Goal: Task Accomplishment & Management: Manage account settings

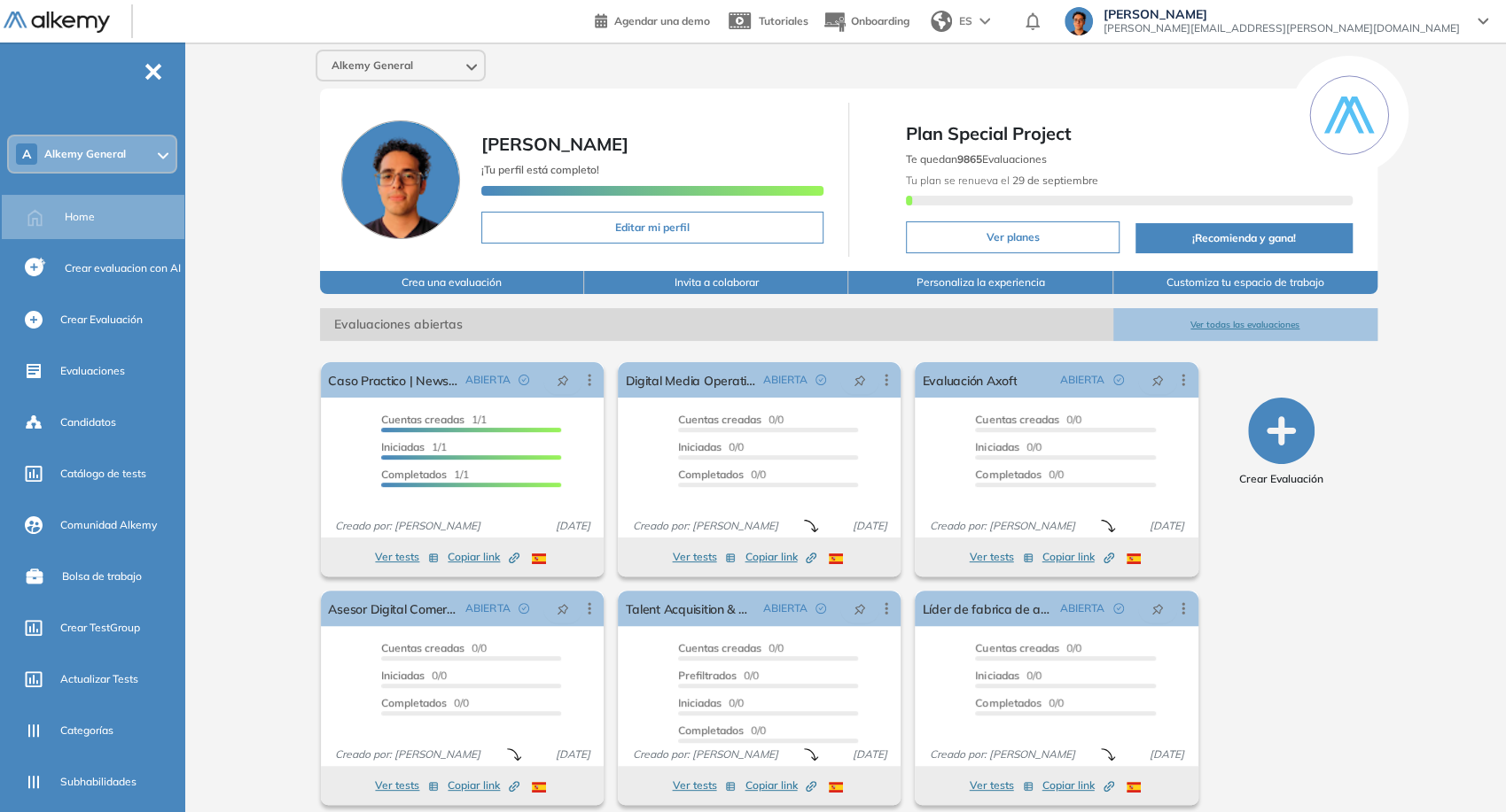
click at [396, 75] on div "Alkemy General" at bounding box center [400, 65] width 167 height 29
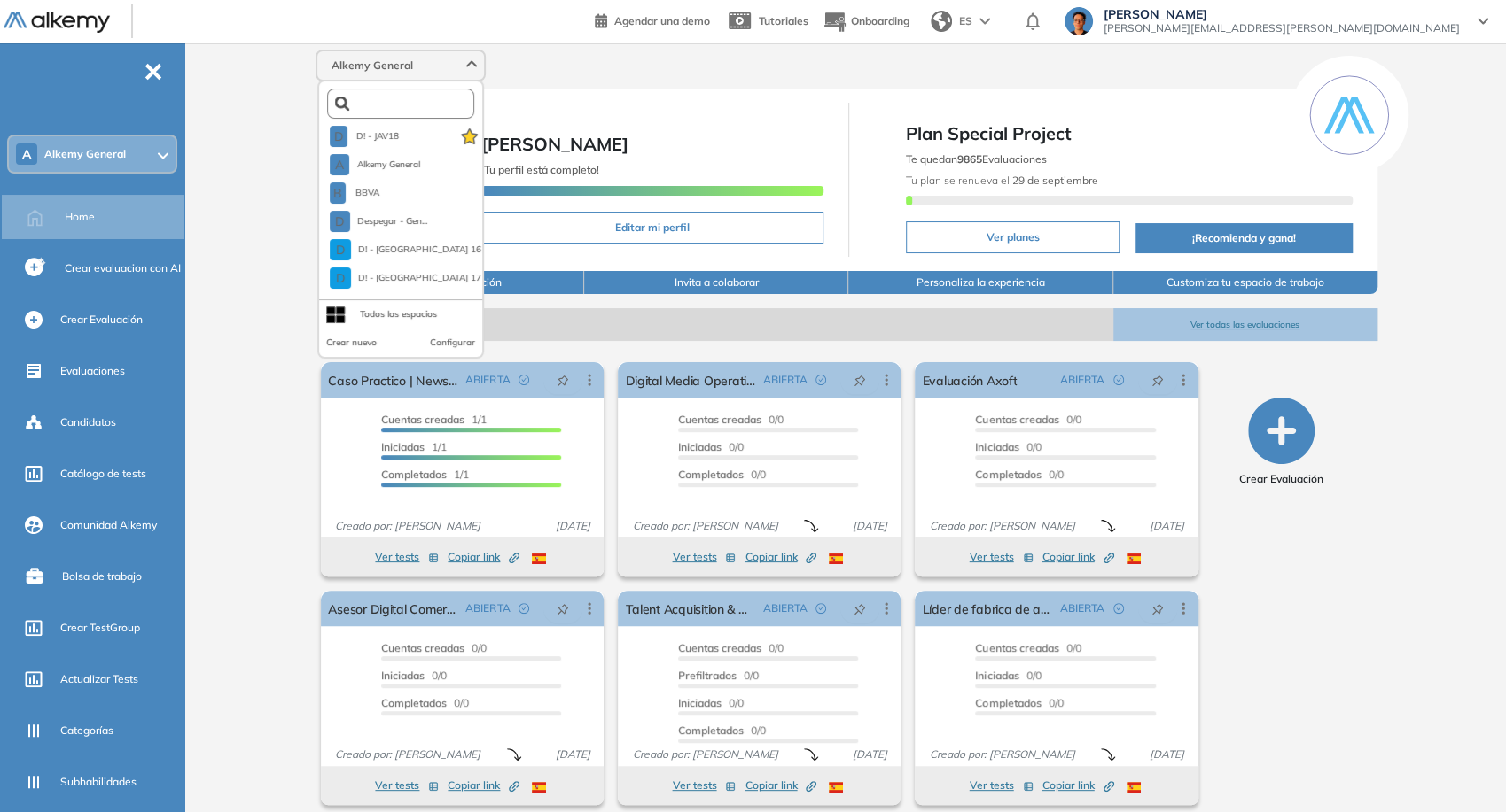
click at [394, 107] on input "text" at bounding box center [404, 103] width 110 height 13
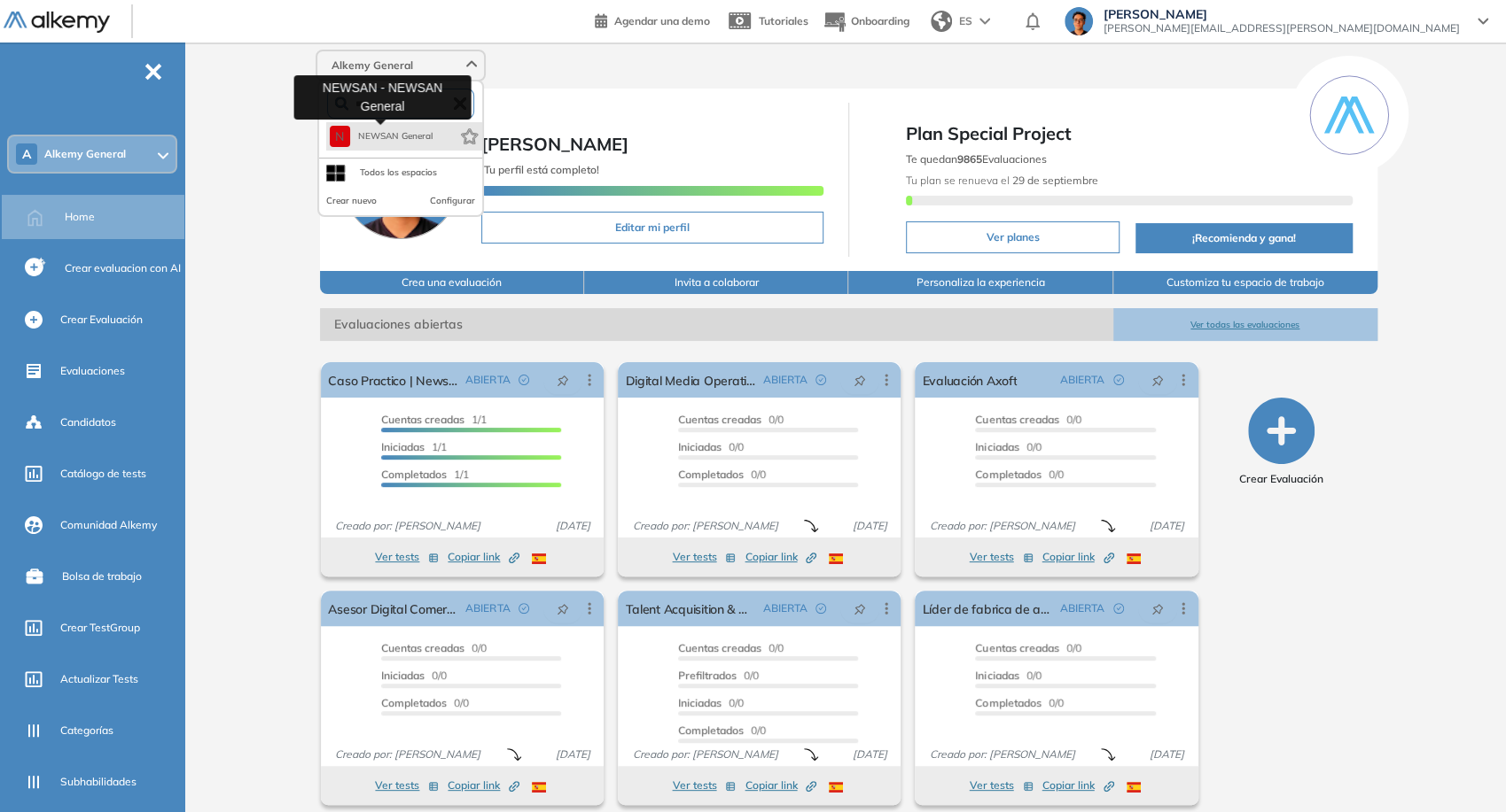
type input "***"
click at [389, 131] on span "NEWSAN General" at bounding box center [394, 136] width 75 height 14
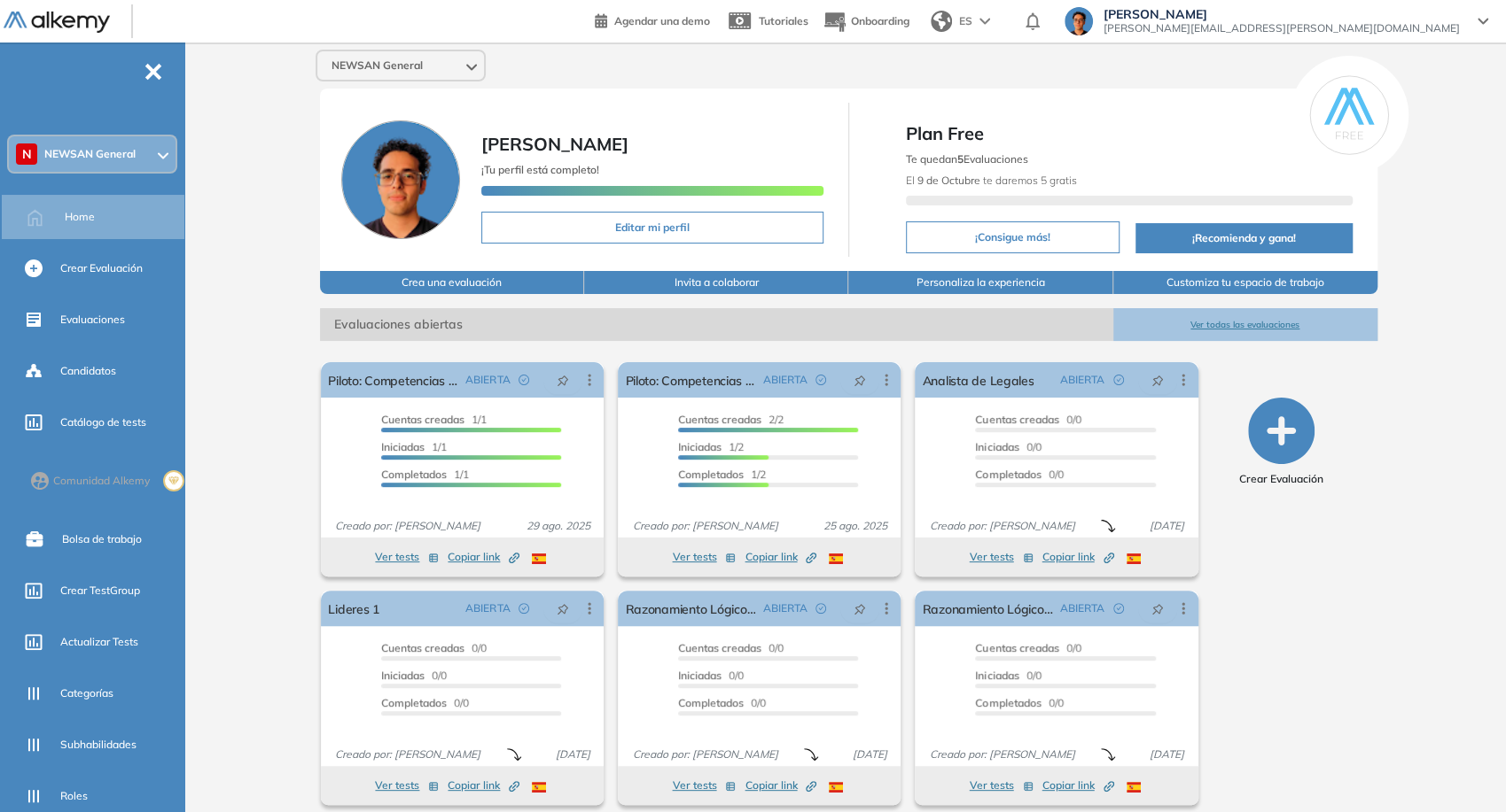
click at [411, 61] on span "NEWSAN General" at bounding box center [376, 65] width 92 height 14
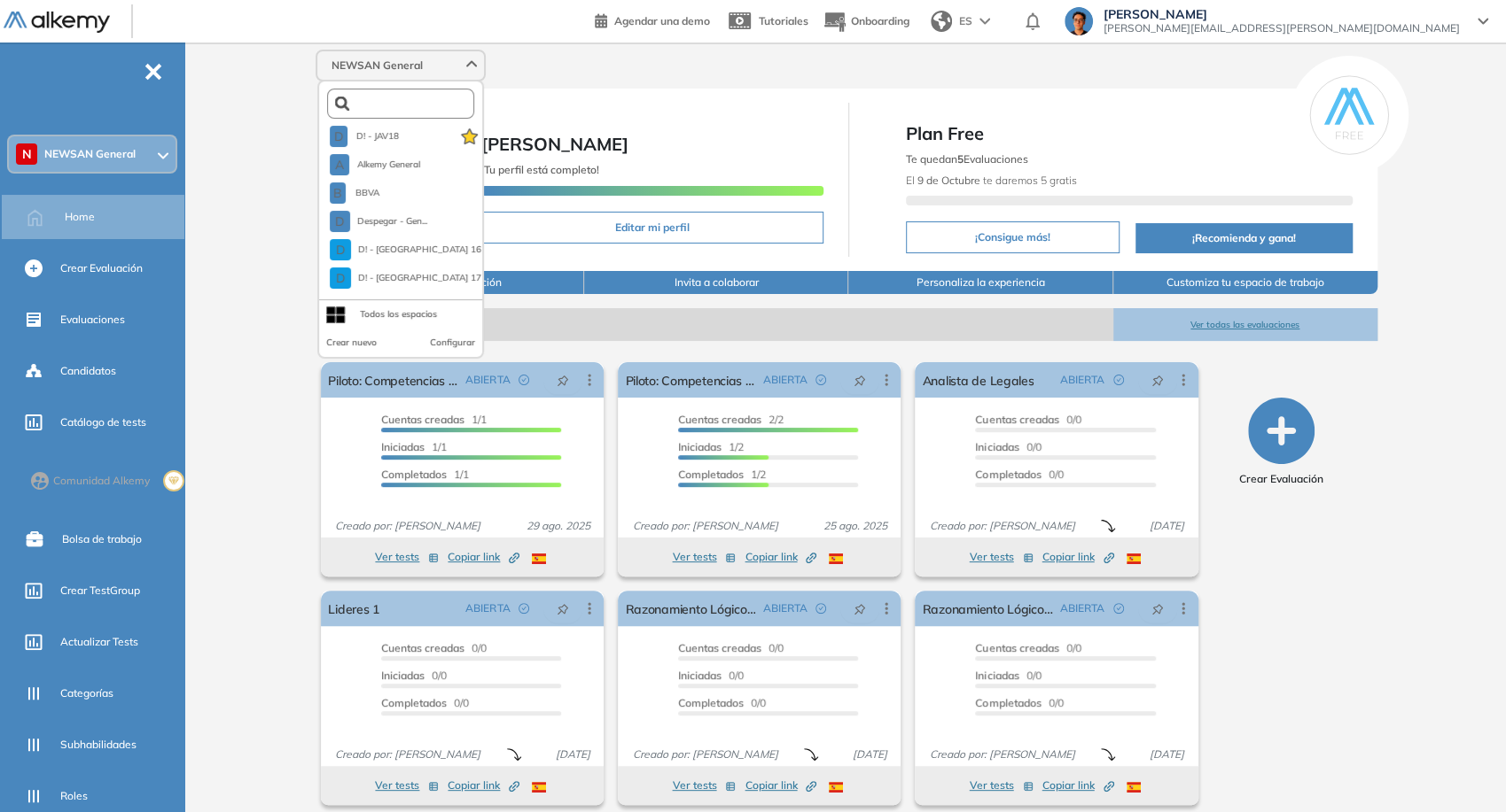
click at [376, 105] on input "text" at bounding box center [404, 103] width 110 height 13
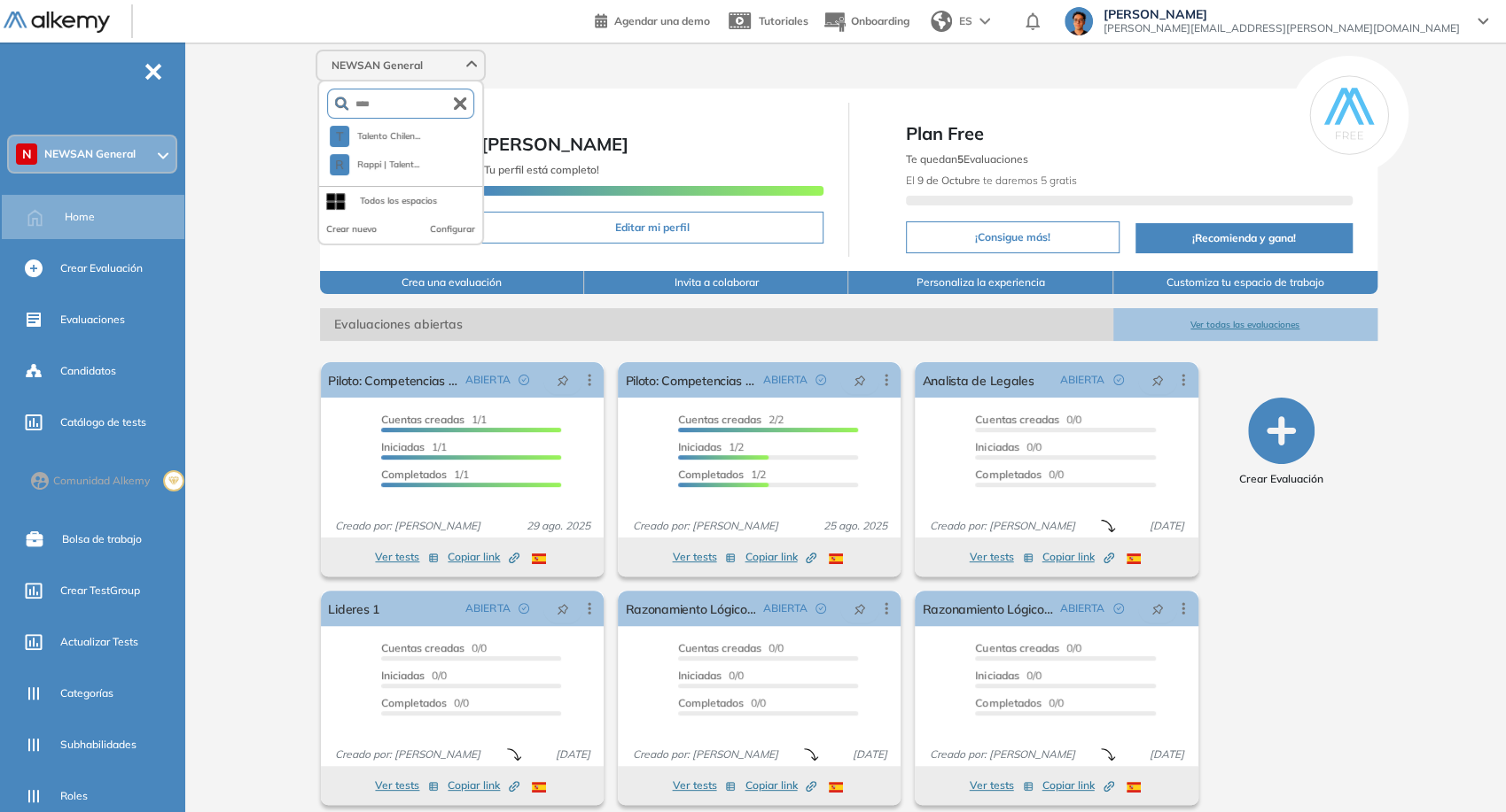
type input "*****"
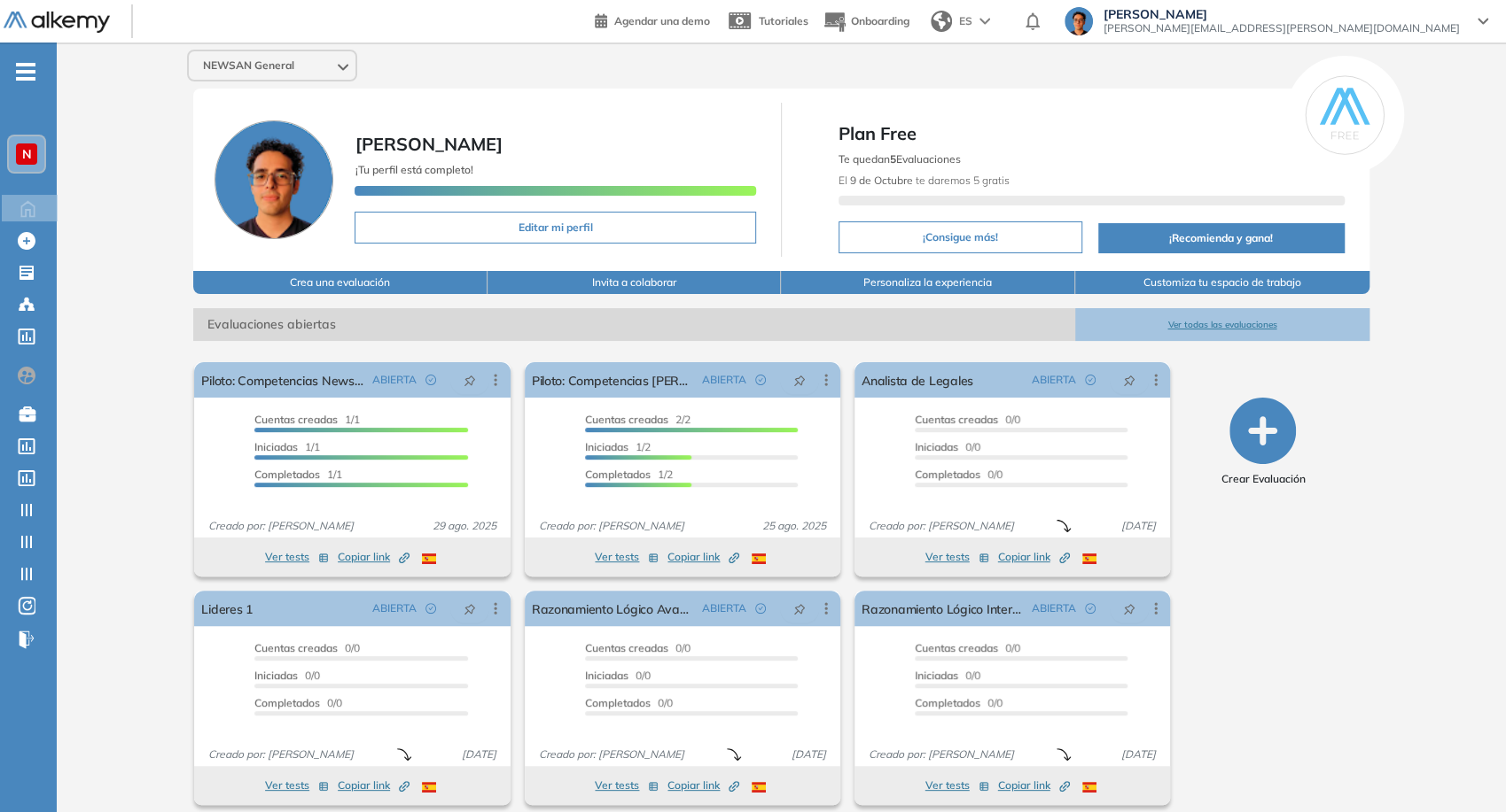
click at [292, 83] on div "NEWSAN General [PERSON_NAME] ¡Tu perfil está completo! Editar mi perfil Plan Fr…" at bounding box center [782, 435] width 1449 height 784
click at [279, 72] on div "NEWSAN General" at bounding box center [272, 65] width 167 height 29
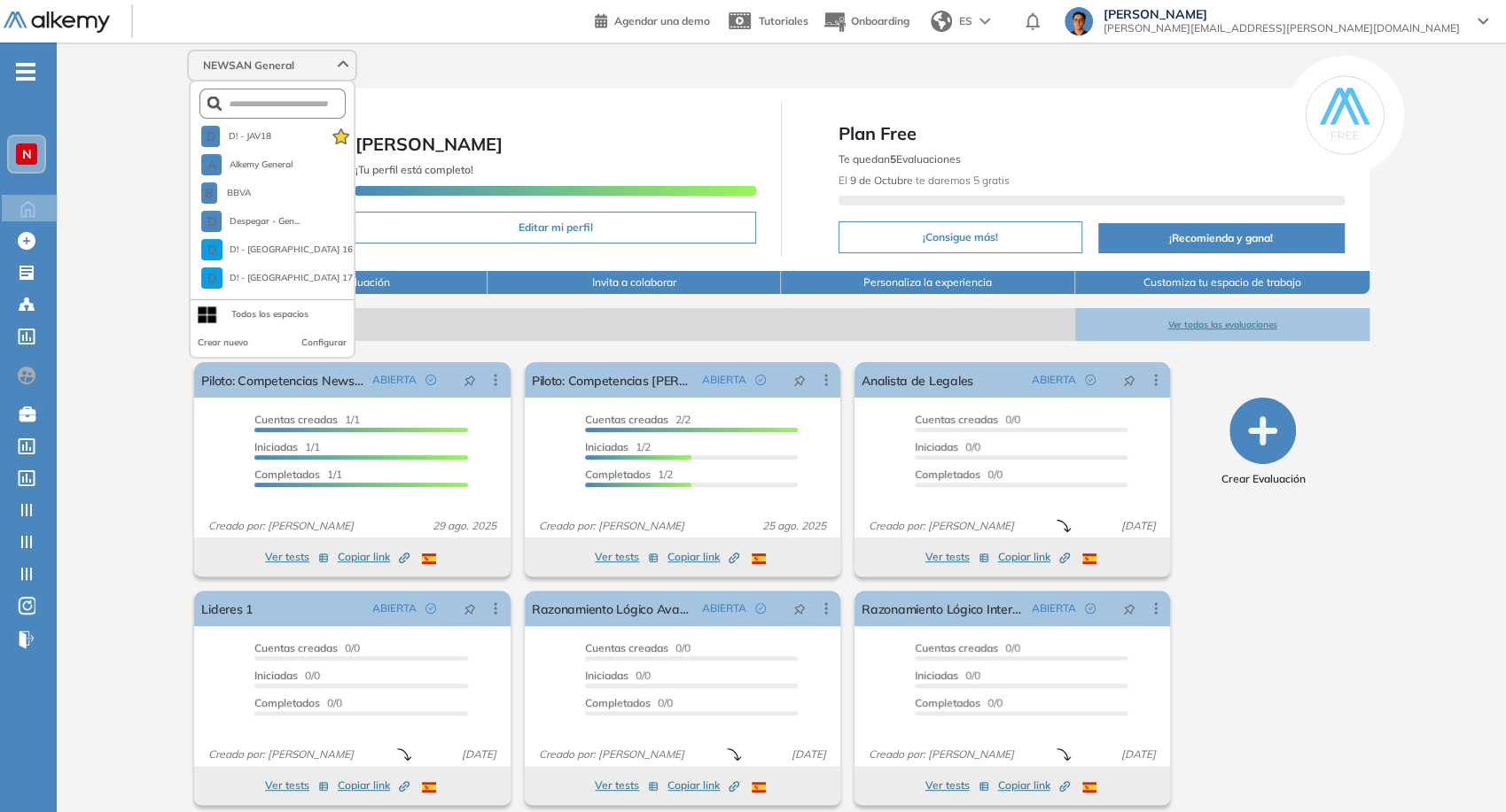
click at [274, 110] on form at bounding box center [272, 103] width 147 height 31
click at [268, 102] on input "text" at bounding box center [277, 103] width 110 height 13
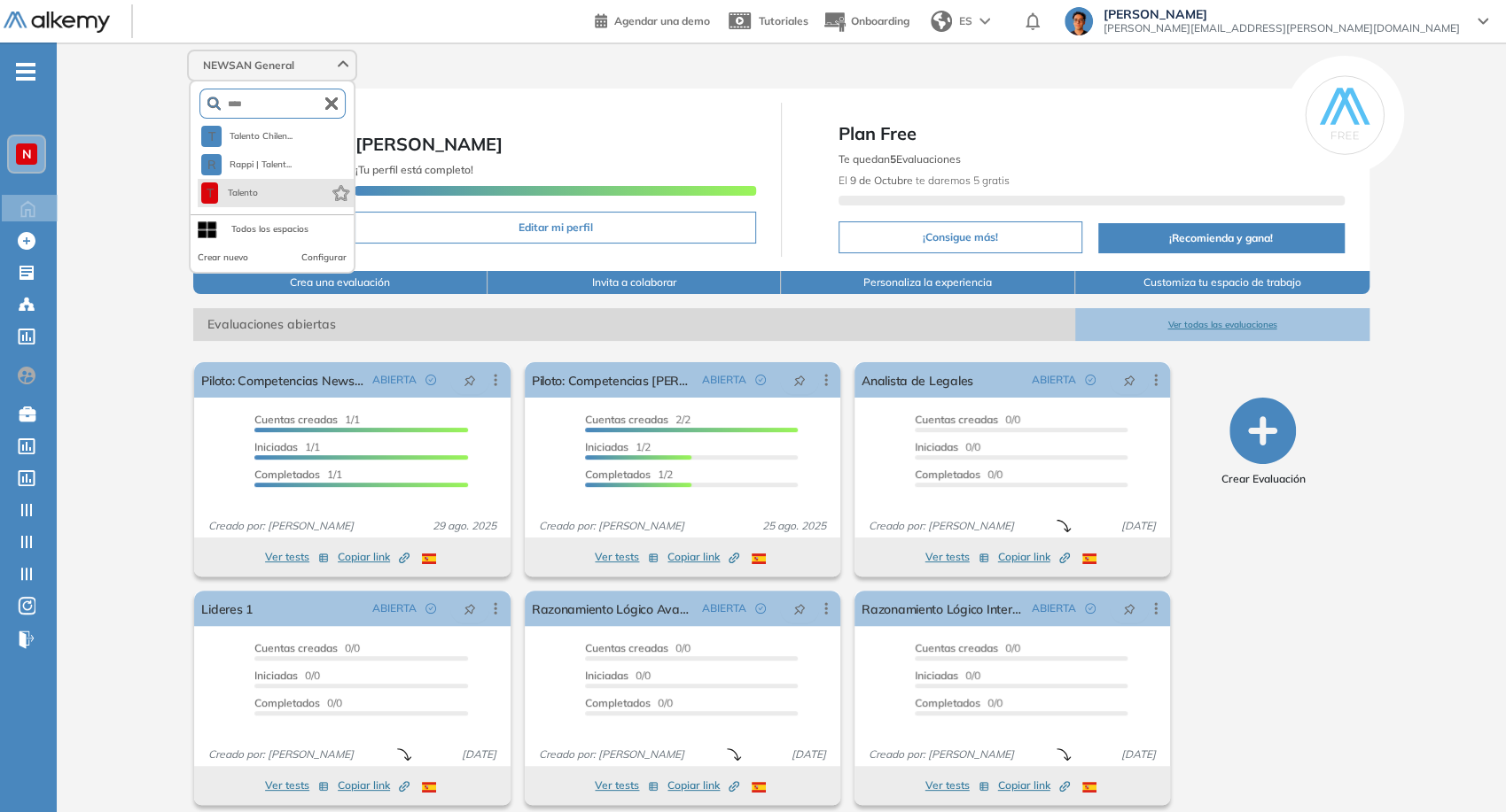
type input "****"
click at [267, 186] on li "T Talento" at bounding box center [275, 193] width 156 height 29
click at [241, 200] on button "T Talento" at bounding box center [230, 193] width 58 height 22
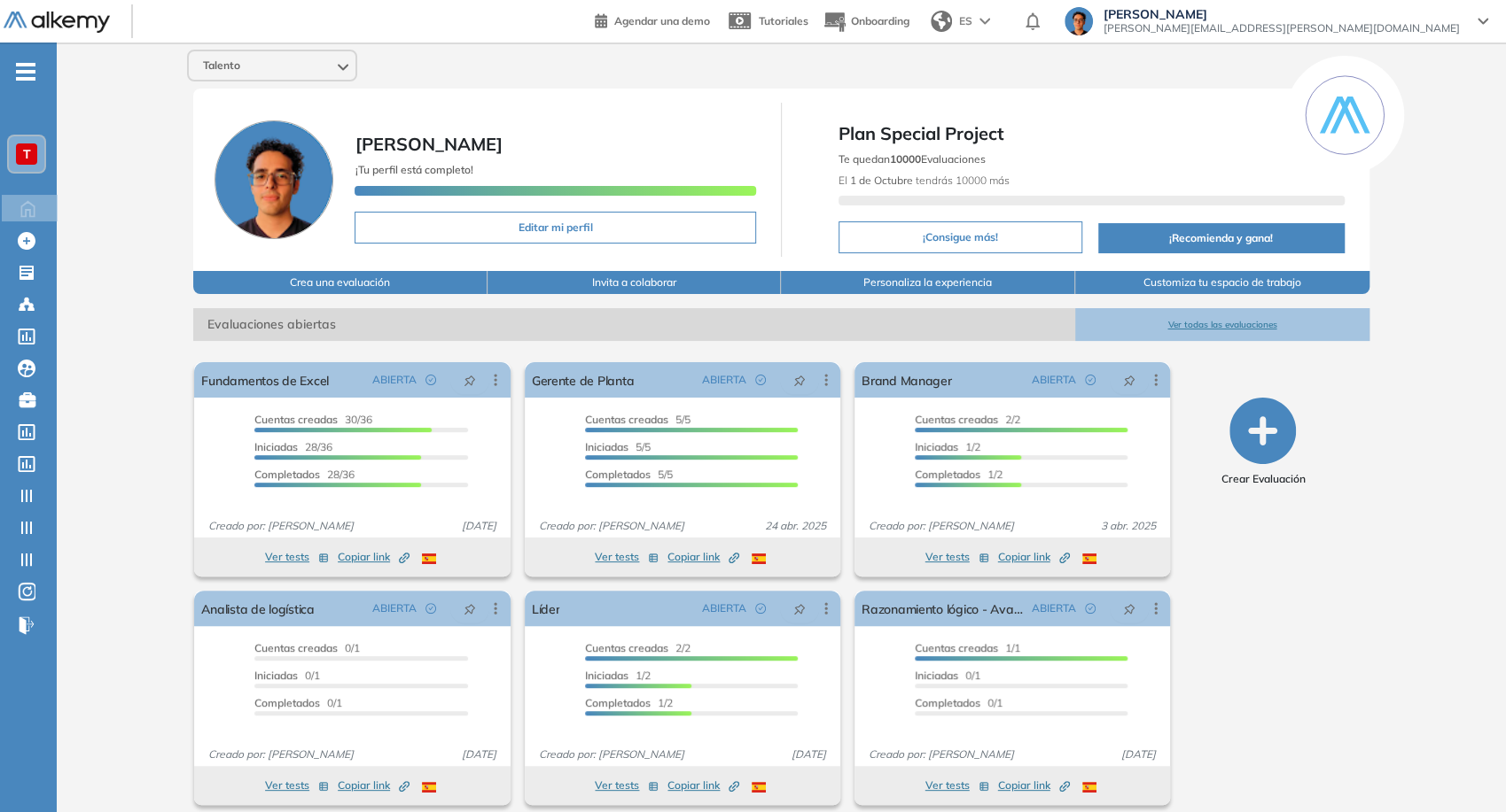
click at [337, 68] on div "Talento" at bounding box center [272, 65] width 167 height 29
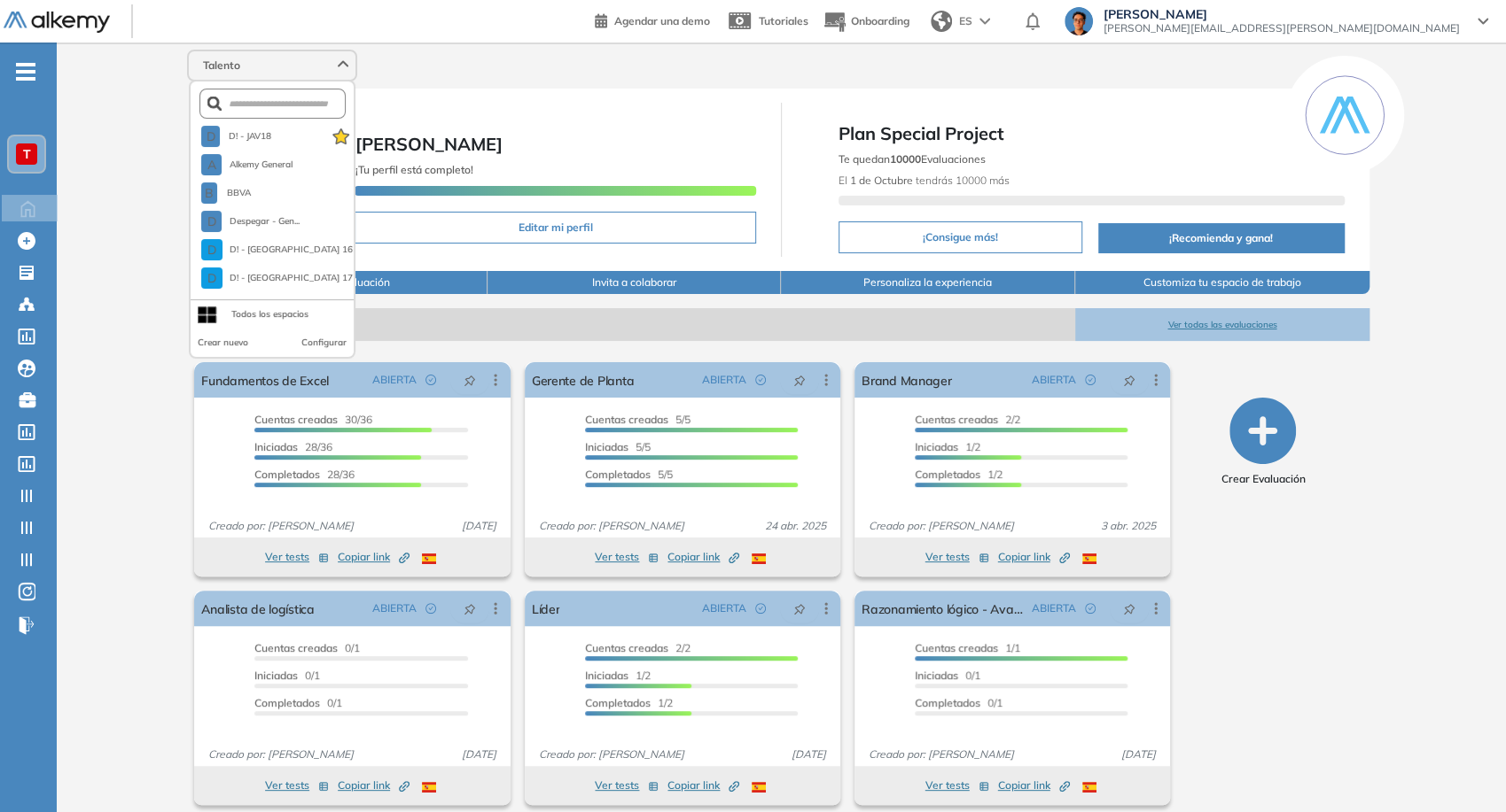
click at [258, 114] on form at bounding box center [272, 103] width 147 height 31
click at [256, 110] on form at bounding box center [272, 103] width 147 height 31
click at [254, 108] on input "text" at bounding box center [277, 103] width 110 height 13
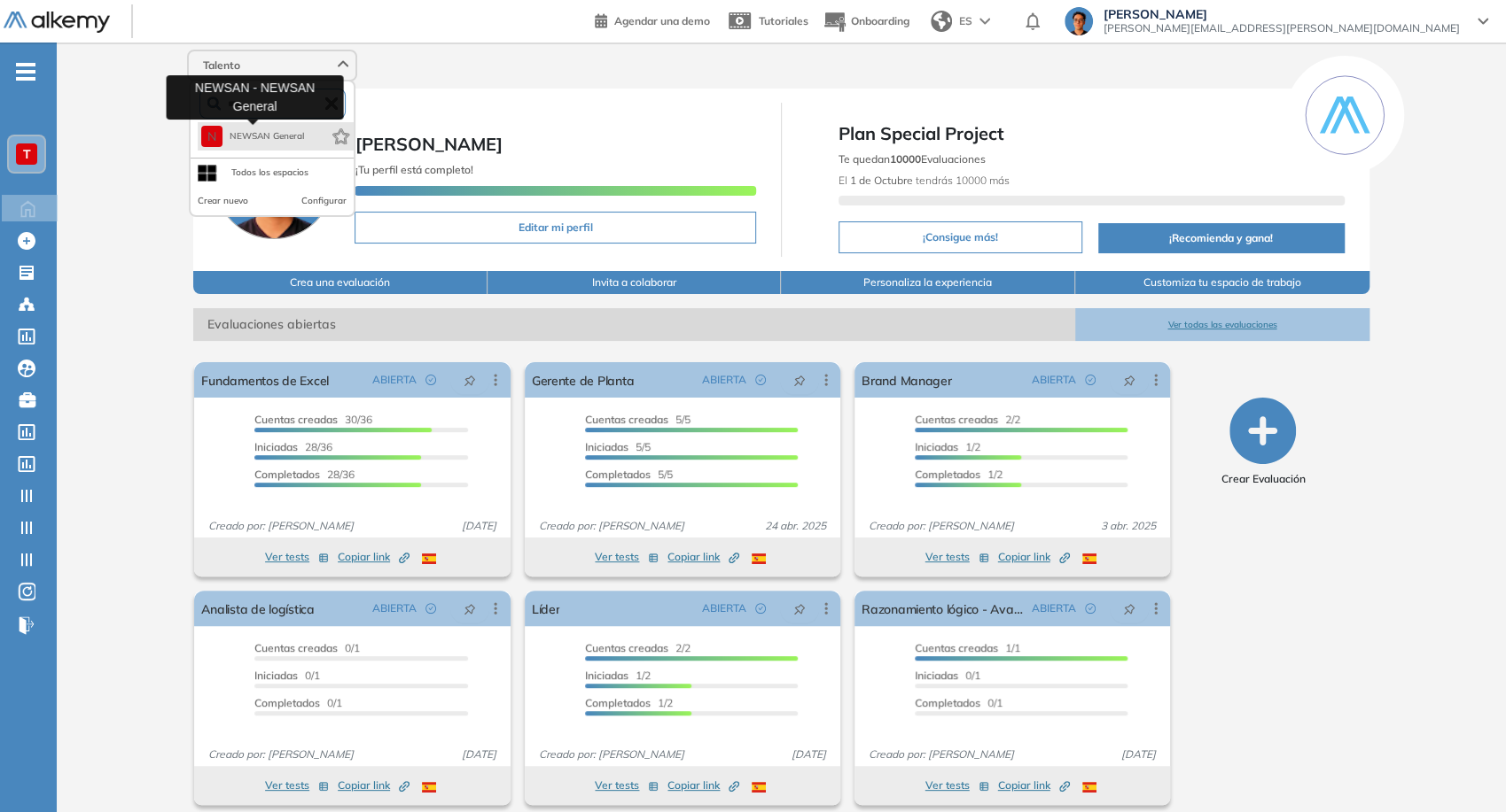
type input "****"
click at [271, 129] on span "NEWSAN General" at bounding box center [267, 136] width 75 height 14
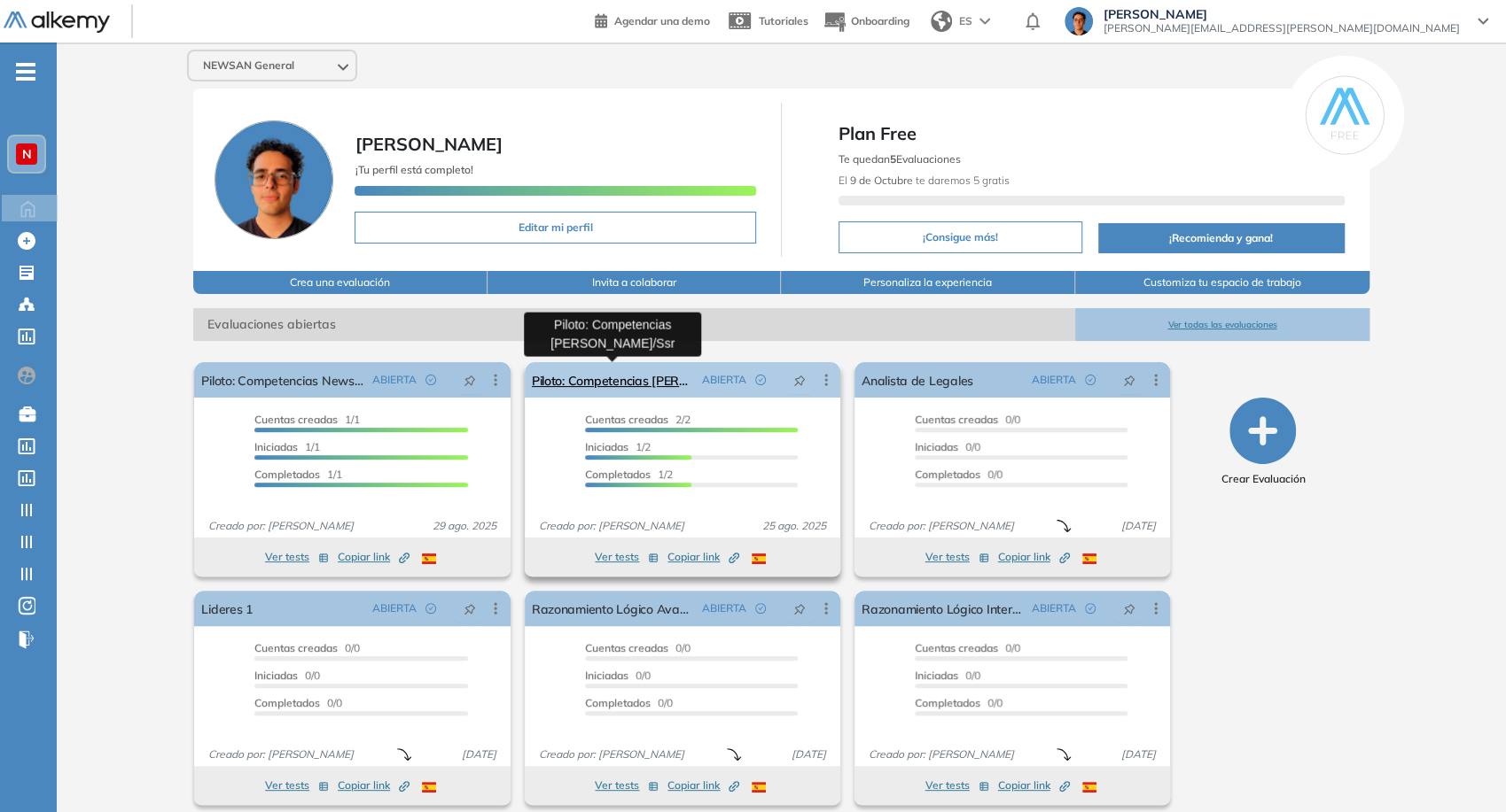
click at [665, 372] on link "Piloto: Competencias Newsan - Jr/Ssr" at bounding box center [612, 380] width 163 height 35
click at [823, 382] on icon at bounding box center [826, 380] width 18 height 18
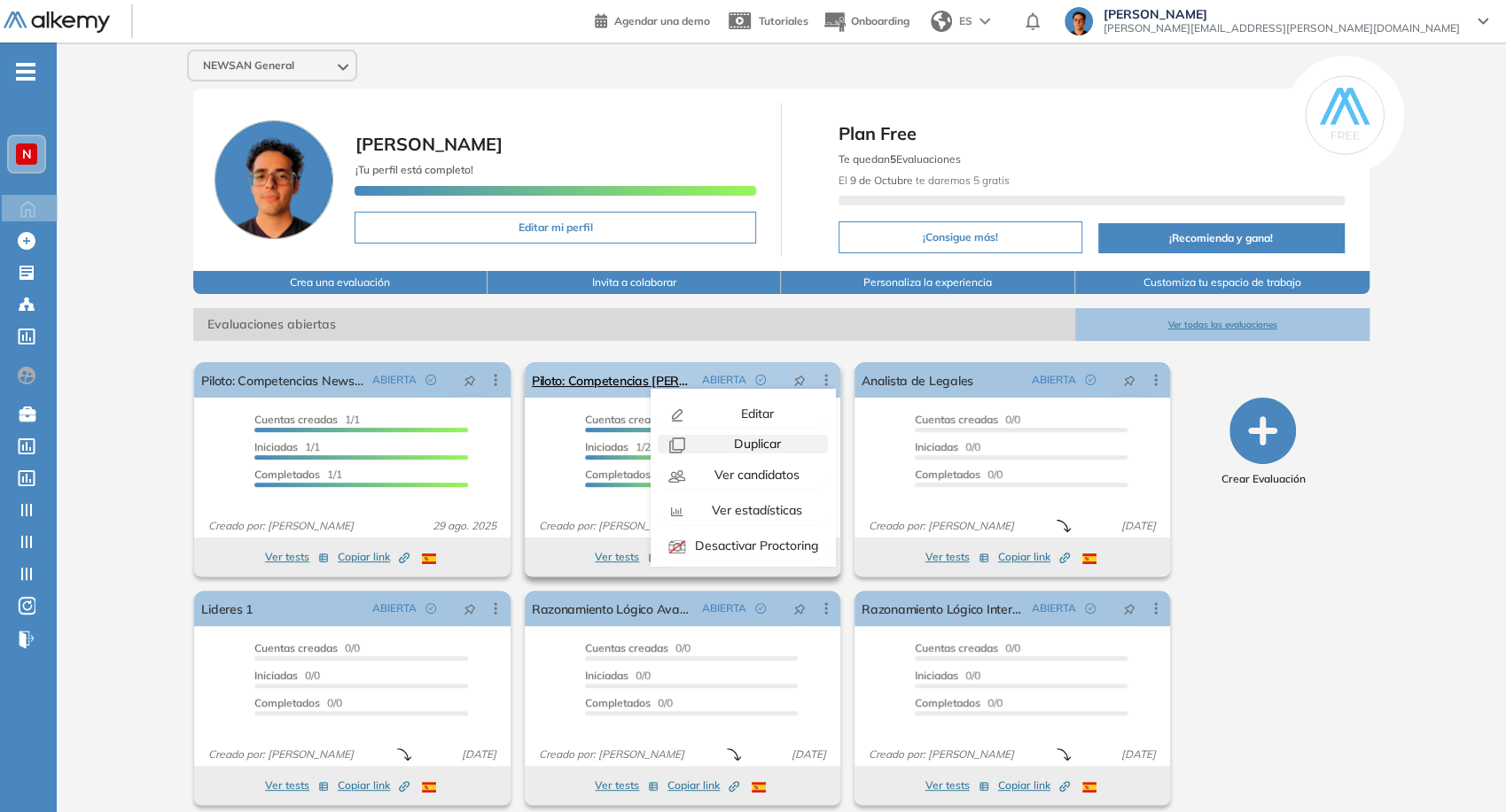
click at [751, 440] on span "Duplicar" at bounding box center [755, 443] width 50 height 16
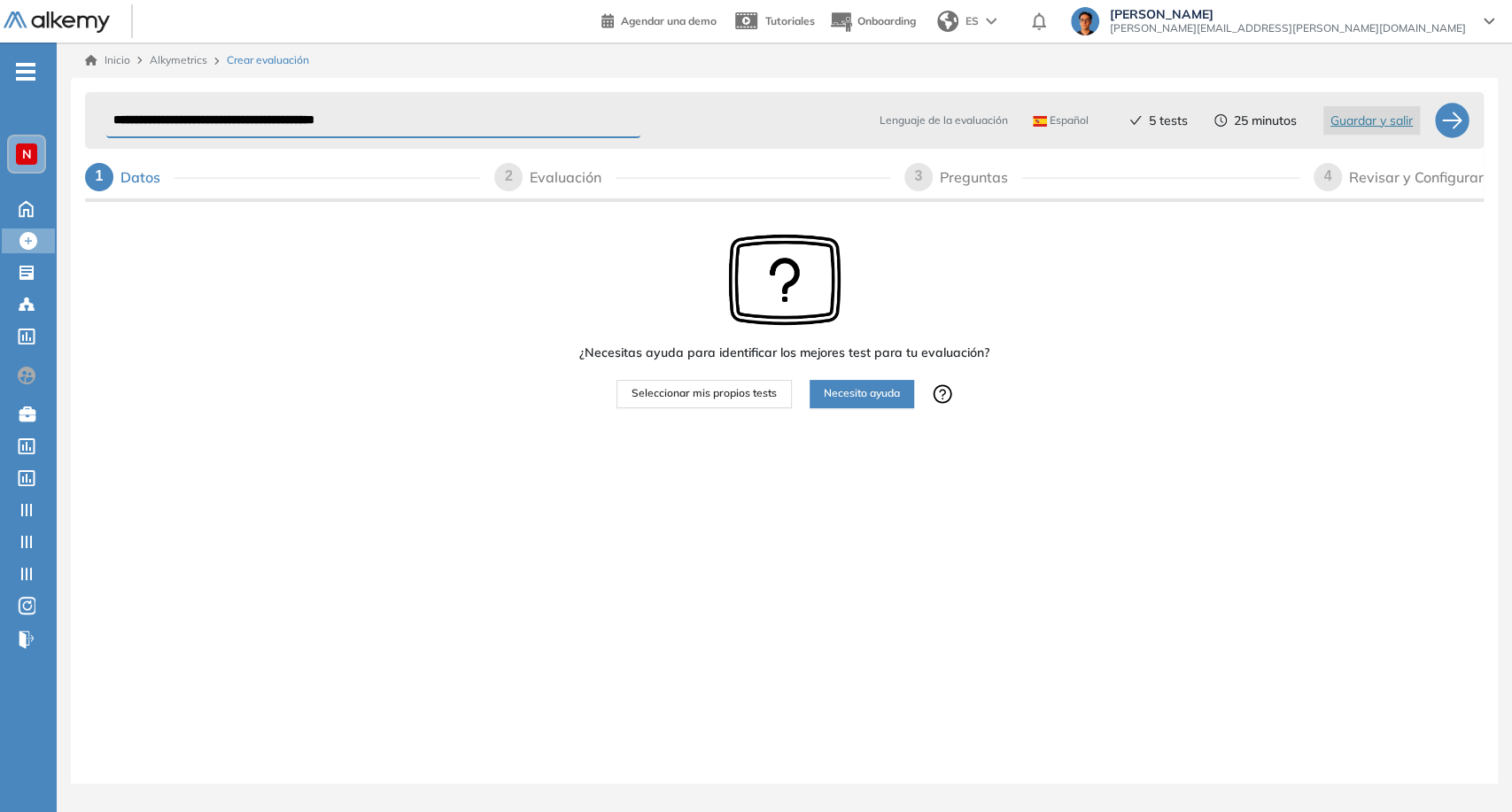
drag, startPoint x: 214, startPoint y: 114, endPoint x: 108, endPoint y: 111, distance: 106.0
click at [108, 111] on input "**********" at bounding box center [373, 120] width 534 height 34
type input "**********"
click at [1319, 192] on div "**********" at bounding box center [784, 141] width 1399 height 113
click at [1320, 182] on div "4" at bounding box center [1327, 176] width 29 height 29
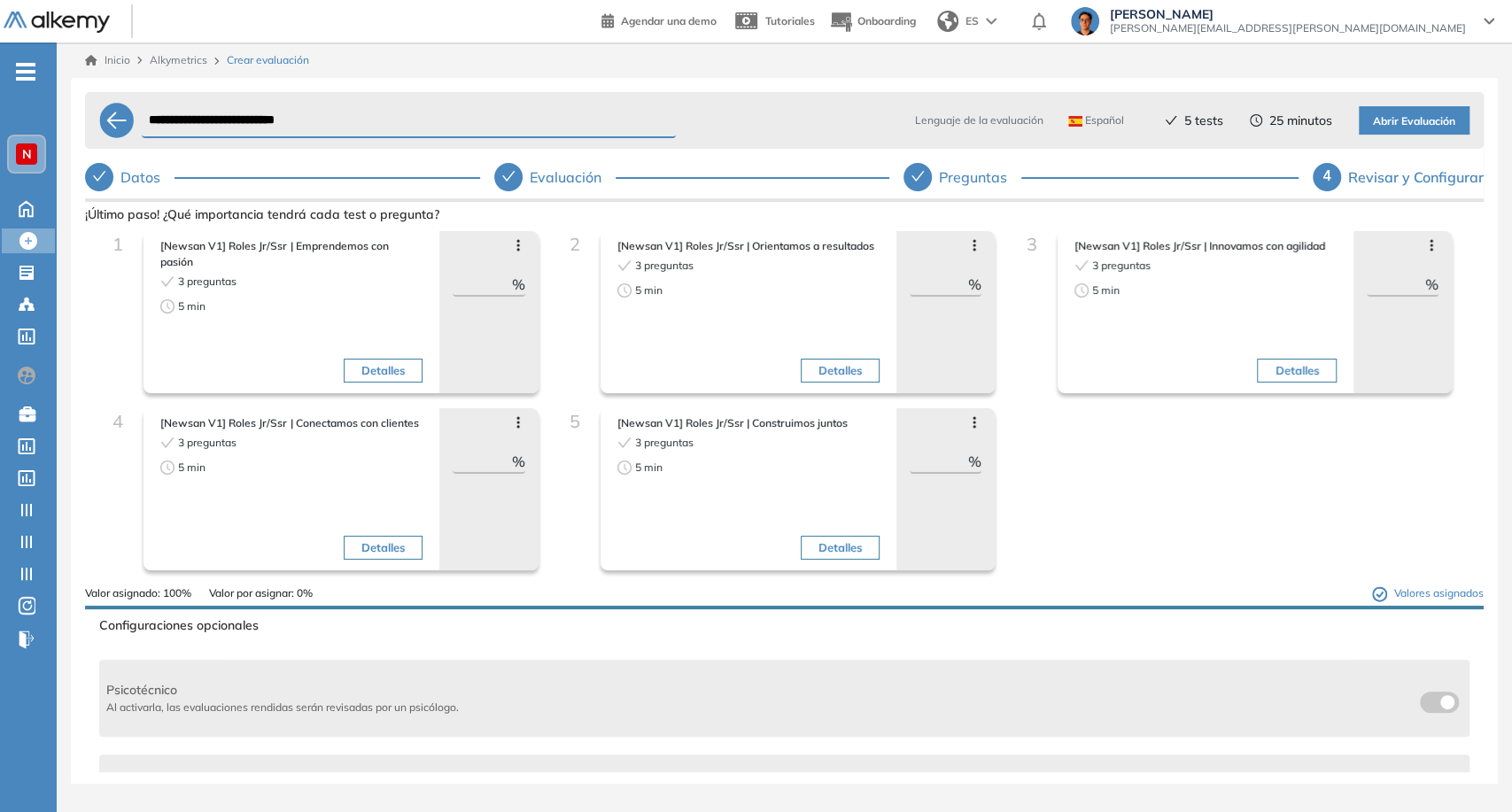
click at [526, 242] on div "Avanzar posición Retroceder posición Saltar preguntas Eliminar ** %" at bounding box center [489, 312] width 99 height 163
click at [516, 241] on icon at bounding box center [517, 246] width 3 height 12
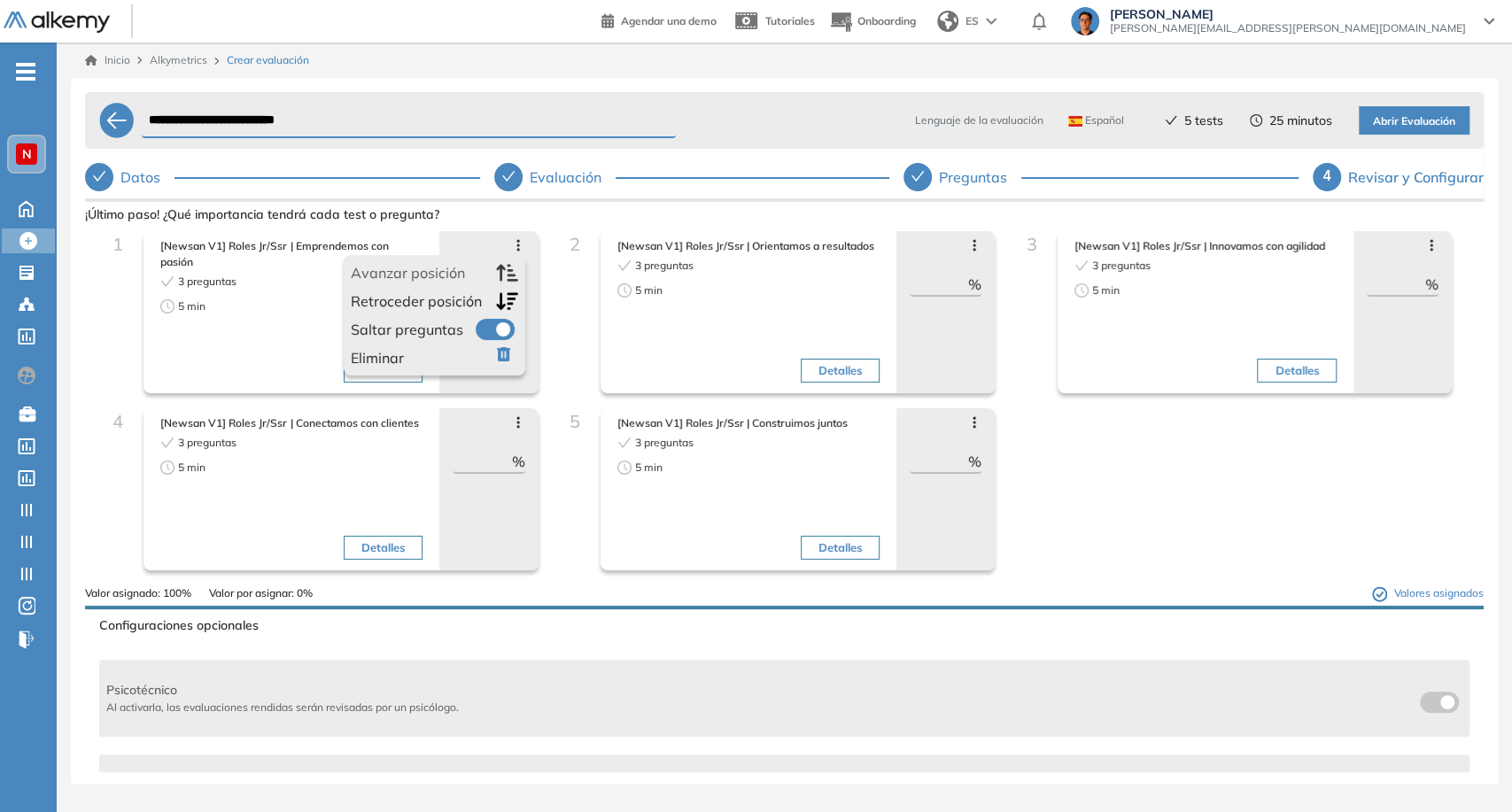
click at [483, 321] on span at bounding box center [483, 326] width 14 height 14
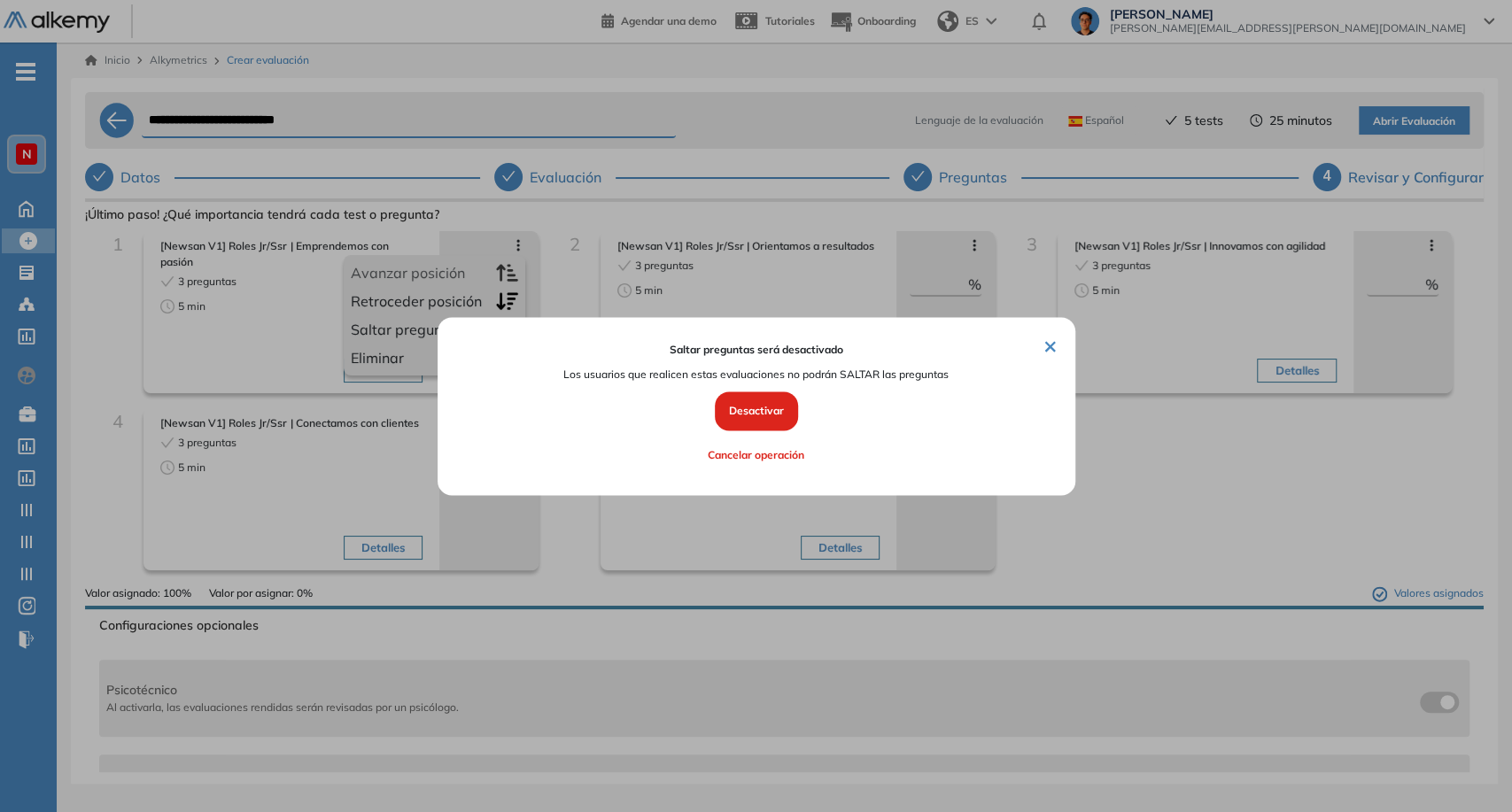
click at [739, 415] on button "Desactivar" at bounding box center [756, 412] width 84 height 39
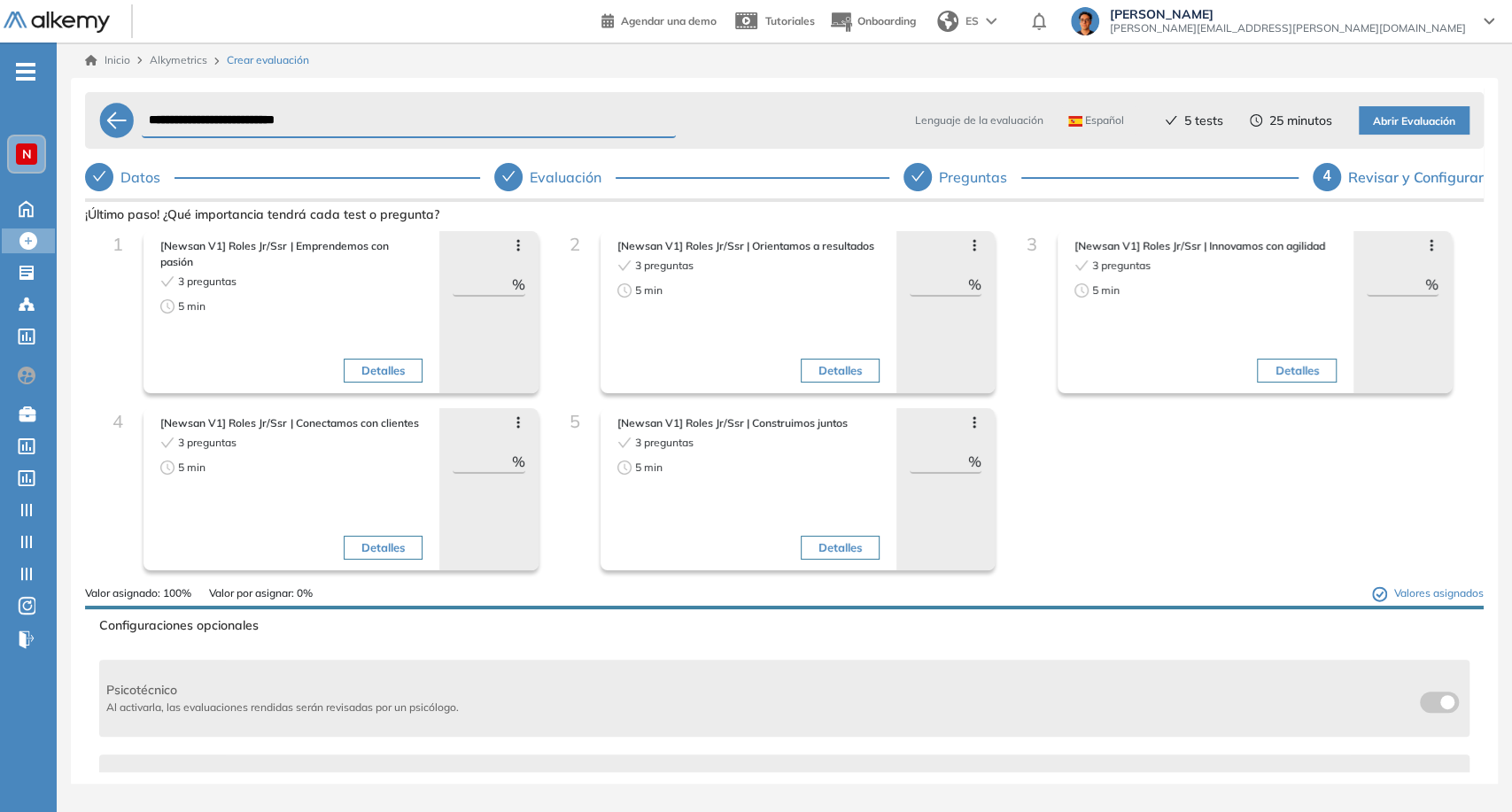
click at [967, 246] on icon at bounding box center [974, 245] width 14 height 14
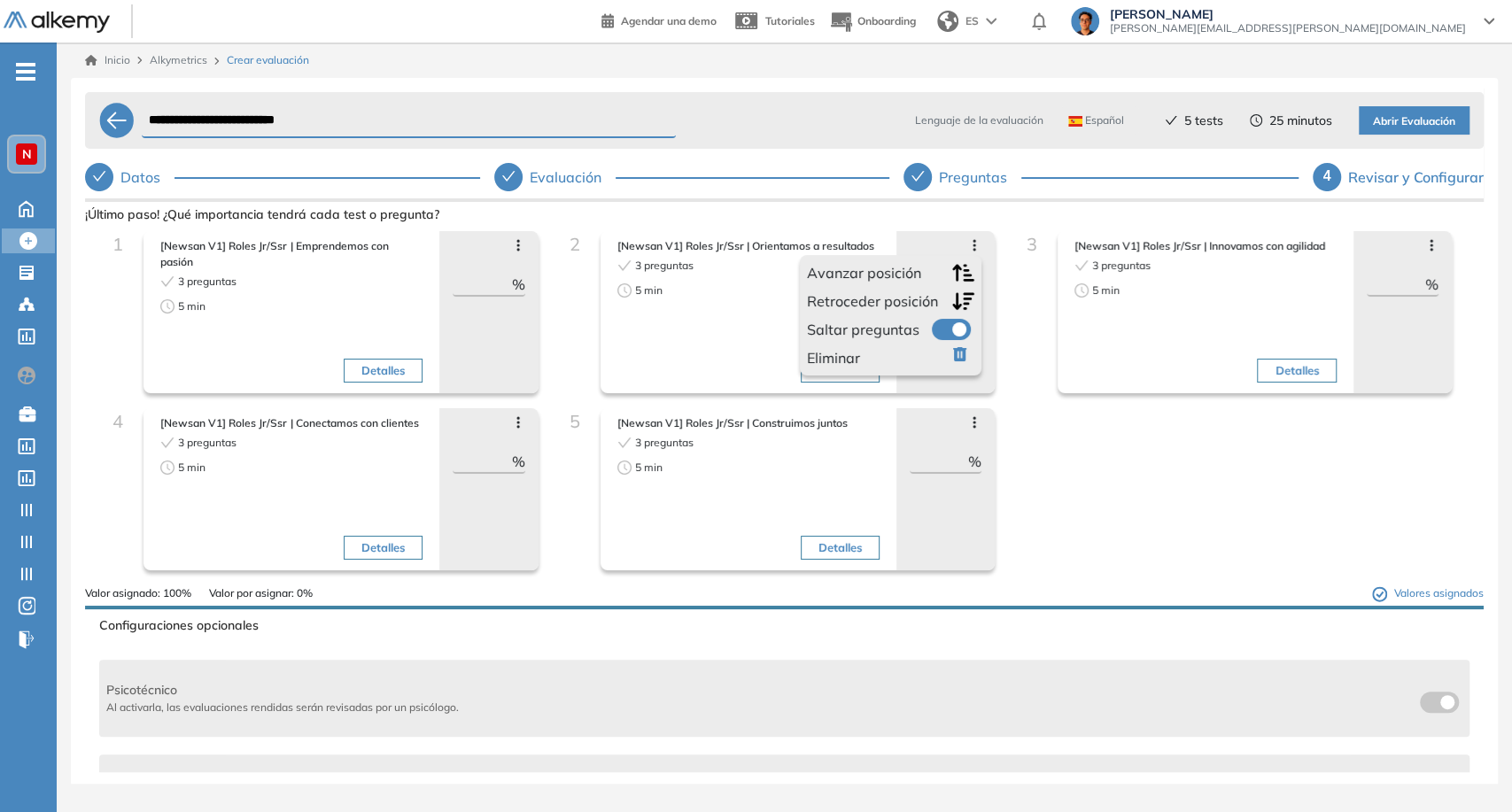
click at [949, 314] on div "Avanzar posición Retroceder posición Saltar preguntas Eliminar" at bounding box center [890, 315] width 181 height 120
click at [946, 323] on span at bounding box center [939, 326] width 14 height 14
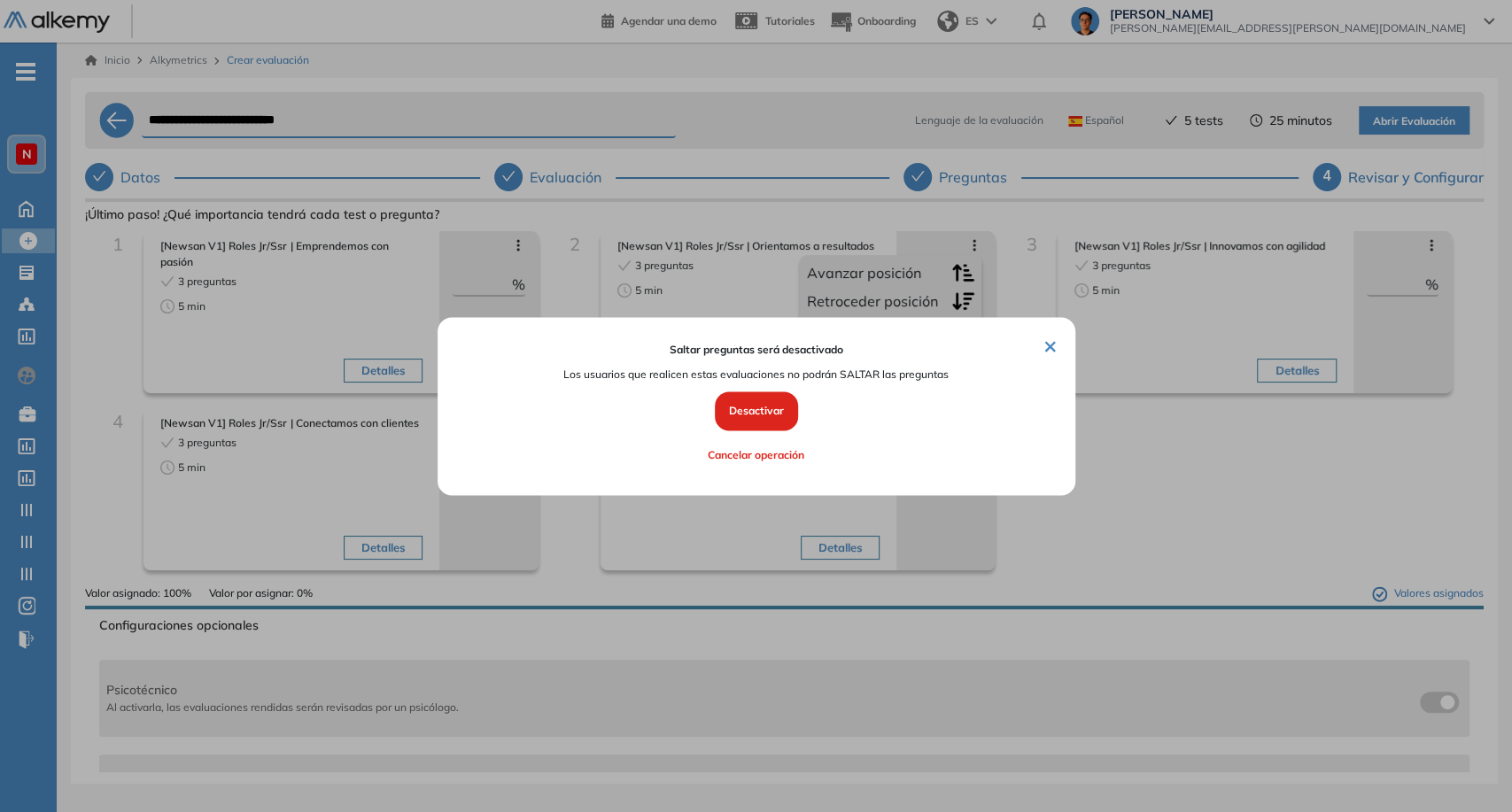
click at [758, 413] on button "Desactivar" at bounding box center [756, 412] width 84 height 39
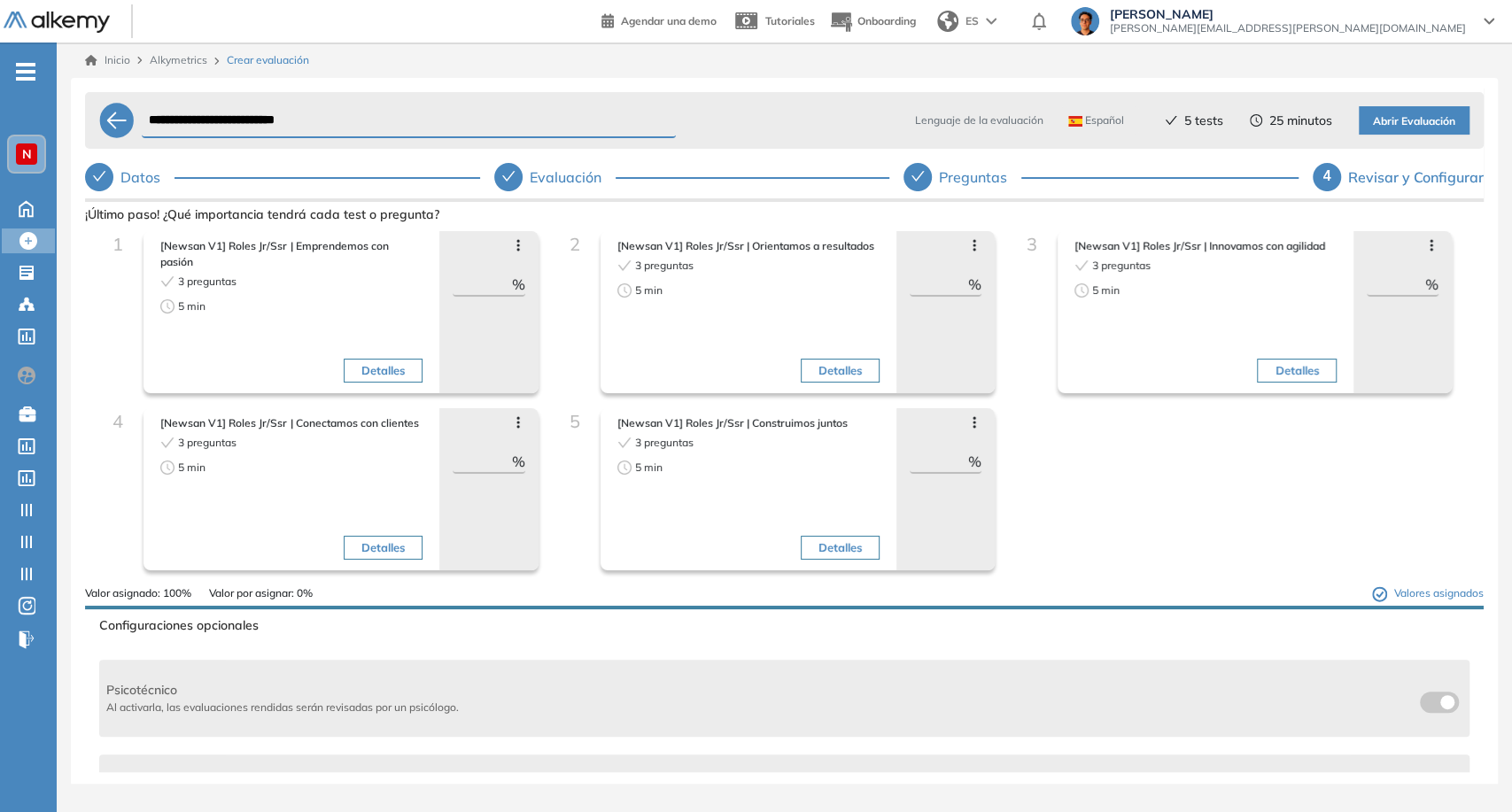
click at [1424, 242] on icon at bounding box center [1431, 245] width 14 height 14
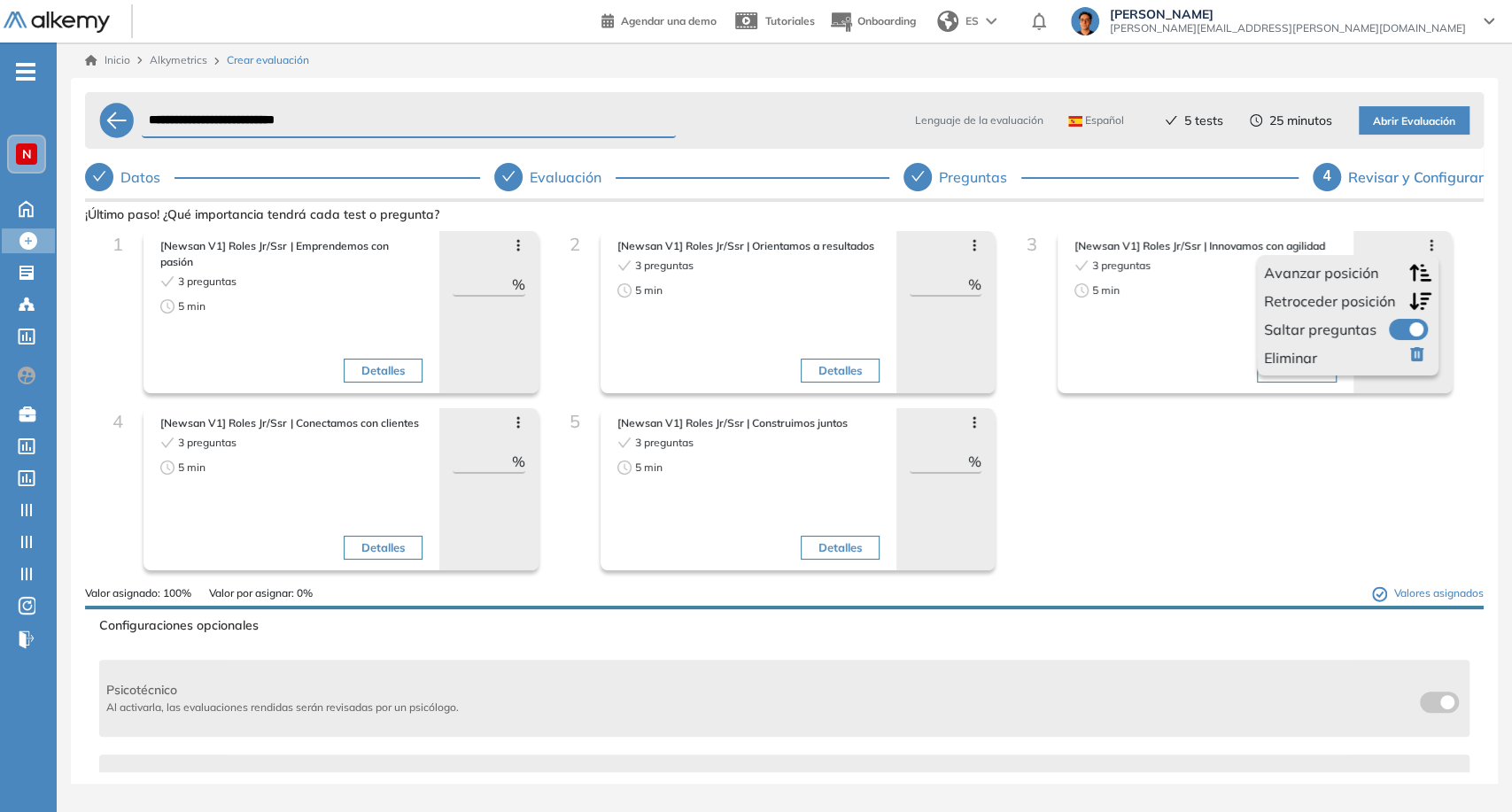
click at [1403, 321] on span at bounding box center [1396, 326] width 14 height 14
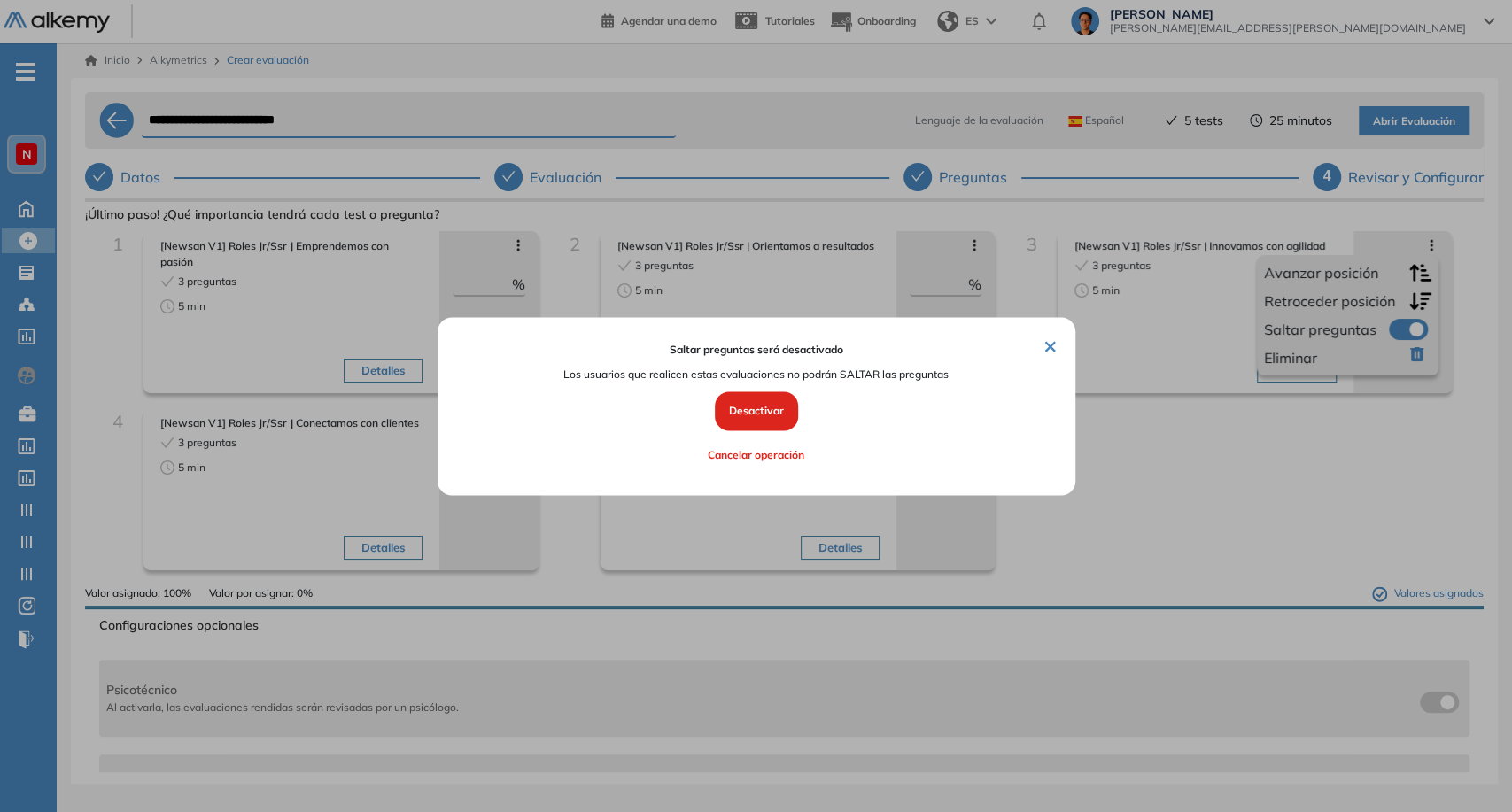
click at [761, 413] on button "Desactivar" at bounding box center [756, 412] width 84 height 39
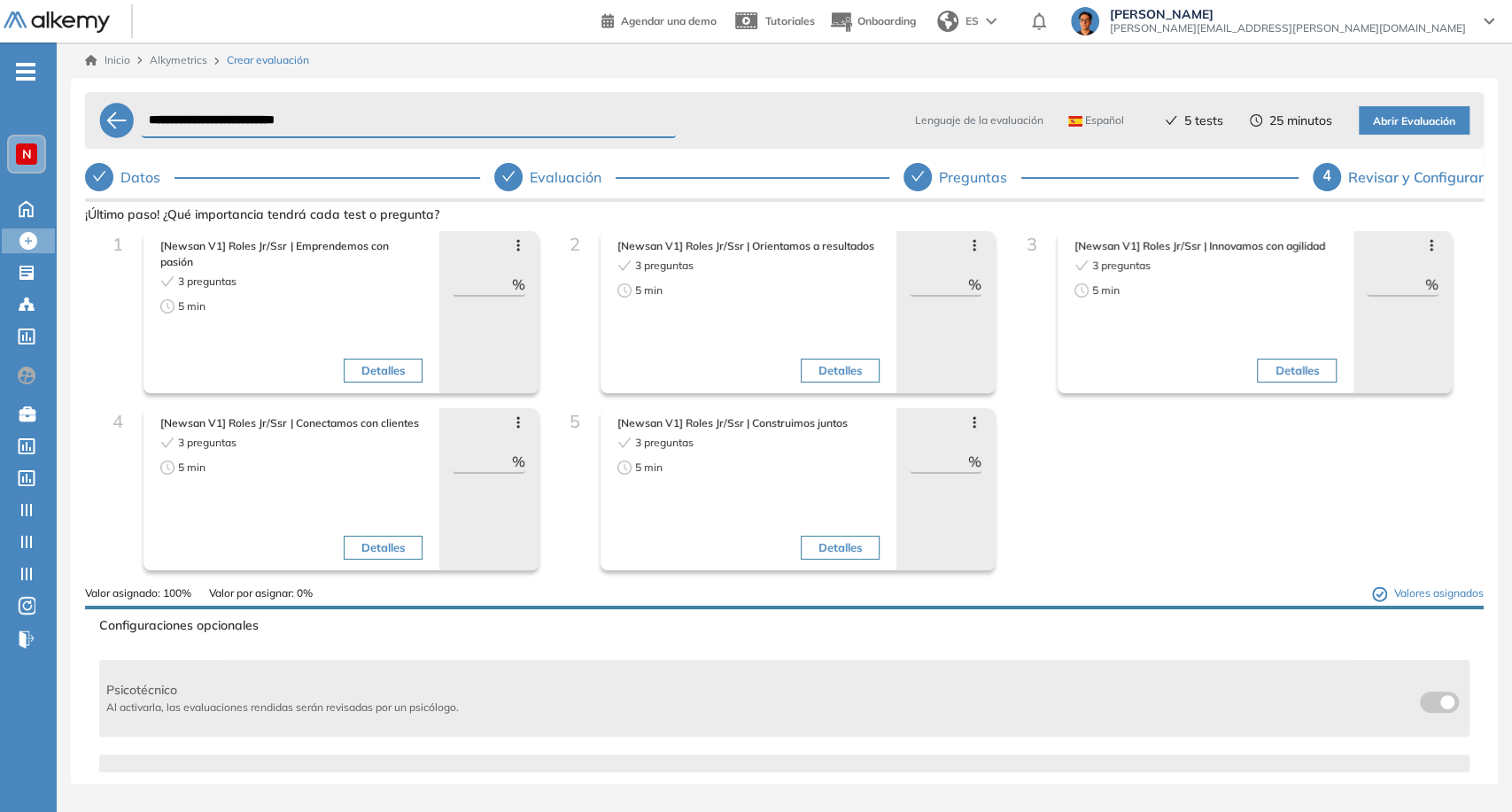
click at [970, 419] on icon at bounding box center [974, 423] width 14 height 14
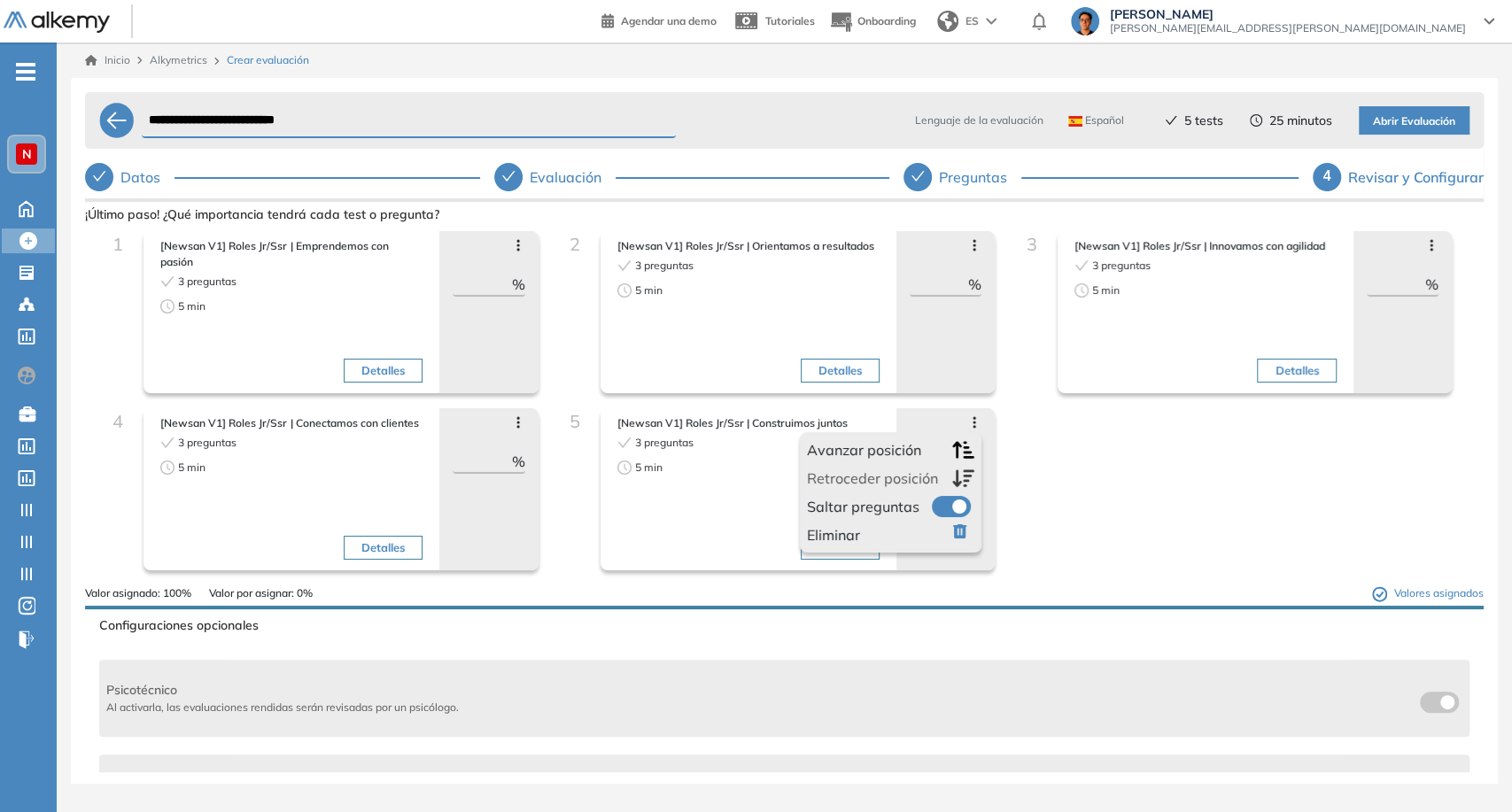
click at [946, 506] on span at bounding box center [939, 503] width 14 height 14
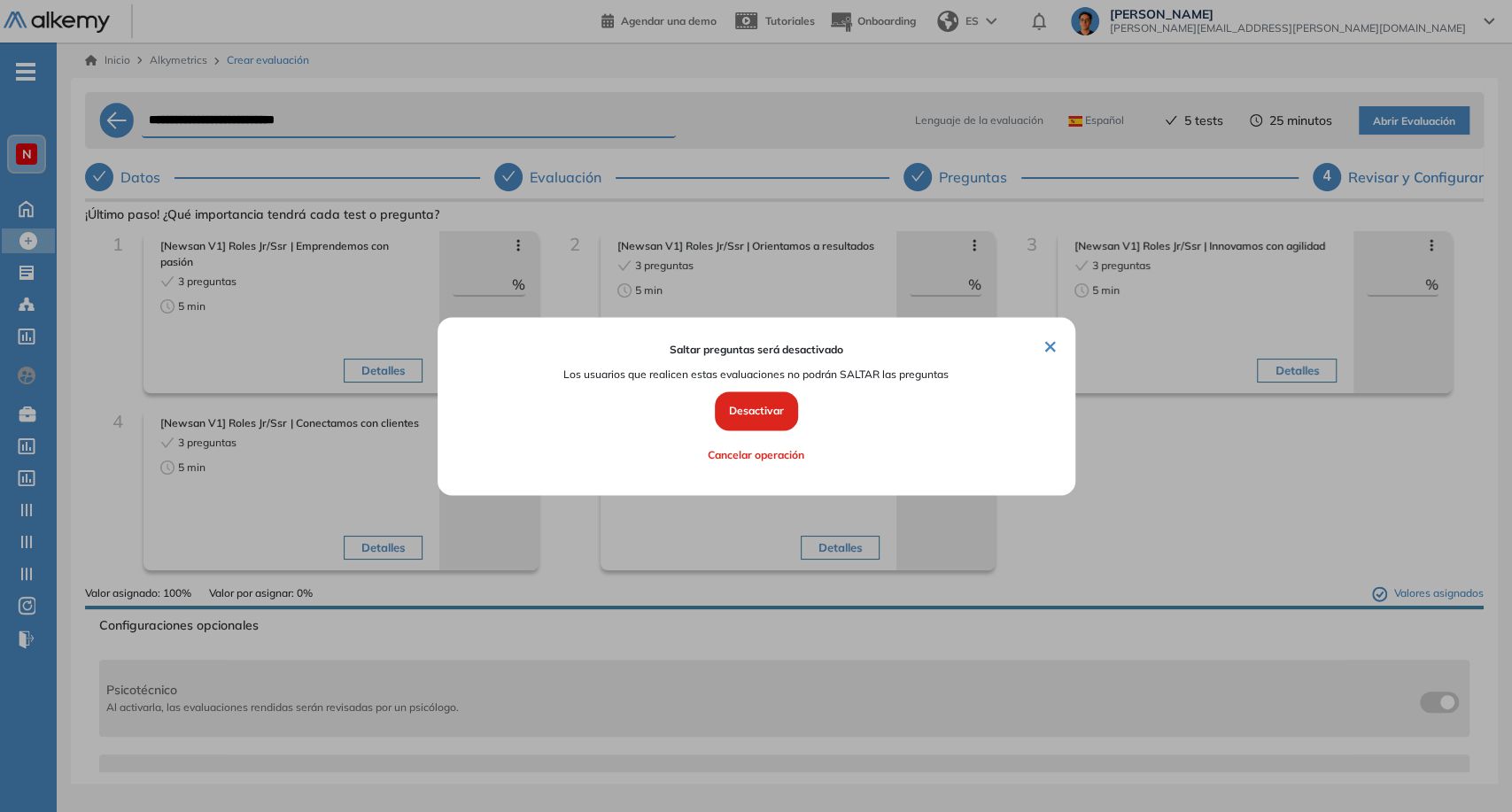
click at [777, 418] on button "Desactivar" at bounding box center [756, 412] width 84 height 39
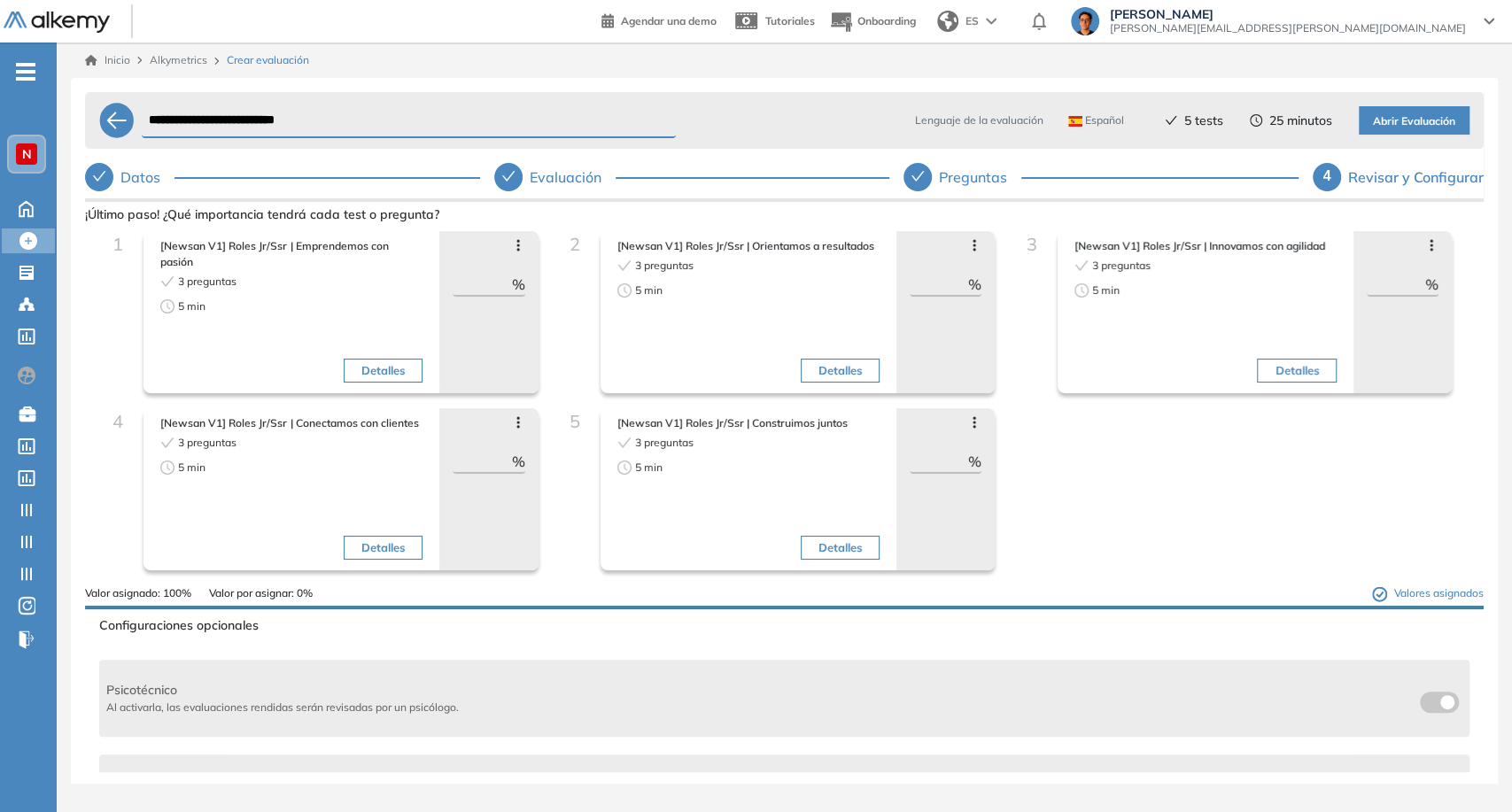
click at [511, 426] on icon at bounding box center [518, 423] width 14 height 14
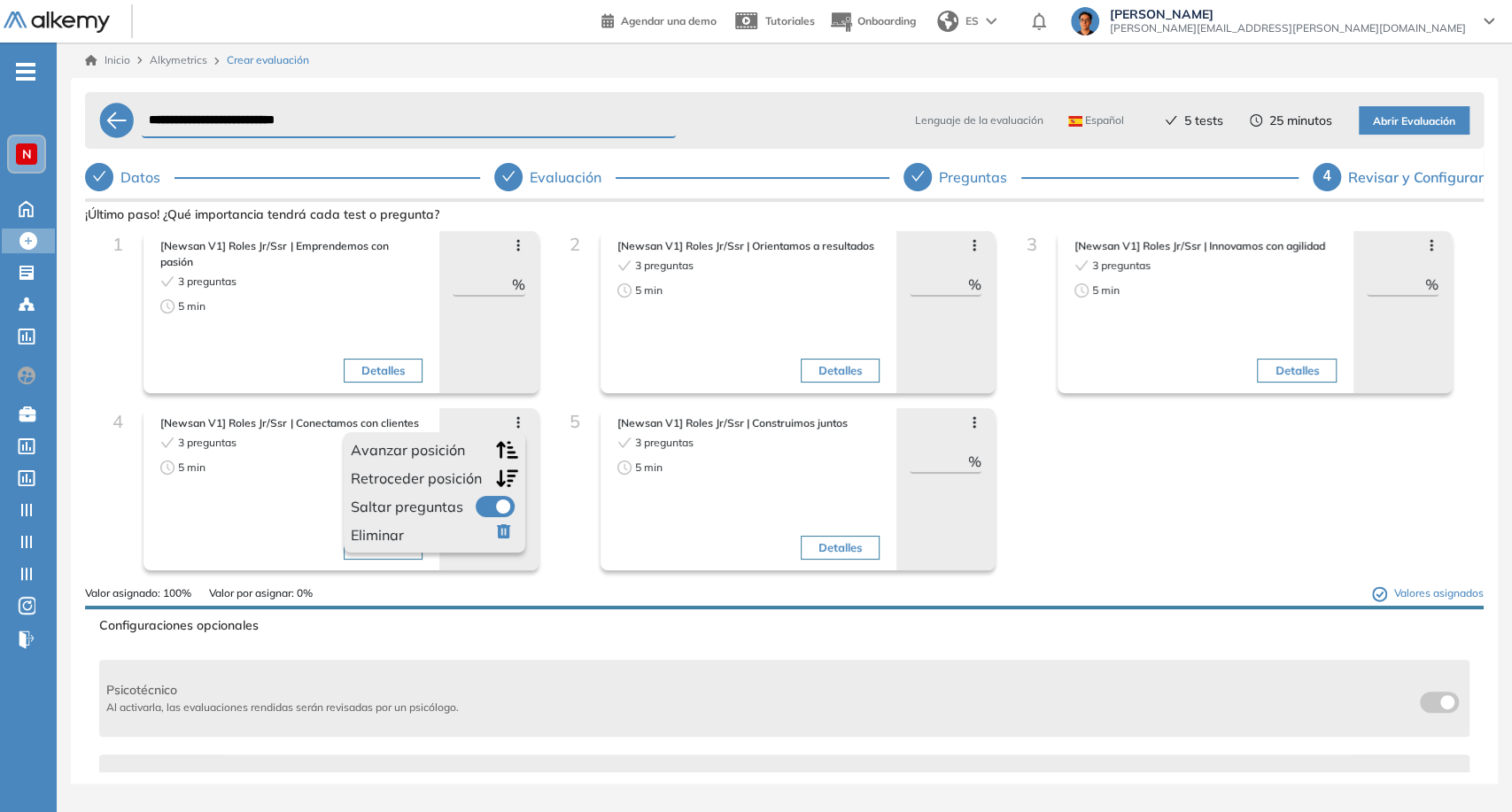
click at [490, 500] on span at bounding box center [483, 503] width 14 height 14
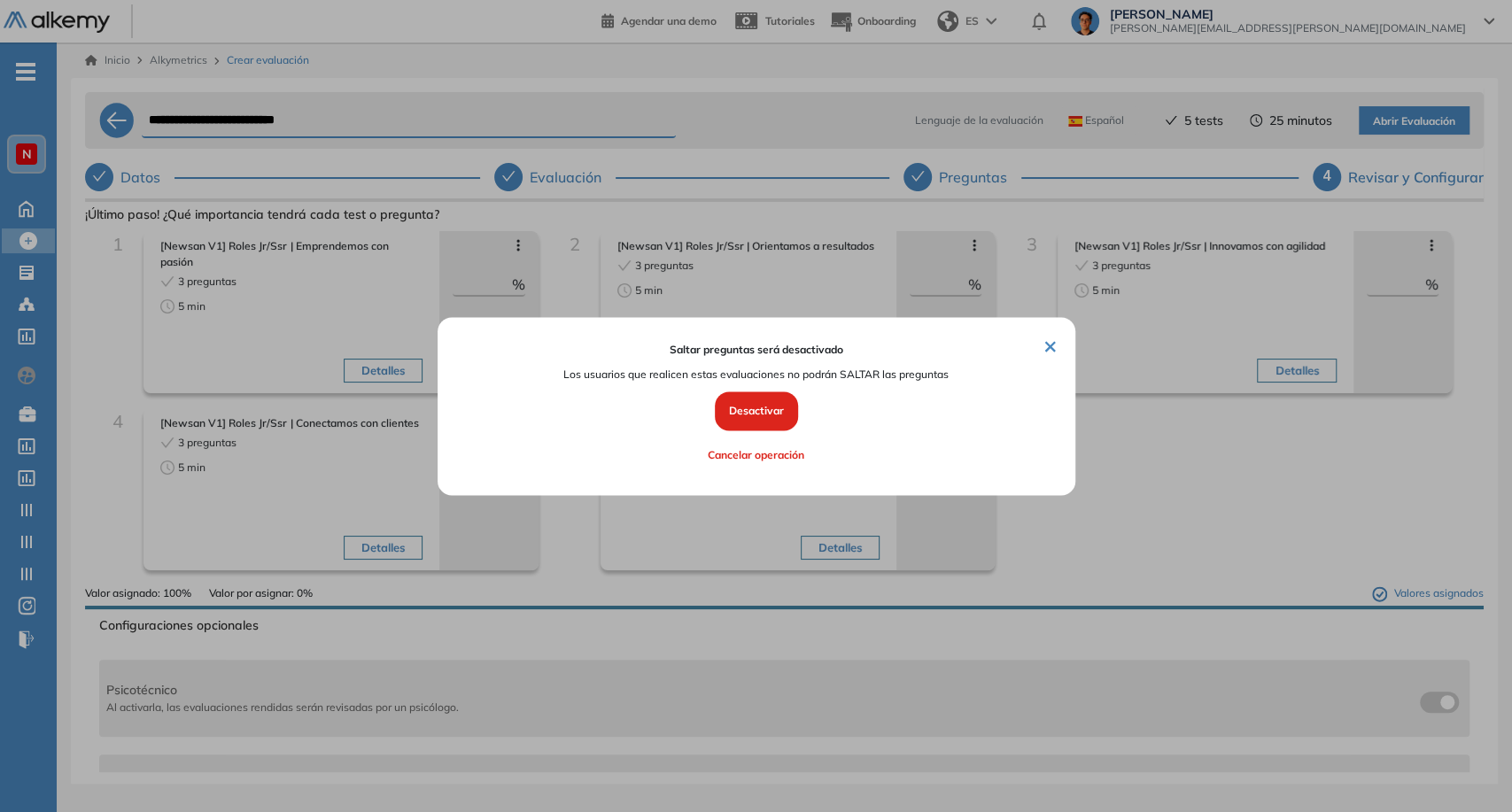
click at [740, 413] on button "Desactivar" at bounding box center [756, 412] width 84 height 39
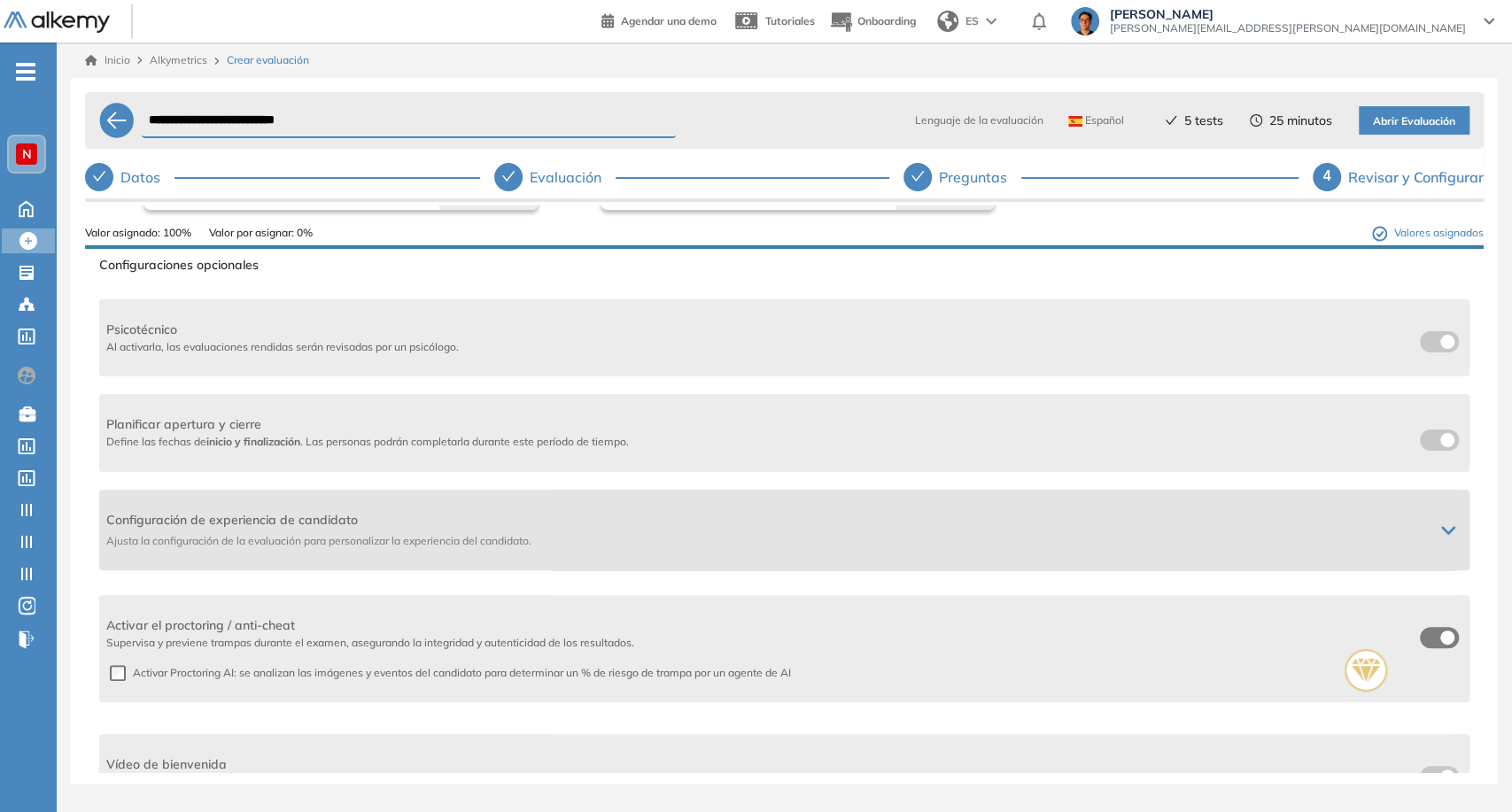
scroll to position [393, 0]
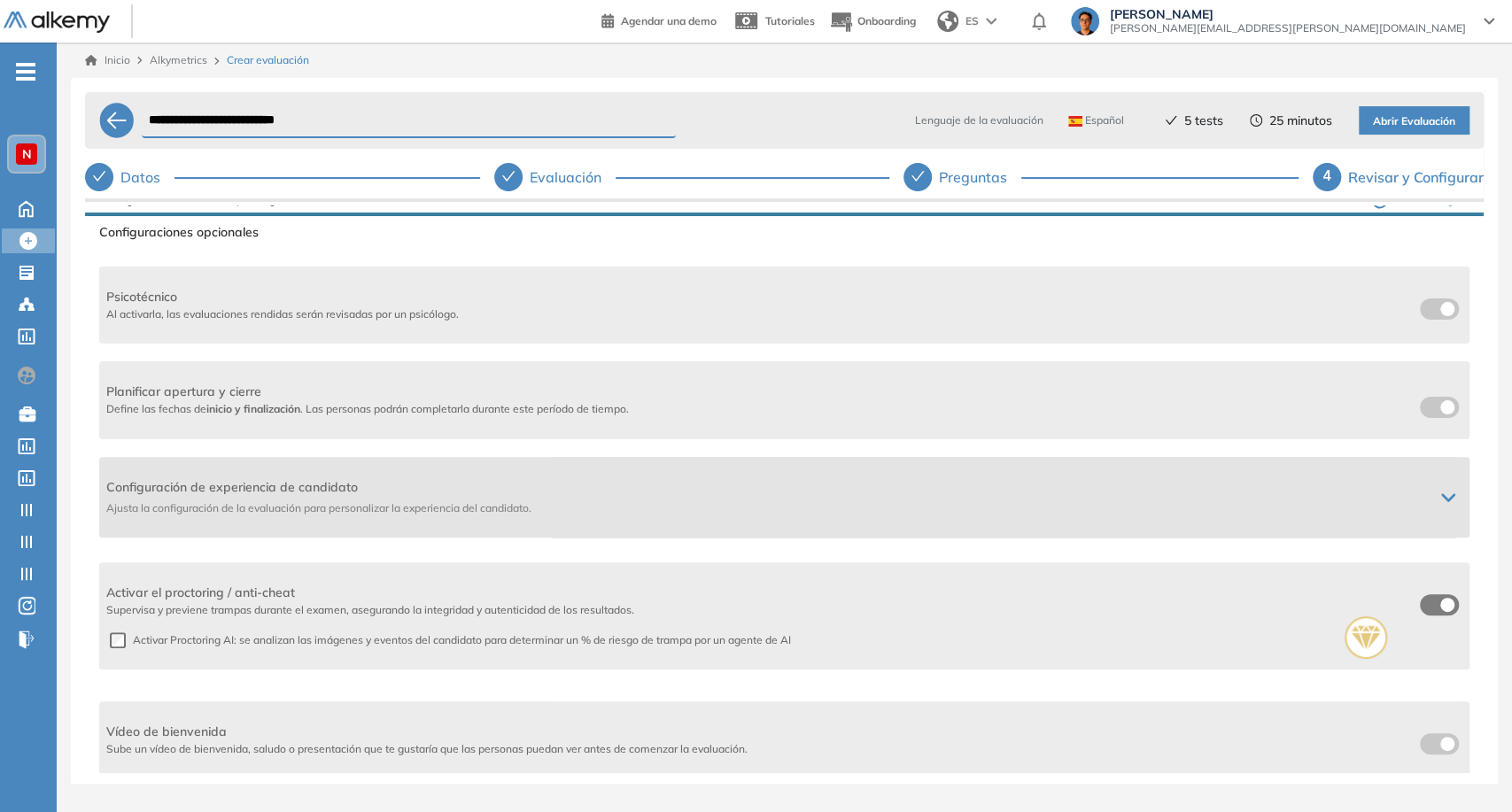
click at [1115, 486] on span "Configuración de experiencia de candidato" at bounding box center [762, 488] width 1313 height 19
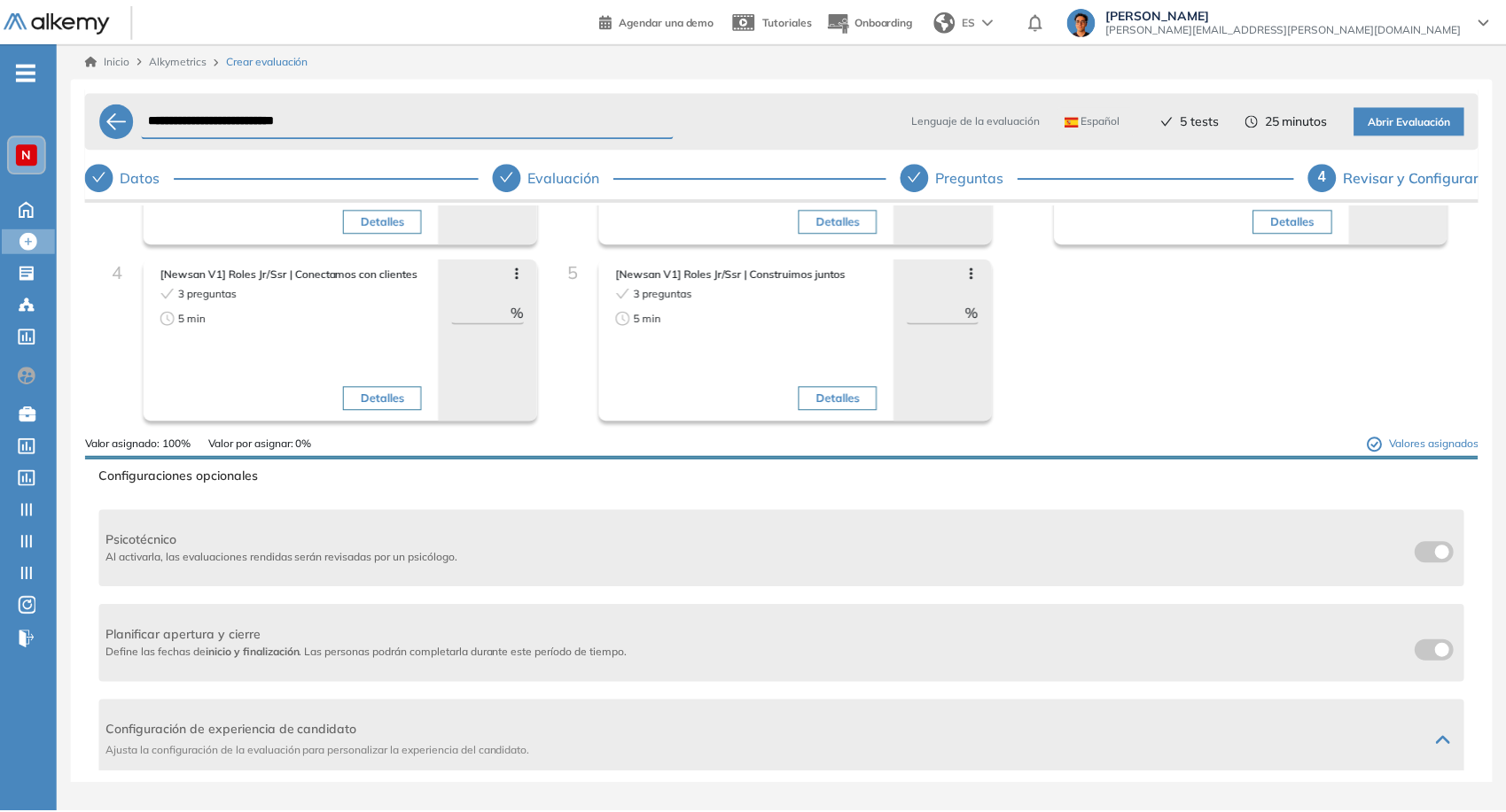
scroll to position [0, 0]
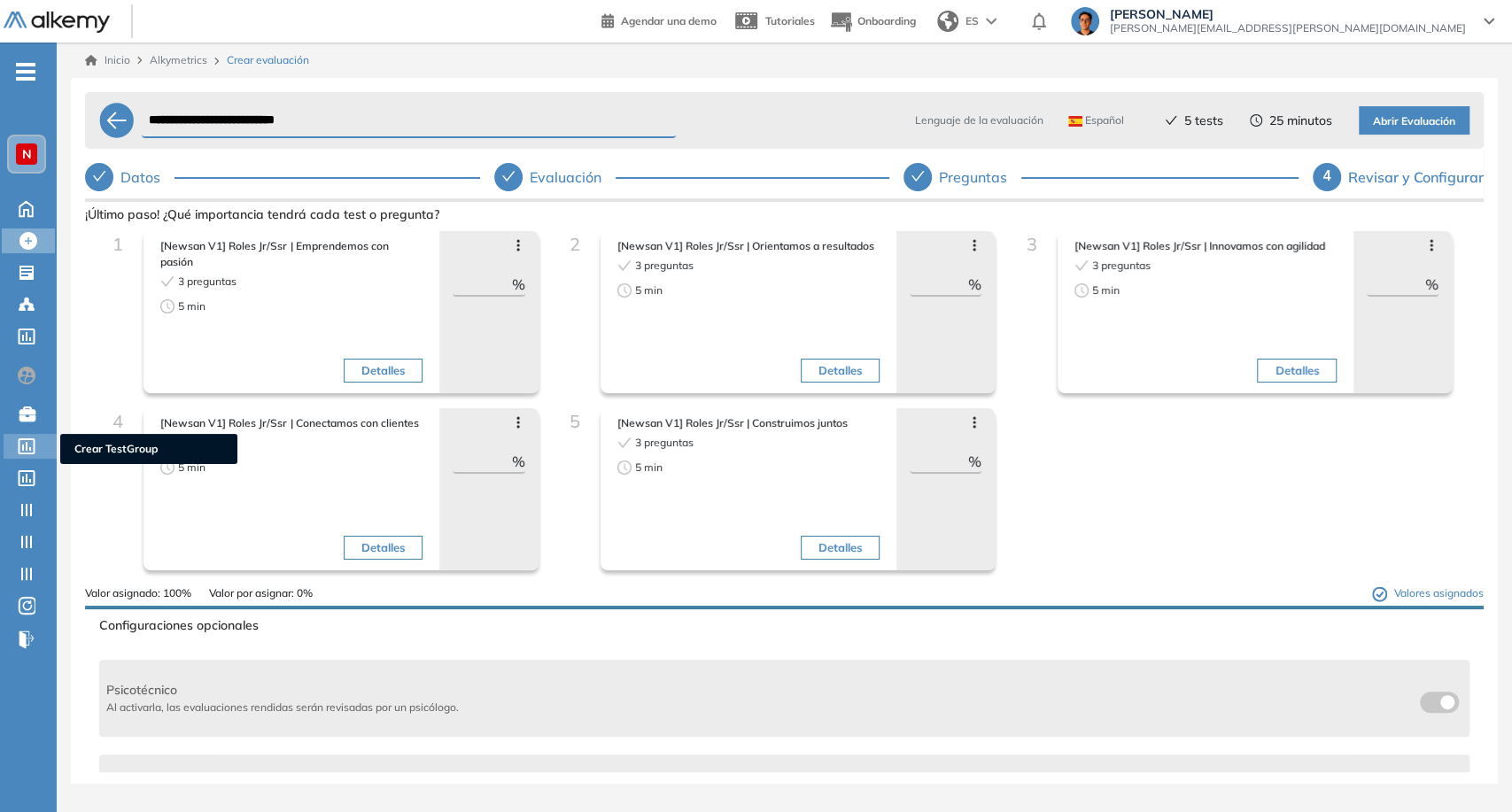
click at [29, 443] on icon at bounding box center [27, 446] width 18 height 16
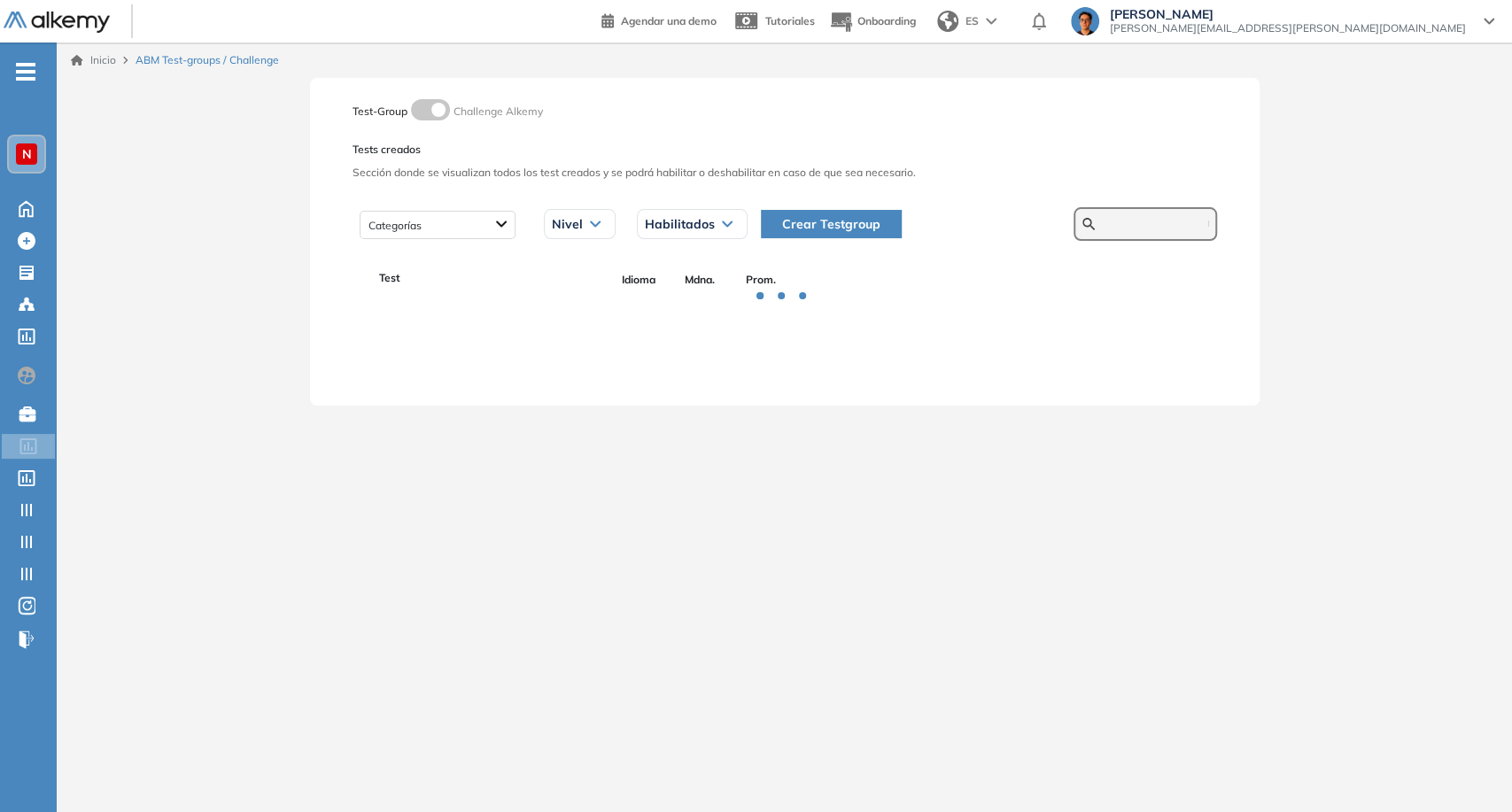
click at [1104, 227] on input "text" at bounding box center [1154, 224] width 106 height 16
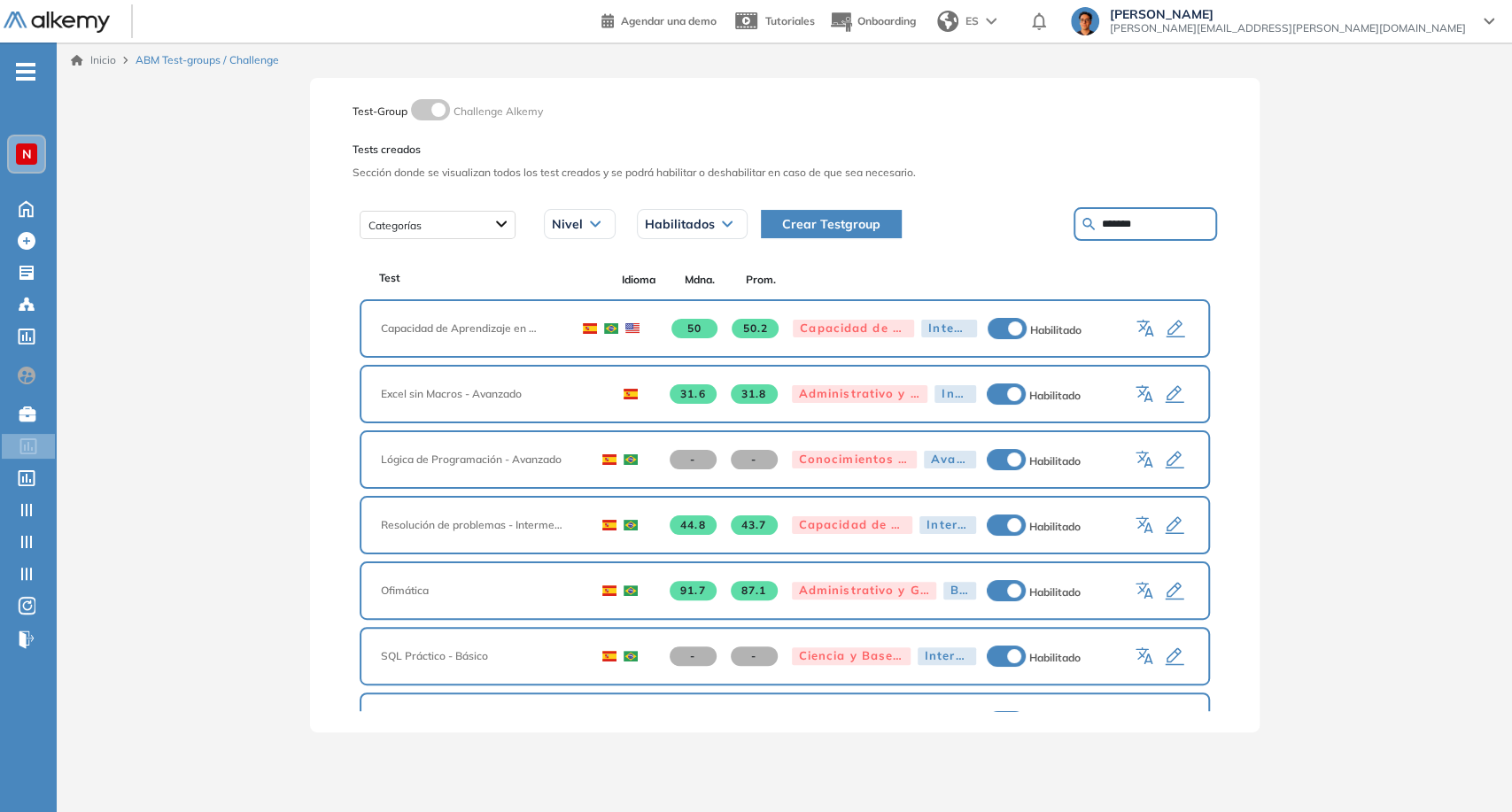
type input "*******"
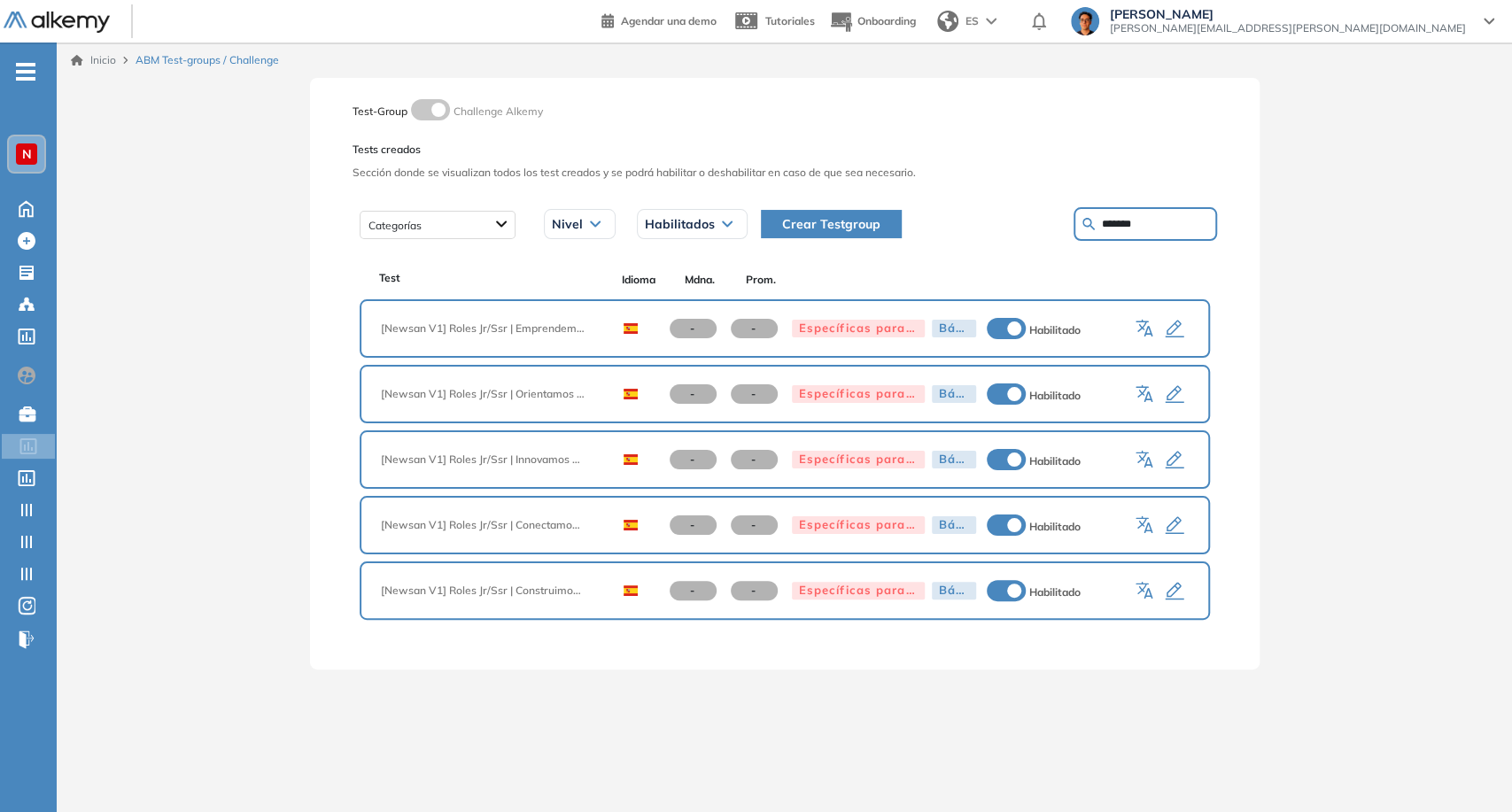
click at [1177, 338] on icon "button" at bounding box center [1174, 330] width 22 height 22
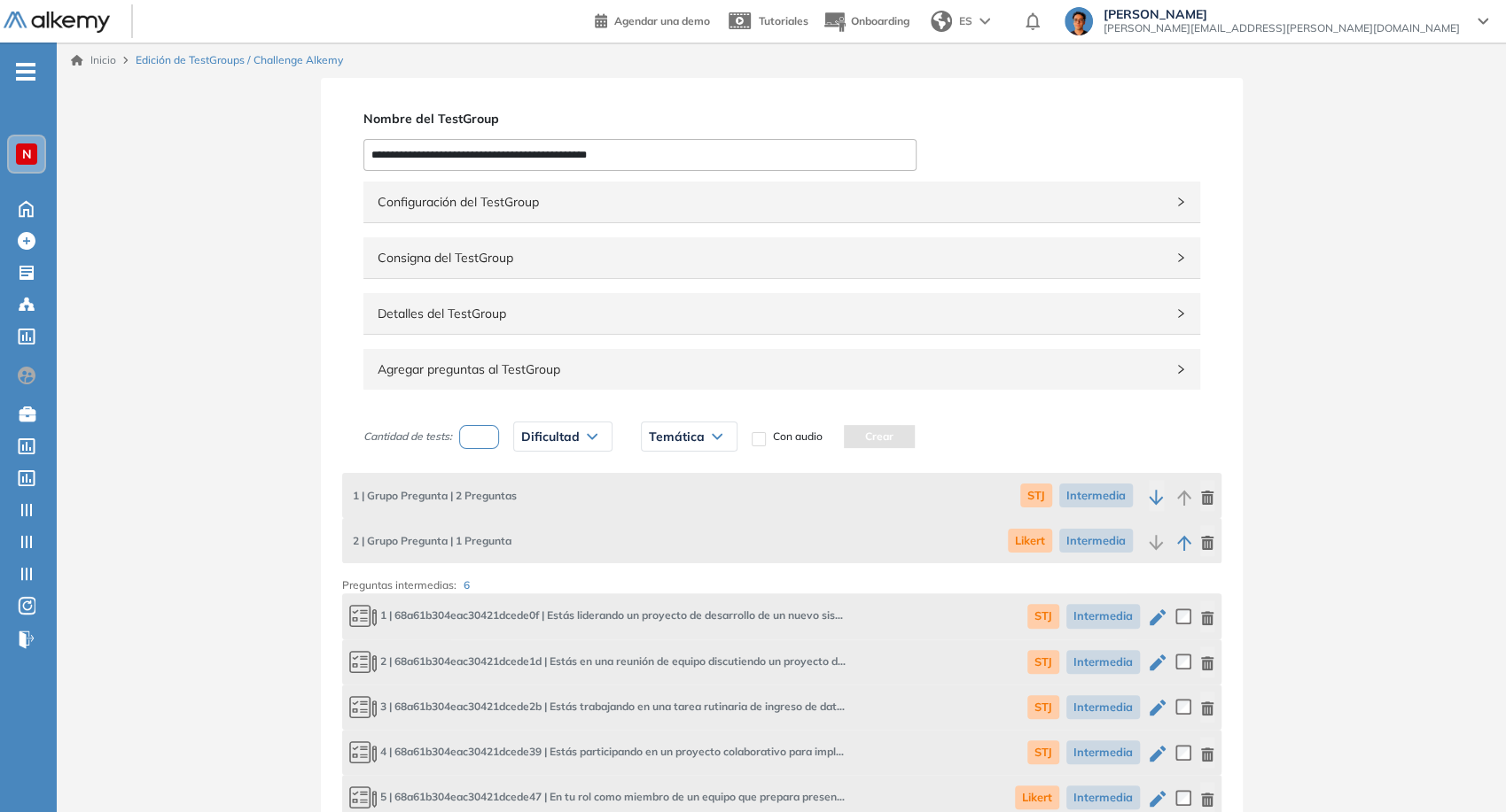
drag, startPoint x: 438, startPoint y: 151, endPoint x: 332, endPoint y: 149, distance: 106.0
click at [332, 149] on div "**********" at bounding box center [781, 547] width 922 height 939
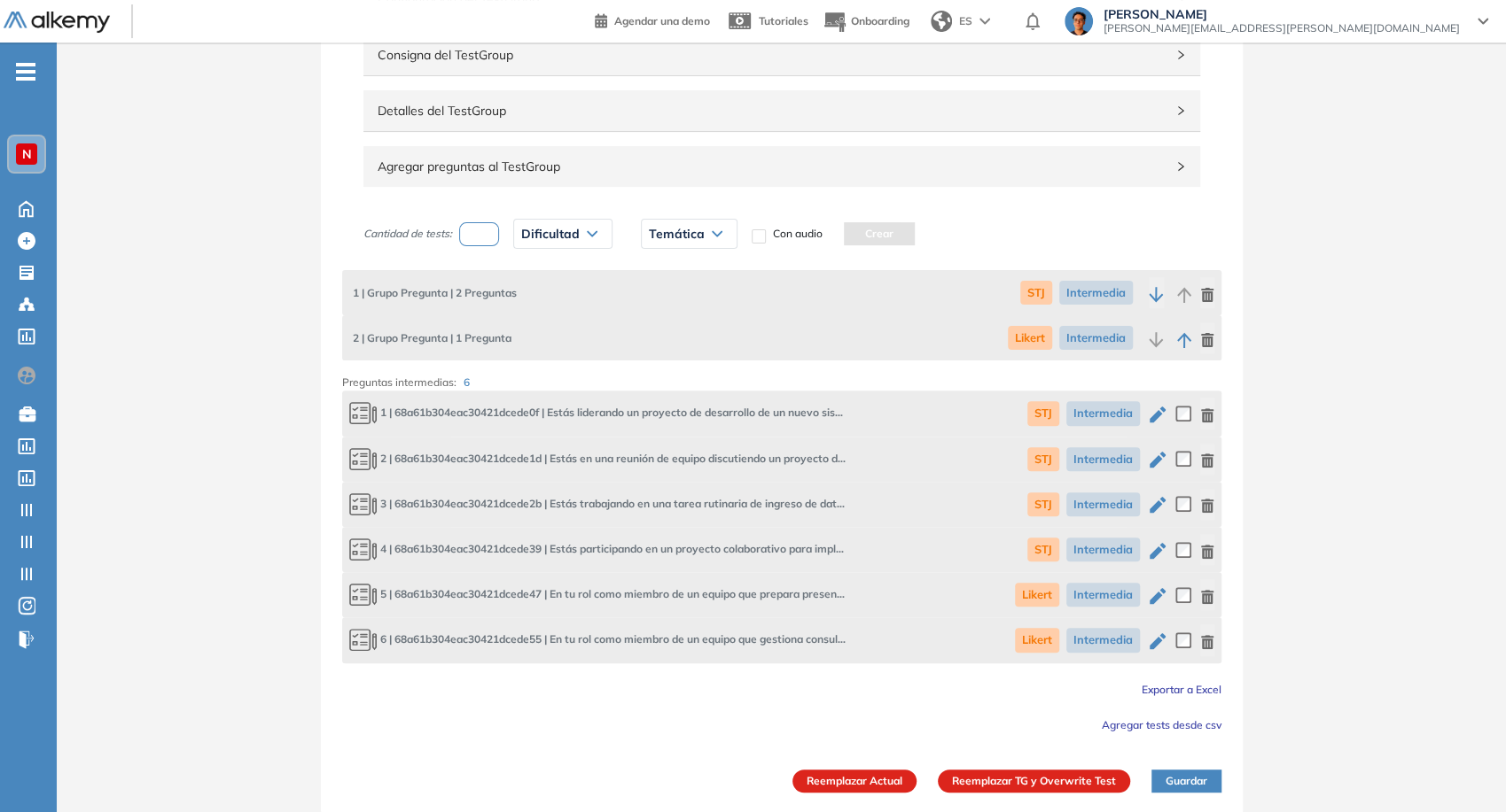
type input "**********"
click at [874, 787] on button "Reemplazar Actual" at bounding box center [855, 780] width 124 height 23
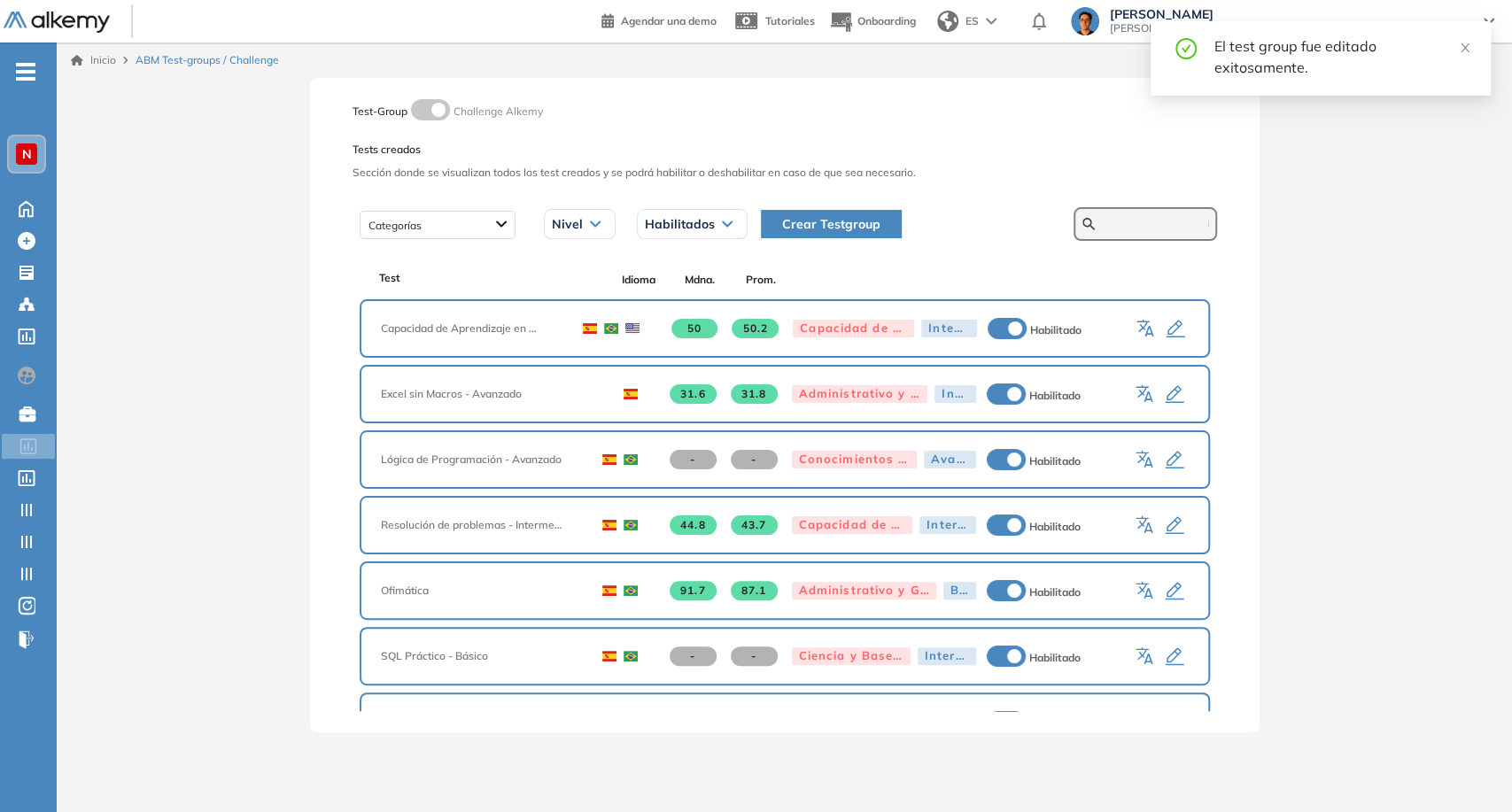
click at [1121, 222] on input "text" at bounding box center [1154, 224] width 106 height 16
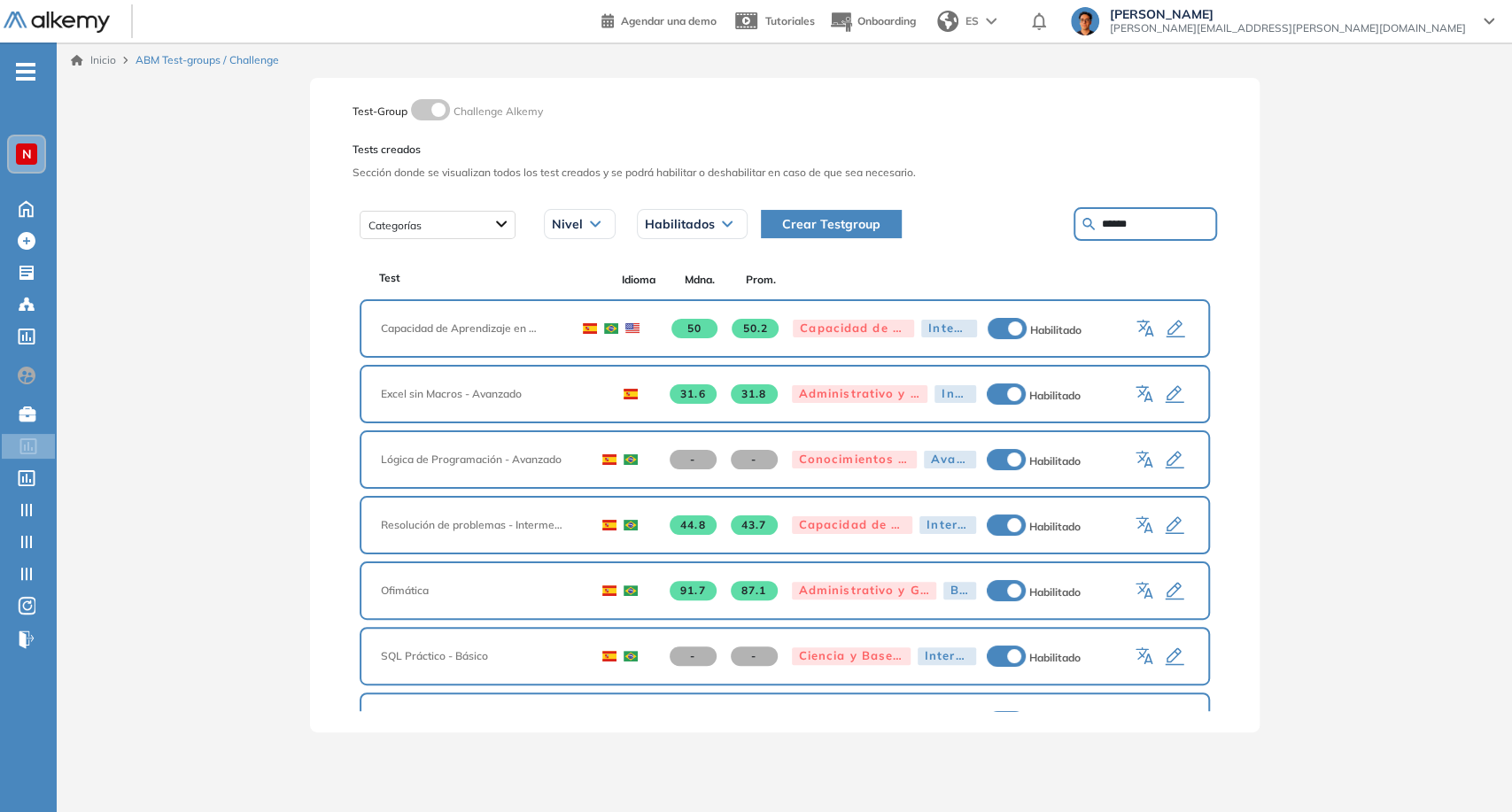
type input "******"
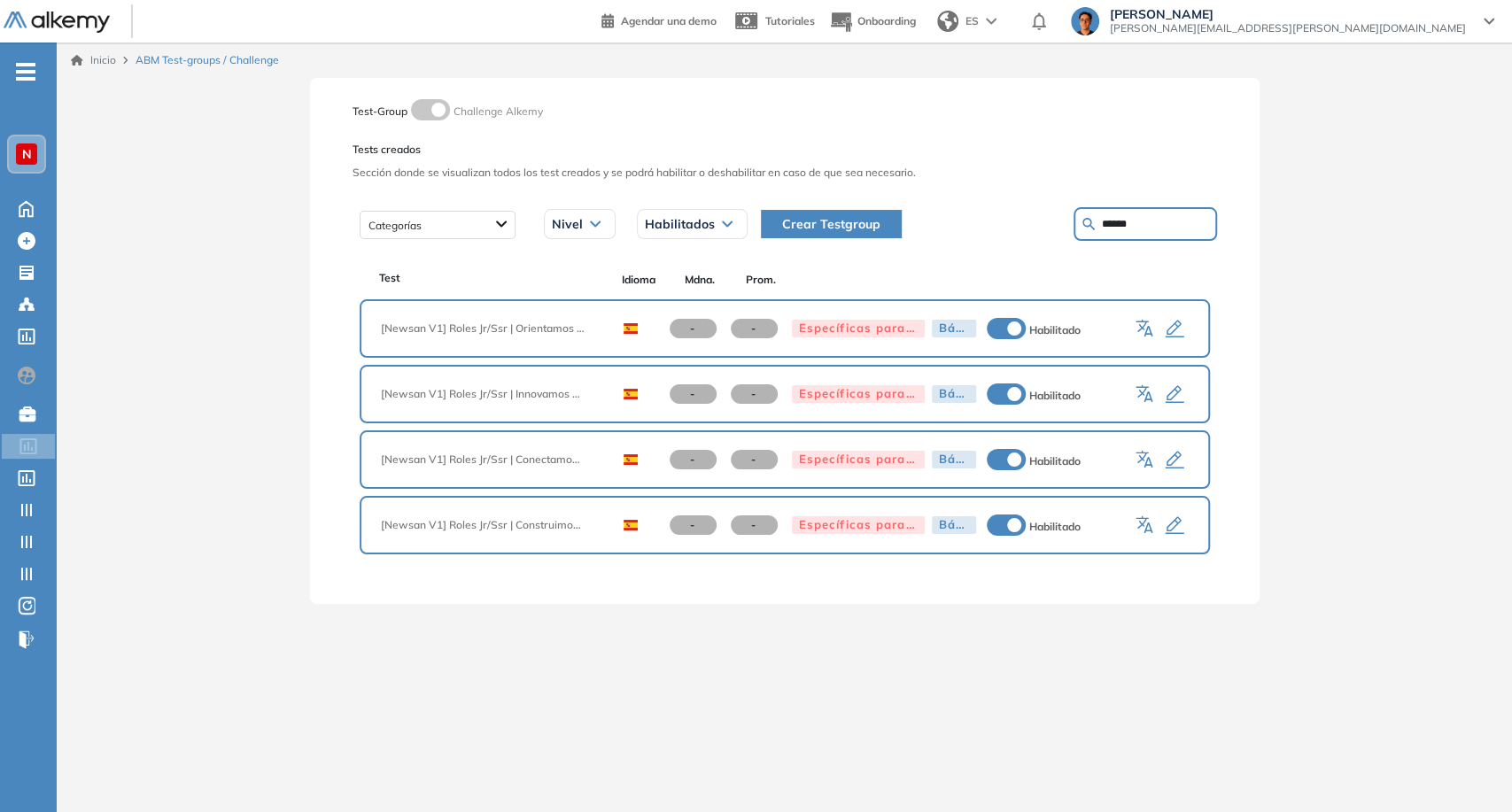
click at [1173, 328] on icon "button" at bounding box center [1174, 330] width 22 height 22
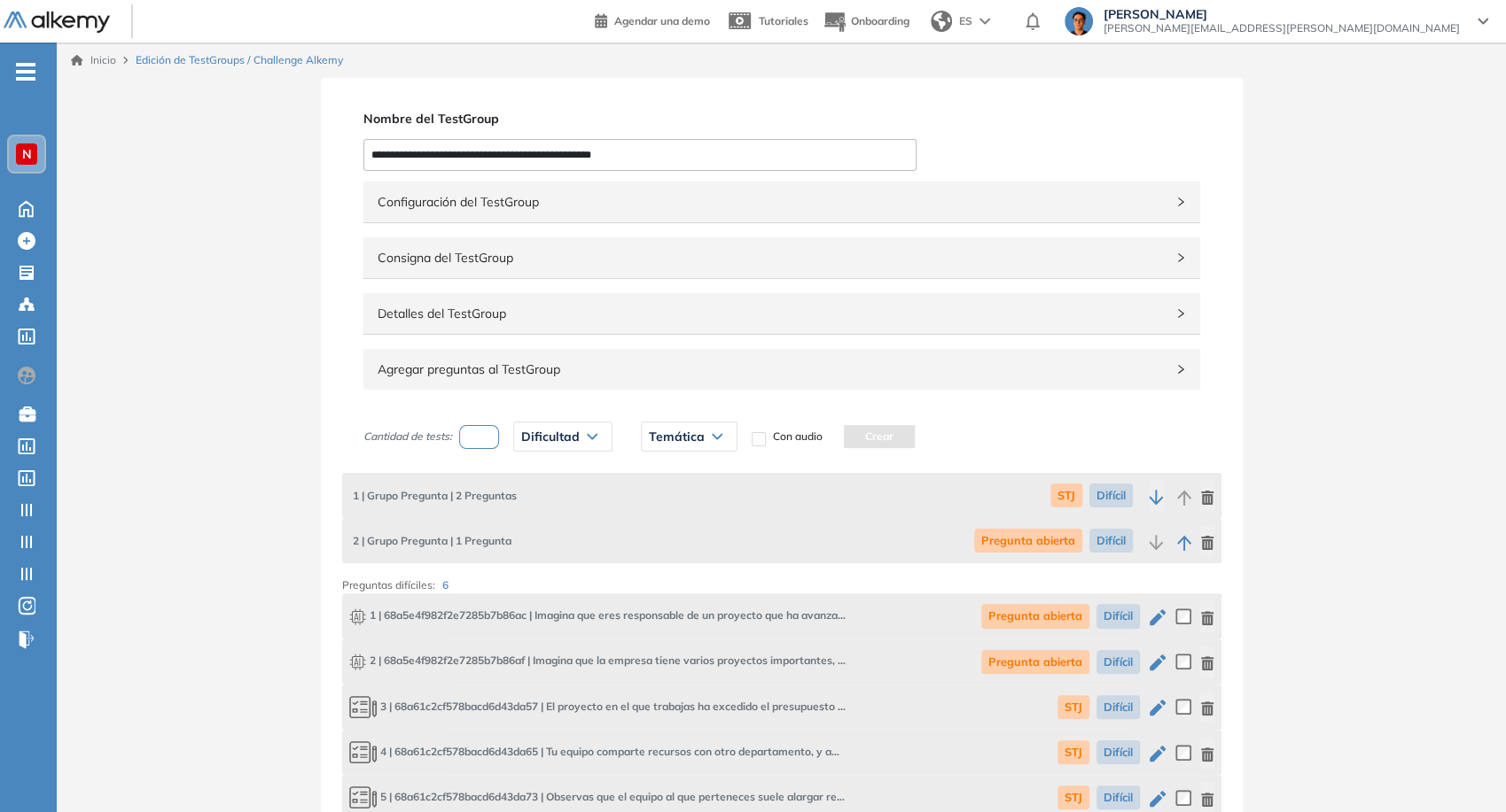
drag, startPoint x: 441, startPoint y: 154, endPoint x: 353, endPoint y: 148, distance: 88.2
click at [353, 148] on div "**********" at bounding box center [781, 547] width 922 height 939
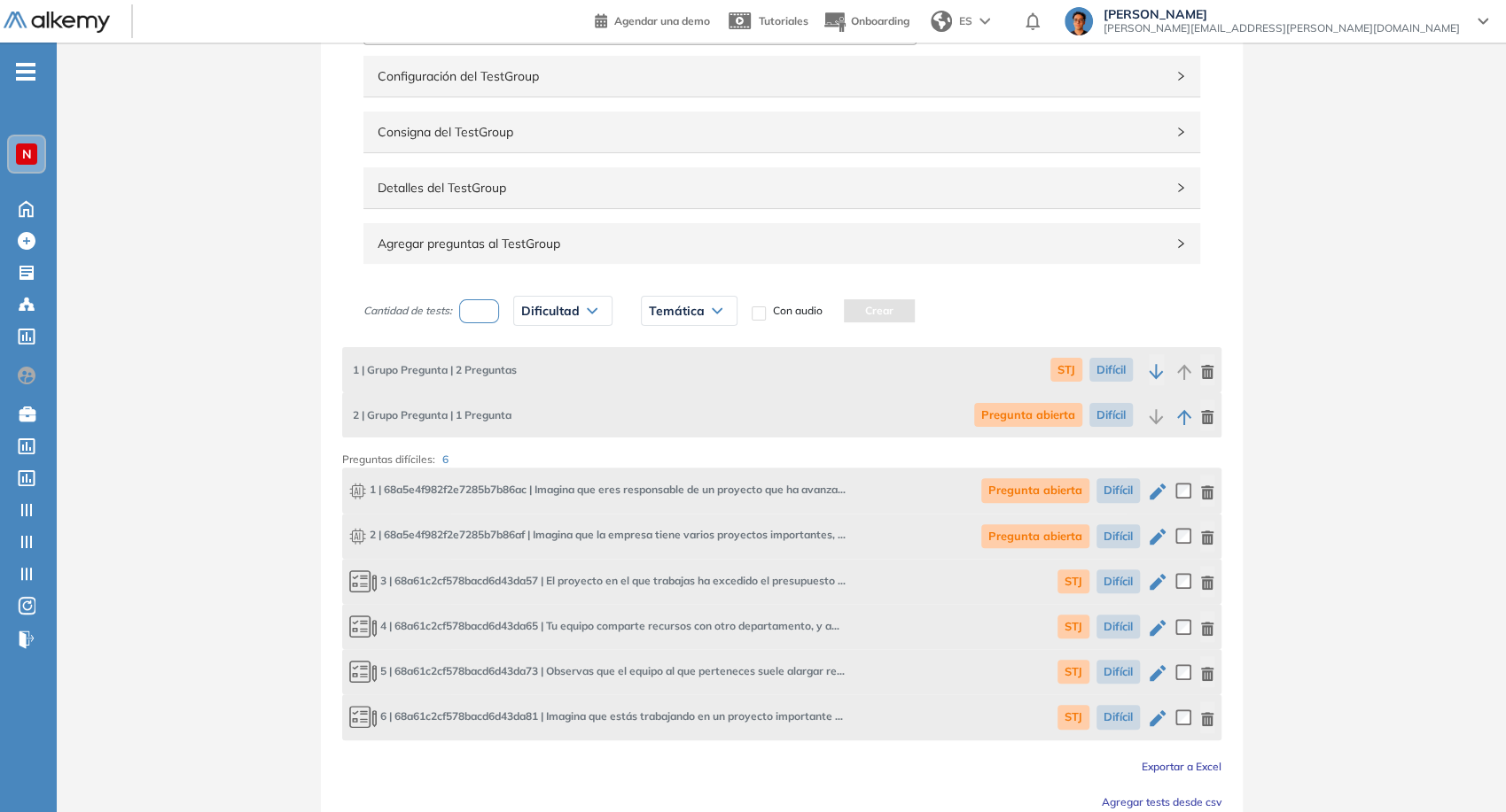
scroll to position [203, 0]
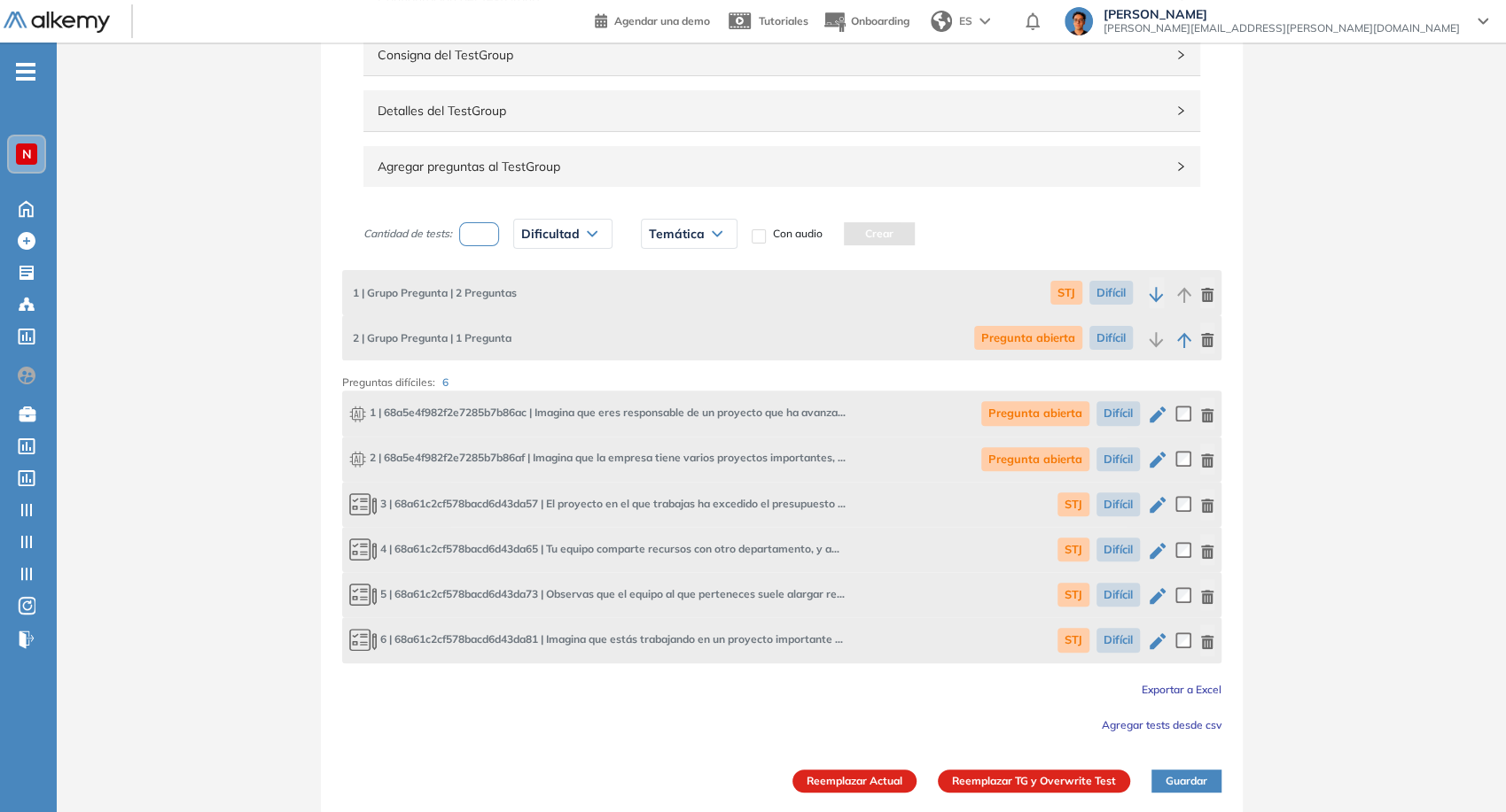
type input "**********"
click at [864, 777] on button "Reemplazar Actual" at bounding box center [855, 780] width 124 height 23
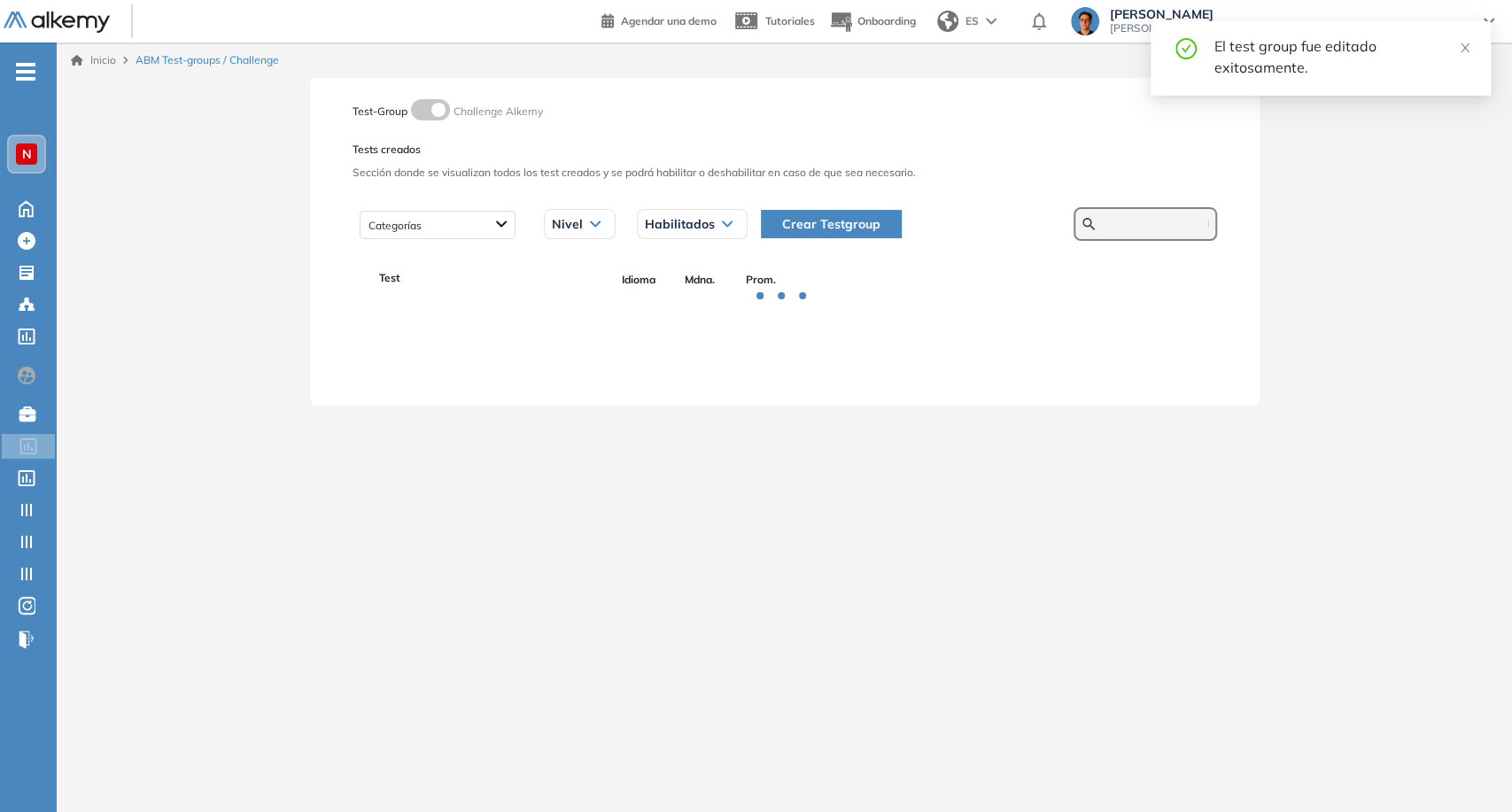
click at [1148, 219] on input "text" at bounding box center [1154, 224] width 106 height 16
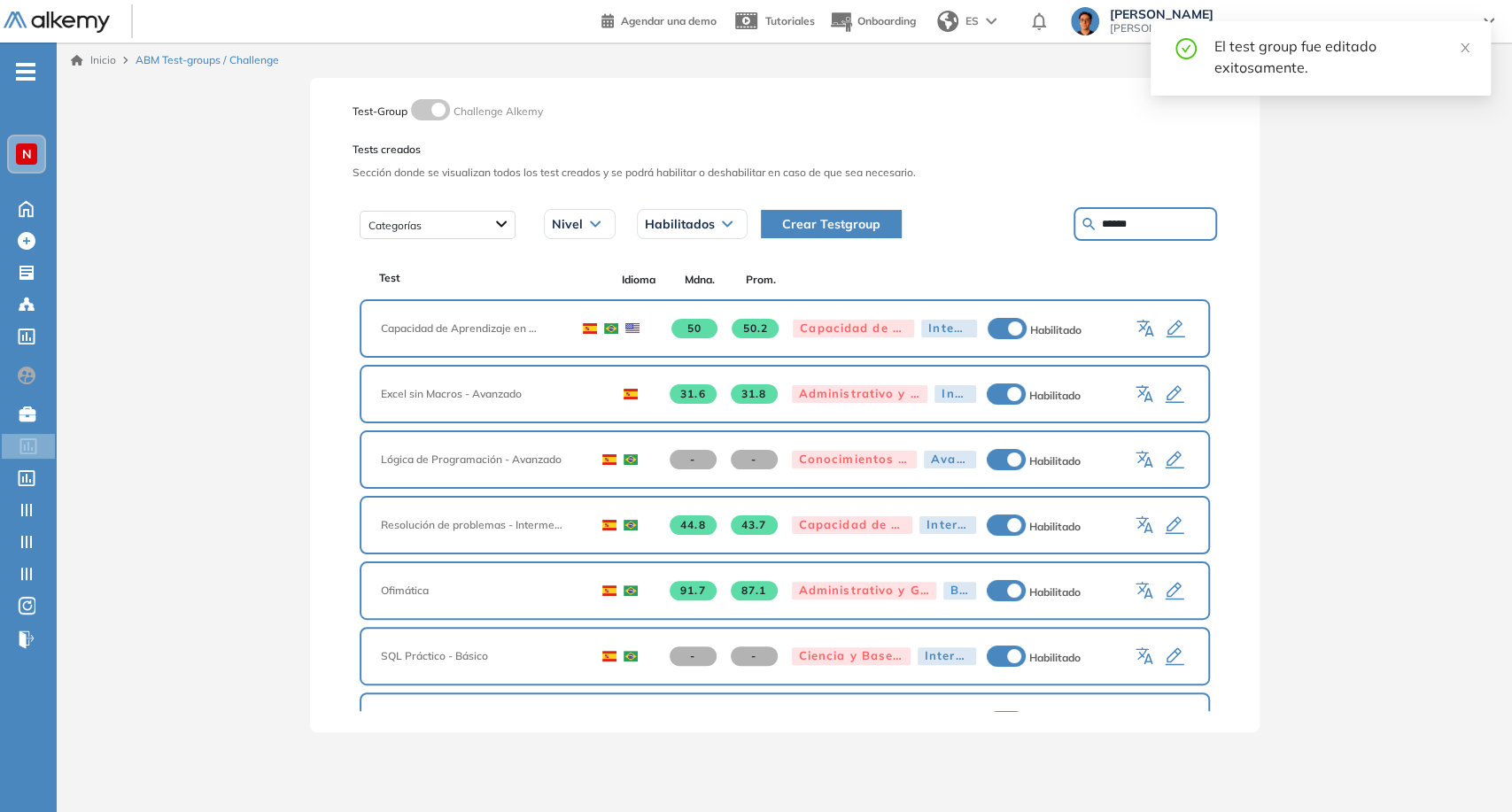
type input "******"
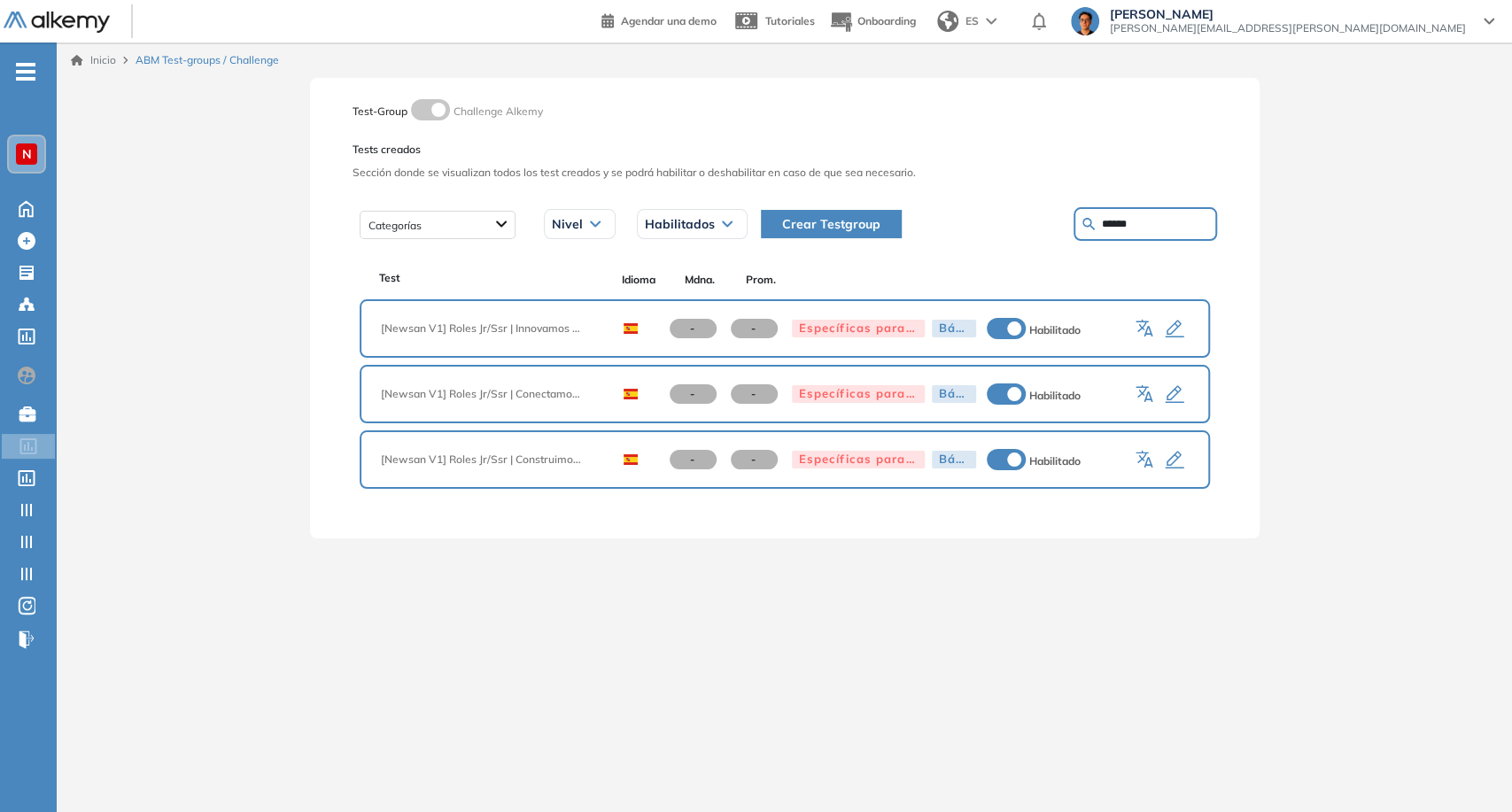
click at [1173, 320] on icon "button" at bounding box center [1174, 330] width 22 height 22
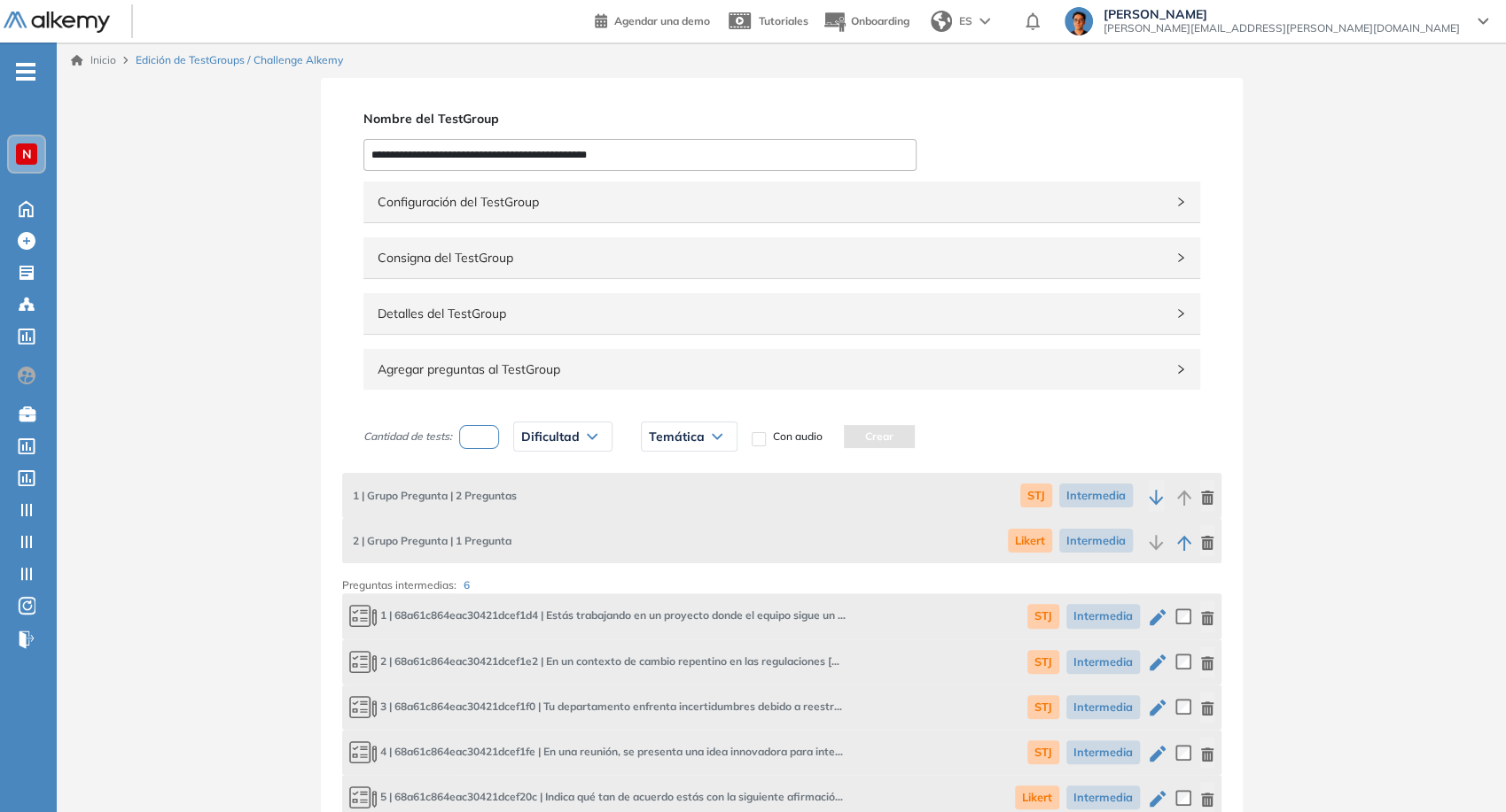
drag, startPoint x: 374, startPoint y: 163, endPoint x: 314, endPoint y: 169, distance: 60.3
click at [314, 169] on div "**********" at bounding box center [782, 547] width 1449 height 939
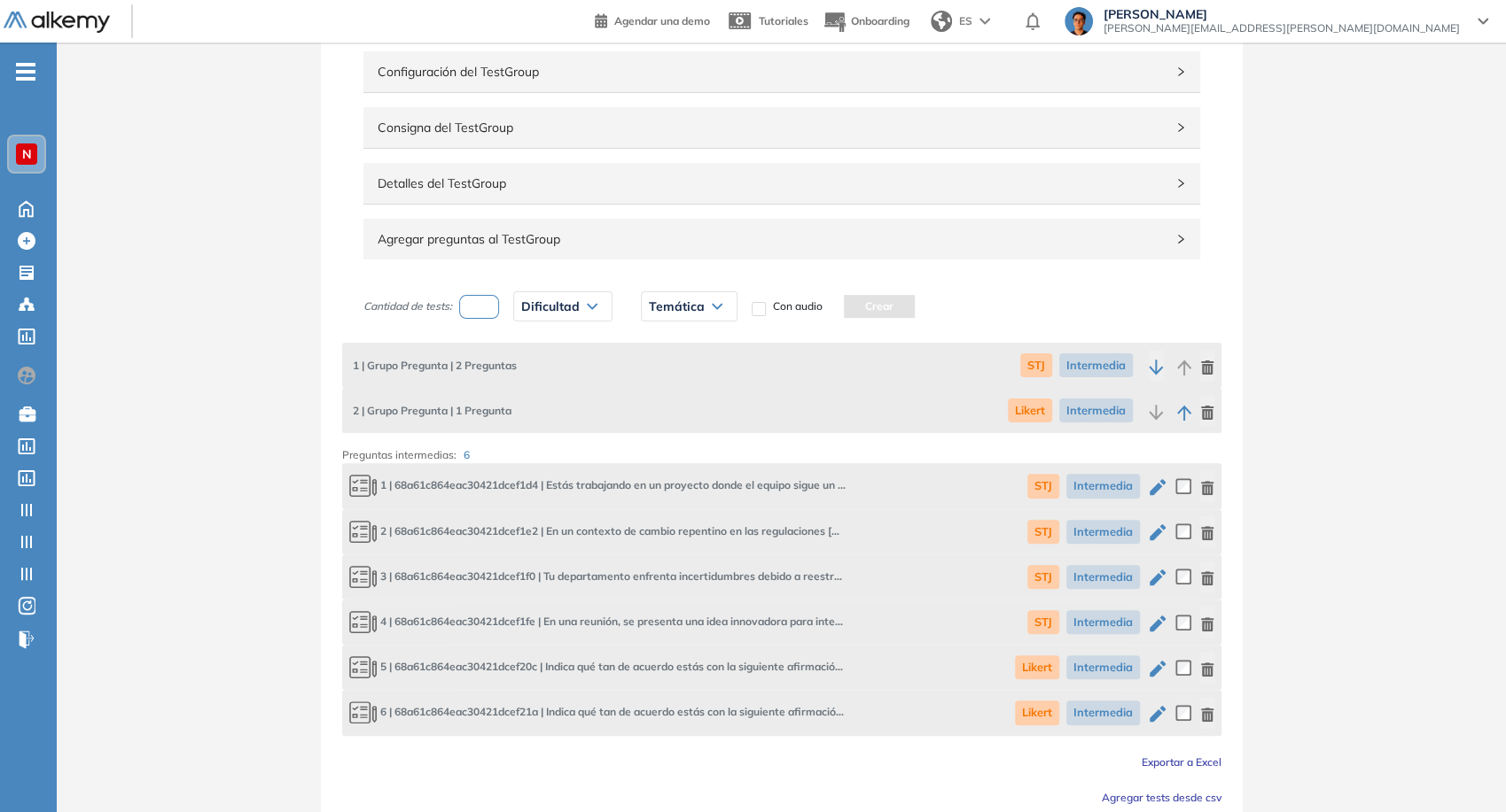
scroll to position [203, 0]
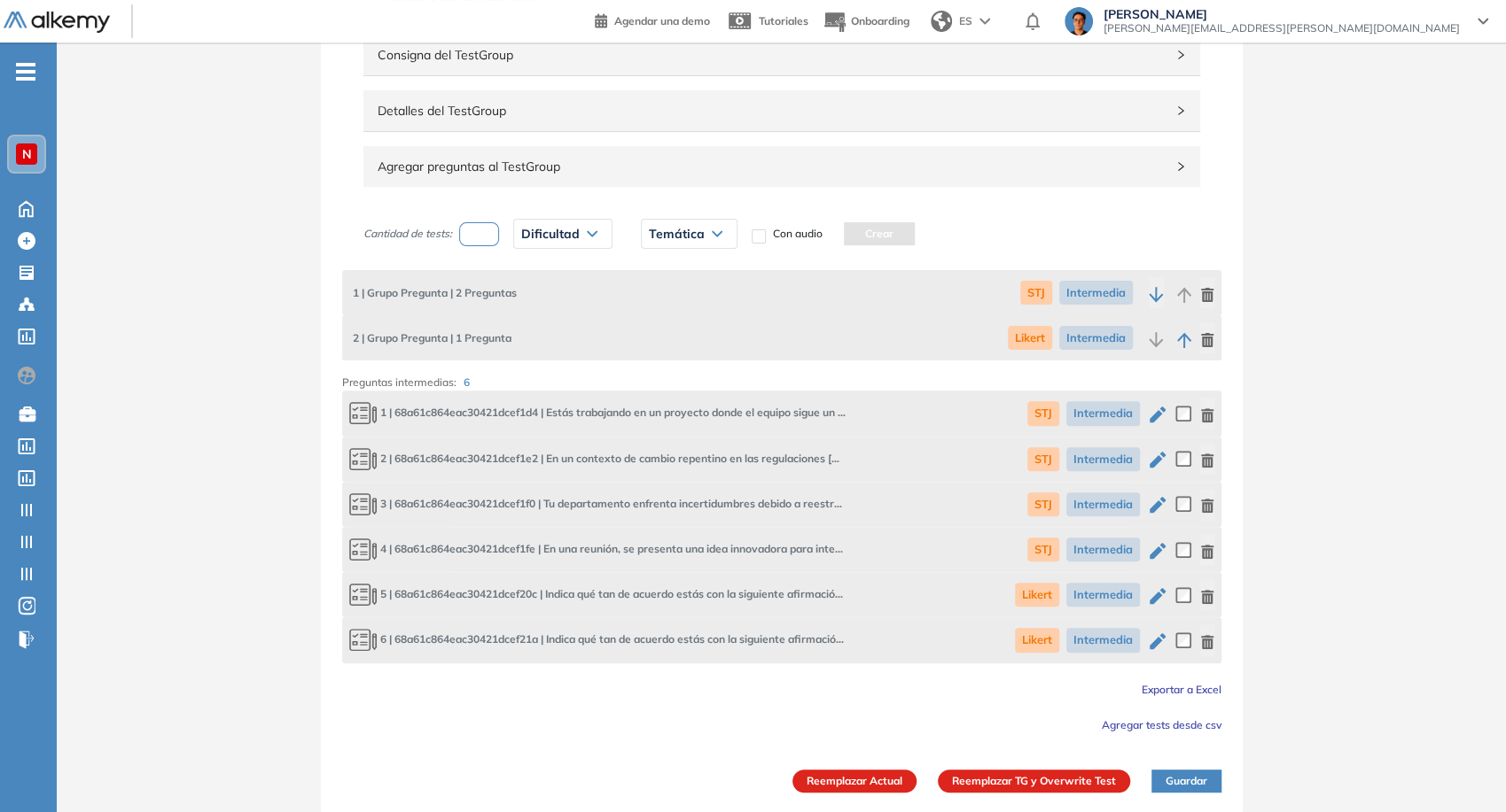
type input "**********"
click at [848, 770] on button "Reemplazar Actual" at bounding box center [855, 780] width 124 height 23
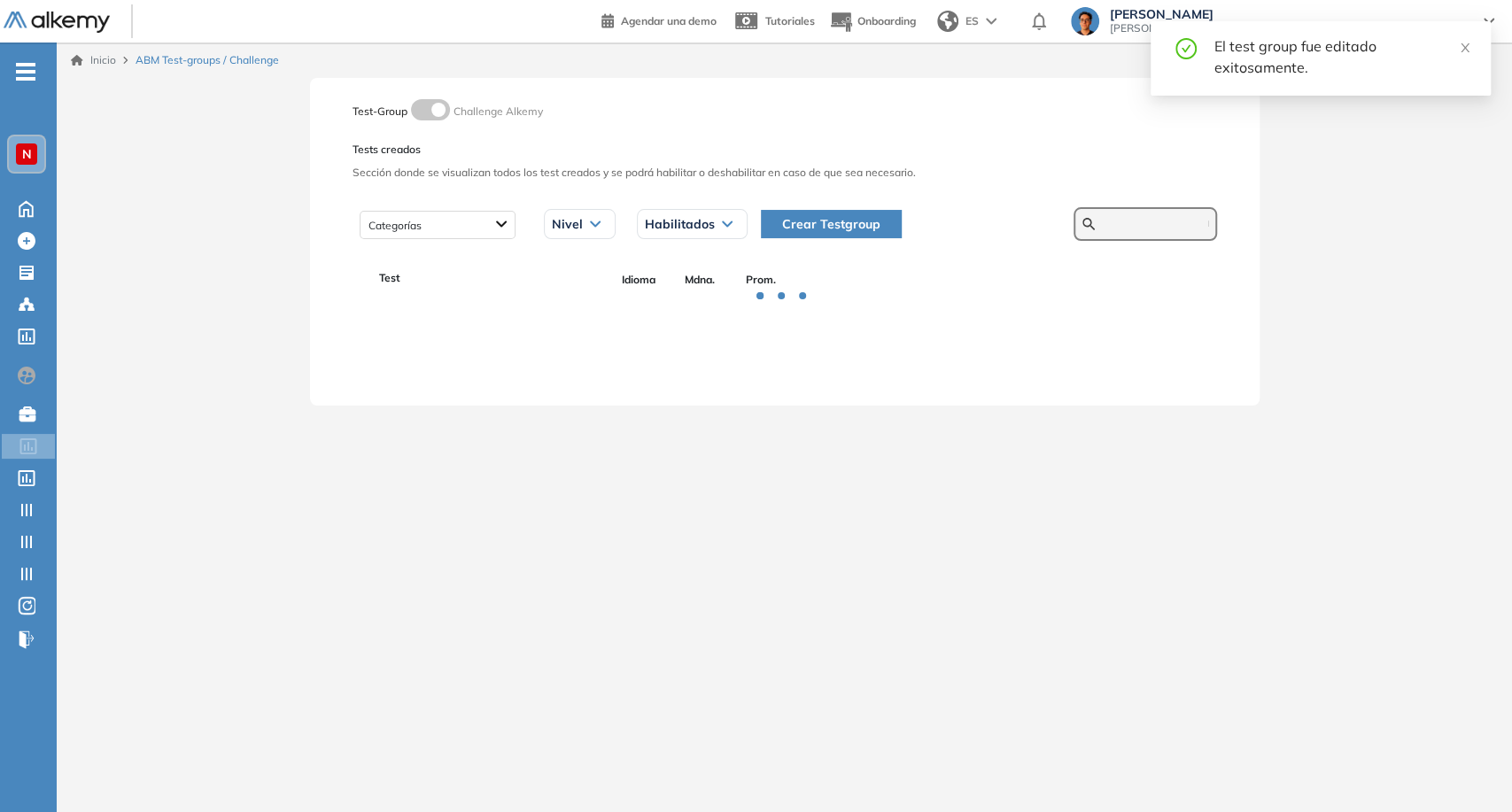
click at [1149, 229] on input "text" at bounding box center [1154, 224] width 106 height 16
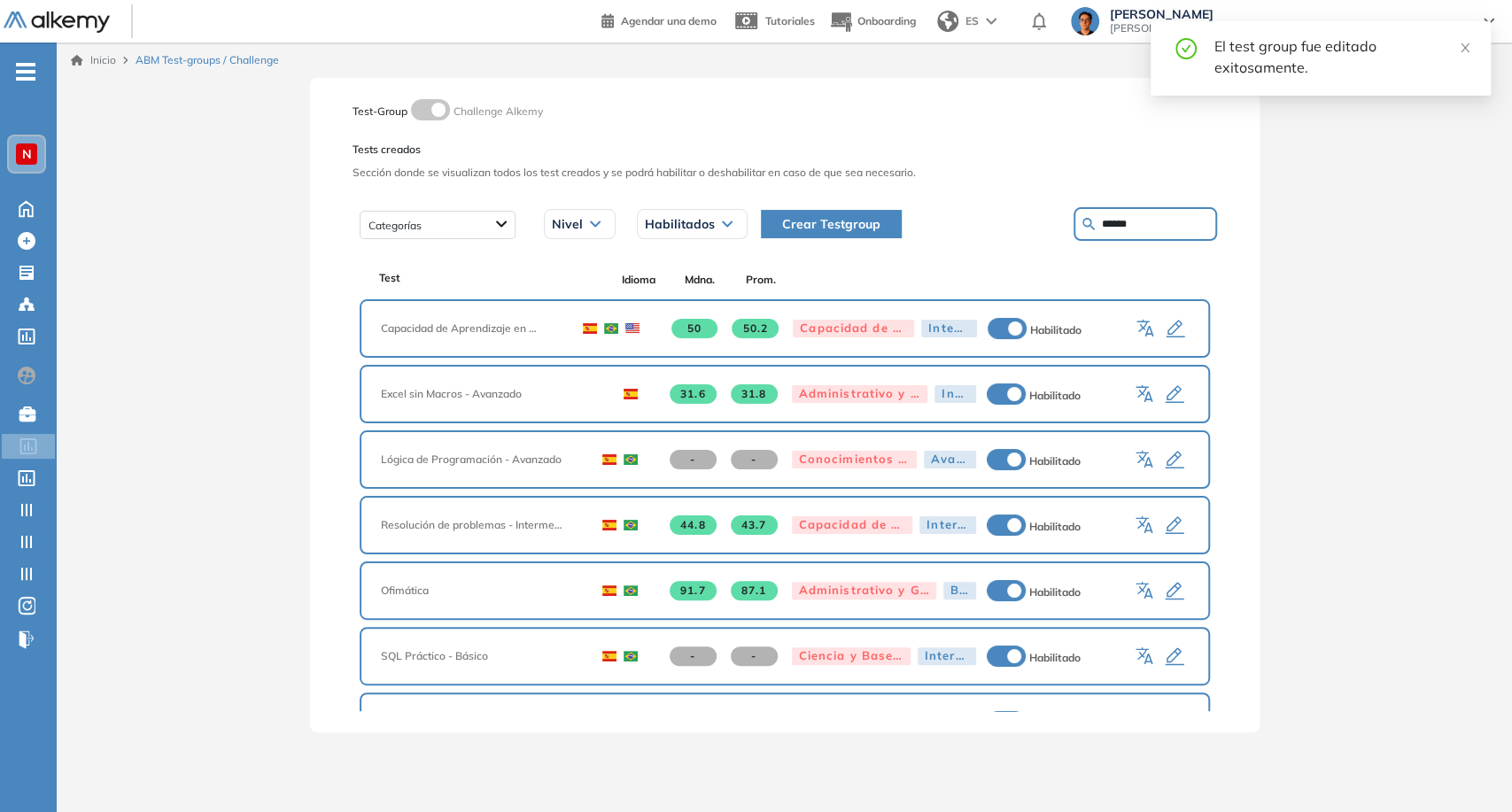
type input "******"
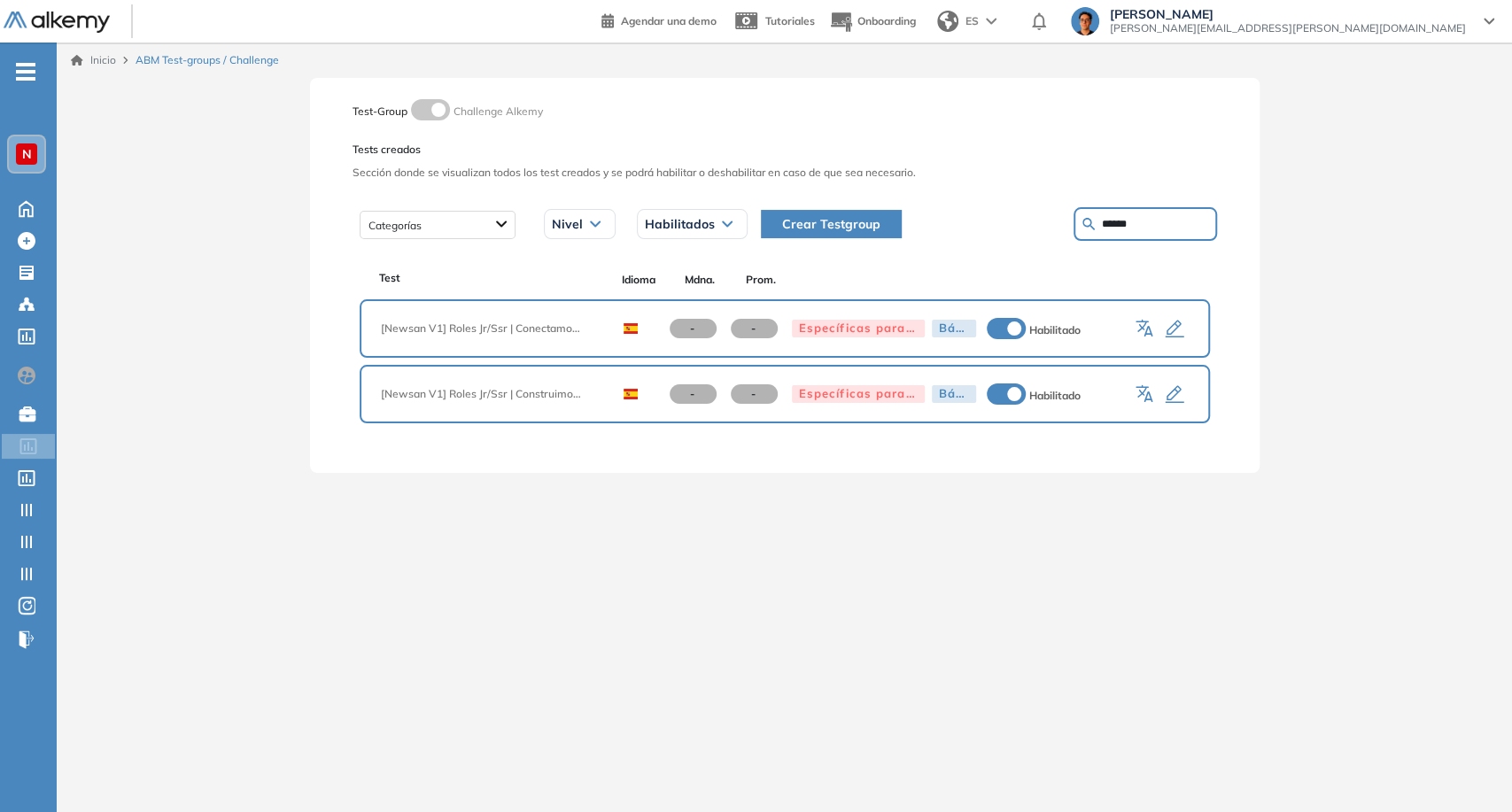
click at [1176, 333] on icon "button" at bounding box center [1174, 330] width 22 height 22
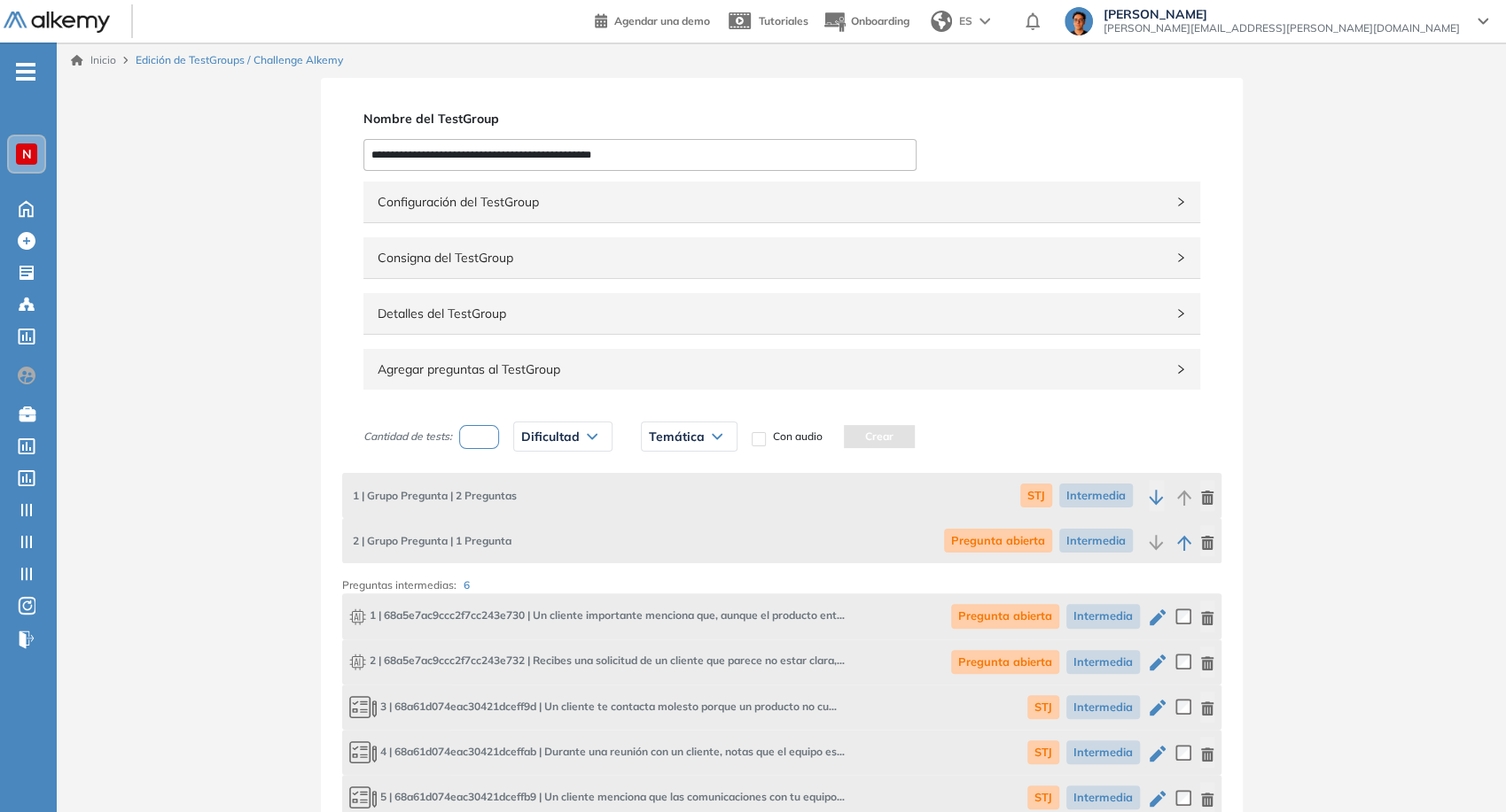
drag, startPoint x: 438, startPoint y: 156, endPoint x: 343, endPoint y: 143, distance: 95.9
click at [343, 143] on div "**********" at bounding box center [781, 547] width 922 height 939
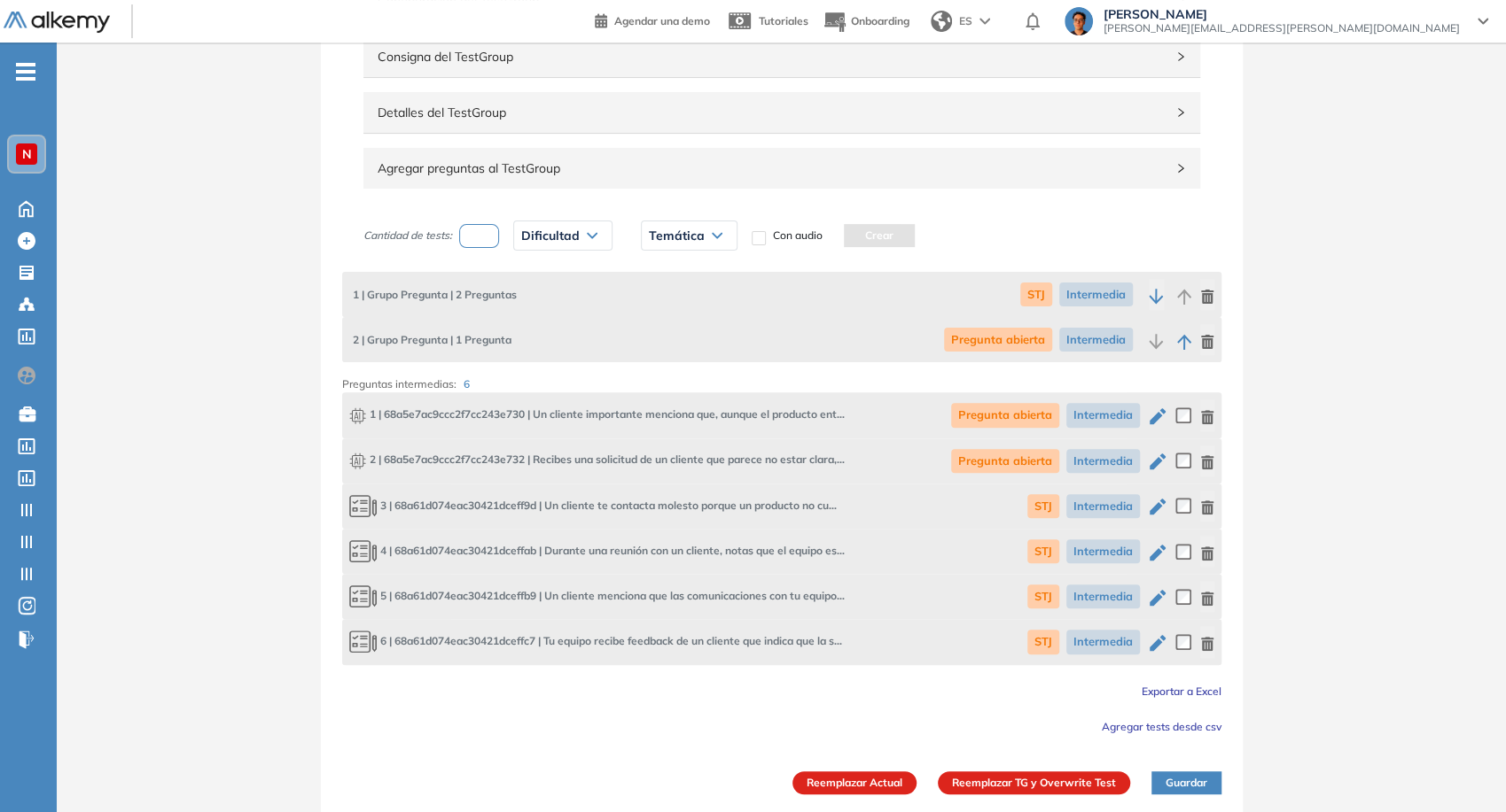
scroll to position [203, 0]
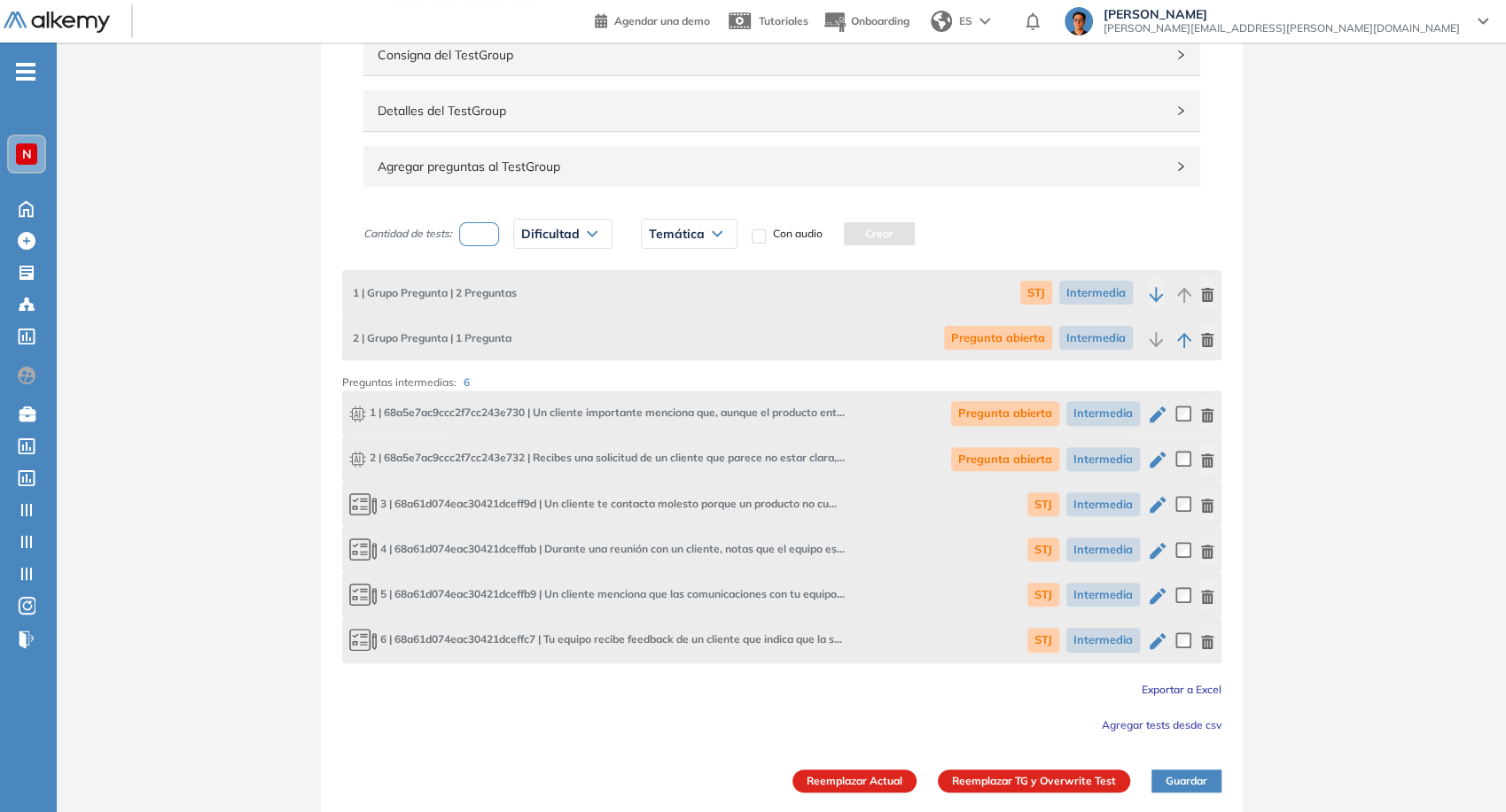
type input "**********"
click at [872, 768] on div "Reemplazar Actual Reemplazar TG y Overwrite Test Guardar" at bounding box center [782, 771] width 879 height 44
click at [872, 776] on button "Reemplazar Actual" at bounding box center [855, 780] width 124 height 23
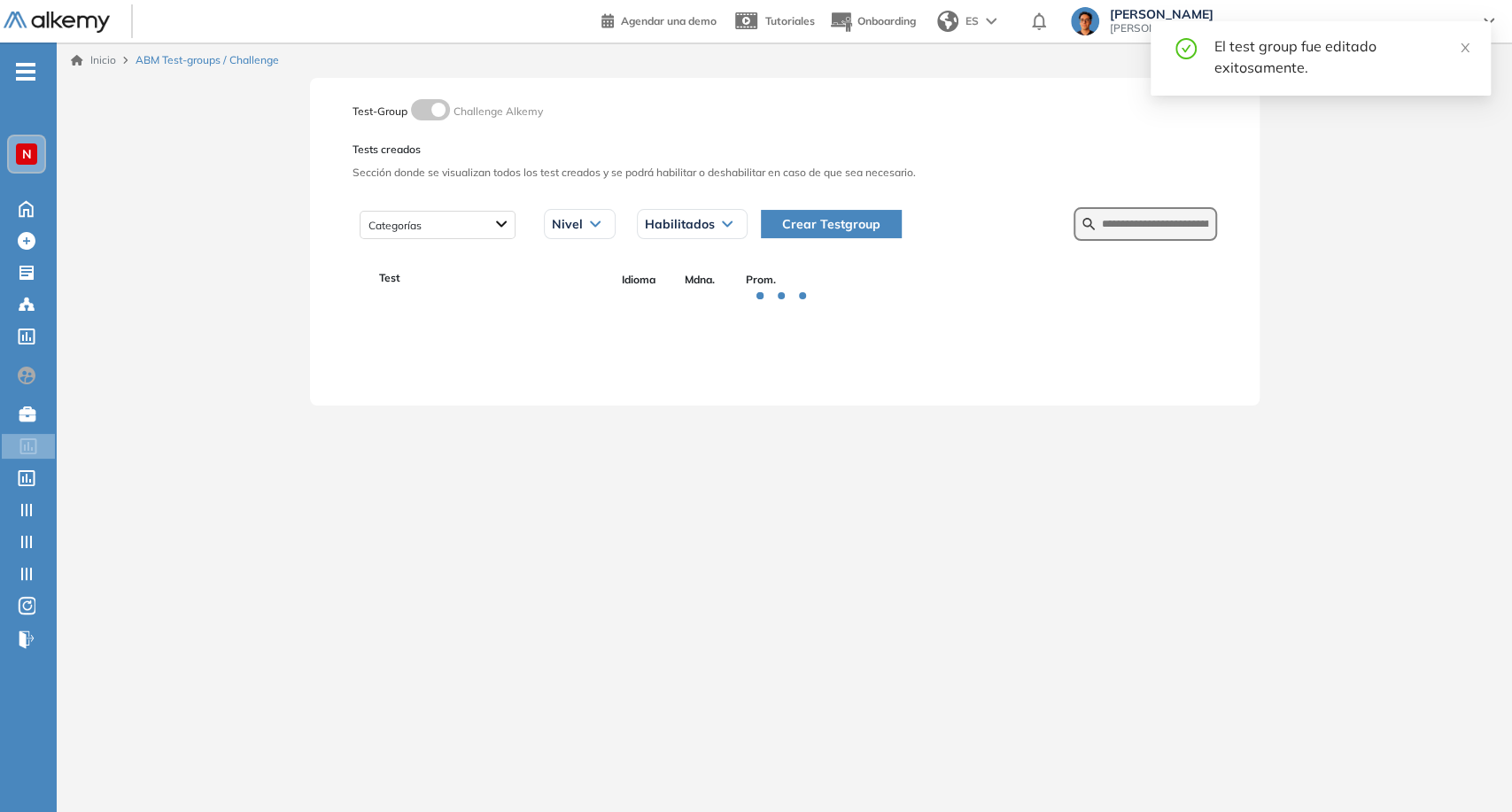
click at [1101, 236] on form at bounding box center [1146, 224] width 144 height 34
click at [1101, 229] on input "text" at bounding box center [1154, 224] width 106 height 16
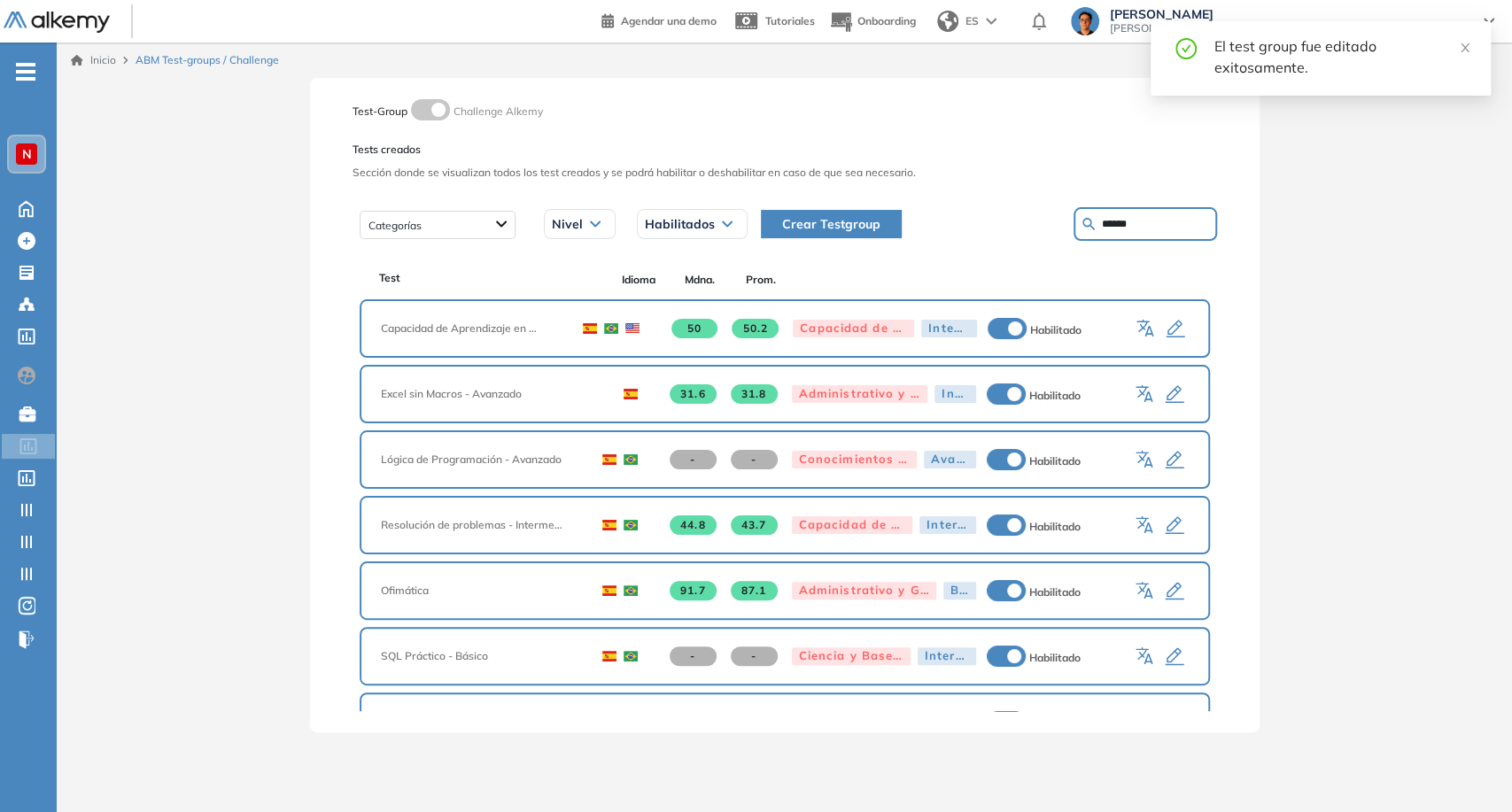
type input "******"
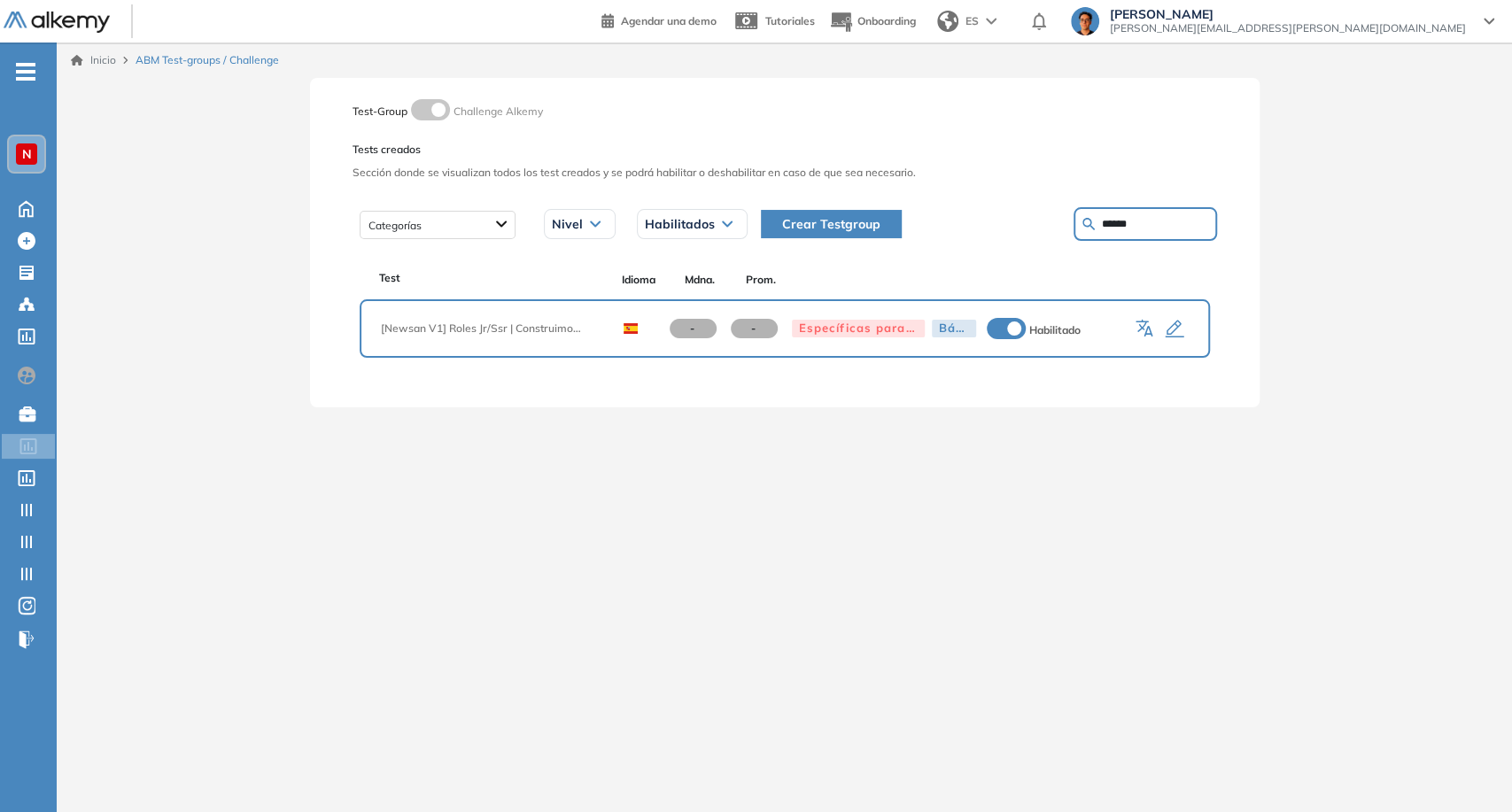
click at [1171, 321] on icon "button" at bounding box center [1174, 330] width 22 height 22
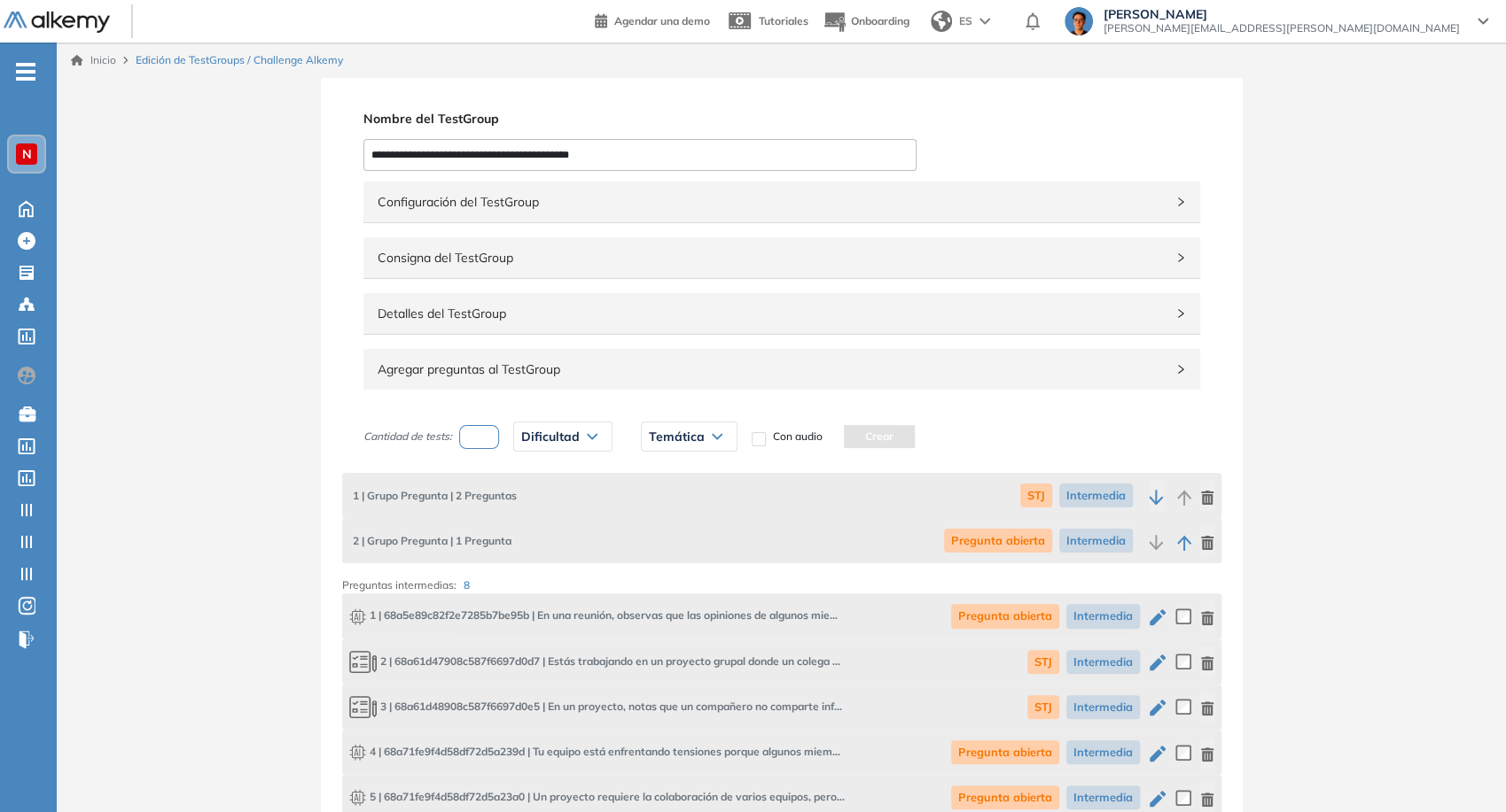
drag, startPoint x: 405, startPoint y: 151, endPoint x: 340, endPoint y: 145, distance: 65.3
click at [340, 145] on div "**********" at bounding box center [781, 592] width 922 height 1030
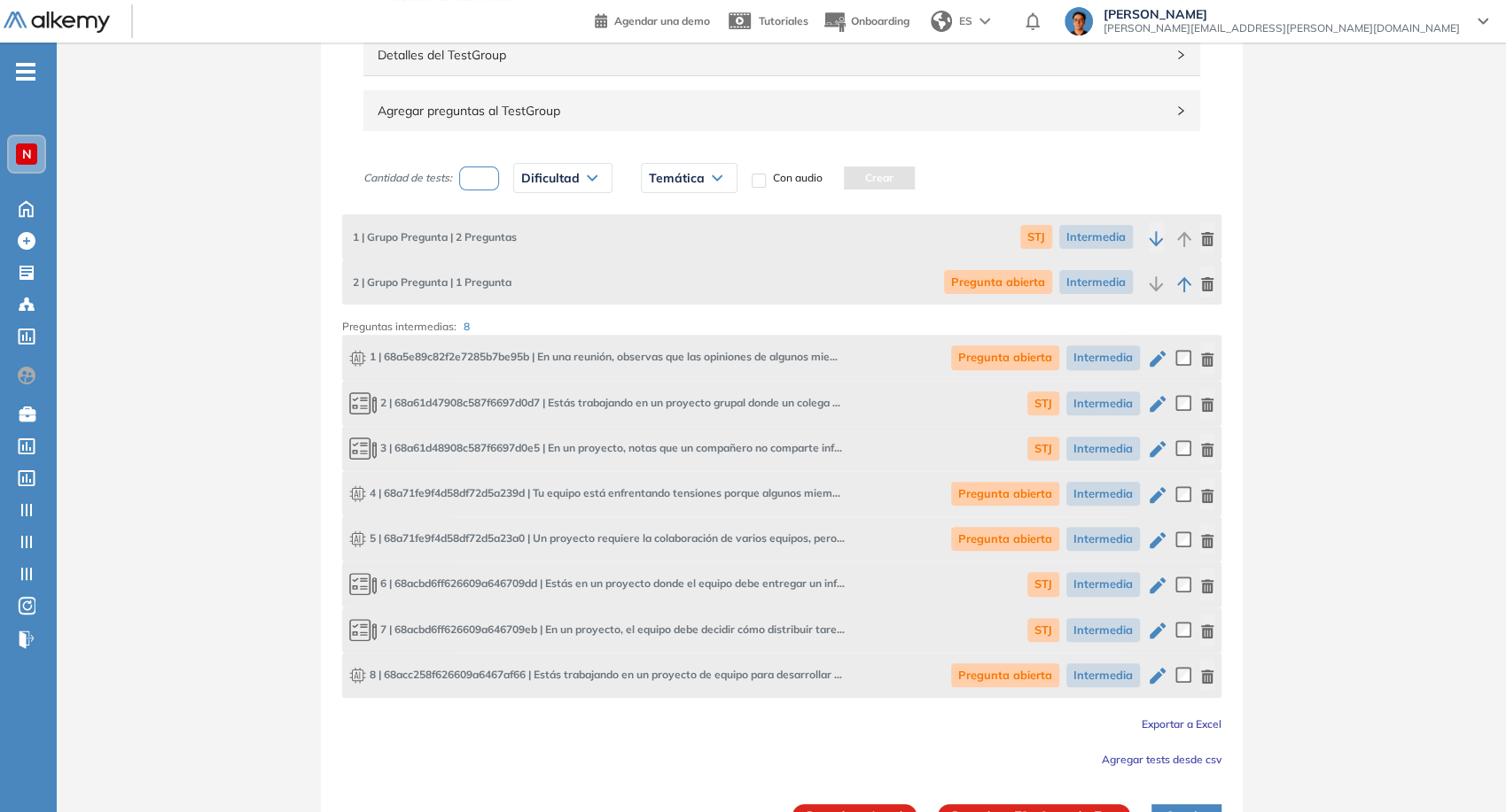
scroll to position [294, 0]
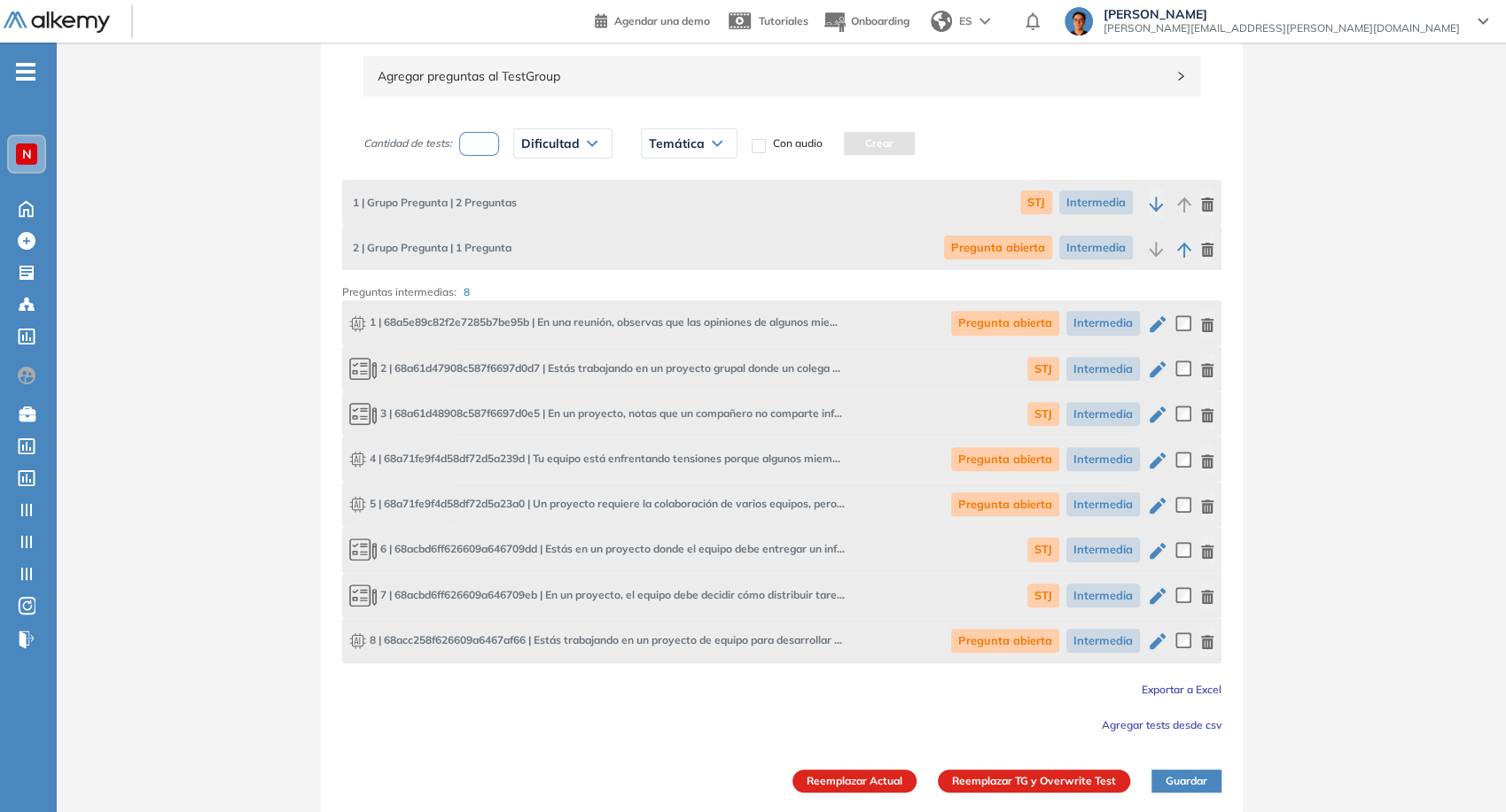
type input "**********"
click at [880, 790] on button "Reemplazar Actual" at bounding box center [855, 780] width 124 height 23
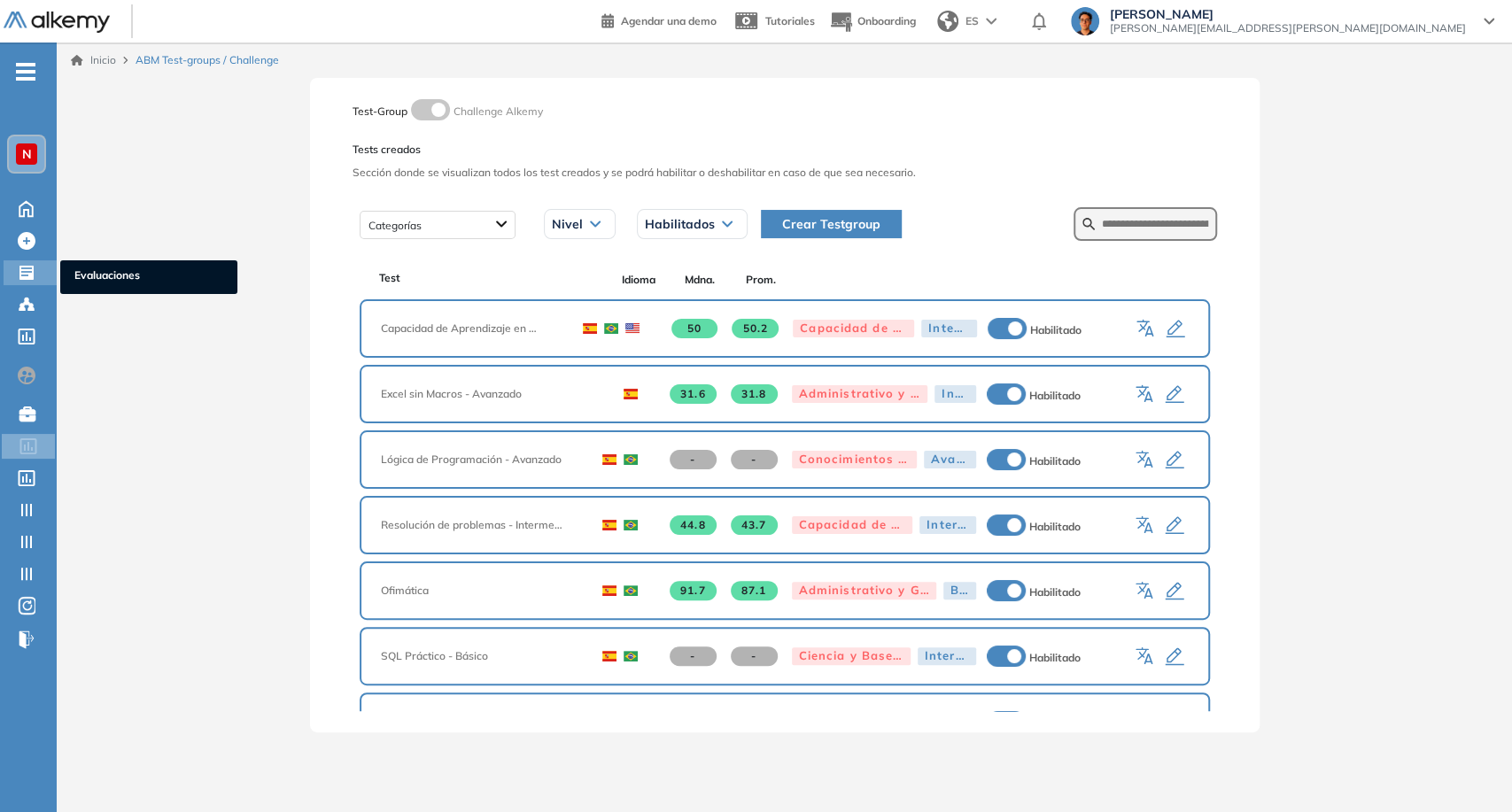
click at [22, 273] on icon at bounding box center [27, 273] width 14 height 14
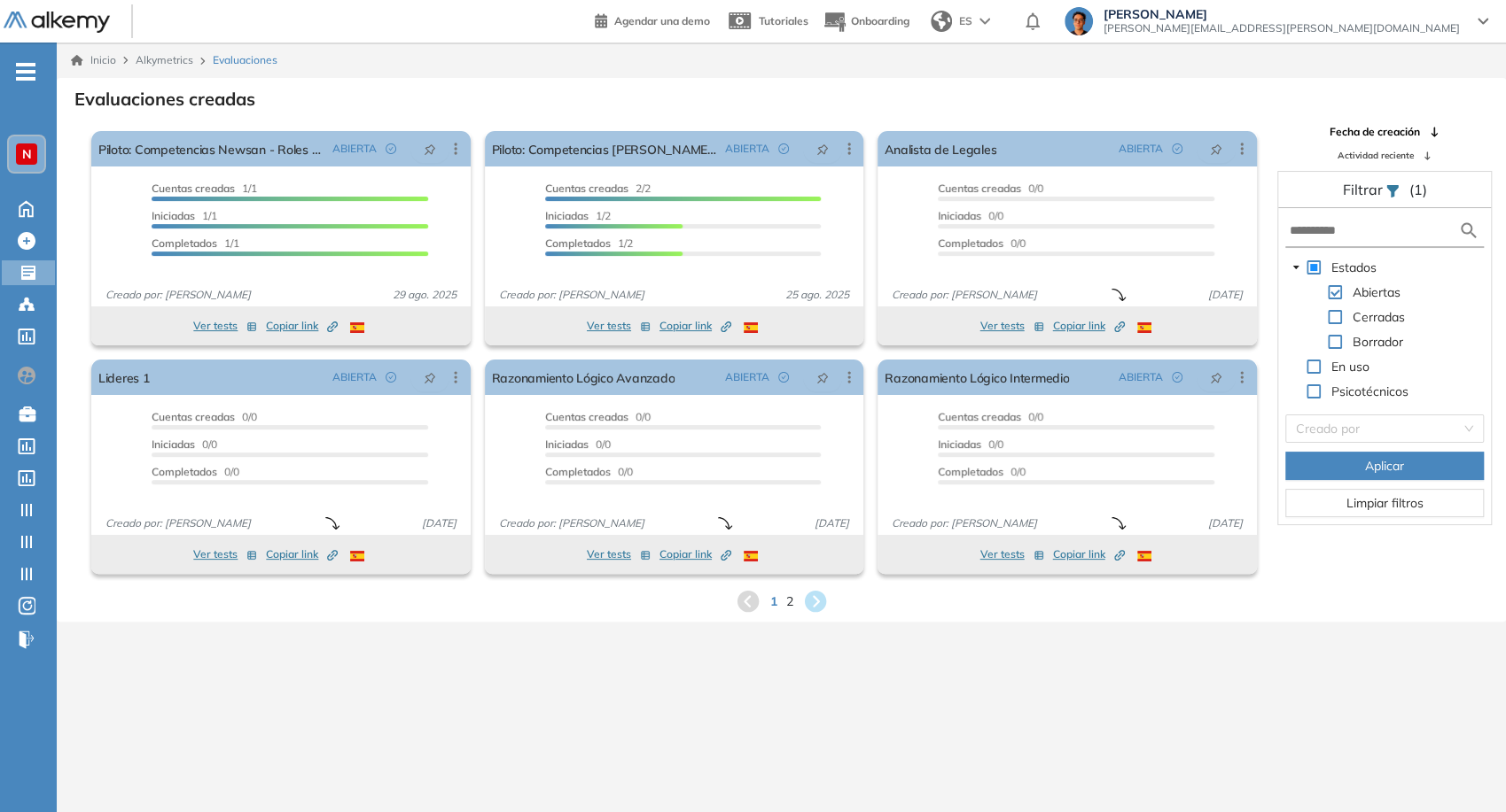
click at [1339, 336] on span at bounding box center [1335, 342] width 14 height 14
click at [1333, 292] on span at bounding box center [1335, 293] width 14 height 14
click at [1428, 455] on button "Aplicar" at bounding box center [1384, 466] width 198 height 29
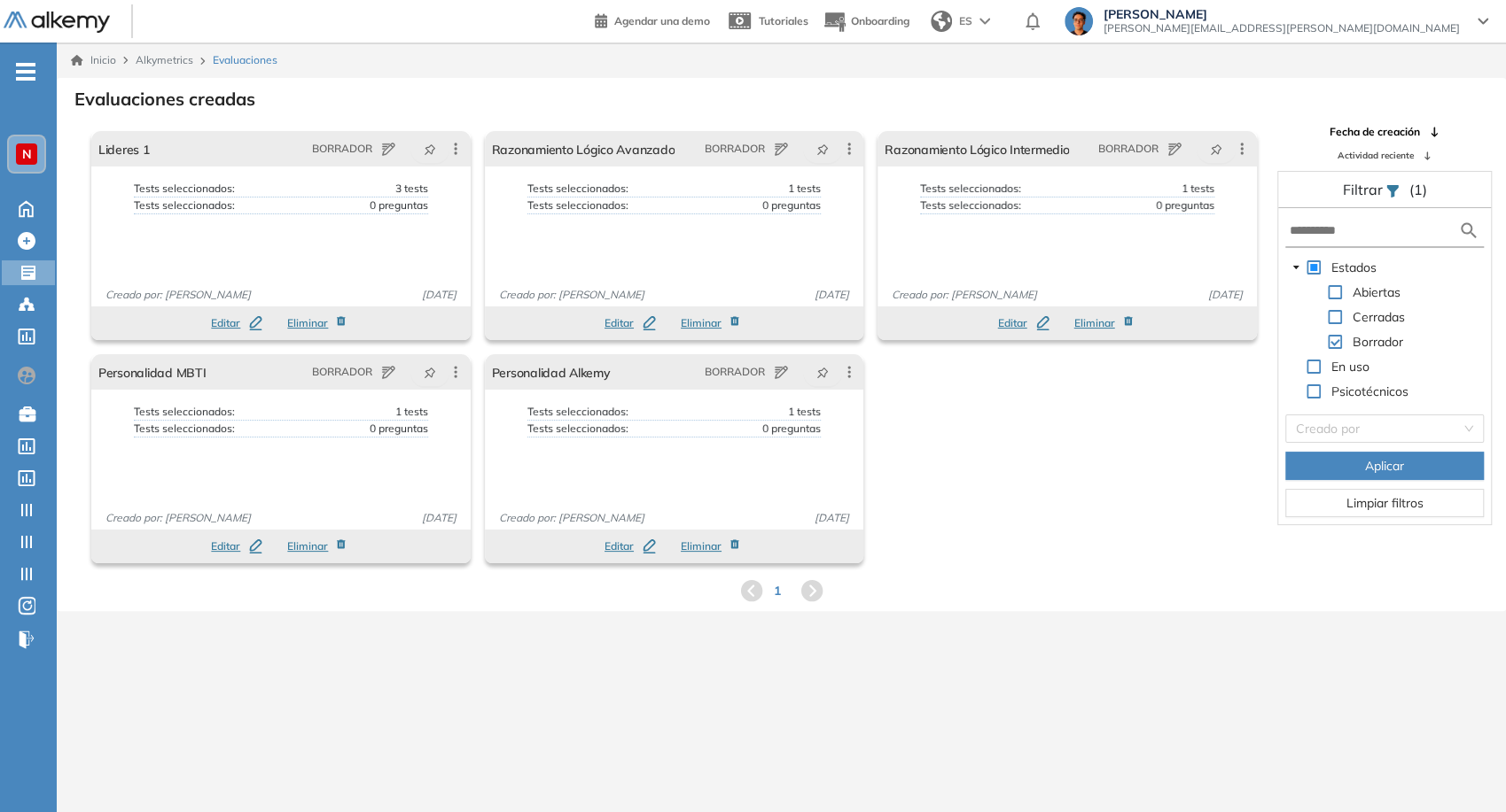
click at [25, 157] on span "N" at bounding box center [27, 154] width 10 height 14
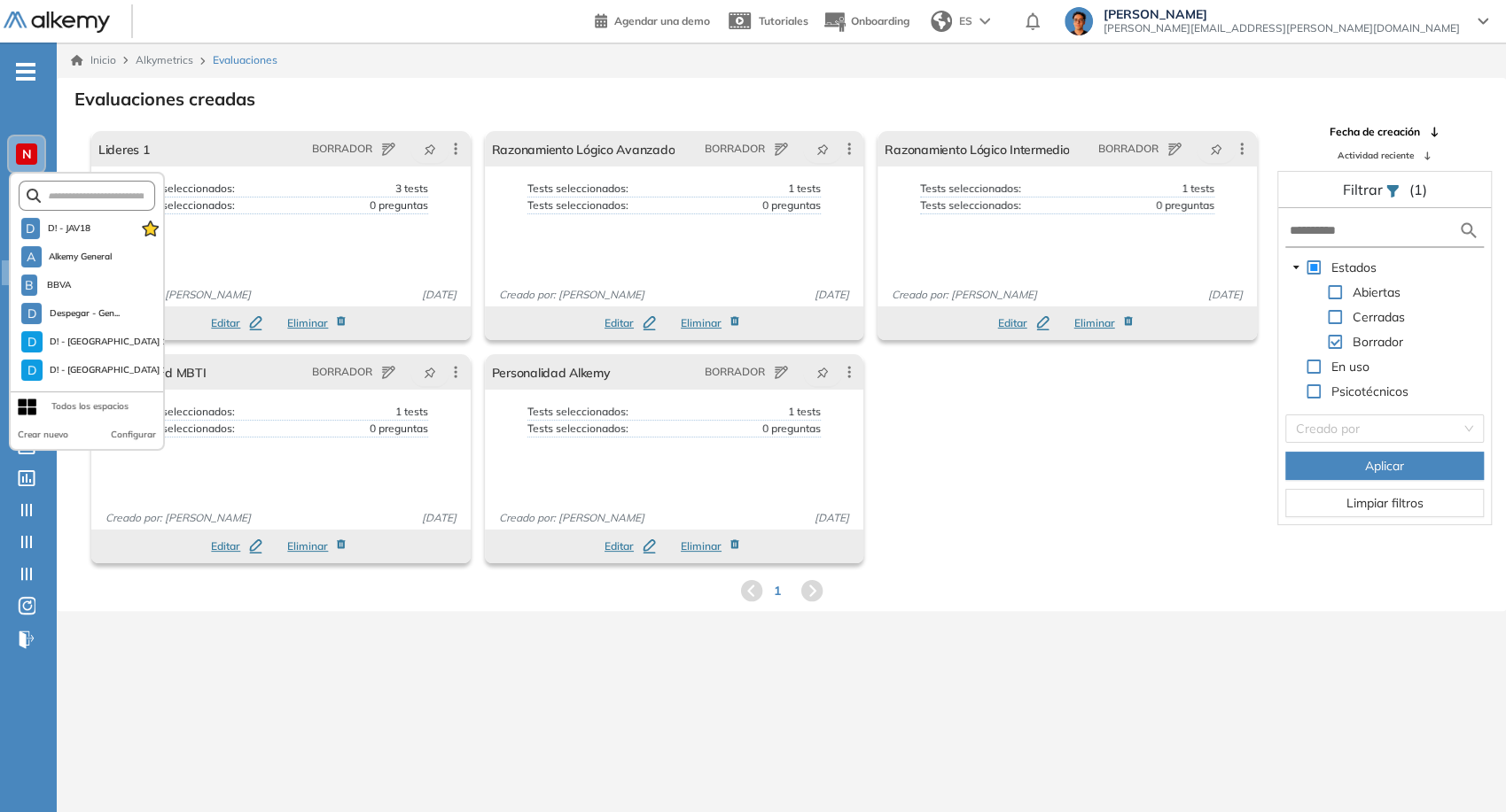
click at [25, 157] on span "N" at bounding box center [27, 154] width 10 height 14
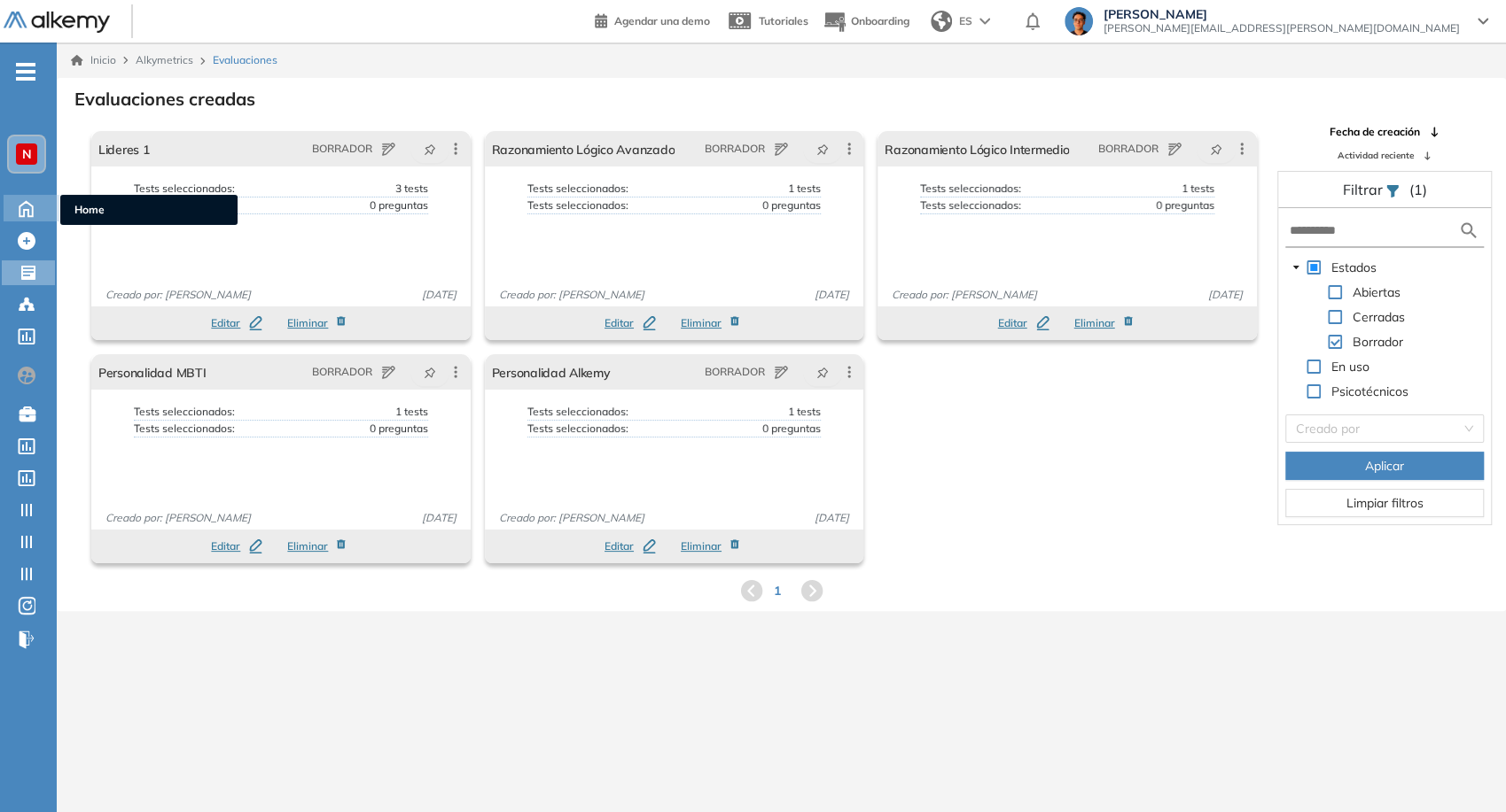
click at [31, 204] on icon at bounding box center [26, 208] width 13 height 15
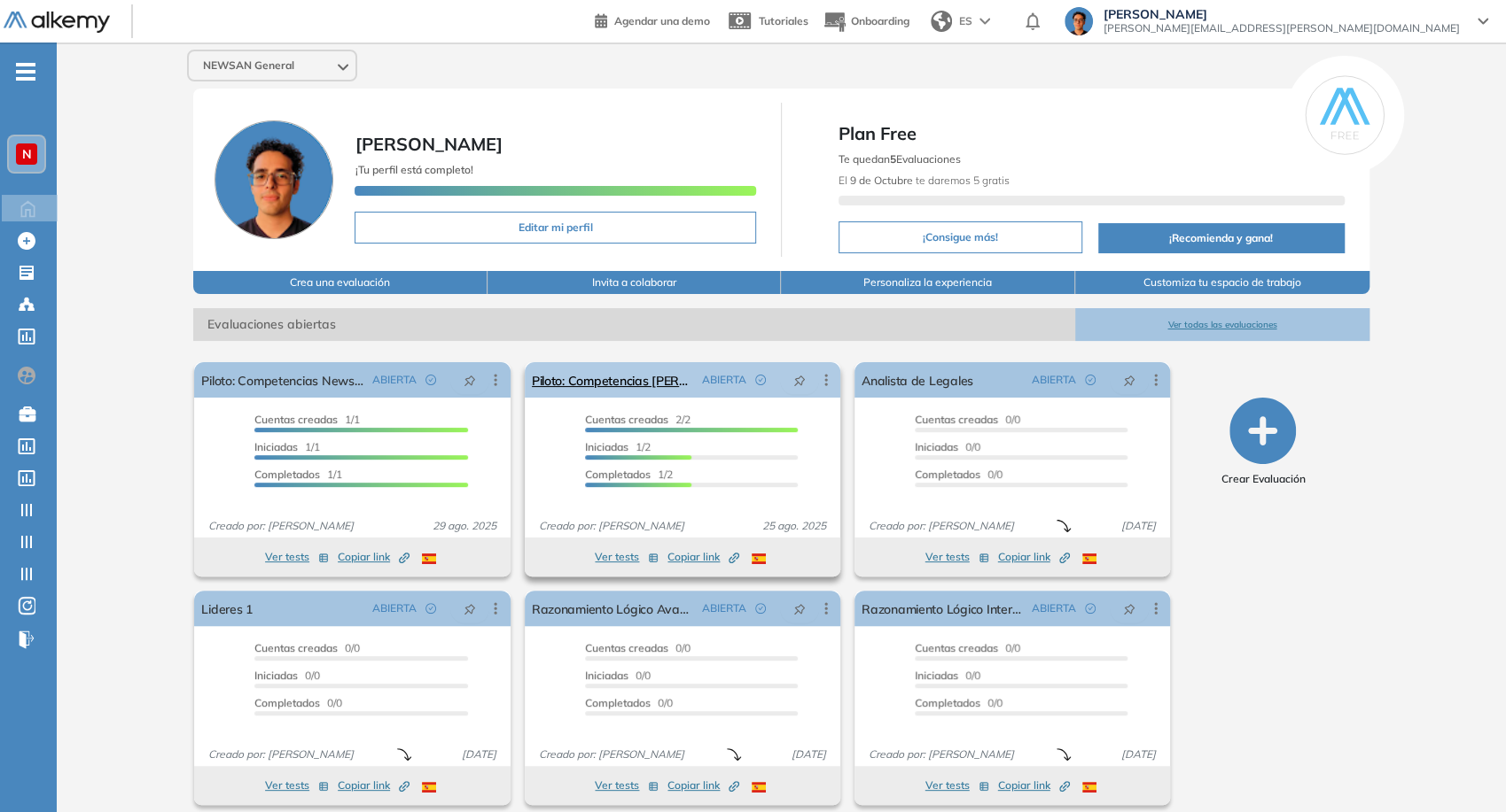
click at [828, 377] on icon at bounding box center [826, 380] width 18 height 18
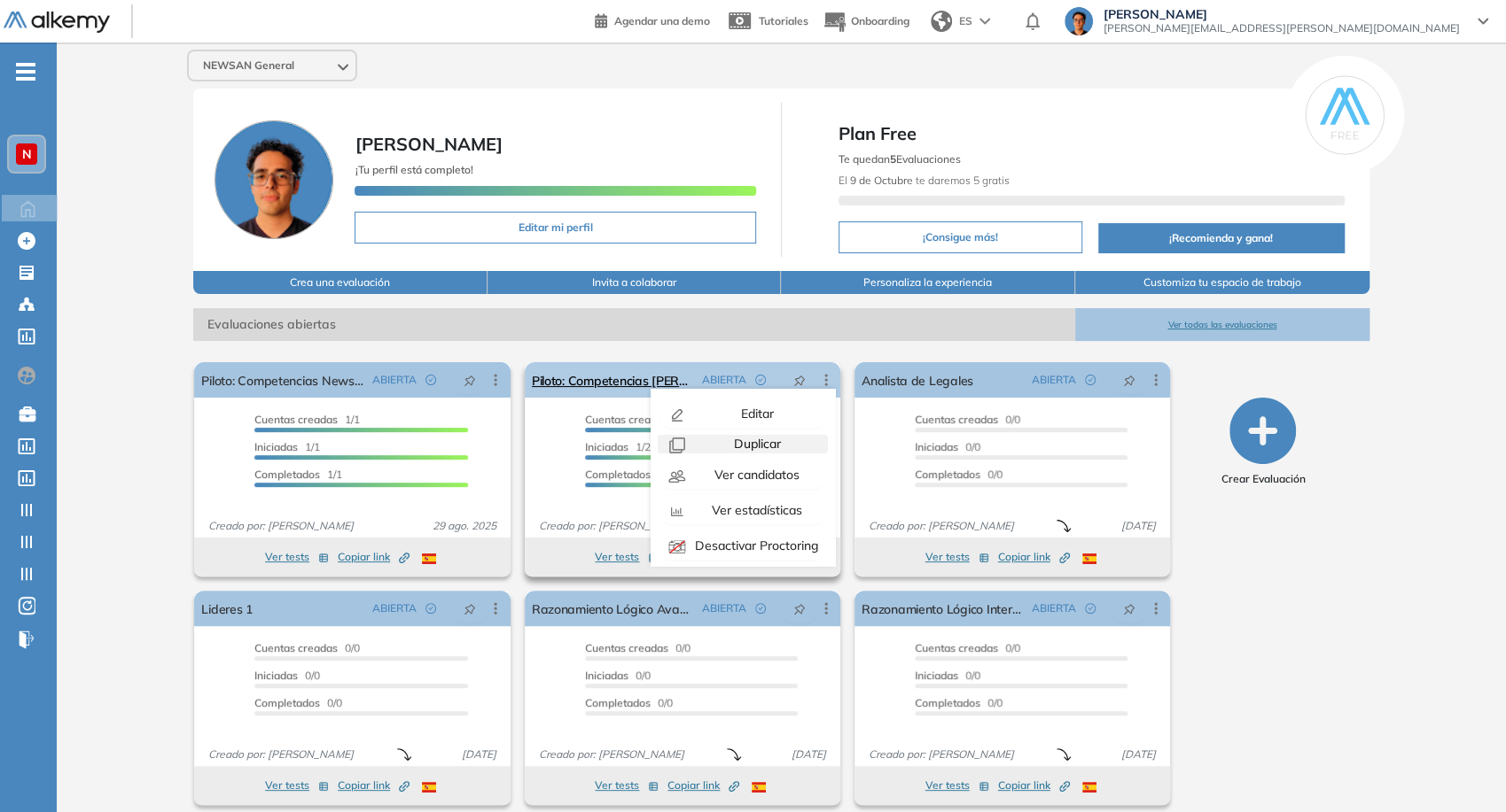
click at [767, 448] on span "Duplicar" at bounding box center [755, 443] width 50 height 16
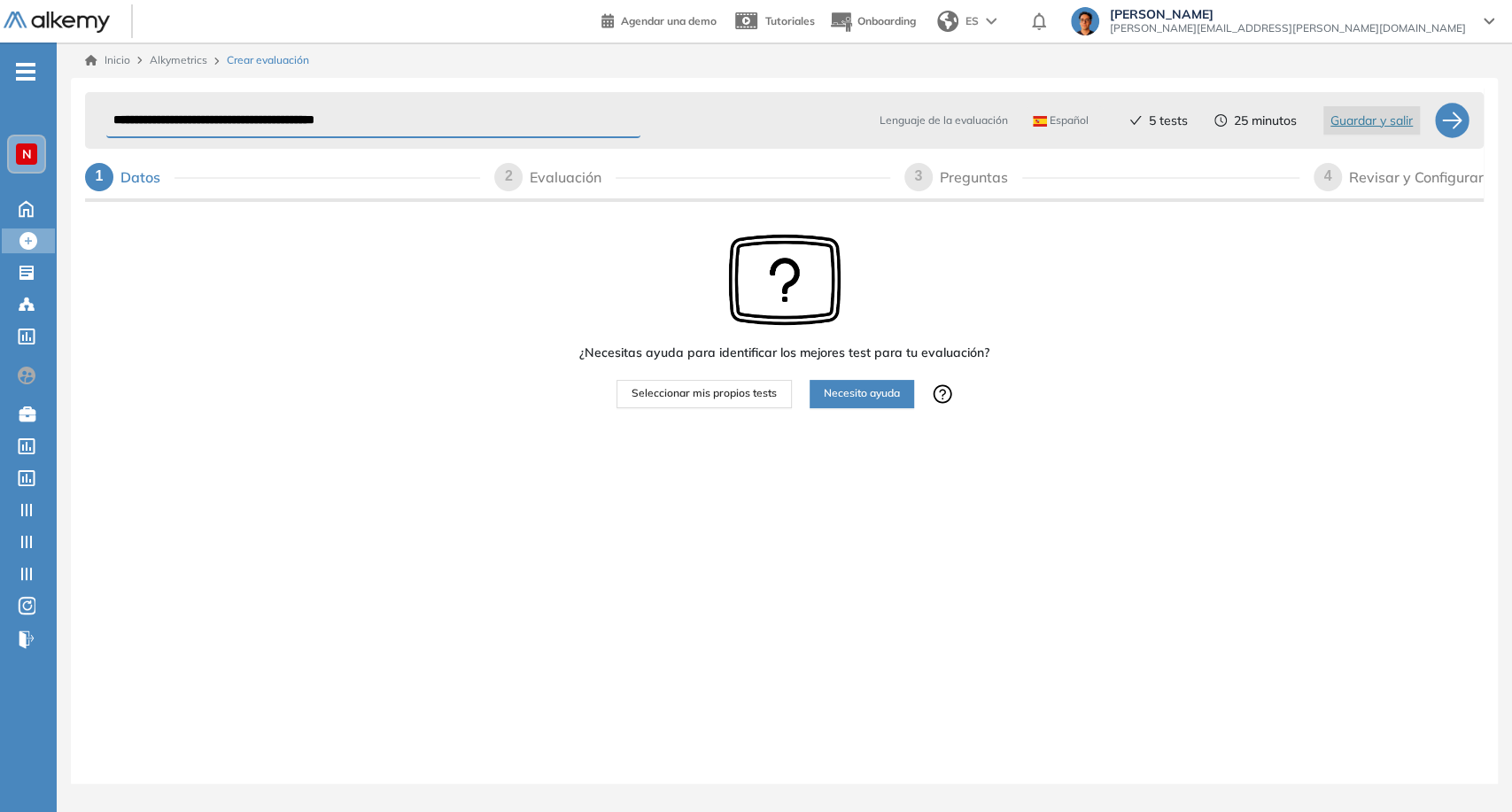
click at [220, 126] on input "**********" at bounding box center [373, 120] width 534 height 34
drag, startPoint x: 227, startPoint y: 119, endPoint x: 48, endPoint y: 121, distance: 179.0
click at [48, 121] on div "**********" at bounding box center [756, 406] width 1512 height 812
type input "**********"
click at [1332, 197] on div "**********" at bounding box center [784, 141] width 1399 height 113
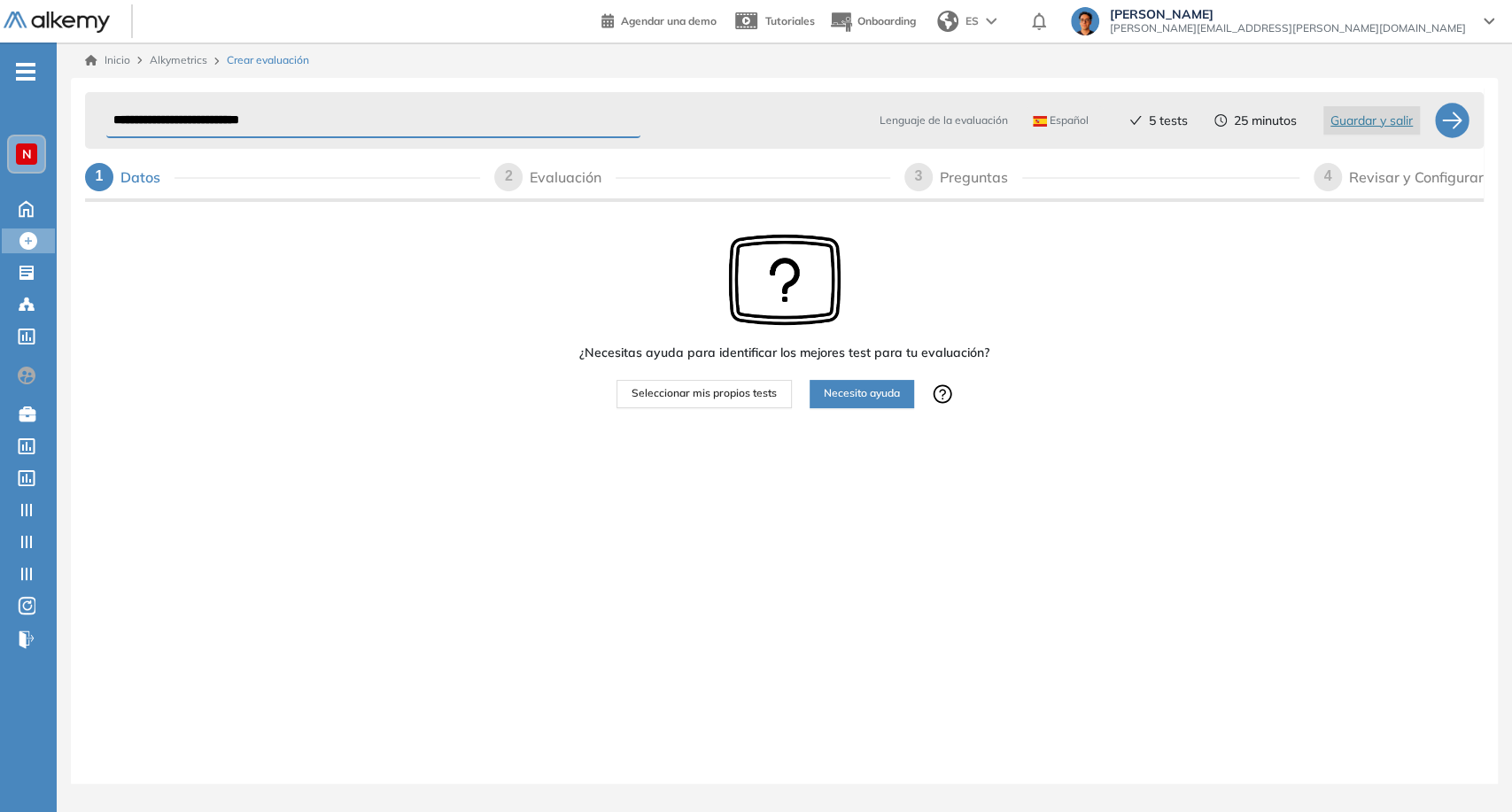
click at [1331, 183] on span "4" at bounding box center [1328, 175] width 8 height 15
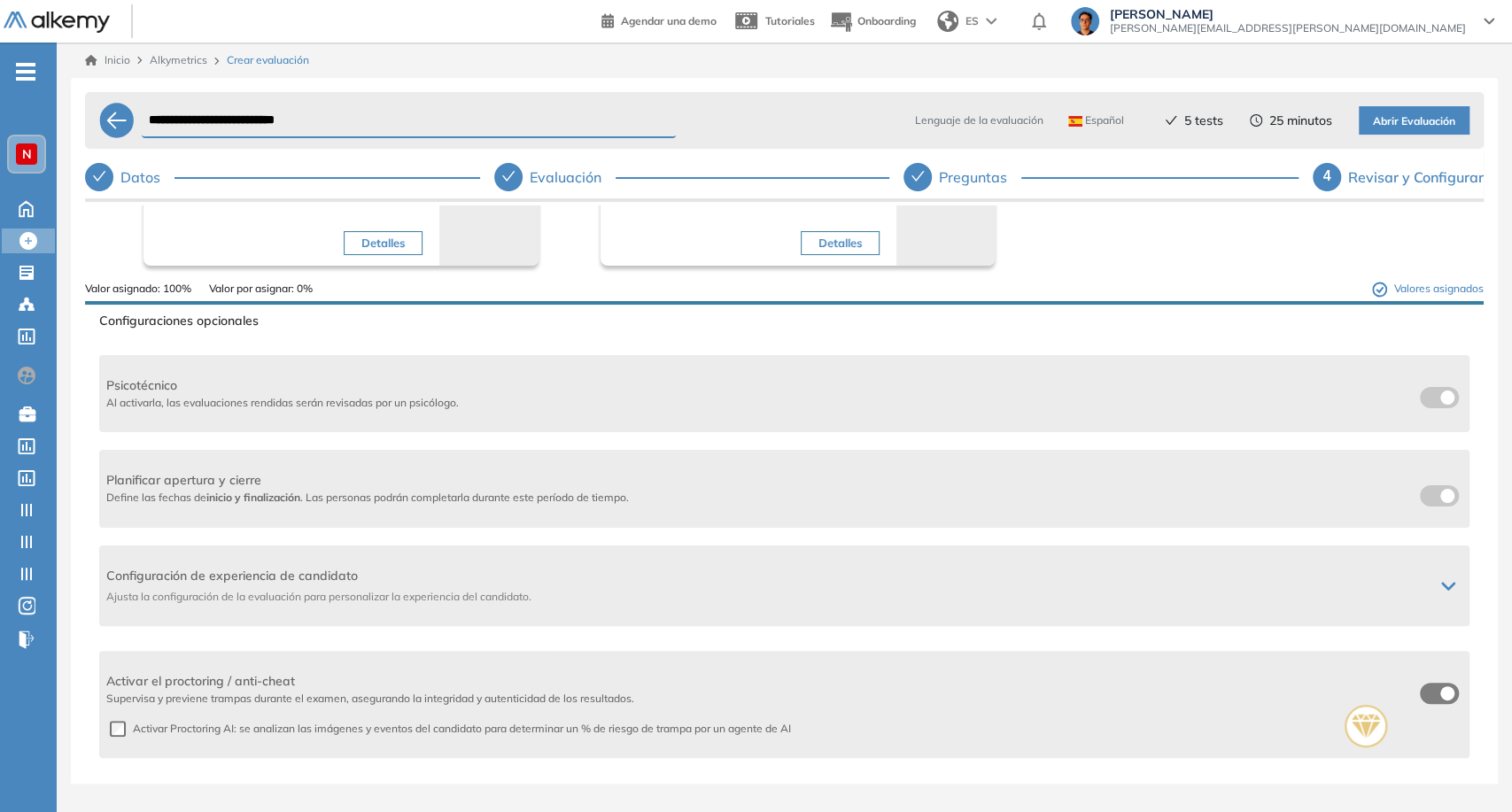
scroll to position [404, 0]
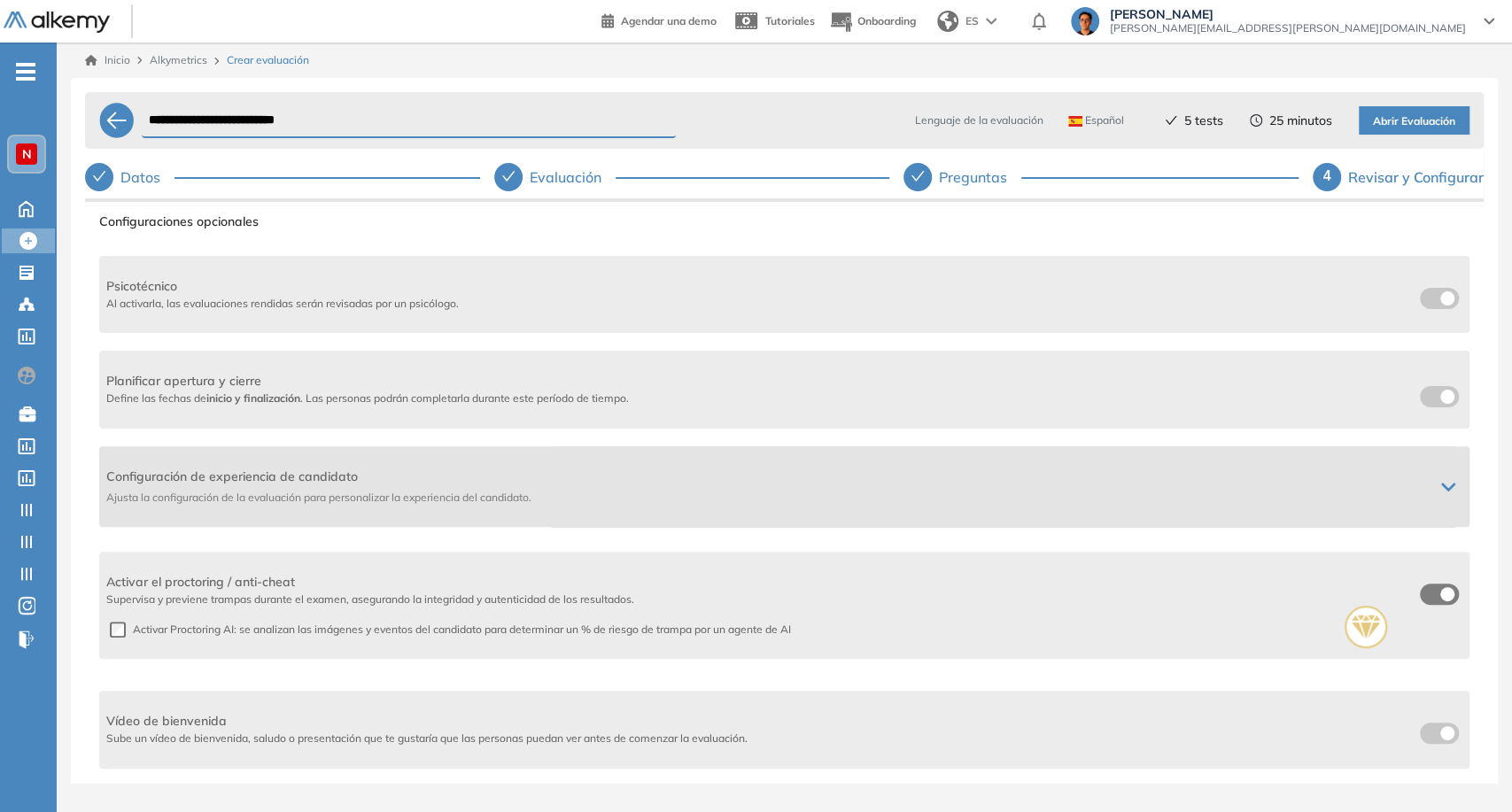
click at [591, 494] on span "Ajusta la configuración de la evaluación para personalizar la experiencia del c…" at bounding box center [762, 498] width 1313 height 16
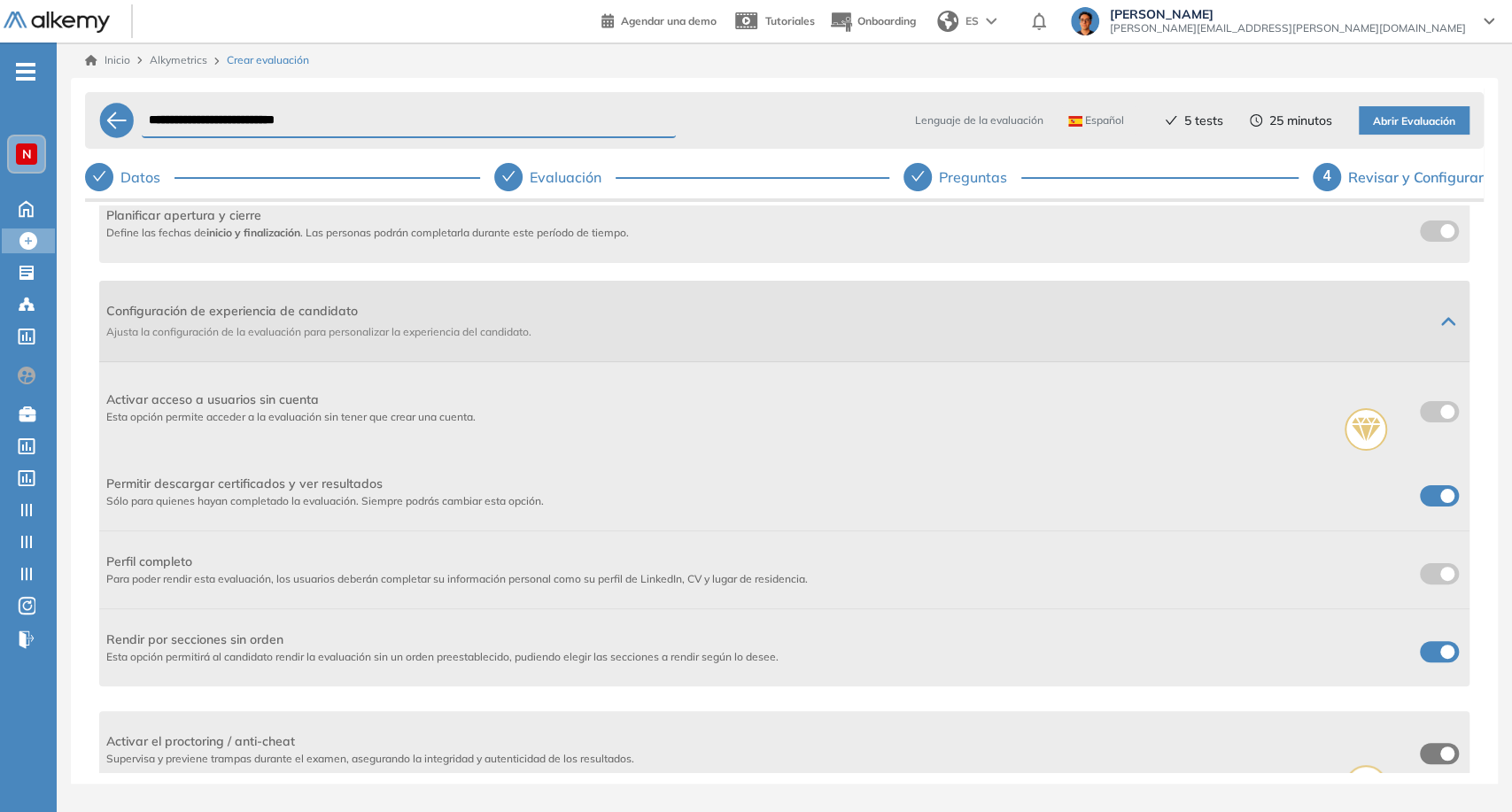
scroll to position [601, 0]
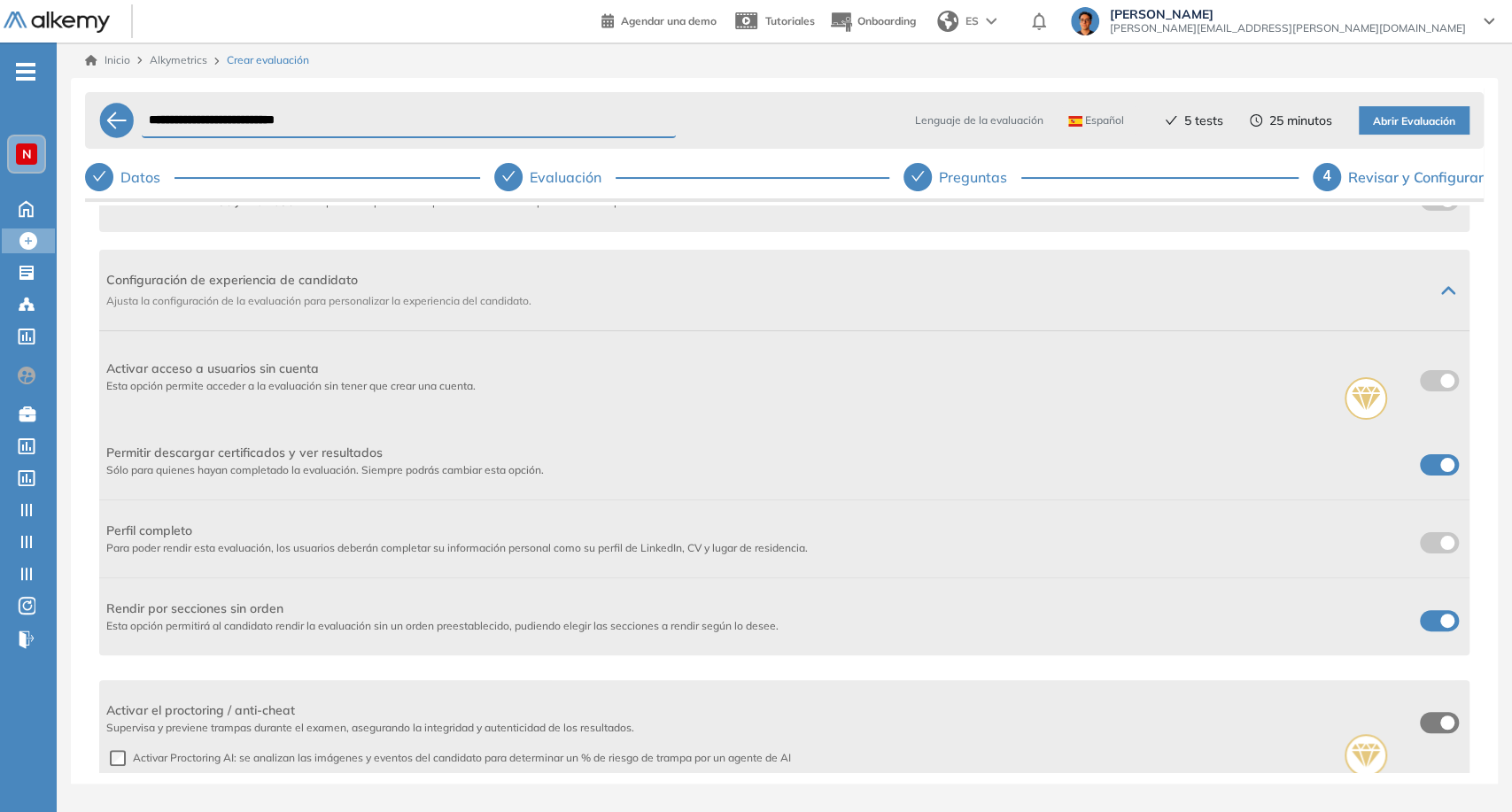
click at [1403, 469] on div "Permitir descargar certificados y ver resultados Sólo para quienes hayan comple…" at bounding box center [784, 460] width 1356 height 34
click at [1419, 472] on label at bounding box center [1439, 465] width 39 height 22
click at [1434, 619] on span at bounding box center [1426, 617] width 14 height 14
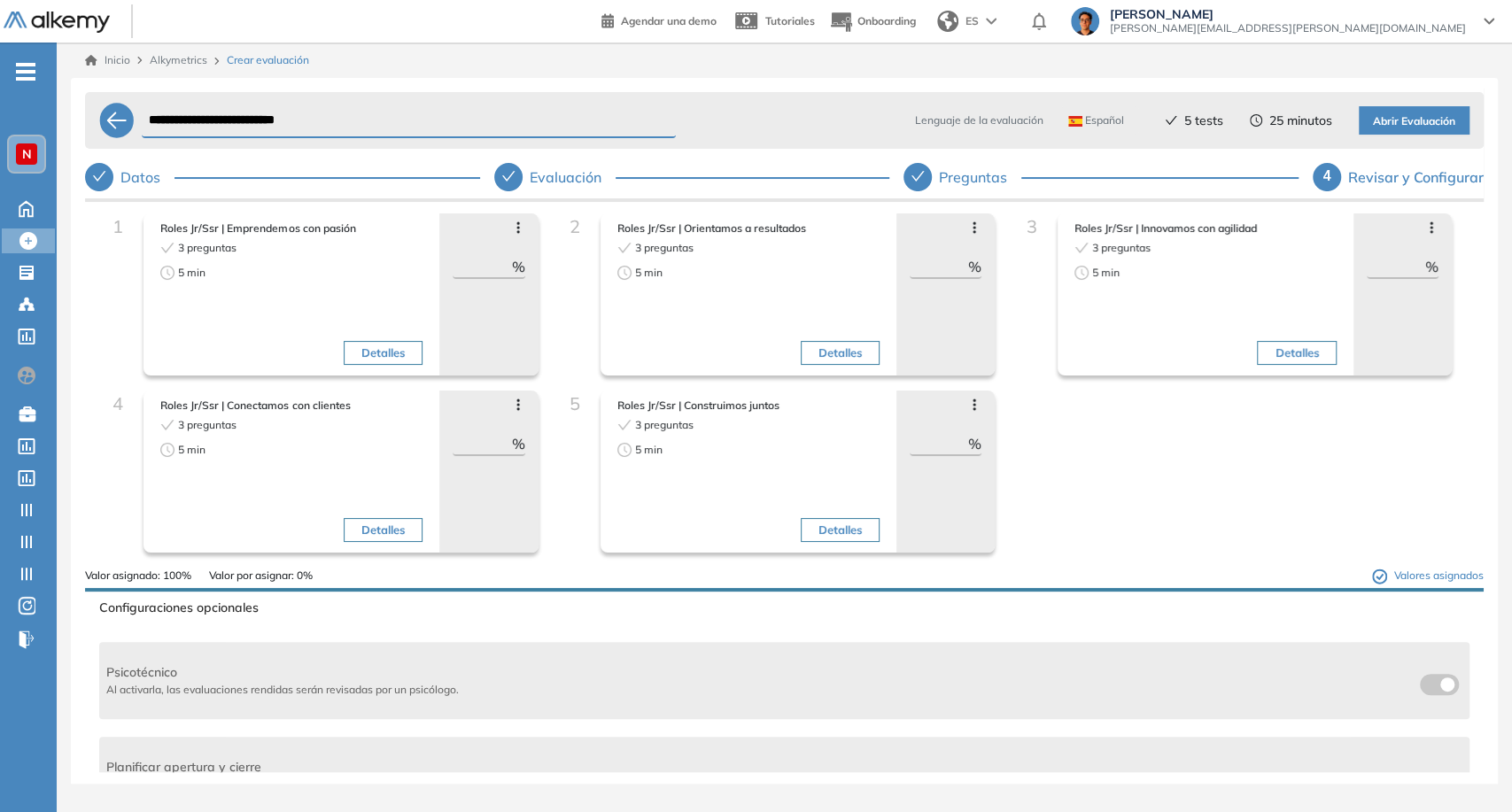
scroll to position [0, 0]
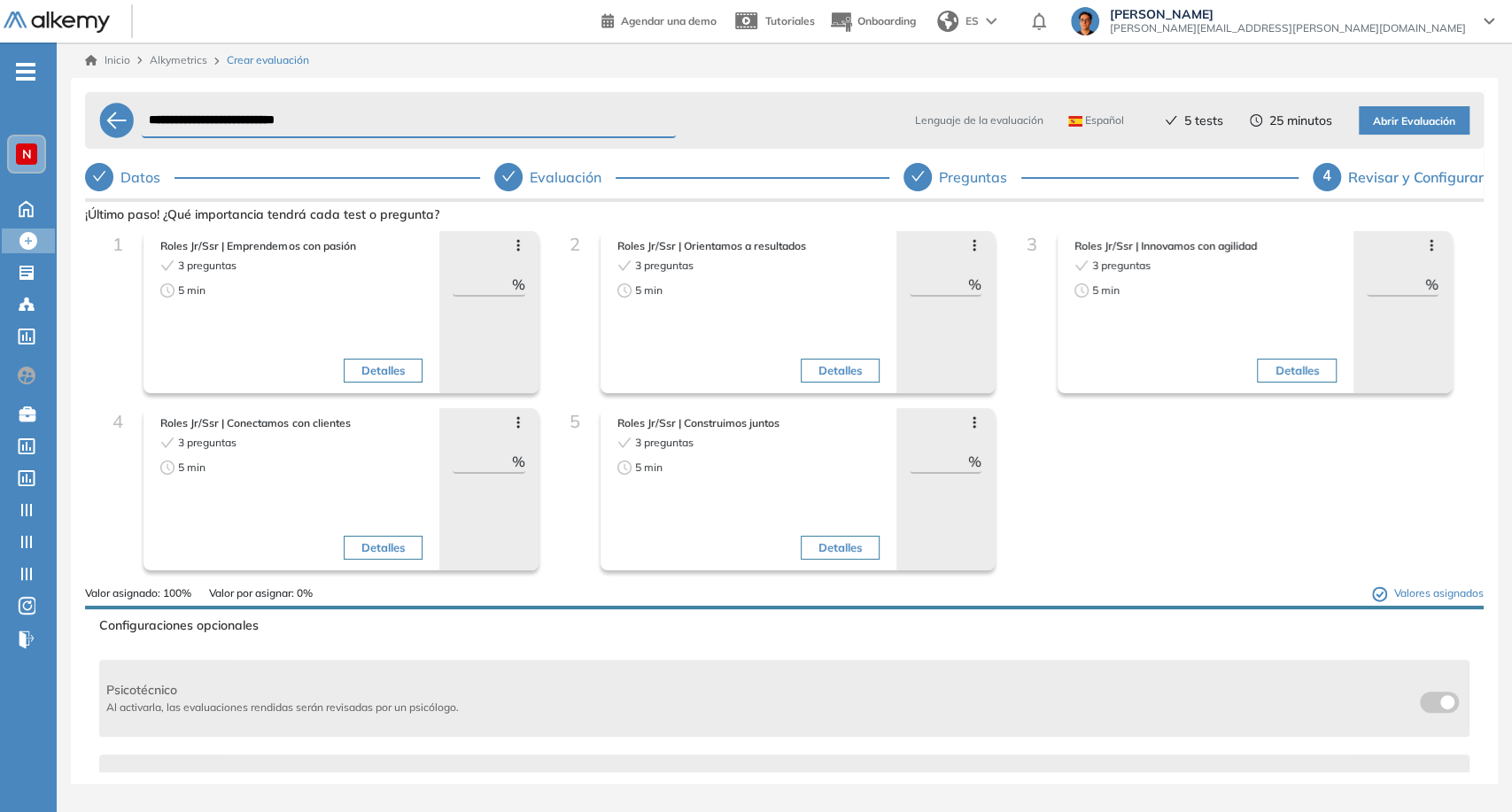
click at [980, 171] on div "Preguntas" at bounding box center [980, 176] width 83 height 29
select select "*****"
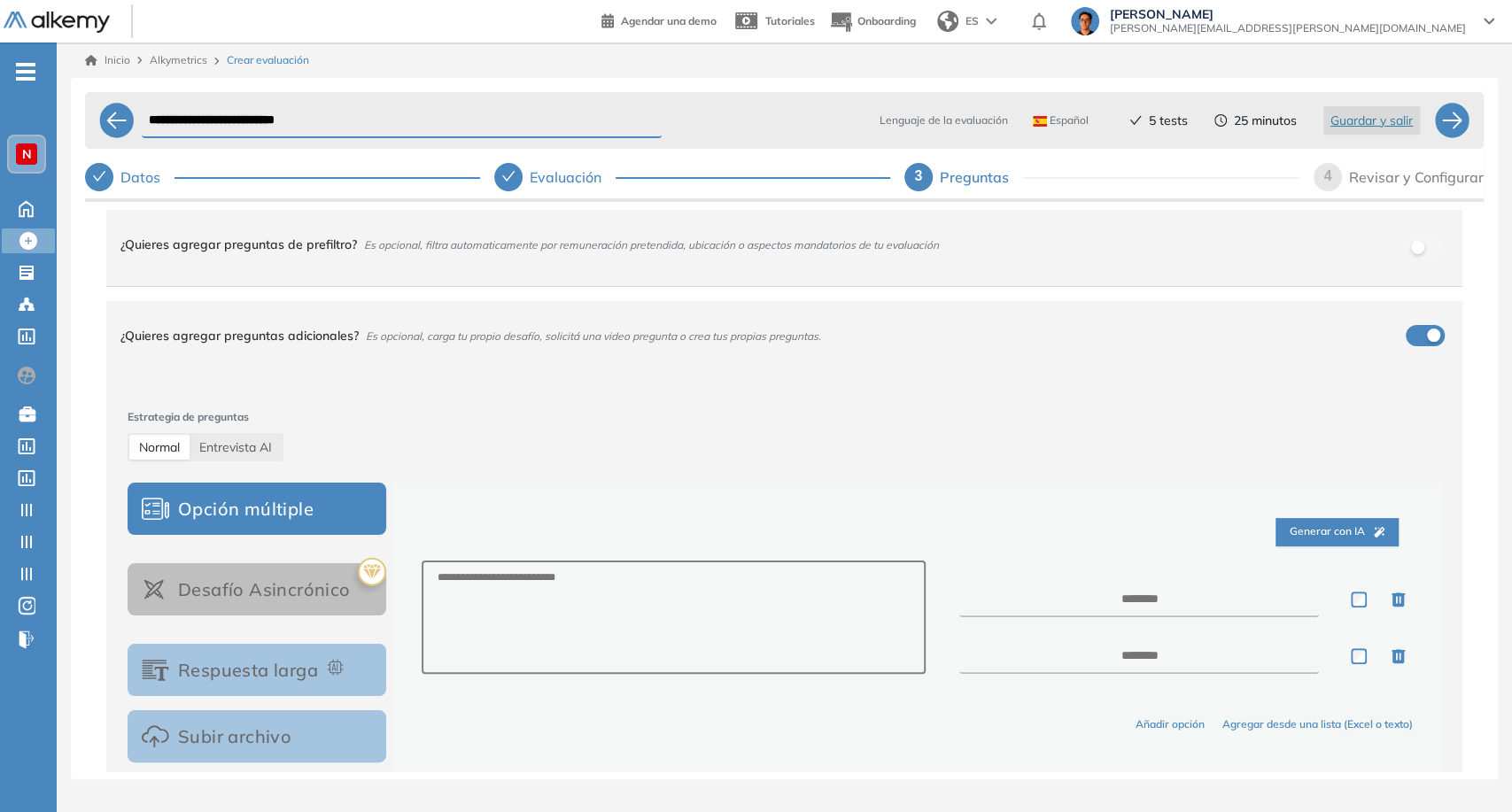
scroll to position [144, 0]
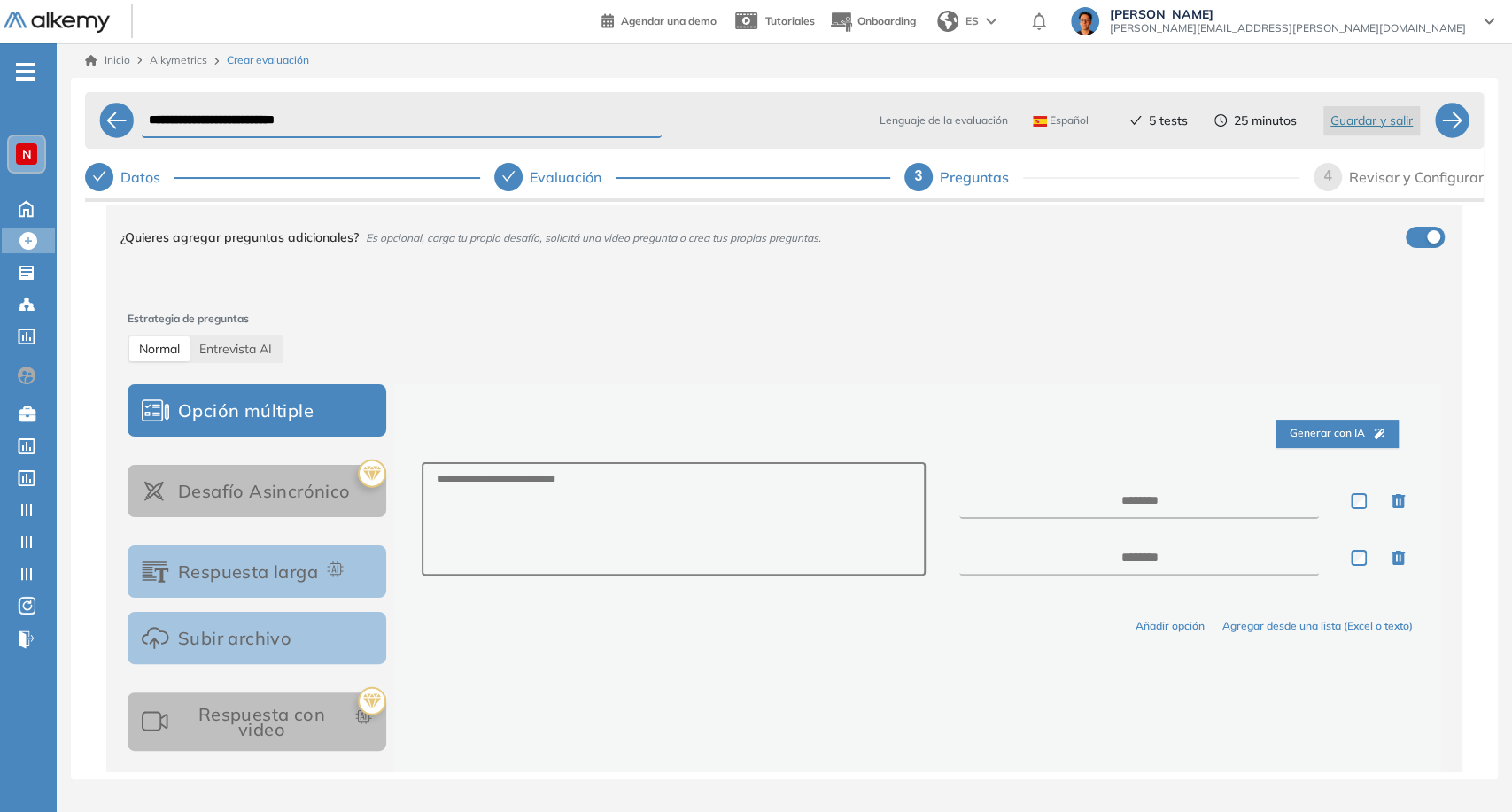
click at [268, 580] on button "Respuesta larga" at bounding box center [256, 572] width 259 height 52
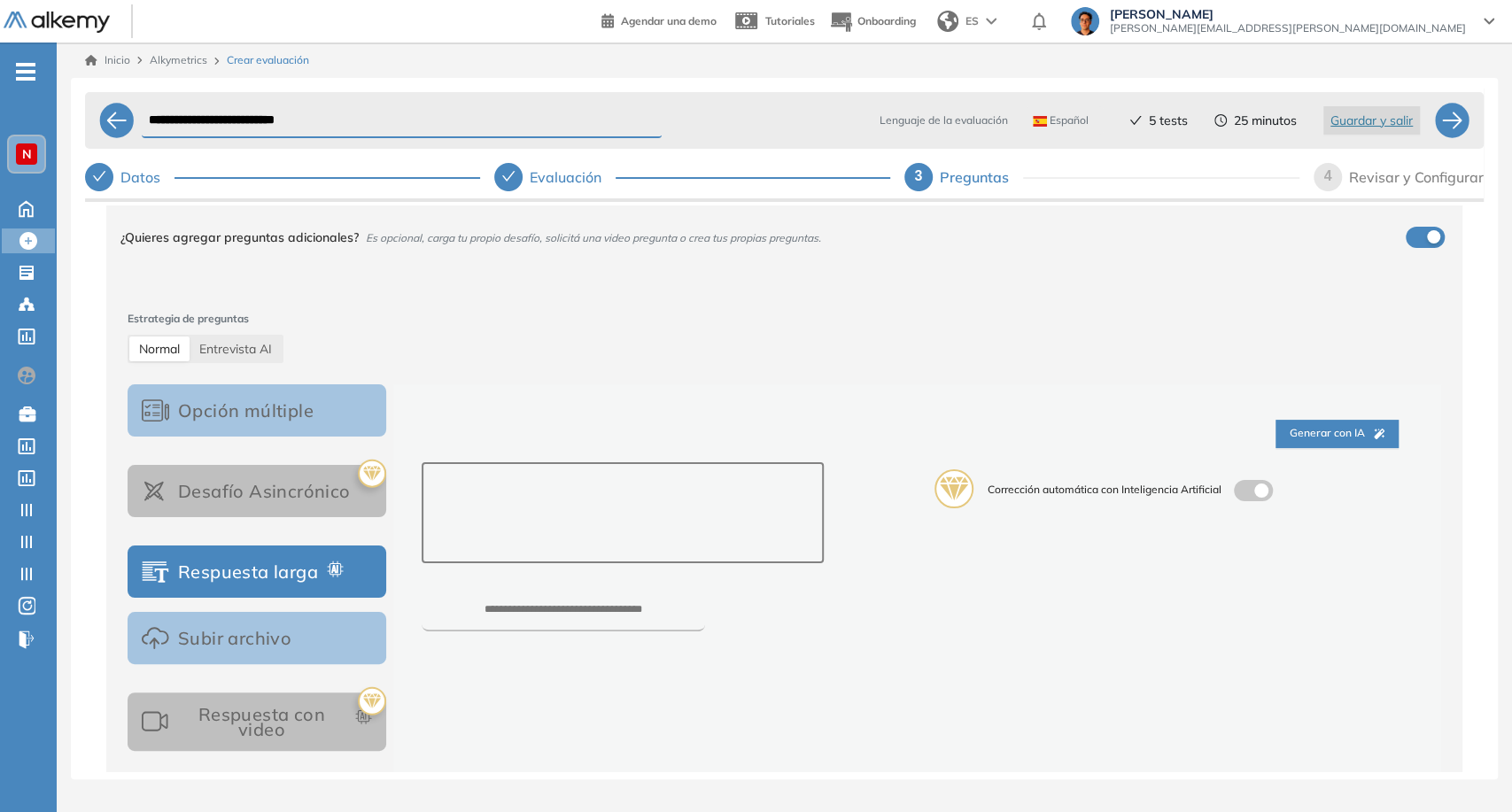
click at [422, 539] on textarea at bounding box center [623, 512] width 402 height 101
type textarea "**********"
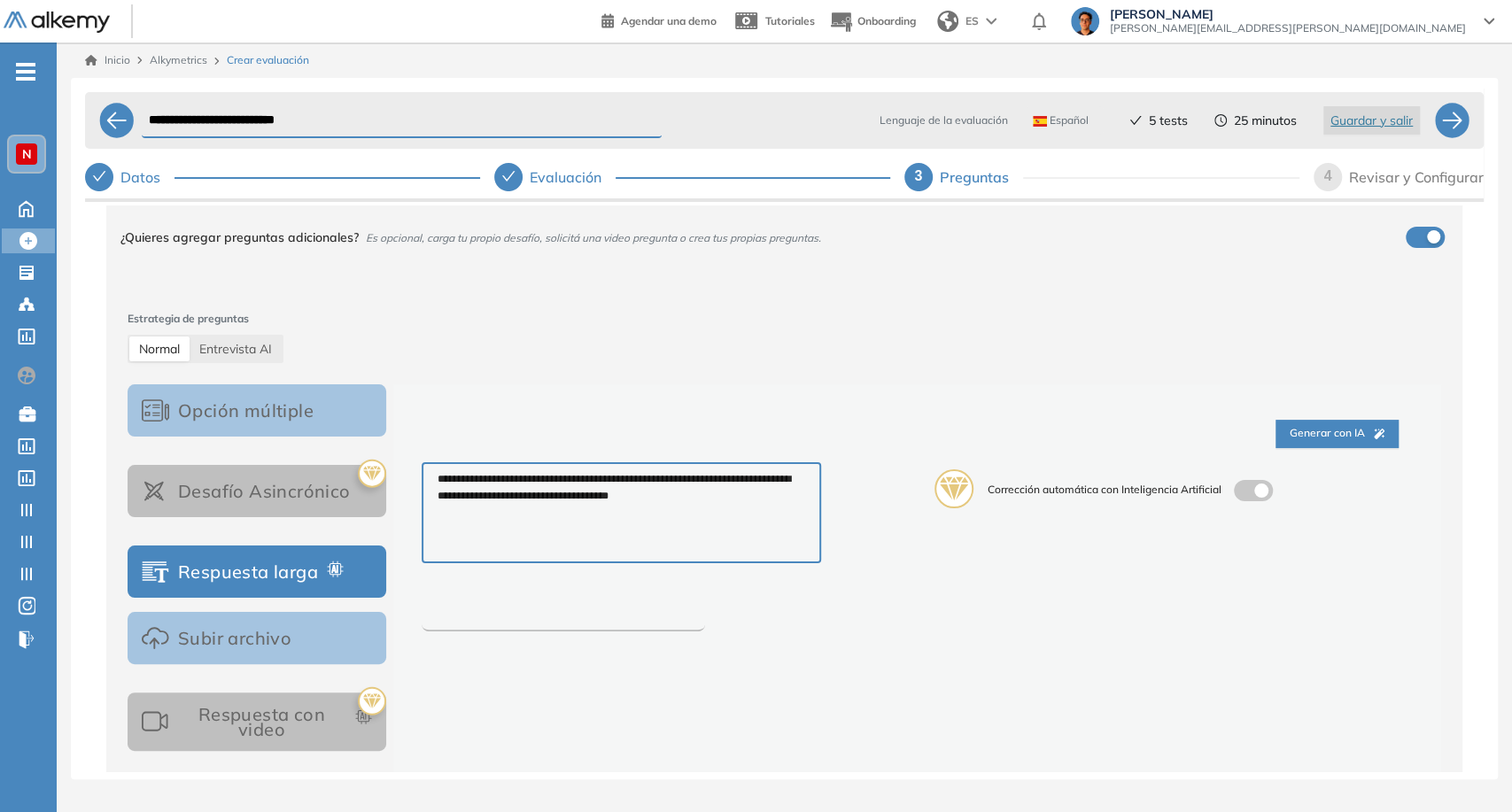
click at [533, 614] on input "number" at bounding box center [563, 618] width 284 height 28
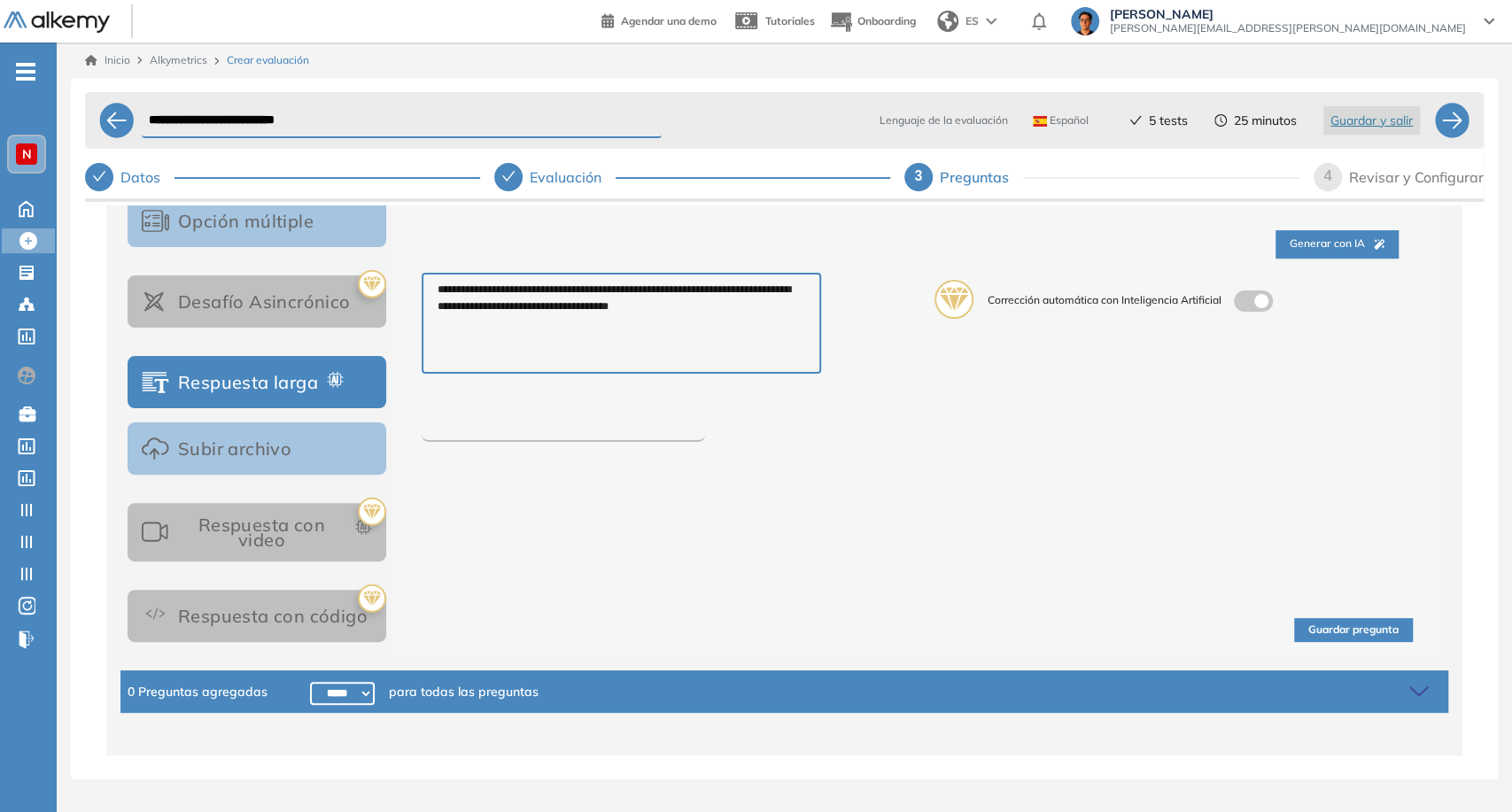
scroll to position [340, 0]
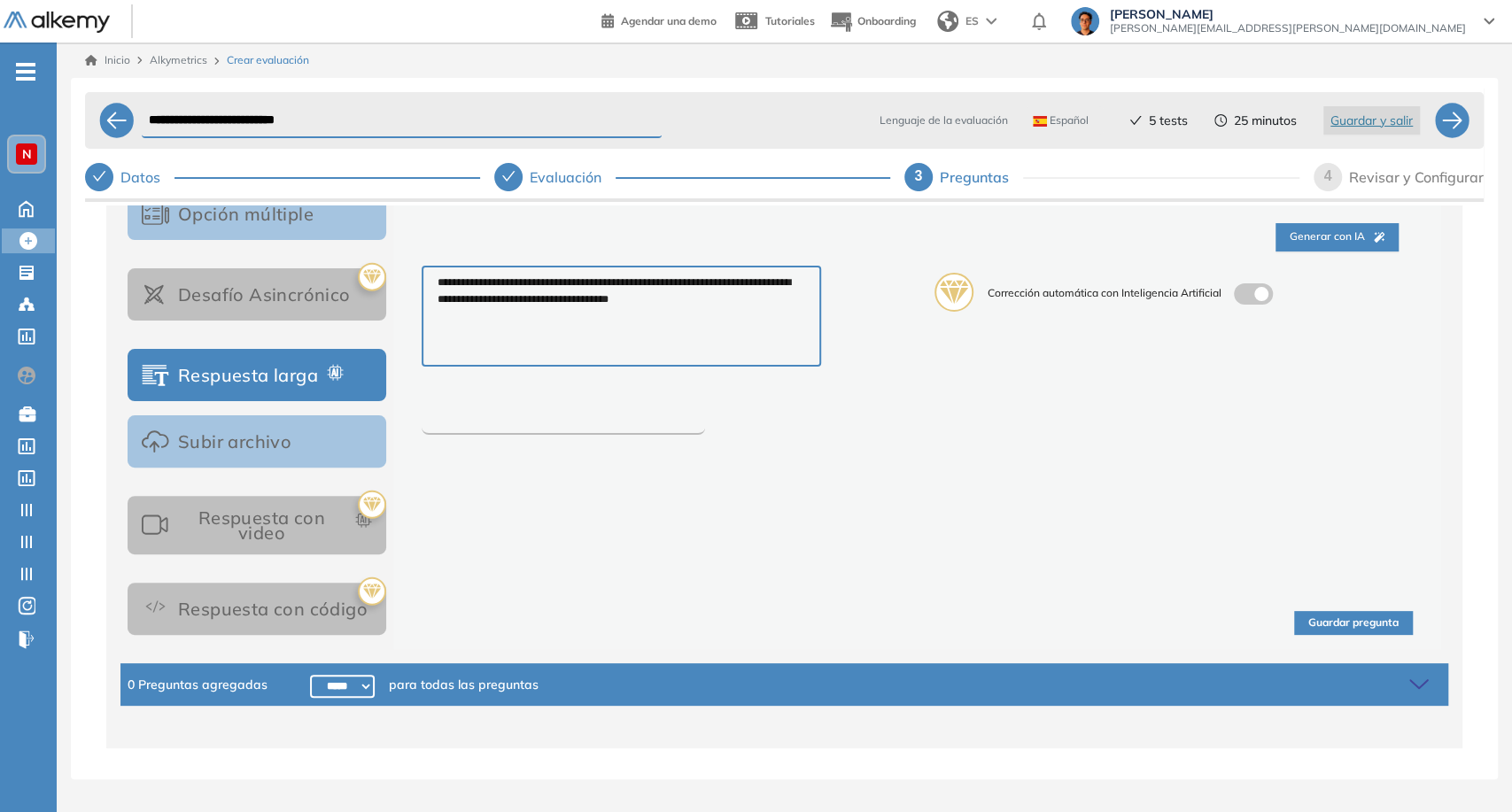
type input "****"
click at [347, 681] on select "***** ***** ****** ****** ****** ****** ****** ****** ****** ****** ****** ****…" at bounding box center [343, 686] width 65 height 23
select select "*****"
click at [310, 675] on select "***** ***** ****** ****** ****** ****** ****** ****** ****** ****** ****** ****…" at bounding box center [343, 686] width 65 height 23
click at [1348, 622] on button "Guardar pregunta" at bounding box center [1353, 623] width 118 height 24
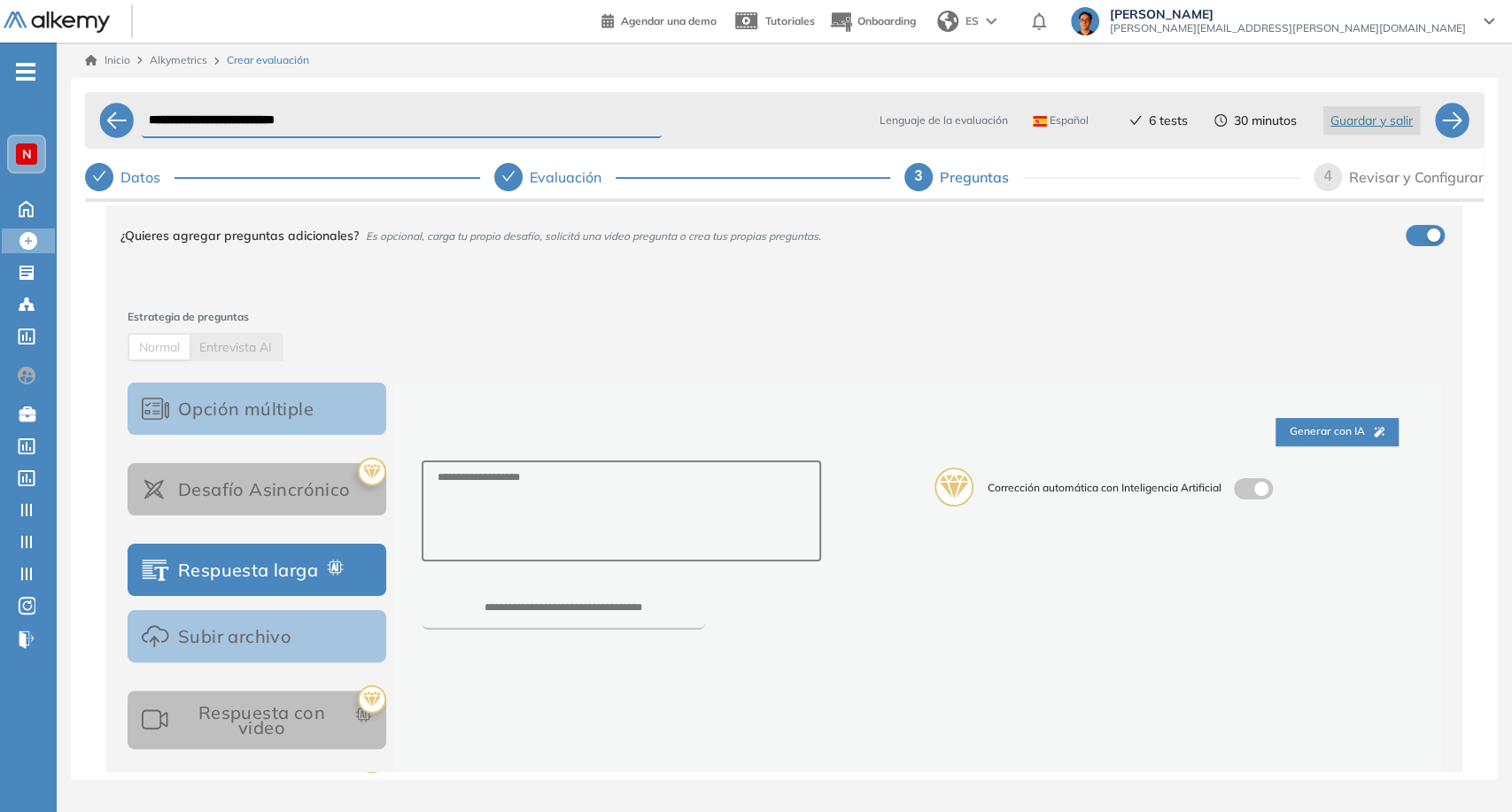
scroll to position [0, 0]
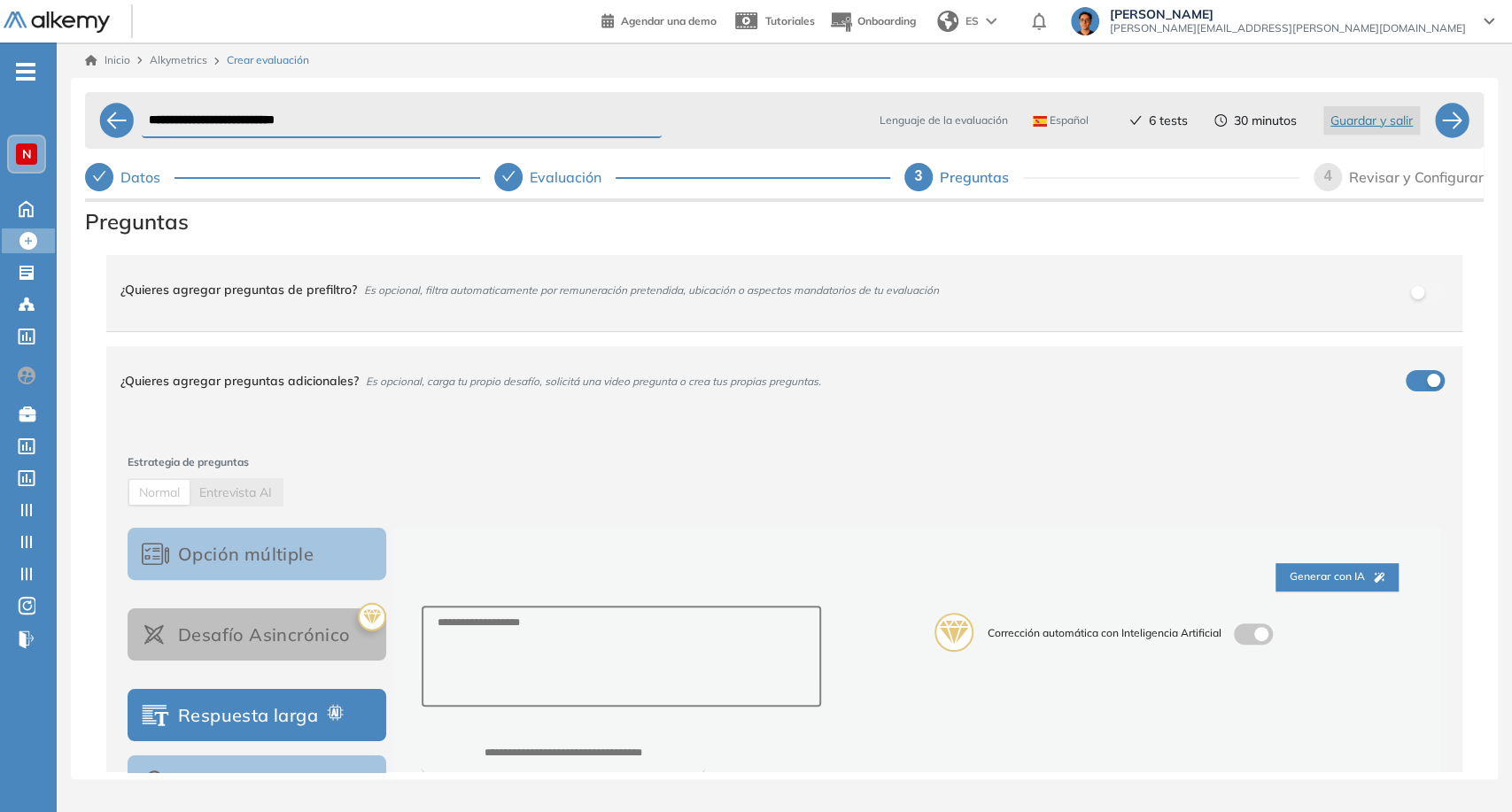
click at [1379, 185] on div "Revisar y Configurar" at bounding box center [1415, 176] width 135 height 29
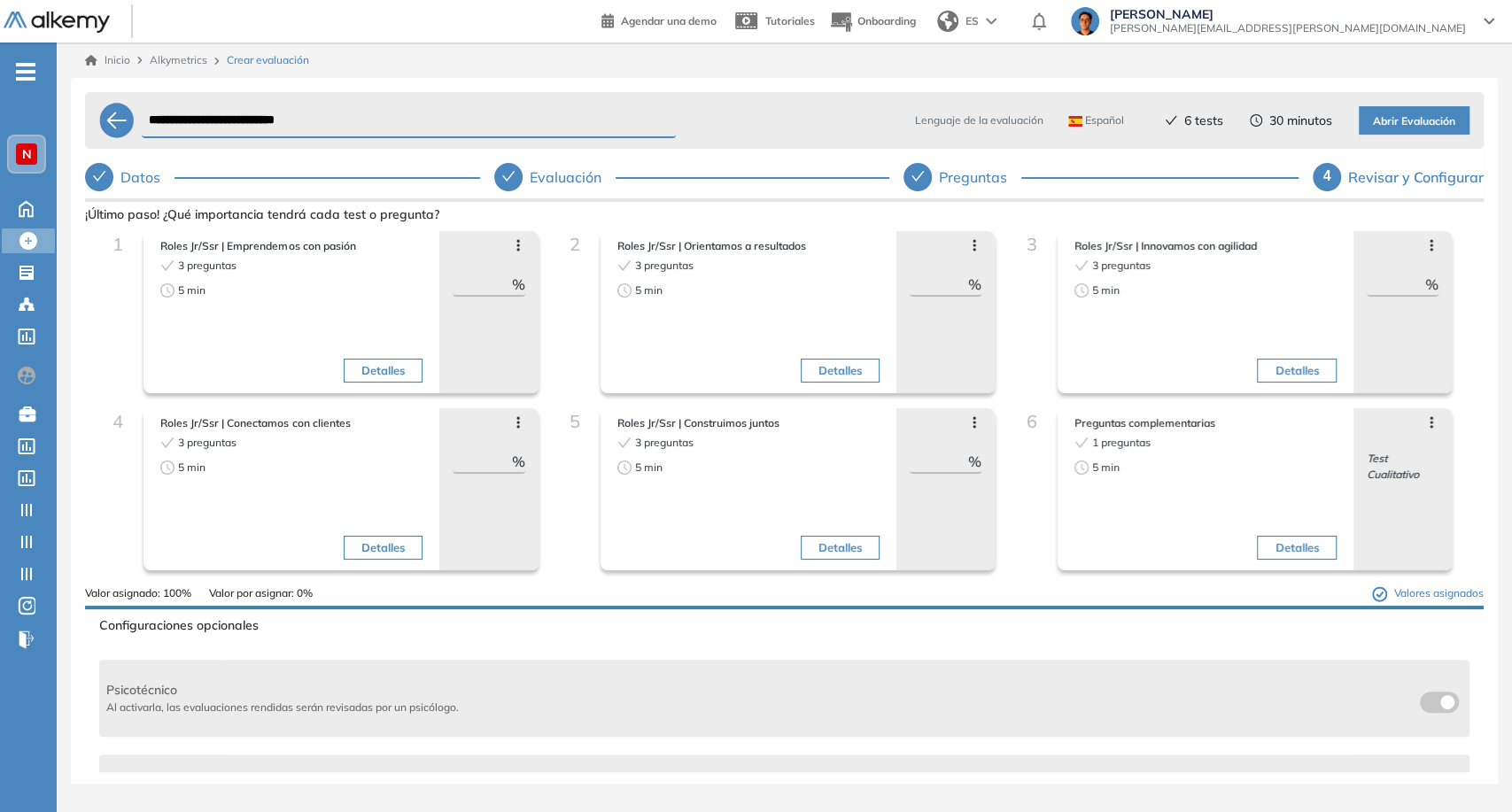
click at [1417, 435] on div "Test Cualitativo" at bounding box center [1402, 456] width 72 height 53
click at [1419, 431] on div "Test Cualitativo" at bounding box center [1402, 456] width 72 height 53
click at [1426, 421] on icon at bounding box center [1431, 423] width 14 height 14
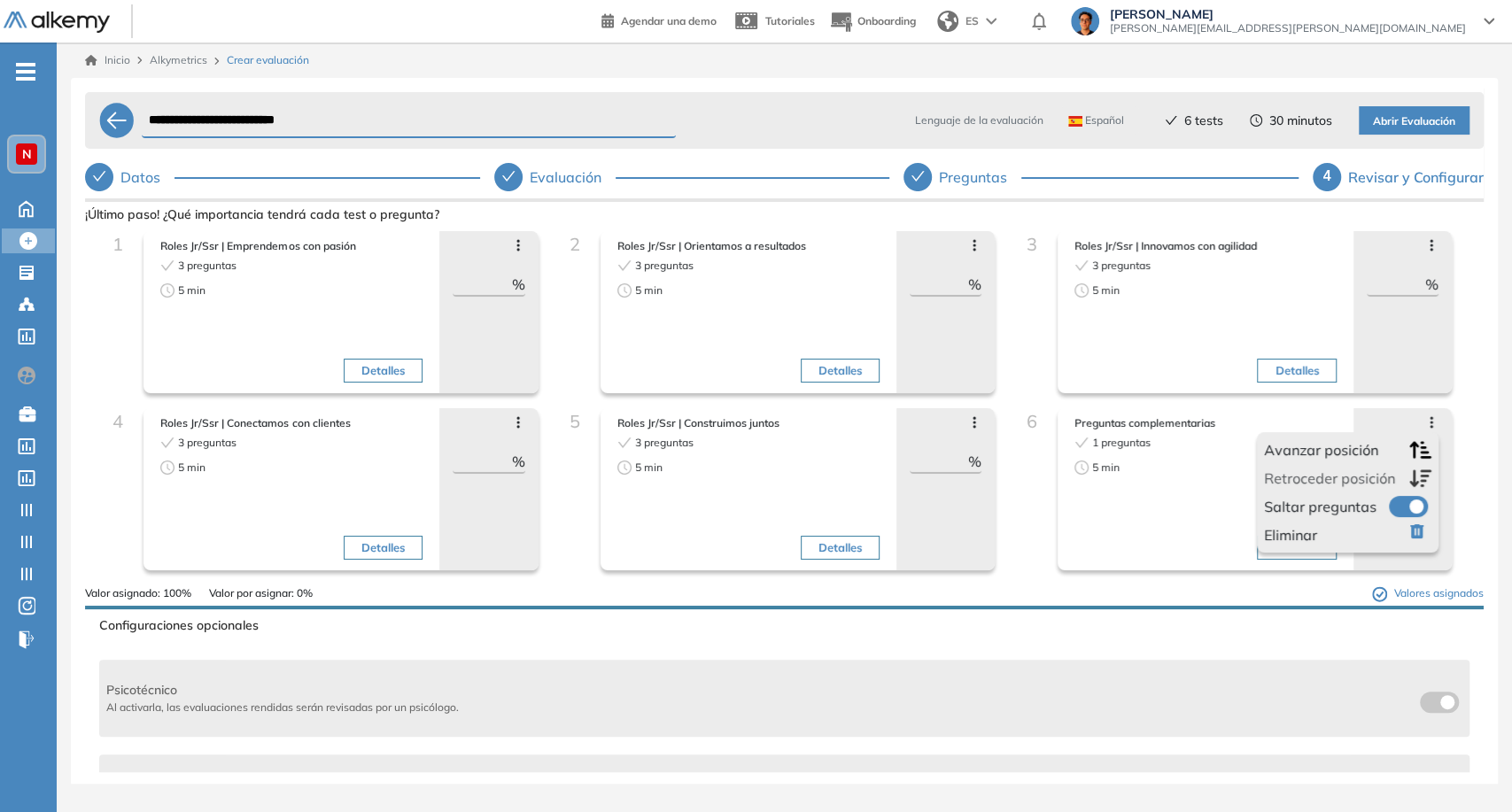
click at [1403, 504] on span at bounding box center [1396, 503] width 14 height 14
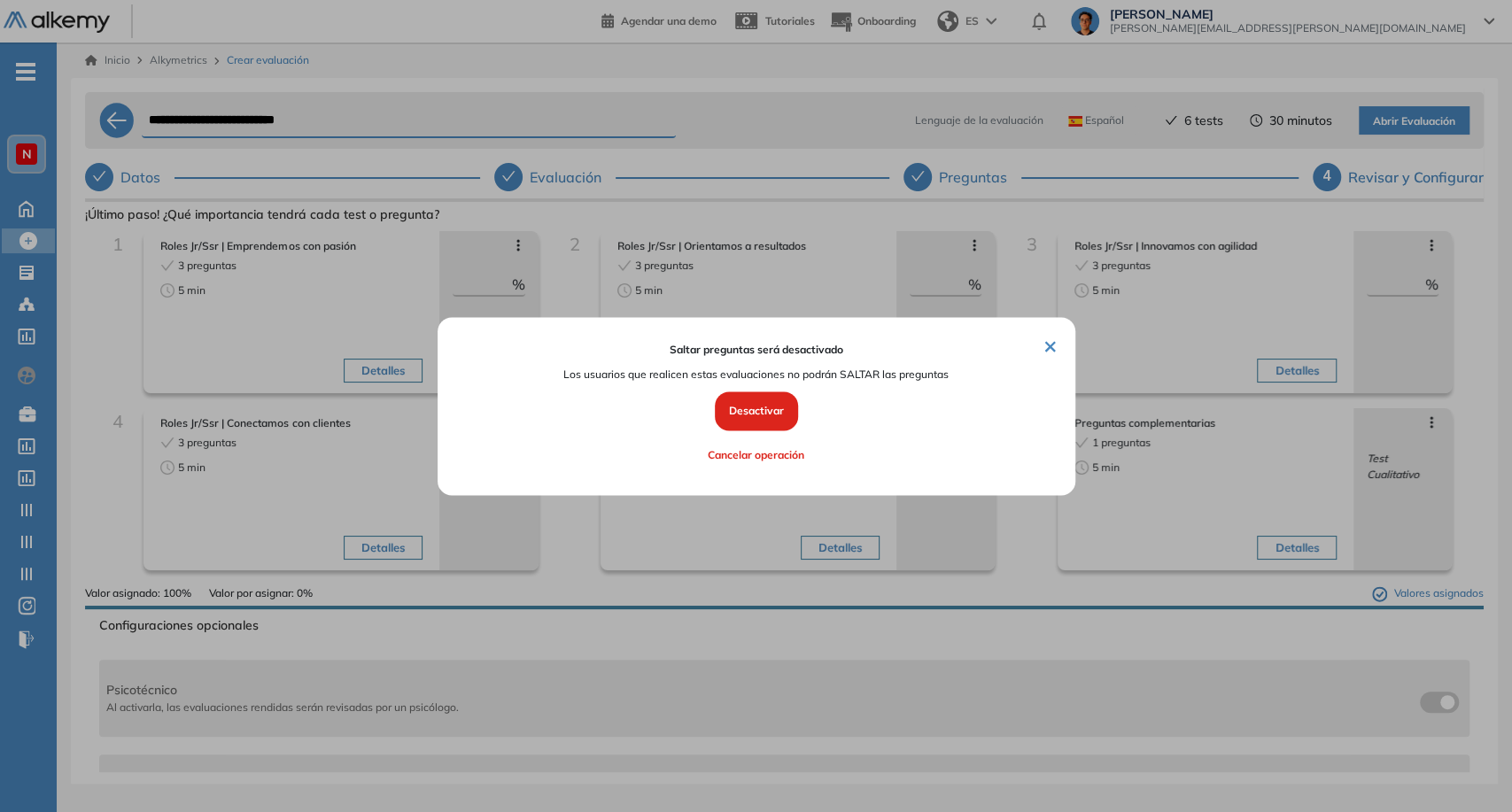
click at [772, 401] on button "Desactivar" at bounding box center [756, 412] width 84 height 39
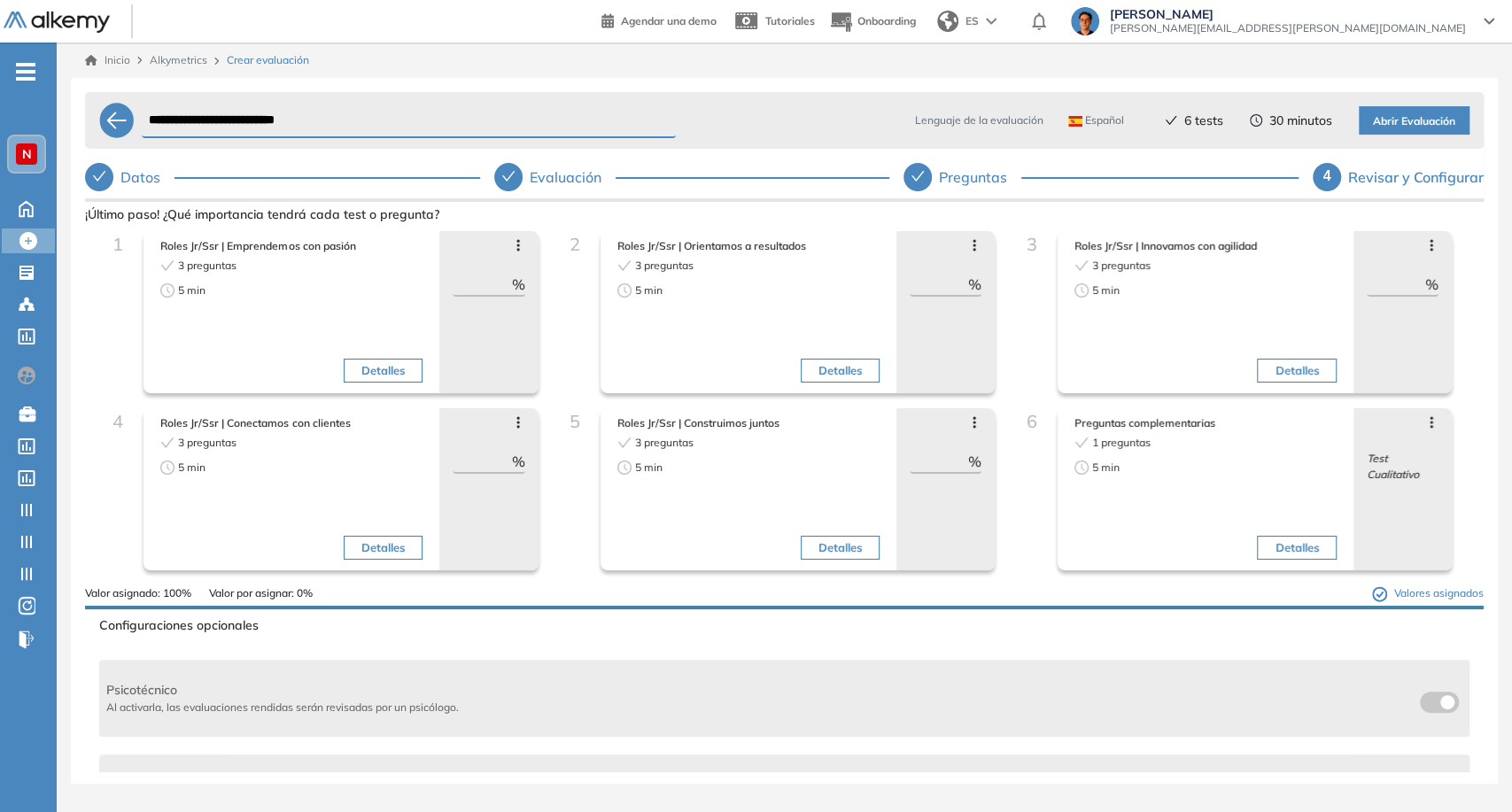
click at [972, 248] on icon at bounding box center [974, 245] width 14 height 14
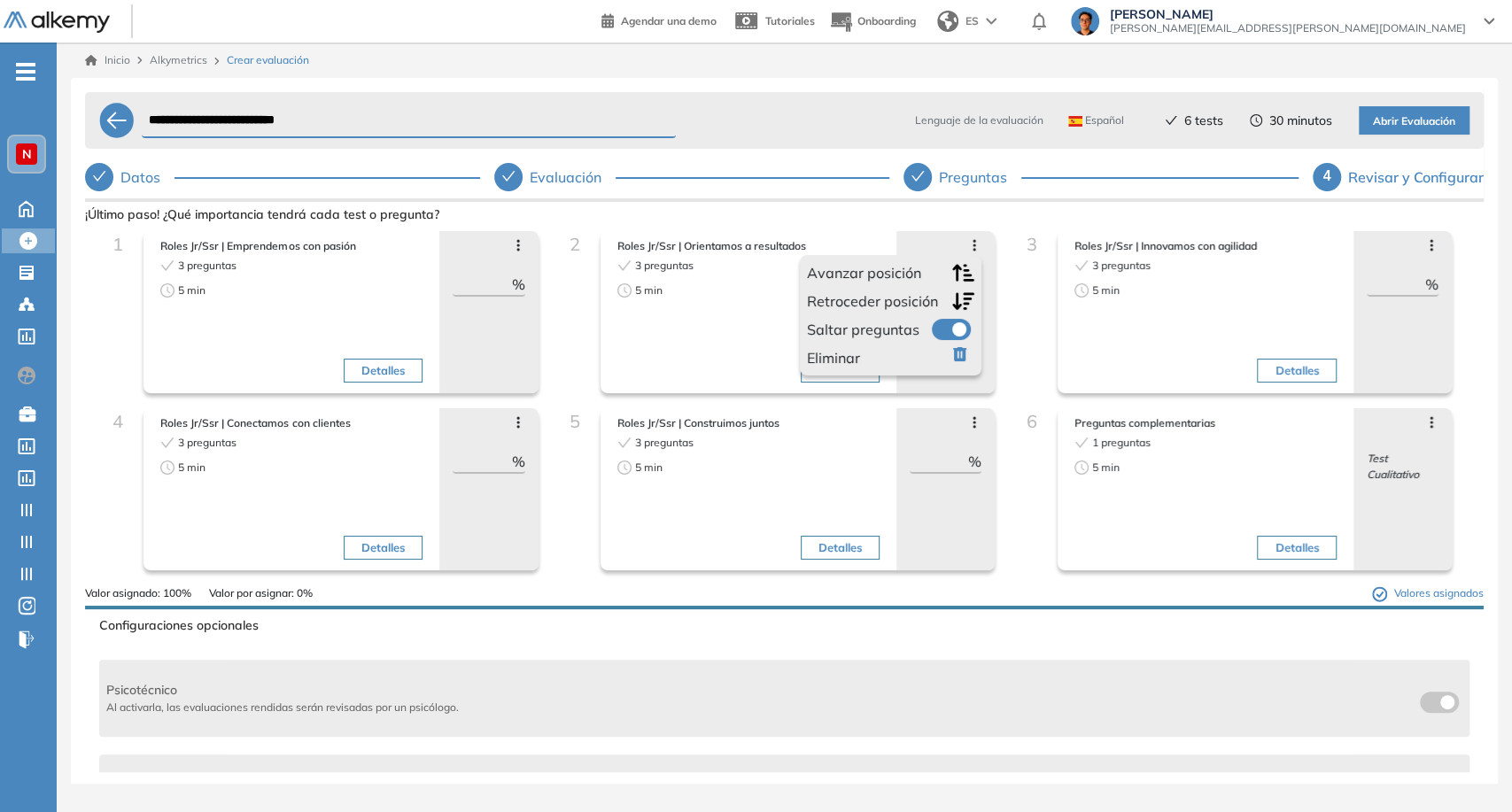
click at [517, 238] on icon at bounding box center [518, 245] width 14 height 14
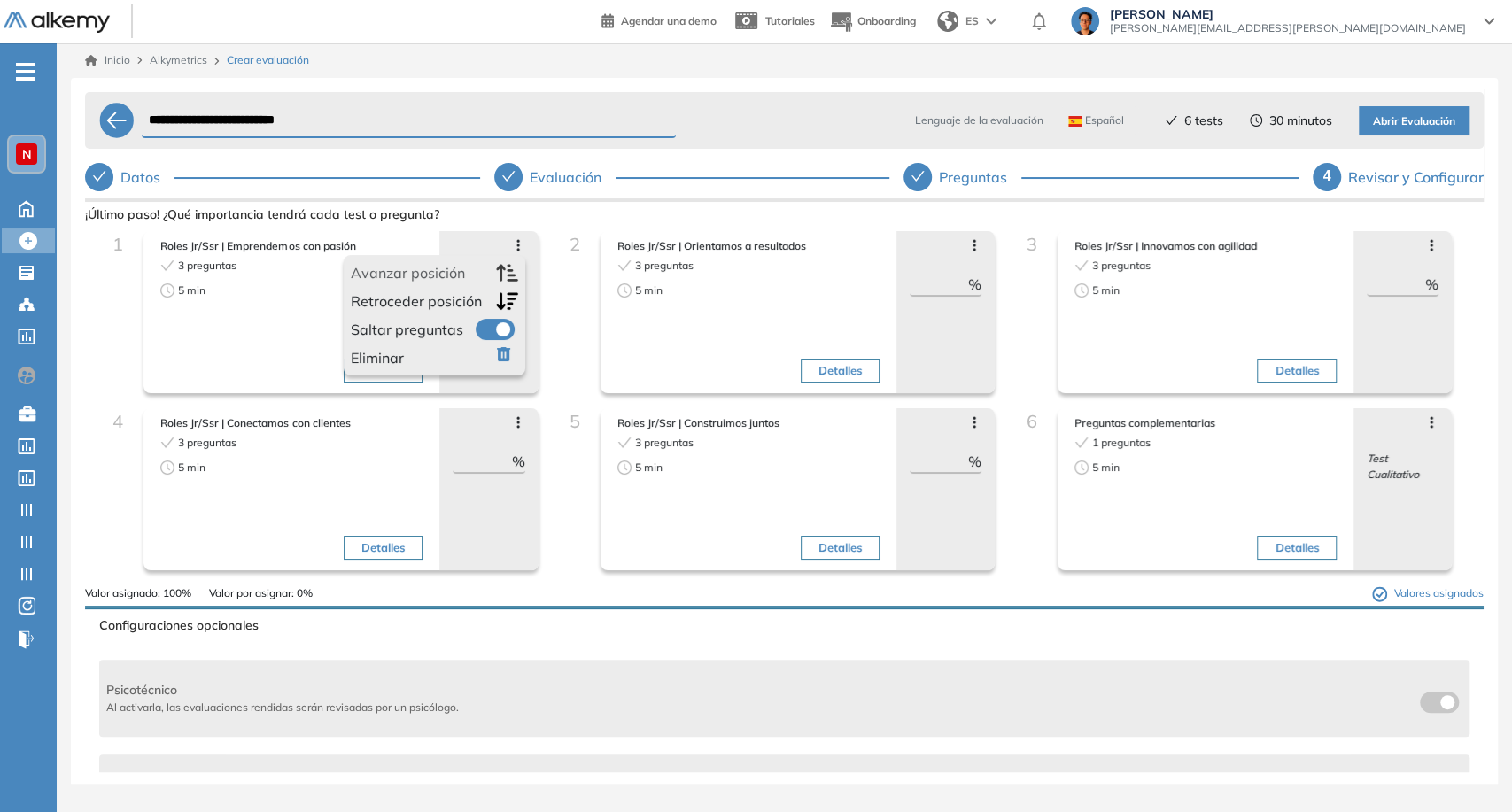
click at [492, 327] on label at bounding box center [495, 330] width 39 height 22
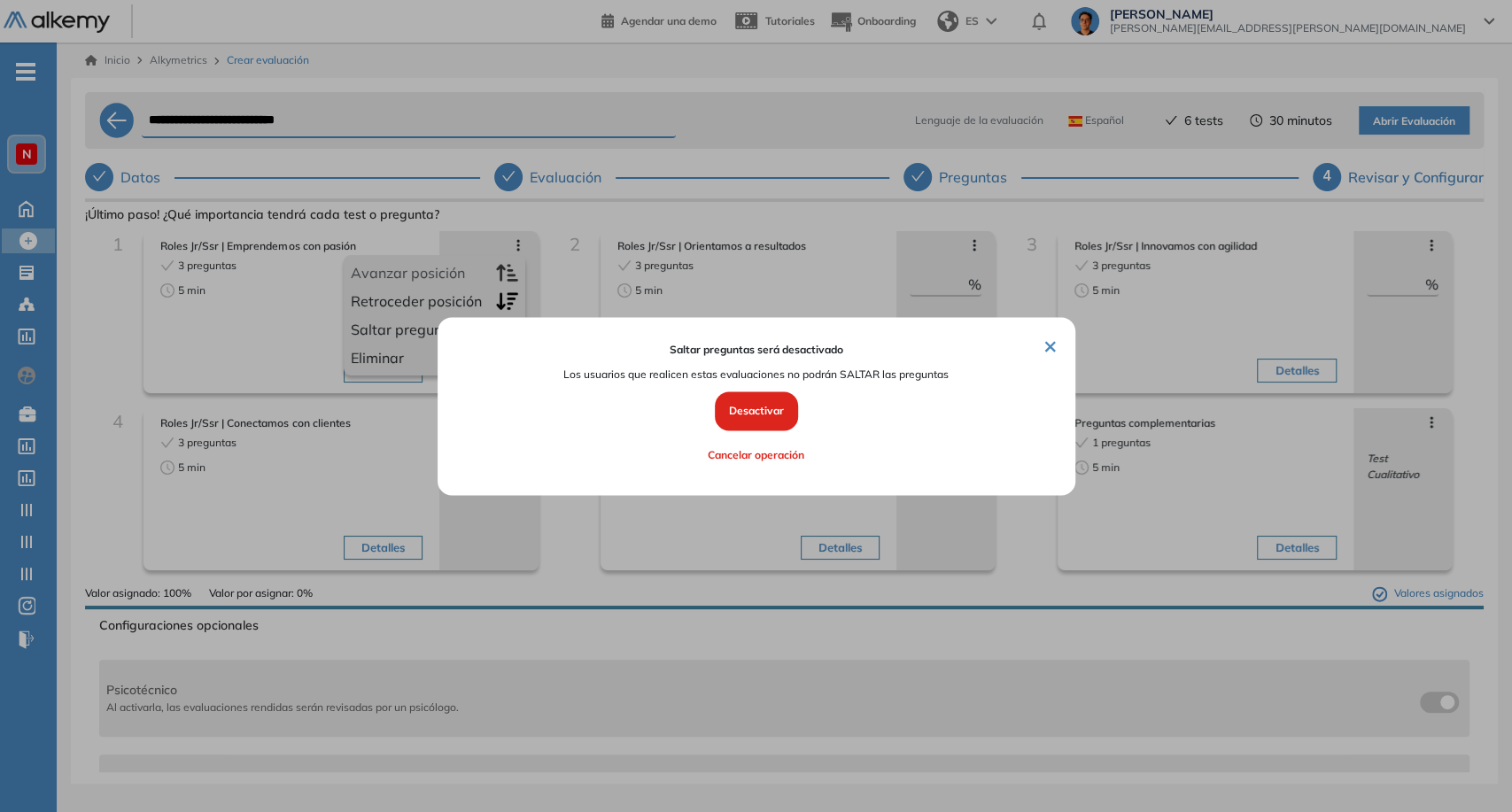
click at [756, 411] on button "Desactivar" at bounding box center [756, 412] width 84 height 39
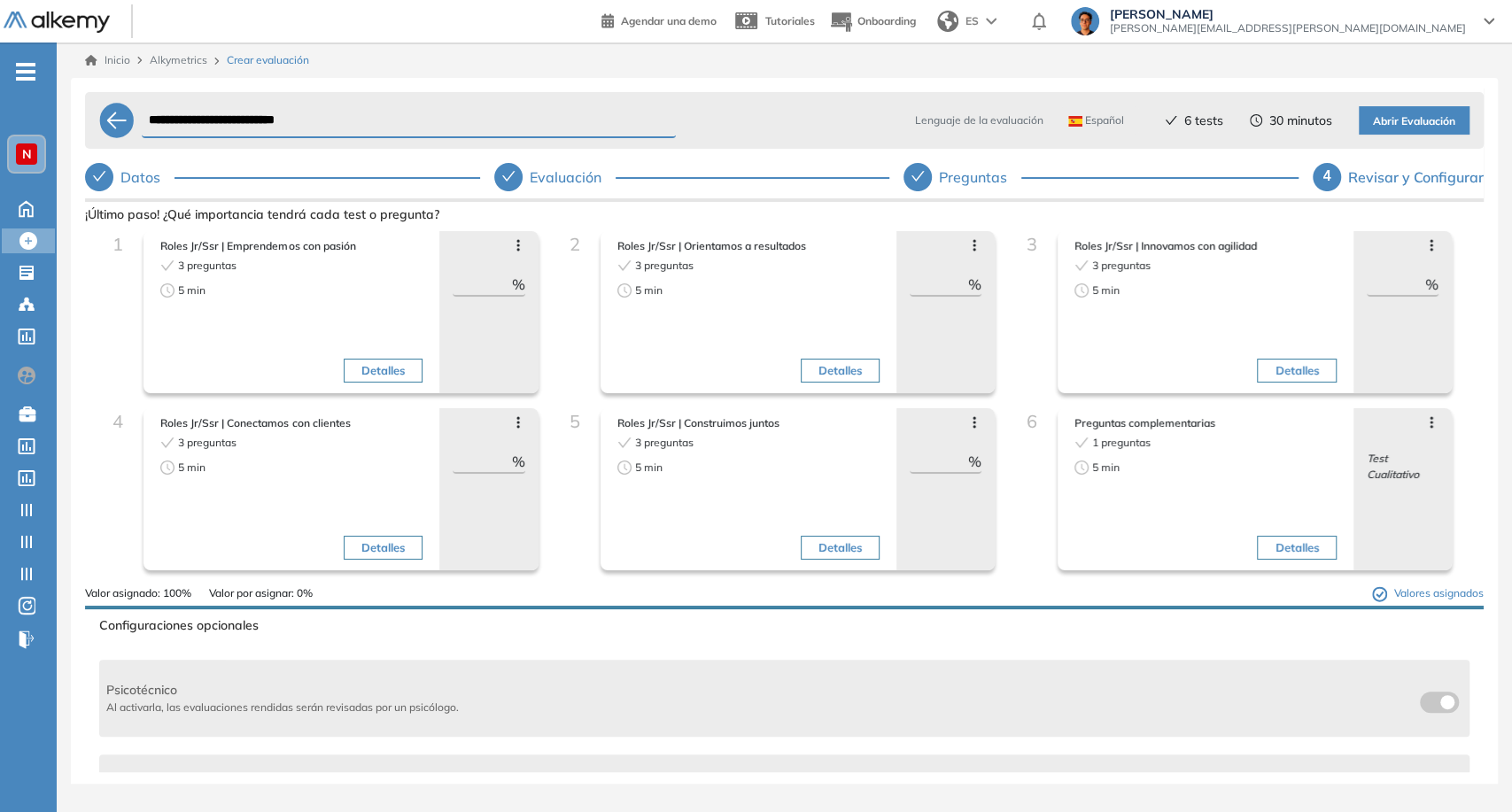
click at [531, 252] on div "Avanzar posición Retroceder posición Saltar preguntas Eliminar ** %" at bounding box center [489, 312] width 99 height 163
click at [523, 250] on div "Avanzar posición Retroceder posición Saltar preguntas Eliminar ** %" at bounding box center [489, 312] width 99 height 163
click at [518, 247] on icon at bounding box center [518, 245] width 14 height 14
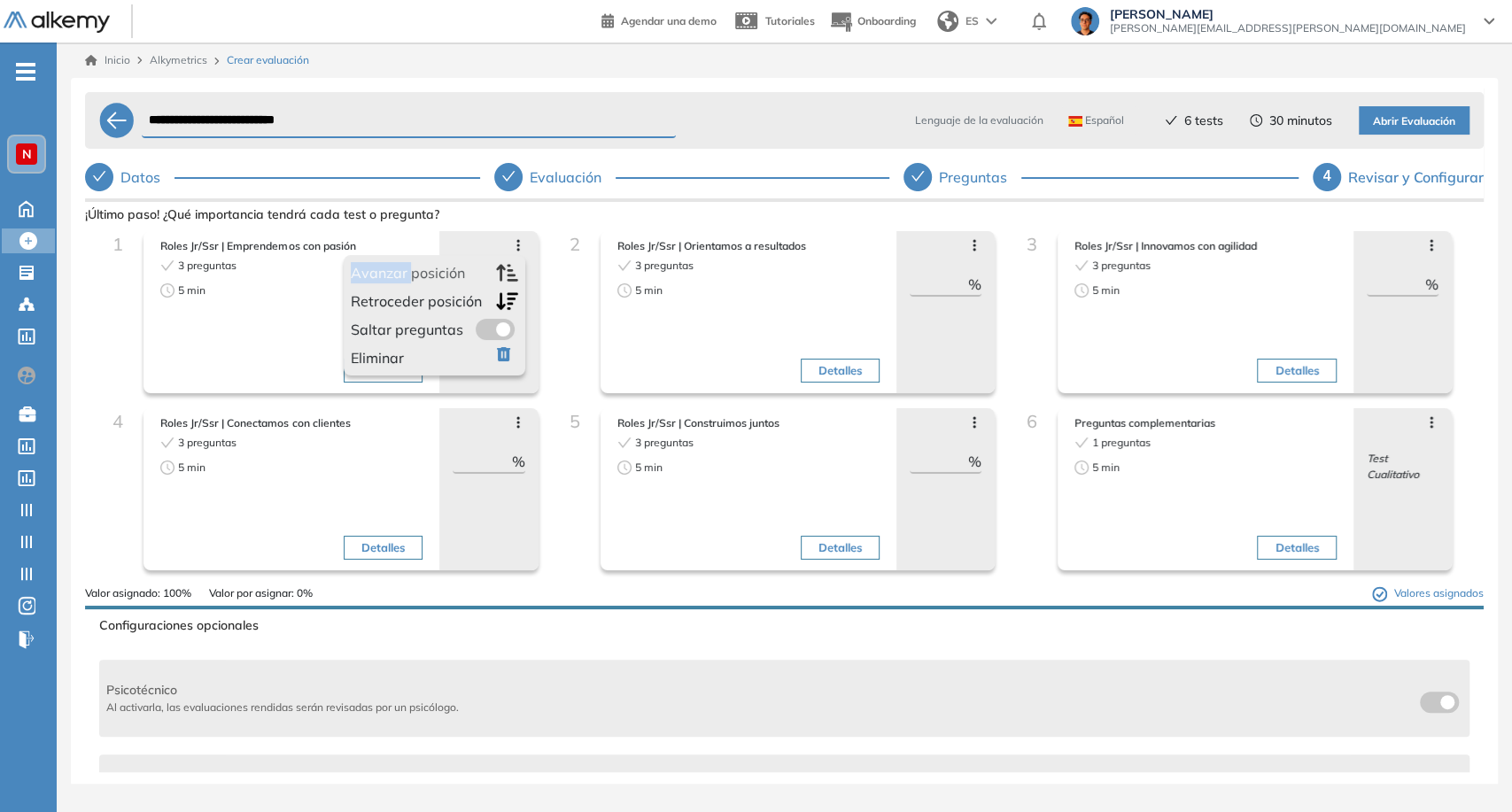
click at [518, 247] on icon at bounding box center [518, 245] width 14 height 14
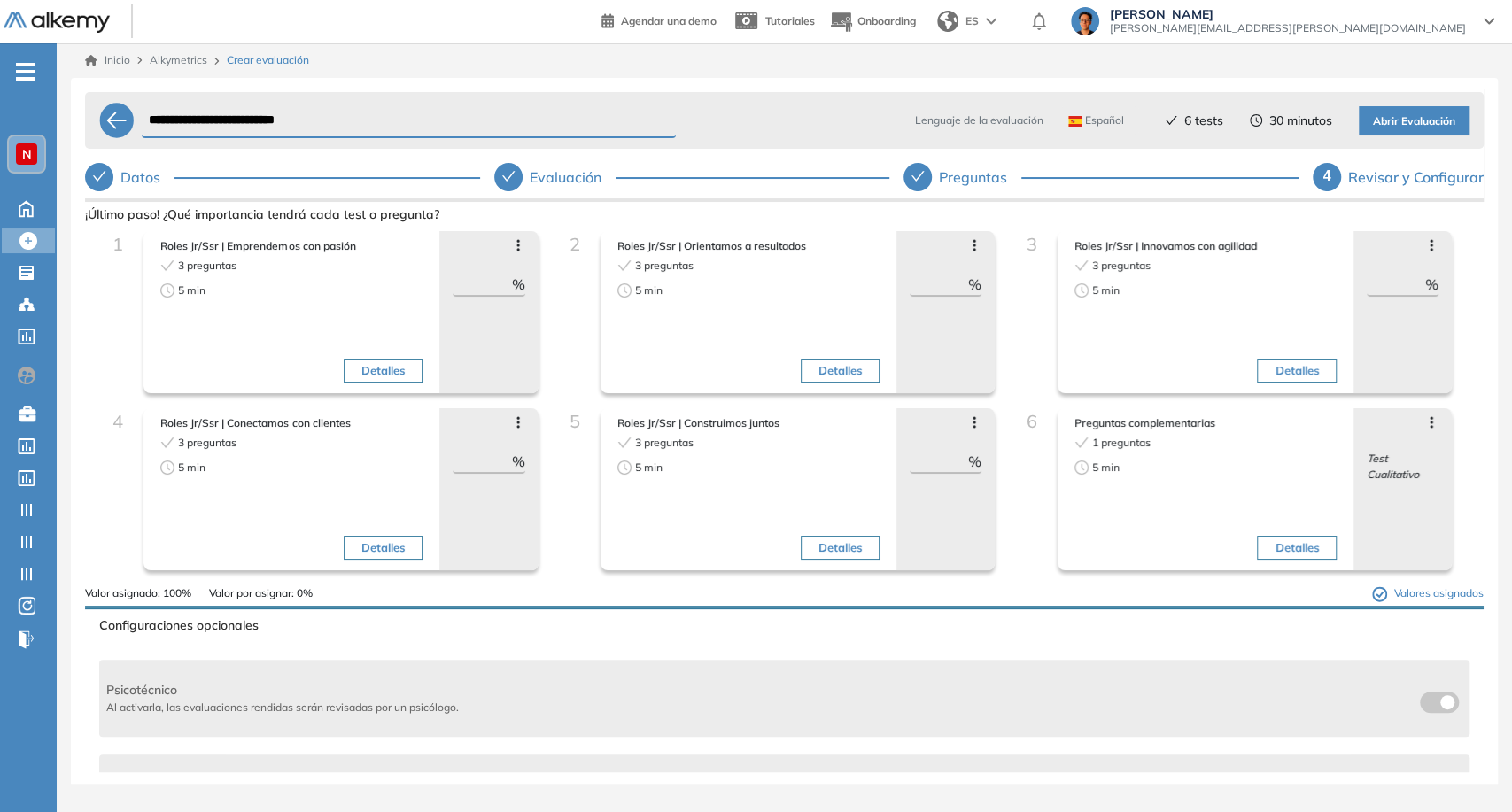
click at [973, 243] on icon at bounding box center [974, 246] width 3 height 12
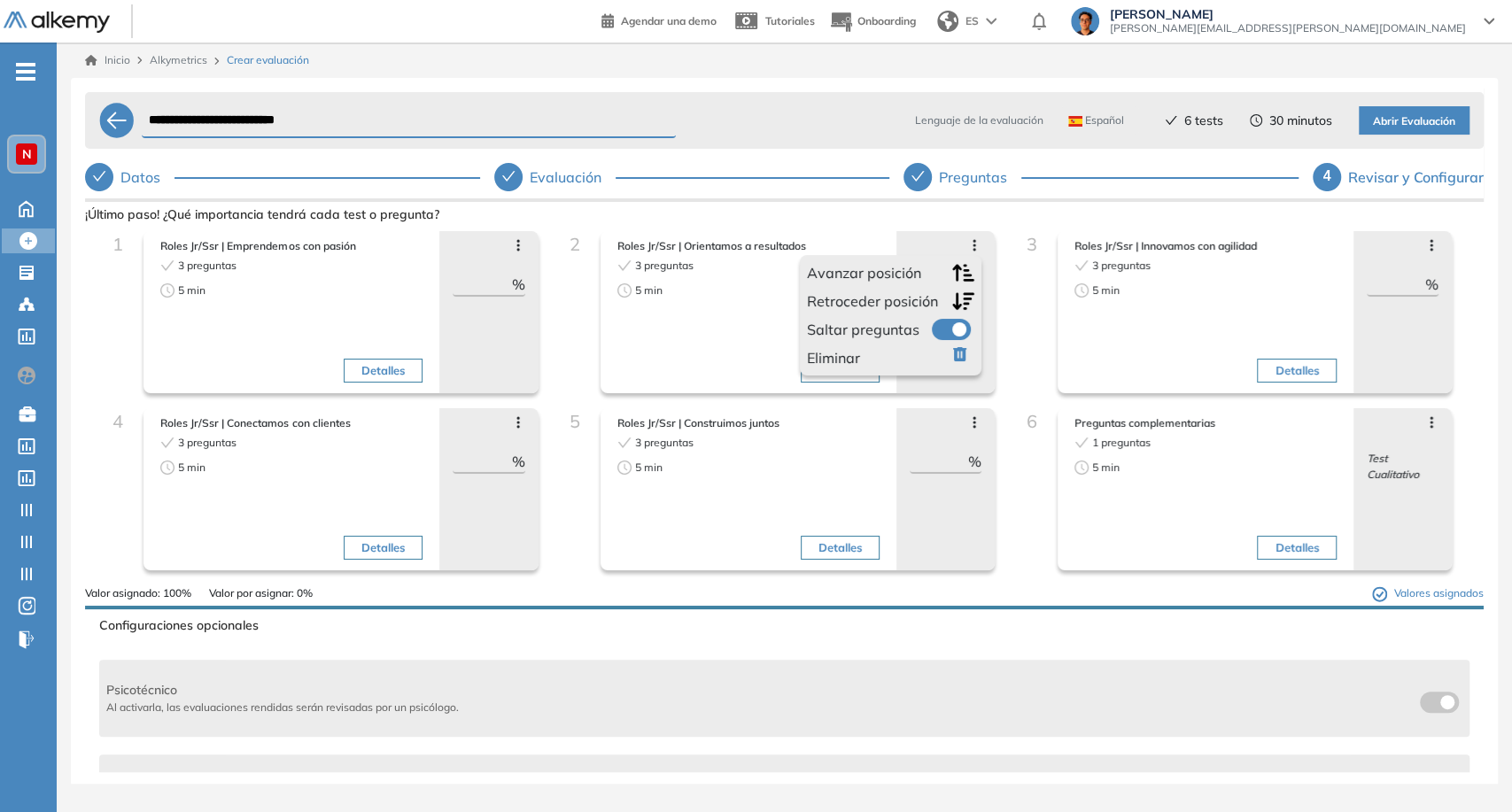
click at [942, 337] on label at bounding box center [952, 330] width 39 height 22
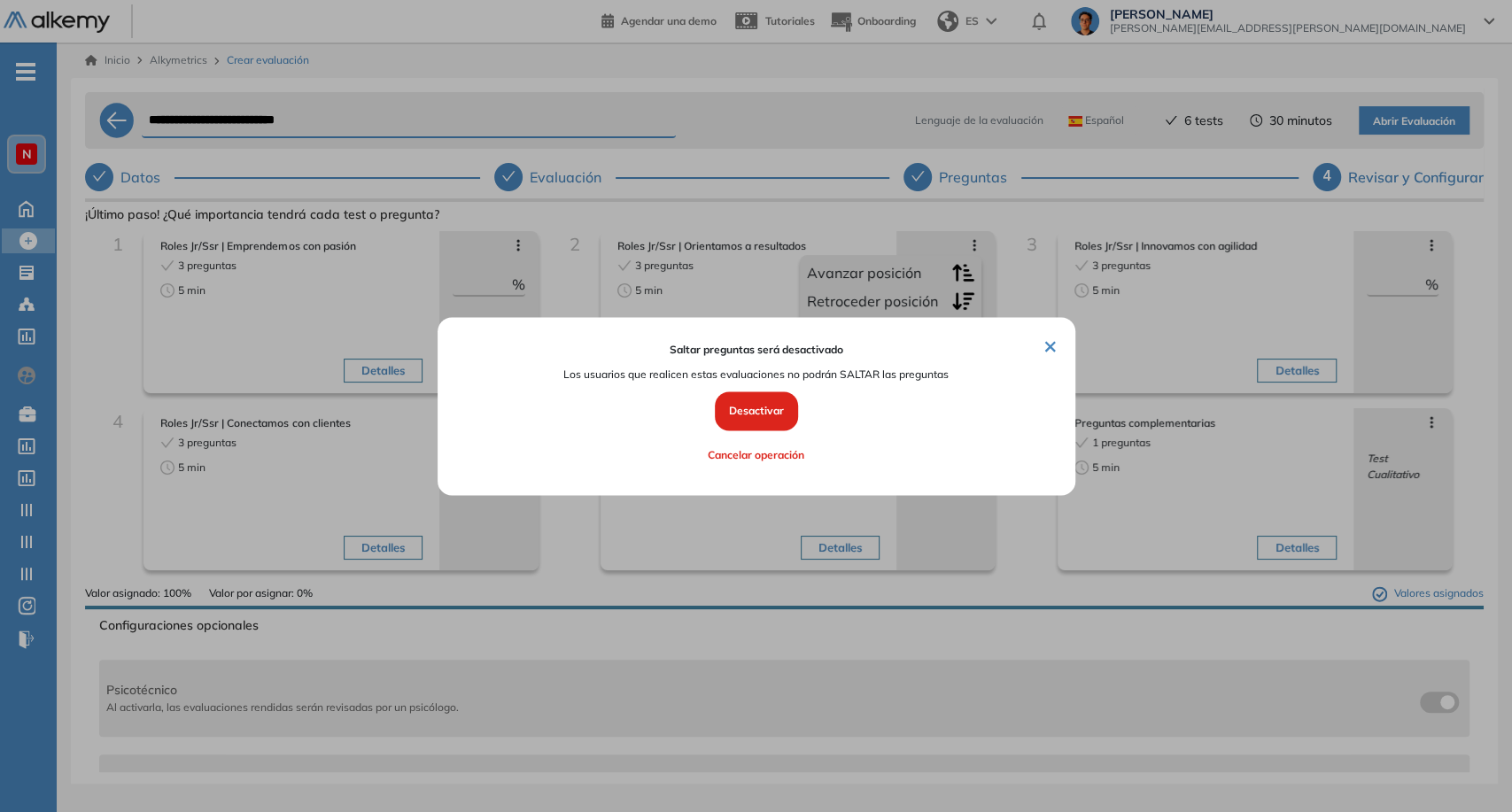
click at [760, 424] on button "Desactivar" at bounding box center [756, 412] width 84 height 39
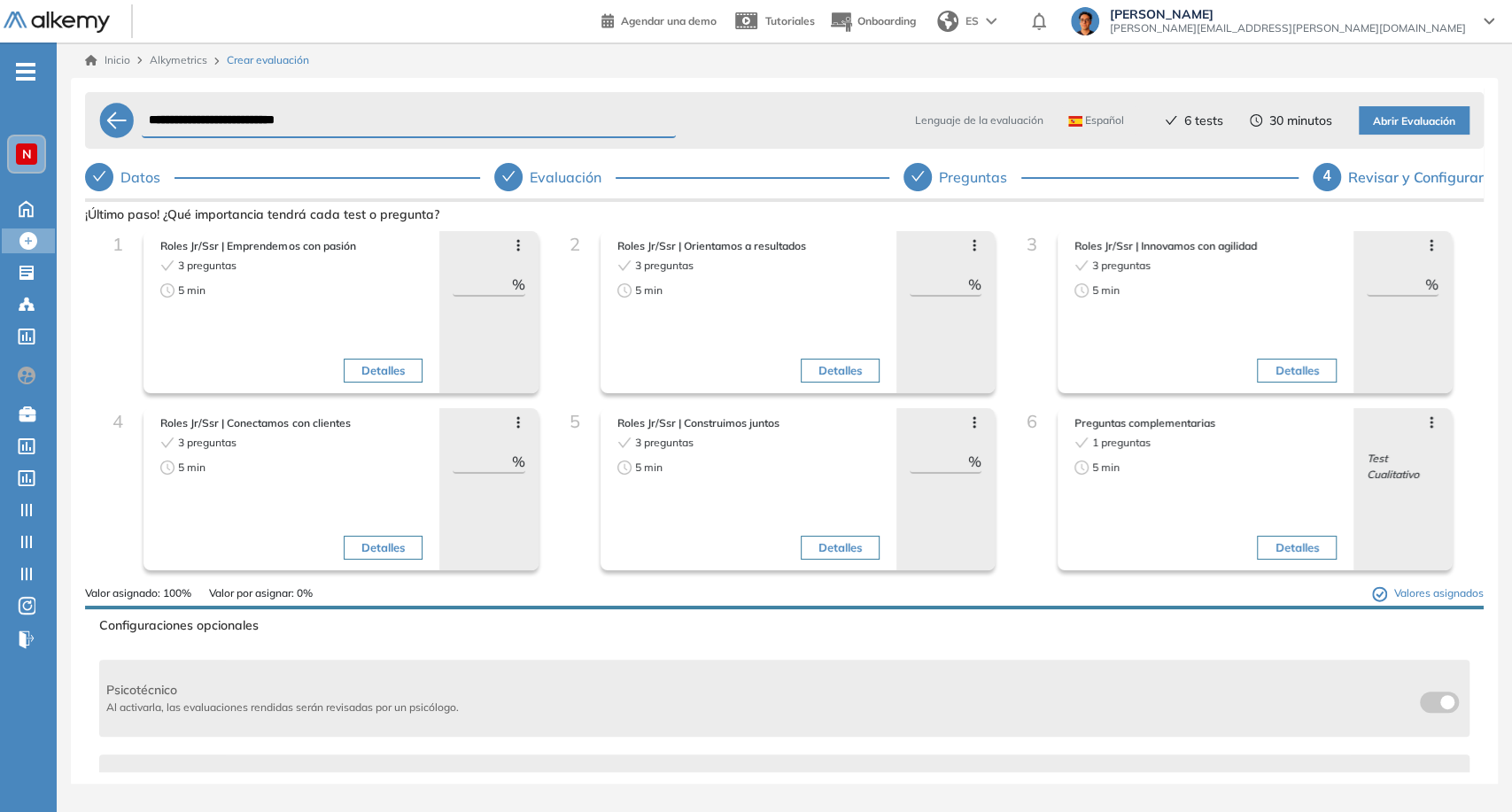
click at [1425, 242] on icon at bounding box center [1431, 245] width 14 height 14
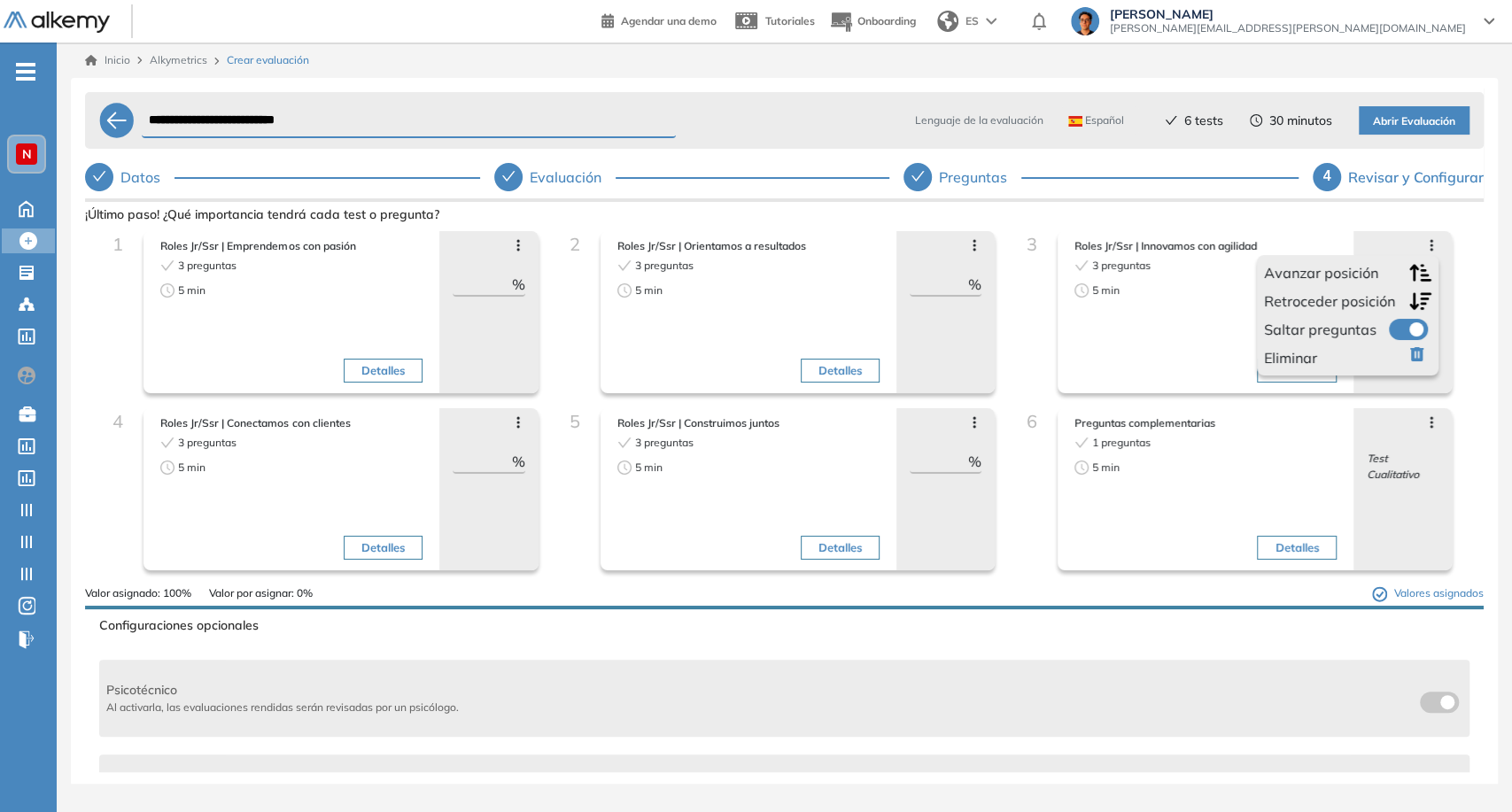
click at [1392, 339] on label at bounding box center [1409, 330] width 39 height 22
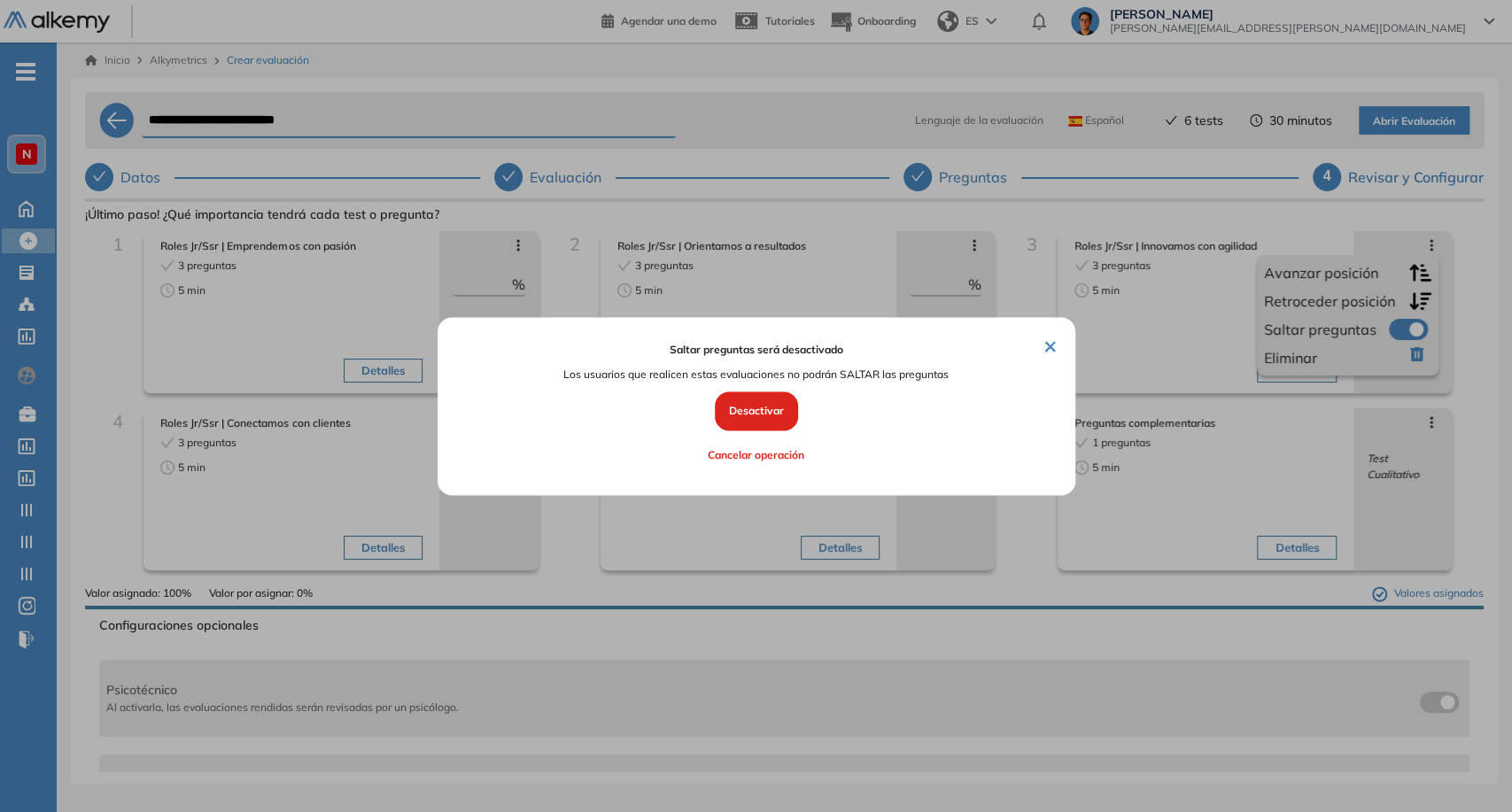
click at [753, 426] on button "Desactivar" at bounding box center [756, 412] width 84 height 39
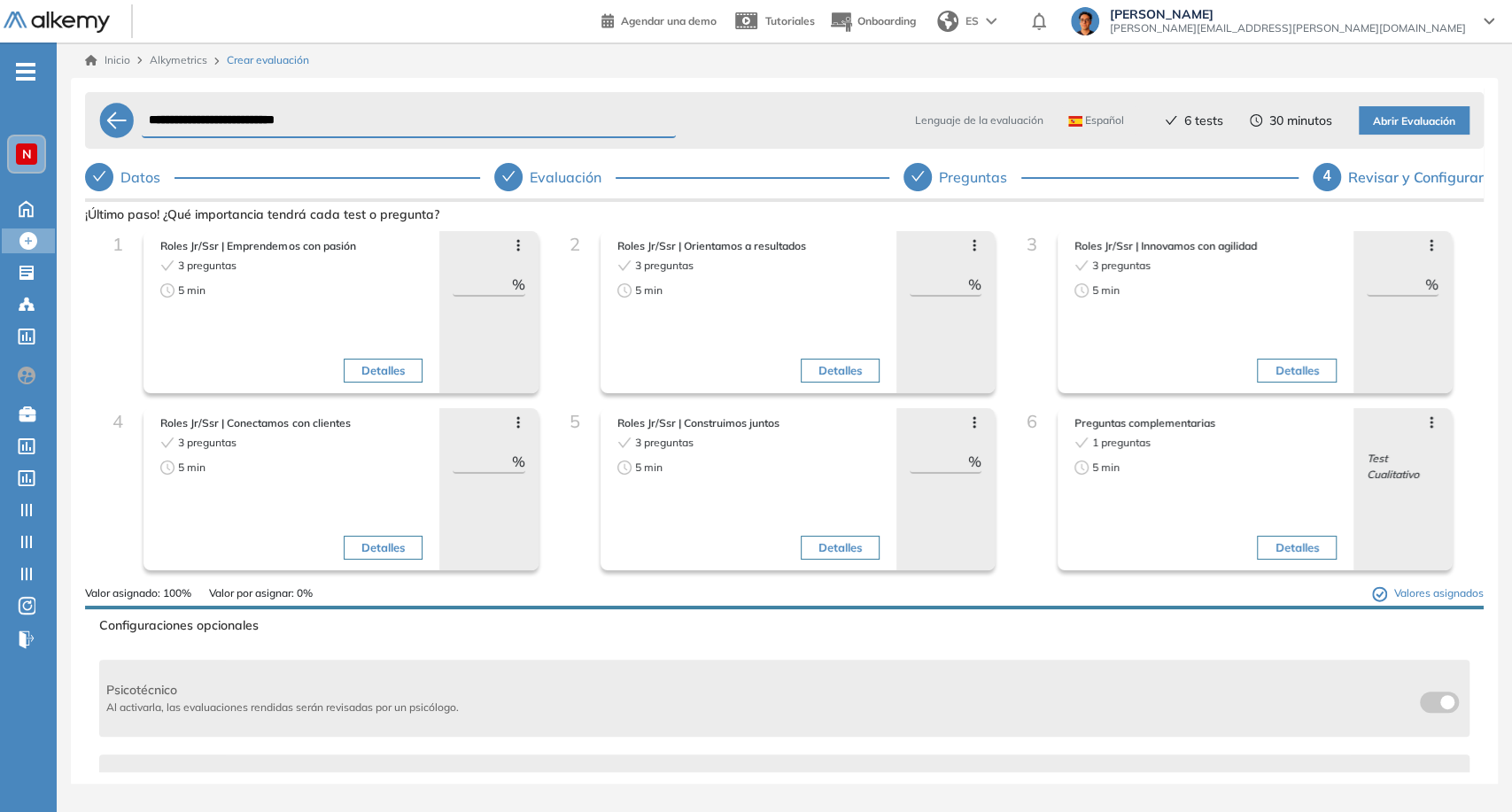
click at [525, 425] on div "Avanzar posición Retroceder posición Saltar preguntas Eliminar ** %" at bounding box center [489, 489] width 99 height 163
click at [517, 425] on icon at bounding box center [518, 423] width 14 height 14
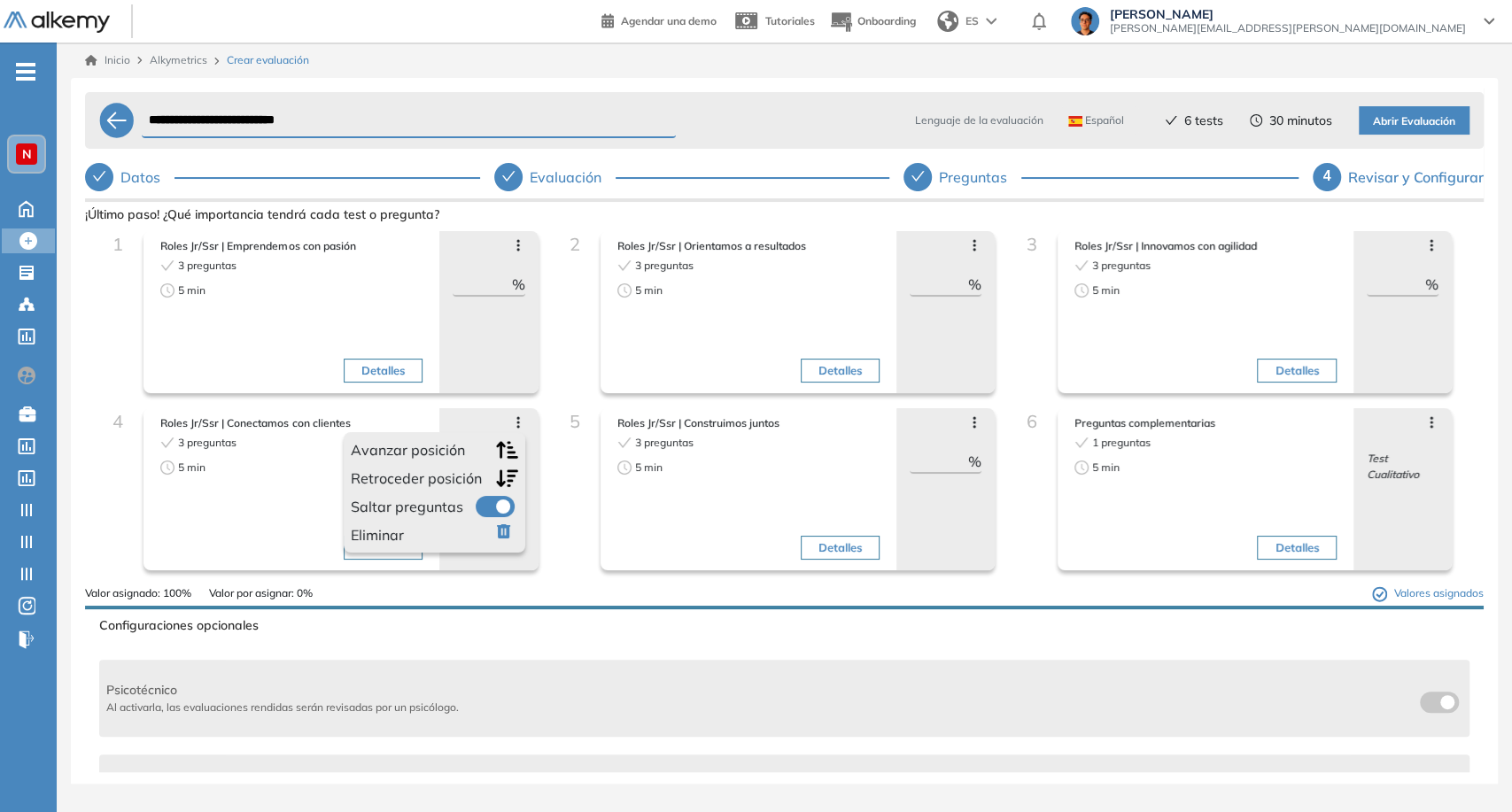
click at [482, 499] on span at bounding box center [483, 503] width 14 height 14
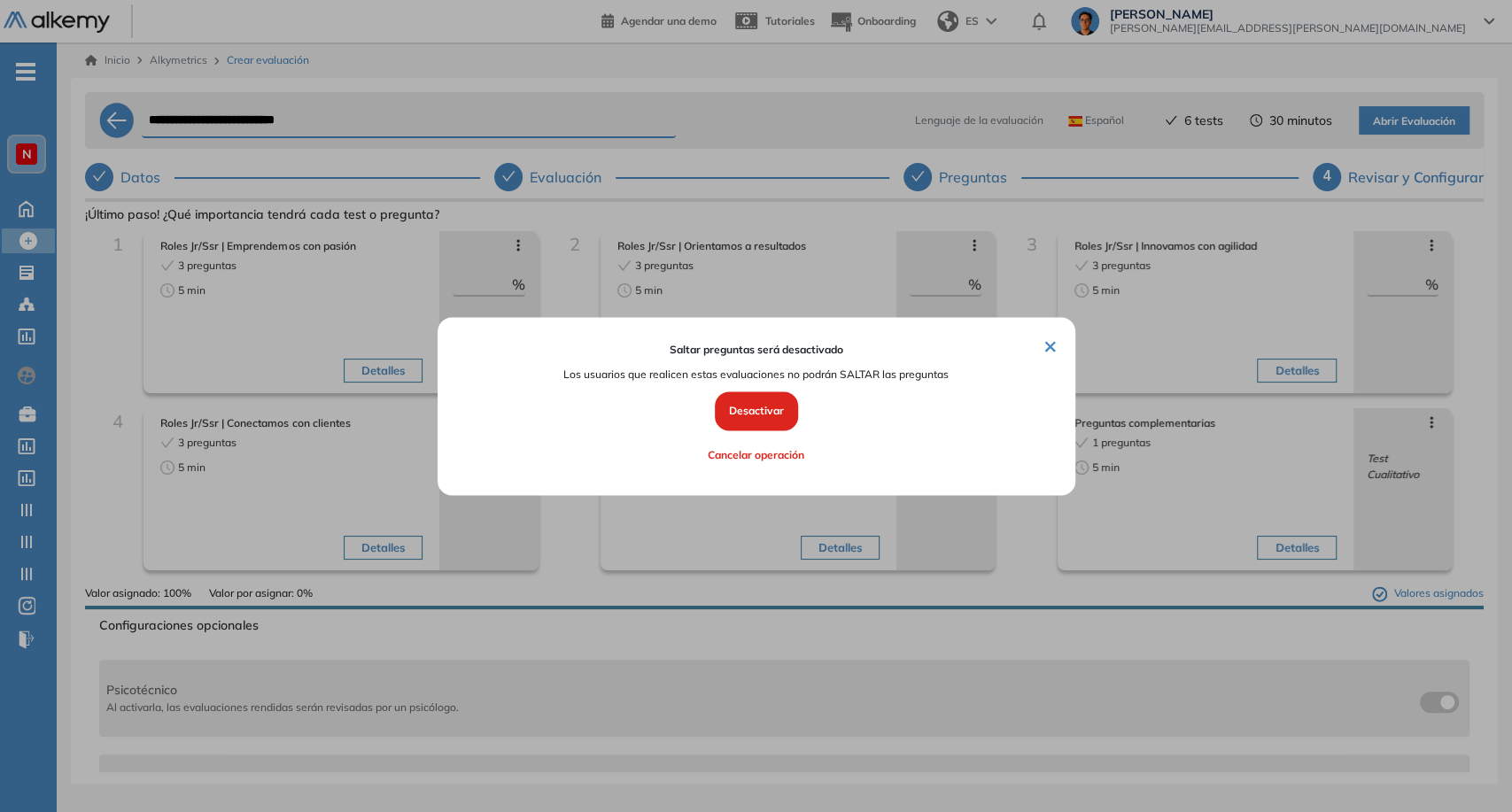
click at [746, 403] on button "Desactivar" at bounding box center [756, 412] width 84 height 39
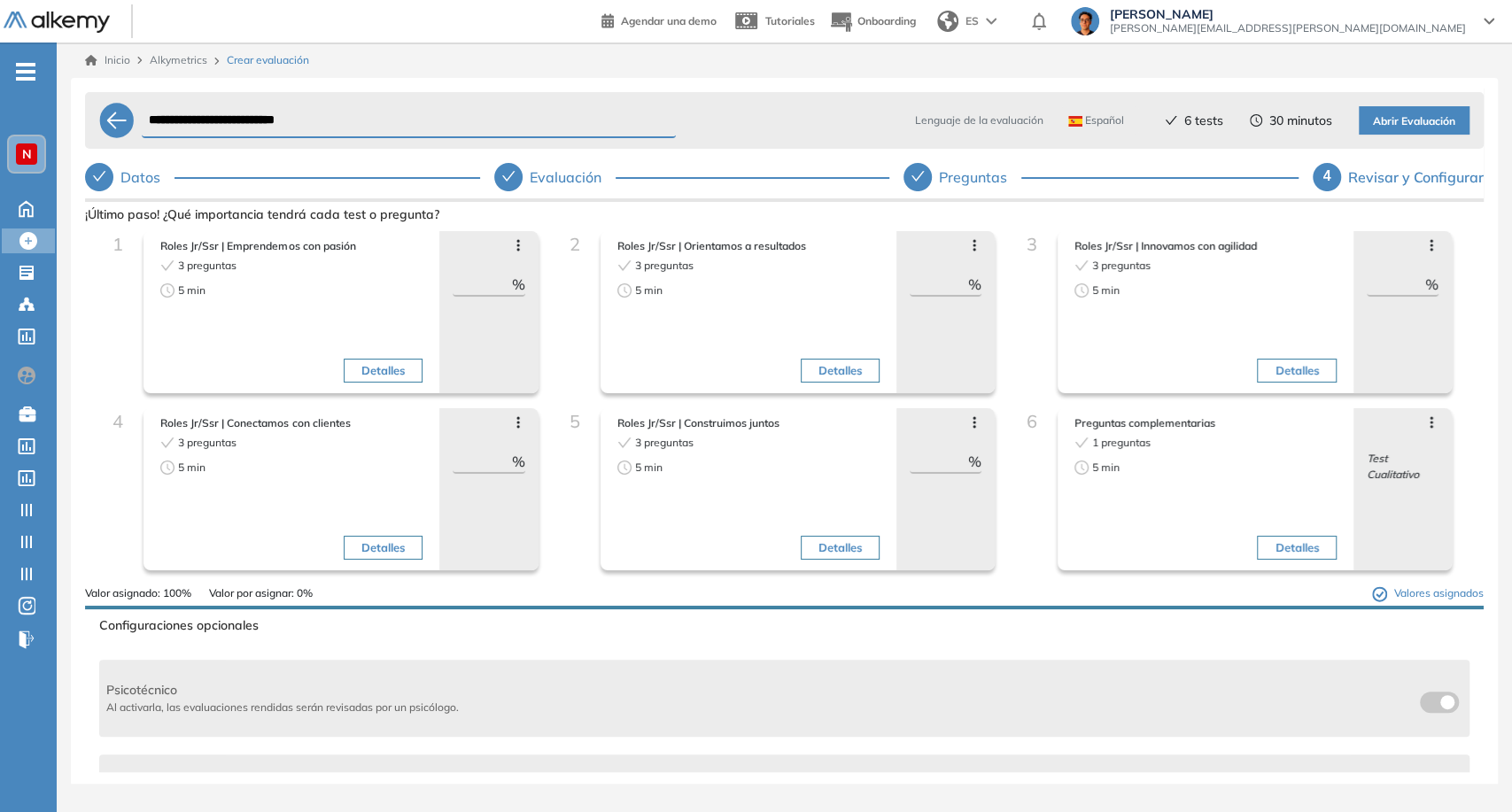
click at [967, 422] on icon at bounding box center [974, 423] width 14 height 14
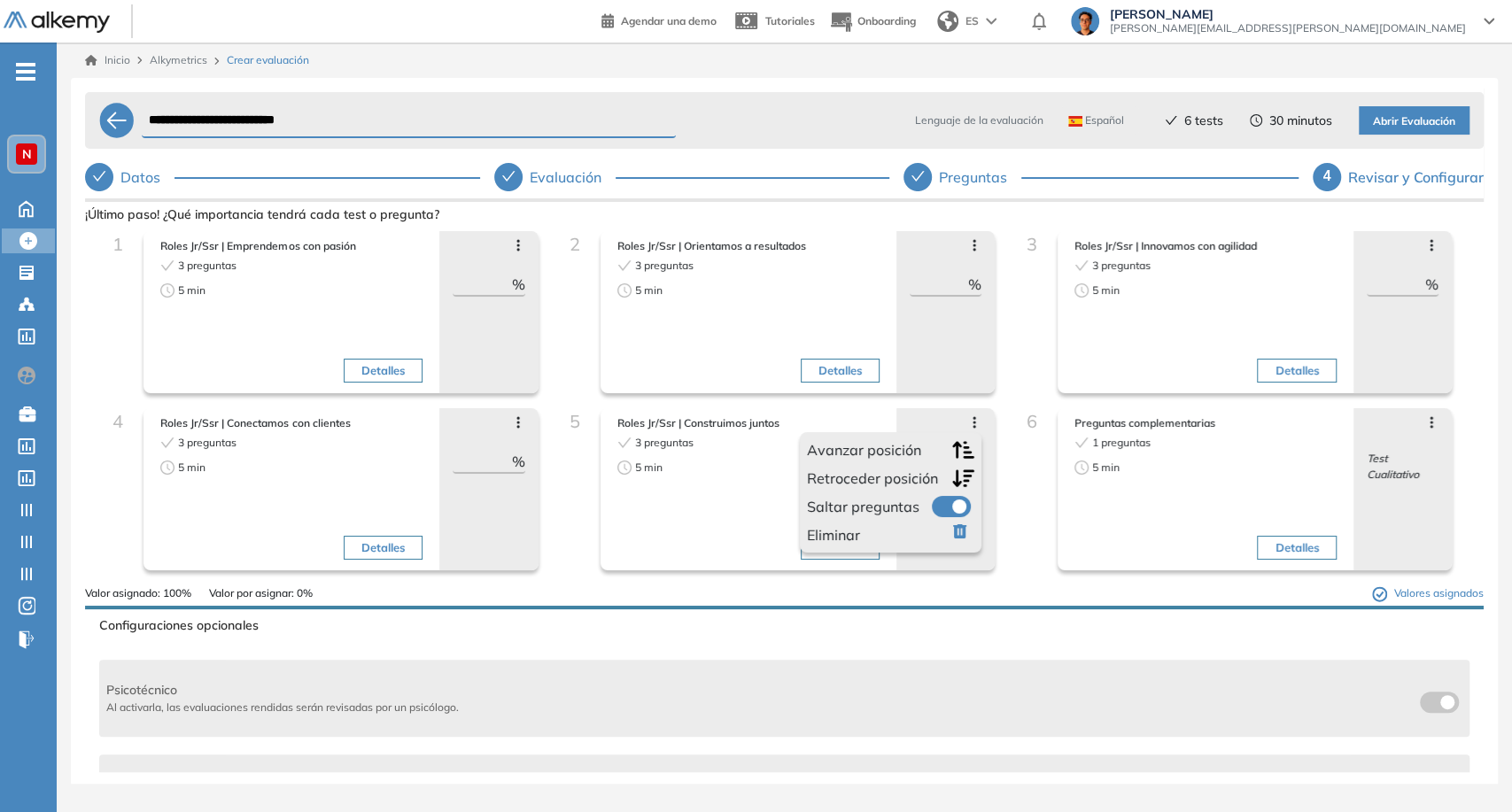
click at [946, 503] on span at bounding box center [939, 503] width 14 height 14
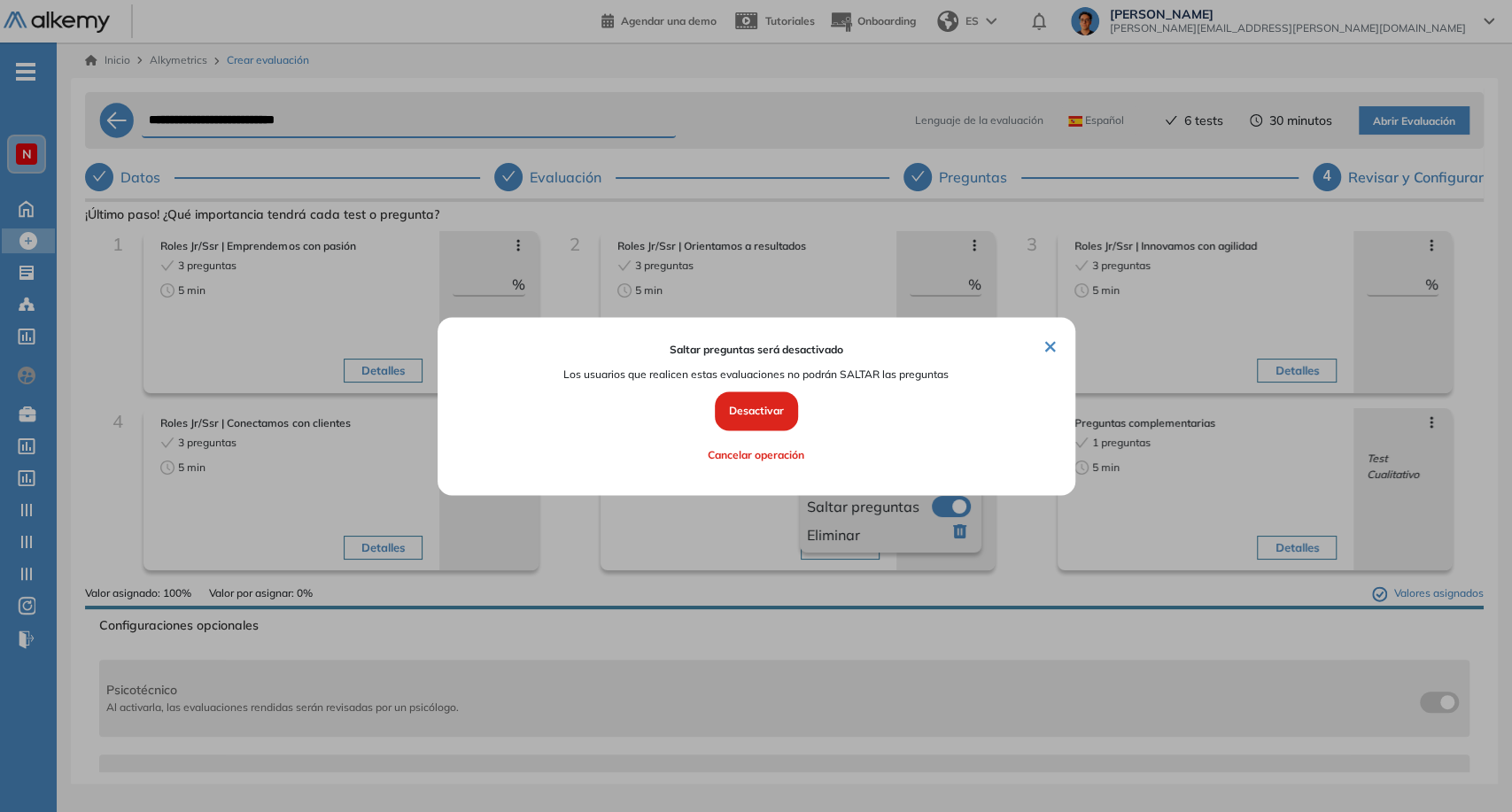
click at [779, 413] on button "Desactivar" at bounding box center [756, 412] width 84 height 39
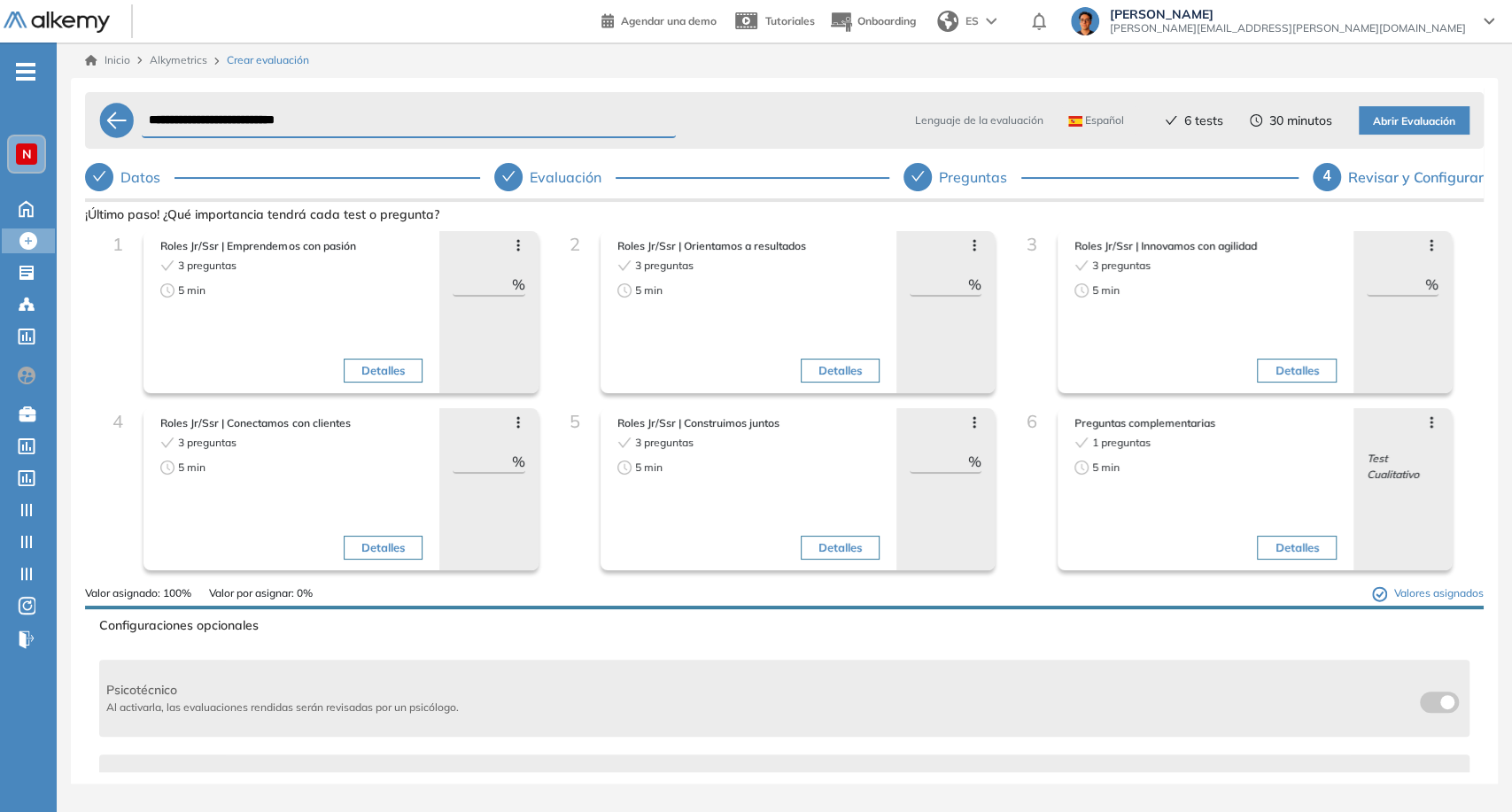
click at [1426, 421] on icon at bounding box center [1431, 423] width 14 height 14
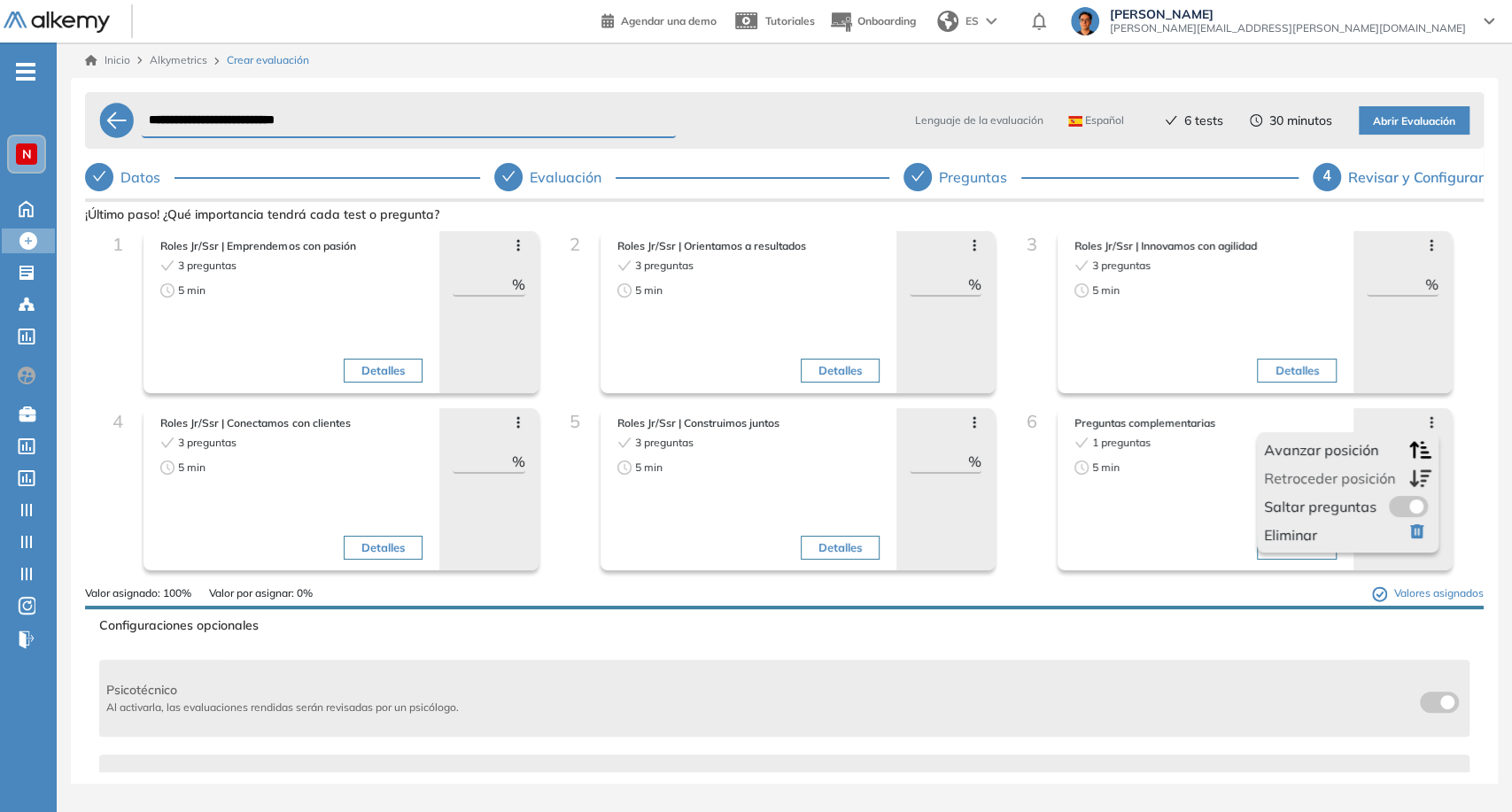
click at [1426, 421] on icon at bounding box center [1431, 423] width 14 height 14
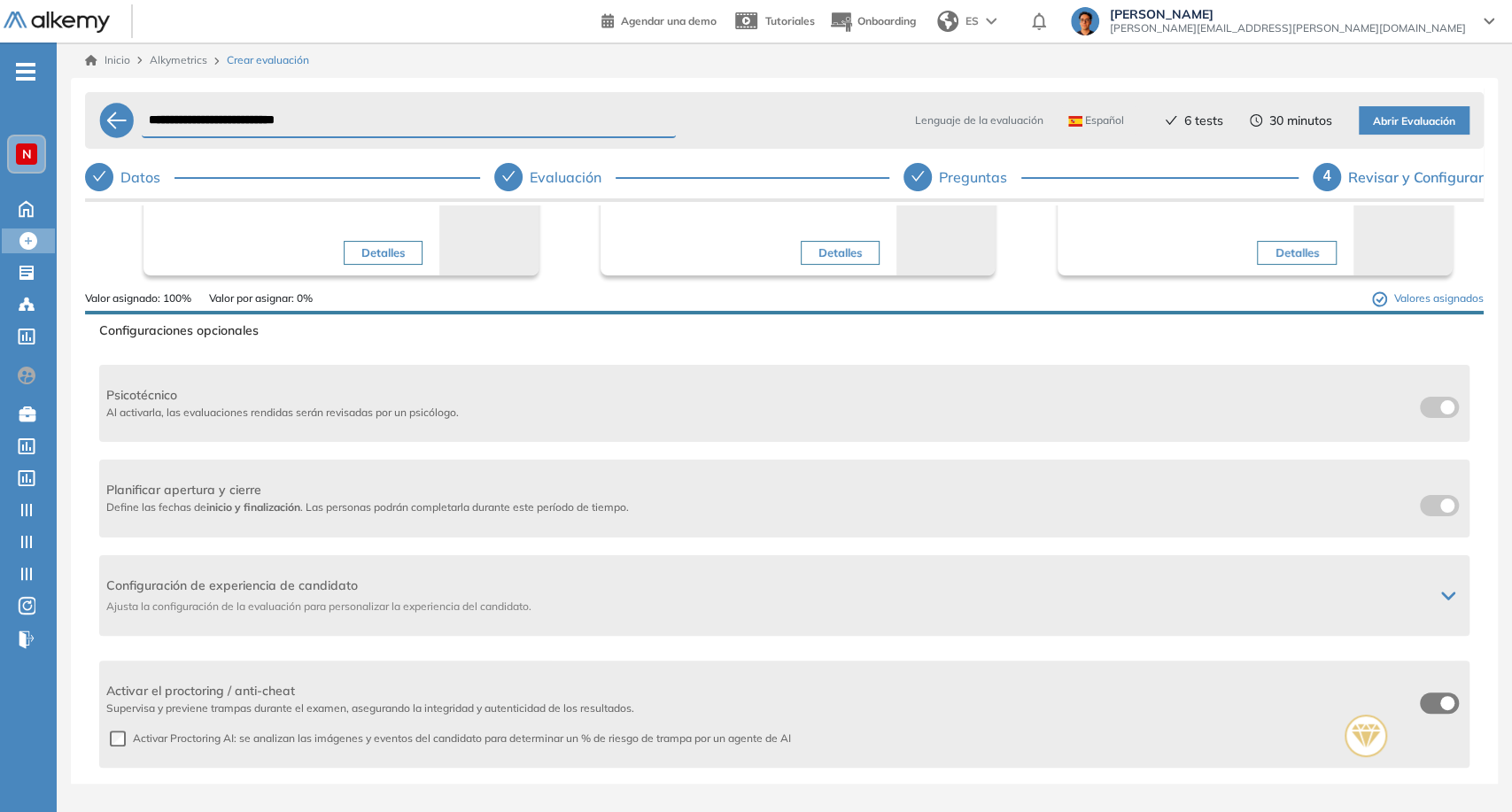
scroll to position [492, 0]
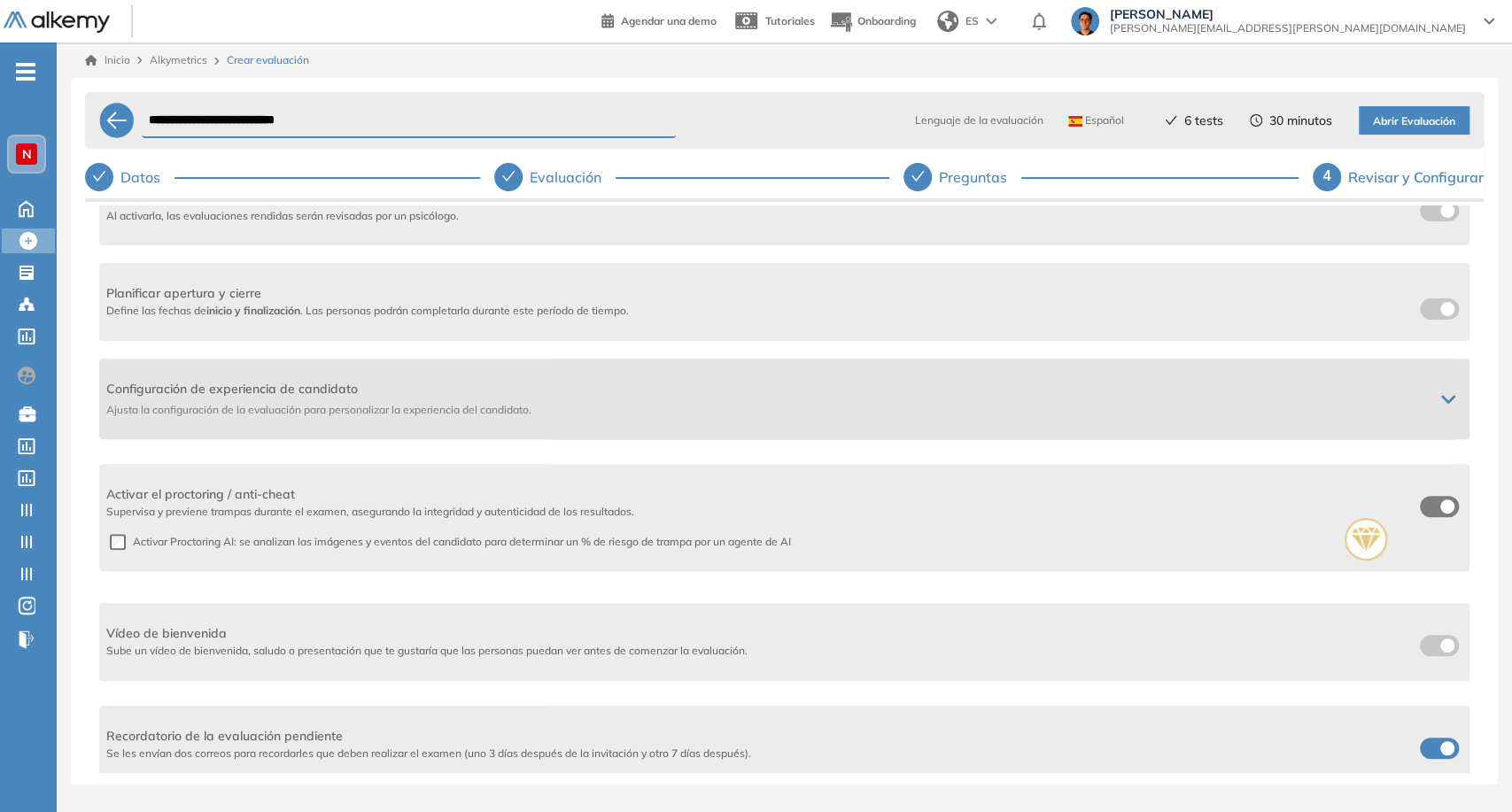
click at [1034, 397] on span "Configuración de experiencia de candidato" at bounding box center [762, 389] width 1313 height 19
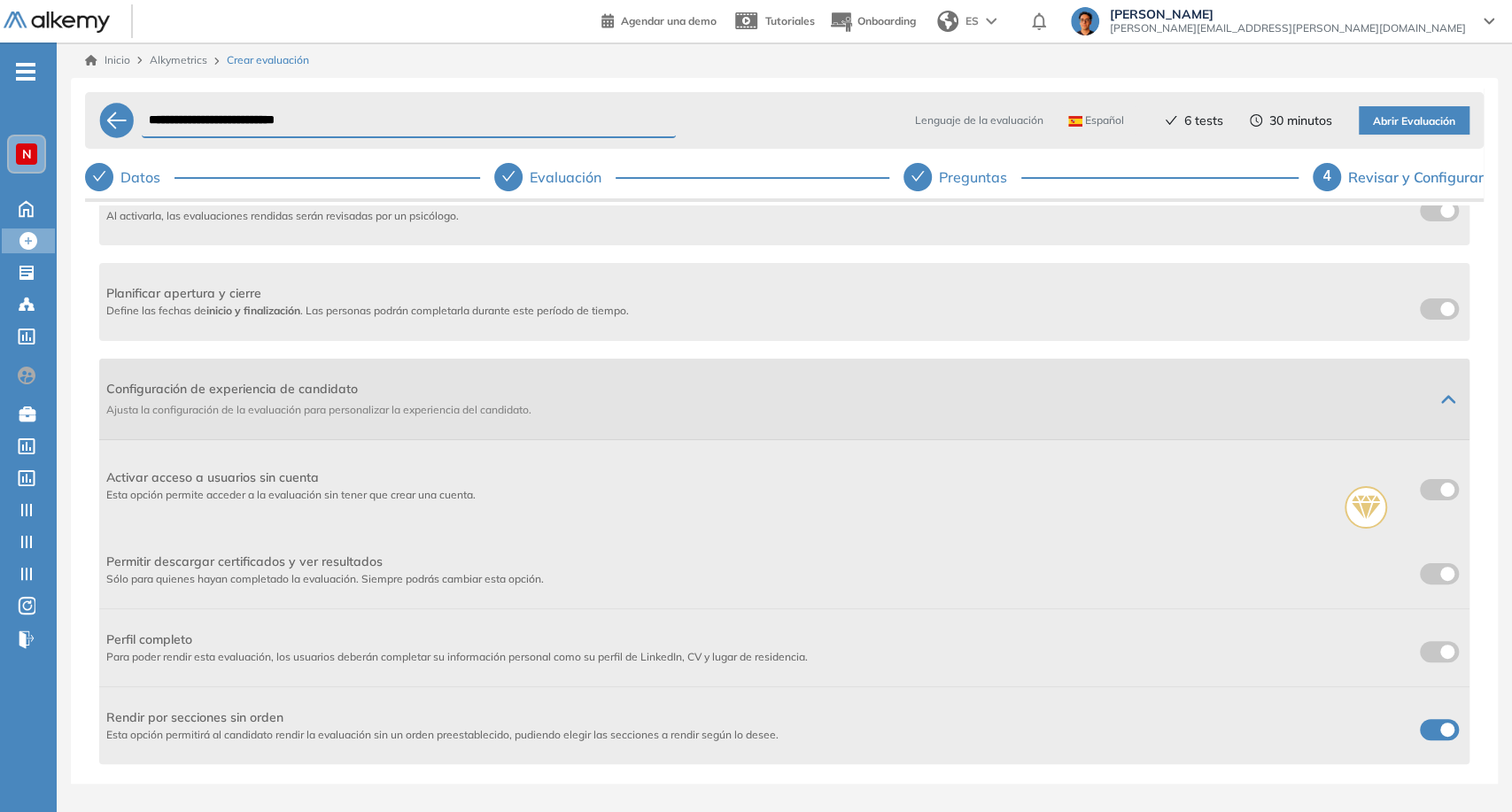
click at [1034, 397] on span "Configuración de experiencia de candidato" at bounding box center [762, 389] width 1313 height 19
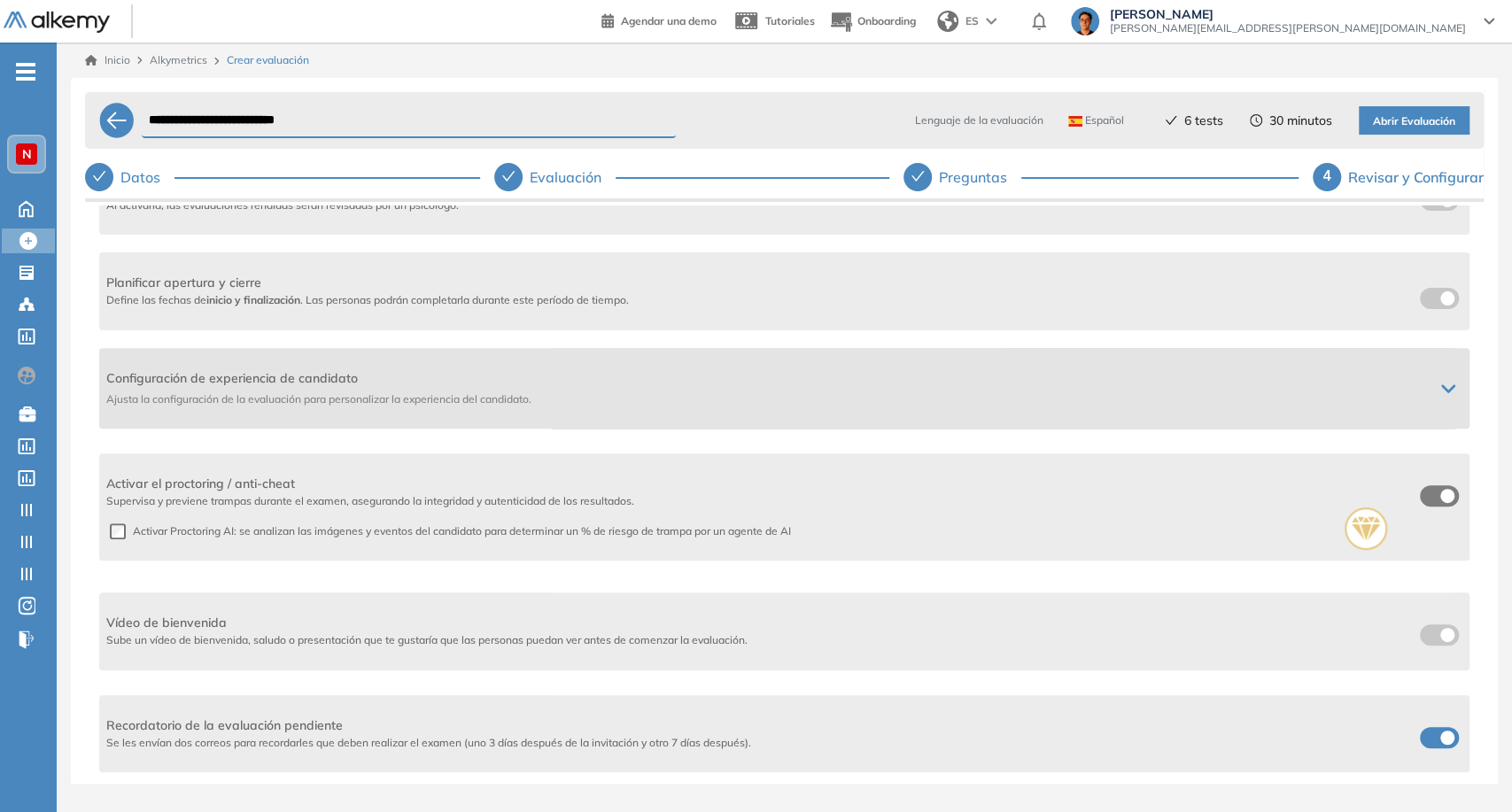
scroll to position [0, 0]
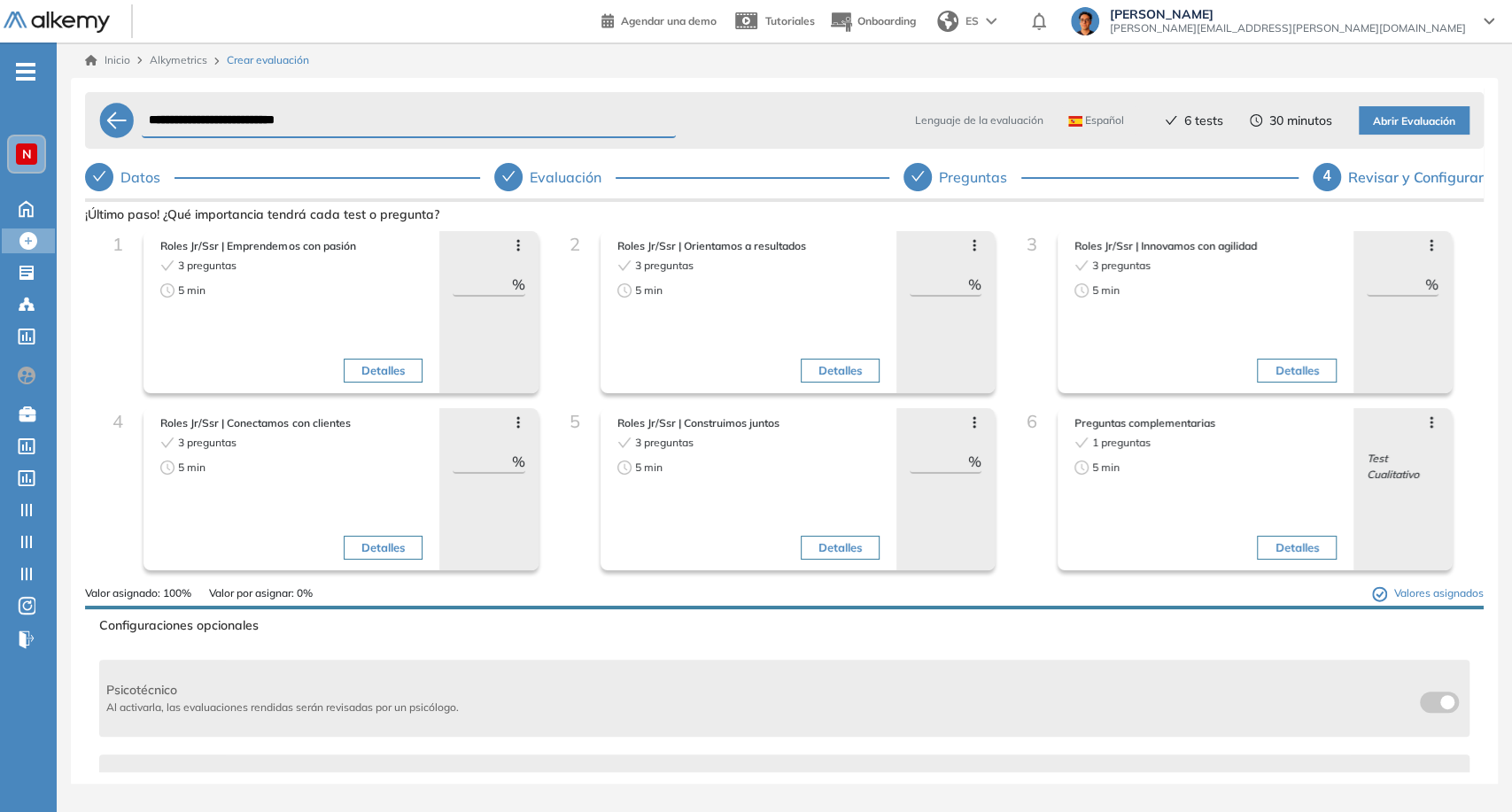
click at [1309, 540] on button "Detalles" at bounding box center [1296, 548] width 79 height 25
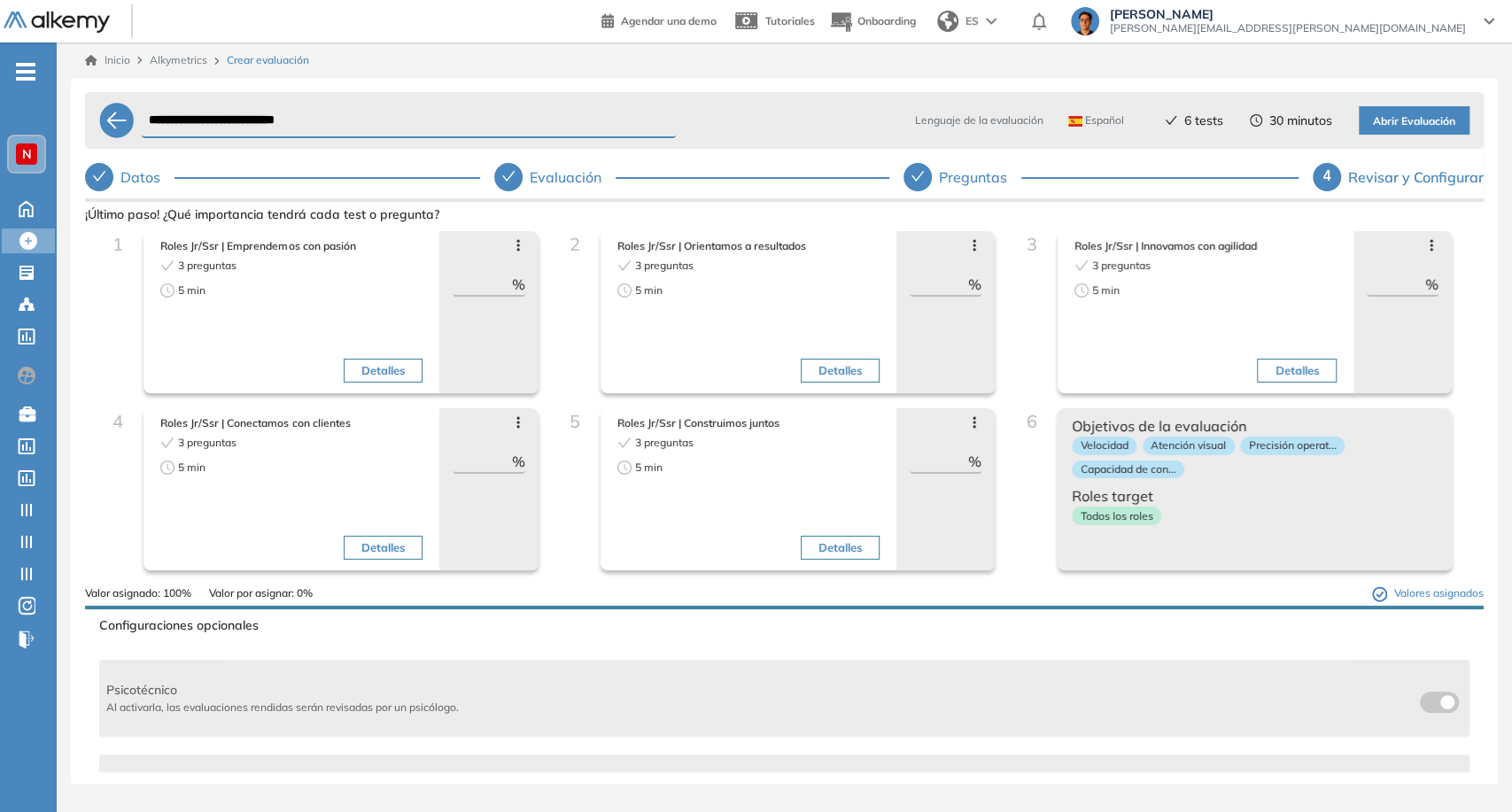
click at [1309, 540] on div "Objetivos de la evaluación Velocidad Atención visual Precisión operat... Capaci…" at bounding box center [1255, 489] width 394 height 163
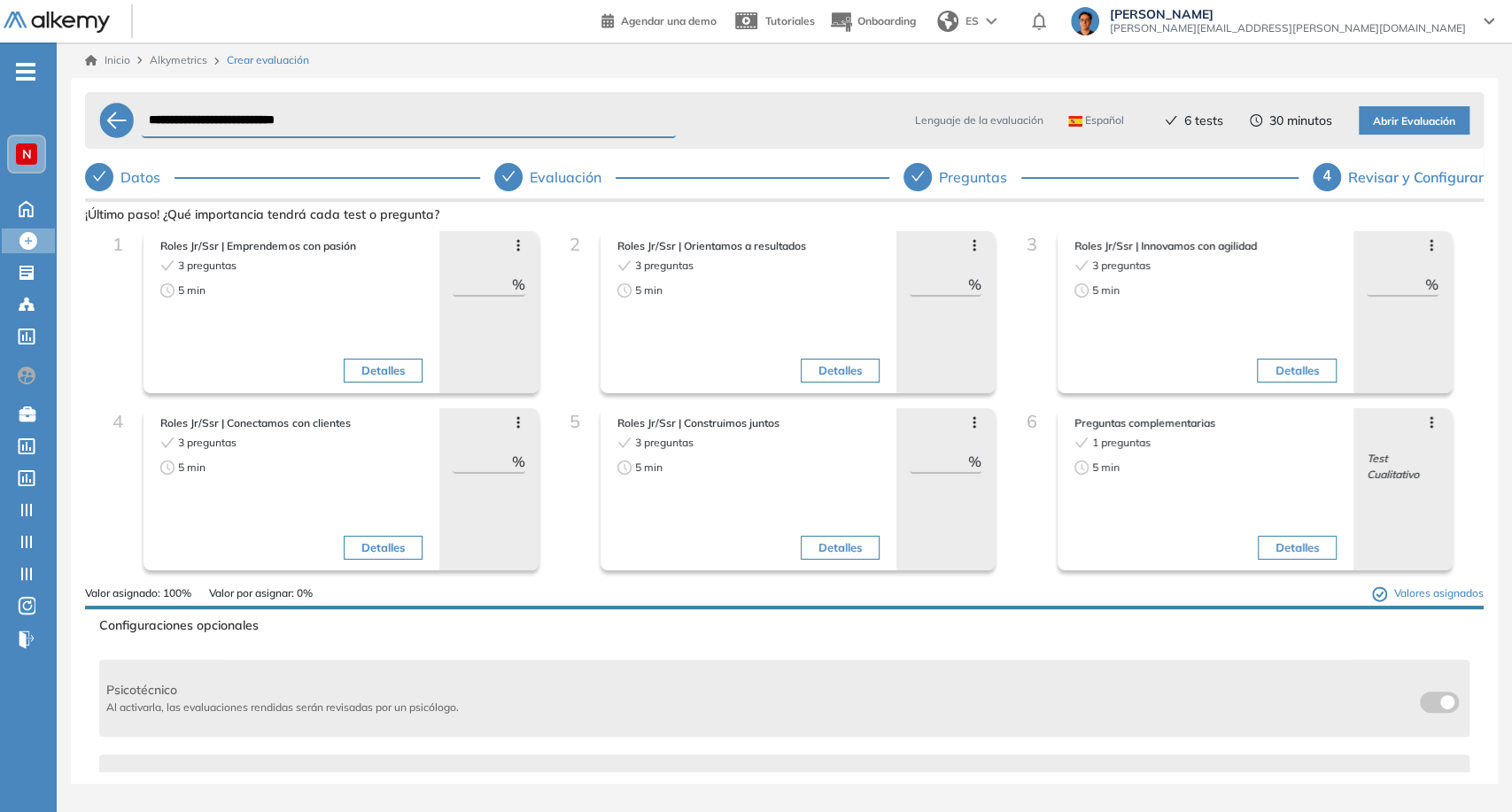
click at [1416, 118] on span "Abrir Evaluación" at bounding box center [1414, 121] width 83 height 17
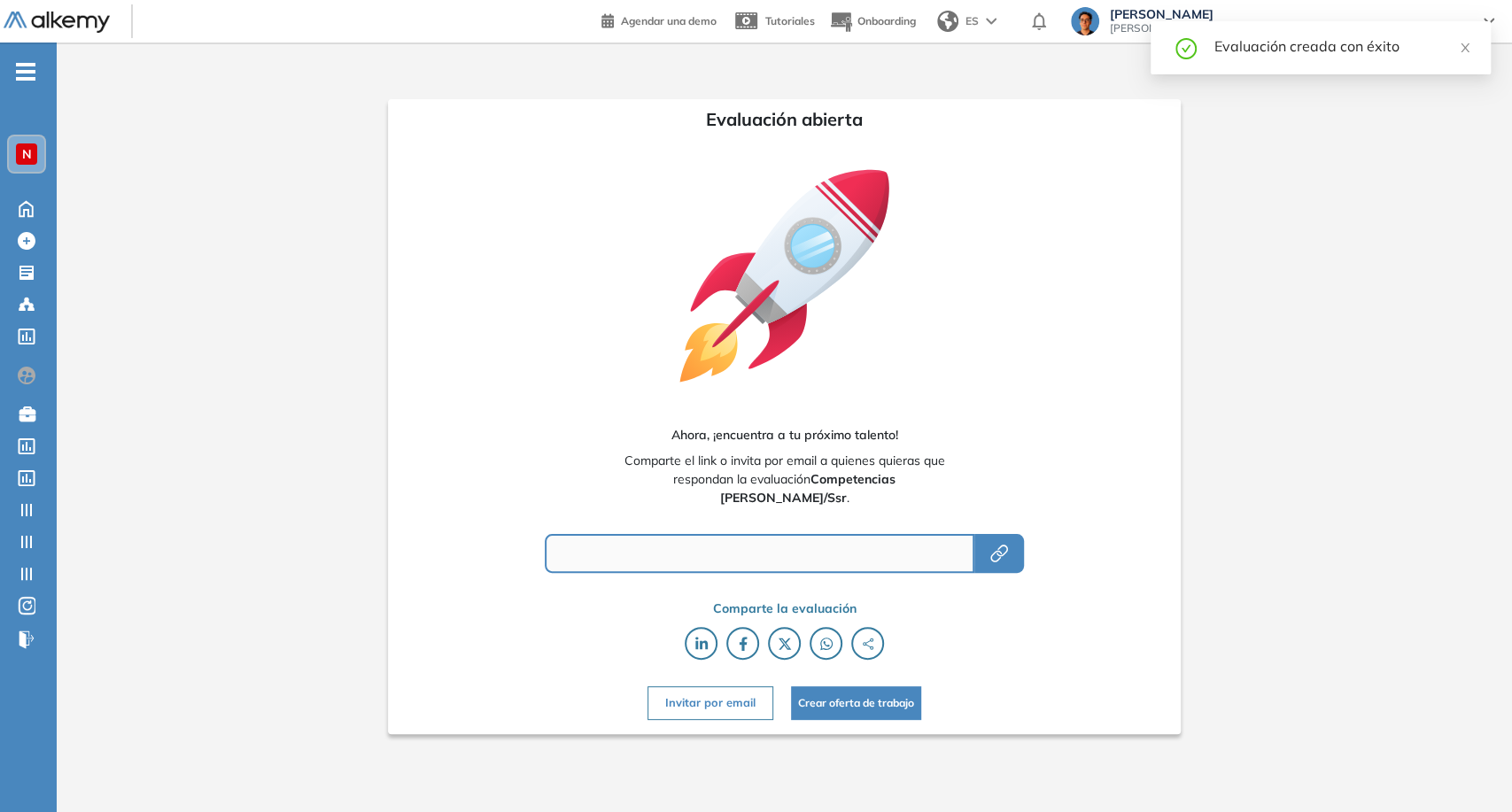
type input "**********"
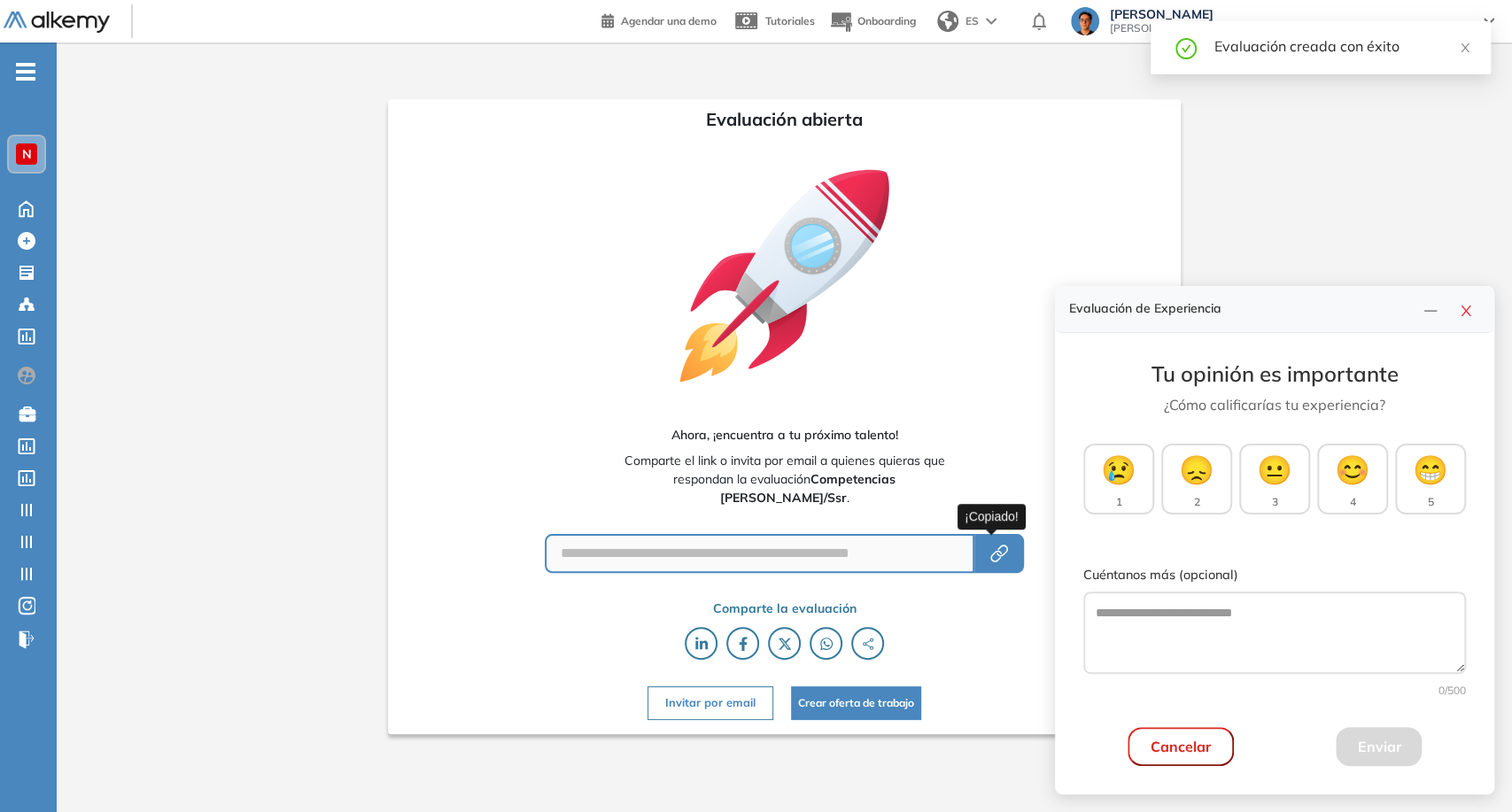
click at [995, 563] on icon "button" at bounding box center [999, 554] width 22 height 22
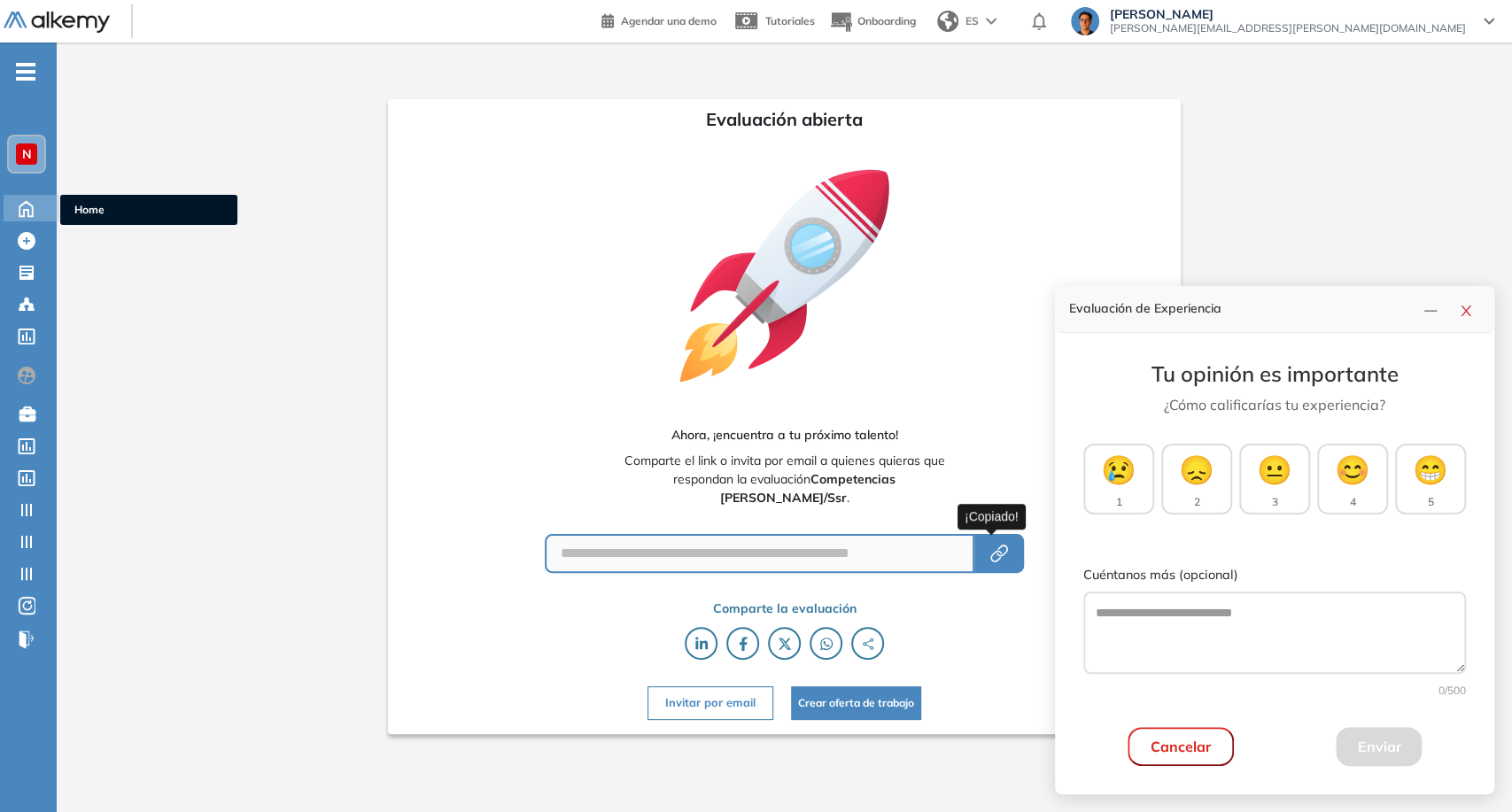
click at [29, 200] on icon at bounding box center [26, 208] width 31 height 22
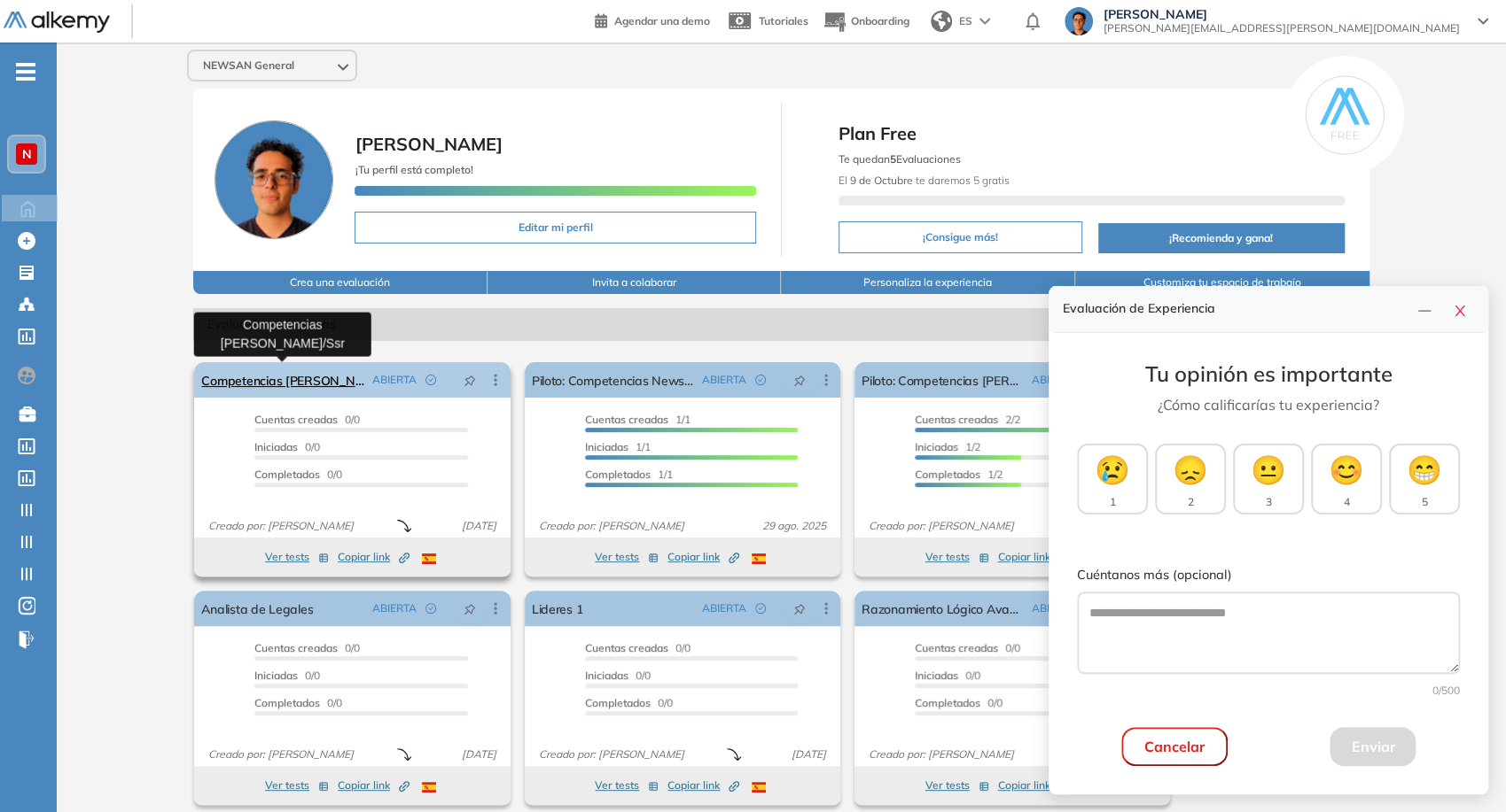
drag, startPoint x: 299, startPoint y: 376, endPoint x: 258, endPoint y: 377, distance: 41.0
click at [258, 377] on link "Competencias Newsan - Jr/Ssr" at bounding box center [282, 380] width 163 height 35
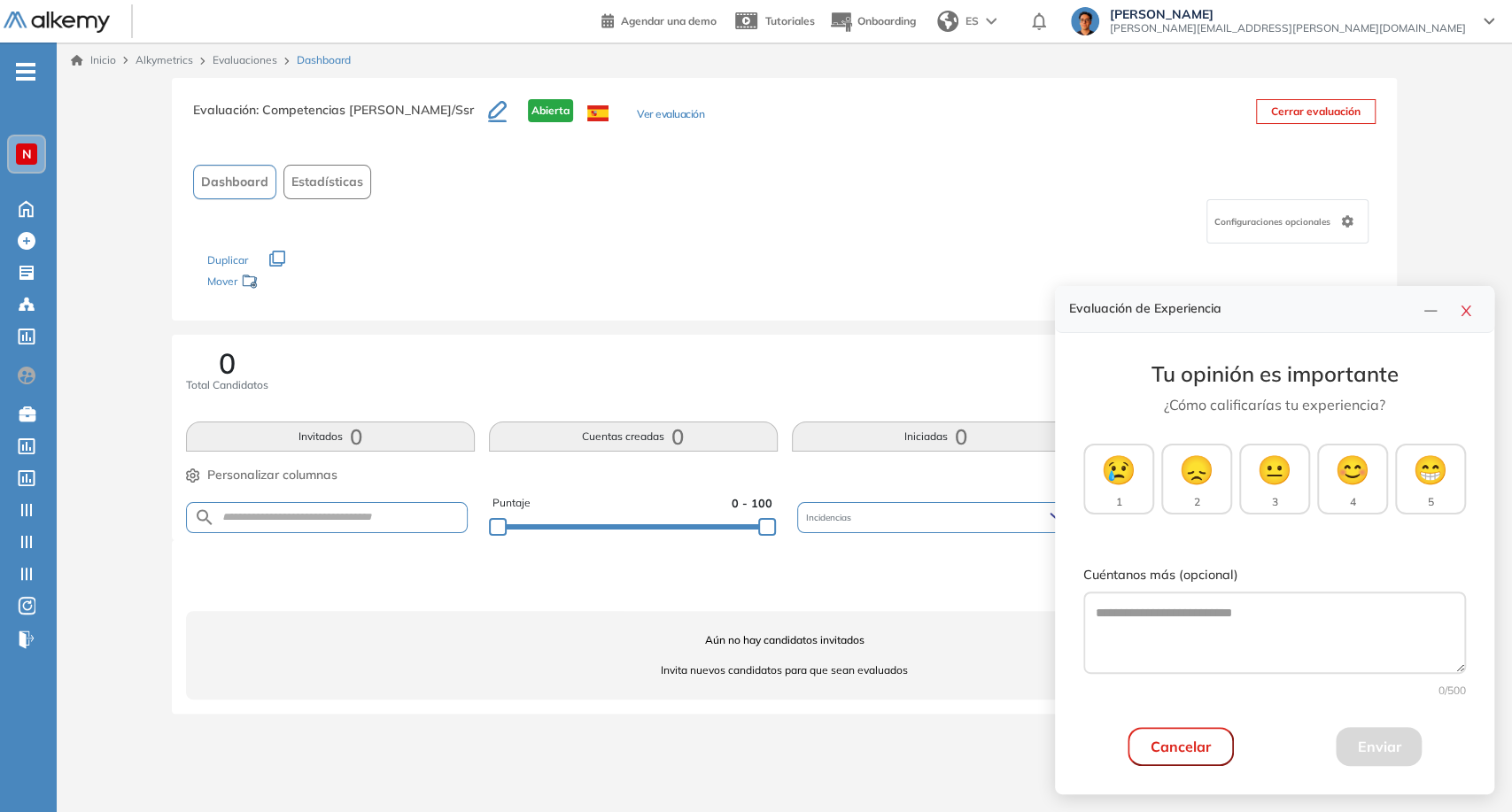
click at [328, 109] on span ": Competencias Newsan - Jr/Ssr" at bounding box center [364, 109] width 218 height 16
click at [259, 114] on span ": Competencias Newsan - Jr/Ssr" at bounding box center [364, 109] width 218 height 16
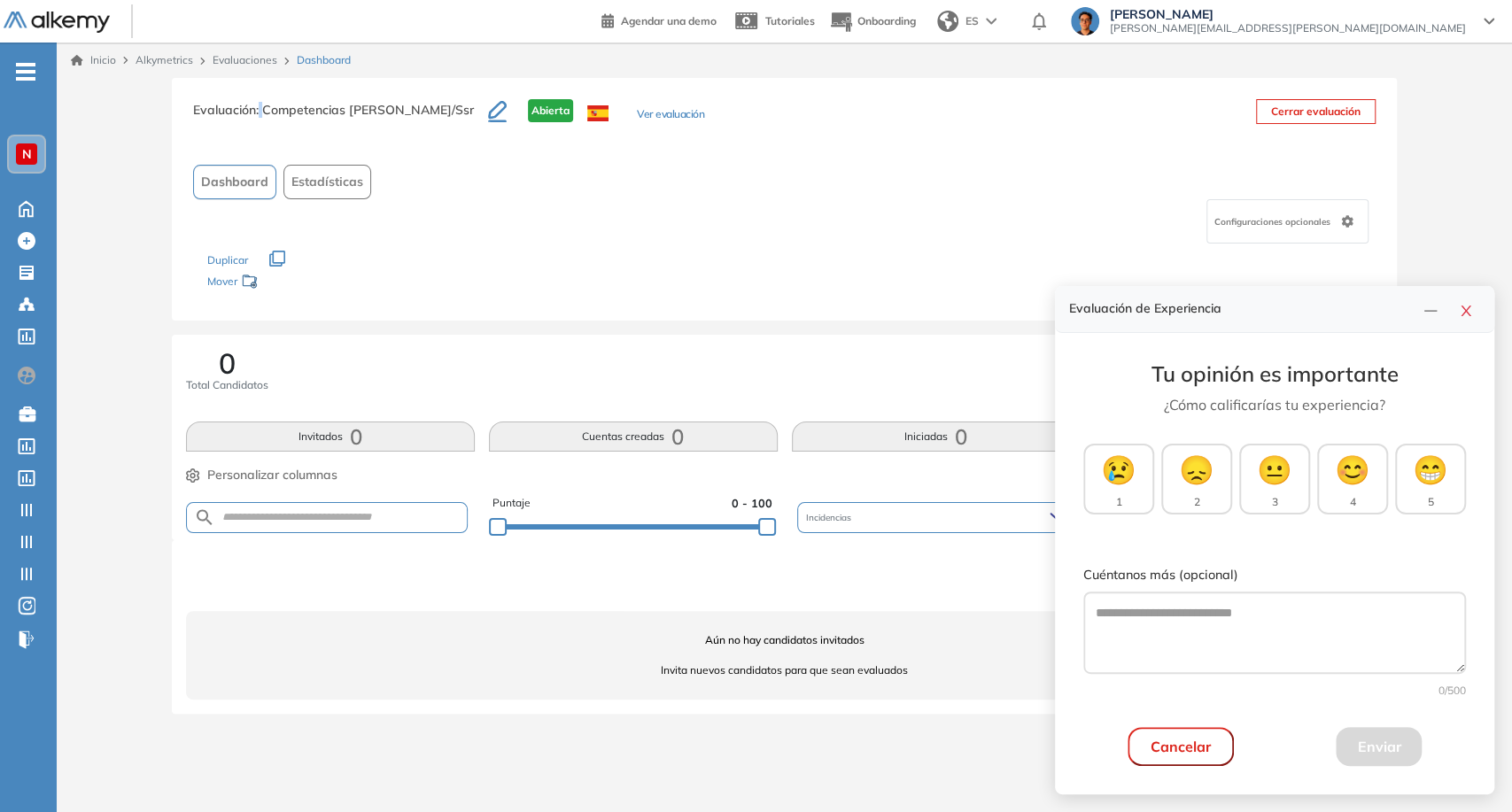
click at [259, 114] on span ": Competencias Newsan - Jr/Ssr" at bounding box center [364, 109] width 218 height 16
copy div "Evaluación : Competencias Newsan - Jr/Ssr"
click at [1462, 314] on icon "close" at bounding box center [1466, 310] width 14 height 14
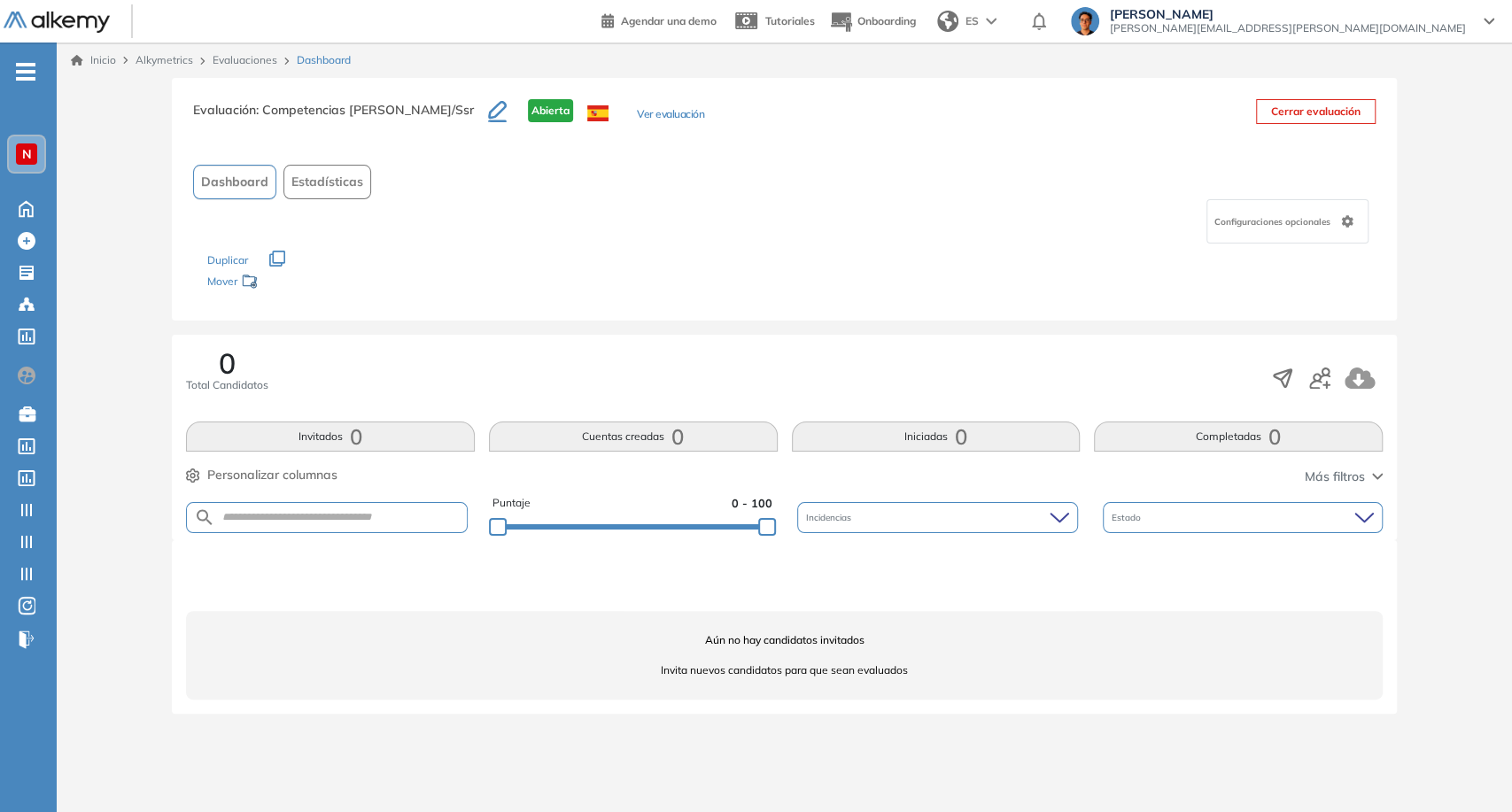
click at [633, 101] on div "Evaluación : Competencias Newsan - Jr/Ssr Abierta Ver evaluación" at bounding box center [448, 121] width 511 height 44
click at [648, 111] on button "Ver evaluación" at bounding box center [670, 115] width 67 height 19
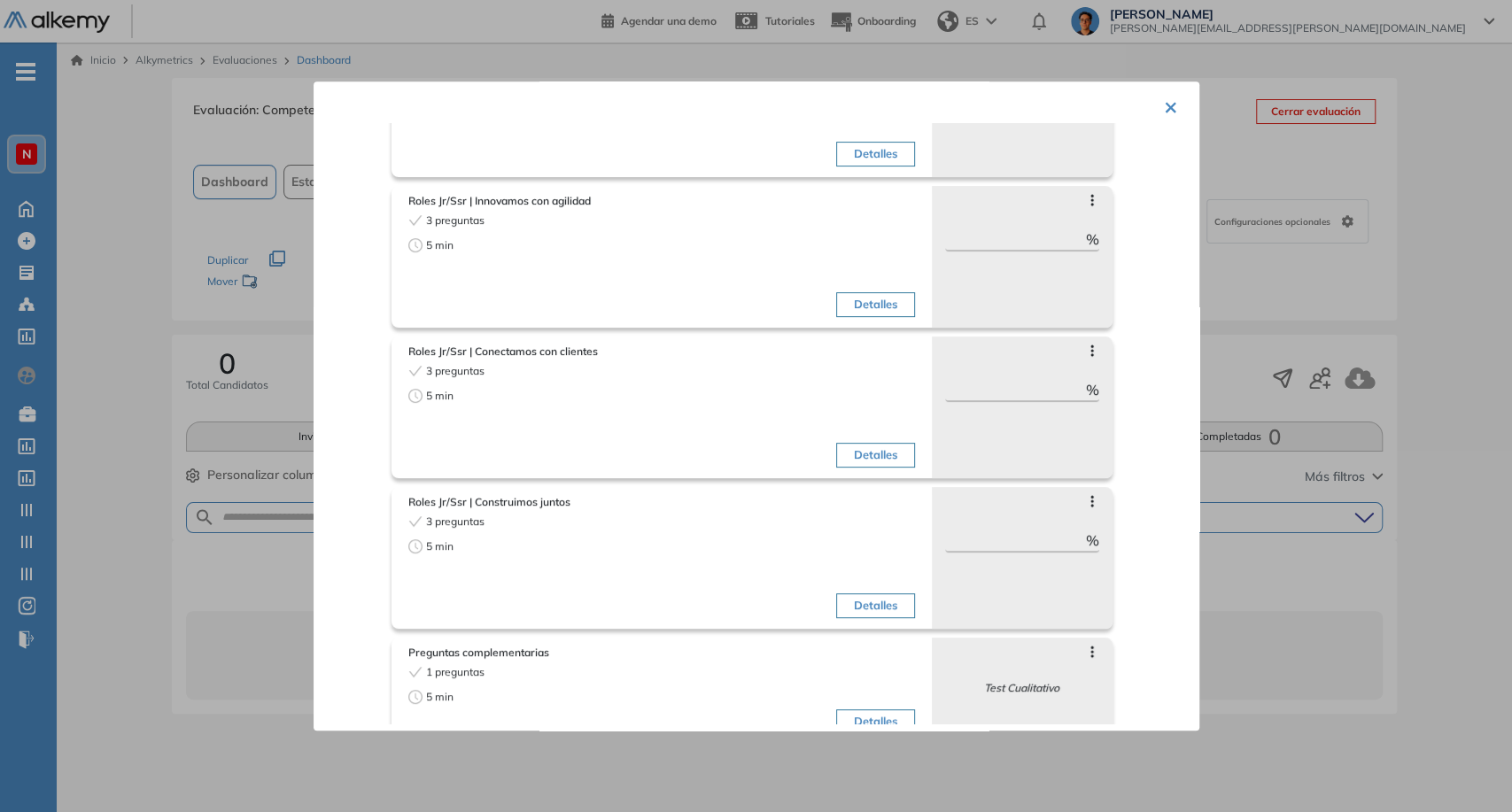
scroll to position [438, 0]
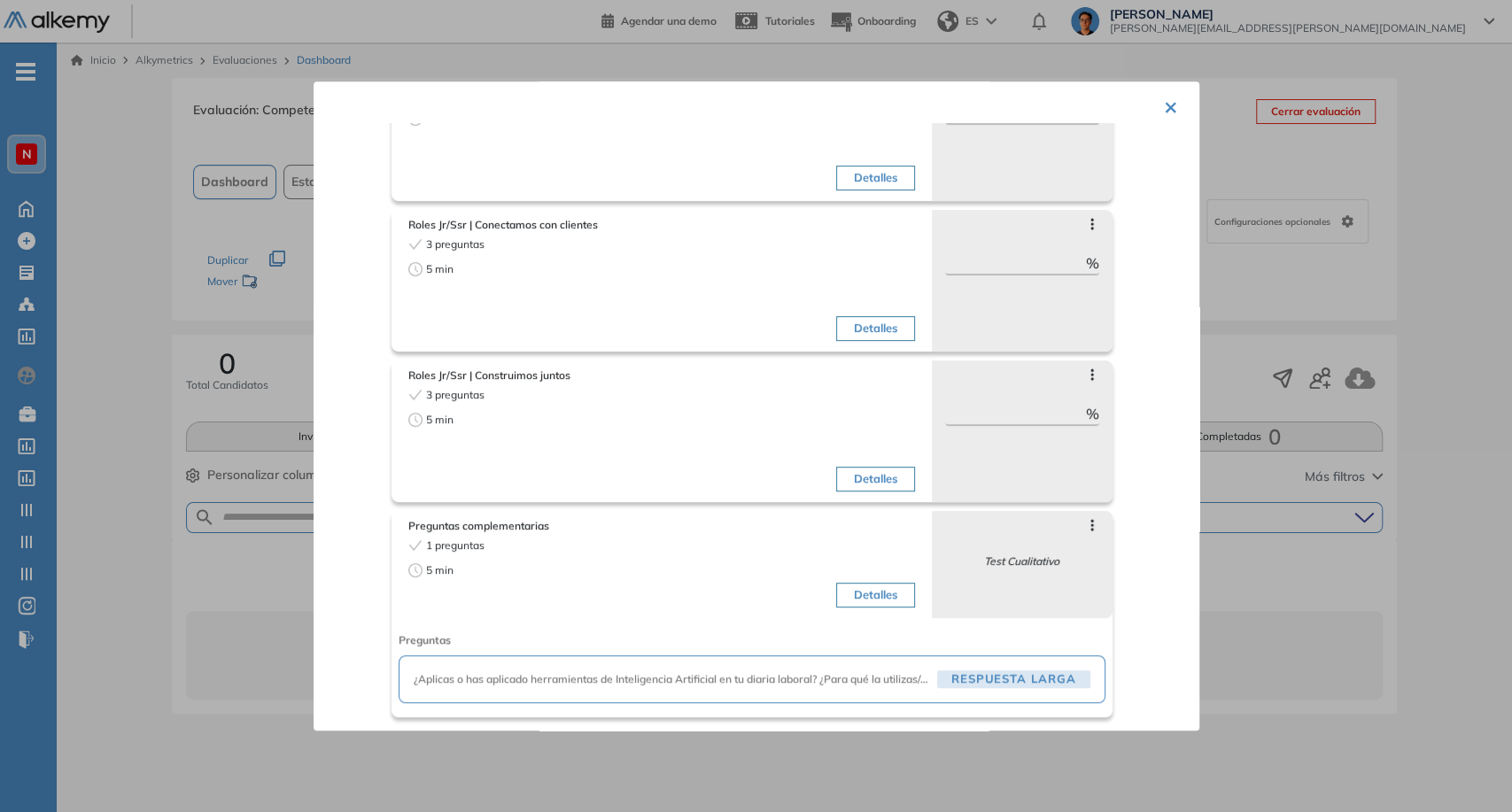
click at [827, 675] on span "¿Aplicas o has aplicado herramientas de Inteligencia Artificial en tu diaria la…" at bounding box center [672, 680] width 516 height 16
copy span "¿Aplicas o has aplicado herramientas de Inteligencia Artificial en tu diaria la…"
click at [1227, 246] on div at bounding box center [756, 406] width 1512 height 812
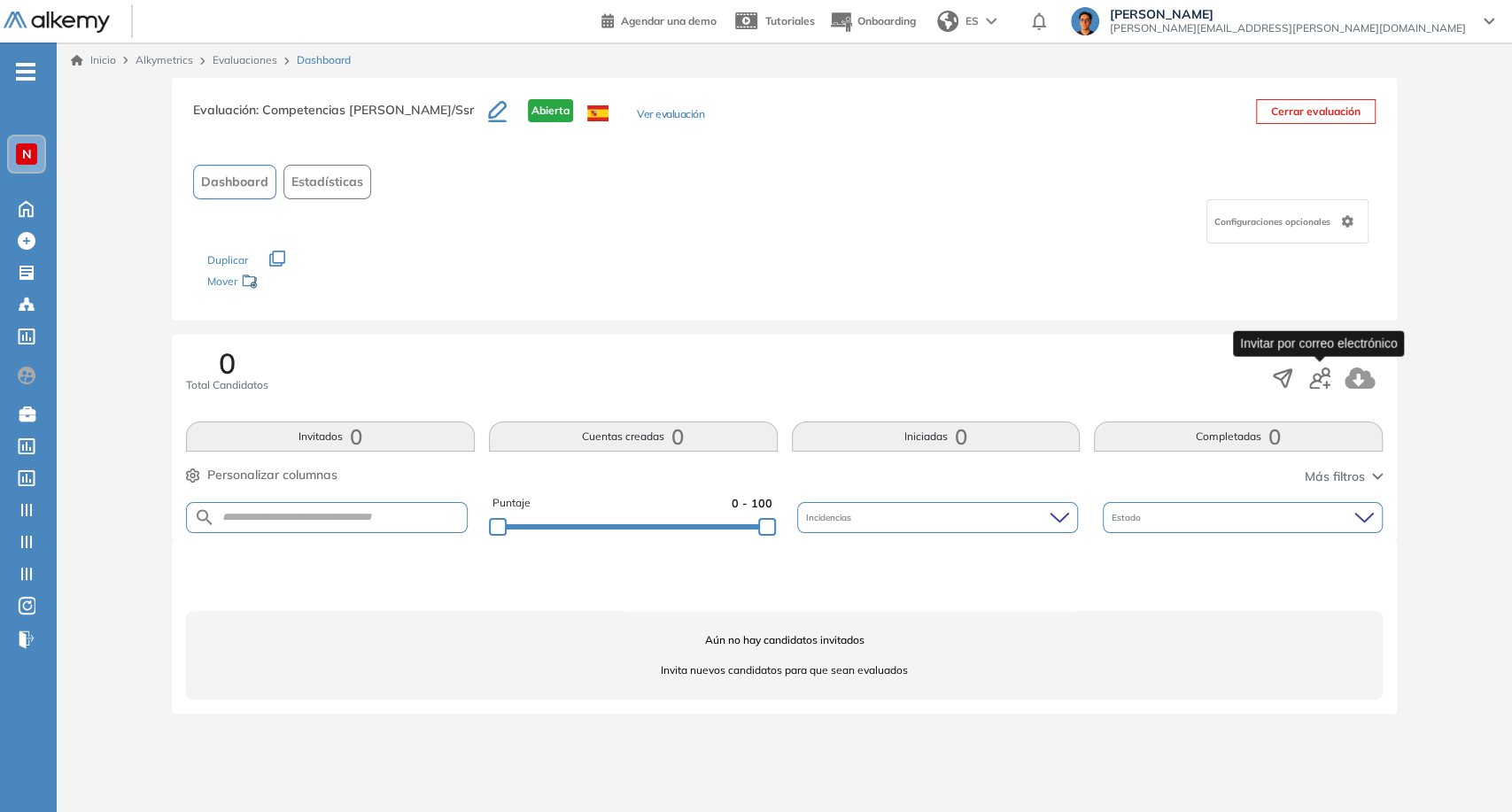
click at [1325, 382] on icon "button" at bounding box center [1326, 385] width 8 height 8
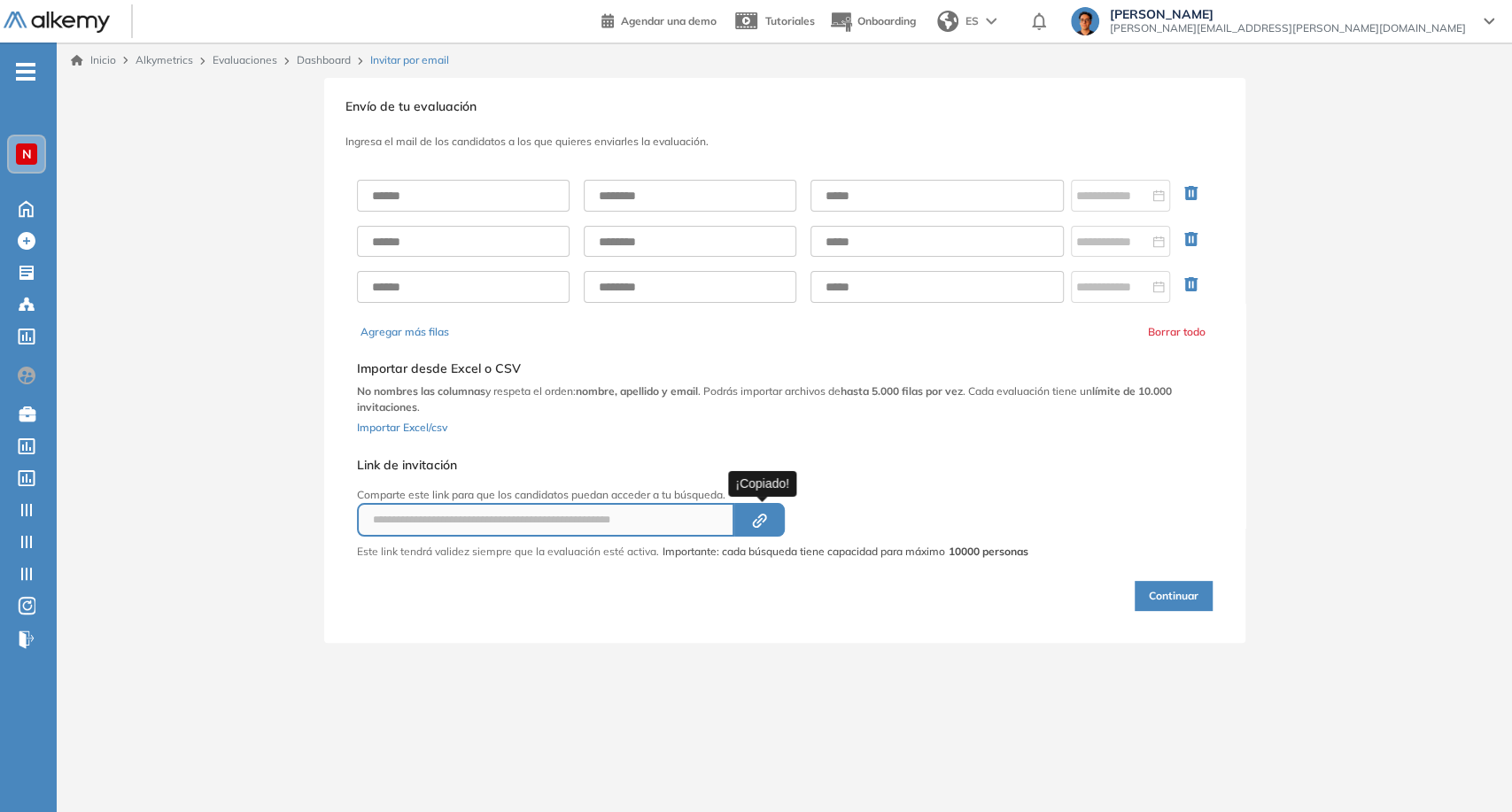
click at [775, 524] on button "Created by potrace 1.16, written by Peter Selinger 2001-2019" at bounding box center [758, 520] width 50 height 34
click at [325, 49] on div "Inicio Alkymetrics Evaluaciones Dashboard Invitar por email" at bounding box center [784, 60] width 1455 height 35
click at [332, 58] on link "Dashboard" at bounding box center [323, 59] width 54 height 13
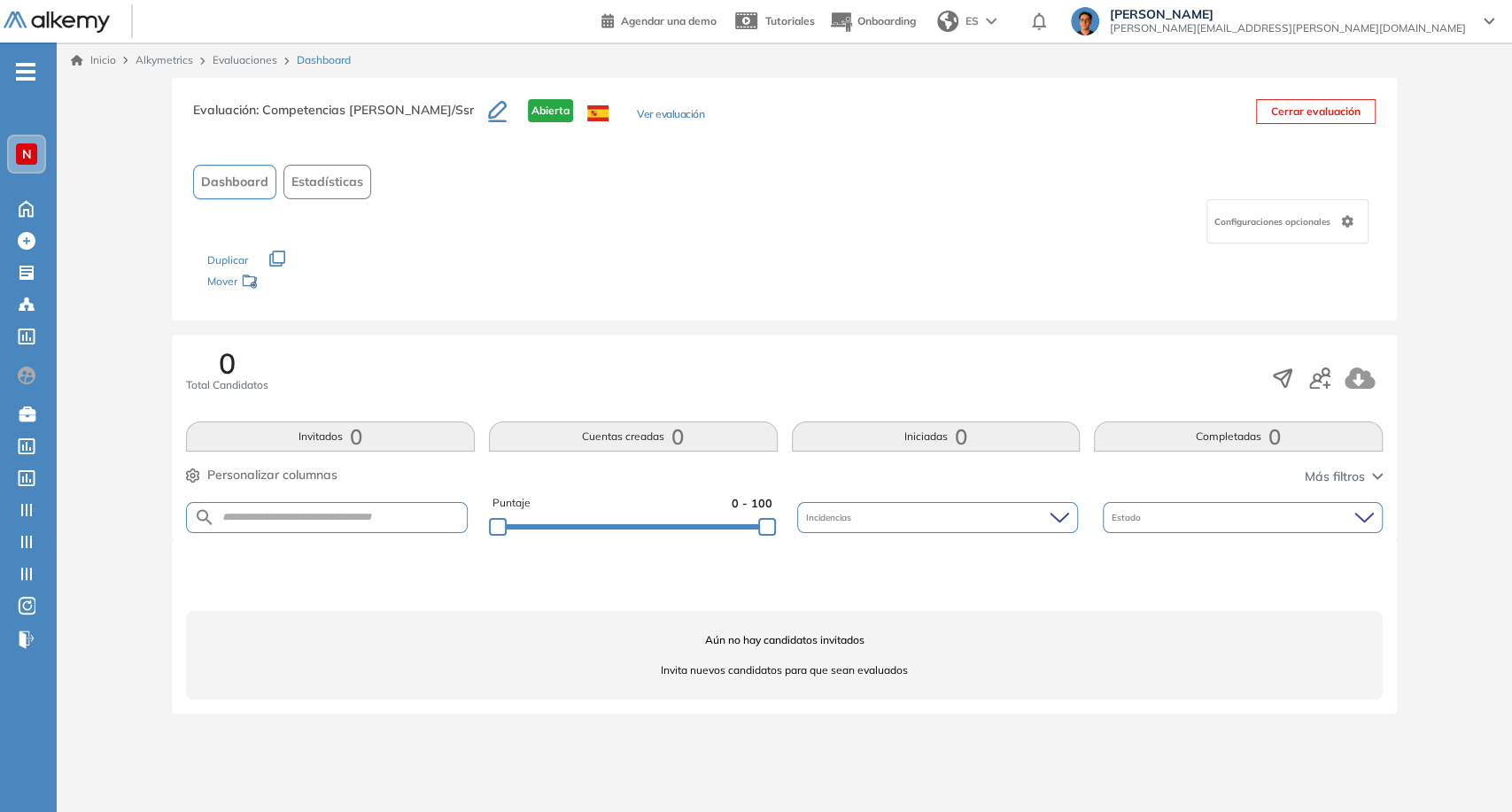
click at [636, 120] on button "Ver evaluación" at bounding box center [670, 115] width 67 height 19
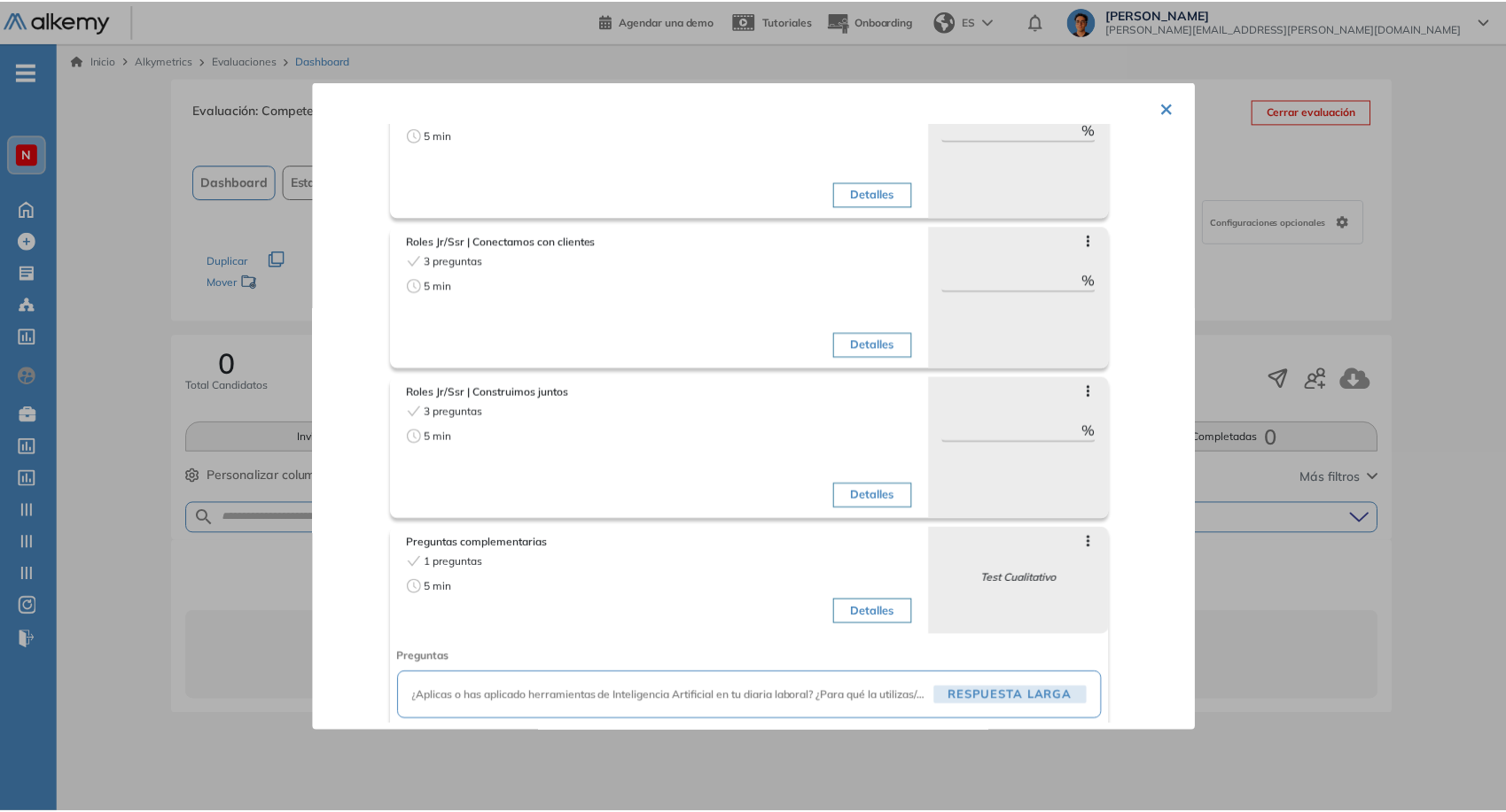
scroll to position [438, 0]
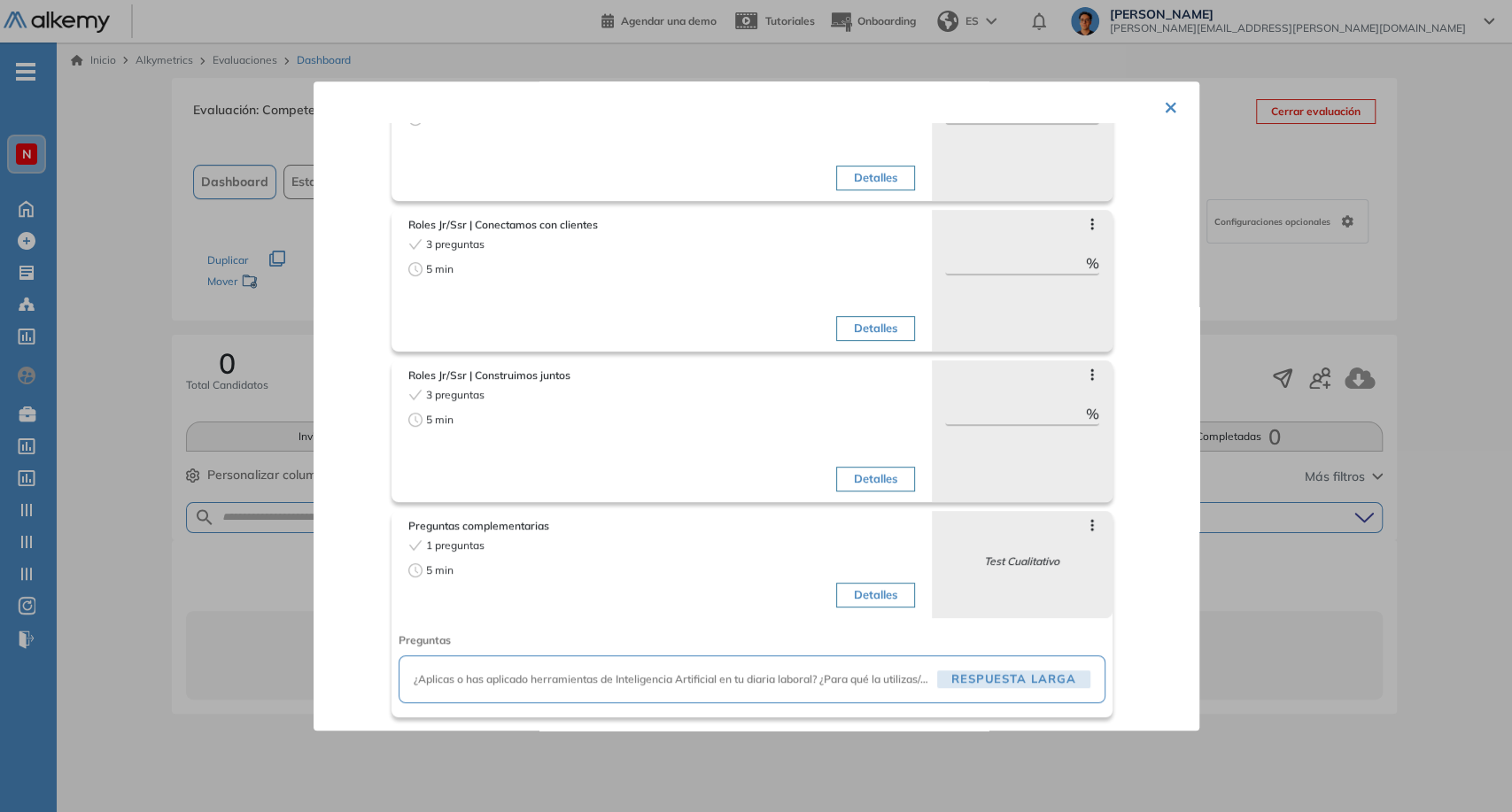
drag, startPoint x: 307, startPoint y: 73, endPoint x: 297, endPoint y: 67, distance: 11.7
click at [307, 71] on div at bounding box center [756, 406] width 1512 height 812
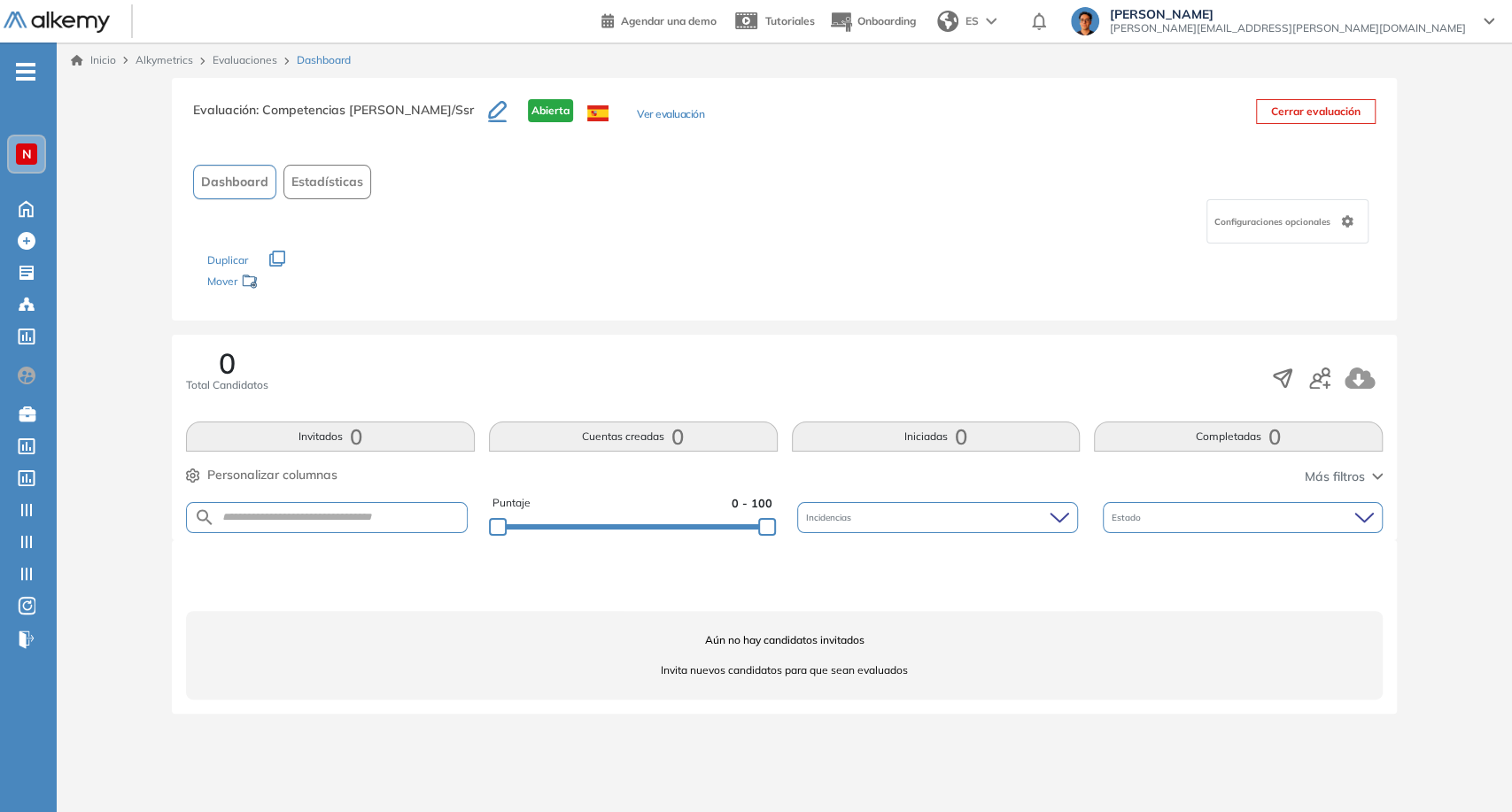
click at [245, 63] on link "Evaluaciones" at bounding box center [245, 59] width 65 height 13
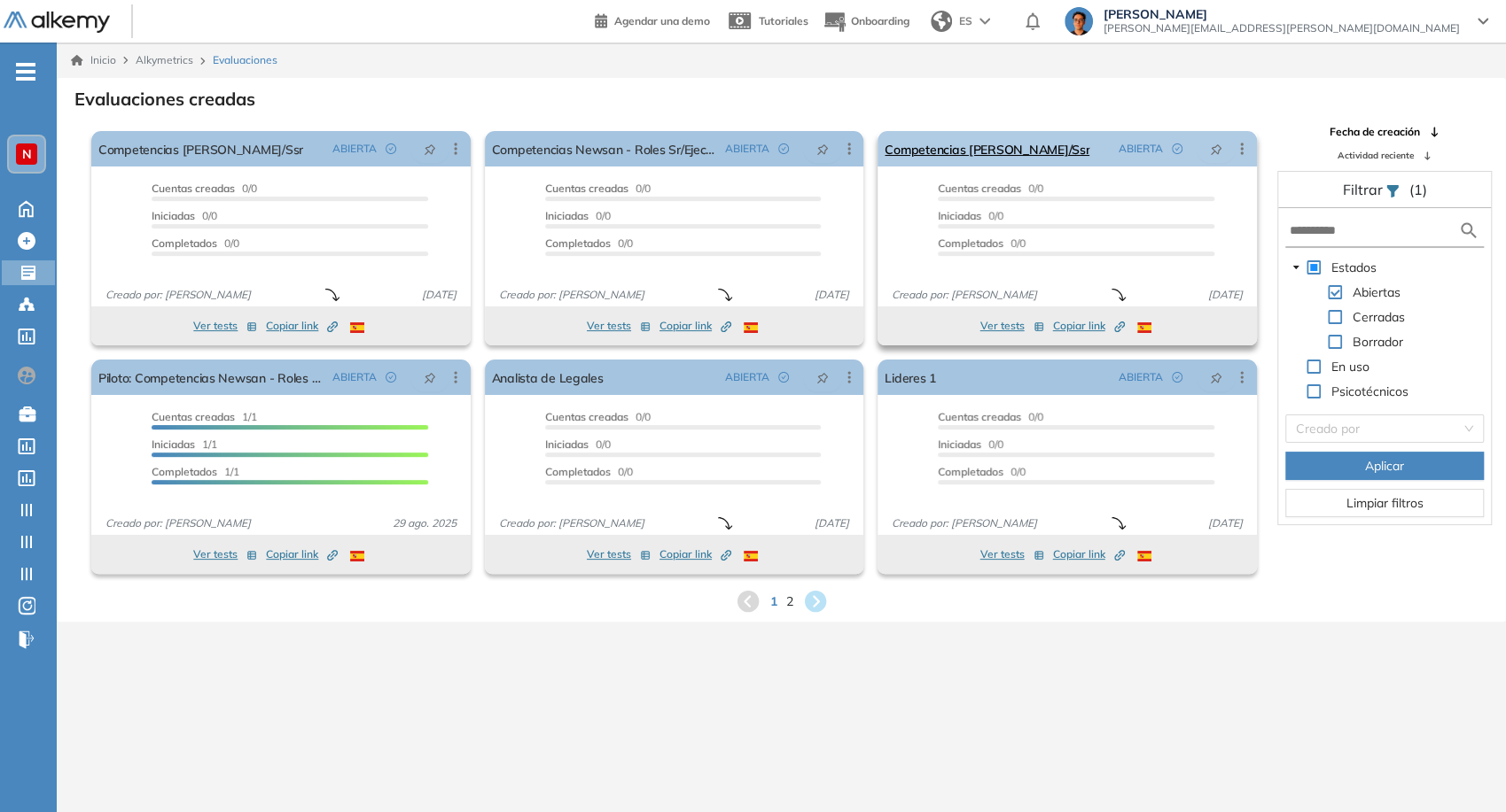
click at [1239, 154] on icon at bounding box center [1242, 149] width 18 height 18
click at [979, 301] on span "Creado por: Juan Carlos Ojeda" at bounding box center [964, 295] width 160 height 16
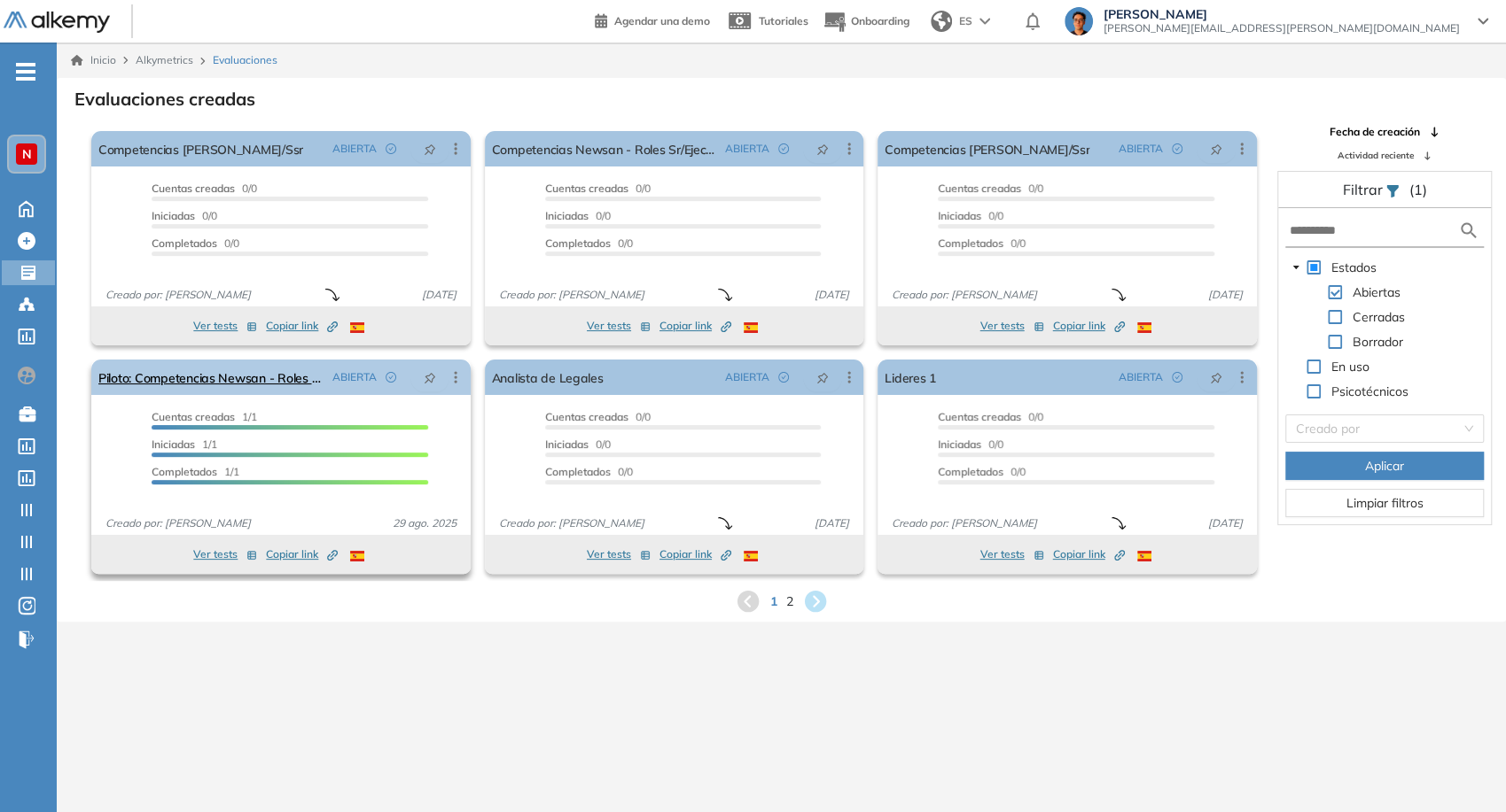
click at [456, 377] on icon at bounding box center [455, 377] width 18 height 18
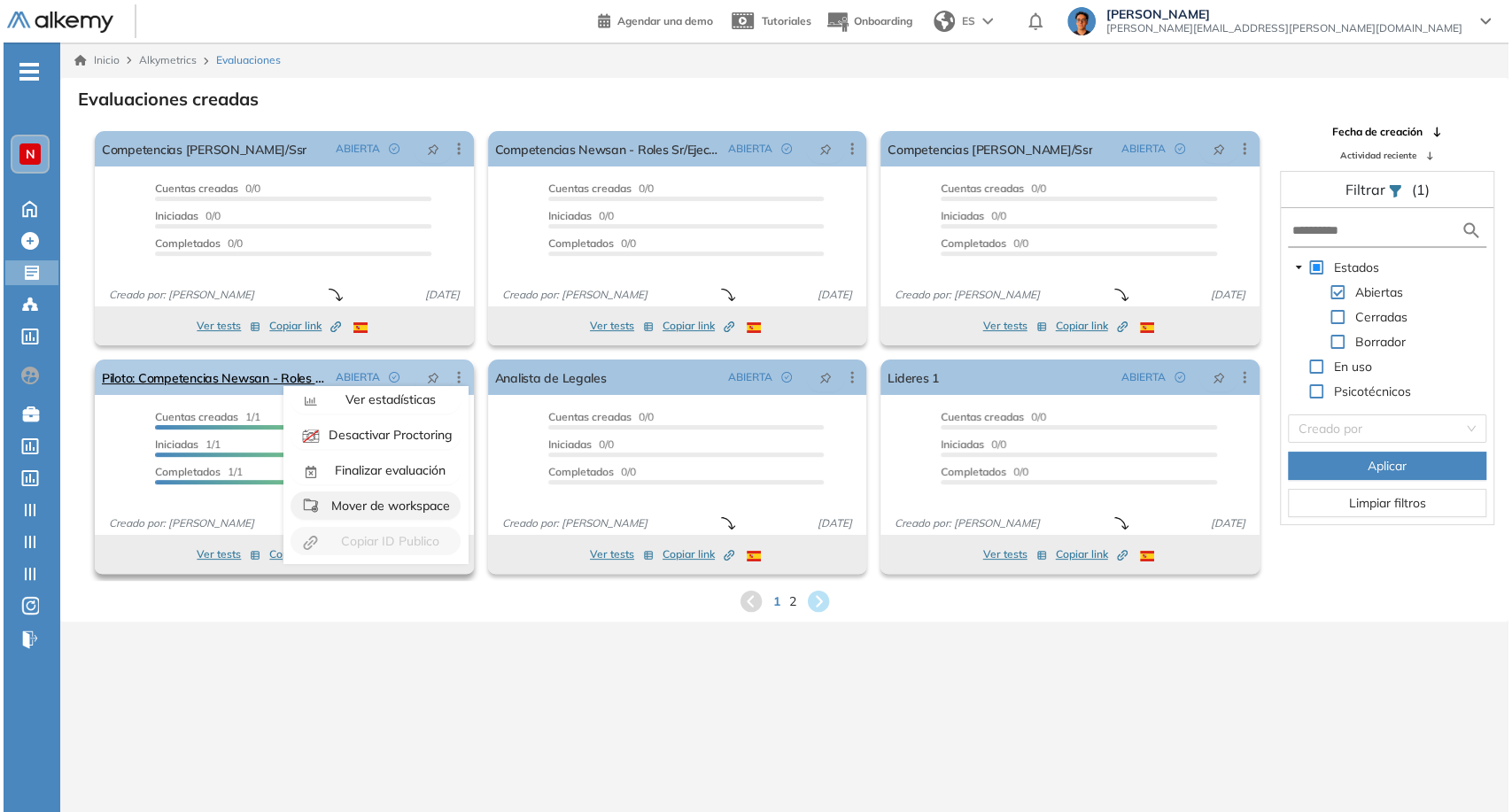
scroll to position [109, 0]
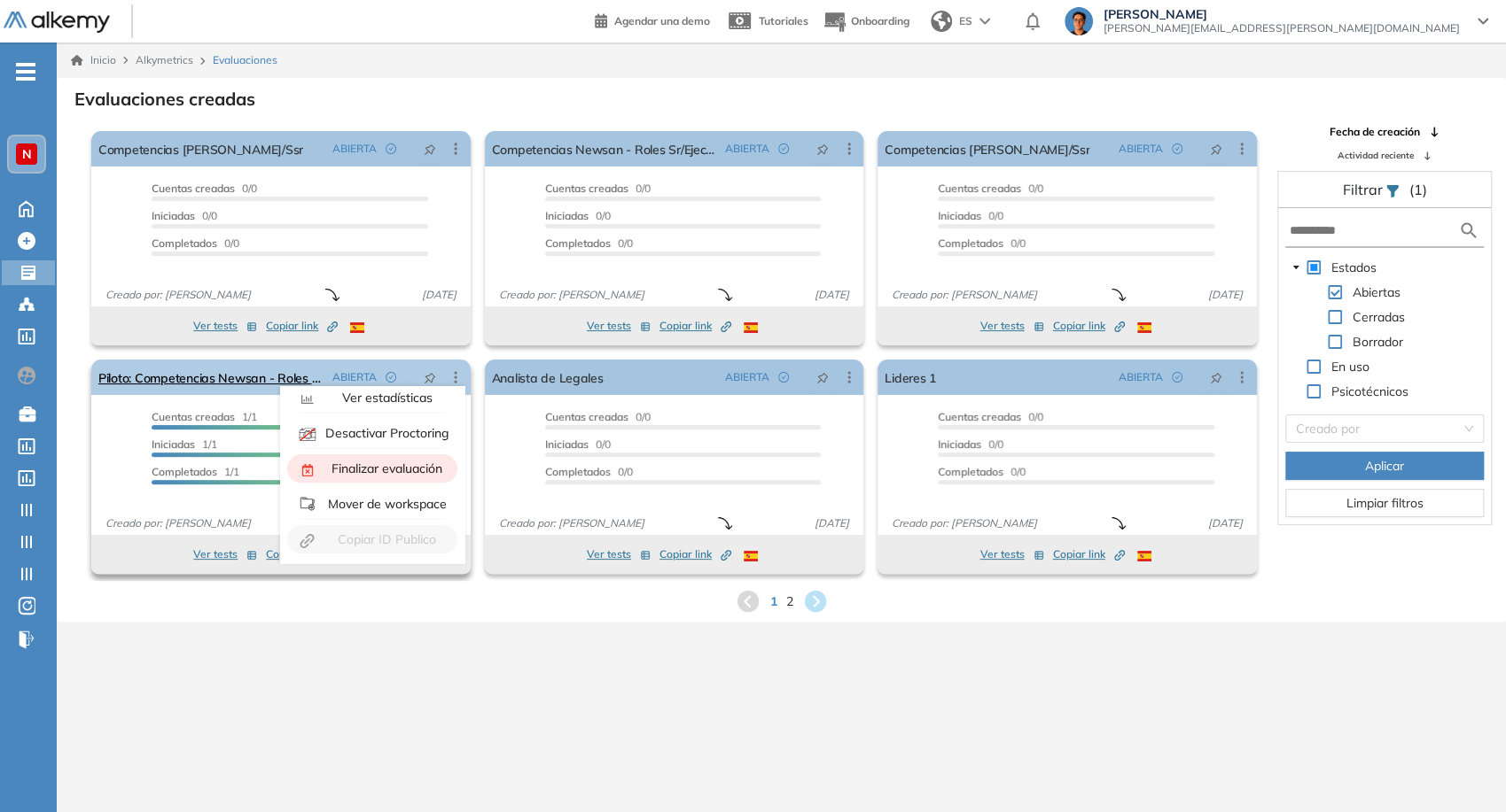
click at [373, 469] on span "Finalizar evaluación" at bounding box center [385, 469] width 114 height 16
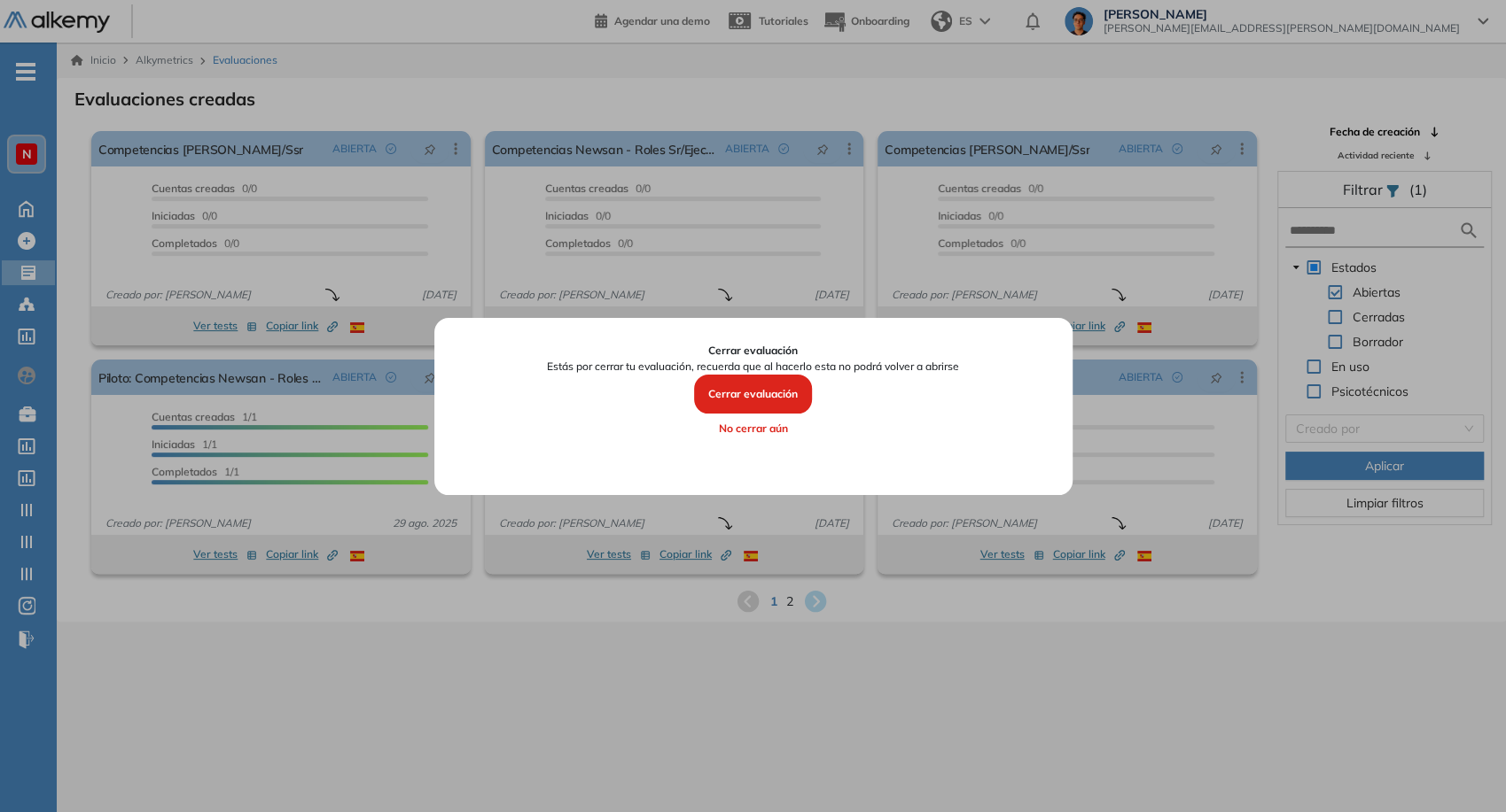
click at [739, 392] on button "Cerrar evaluación" at bounding box center [753, 394] width 118 height 39
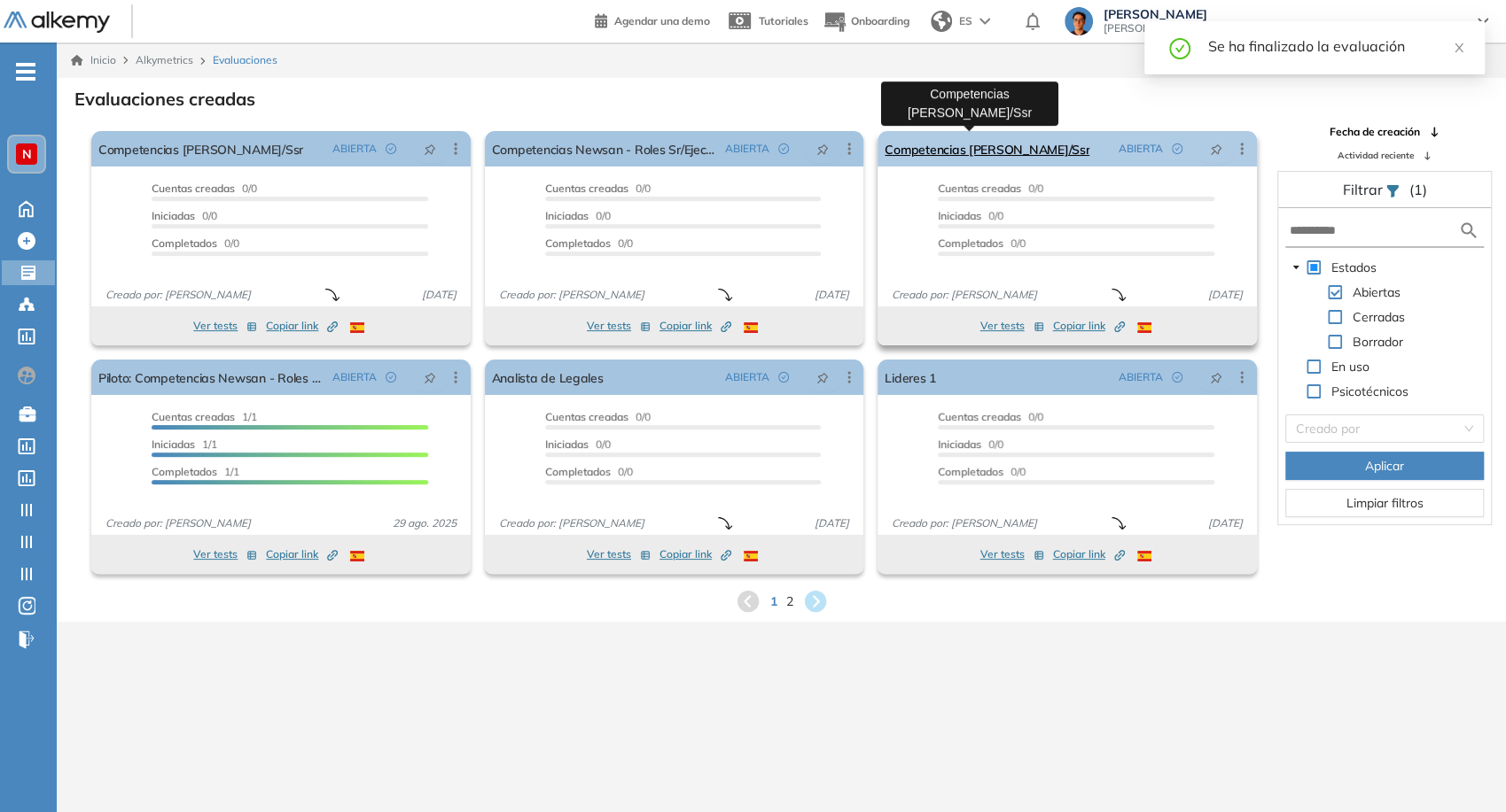
click at [1031, 151] on link "Competencias Newsan - Jr/Ssr" at bounding box center [987, 149] width 205 height 35
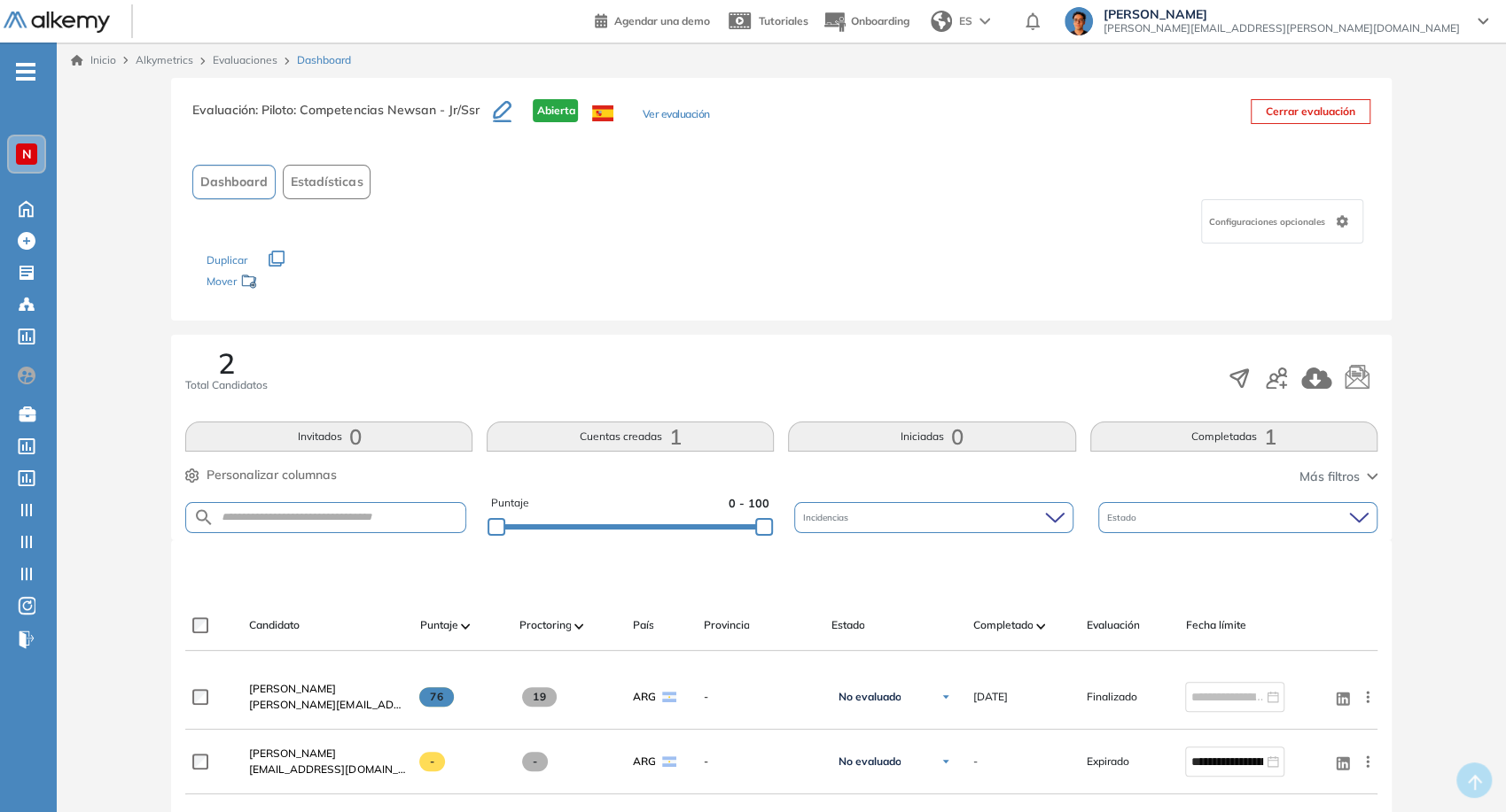
click at [651, 118] on button "Ver evaluación" at bounding box center [675, 115] width 67 height 19
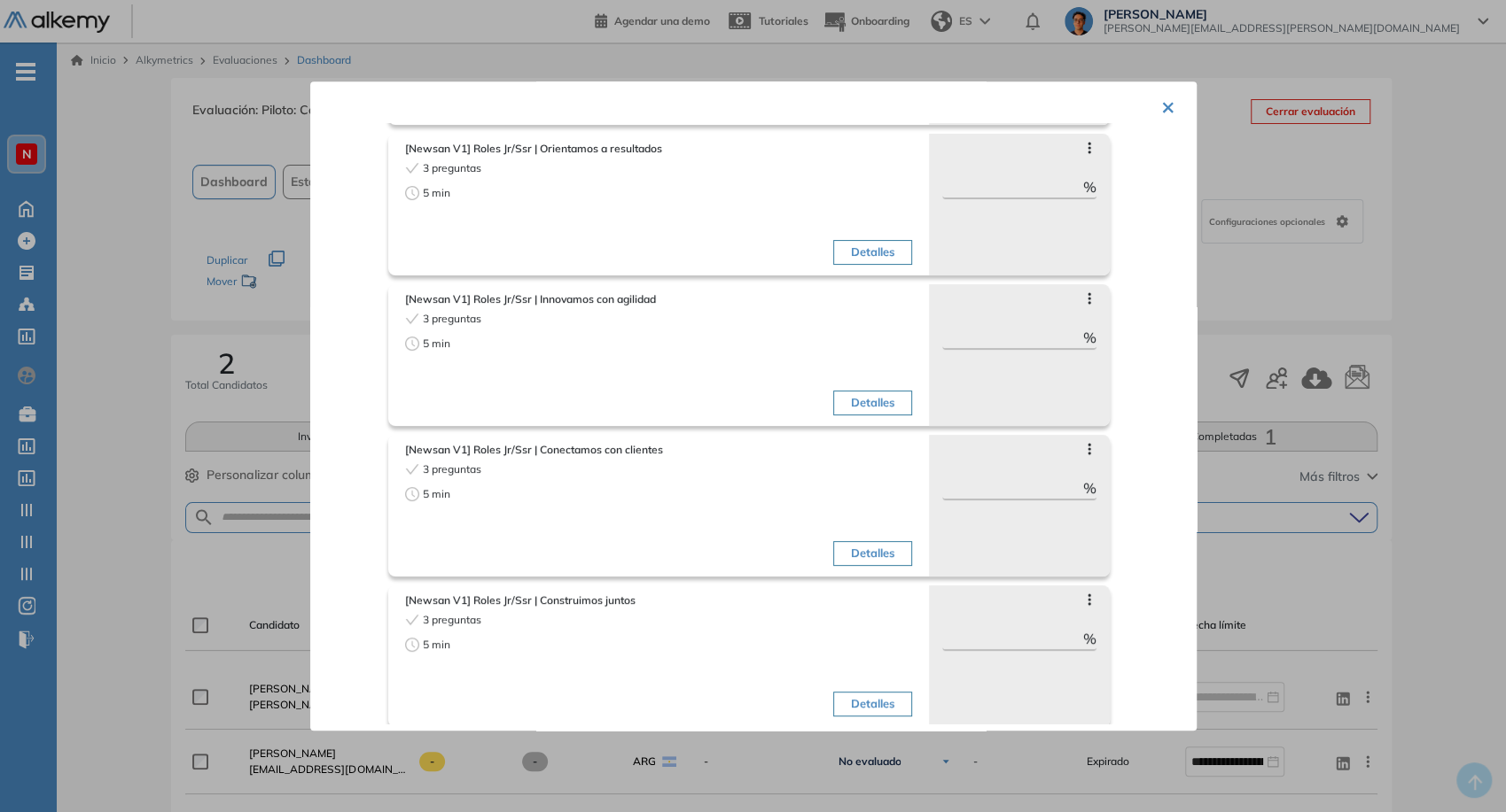
scroll to position [222, 0]
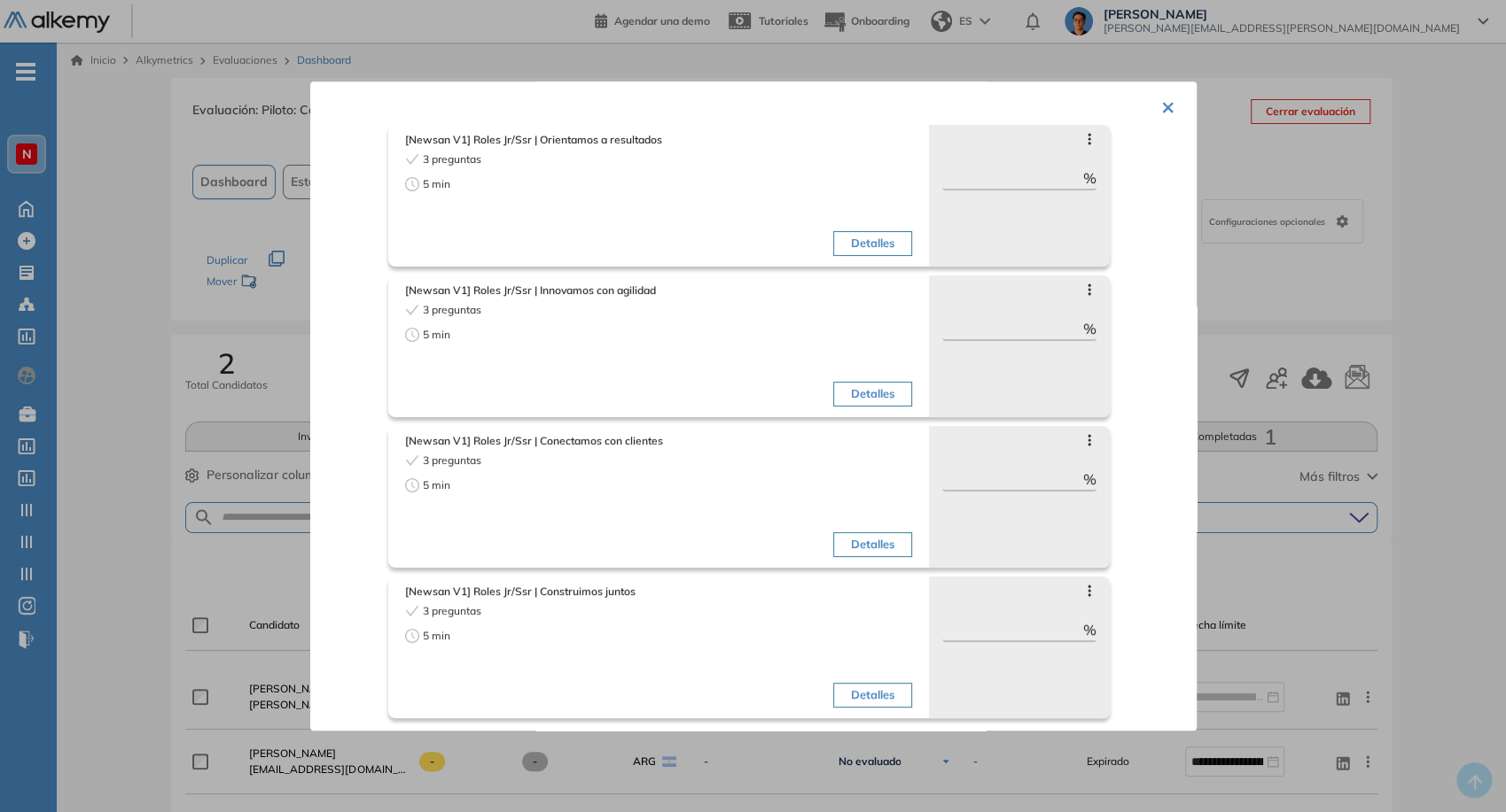
click at [1222, 136] on div at bounding box center [753, 406] width 1506 height 812
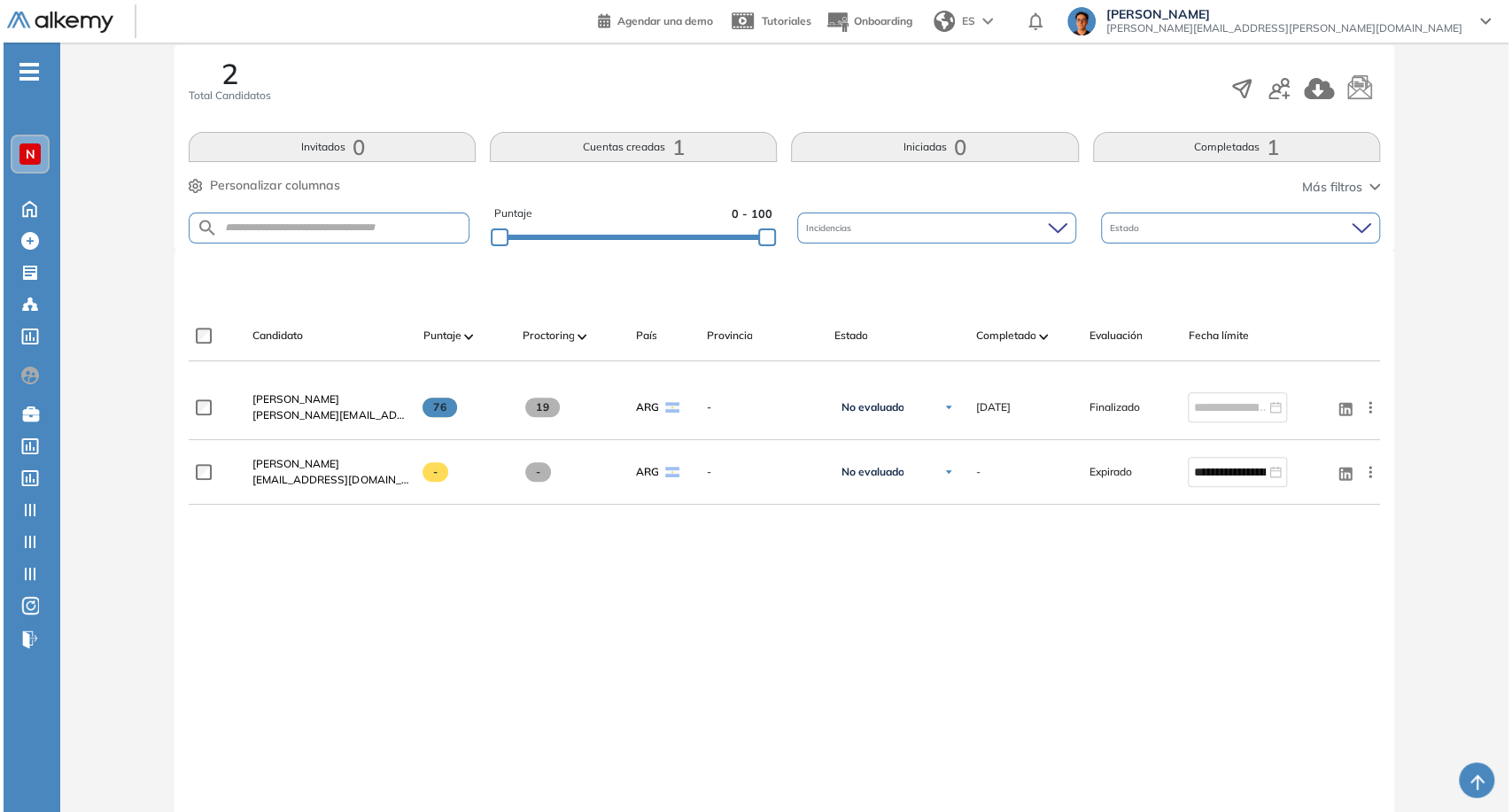
scroll to position [0, 0]
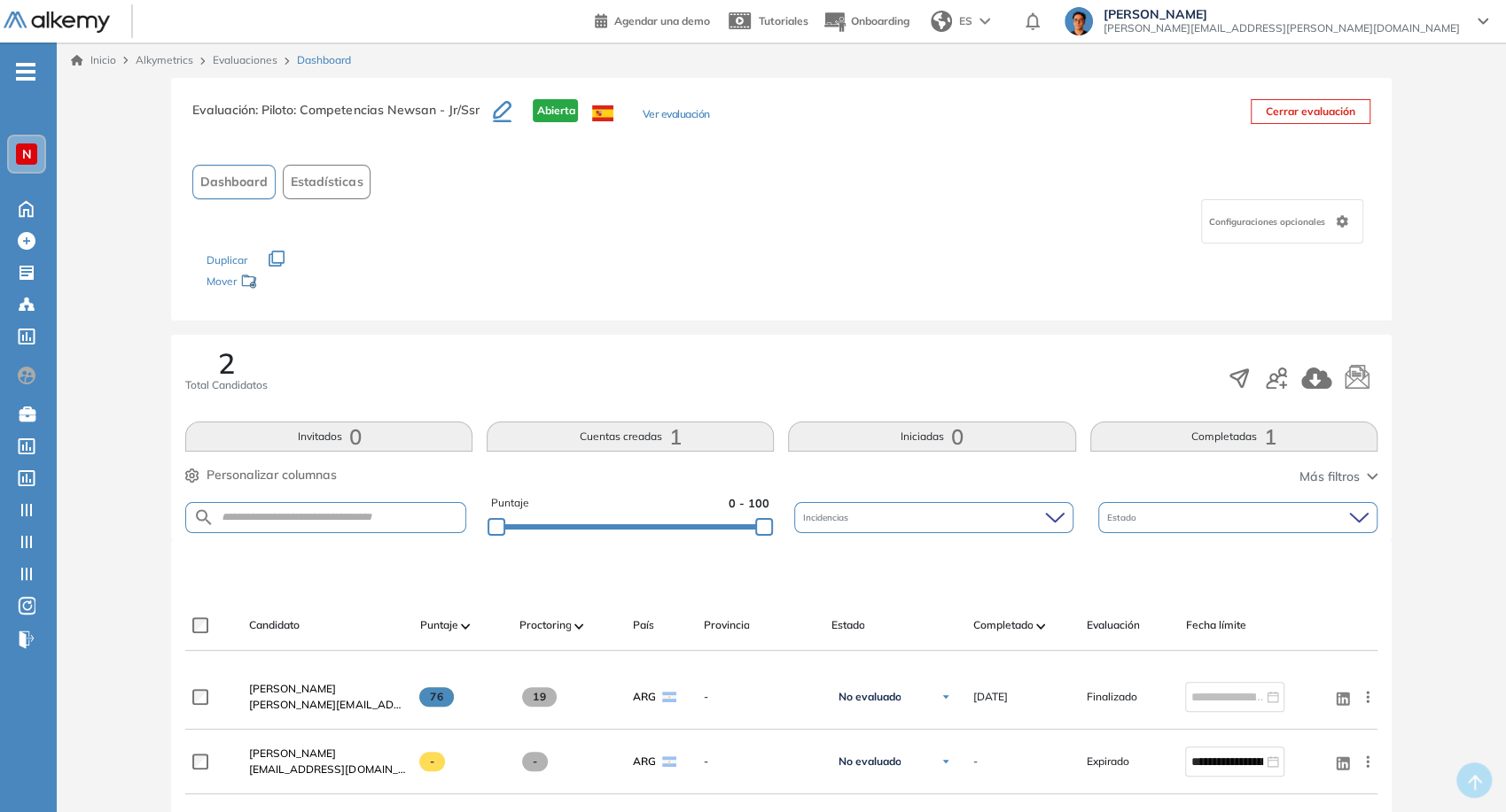
click at [1272, 437] on span "1" at bounding box center [1269, 437] width 13 height 0
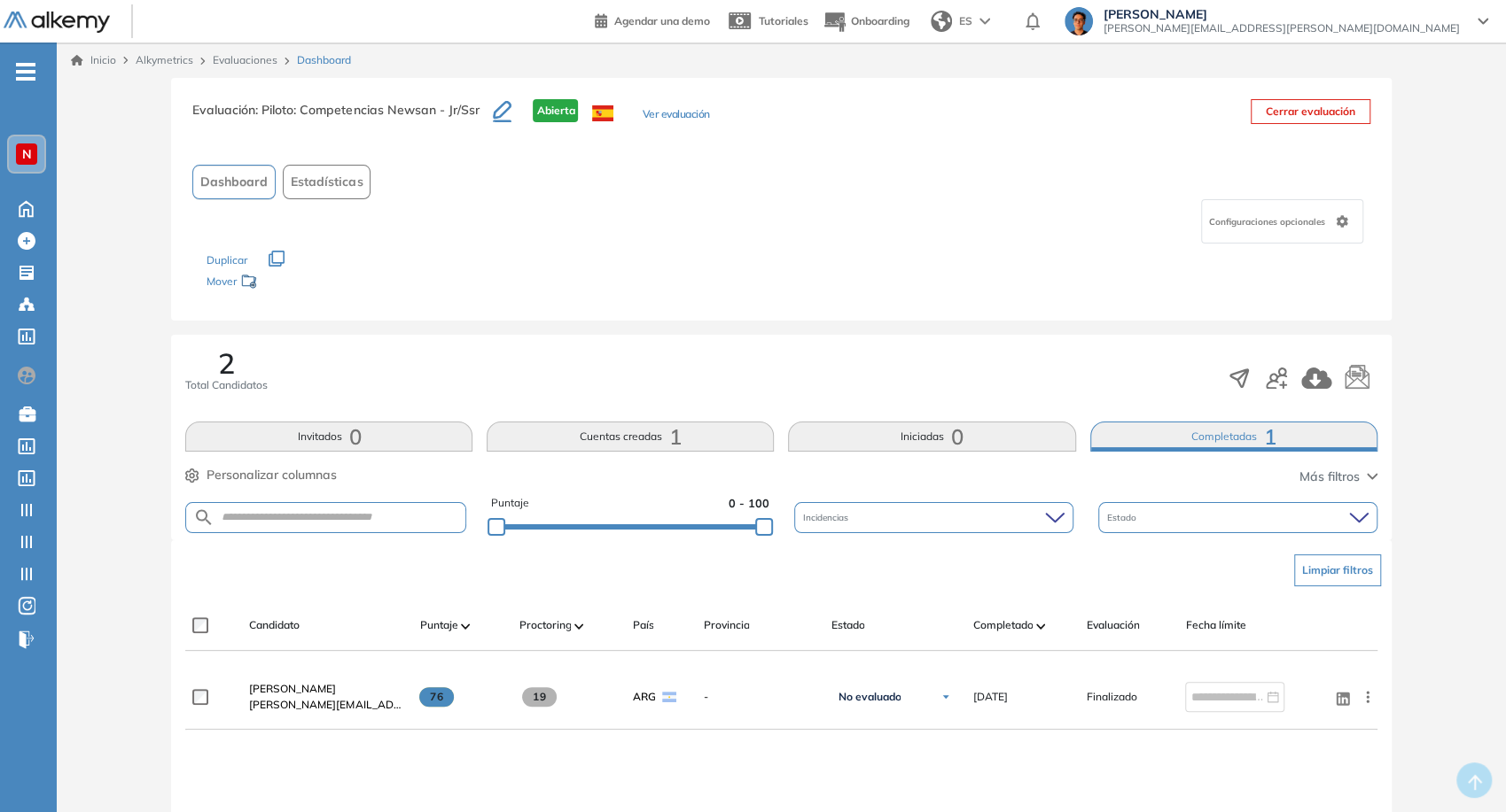
click at [1348, 108] on button "Cerrar evaluación" at bounding box center [1310, 111] width 119 height 25
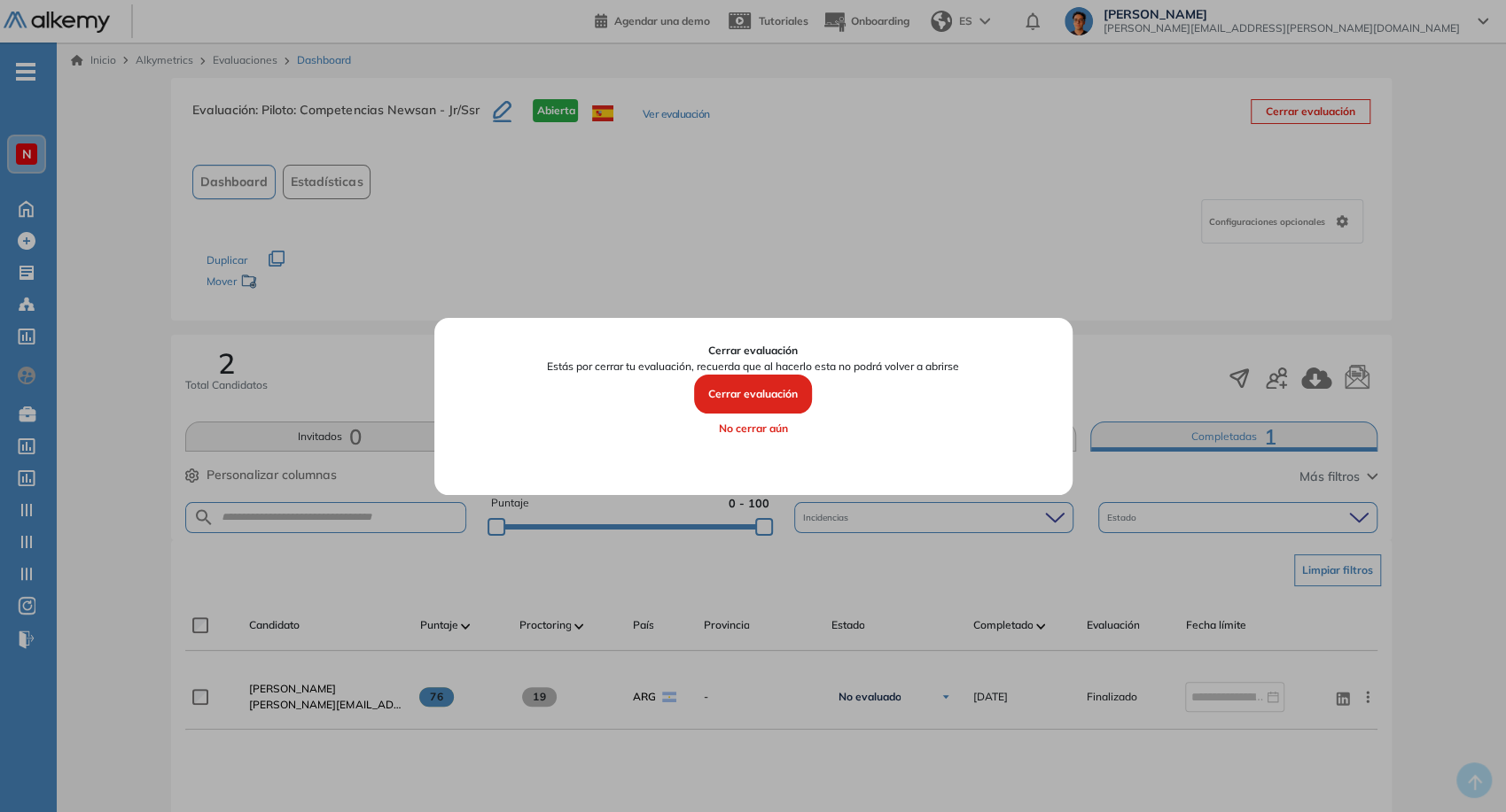
click at [768, 393] on button "Cerrar evaluación" at bounding box center [753, 394] width 118 height 39
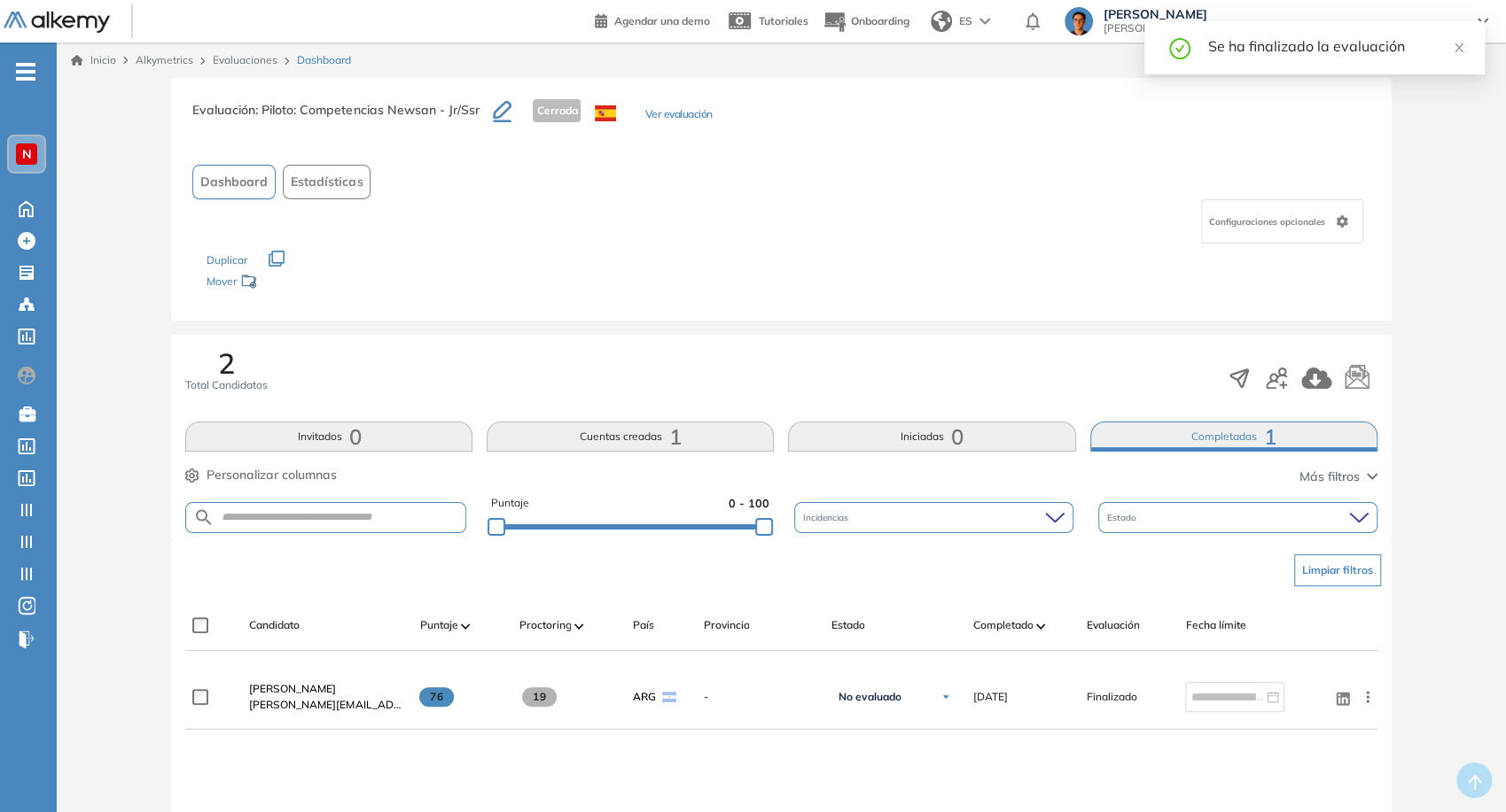
click at [244, 61] on link "Evaluaciones" at bounding box center [245, 59] width 65 height 13
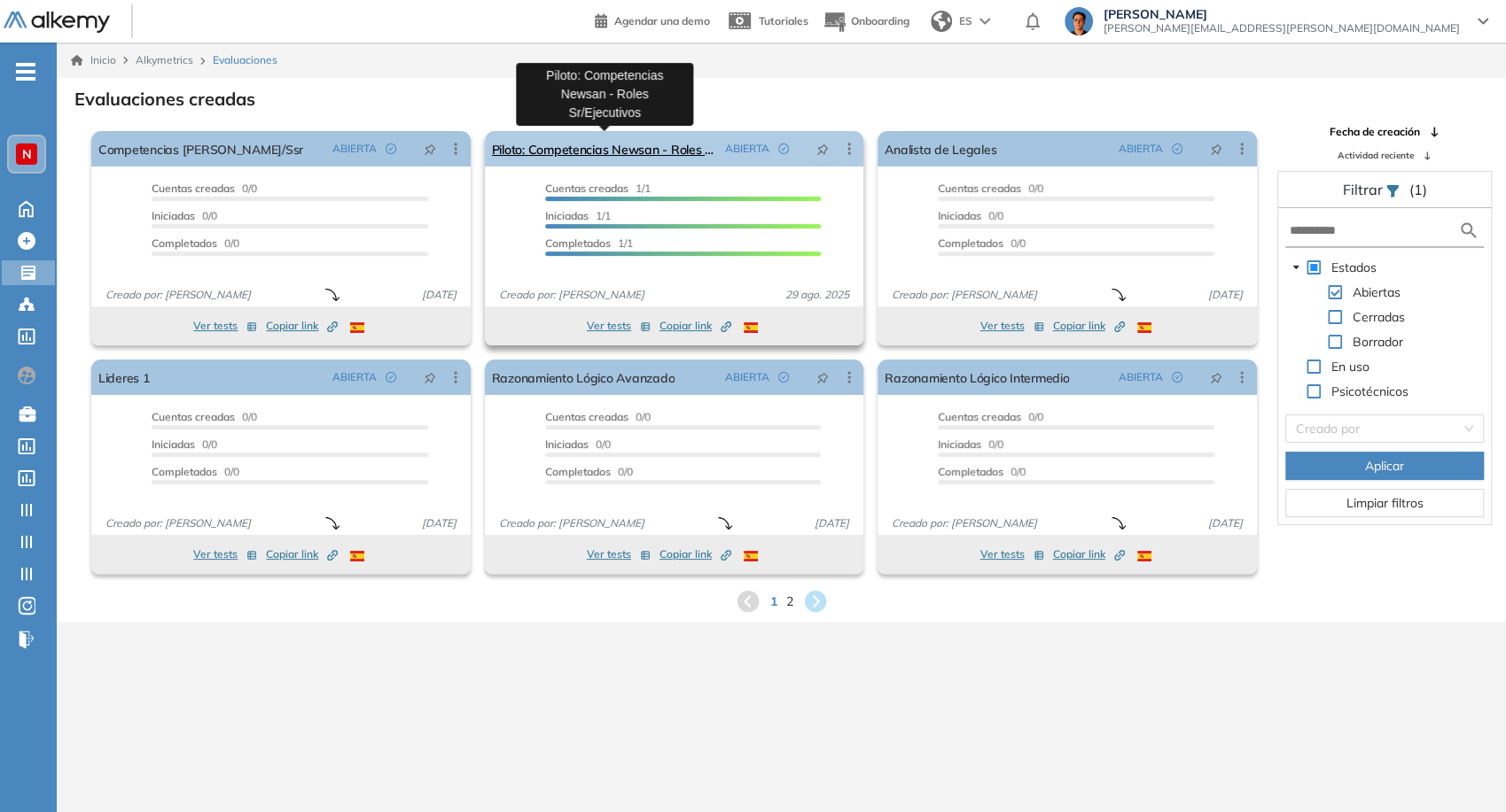
click at [584, 154] on link "Piloto: Competencias Newsan - Roles Sr/Ejecutivos" at bounding box center [605, 149] width 227 height 35
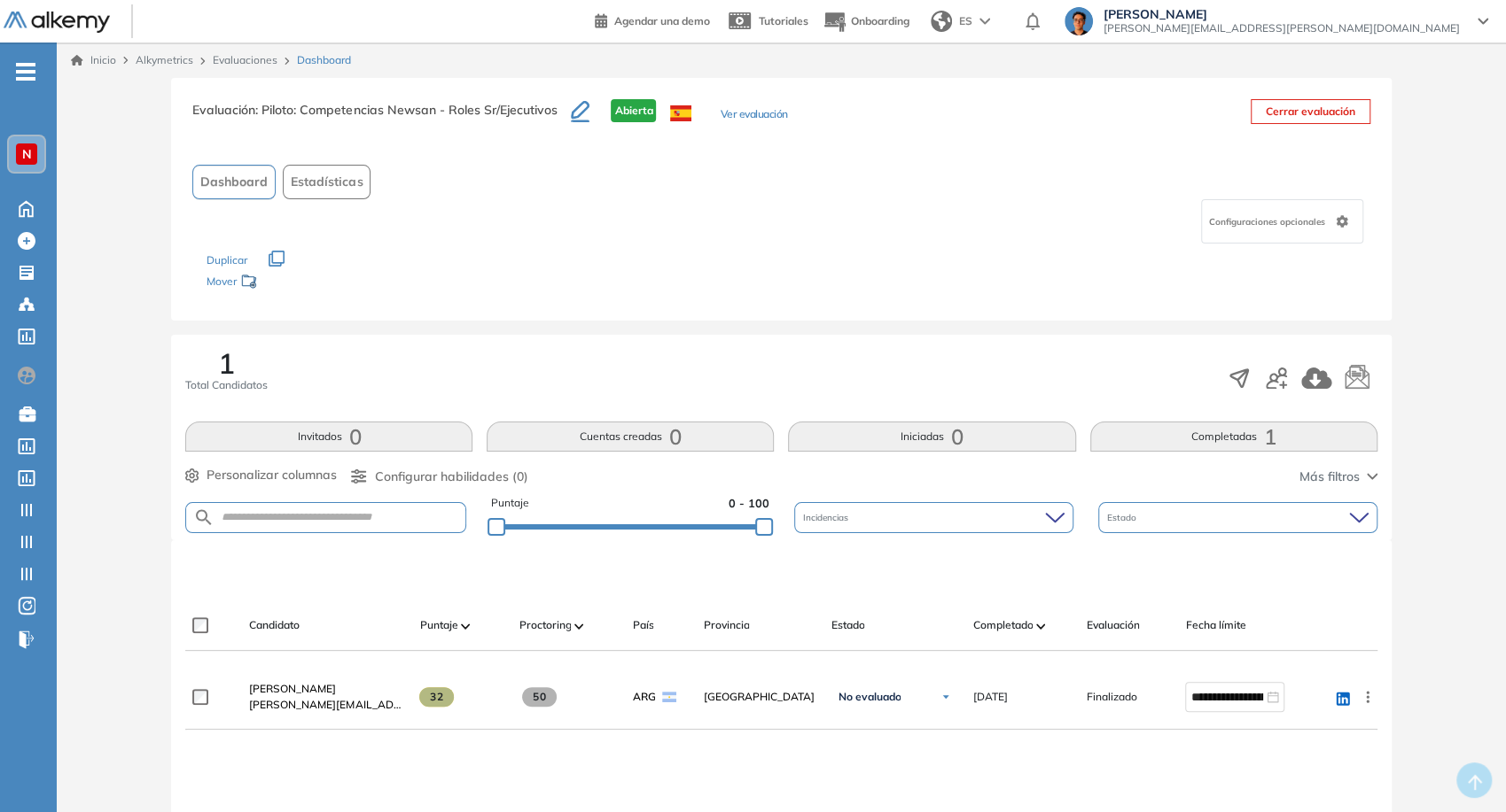
click at [733, 101] on div "Evaluación : Piloto: Competencias Newsan - Roles Sr/Ejecutivos Abierta Ver eval…" at bounding box center [489, 121] width 594 height 44
click at [750, 113] on button "Ver evaluación" at bounding box center [753, 115] width 67 height 19
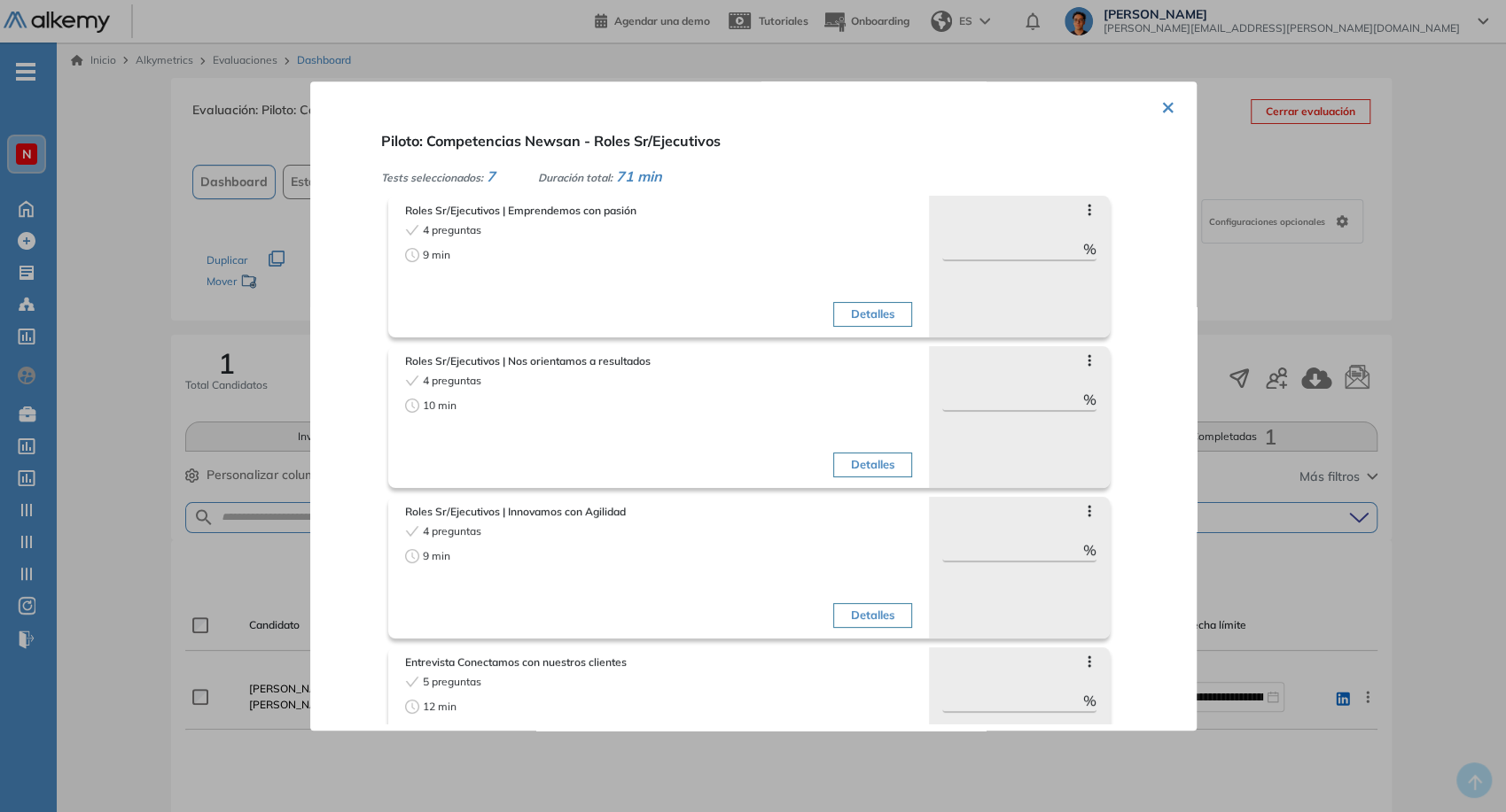
click at [793, 63] on div at bounding box center [753, 406] width 1506 height 812
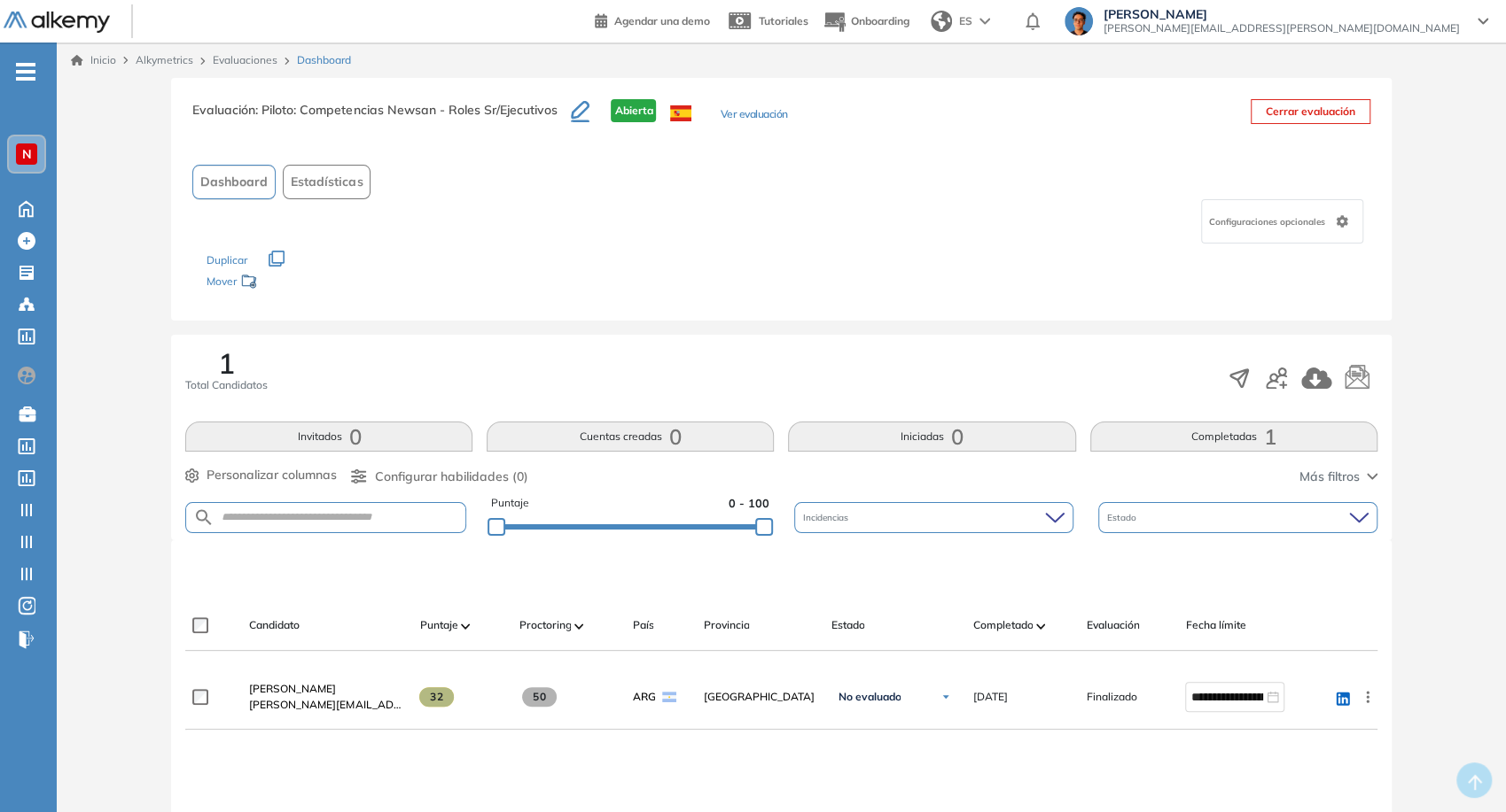
click at [1146, 437] on button "Completadas 1" at bounding box center [1233, 437] width 287 height 31
click at [240, 53] on link "Evaluaciones" at bounding box center [245, 59] width 65 height 13
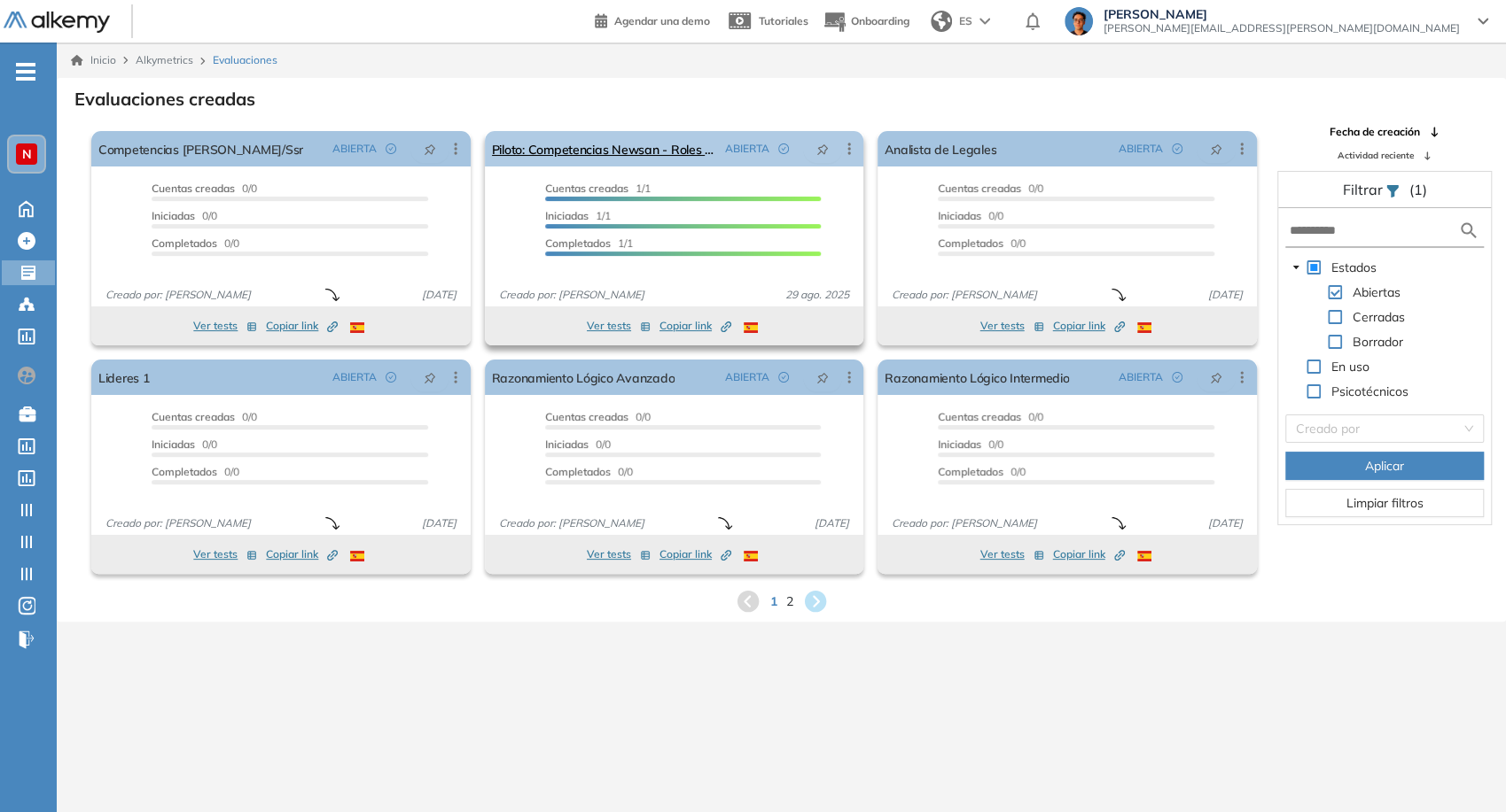
click at [850, 152] on icon at bounding box center [849, 149] width 18 height 18
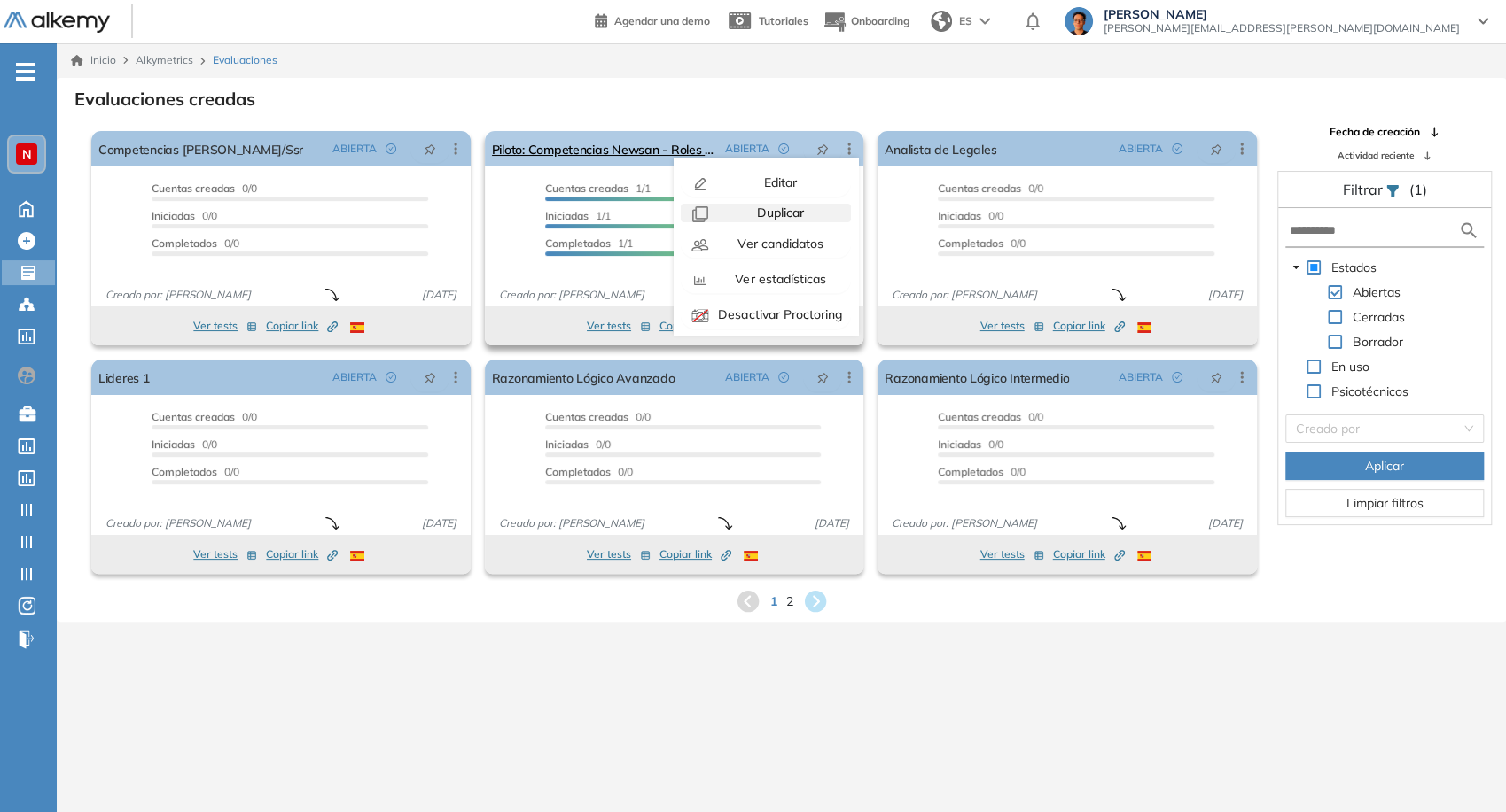
click at [800, 222] on div "Duplicar" at bounding box center [779, 213] width 130 height 19
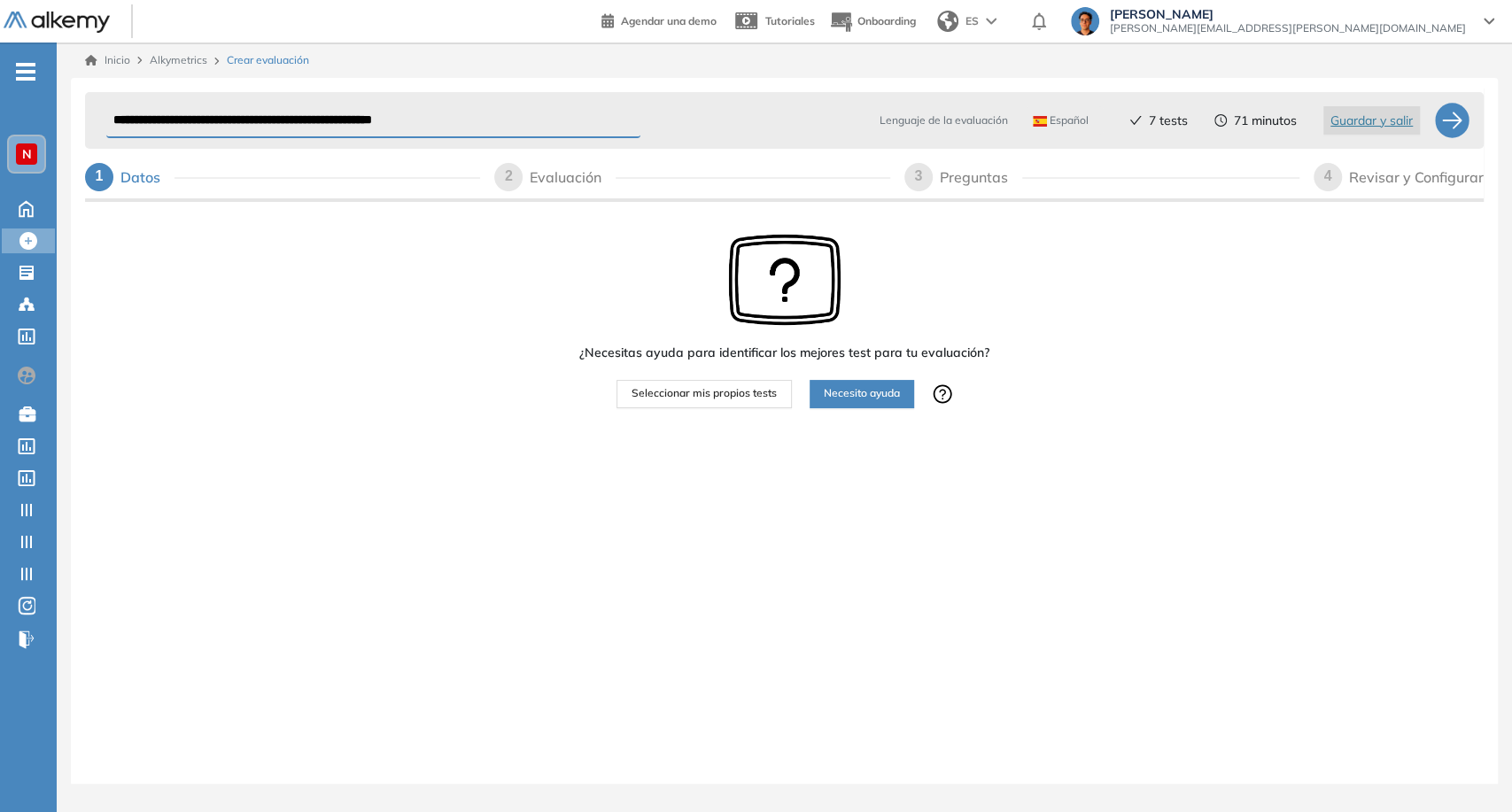
drag, startPoint x: 227, startPoint y: 114, endPoint x: 73, endPoint y: 152, distance: 158.6
click at [73, 152] on div "**********" at bounding box center [784, 448] width 1426 height 742
type input "**********"
click at [938, 183] on div "3 Preguntas" at bounding box center [1101, 176] width 395 height 29
select select "*****"
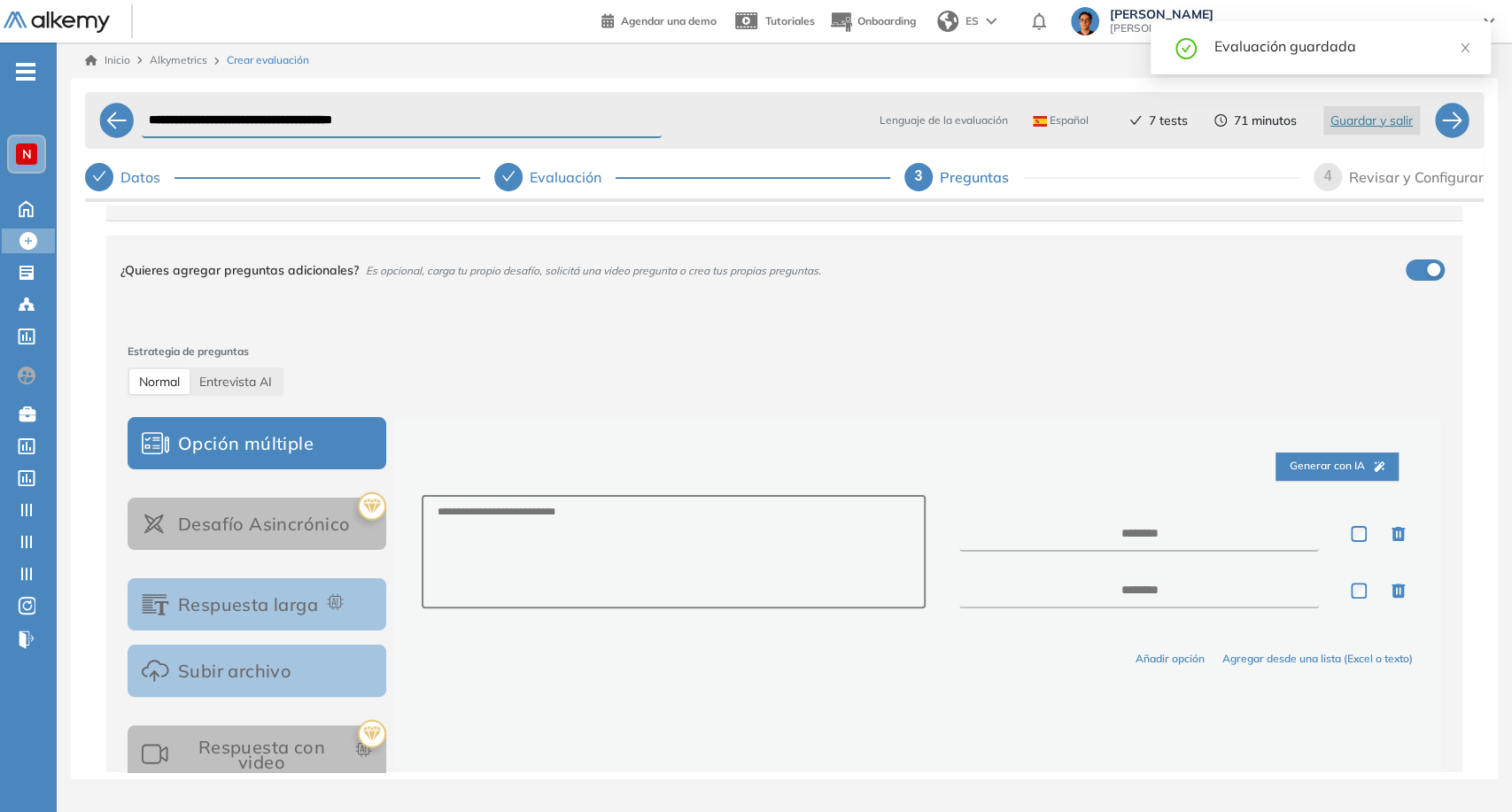
scroll to position [197, 0]
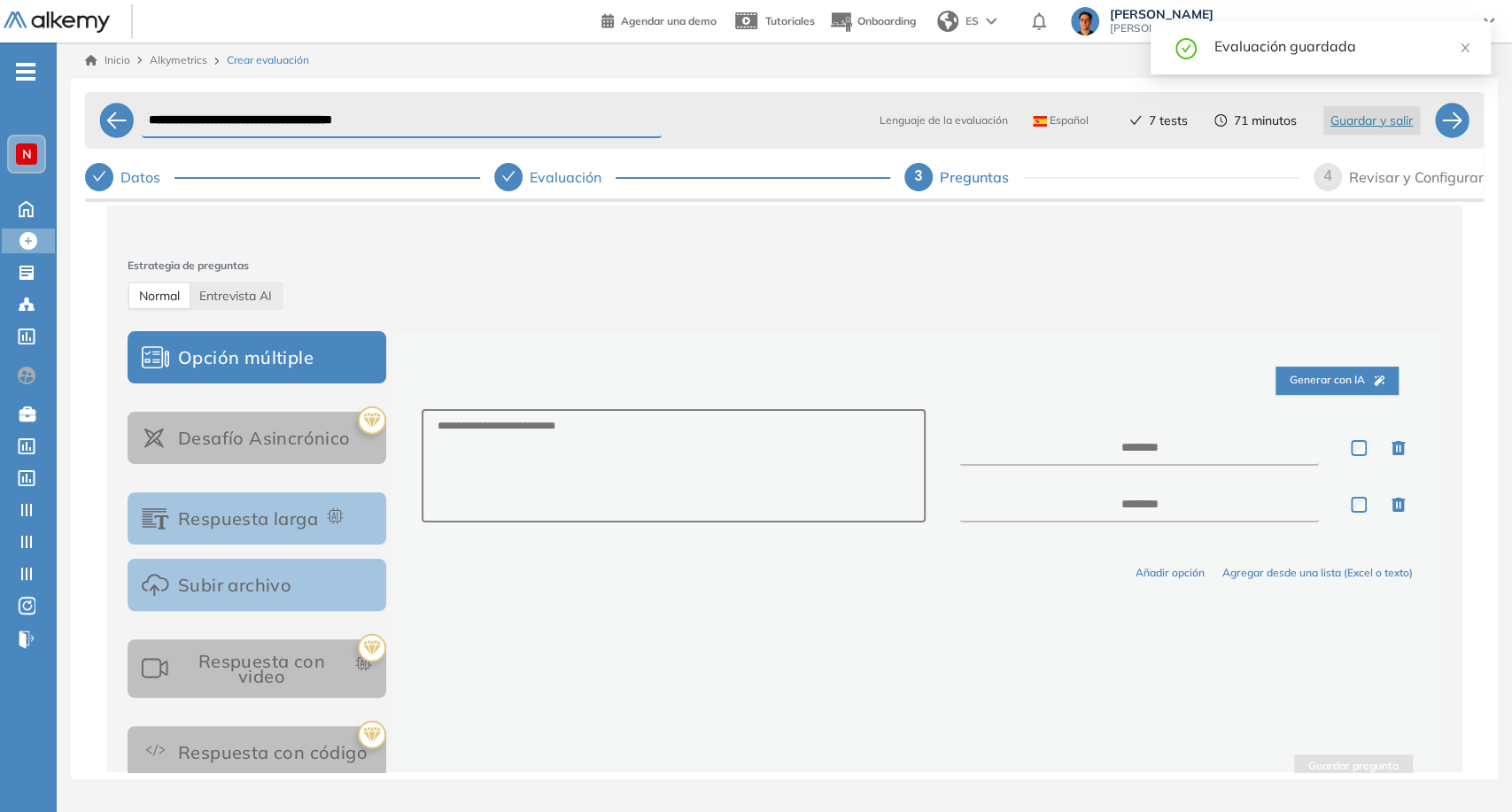
click at [267, 528] on button "Respuesta larga" at bounding box center [256, 518] width 259 height 52
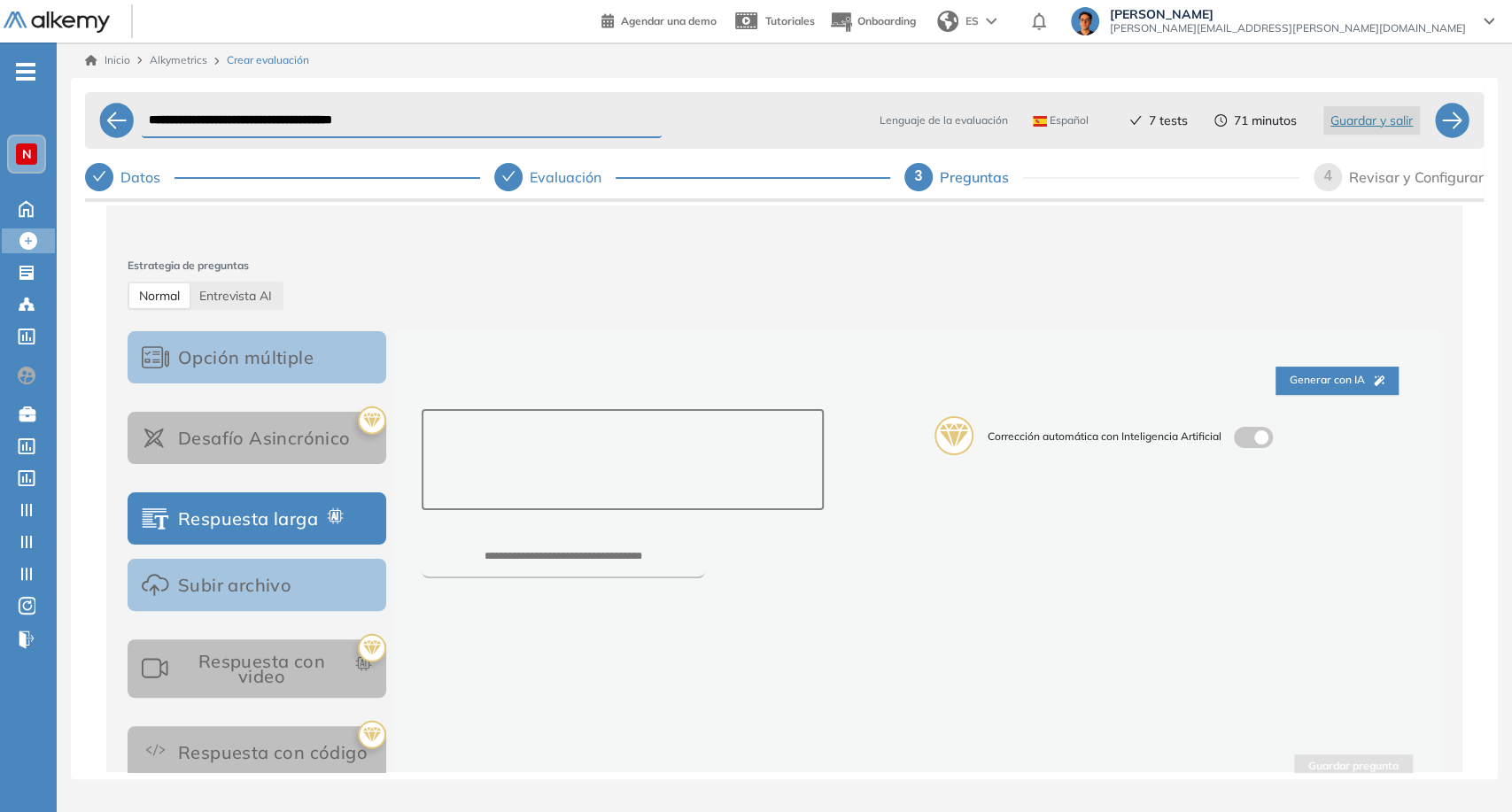
click at [582, 470] on textarea at bounding box center [623, 459] width 402 height 101
paste textarea "**********"
type textarea "**********"
paste textarea "**********"
type textarea "**********"
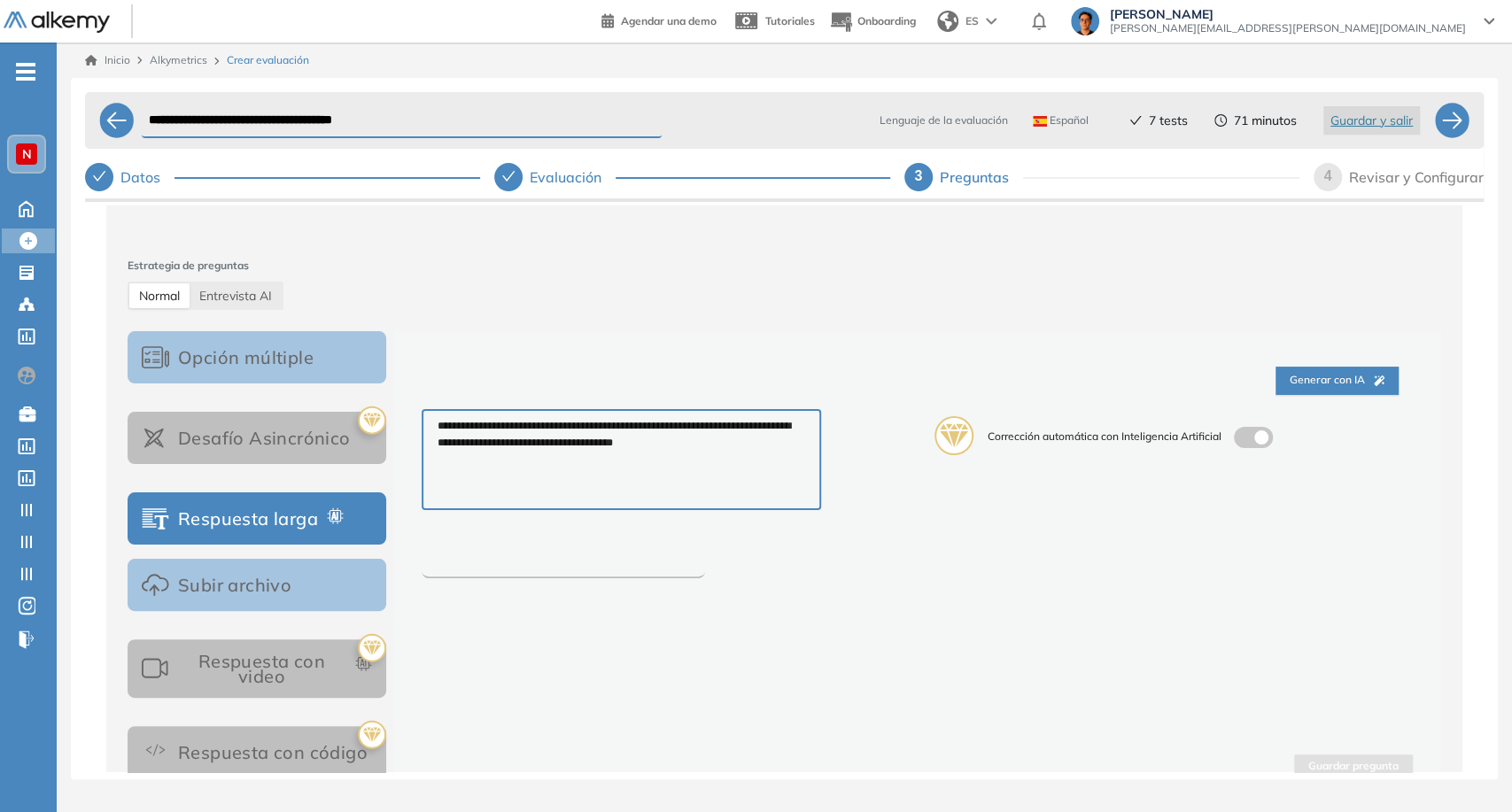
click at [615, 569] on input "number" at bounding box center [563, 565] width 284 height 28
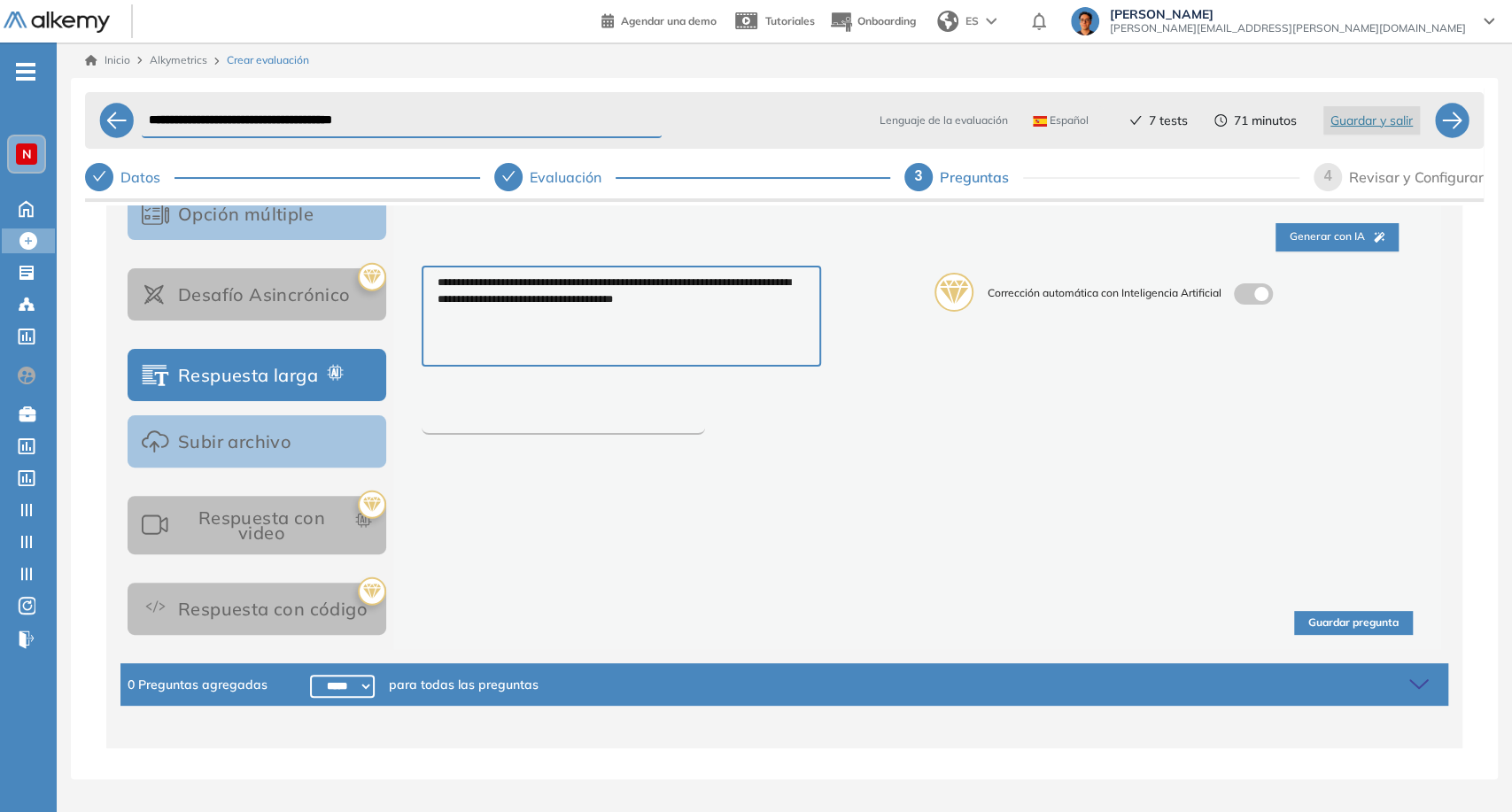
type input "****"
click at [1303, 628] on button "Guardar pregunta" at bounding box center [1353, 623] width 118 height 24
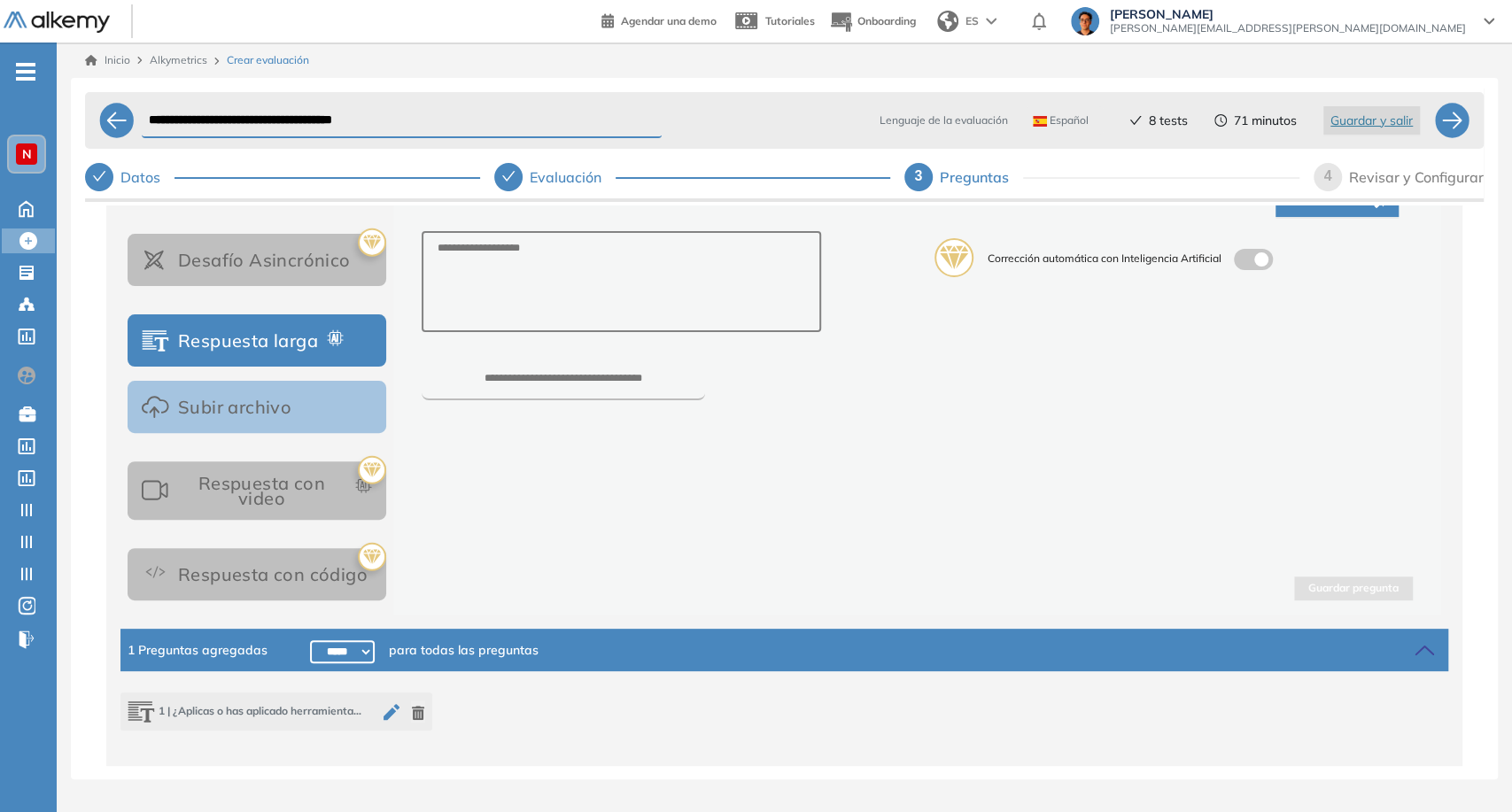
scroll to position [392, 0]
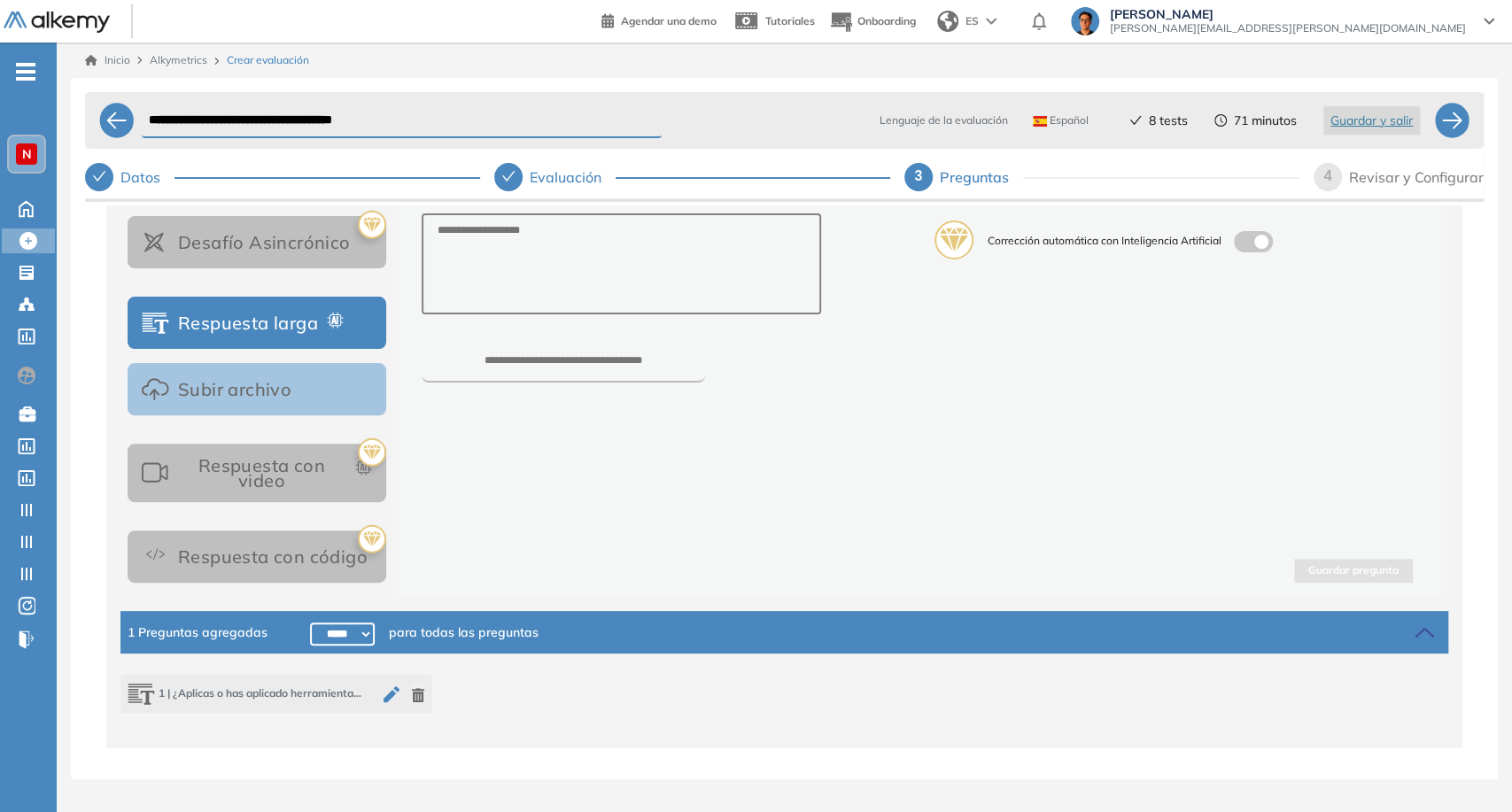
click at [356, 637] on select "***** ***** ****** ****** ****** ****** ****** ****** ****** ****** ****** ****…" at bounding box center [343, 634] width 65 height 23
select select "*****"
click at [310, 623] on select "***** ***** ****** ****** ****** ****** ****** ****** ****** ****** ****** ****…" at bounding box center [343, 634] width 65 height 23
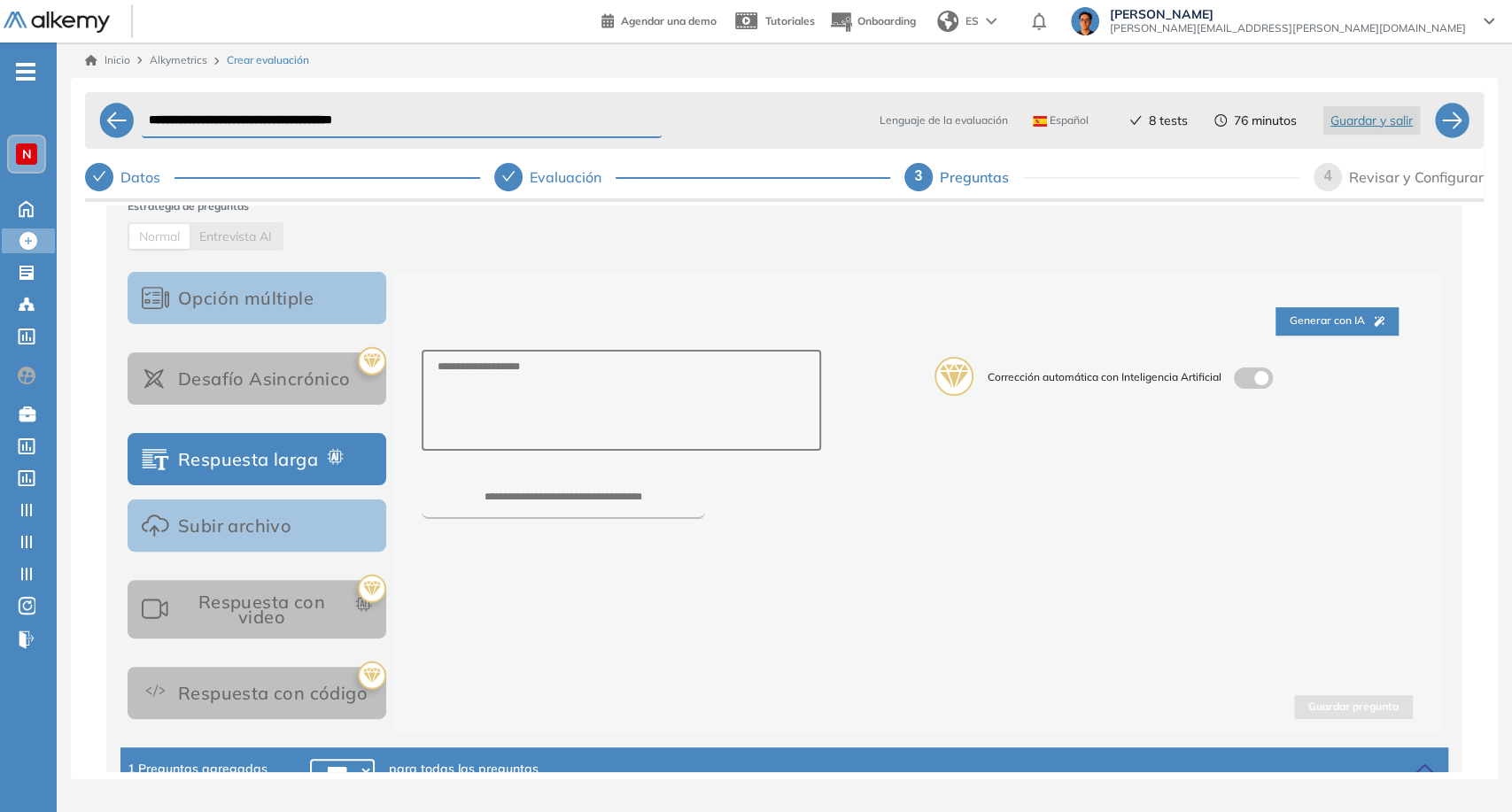
scroll to position [0, 0]
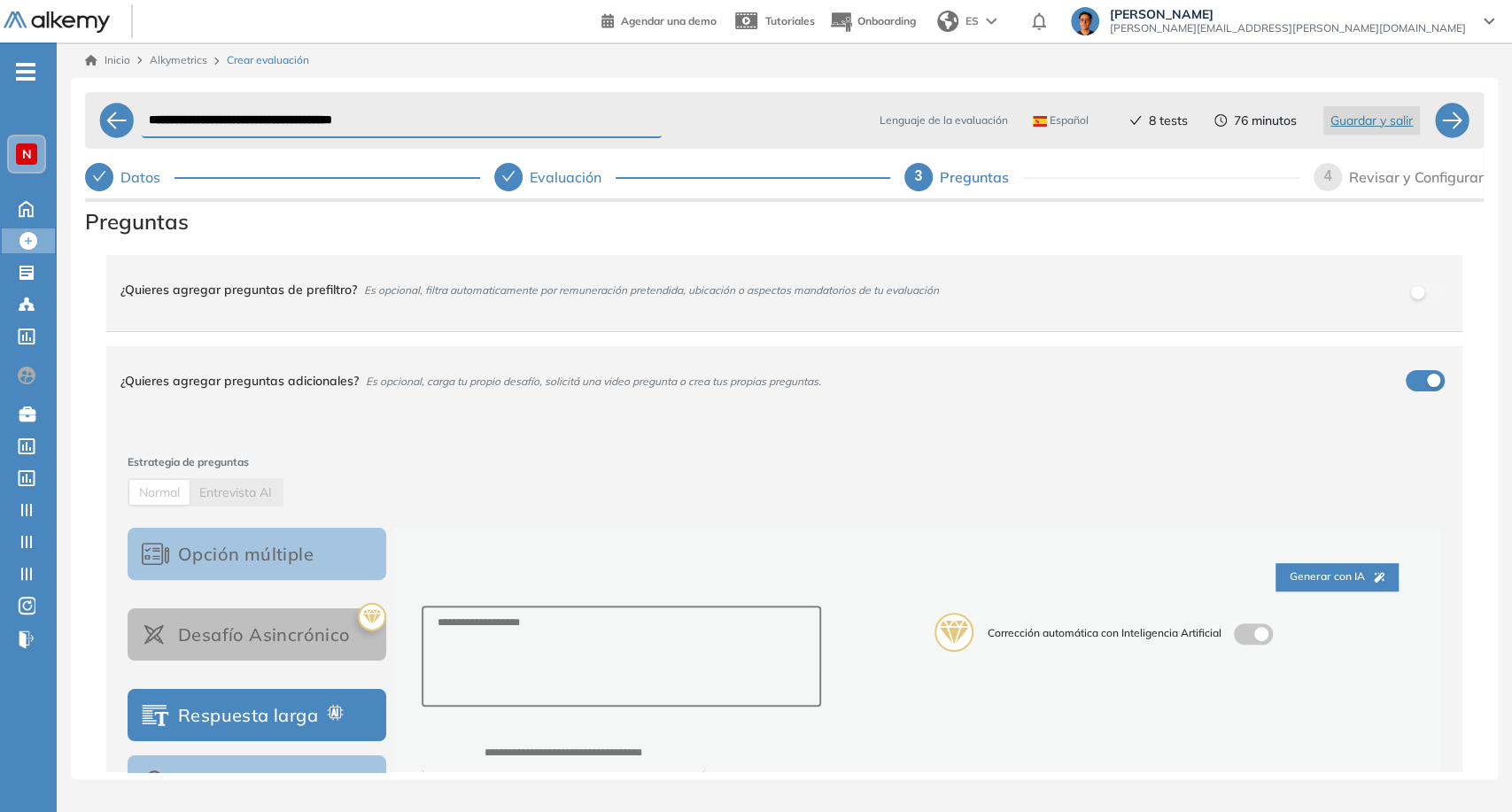
click at [1375, 180] on div "Revisar y Configurar" at bounding box center [1415, 176] width 135 height 29
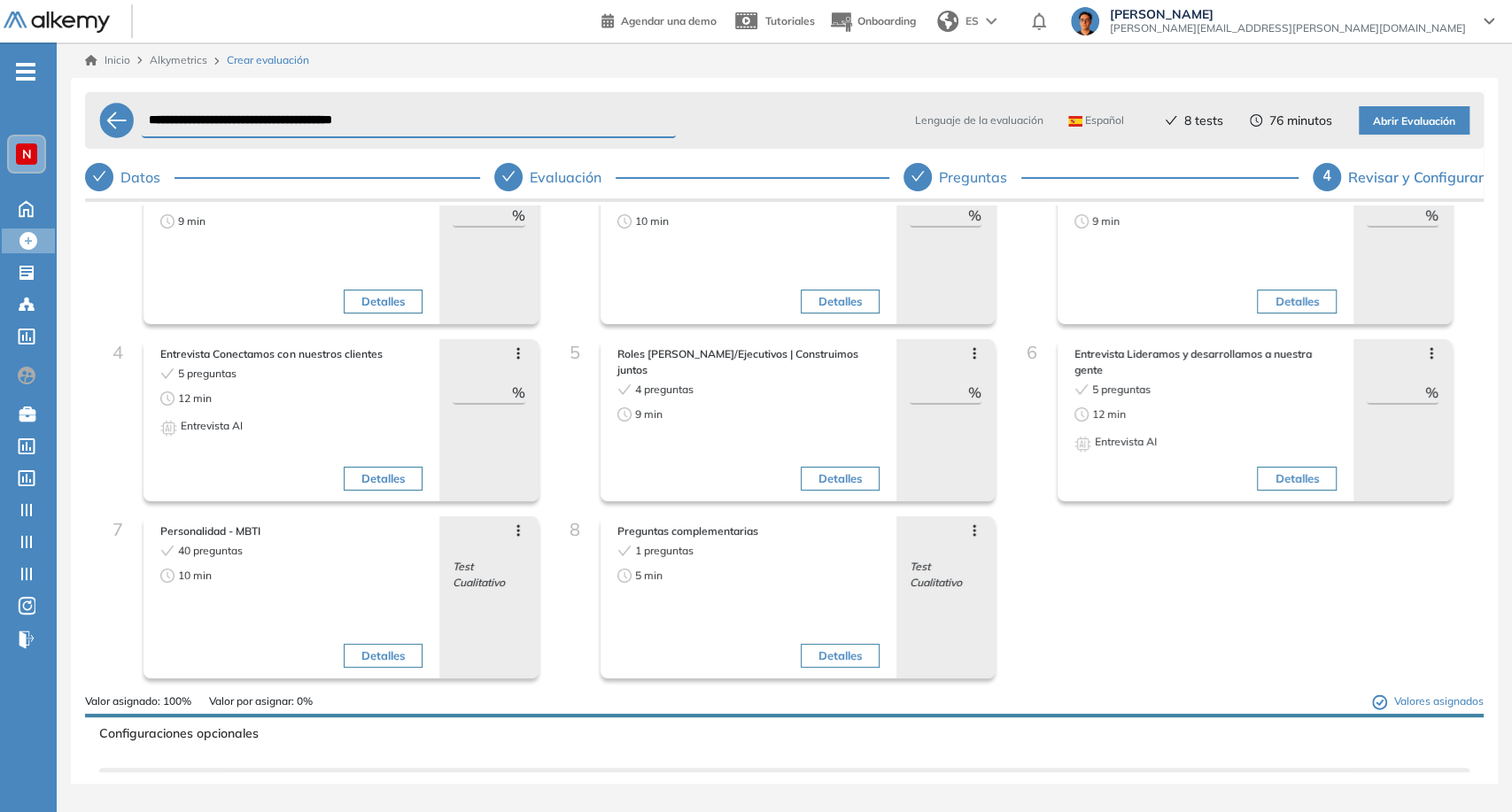
scroll to position [99, 0]
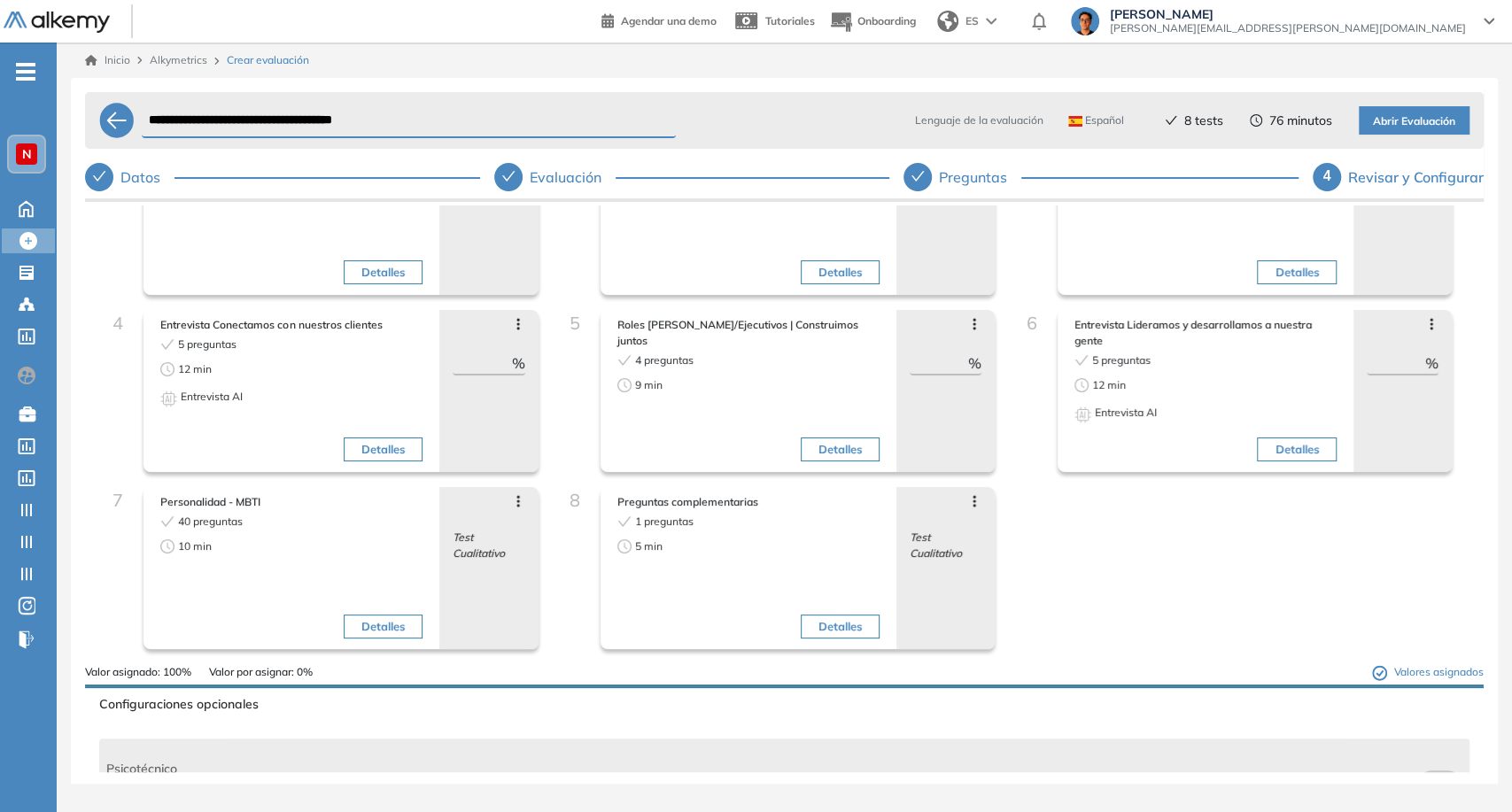
click at [522, 496] on div "Avanzar posición Retroceder posición Saltar preguntas Eliminar Test Cualitativo" at bounding box center [489, 569] width 99 height 163
click at [516, 502] on icon at bounding box center [517, 502] width 3 height 12
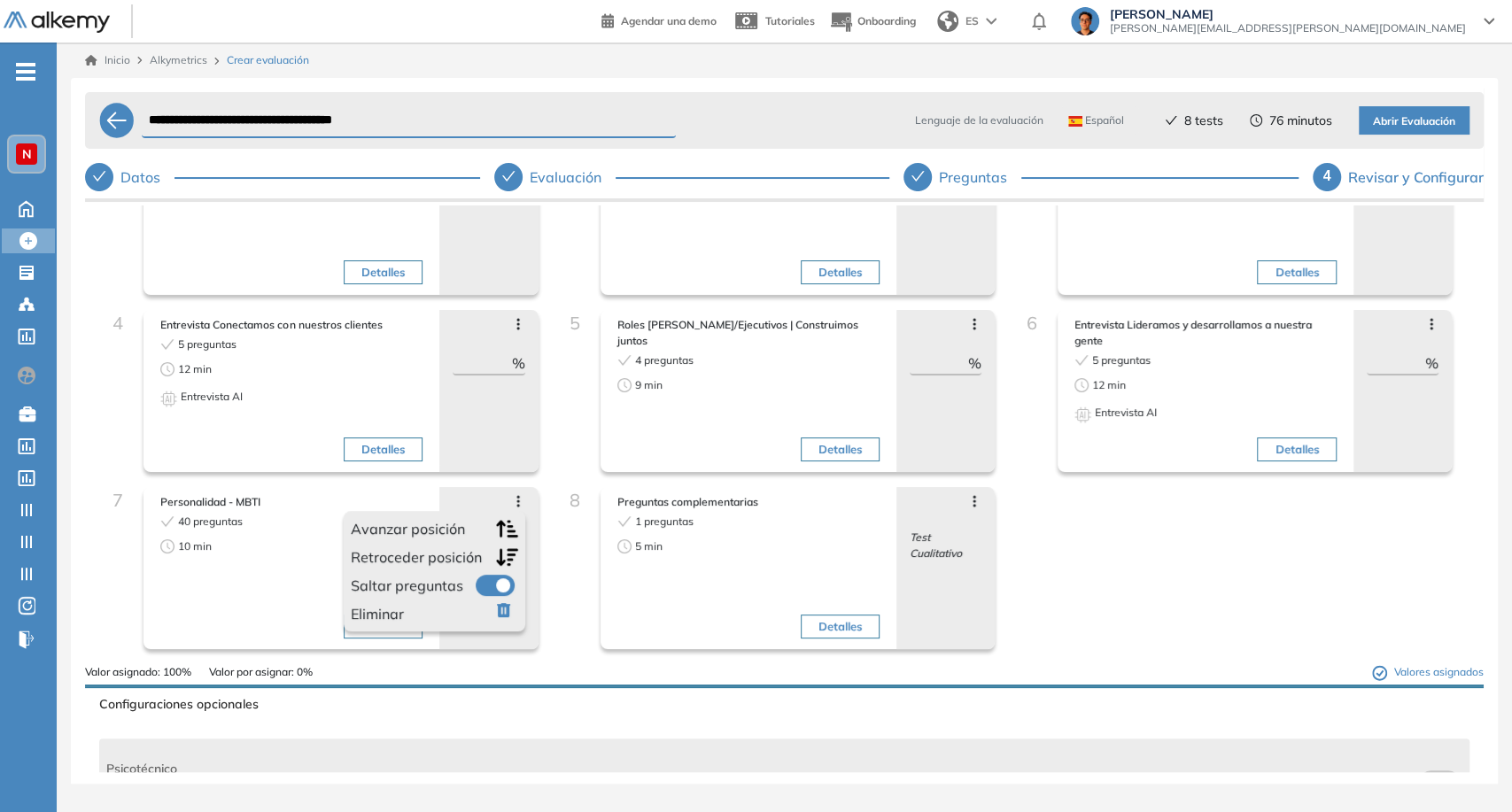
click at [490, 583] on label at bounding box center [495, 586] width 39 height 22
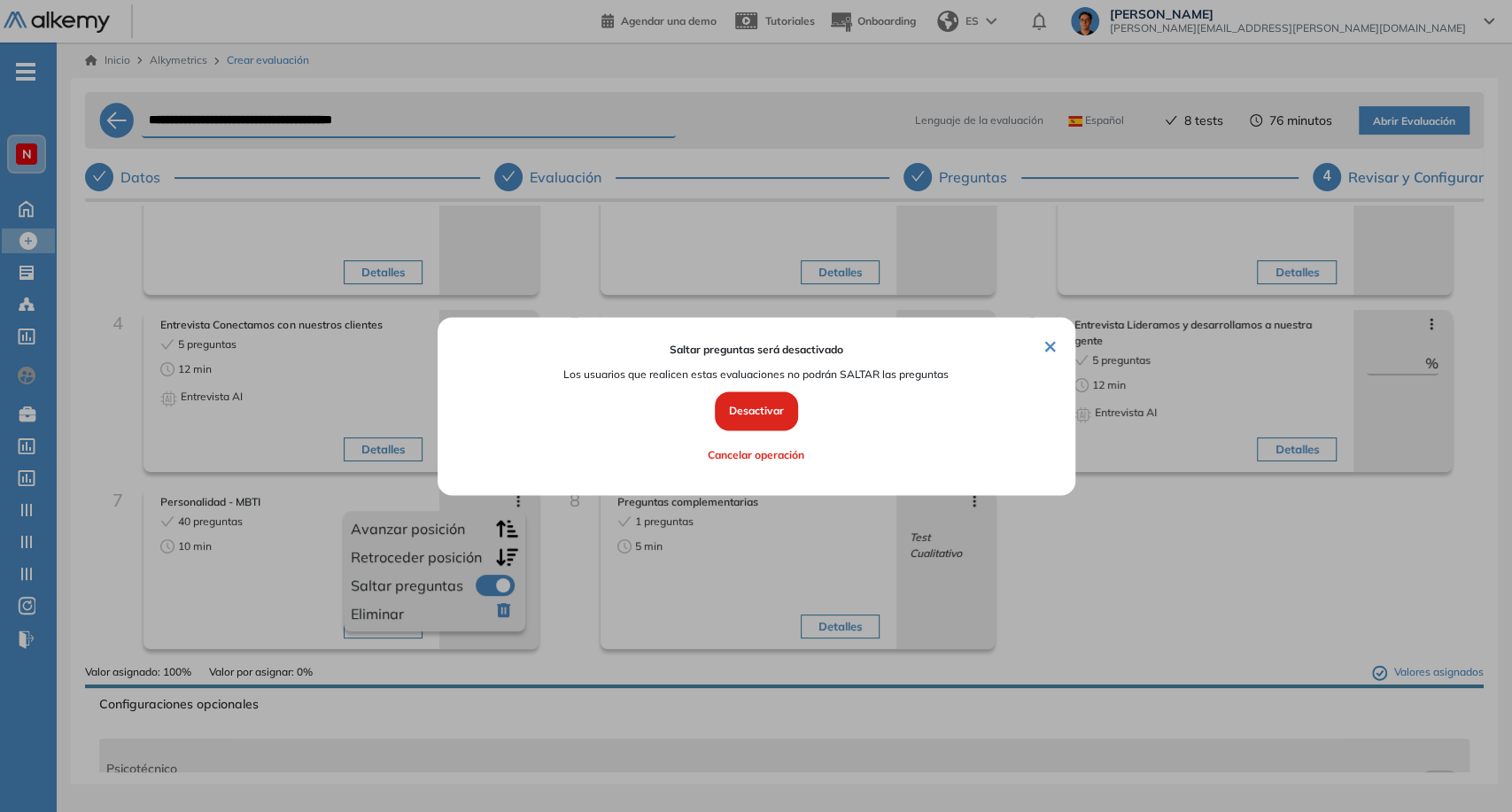
click at [722, 423] on button "Desactivar" at bounding box center [756, 412] width 84 height 39
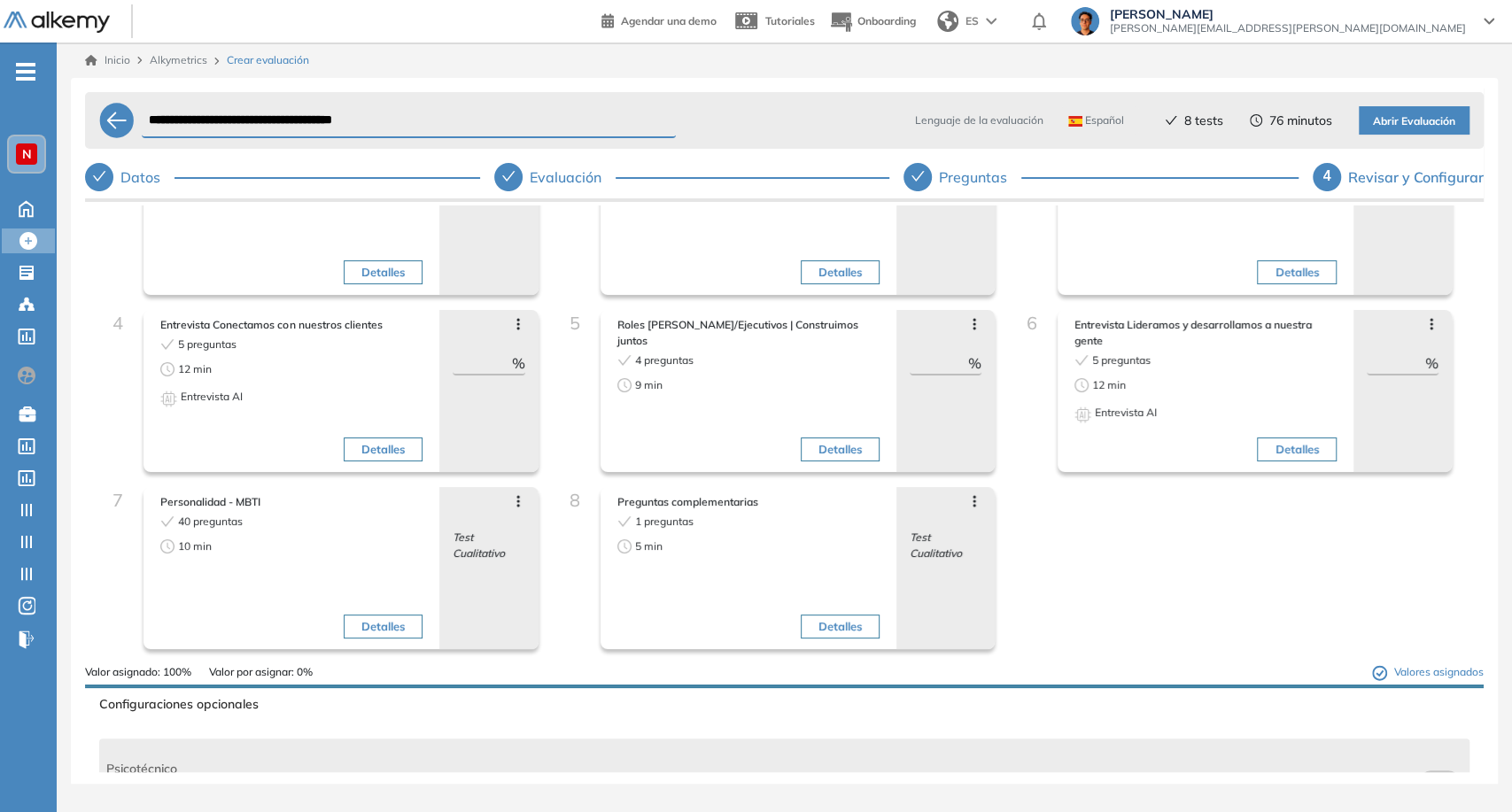
click at [967, 505] on icon at bounding box center [974, 502] width 14 height 14
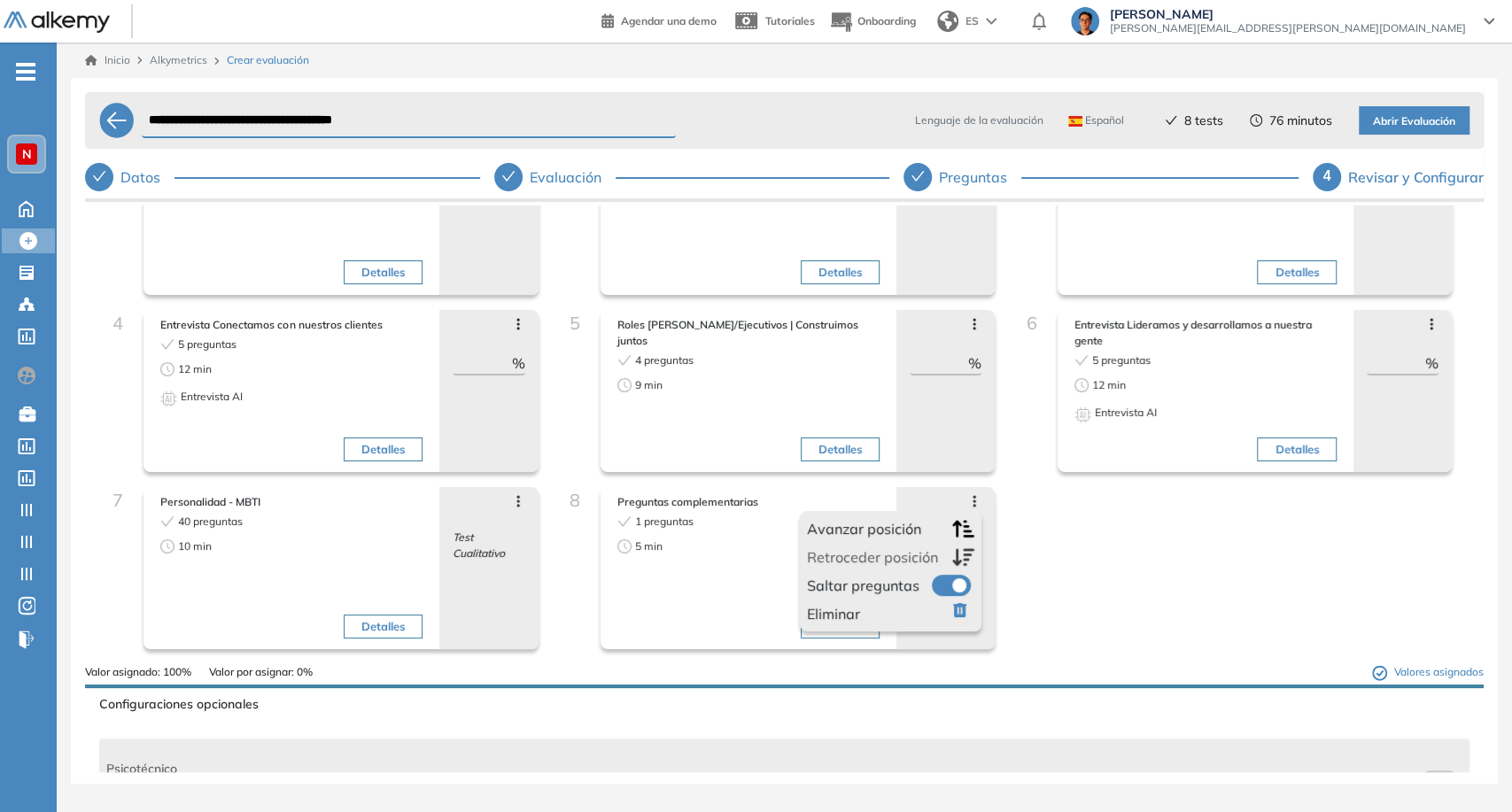
click at [942, 584] on label at bounding box center [952, 586] width 39 height 22
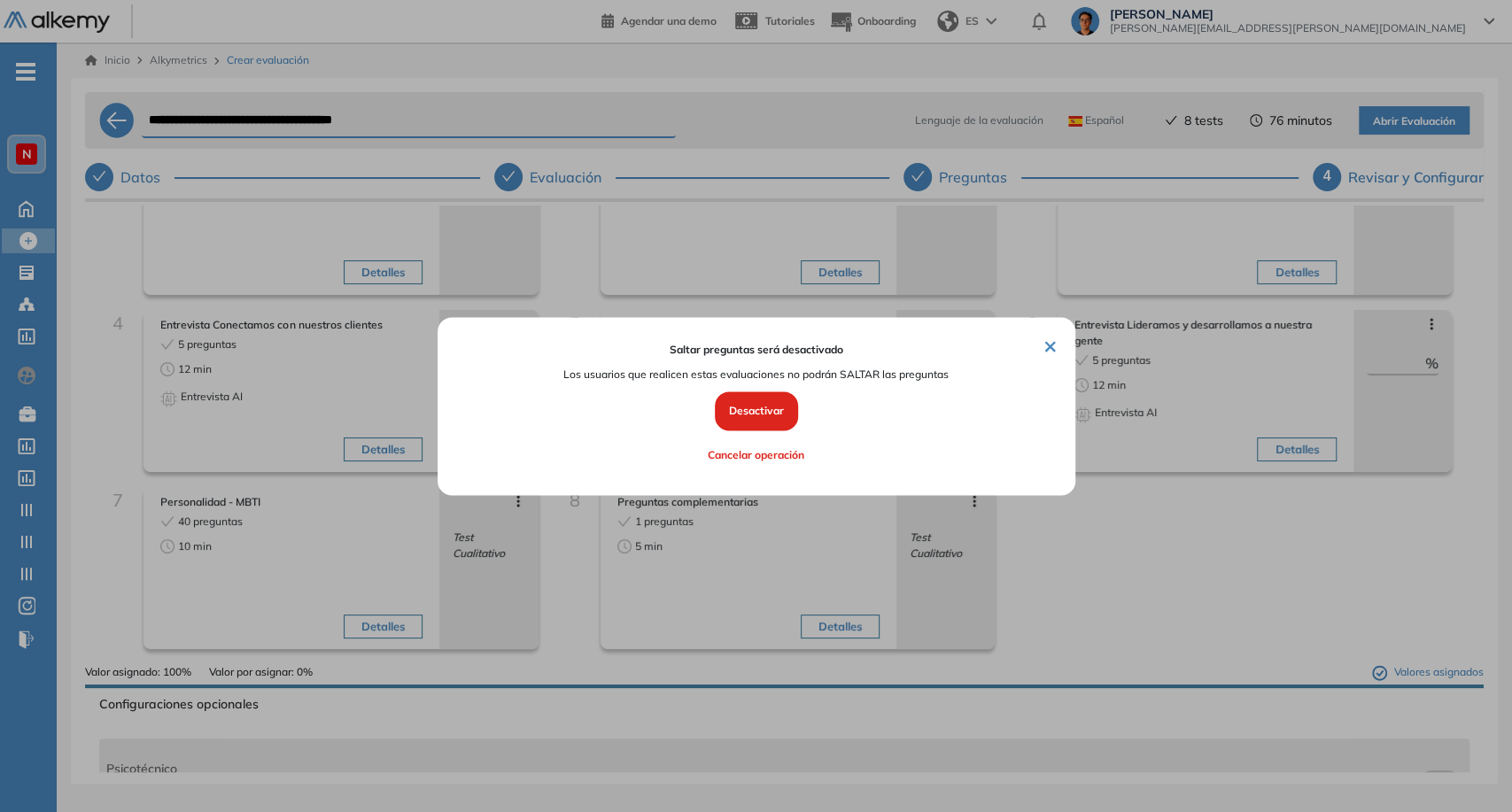
click at [764, 429] on button "Desactivar" at bounding box center [756, 412] width 84 height 39
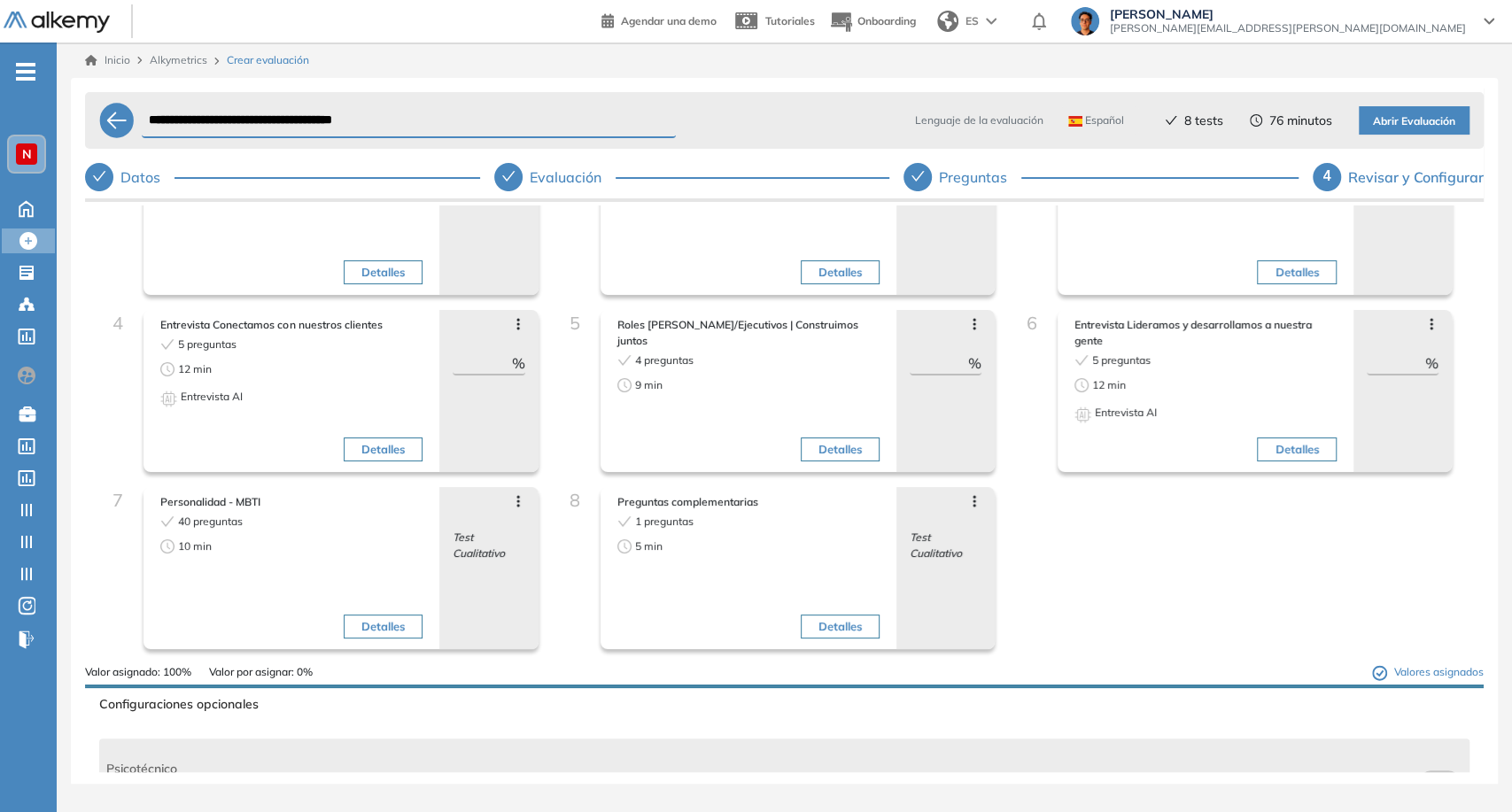
click at [1424, 318] on icon at bounding box center [1431, 324] width 14 height 14
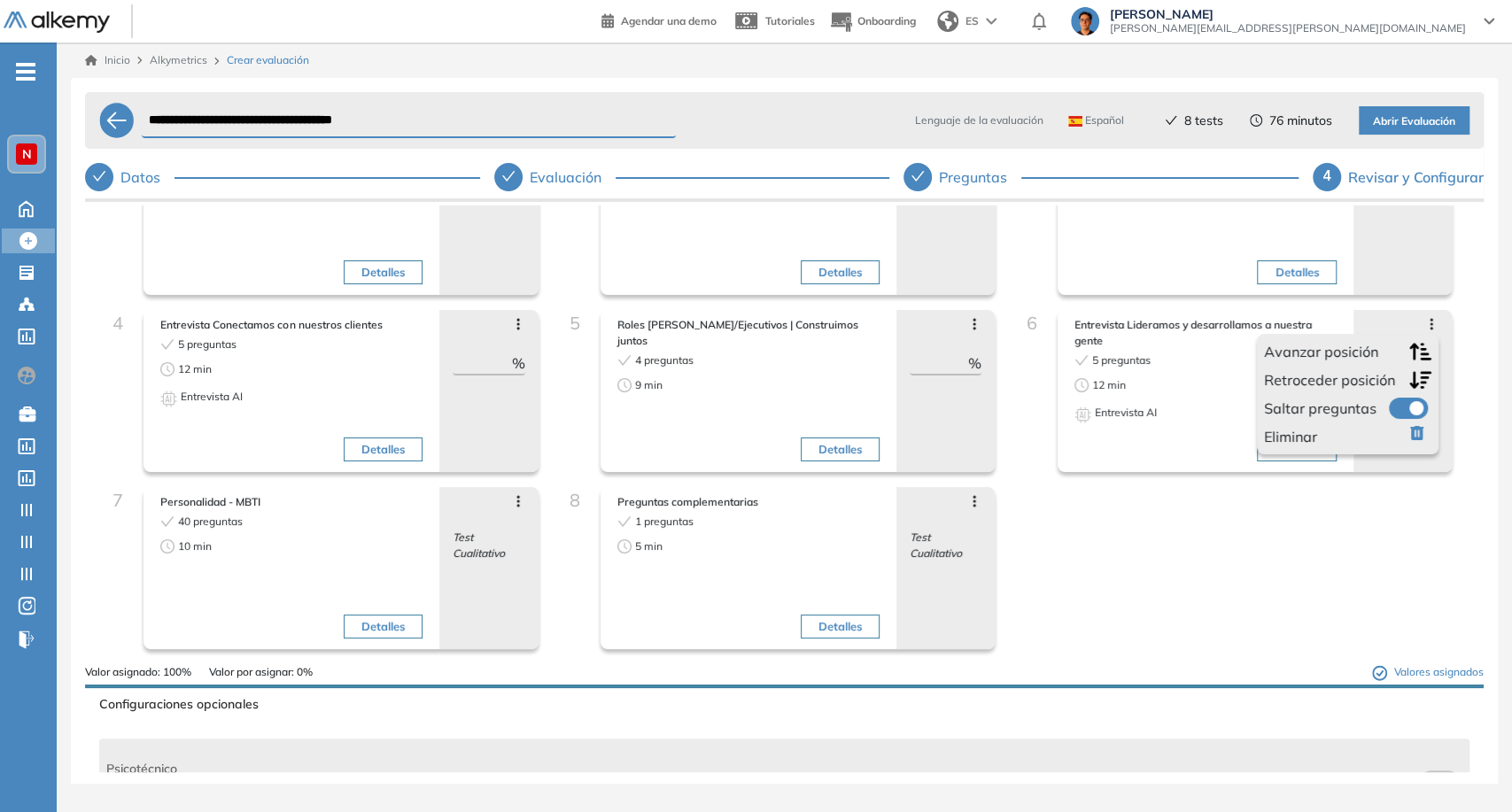
click at [1389, 411] on span at bounding box center [1396, 405] width 14 height 14
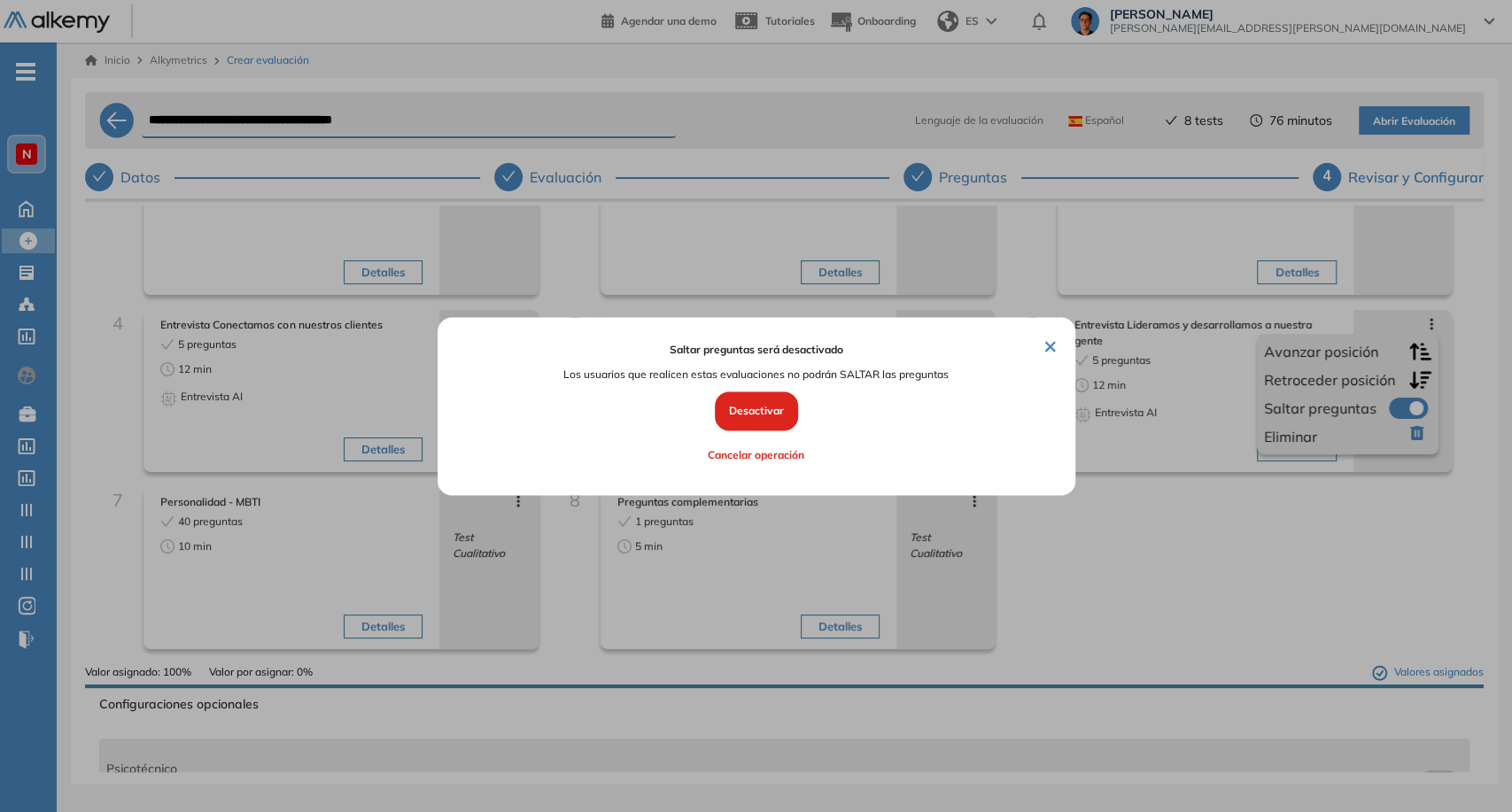
click at [763, 409] on button "Desactivar" at bounding box center [756, 412] width 84 height 39
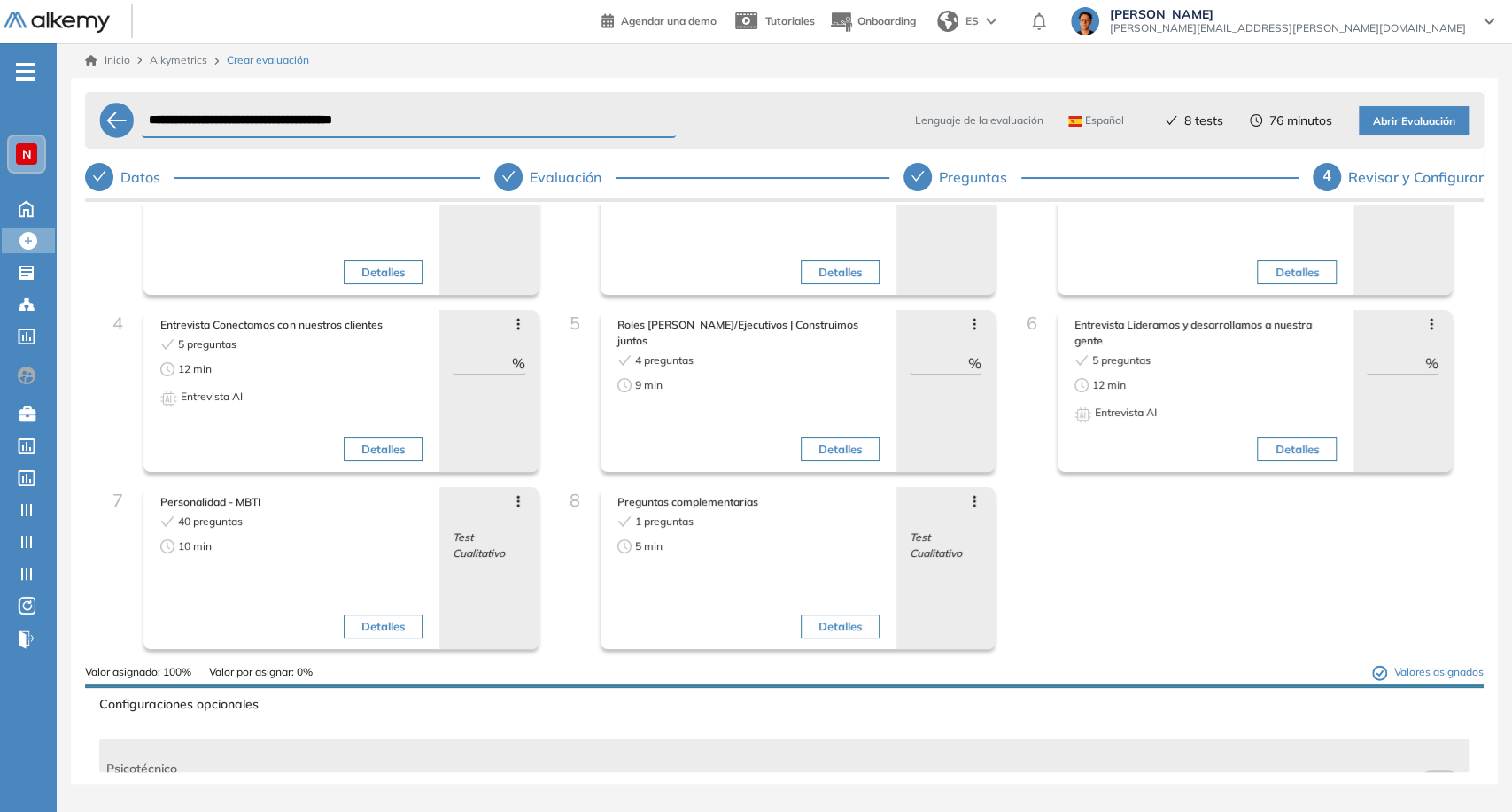
click at [970, 324] on icon at bounding box center [974, 324] width 14 height 14
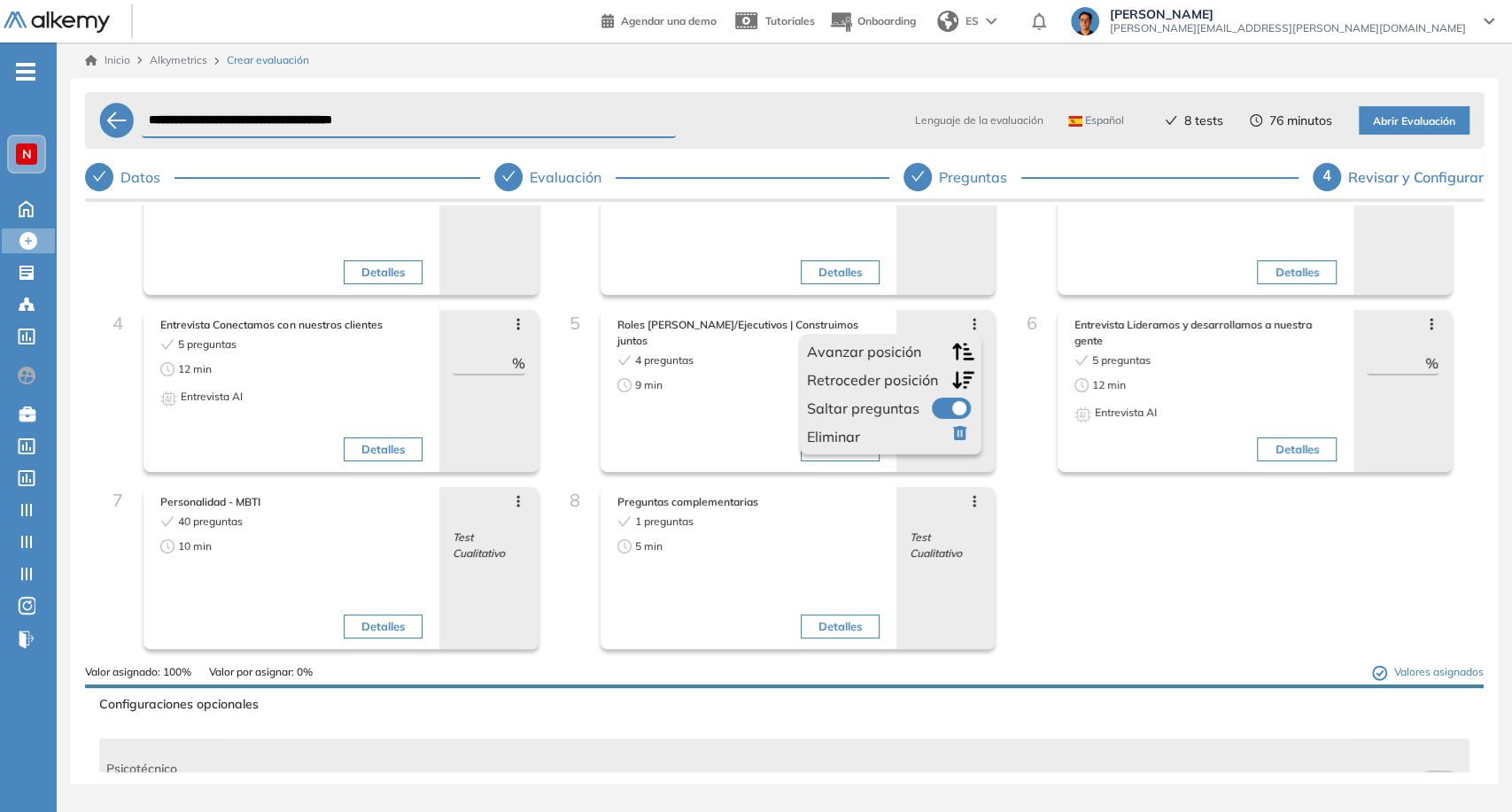
click at [943, 399] on label at bounding box center [952, 409] width 39 height 22
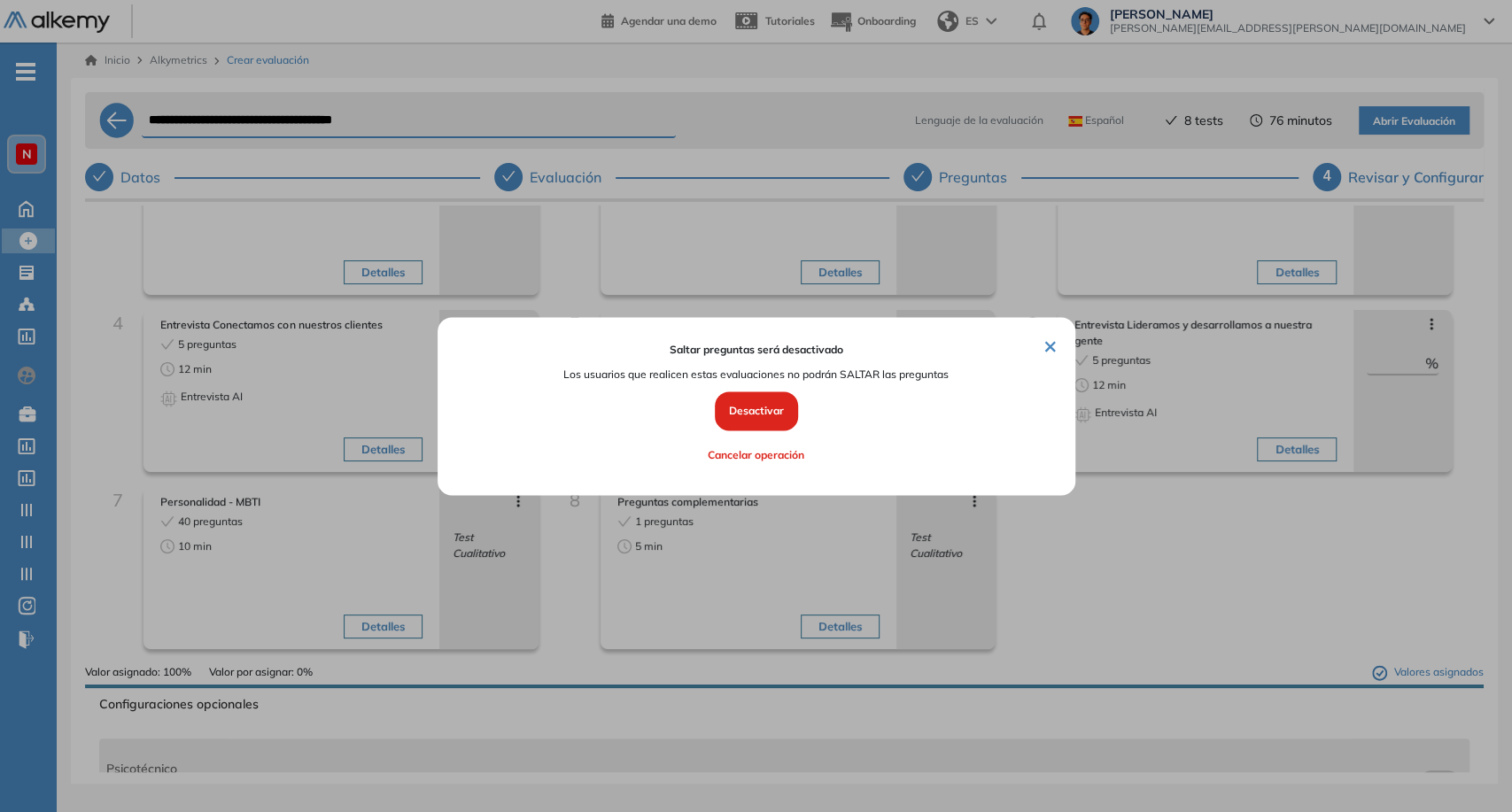
click at [776, 412] on button "Desactivar" at bounding box center [756, 412] width 84 height 39
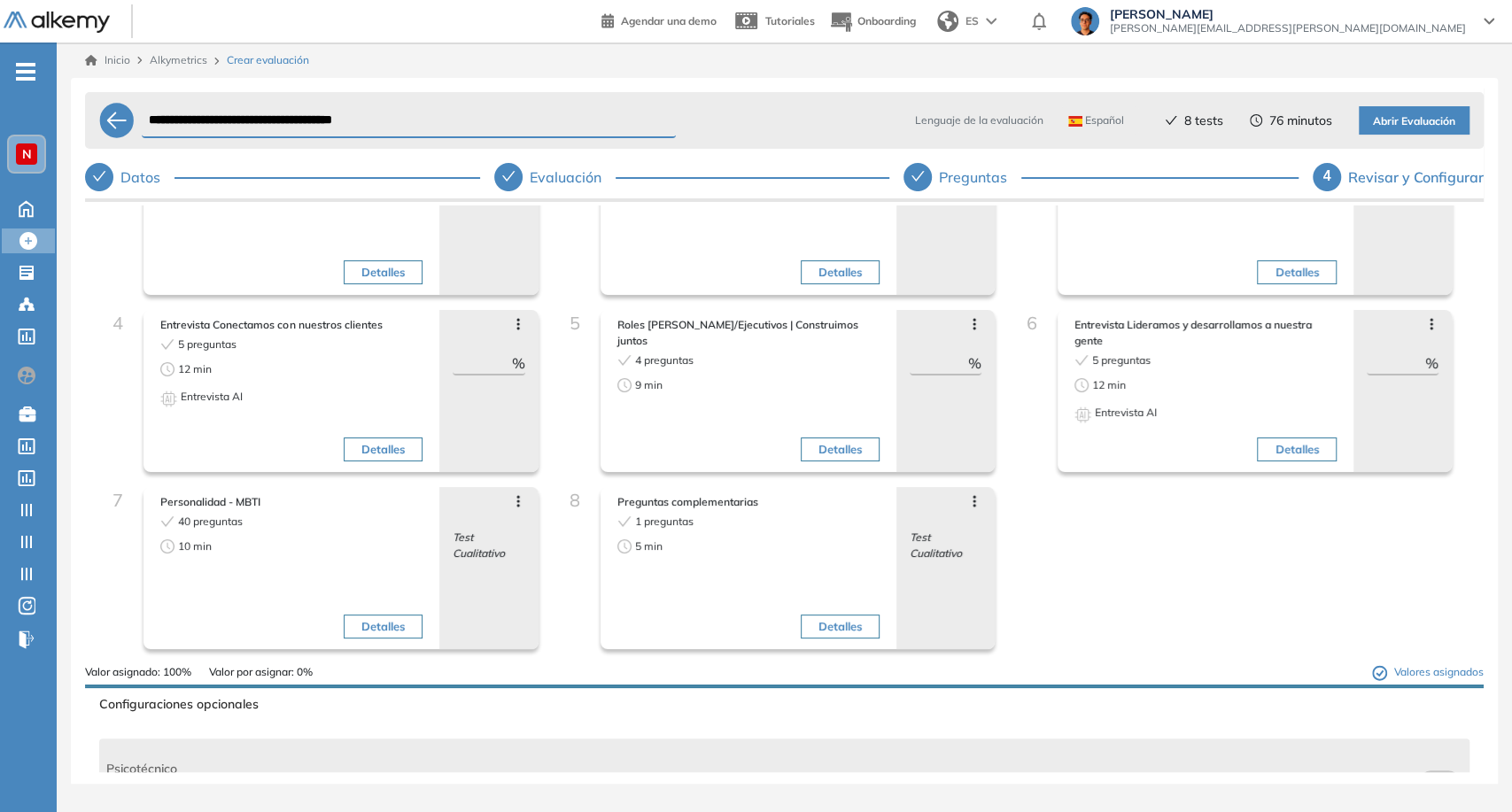
click at [506, 329] on div "Avanzar posición Retroceder posición Saltar preguntas Eliminar" at bounding box center [488, 324] width 72 height 14
click at [509, 331] on div "Avanzar posición Retroceder posición Saltar preguntas Eliminar ** %" at bounding box center [489, 391] width 99 height 163
click at [513, 329] on icon at bounding box center [518, 324] width 14 height 14
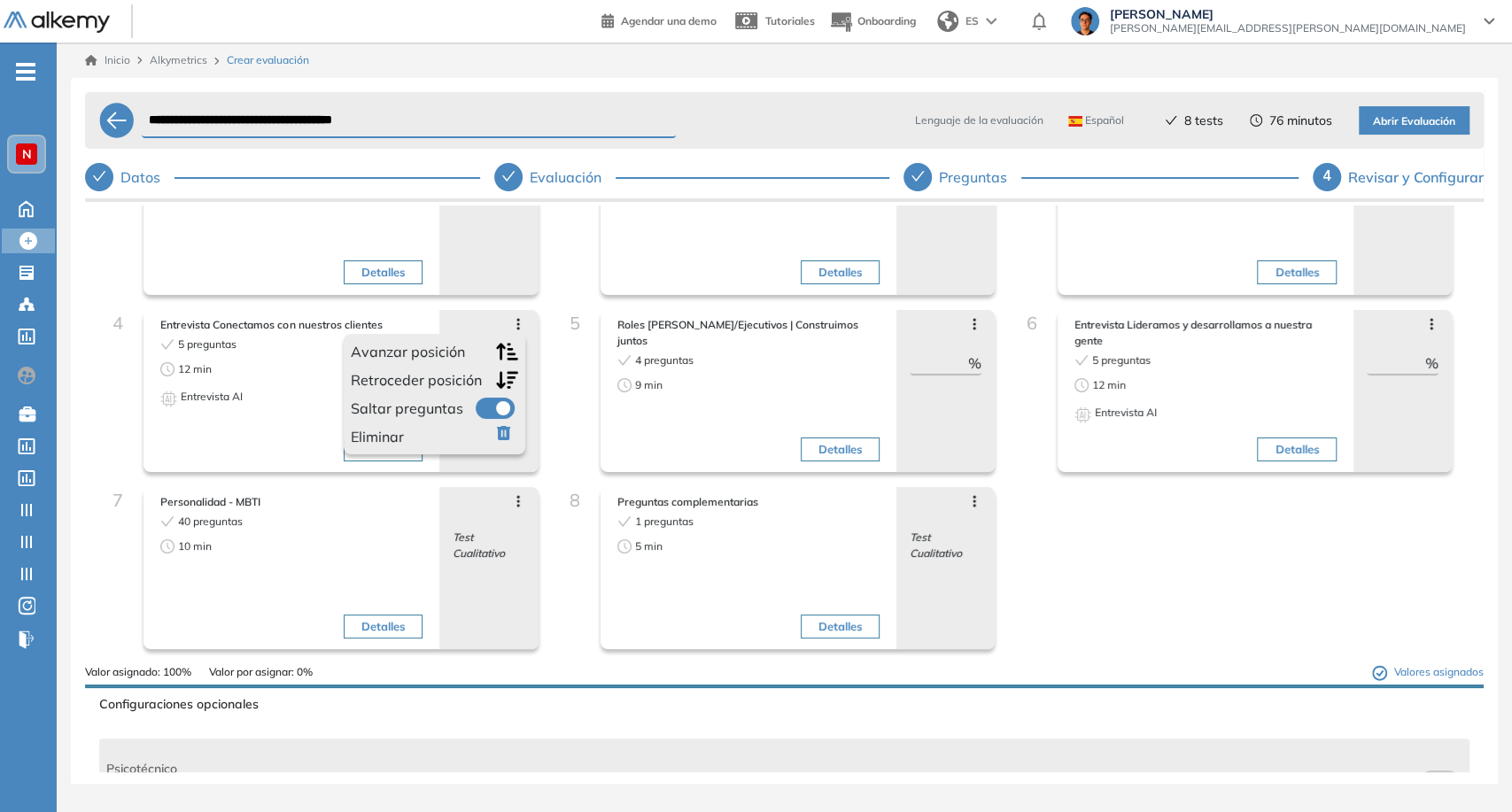
click at [490, 402] on span at bounding box center [483, 405] width 14 height 14
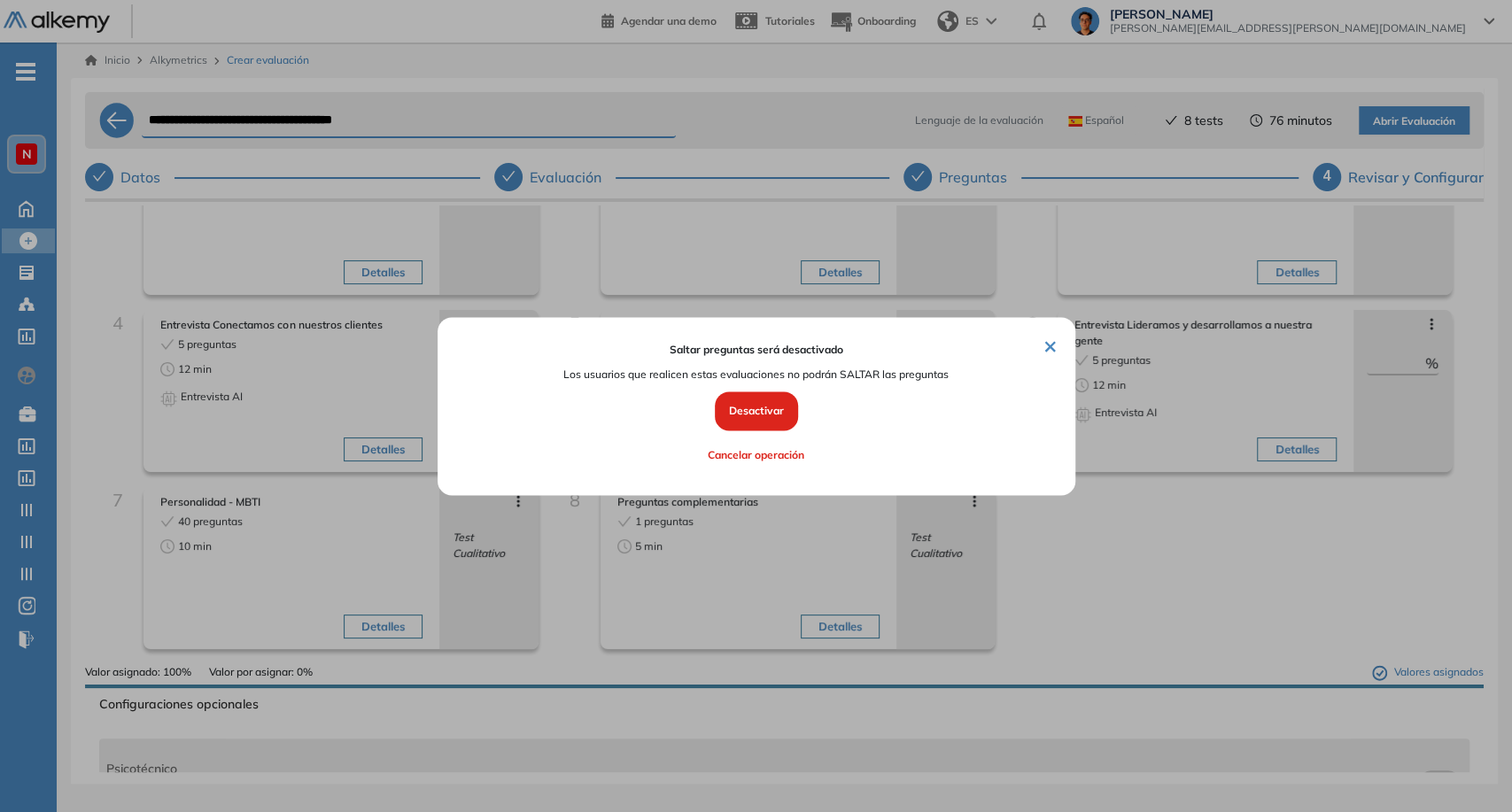
click at [779, 403] on button "Desactivar" at bounding box center [756, 412] width 84 height 39
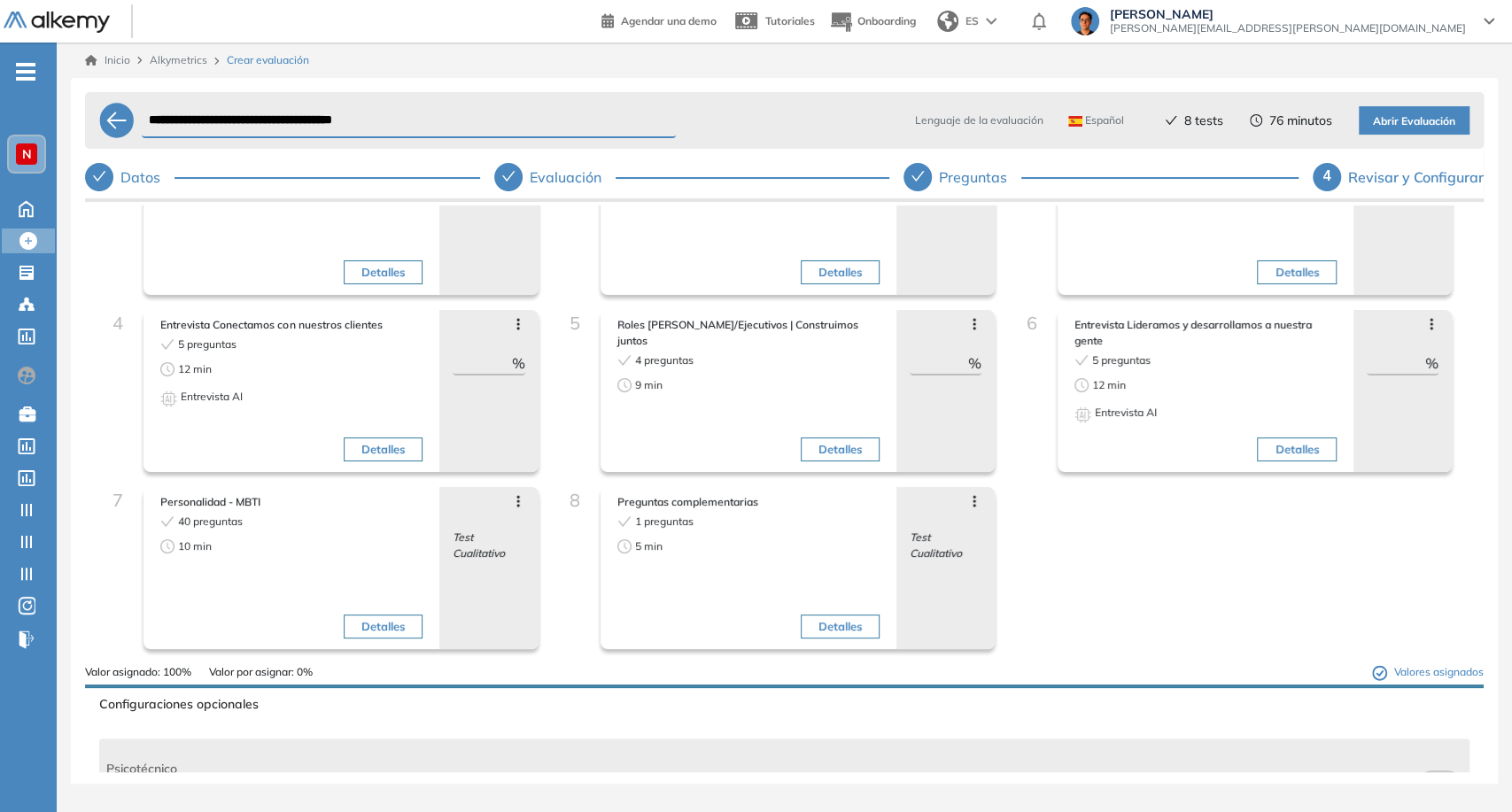
scroll to position [0, 0]
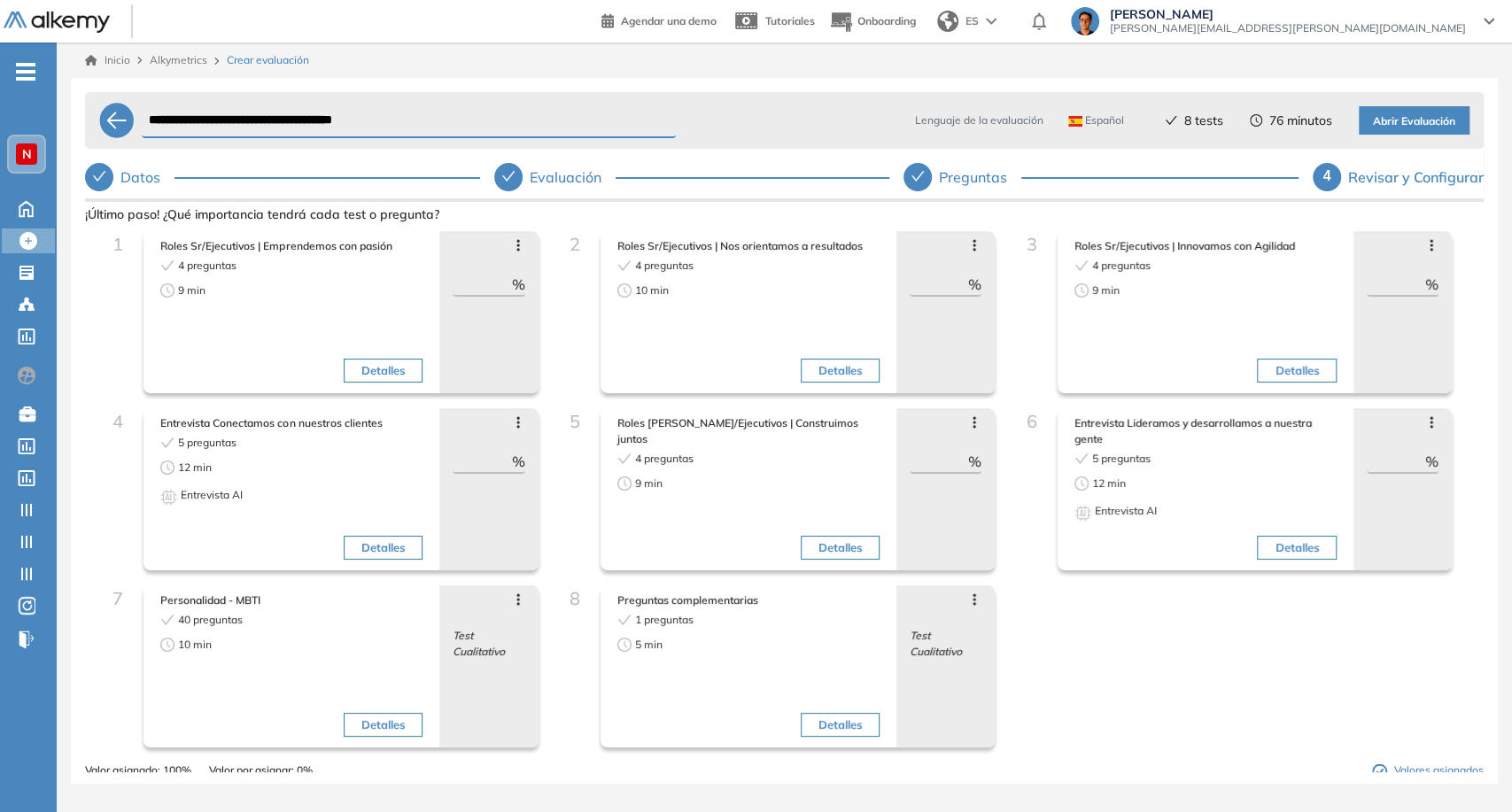
click at [1424, 251] on icon at bounding box center [1431, 245] width 14 height 14
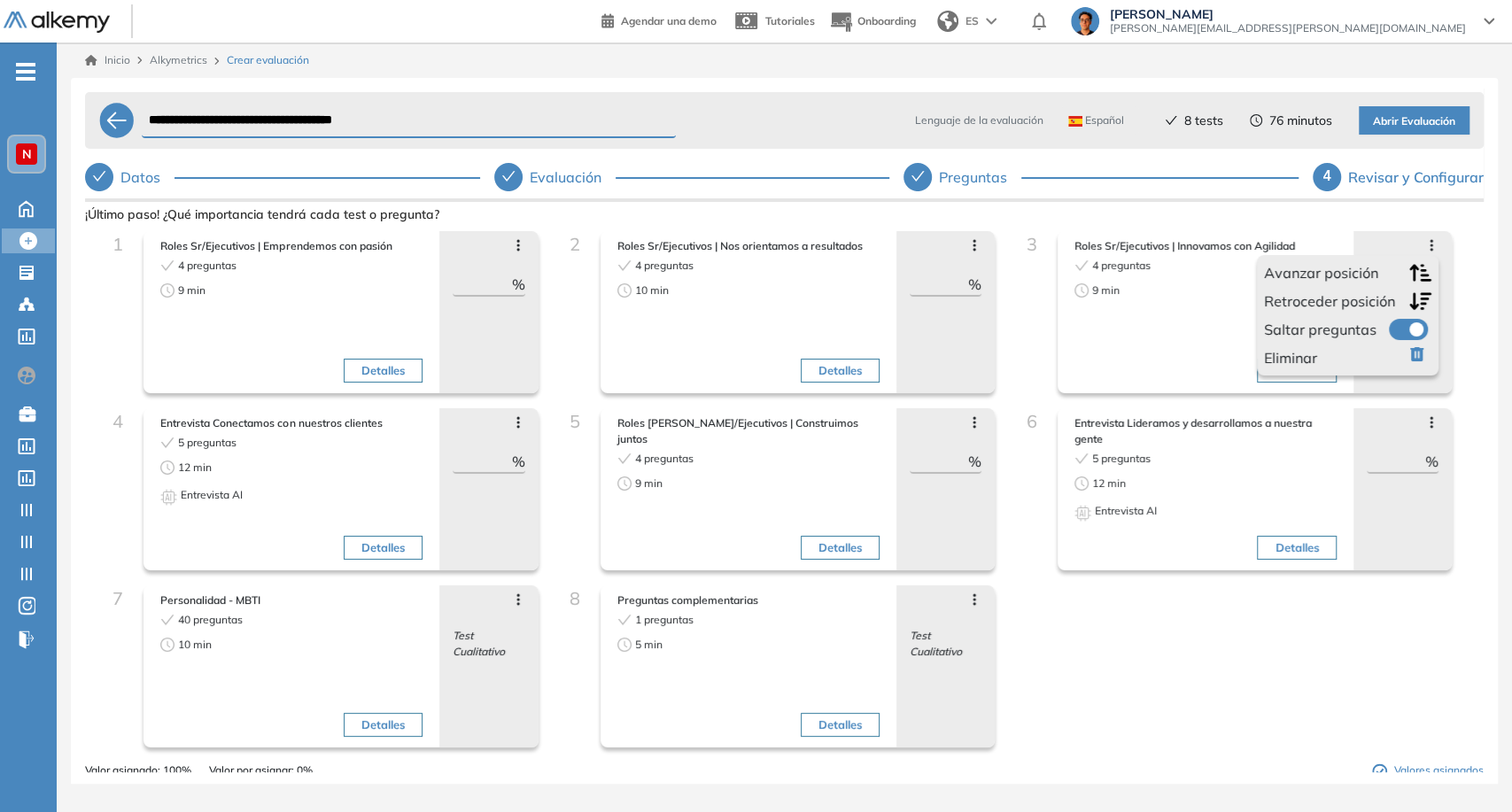
click at [1390, 326] on span at bounding box center [1396, 326] width 14 height 14
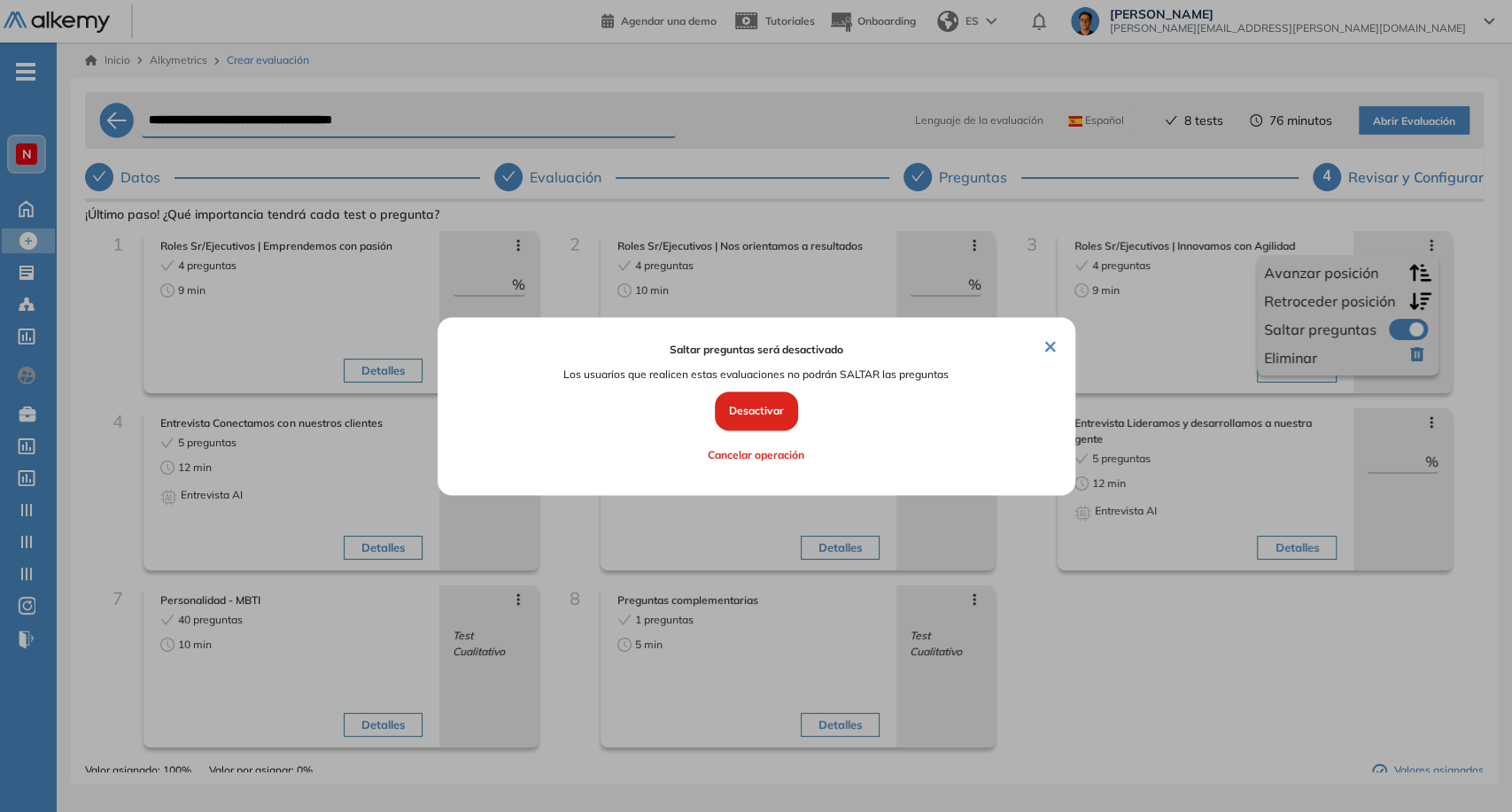
click at [758, 408] on button "Desactivar" at bounding box center [756, 412] width 84 height 39
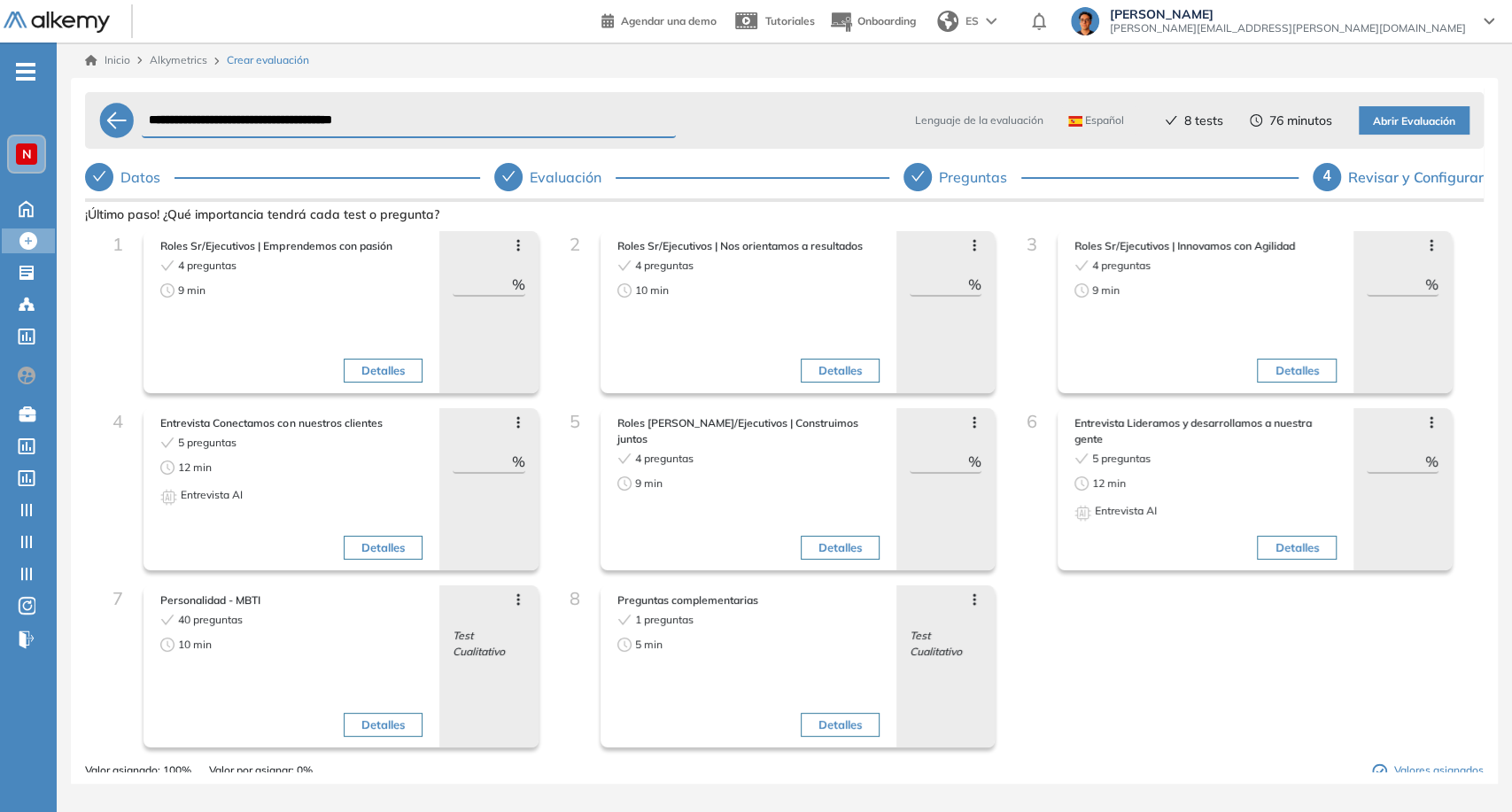
click at [974, 238] on icon at bounding box center [974, 245] width 14 height 14
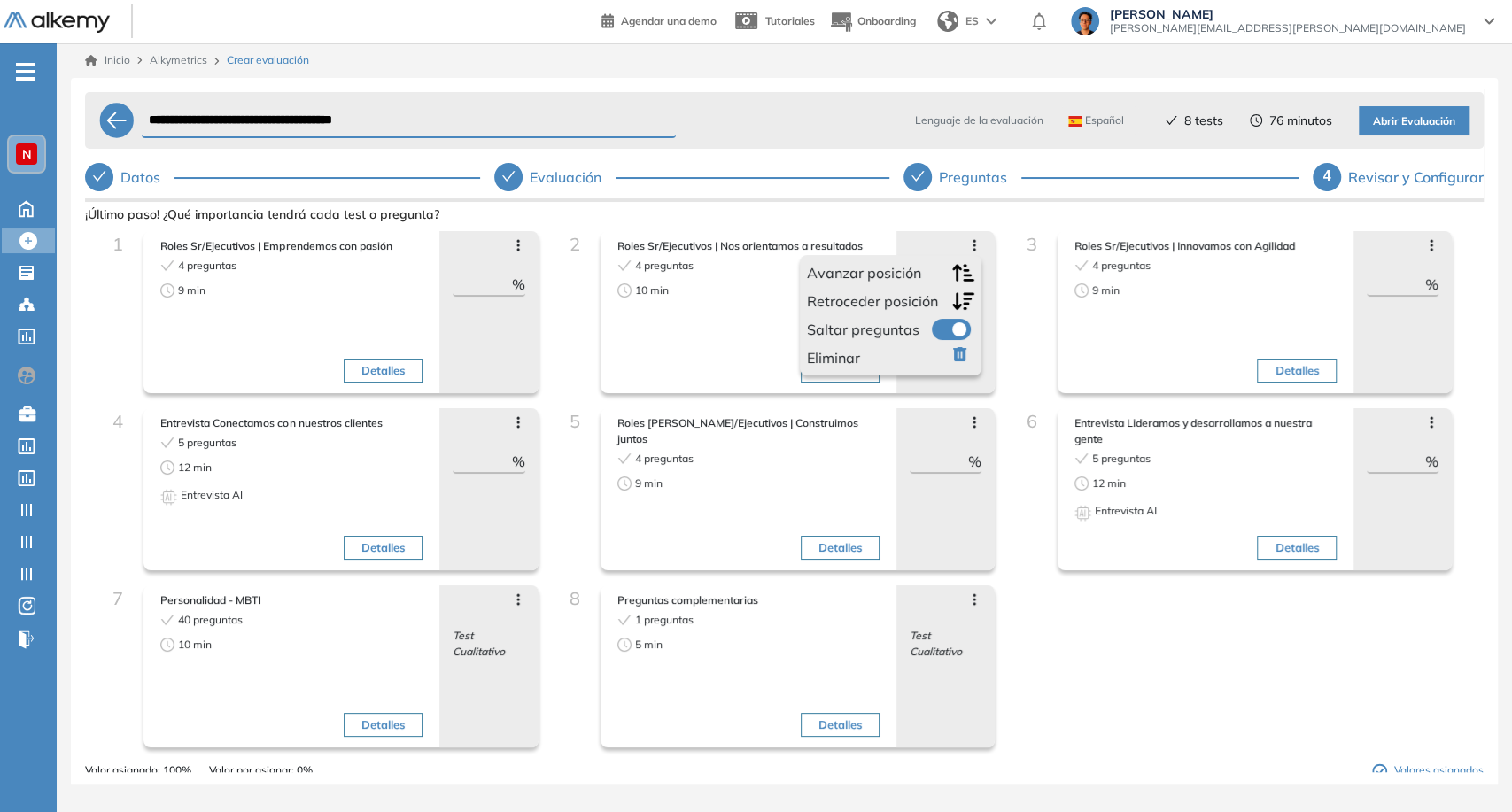
click at [946, 326] on span at bounding box center [939, 326] width 14 height 14
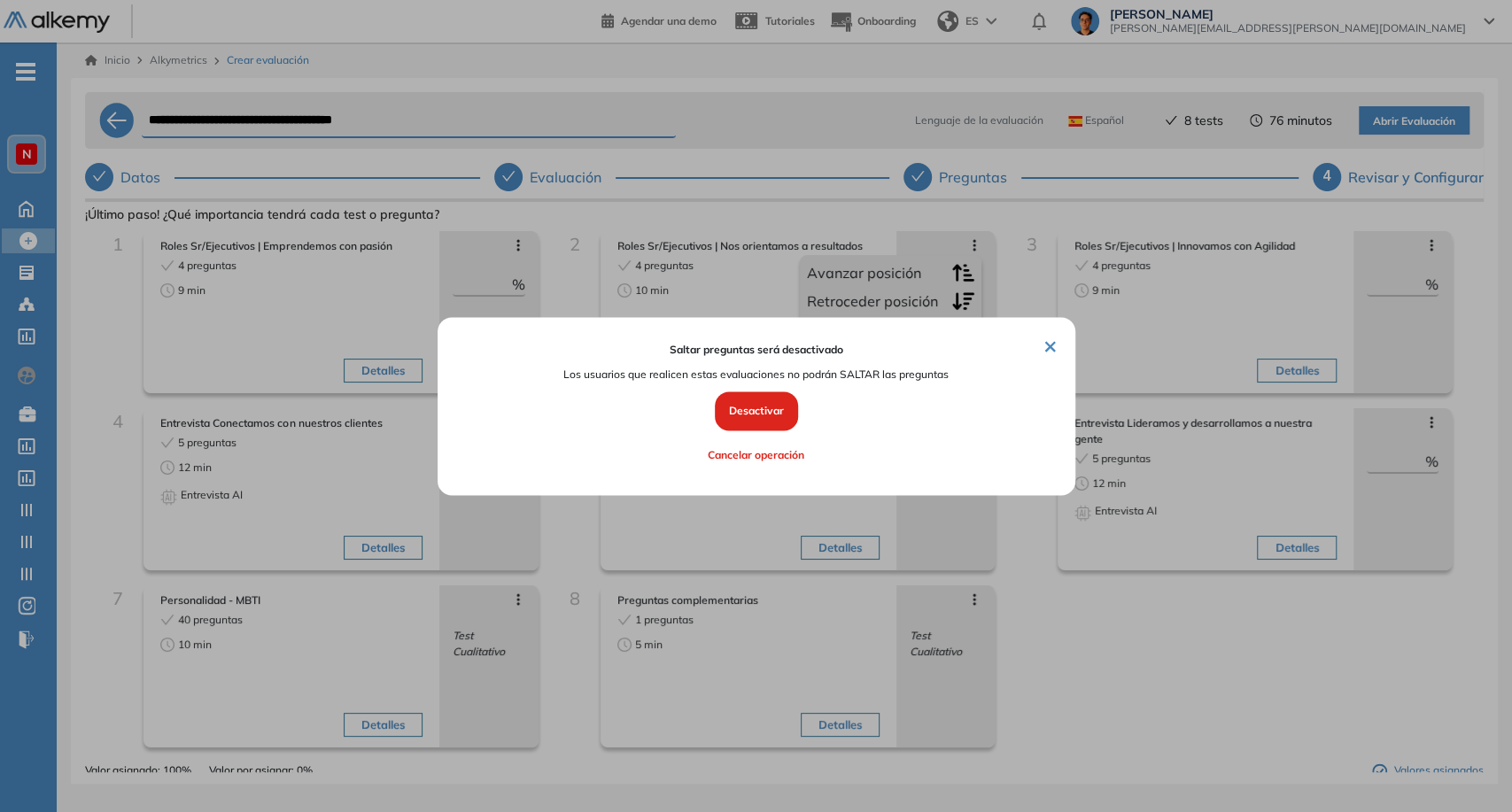
click at [767, 406] on button "Desactivar" at bounding box center [756, 412] width 84 height 39
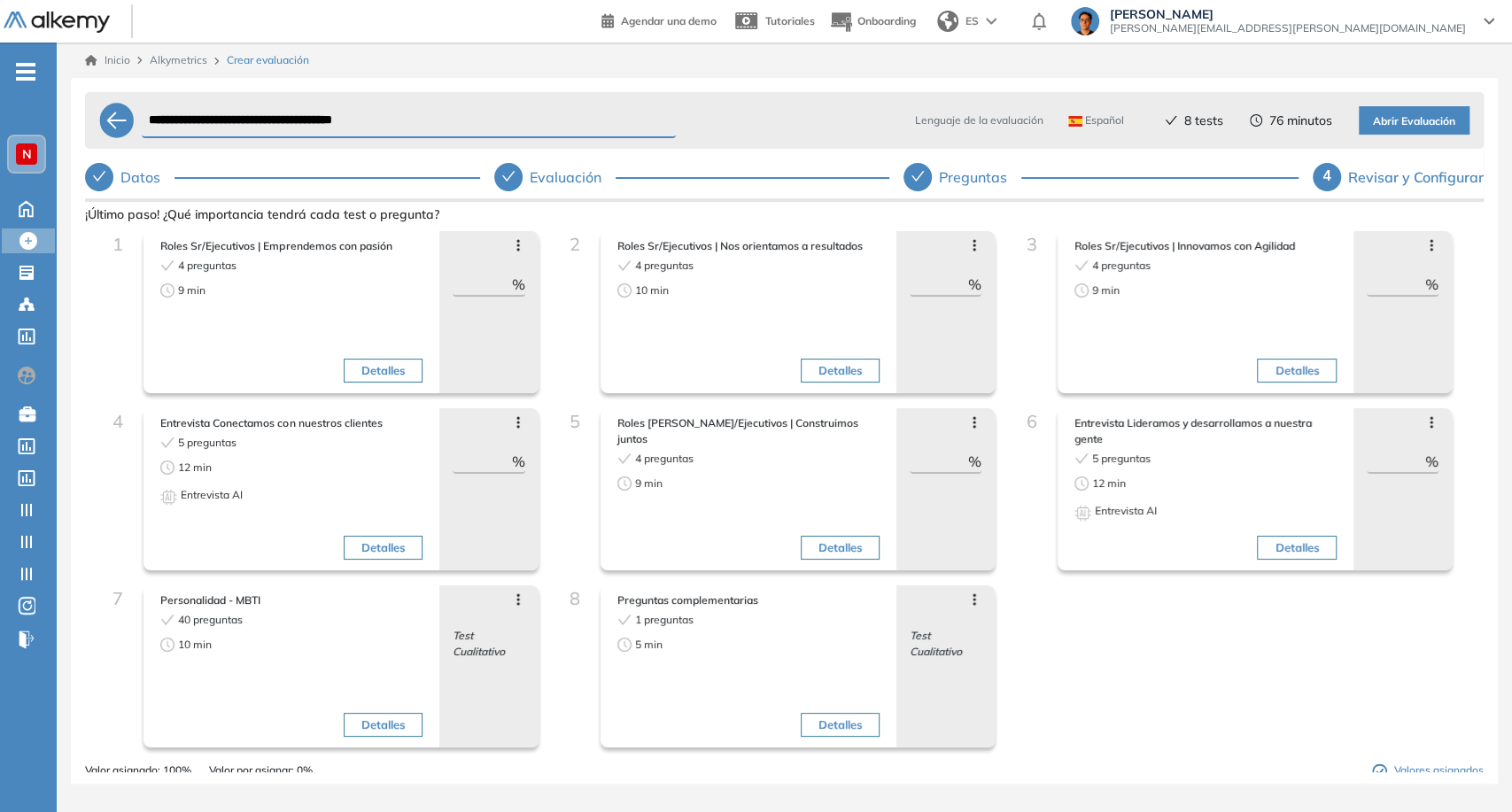
click at [519, 242] on icon at bounding box center [518, 245] width 14 height 14
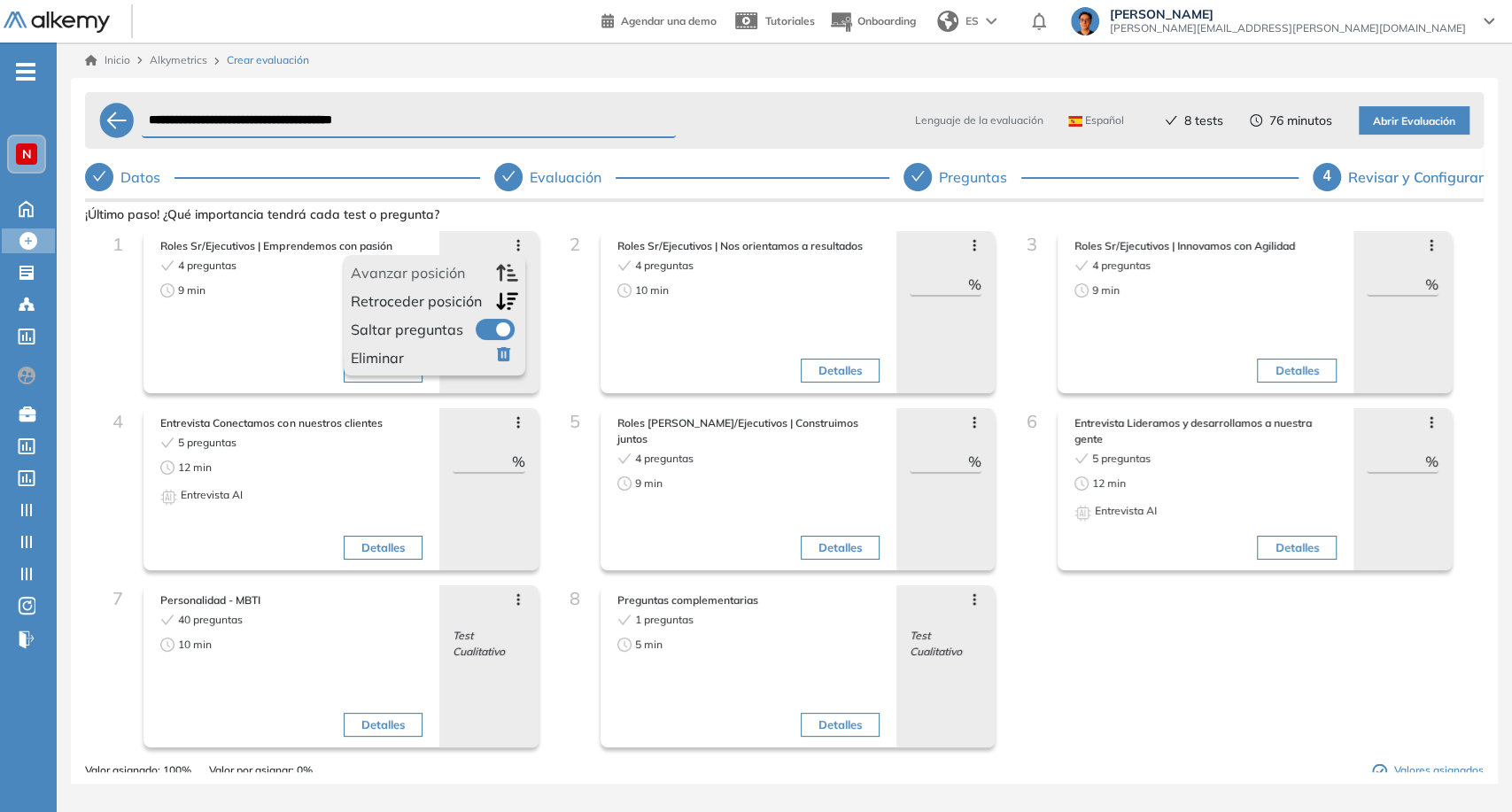
click at [488, 331] on label at bounding box center [495, 330] width 39 height 22
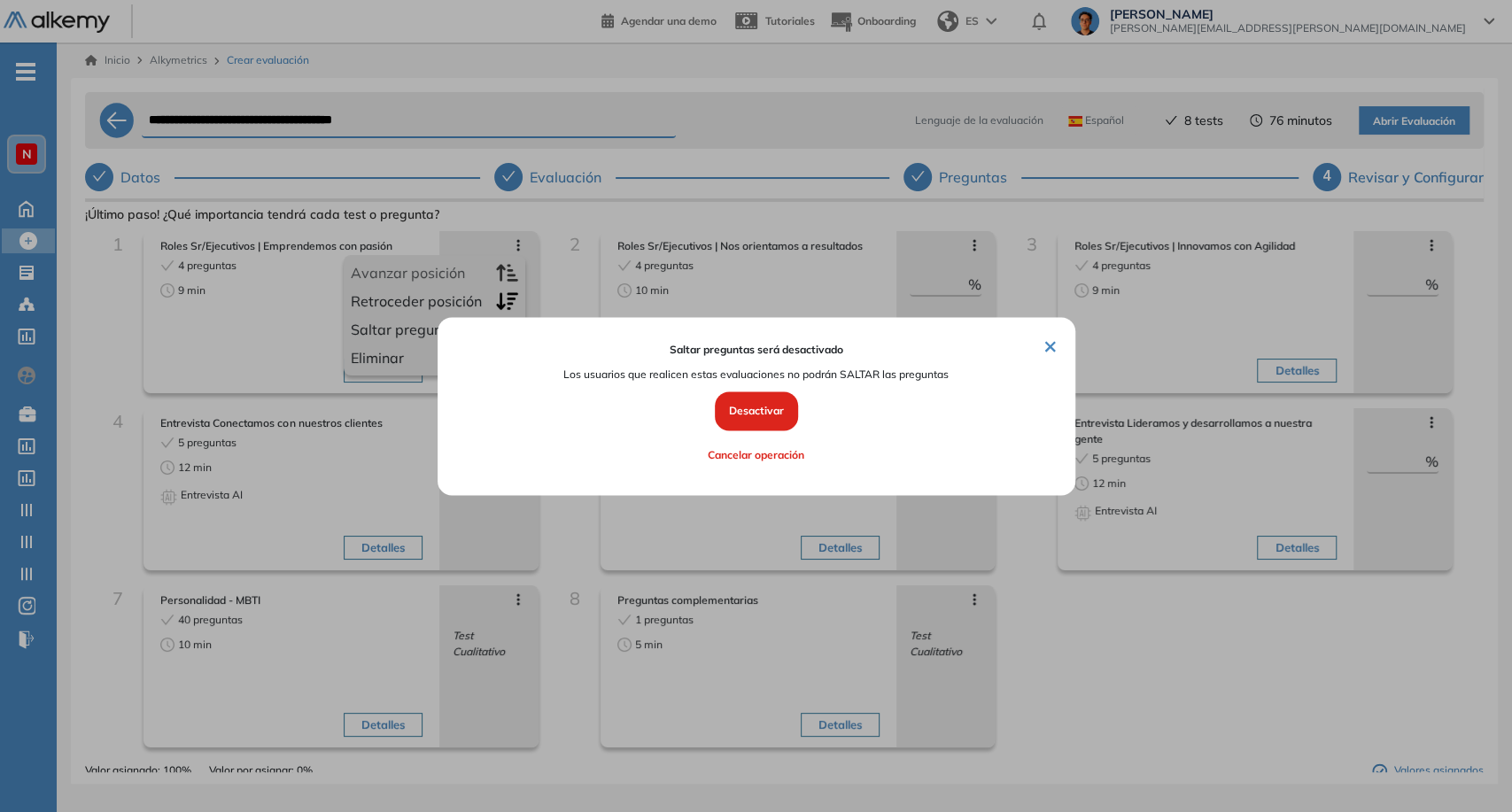
drag, startPoint x: 758, startPoint y: 406, endPoint x: 771, endPoint y: 420, distance: 19.1
click at [758, 408] on button "Desactivar" at bounding box center [756, 412] width 84 height 39
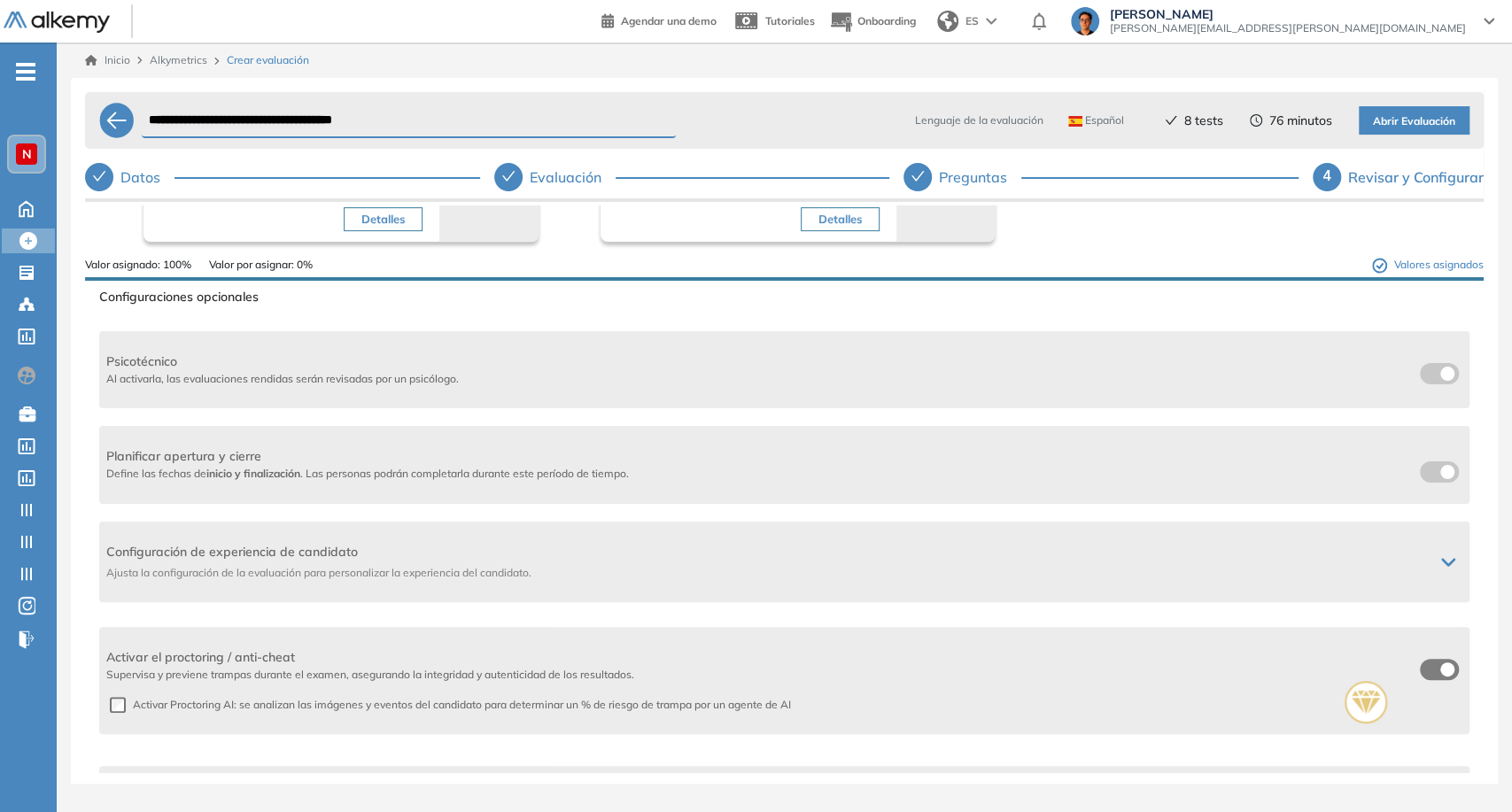
scroll to position [590, 0]
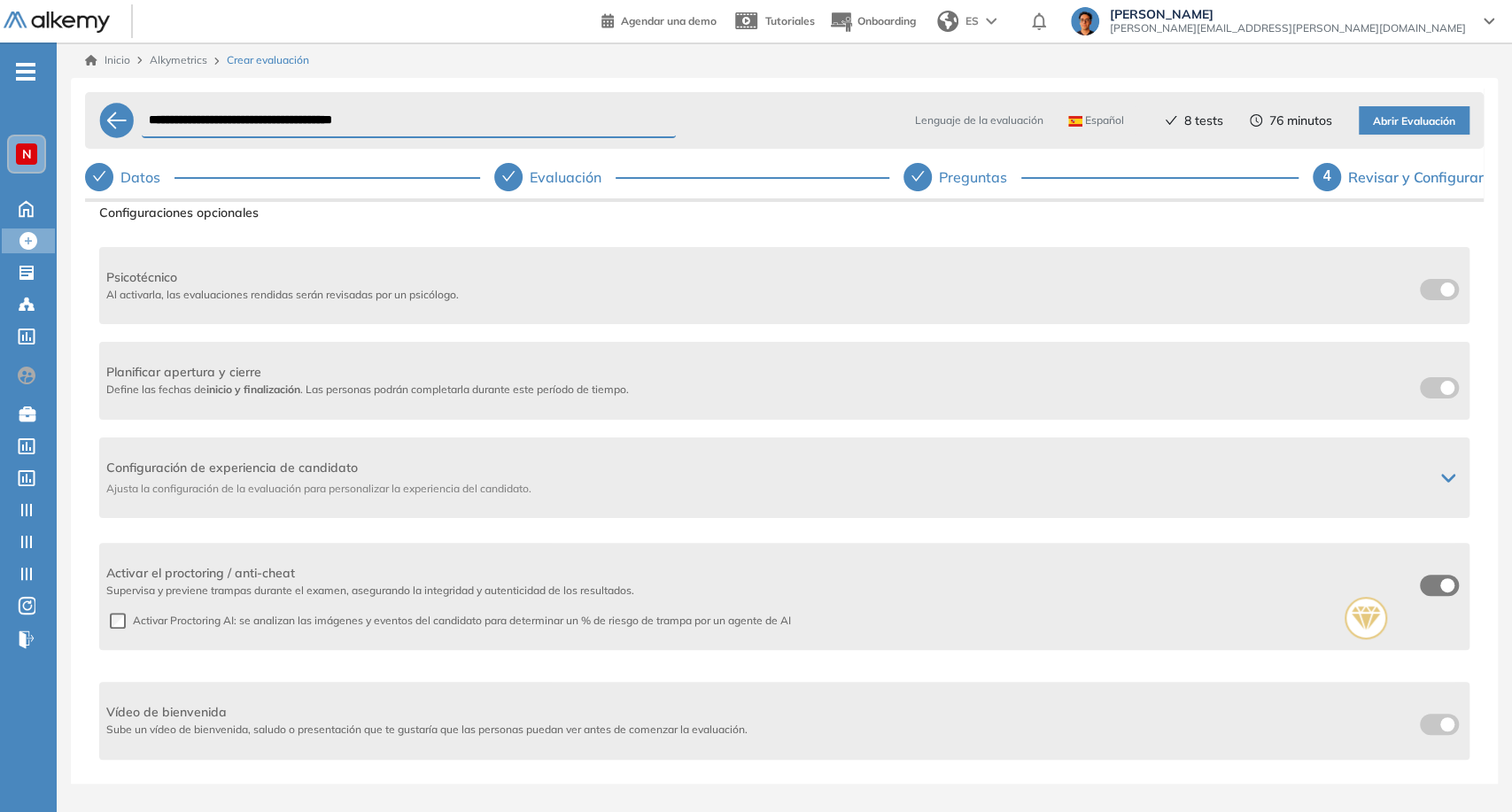
click at [812, 420] on div "Configuraciones opcionales Psicotécnico Al activarla, las evaluaciones rendidas…" at bounding box center [784, 529] width 1370 height 665
click at [805, 403] on div "Planificar apertura y cierre Define las fechas de inicio y finalización . Las p…" at bounding box center [784, 380] width 1370 height 78
click at [1400, 477] on span "Configuración de experiencia de candidato" at bounding box center [762, 468] width 1313 height 19
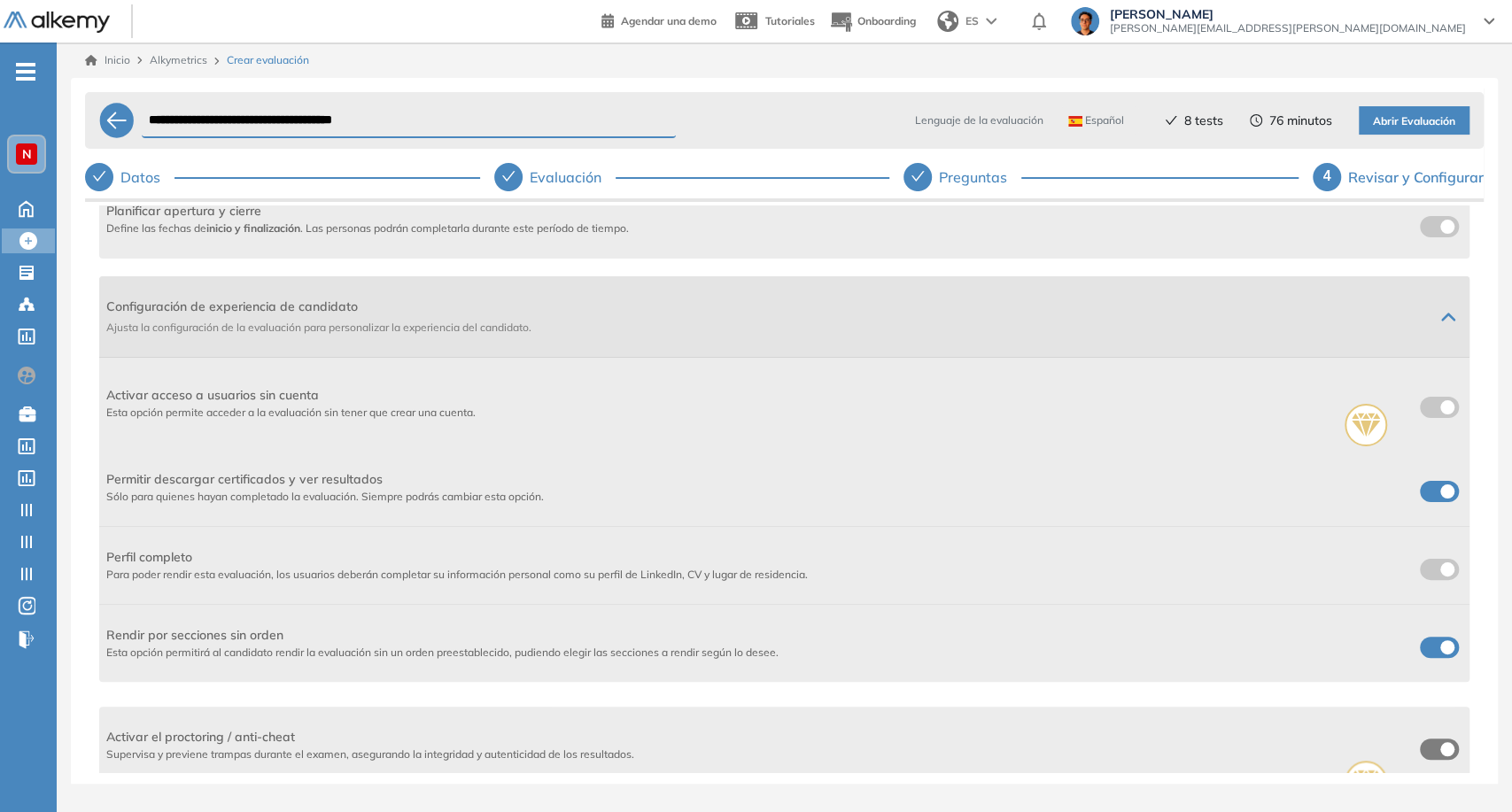
scroll to position [786, 0]
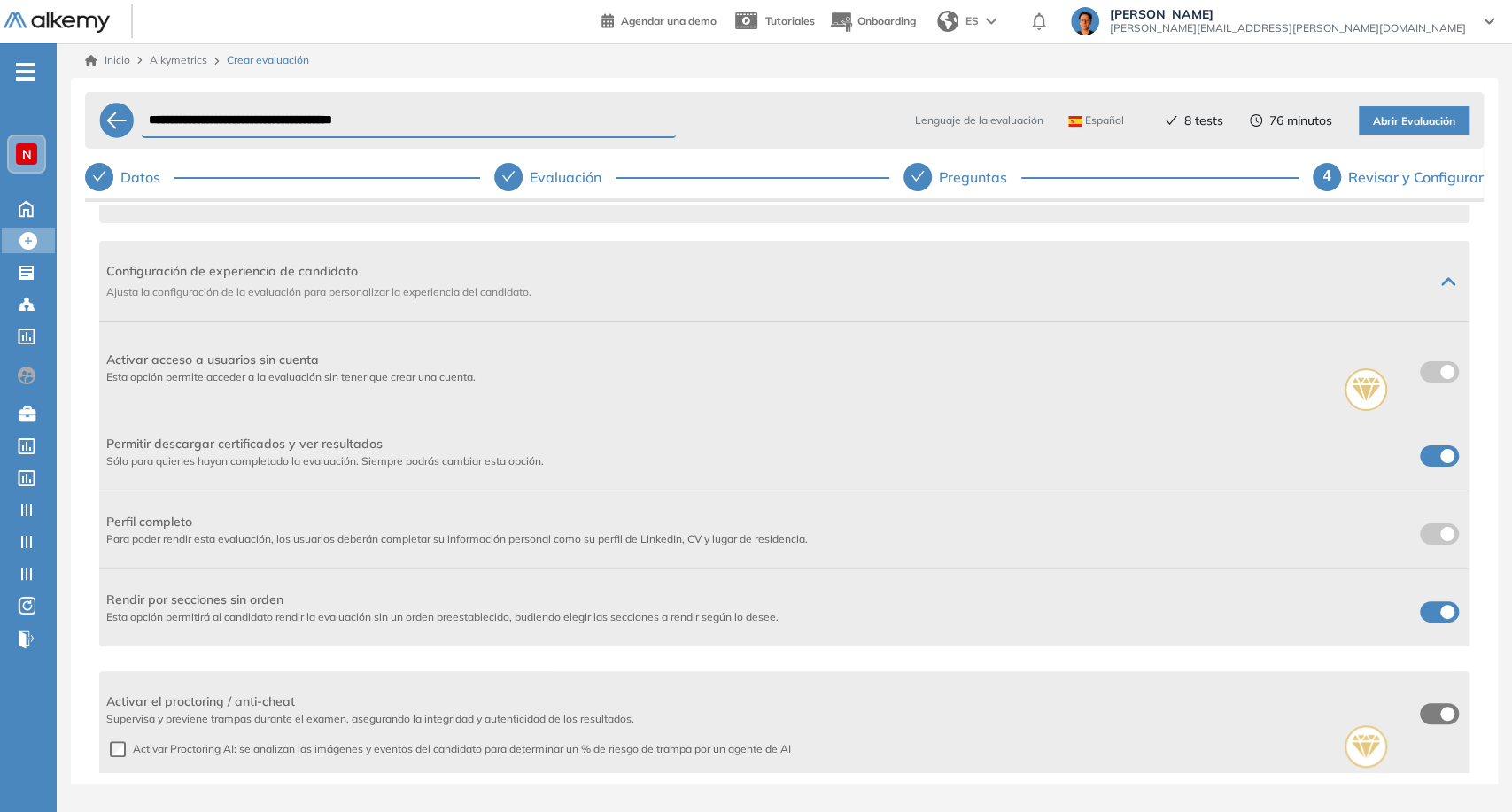
click at [1419, 458] on label at bounding box center [1439, 456] width 39 height 22
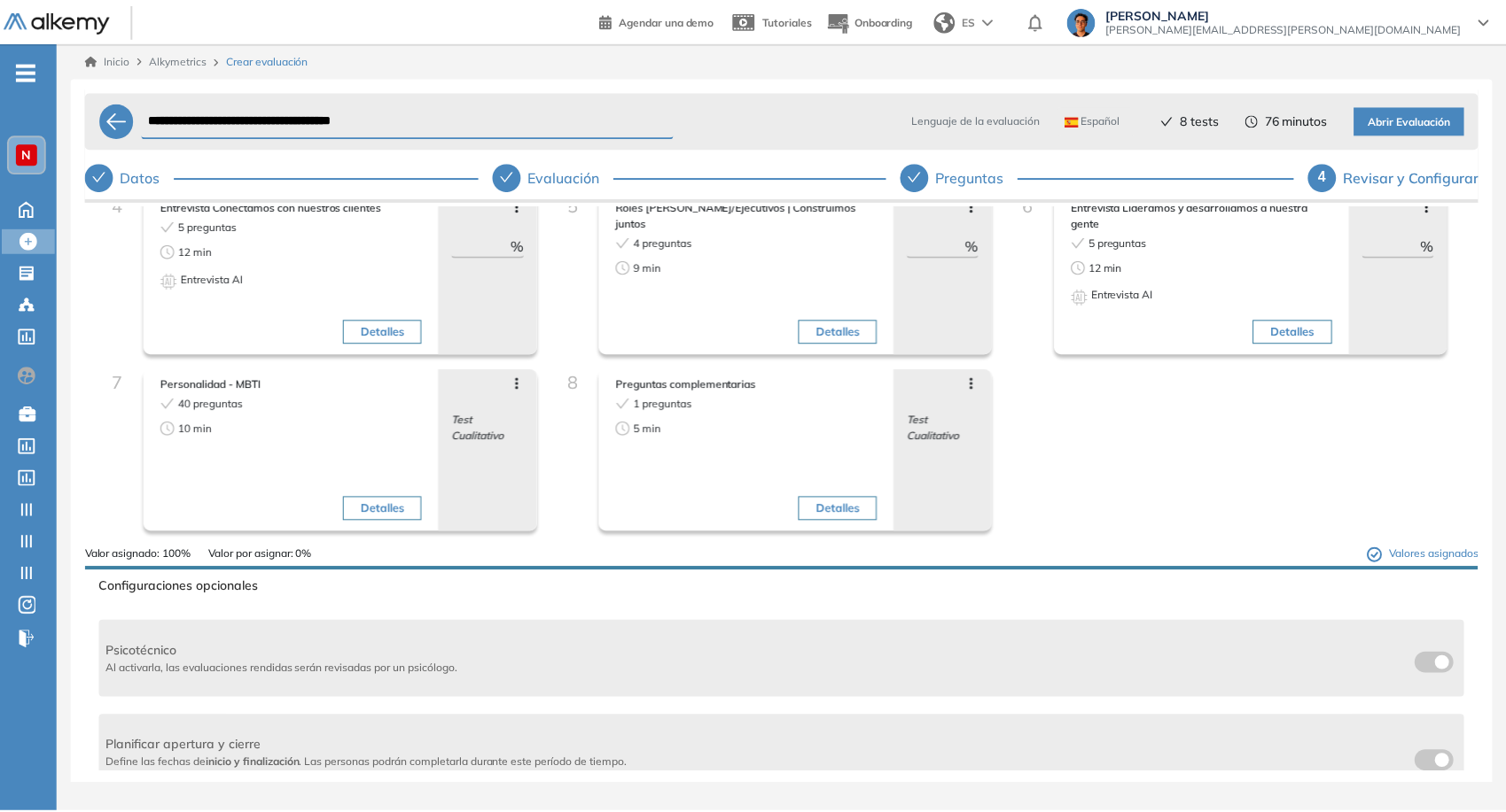
scroll to position [0, 0]
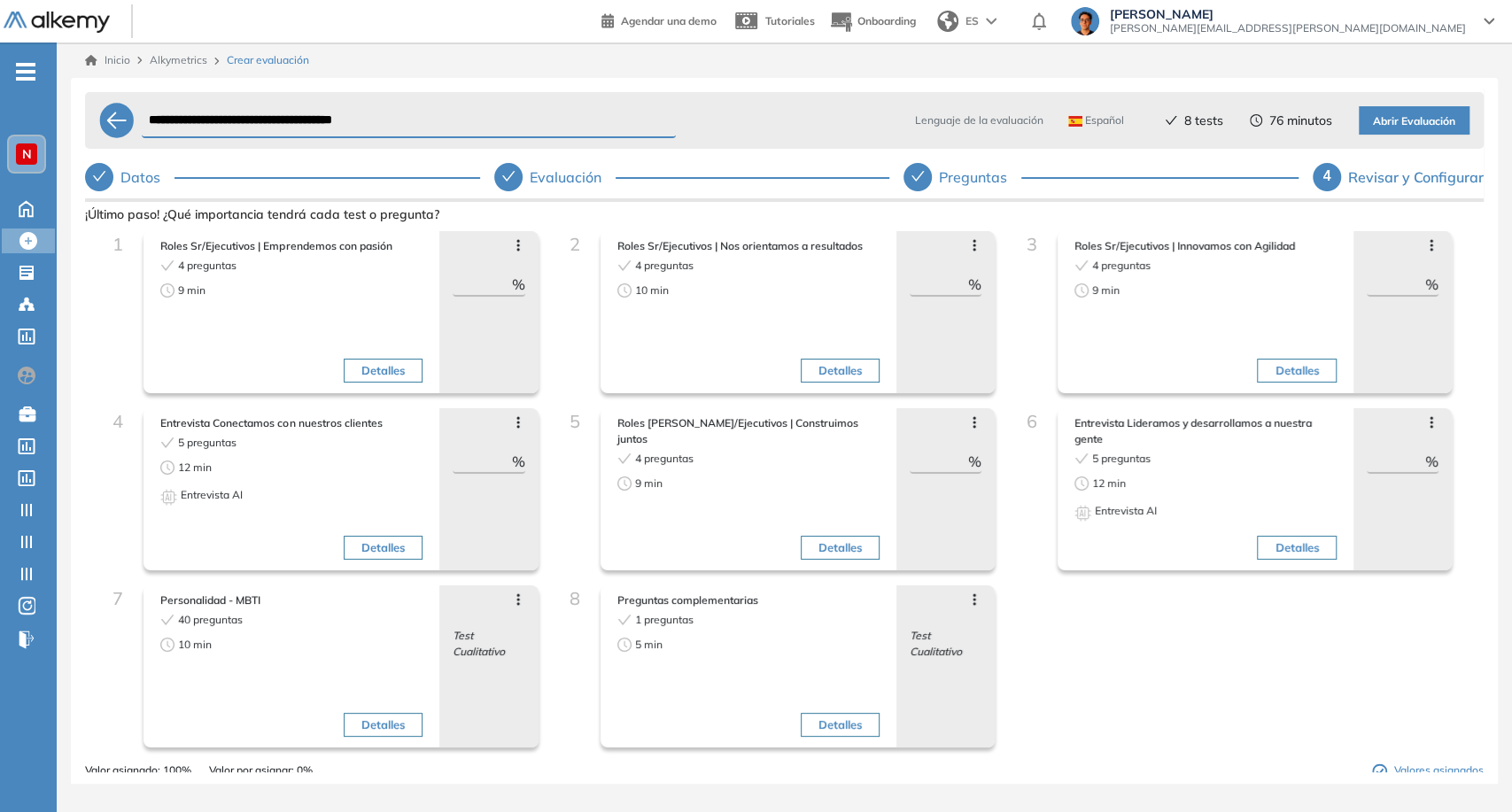
click at [1375, 127] on span "Abrir Evaluación" at bounding box center [1414, 121] width 83 height 17
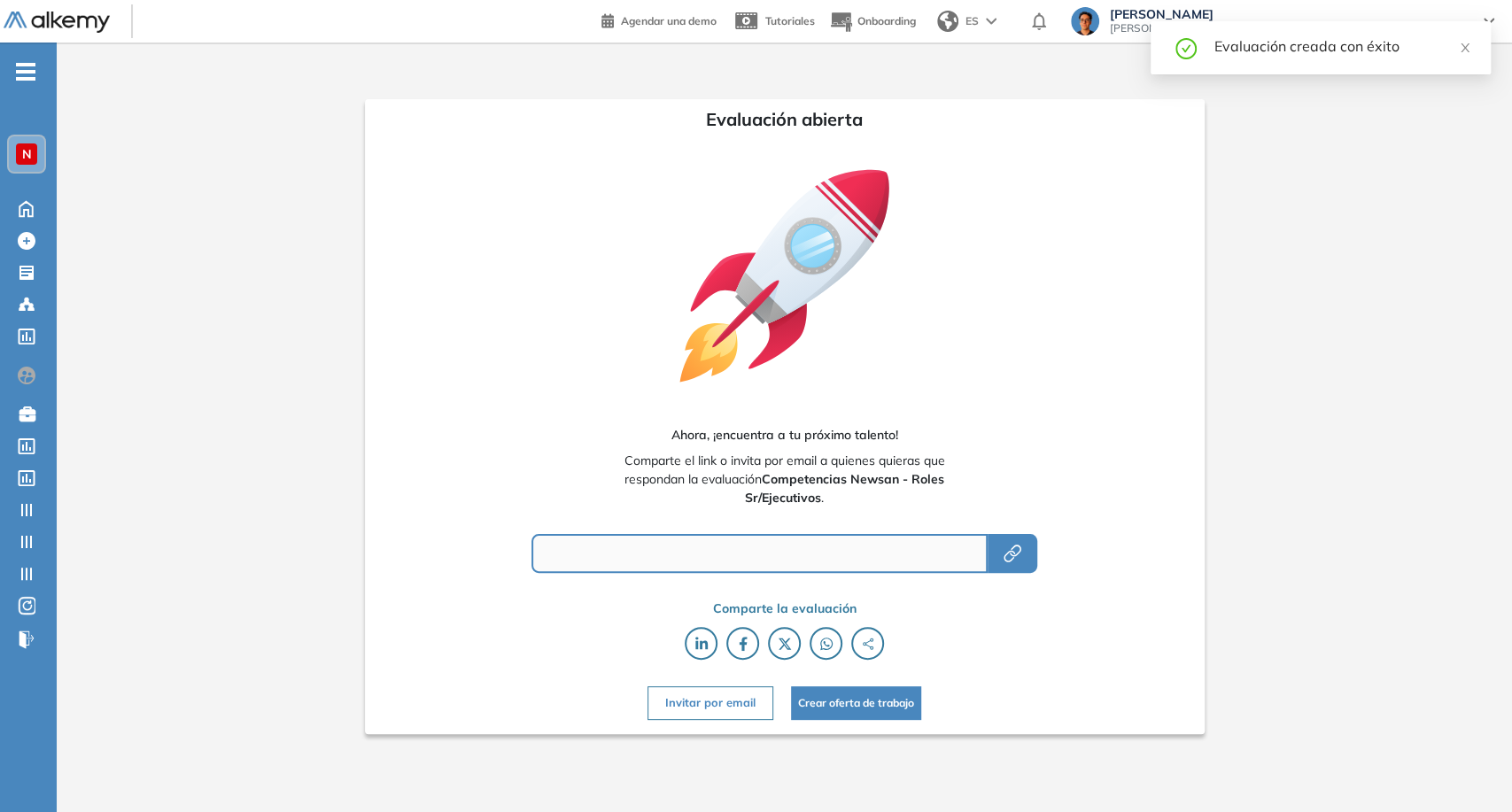
type input "**********"
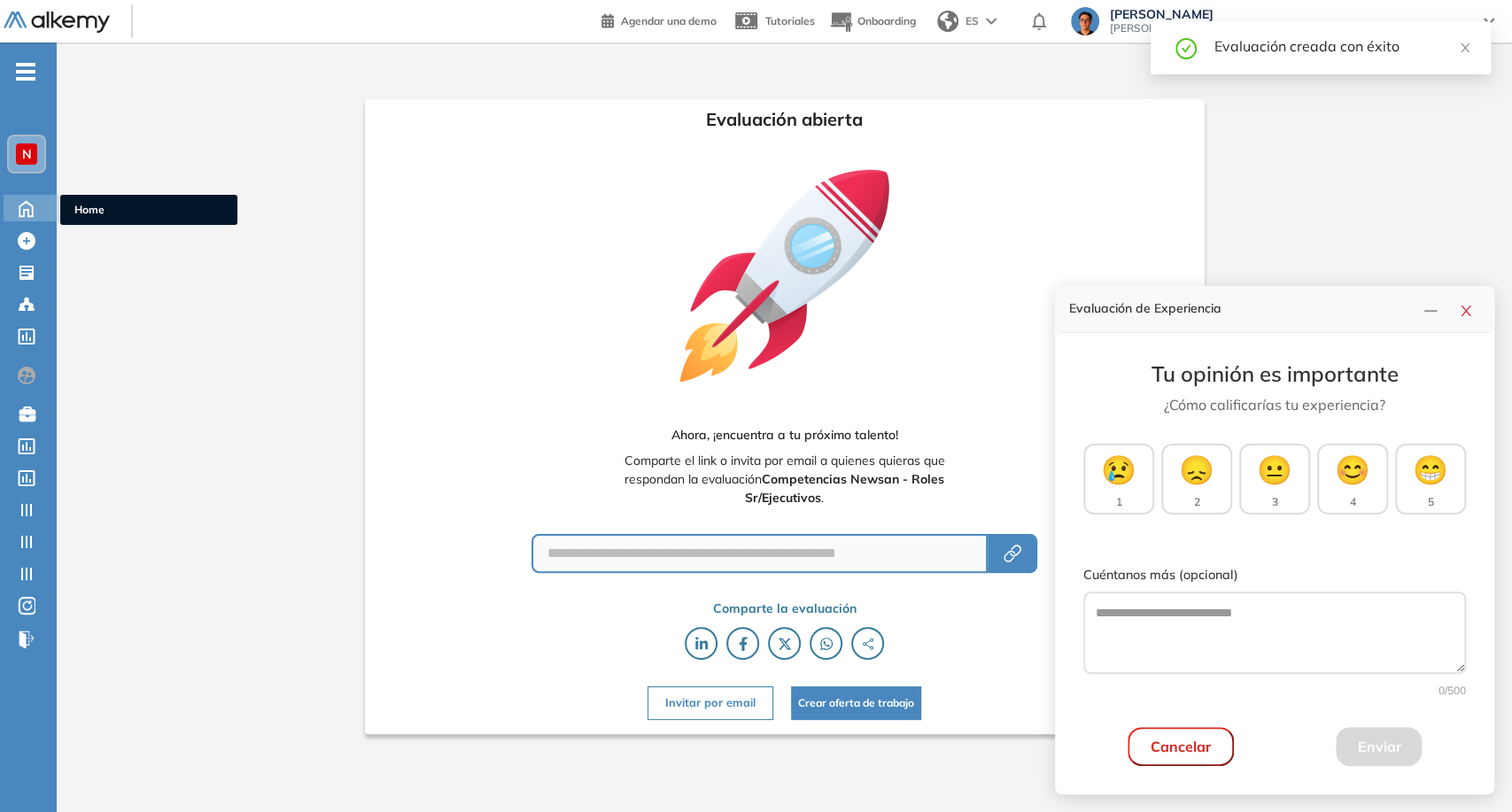
click at [33, 205] on icon at bounding box center [26, 208] width 31 height 22
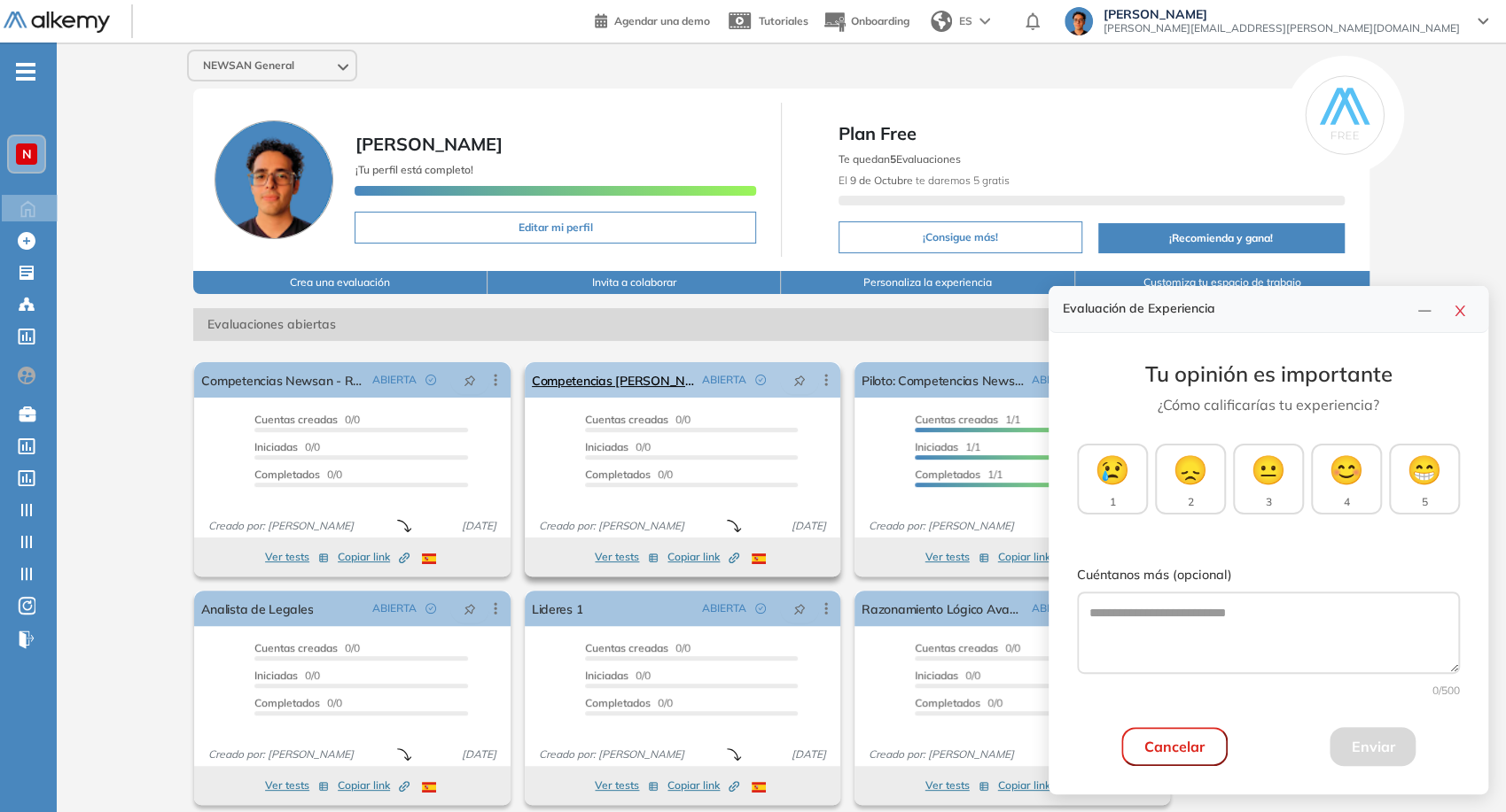
click at [822, 380] on icon at bounding box center [826, 380] width 18 height 18
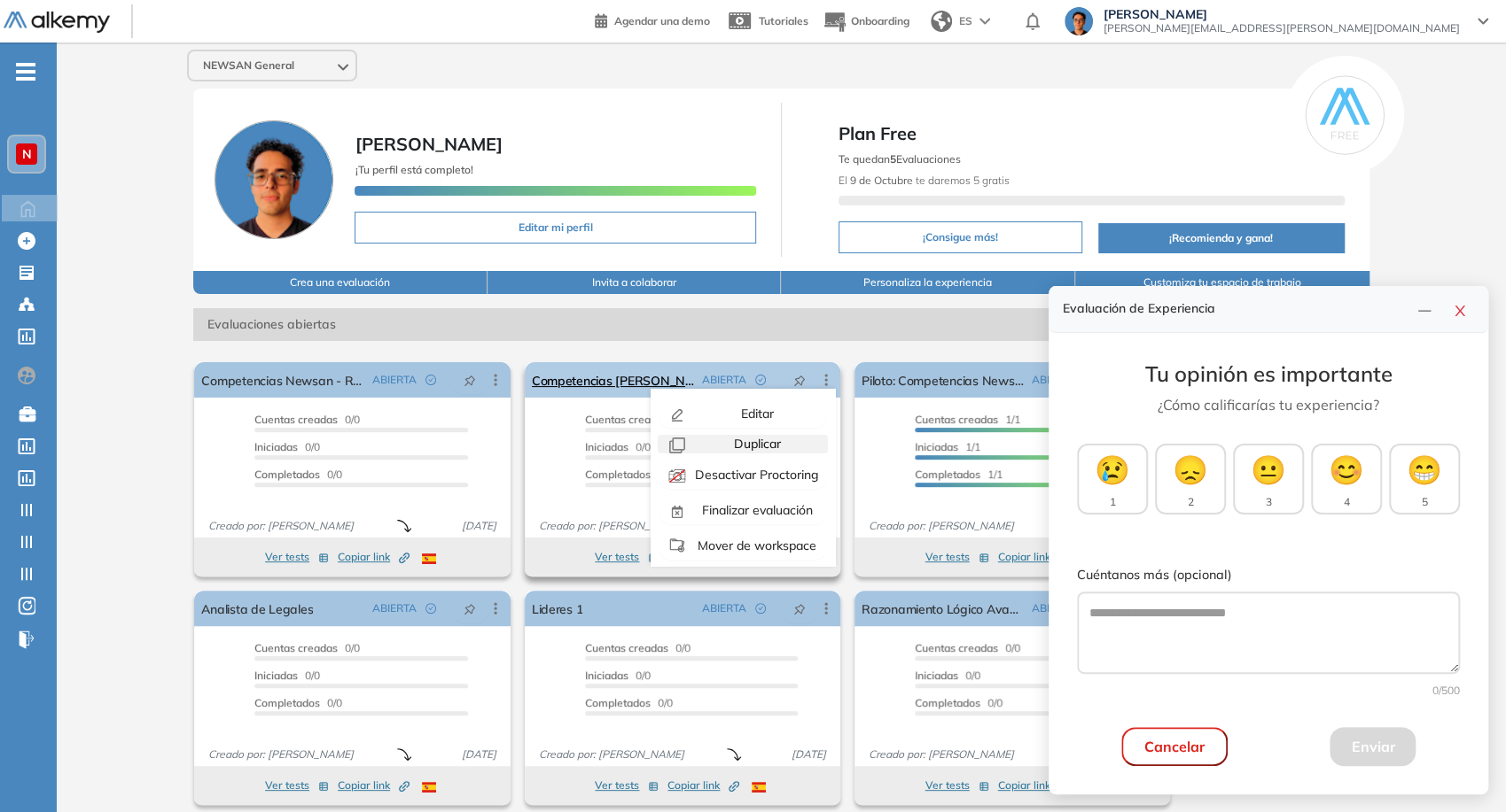
click at [773, 440] on span "Duplicar" at bounding box center [755, 443] width 50 height 16
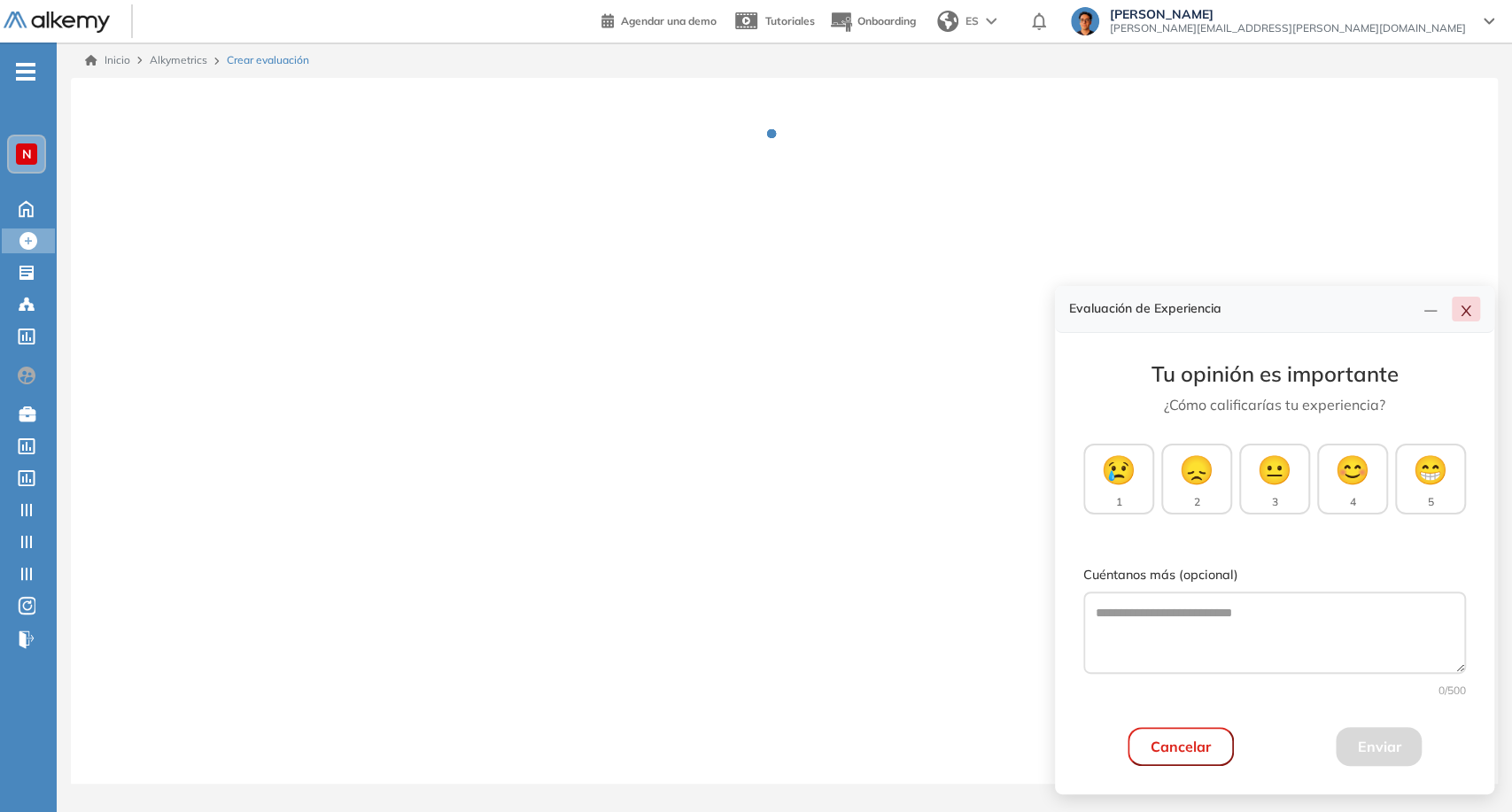
click at [1465, 317] on icon "close" at bounding box center [1466, 310] width 14 height 14
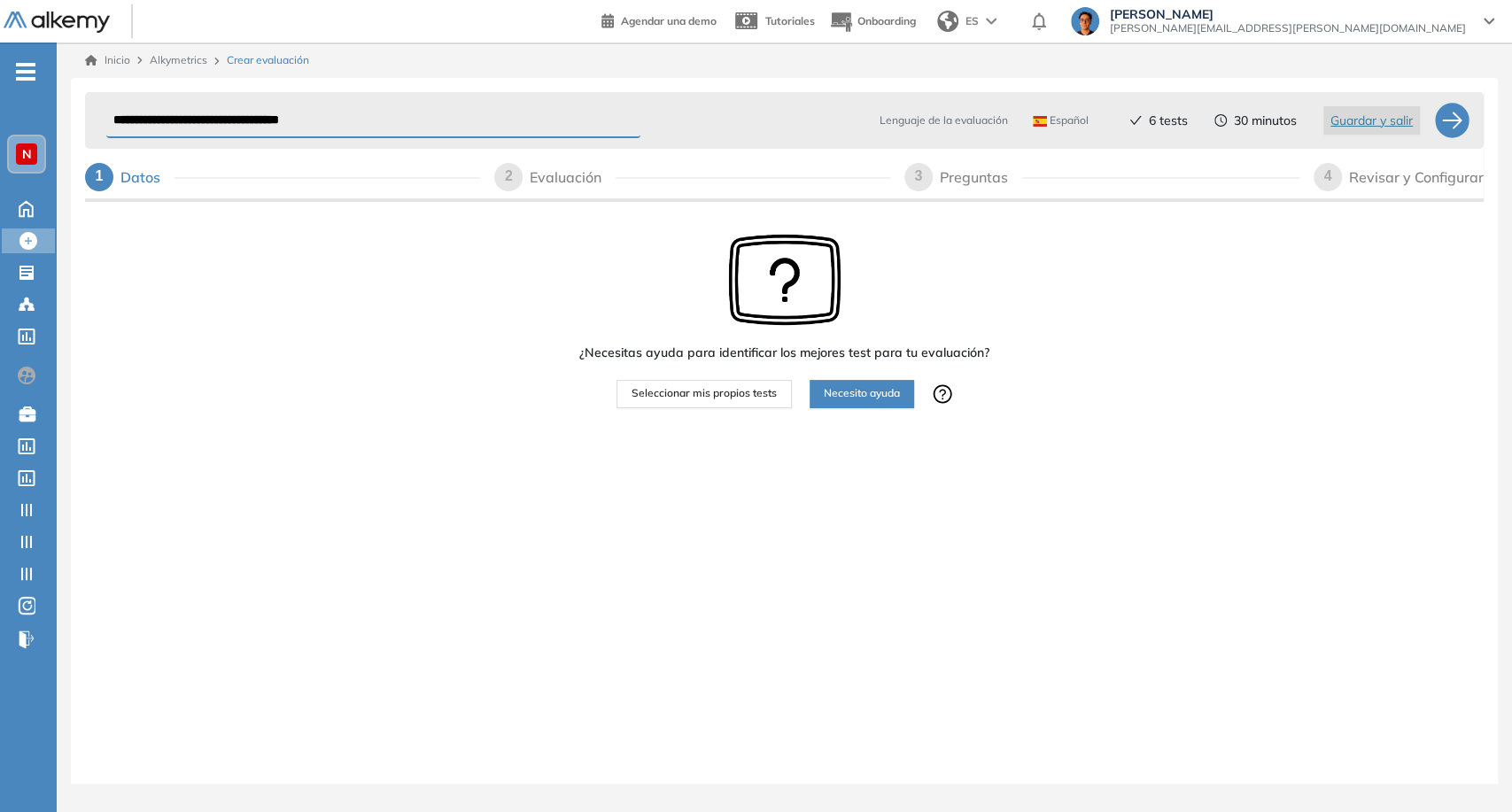
drag, startPoint x: 175, startPoint y: 115, endPoint x: 66, endPoint y: 132, distance: 110.3
click at [66, 131] on div "**********" at bounding box center [784, 413] width 1455 height 742
type input "**********"
click at [1362, 179] on div "Revisar y Configurar" at bounding box center [1415, 176] width 135 height 29
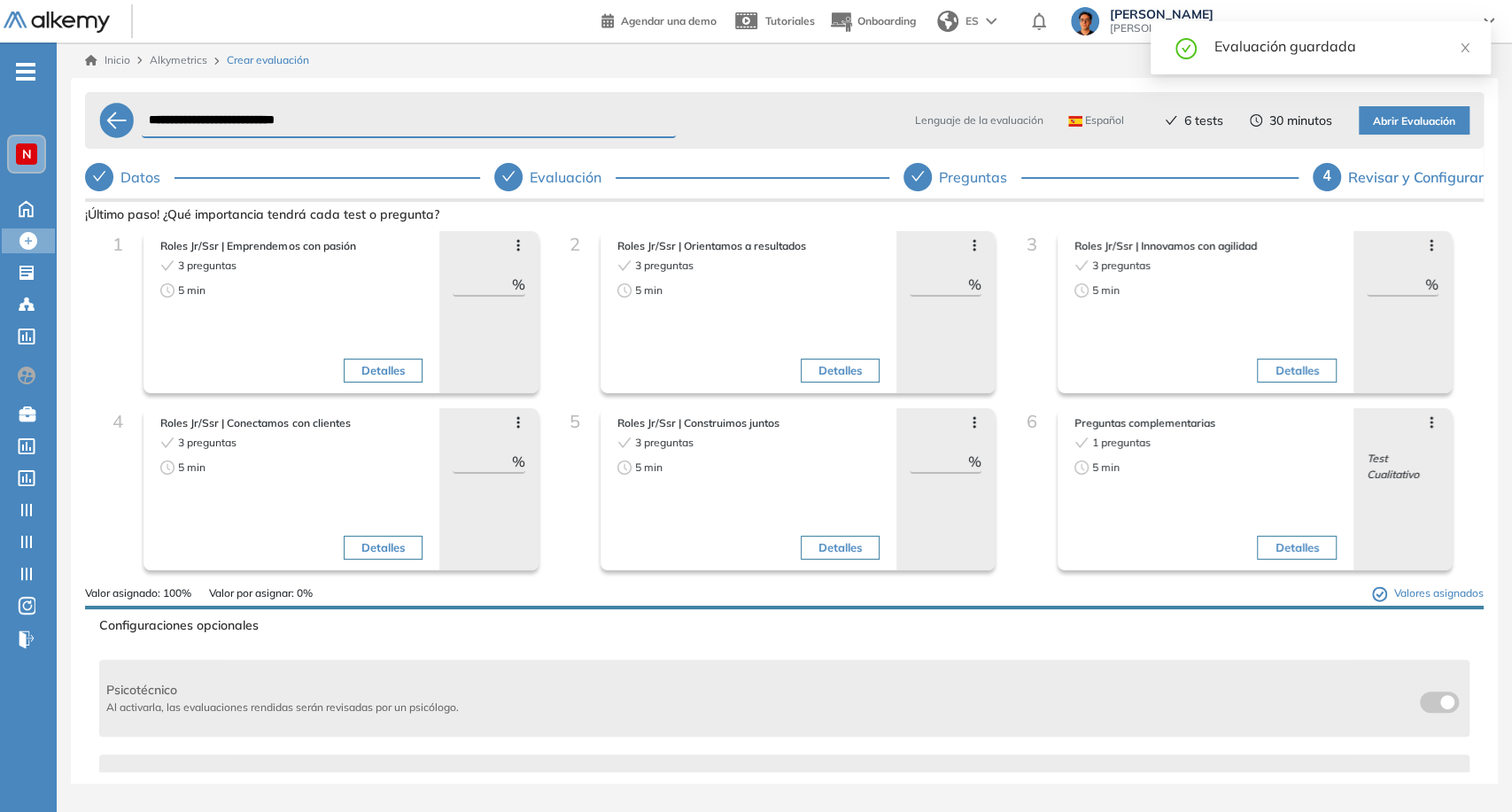
click at [530, 169] on div "Evaluación" at bounding box center [572, 176] width 86 height 29
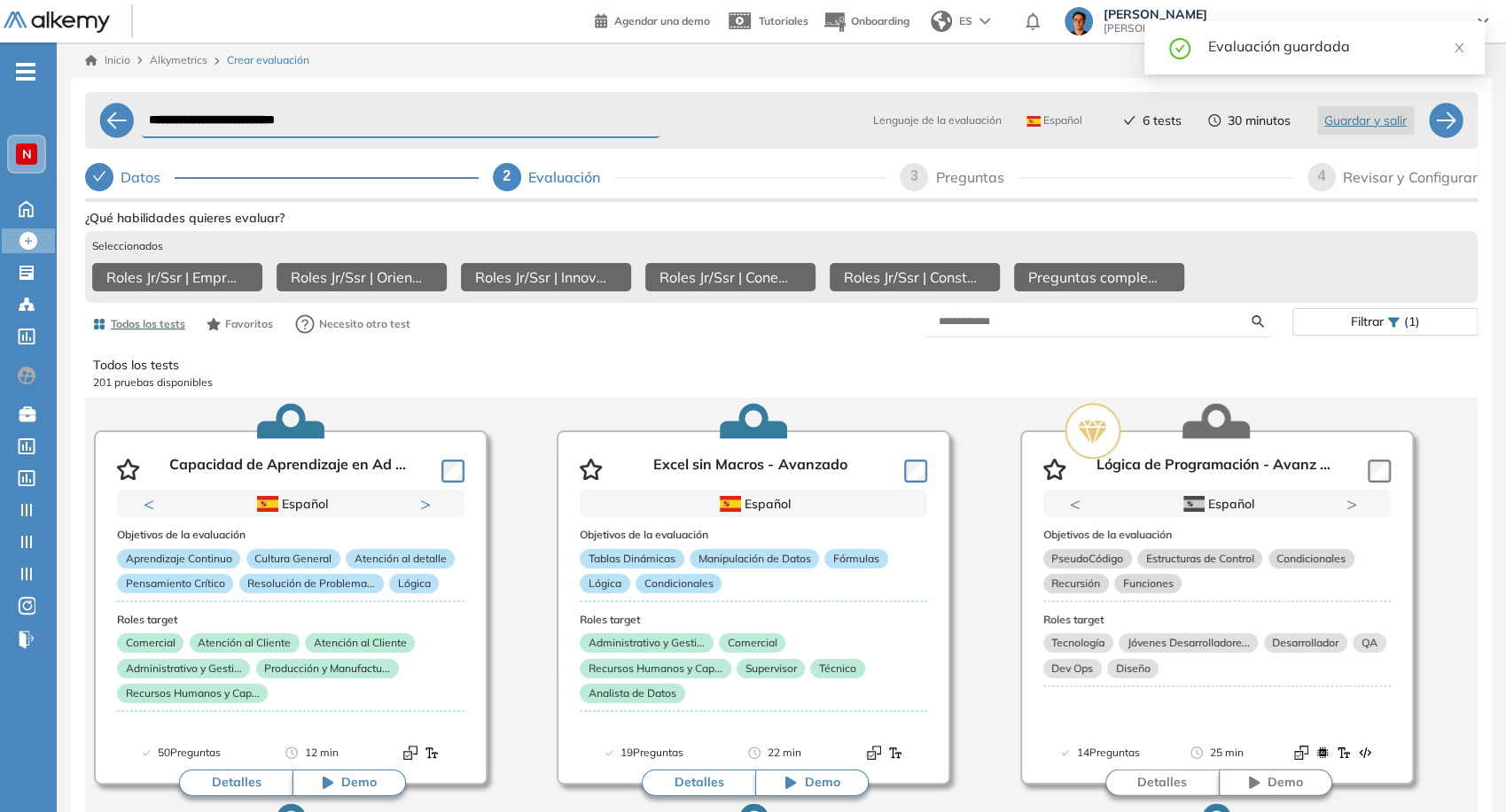
click at [1069, 338] on form at bounding box center [1098, 321] width 347 height 31
click at [1062, 329] on input "text" at bounding box center [1095, 321] width 313 height 16
type input "****"
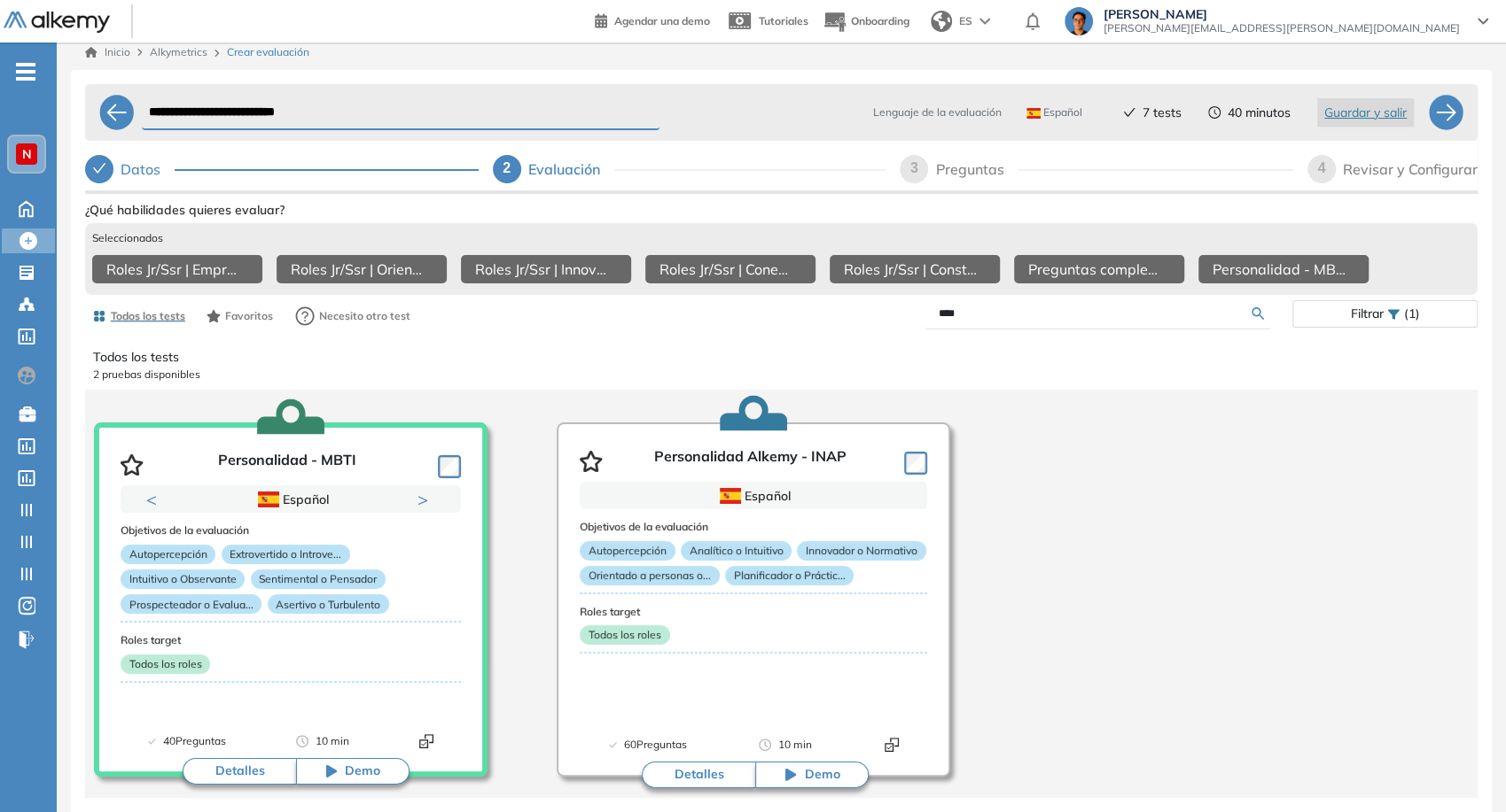
scroll to position [22, 0]
click at [1333, 162] on div "4" at bounding box center [1321, 169] width 29 height 29
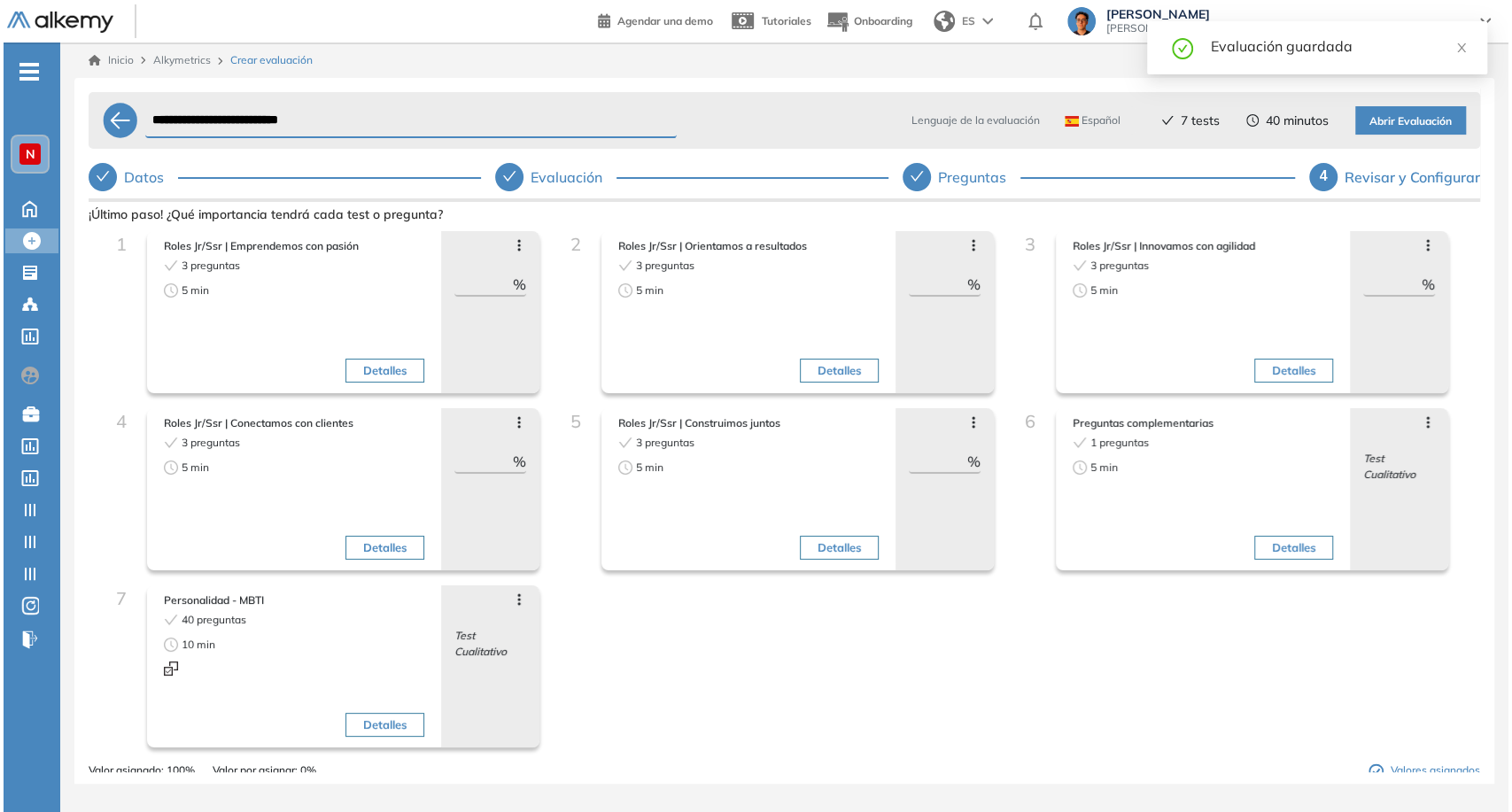
scroll to position [0, 0]
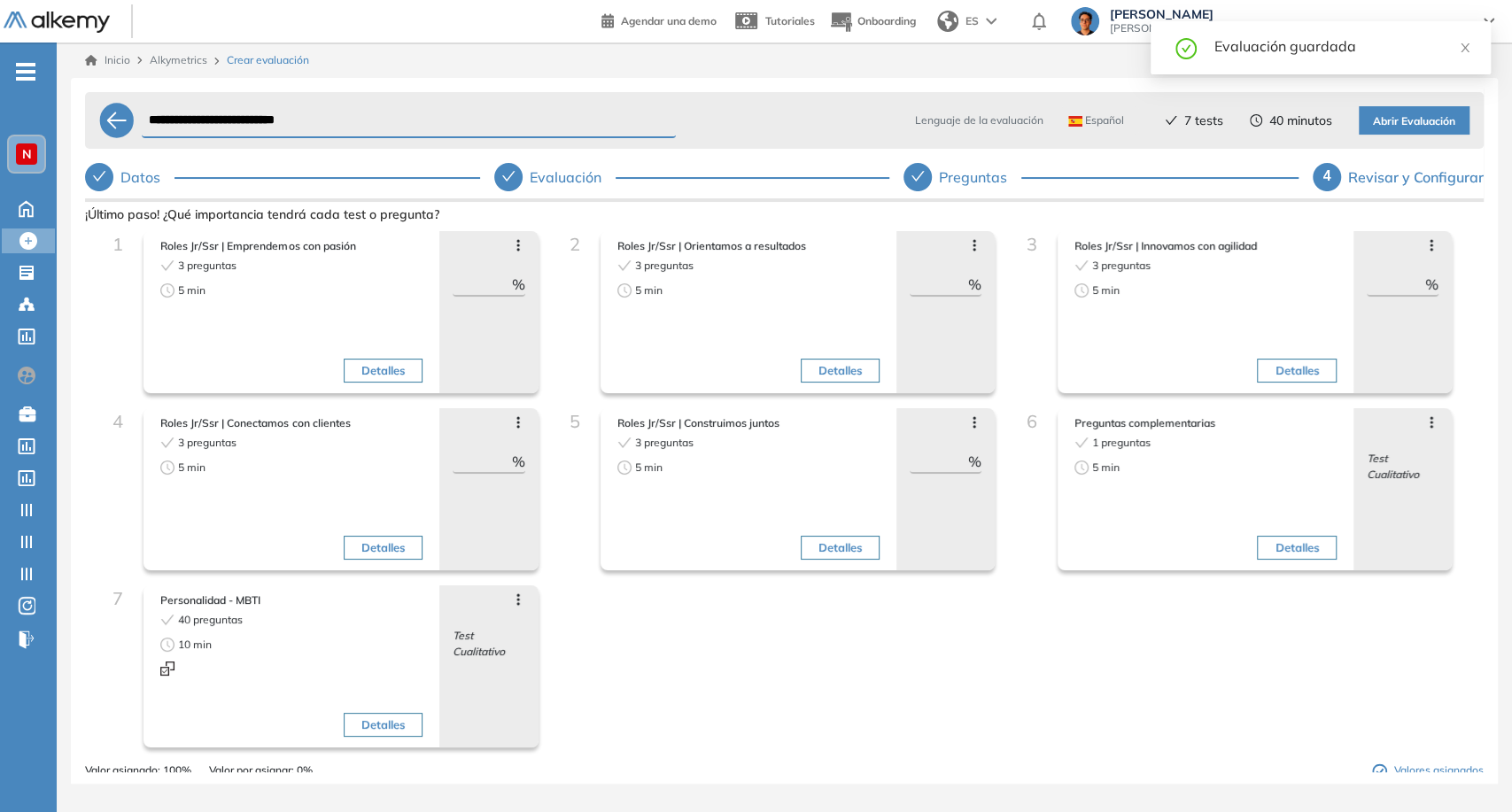
click at [516, 598] on icon at bounding box center [517, 600] width 3 height 12
click at [503, 624] on icon "button" at bounding box center [506, 628] width 22 height 20
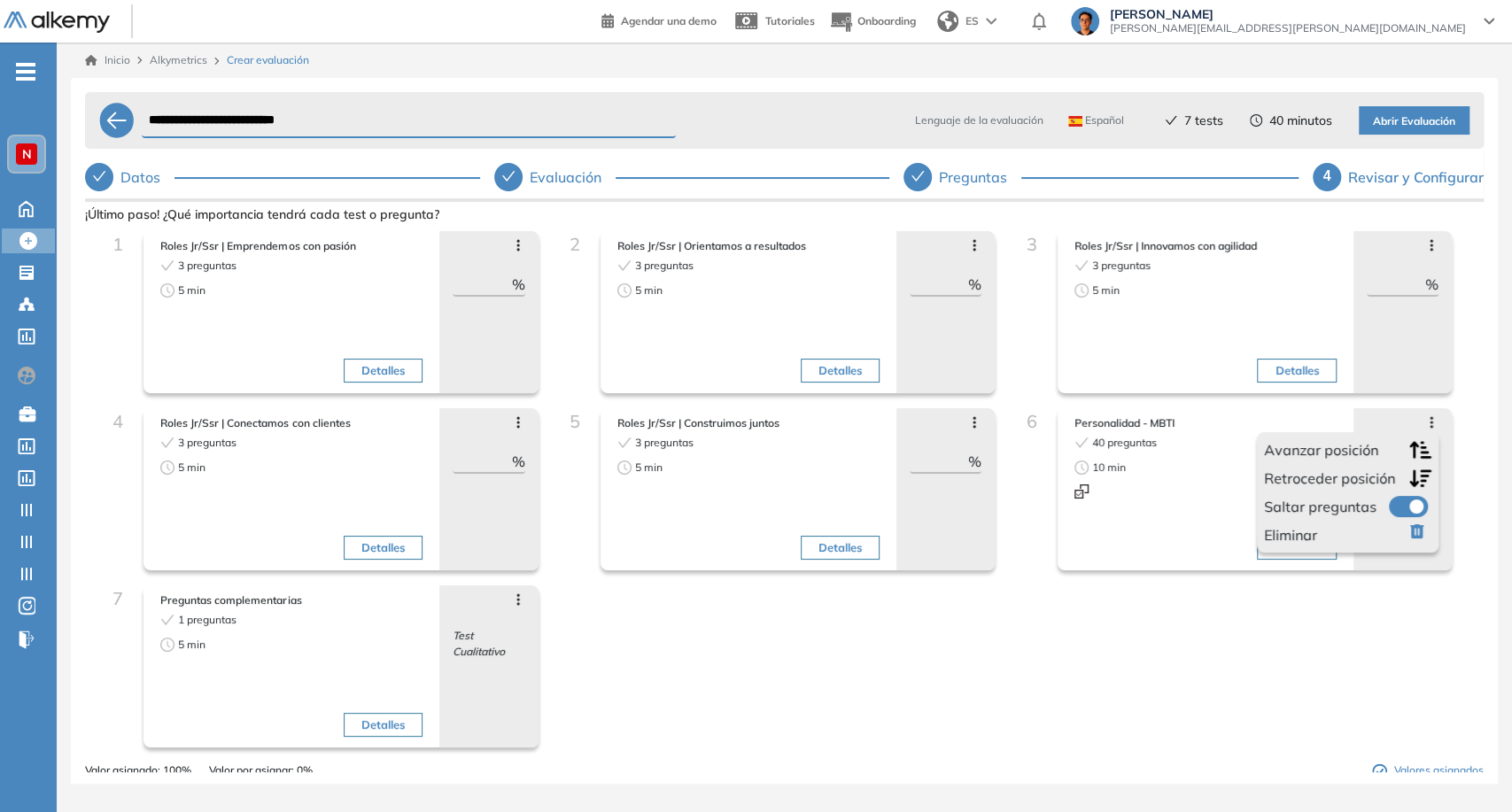
click at [1418, 513] on div at bounding box center [1408, 507] width 46 height 22
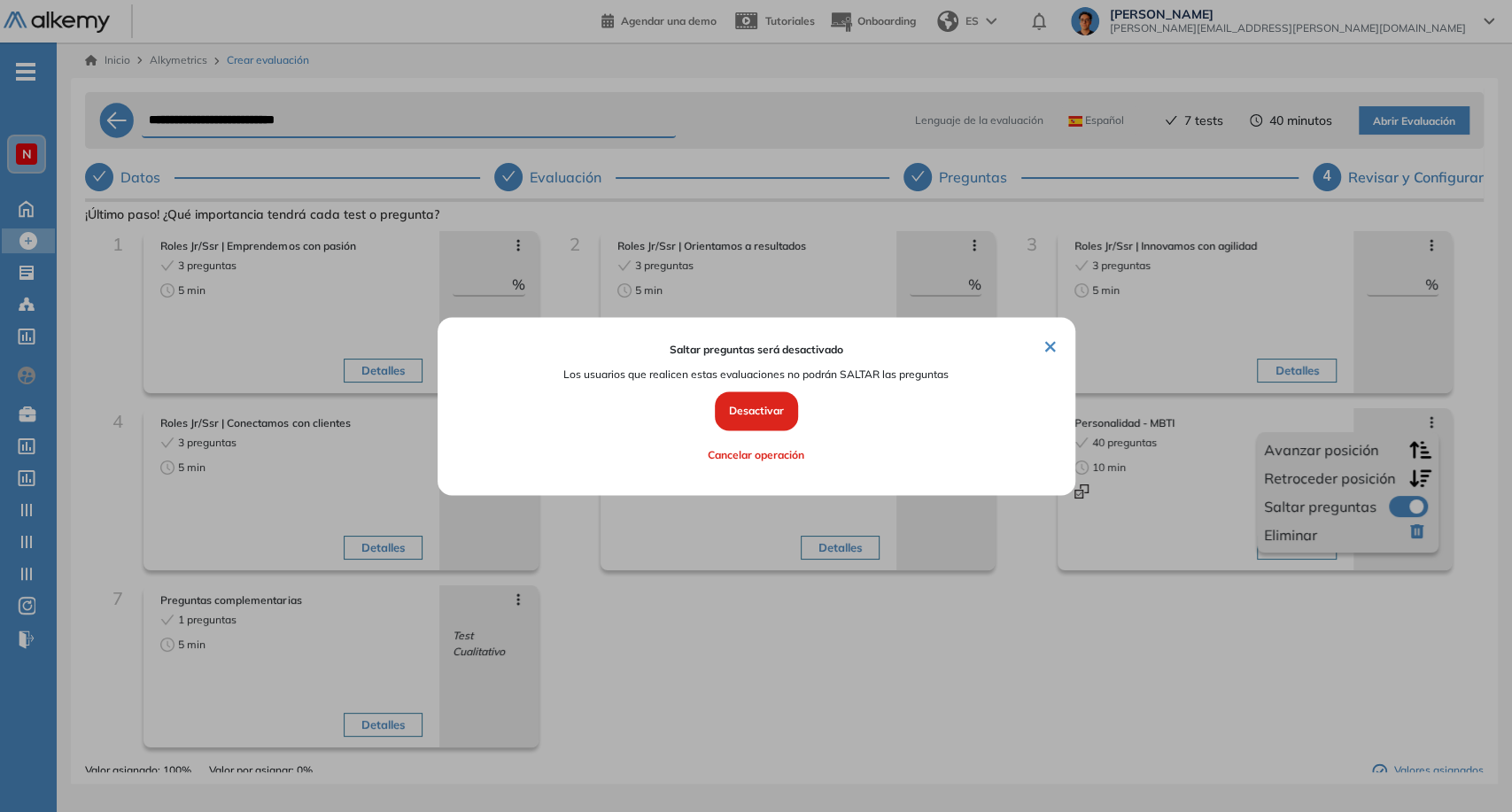
click at [1412, 512] on div at bounding box center [756, 406] width 1512 height 812
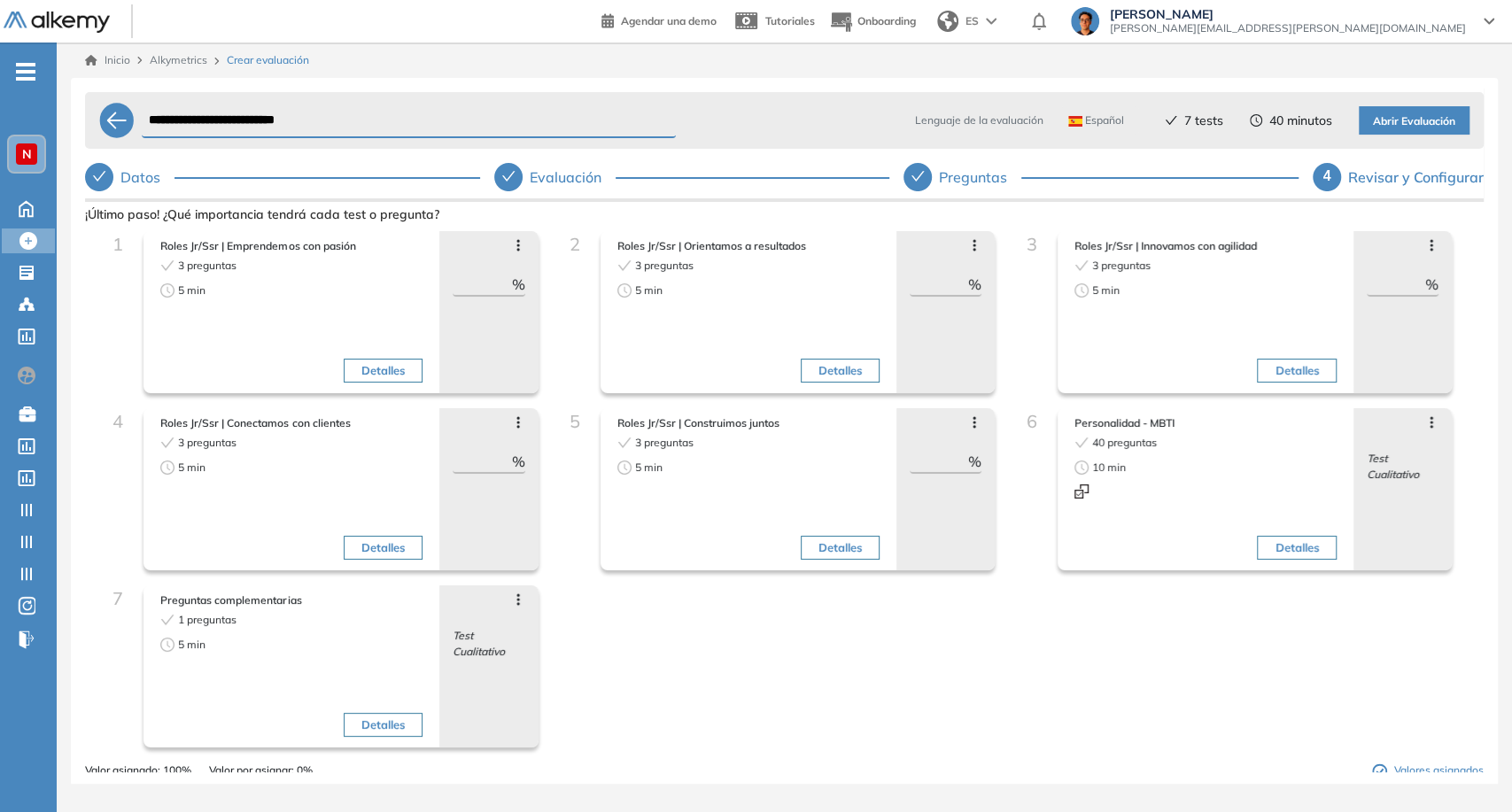
click at [513, 592] on icon at bounding box center [518, 599] width 14 height 14
click at [490, 681] on span at bounding box center [483, 680] width 14 height 14
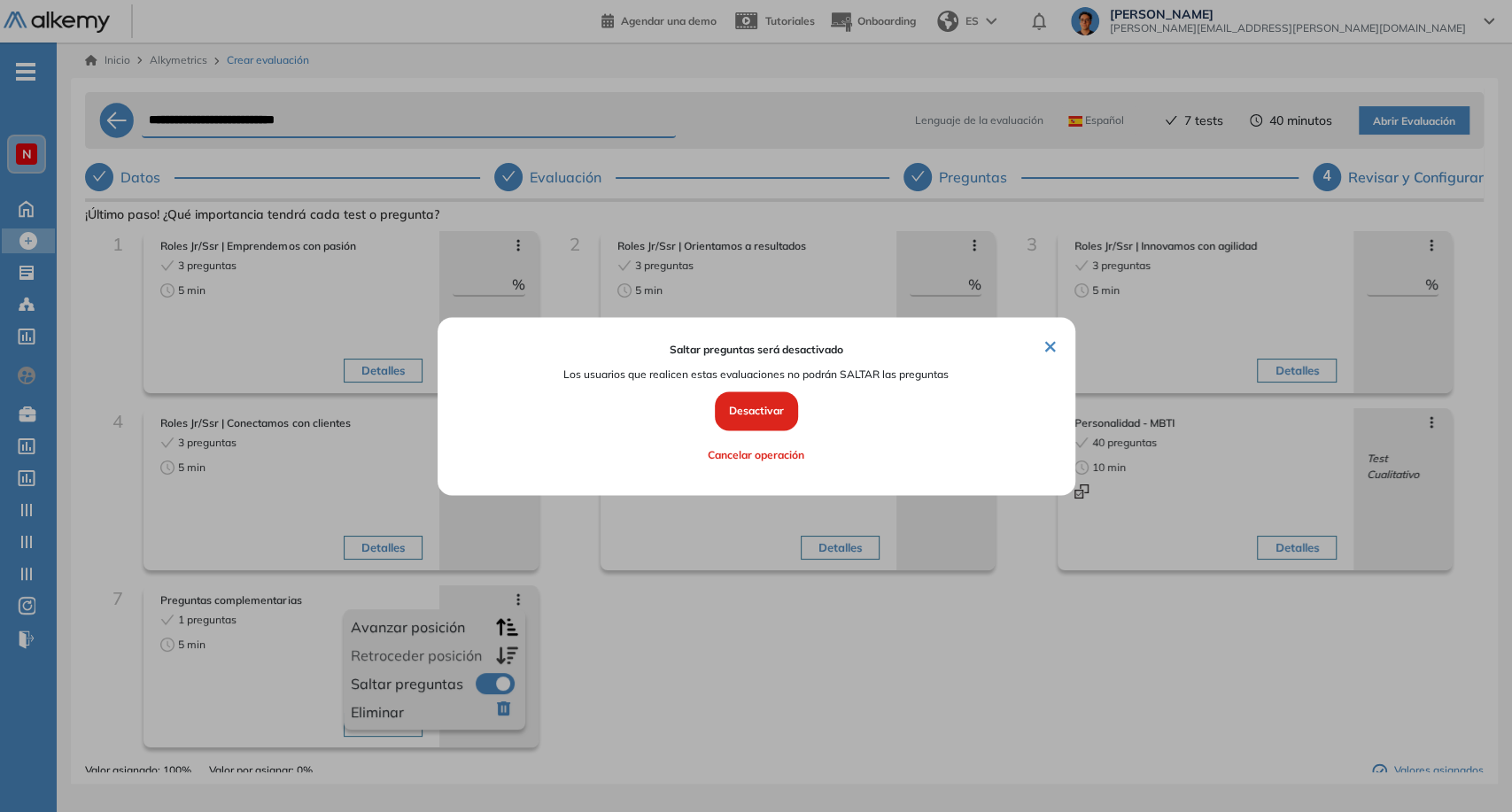
click at [735, 426] on button "Desactivar" at bounding box center [756, 412] width 84 height 39
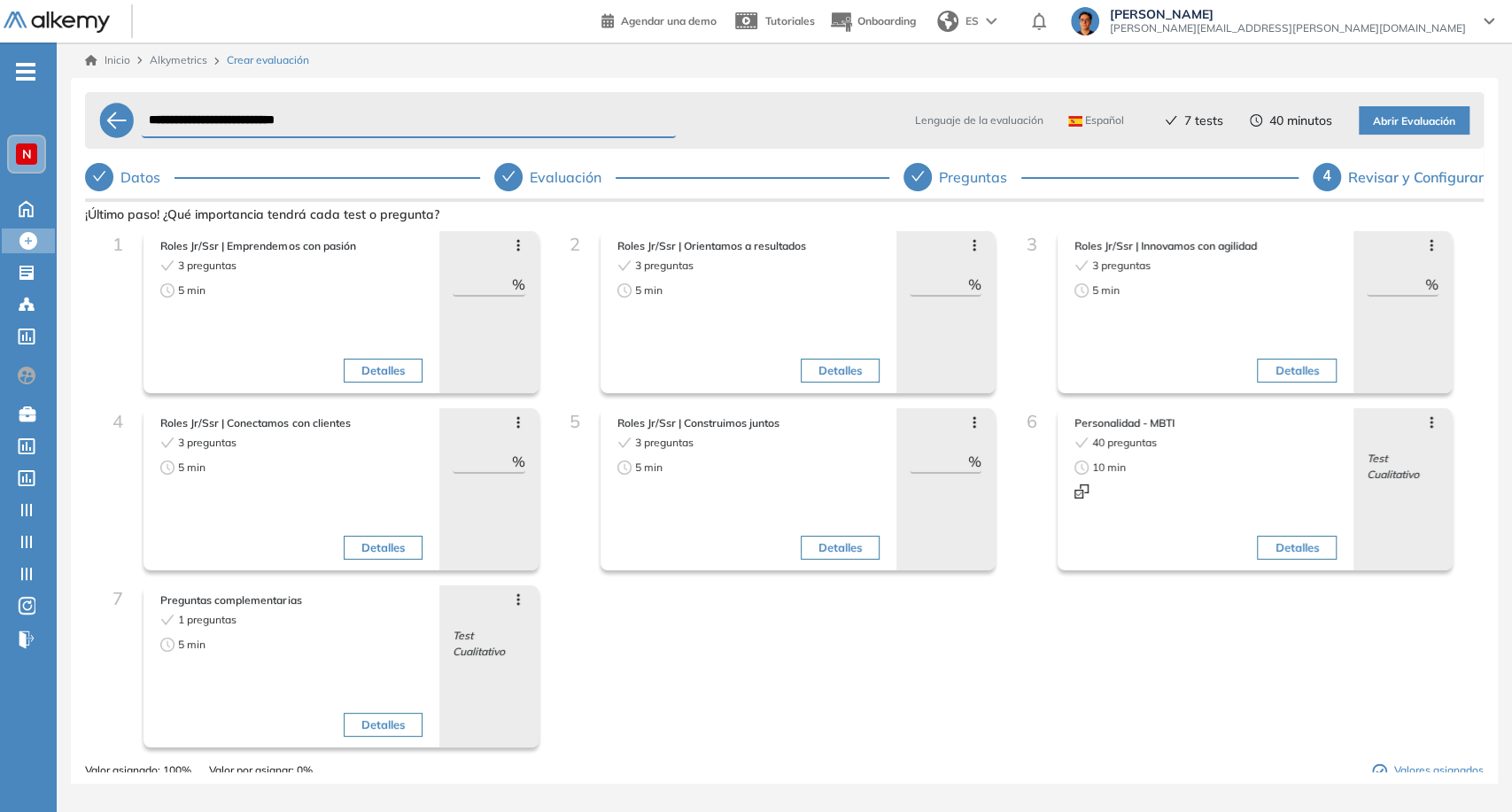
click at [1432, 417] on div "Avanzar posición Retroceder posición Saltar preguntas Eliminar Test Cualitativo" at bounding box center [1403, 489] width 99 height 163
click at [1429, 422] on div "Avanzar posición Retroceder posición Saltar preguntas Eliminar Test Cualitativo" at bounding box center [1403, 489] width 99 height 163
click at [1426, 422] on icon at bounding box center [1431, 423] width 14 height 14
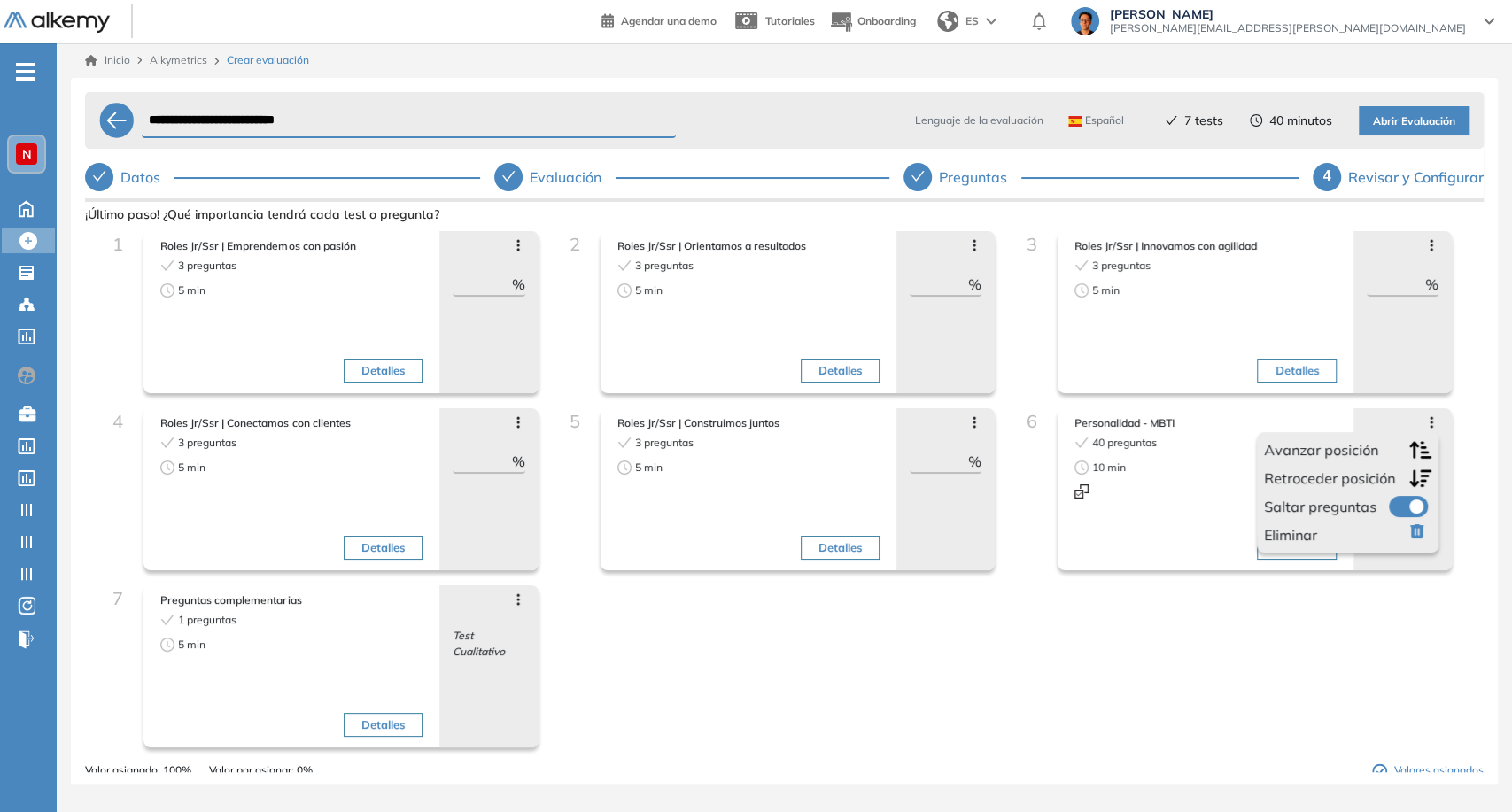
click at [1403, 510] on span at bounding box center [1396, 503] width 14 height 14
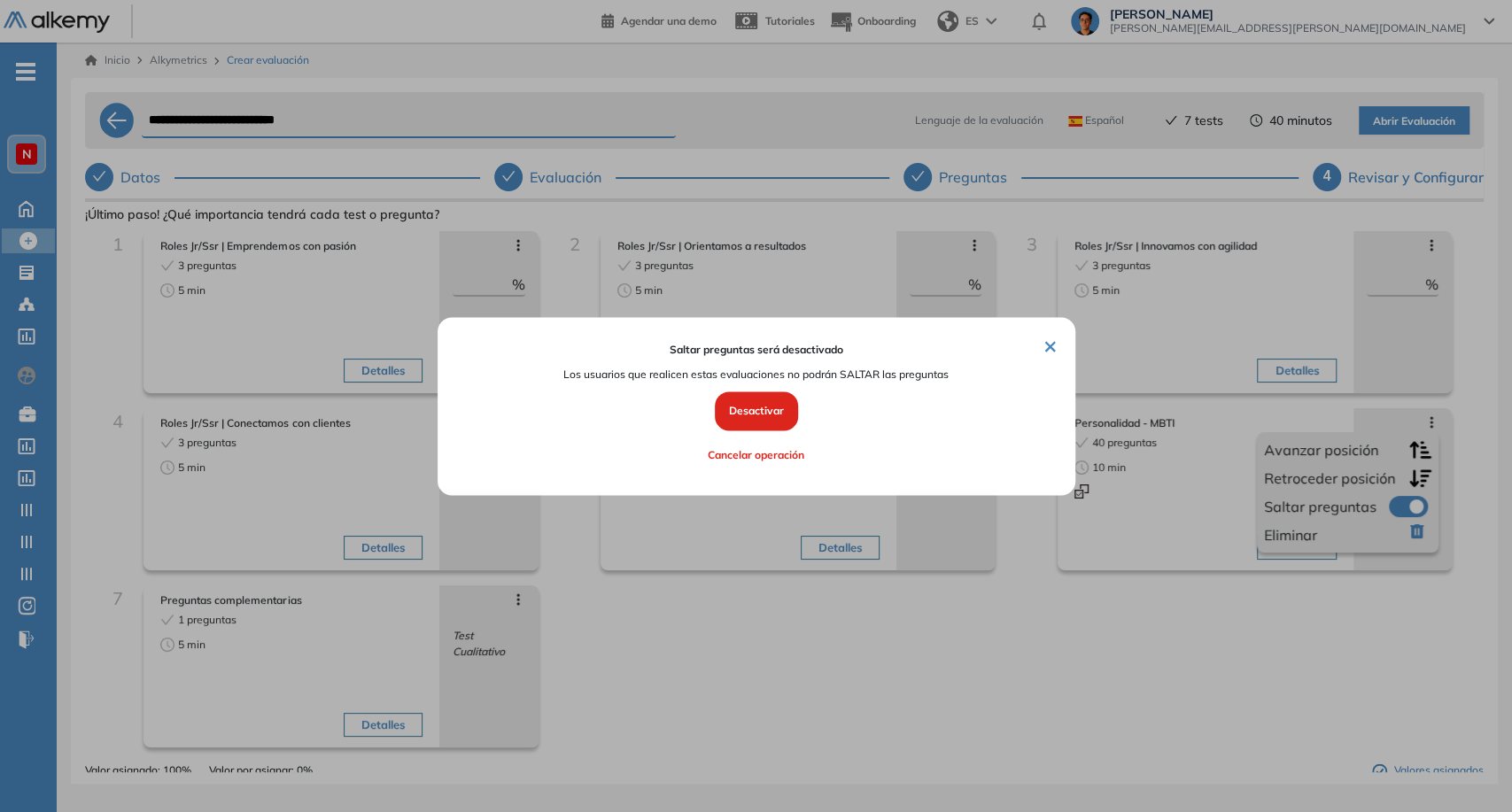
click at [728, 422] on button "Desactivar" at bounding box center [756, 412] width 84 height 39
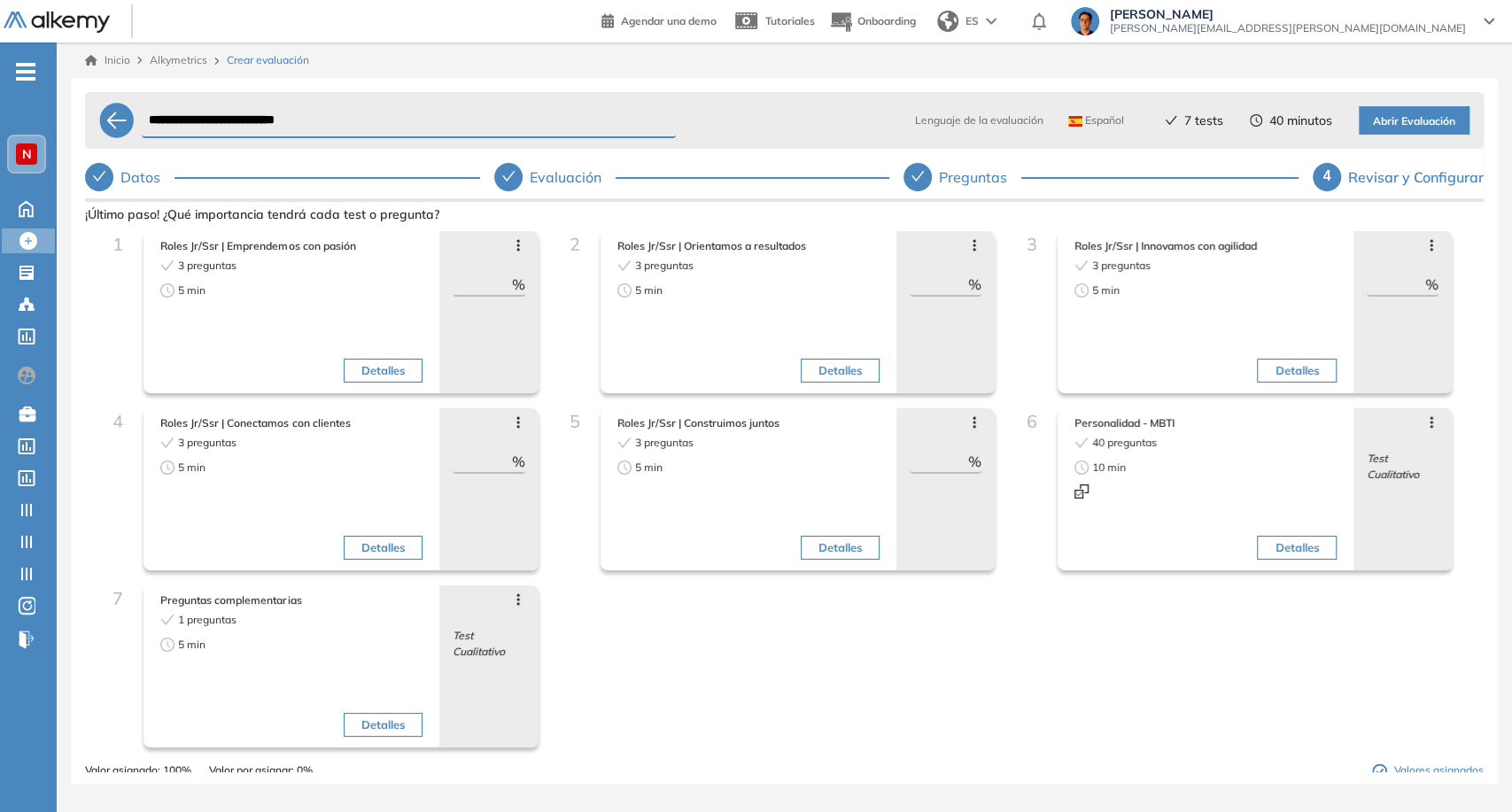
click at [522, 597] on div "Avanzar posición Retroceder posición Saltar preguntas Eliminar Test Cualitativo" at bounding box center [489, 666] width 99 height 163
click at [513, 596] on icon at bounding box center [518, 599] width 14 height 14
click at [976, 427] on icon at bounding box center [974, 423] width 14 height 14
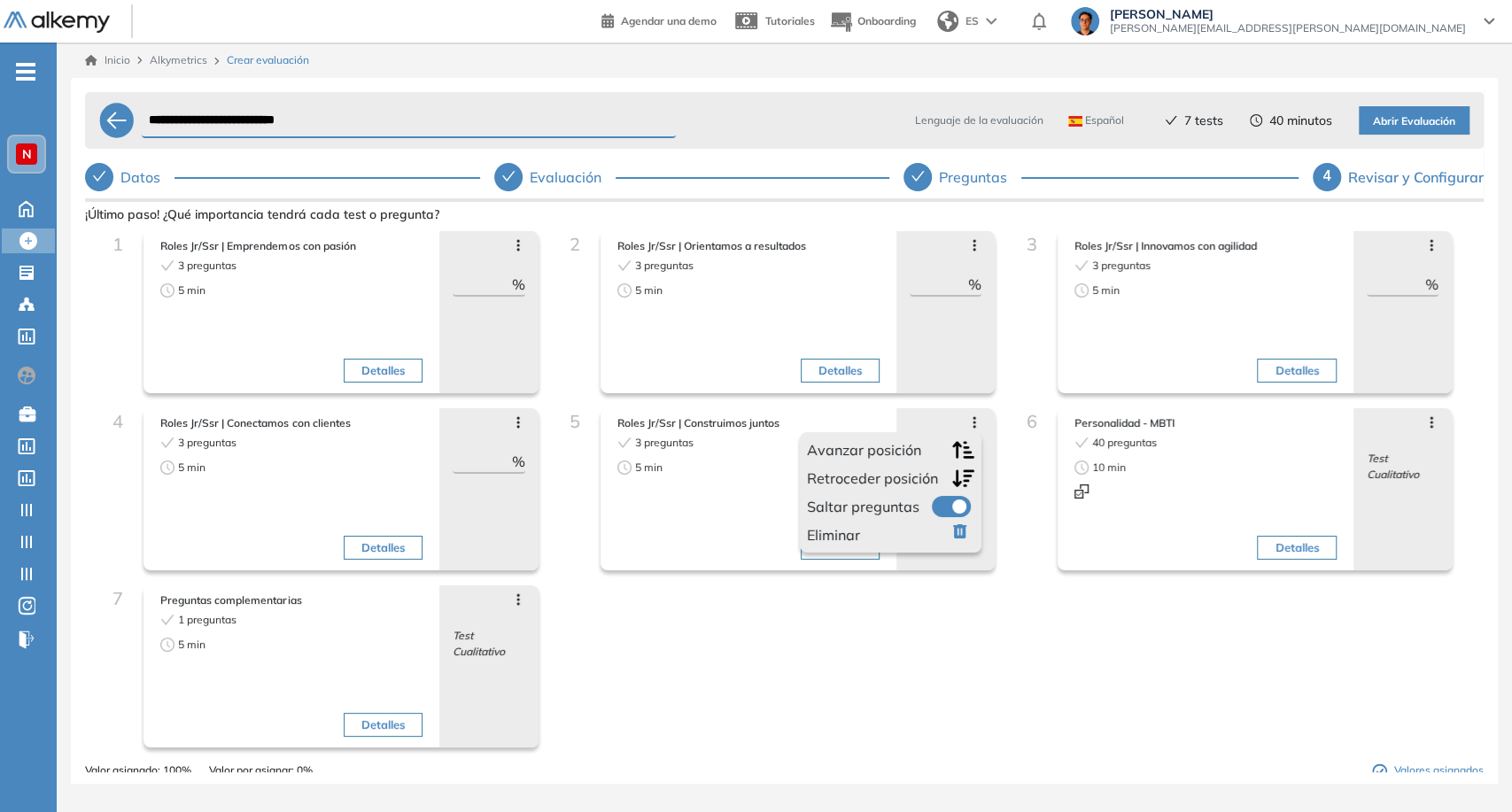
click at [944, 508] on label at bounding box center [952, 507] width 39 height 22
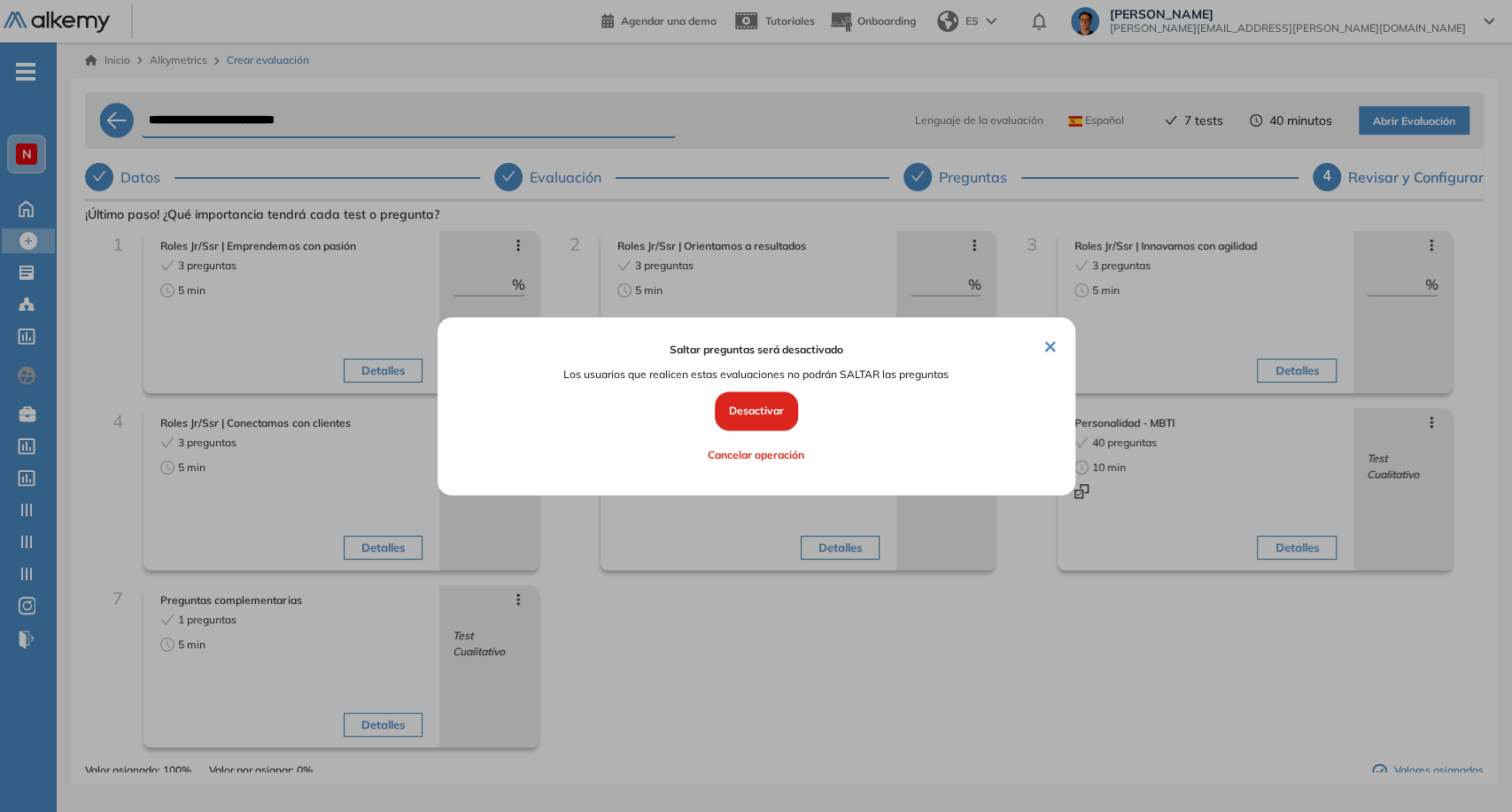
click at [744, 423] on button "Desactivar" at bounding box center [756, 412] width 84 height 39
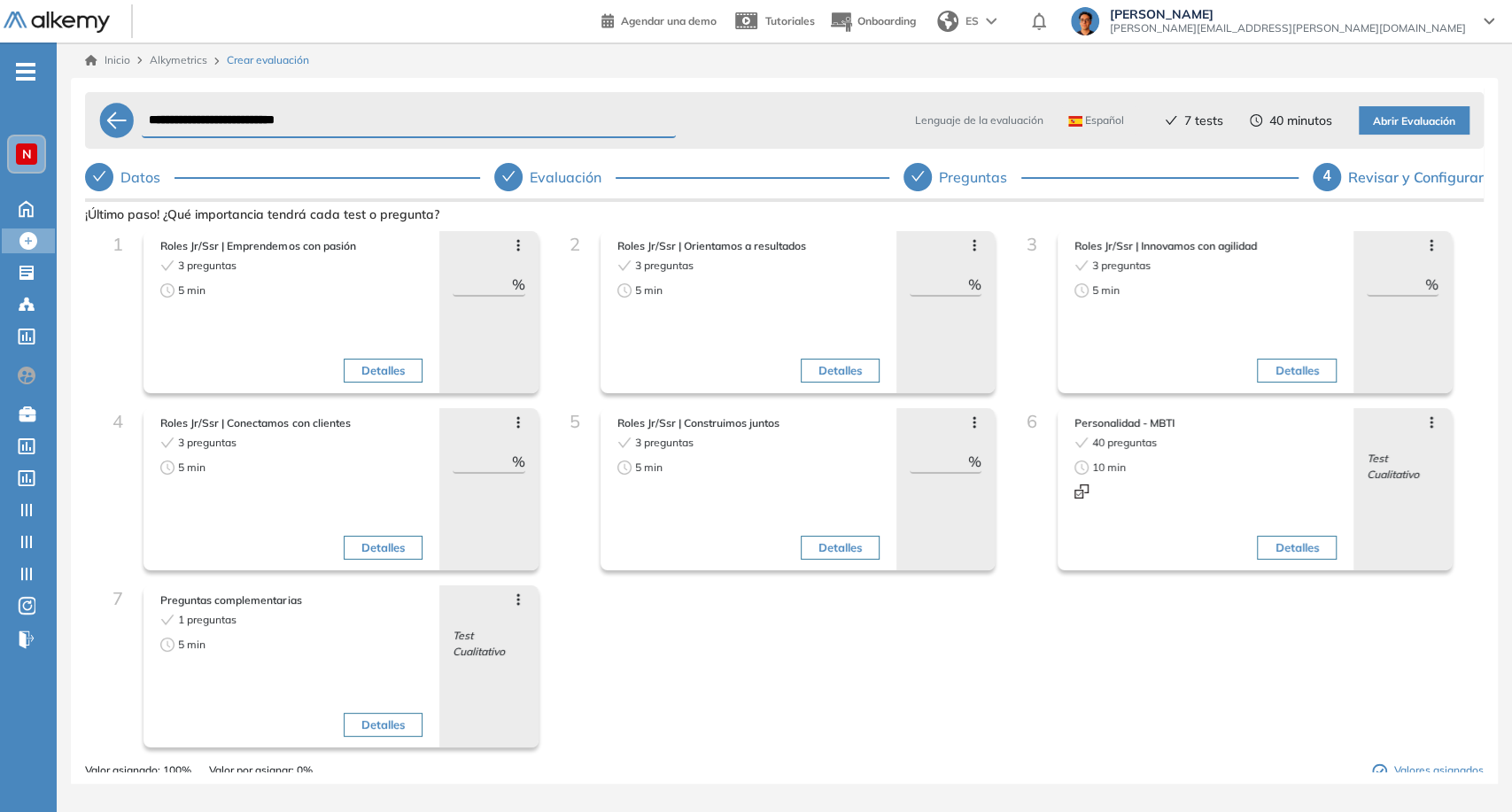
click at [503, 416] on div "Avanzar posición Retroceder posición Saltar preguntas Eliminar" at bounding box center [488, 423] width 72 height 14
click at [512, 424] on icon at bounding box center [518, 423] width 14 height 14
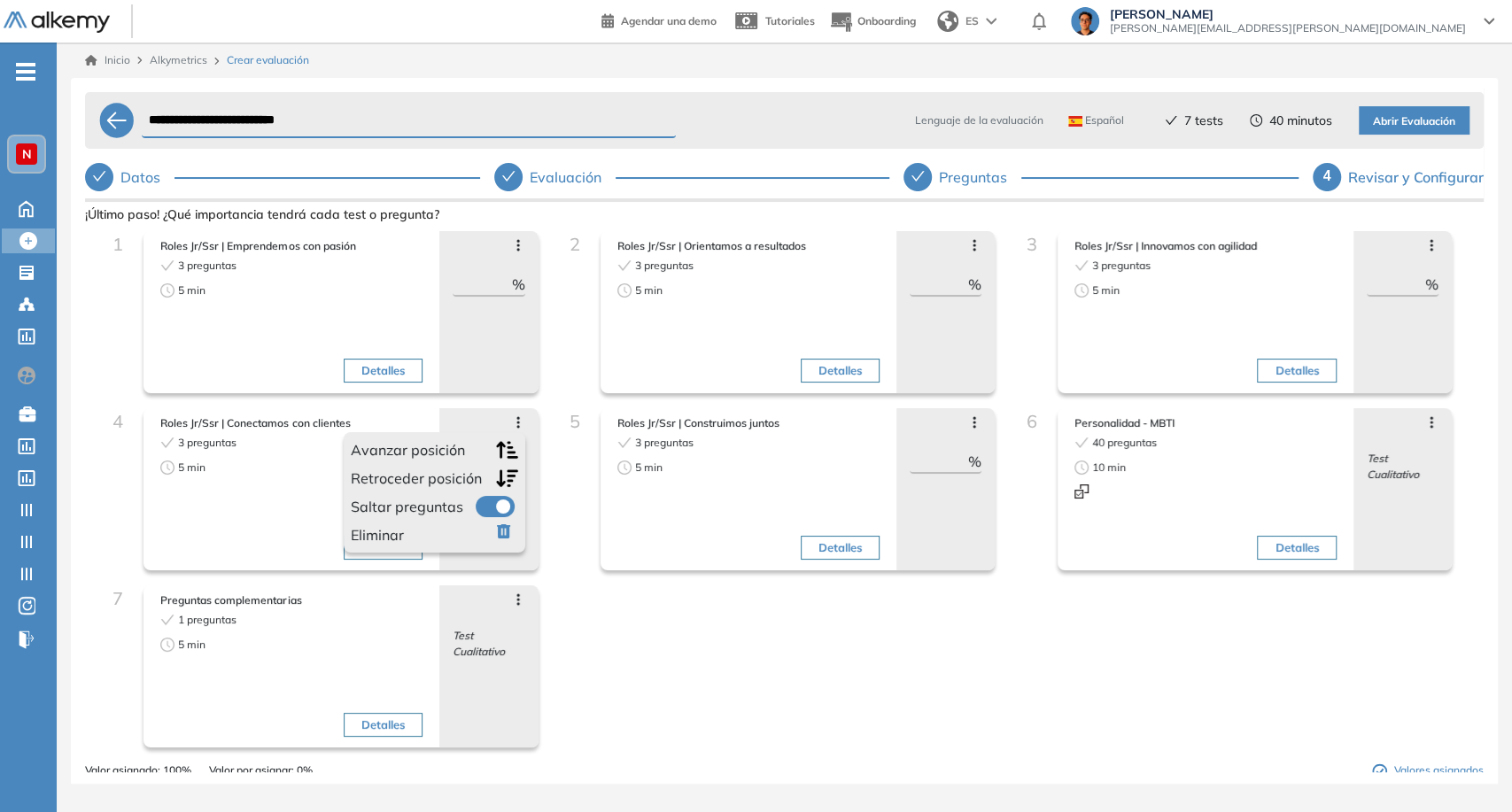
click at [487, 505] on span at bounding box center [483, 503] width 14 height 14
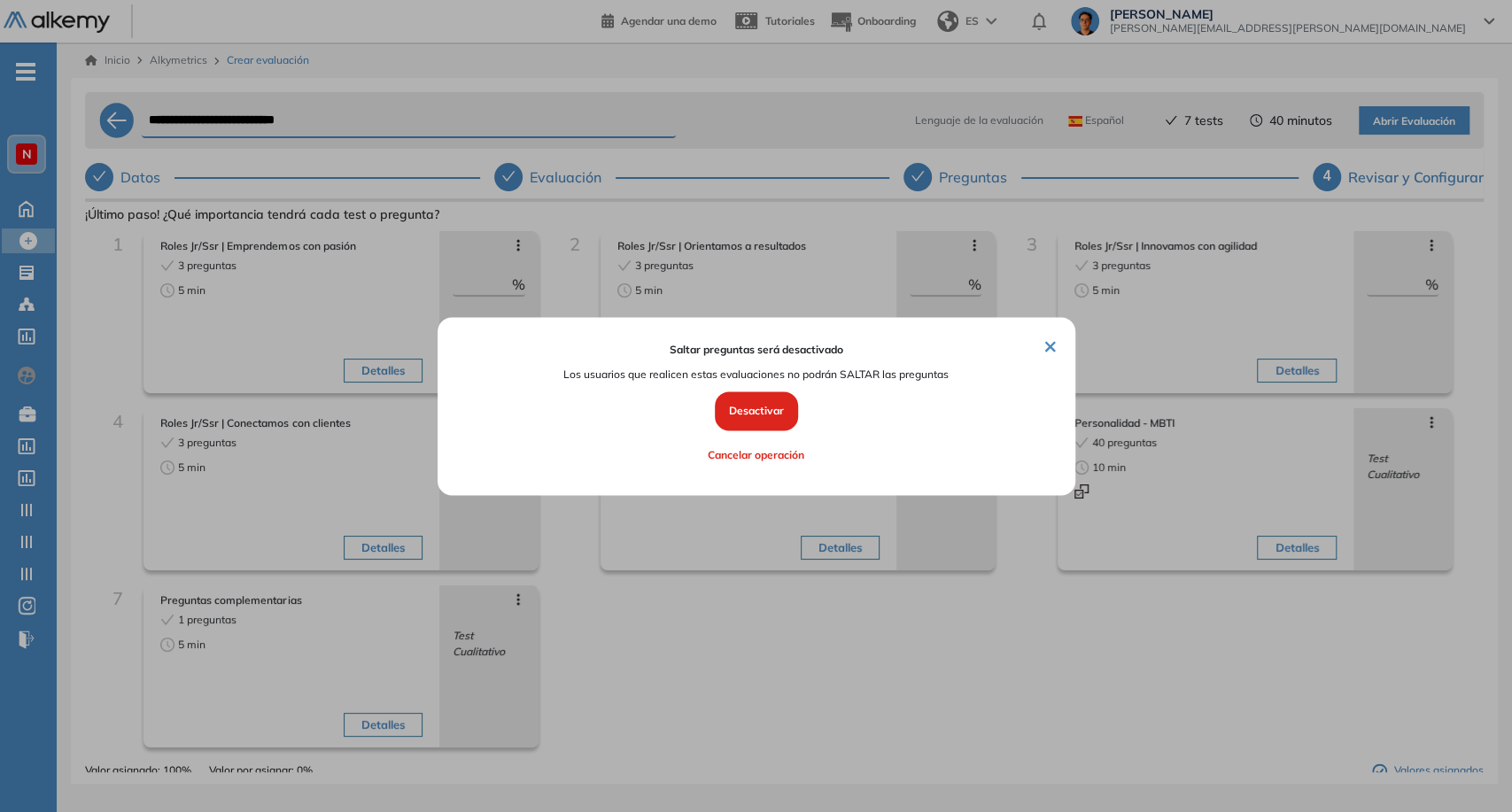
click at [709, 404] on div "Saltar preguntas será desactivado Los usuarios que realicen estas evaluaciones …" at bounding box center [755, 406] width 586 height 127
click at [723, 420] on button "Desactivar" at bounding box center [756, 412] width 84 height 39
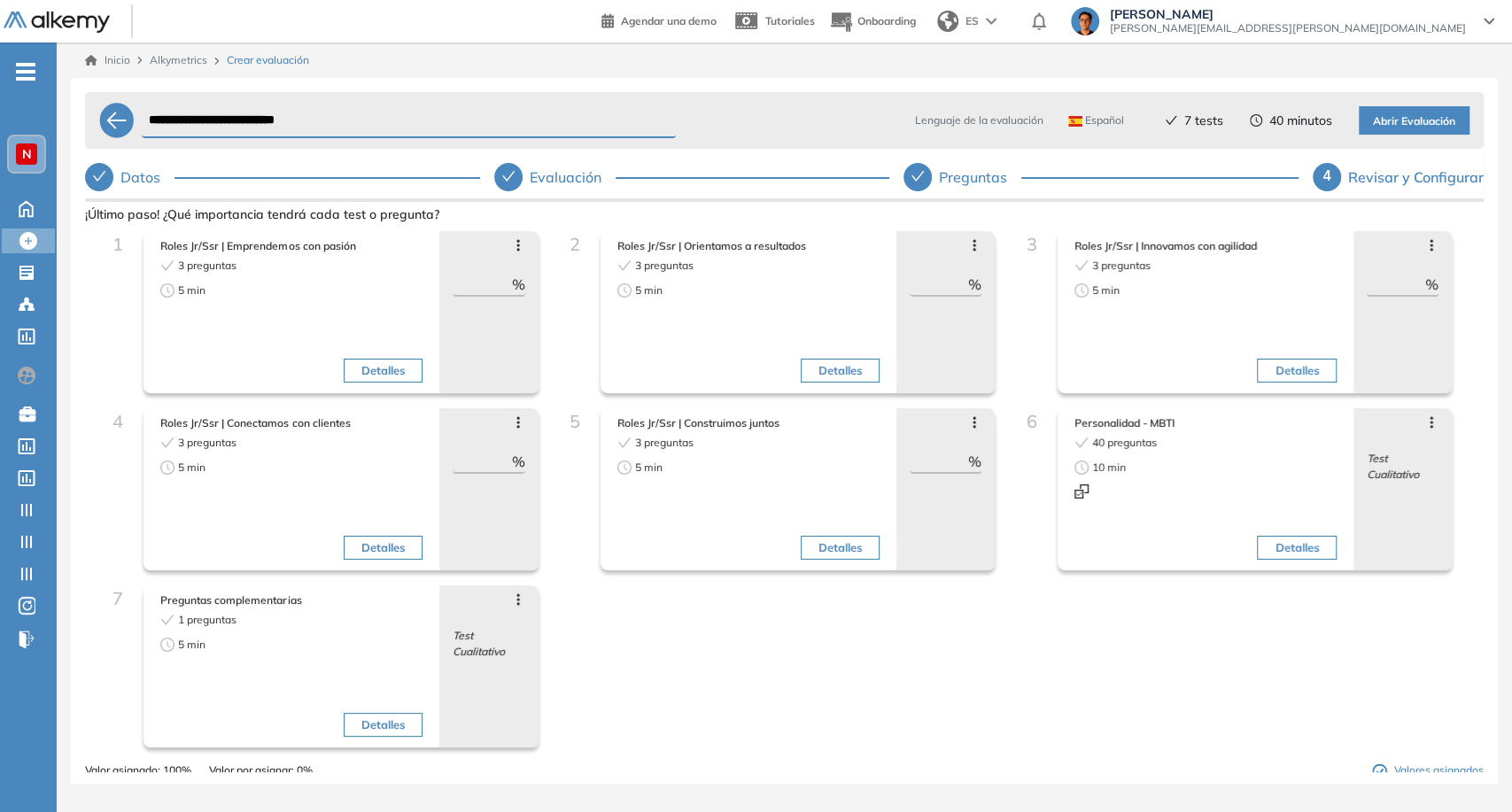
click at [1424, 250] on icon at bounding box center [1431, 245] width 14 height 14
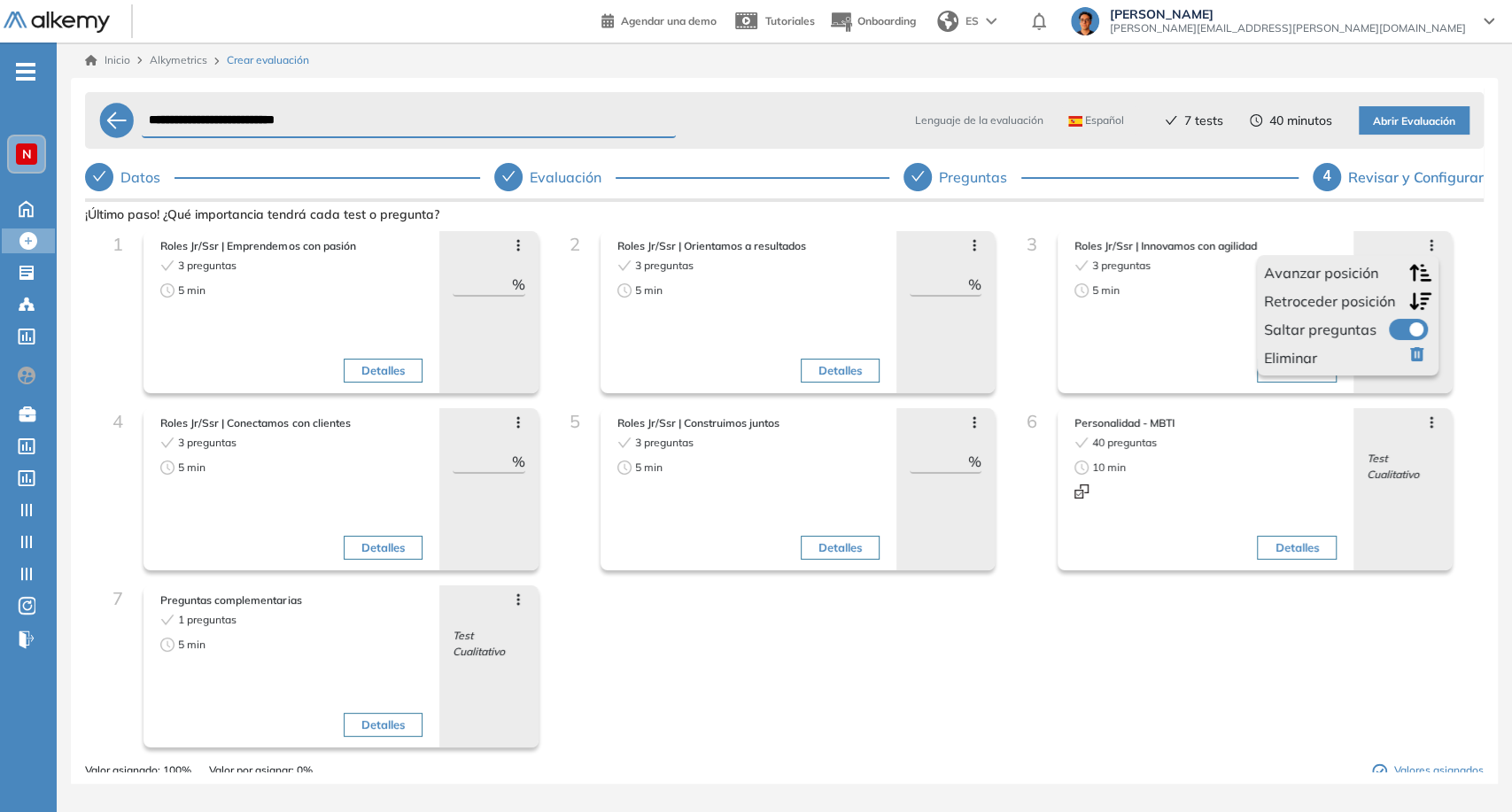
click at [1398, 329] on label at bounding box center [1409, 330] width 39 height 22
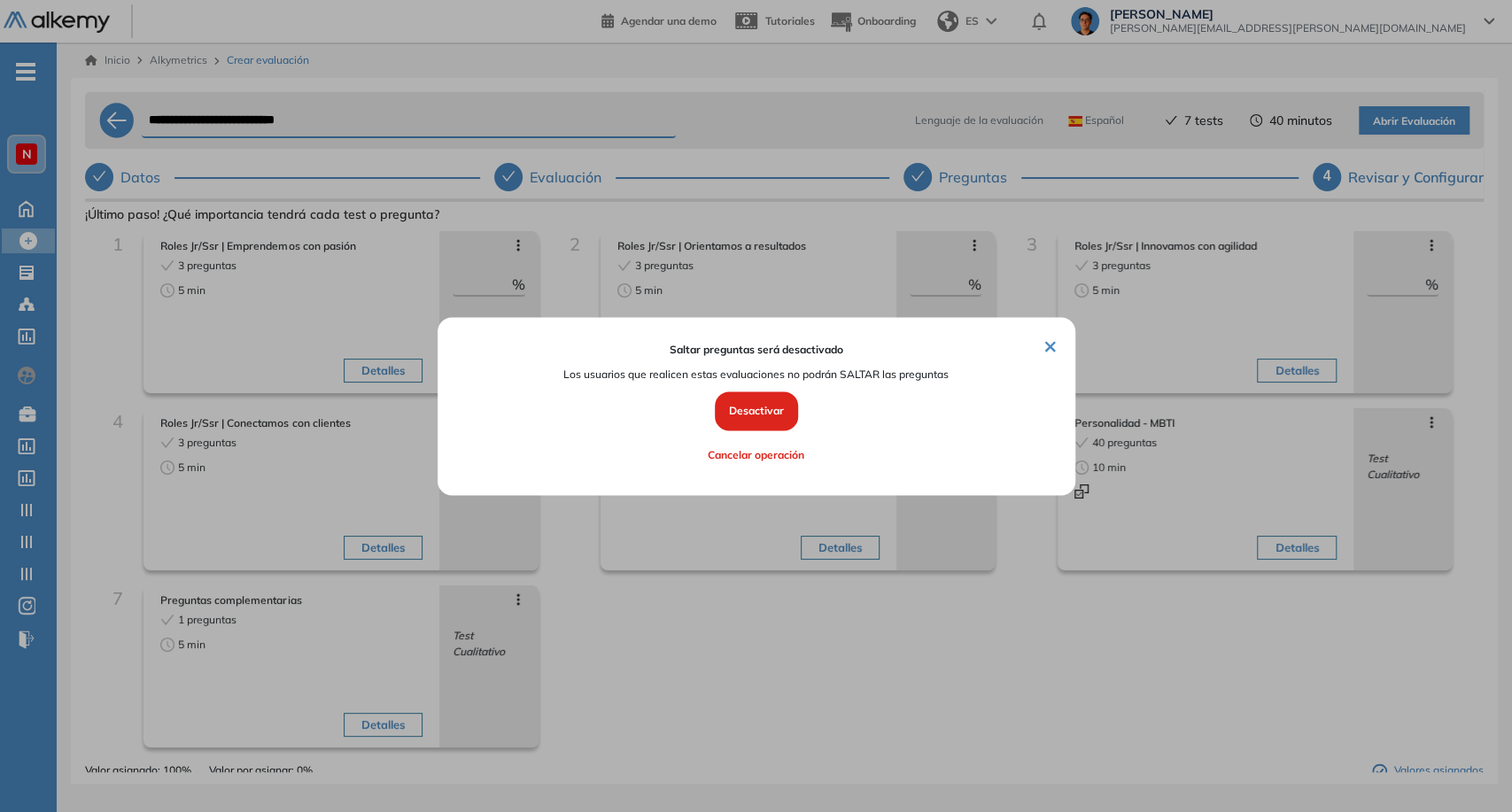
click at [765, 403] on button "Desactivar" at bounding box center [756, 412] width 84 height 39
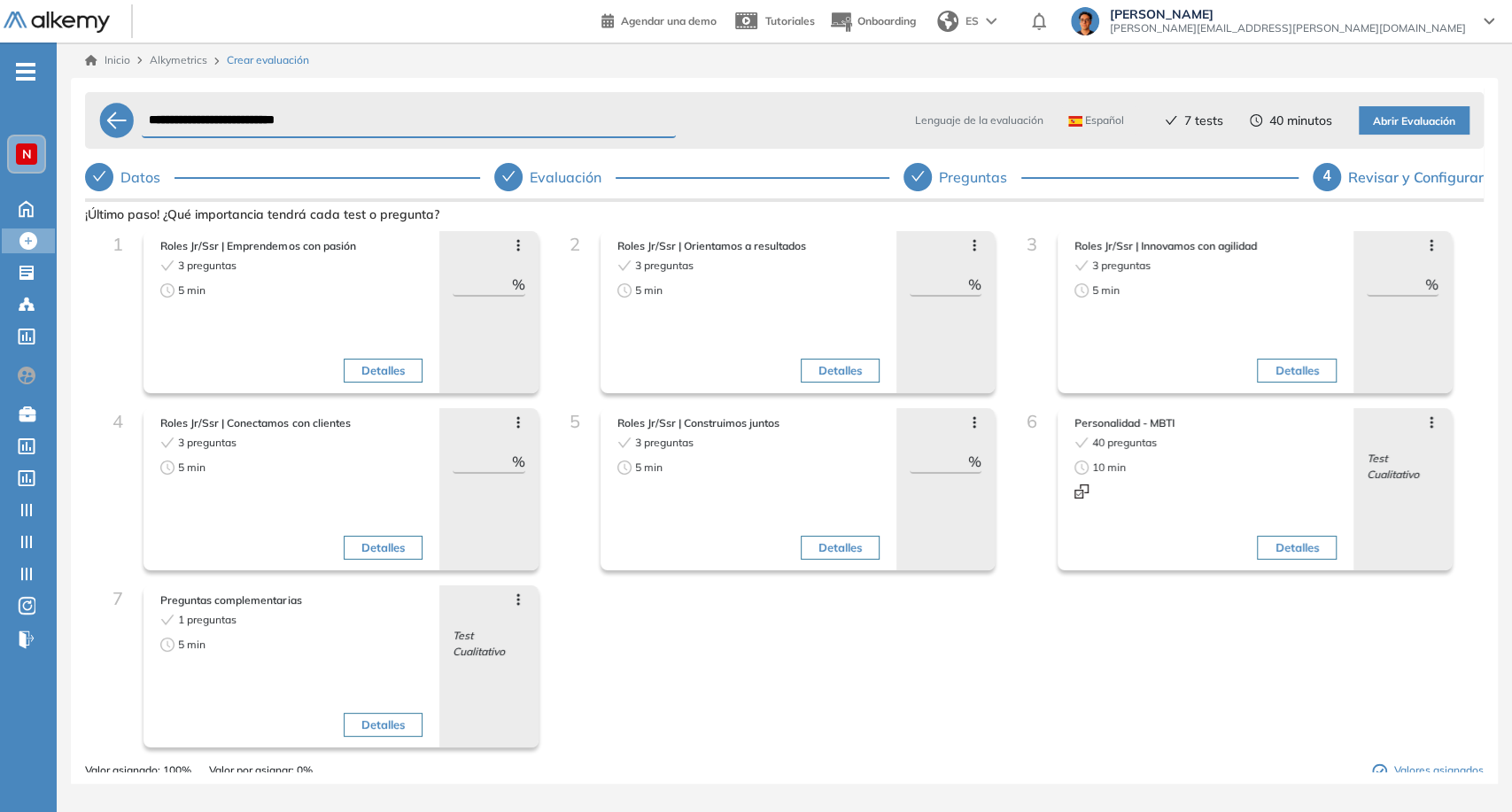
click at [967, 253] on div "Avanzar posición Retroceder posición Saltar preguntas Eliminar ** %" at bounding box center [946, 312] width 99 height 163
click at [970, 246] on icon at bounding box center [974, 245] width 14 height 14
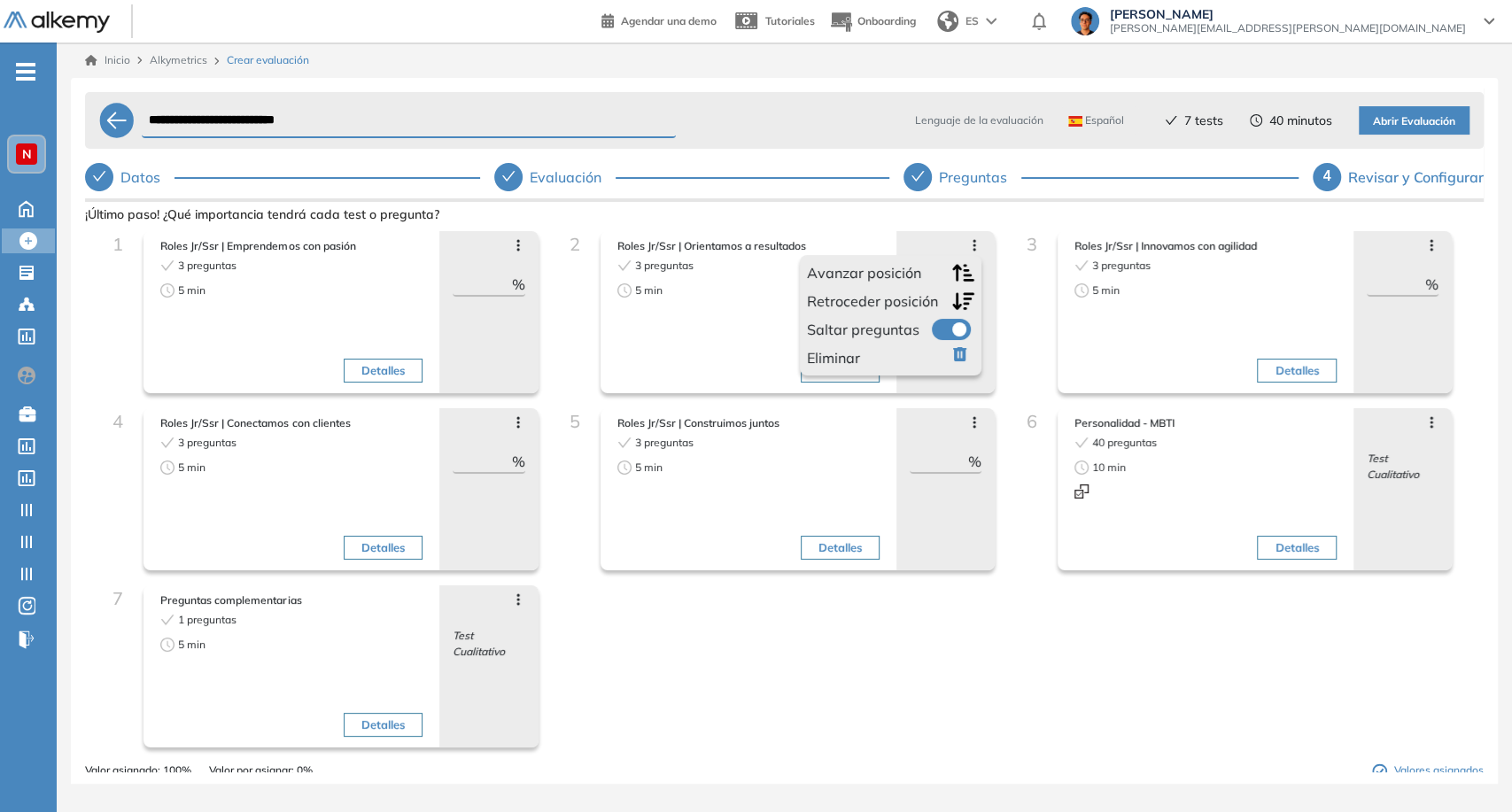
click at [947, 320] on label at bounding box center [952, 330] width 39 height 22
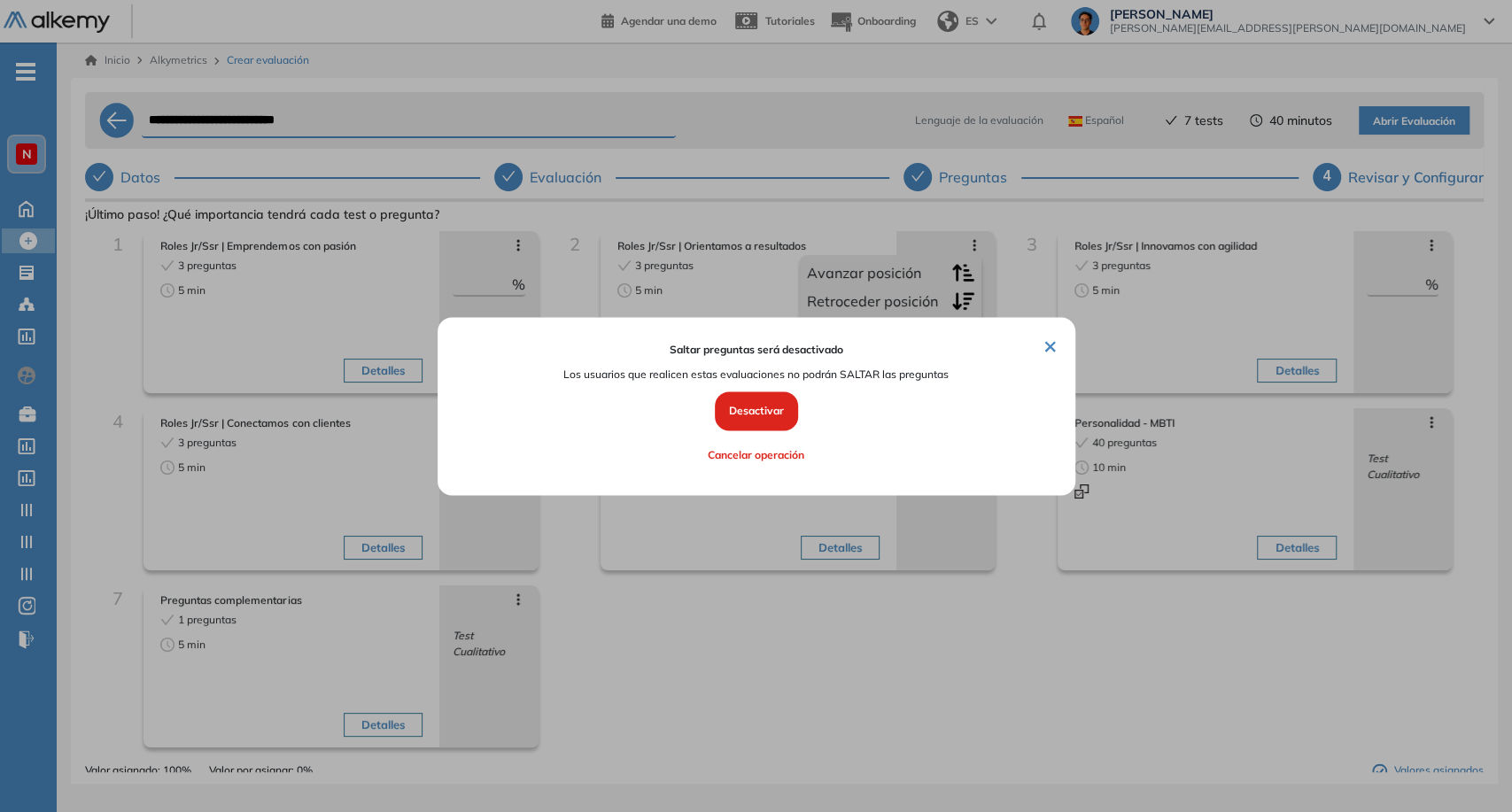
drag, startPoint x: 777, startPoint y: 413, endPoint x: 760, endPoint y: 402, distance: 20.2
click at [777, 413] on button "Desactivar" at bounding box center [756, 412] width 84 height 39
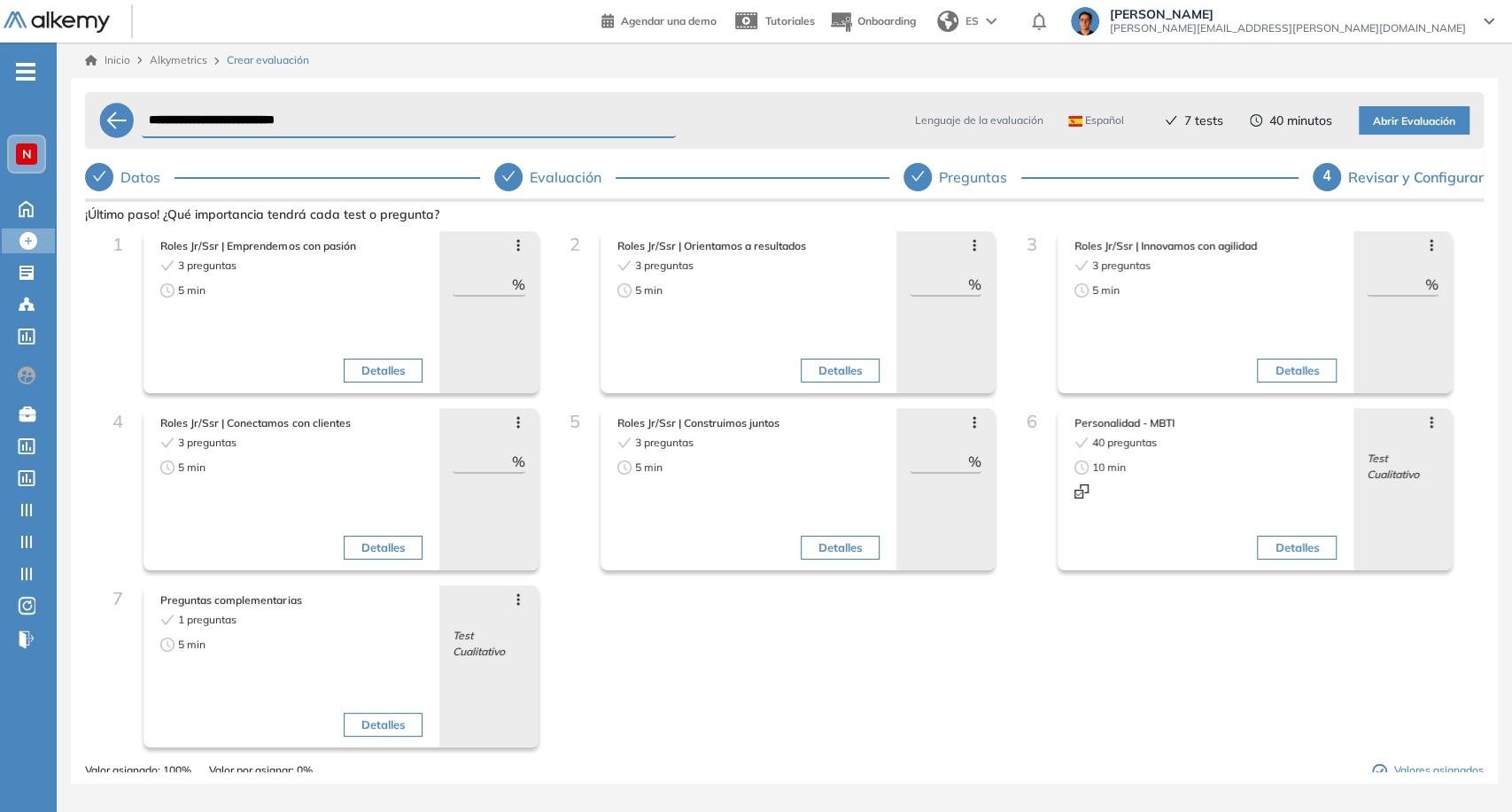
click at [516, 249] on icon at bounding box center [517, 246] width 3 height 12
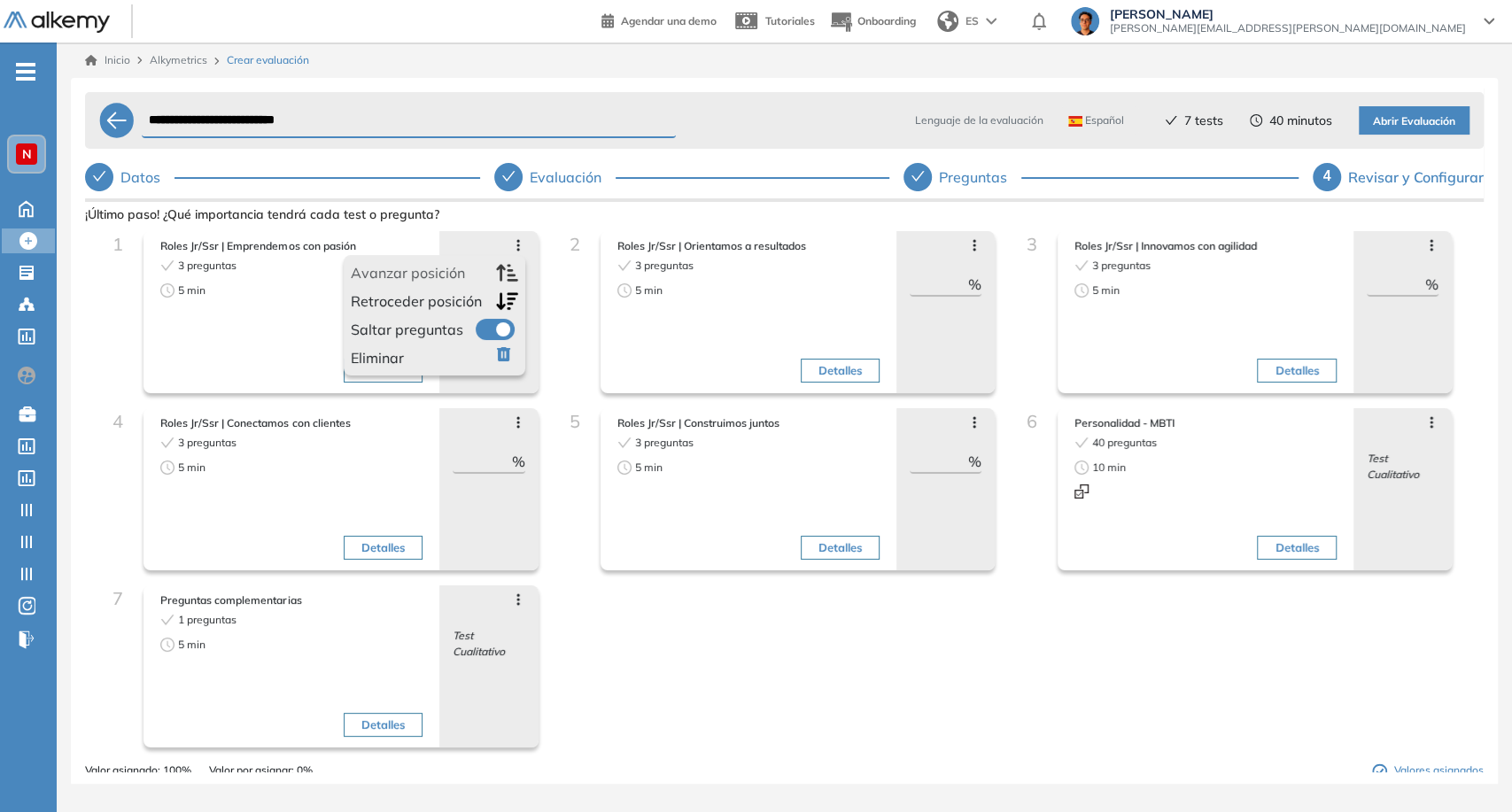
click at [489, 328] on label at bounding box center [495, 330] width 39 height 22
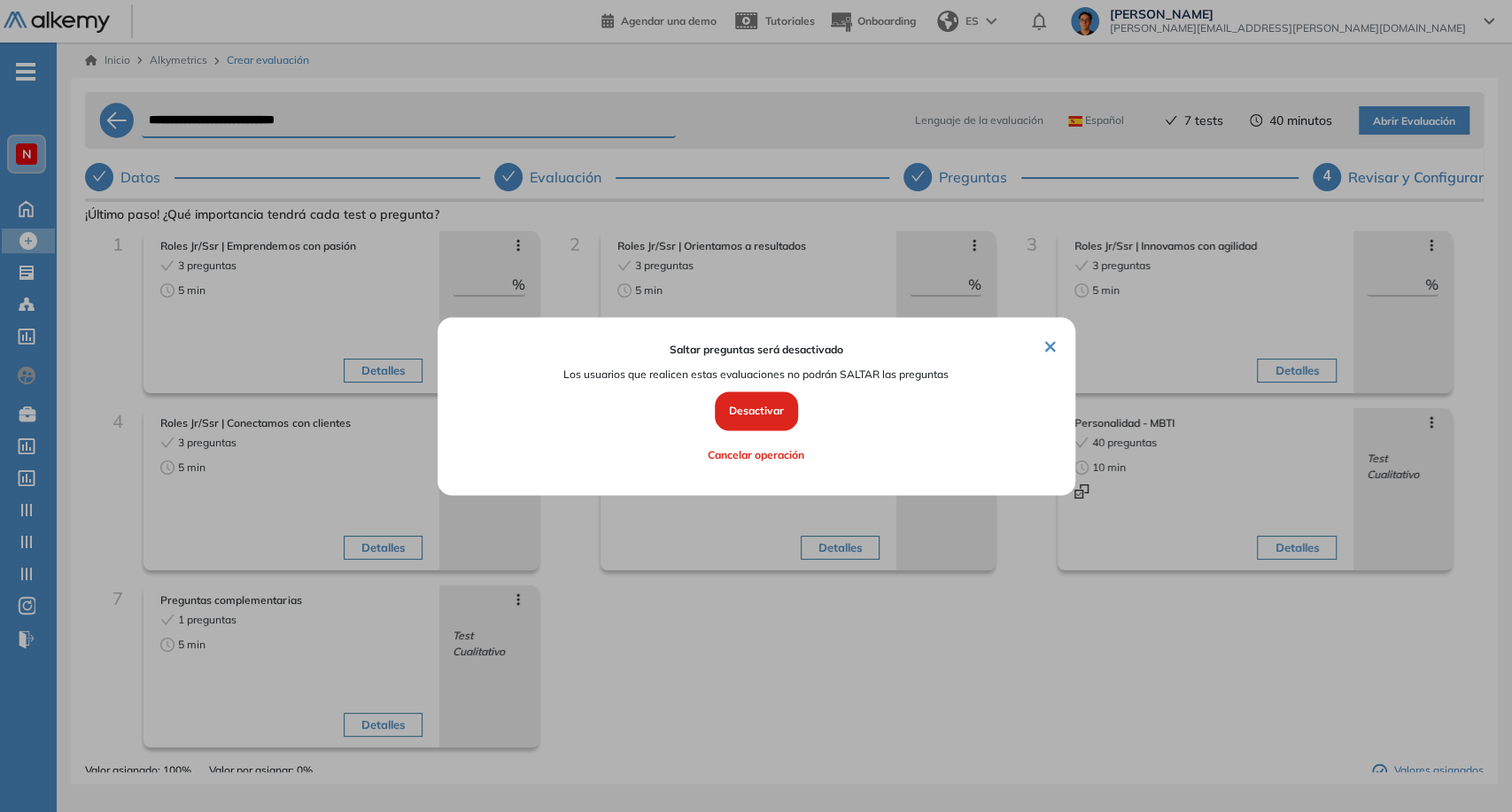
drag, startPoint x: 775, startPoint y: 388, endPoint x: 790, endPoint y: 404, distance: 21.9
click at [776, 390] on div "Saltar preguntas será desactivado Los usuarios que realicen estas evaluaciones …" at bounding box center [755, 406] width 586 height 127
click at [792, 405] on button "Desactivar" at bounding box center [756, 412] width 84 height 39
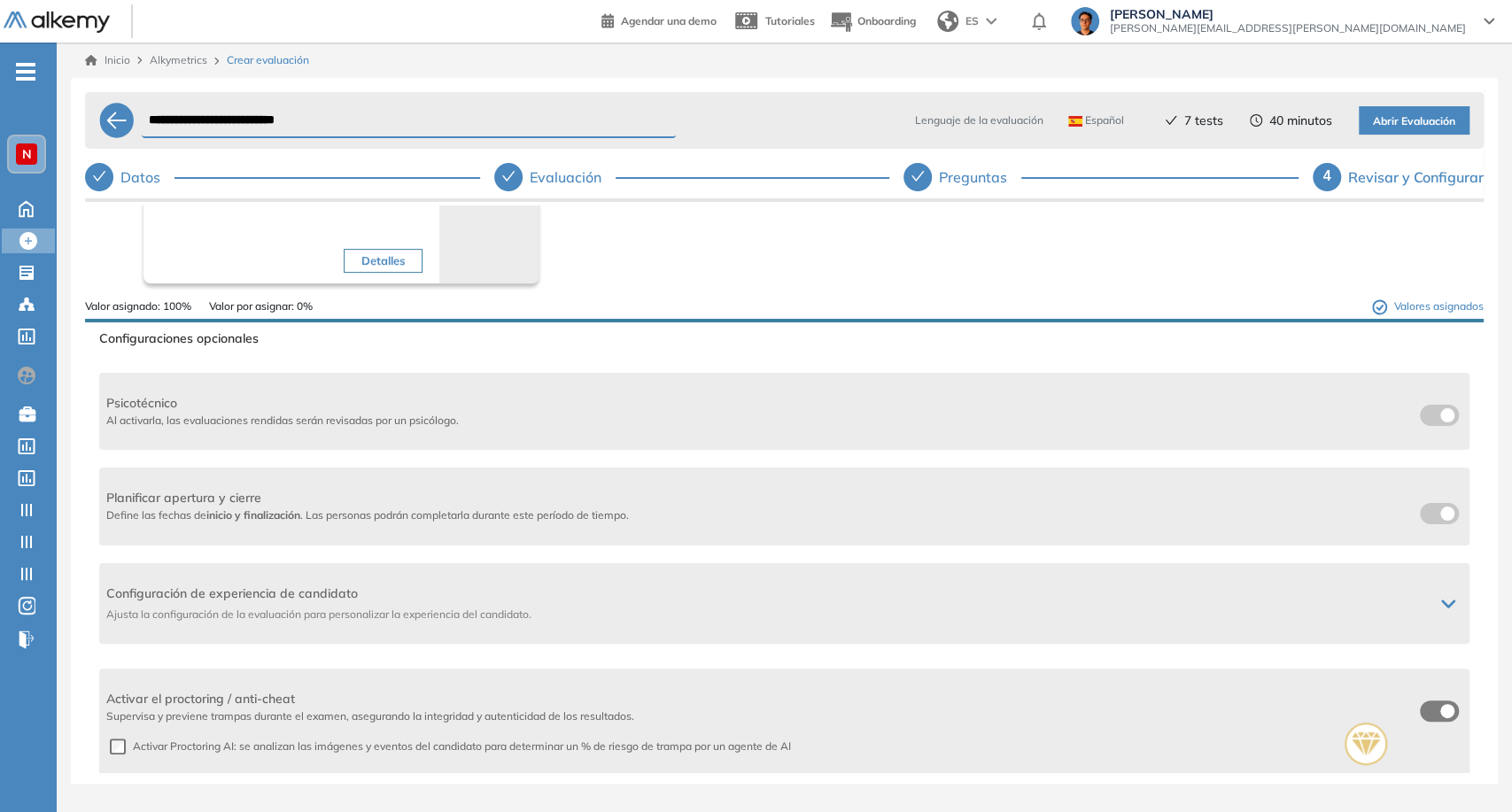
scroll to position [590, 0]
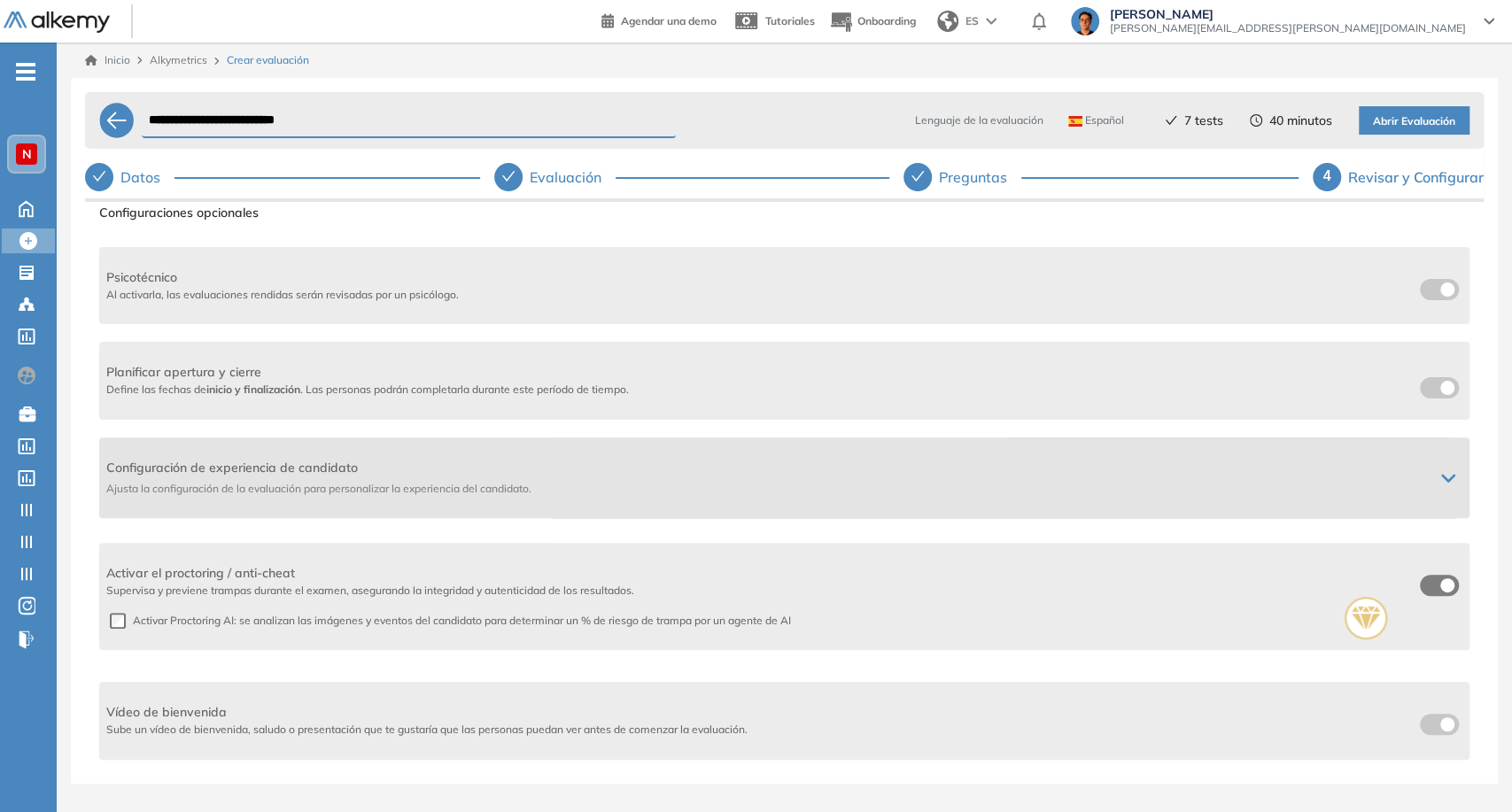
drag, startPoint x: 1216, startPoint y: 531, endPoint x: 1195, endPoint y: 496, distance: 40.8
click at [1213, 530] on div "Configuraciones opcionales Psicotécnico Al activarla, las evaluaciones rendidas…" at bounding box center [784, 529] width 1370 height 665
click at [1189, 484] on span "Ajusta la configuración de la evaluación para personalizar la experiencia del c…" at bounding box center [762, 489] width 1313 height 16
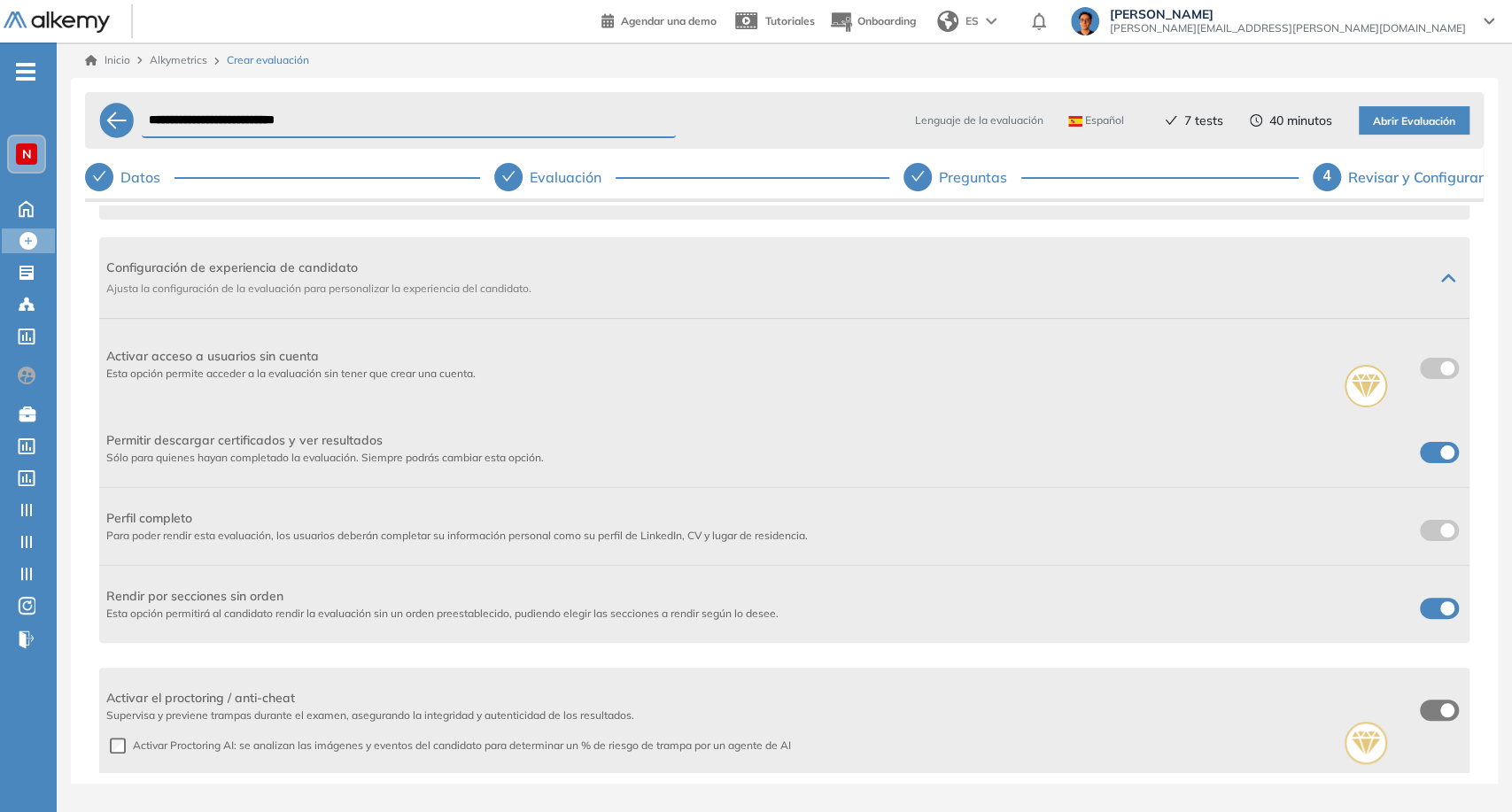
scroll to position [786, 0]
click at [1424, 448] on span at bounding box center [1426, 452] width 14 height 14
click at [1271, 268] on span "Configuración de experiencia de candidato" at bounding box center [762, 271] width 1313 height 19
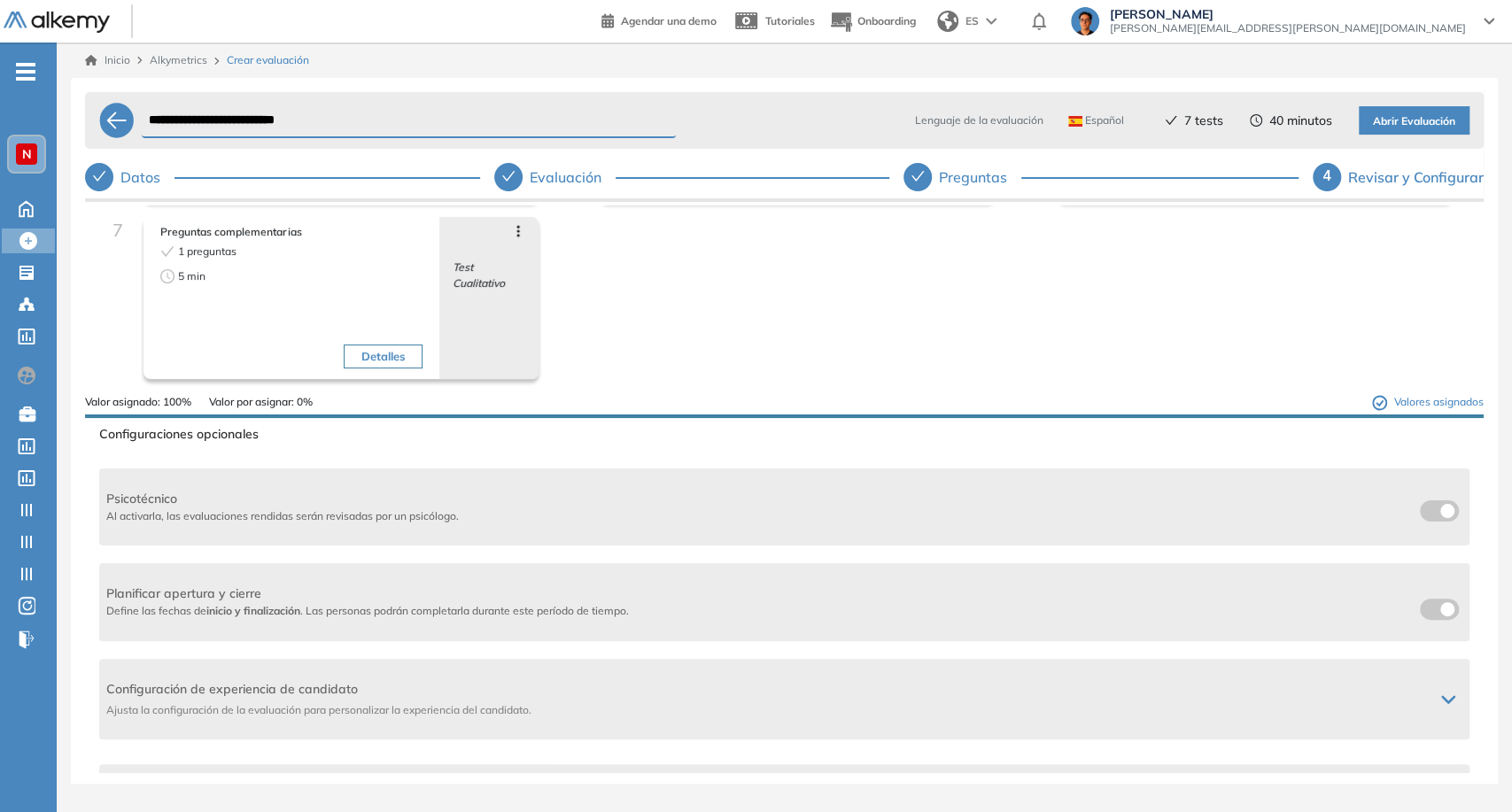
scroll to position [680, 0]
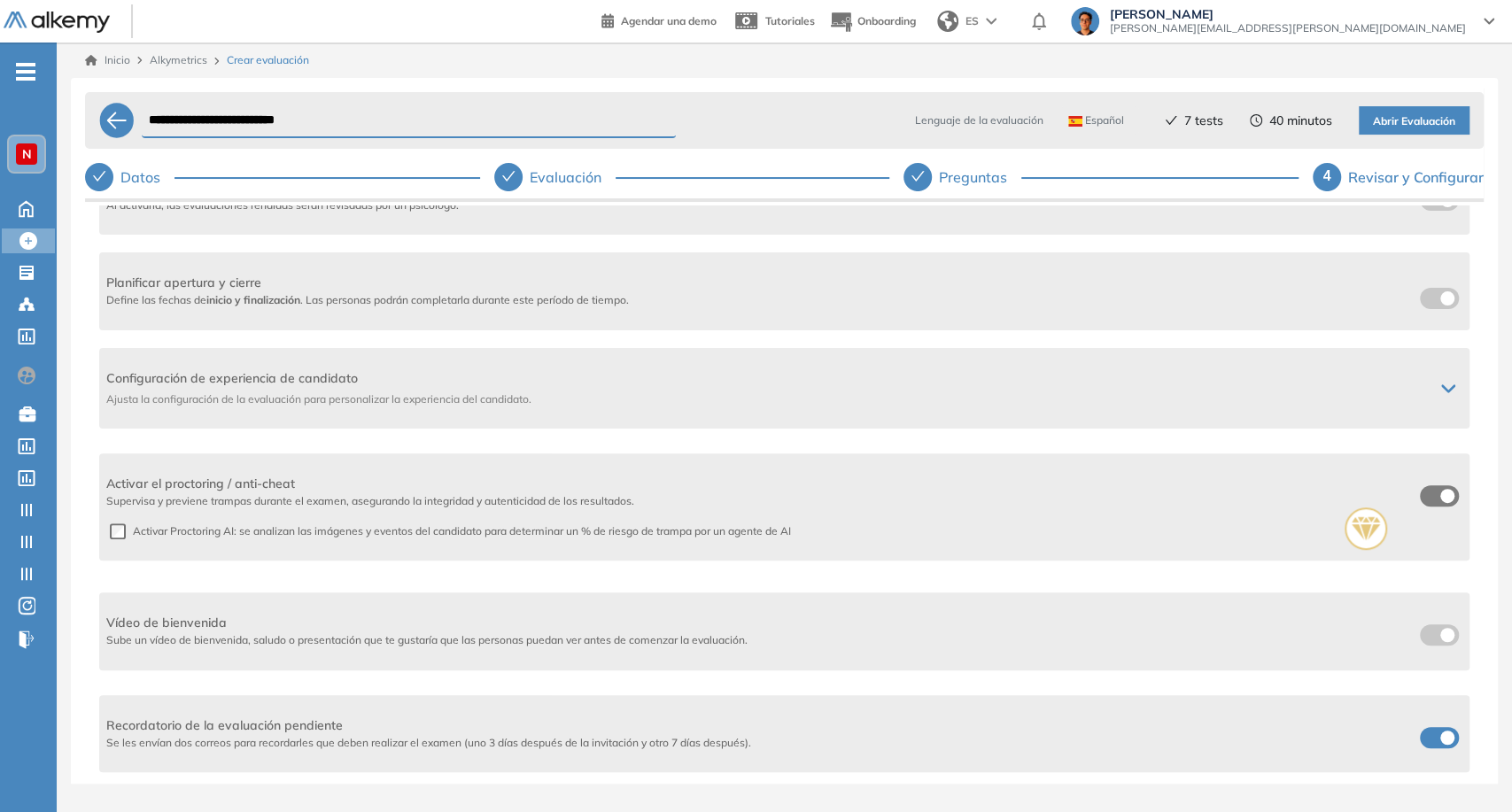
click at [1413, 118] on span "Abrir Evaluación" at bounding box center [1414, 121] width 83 height 17
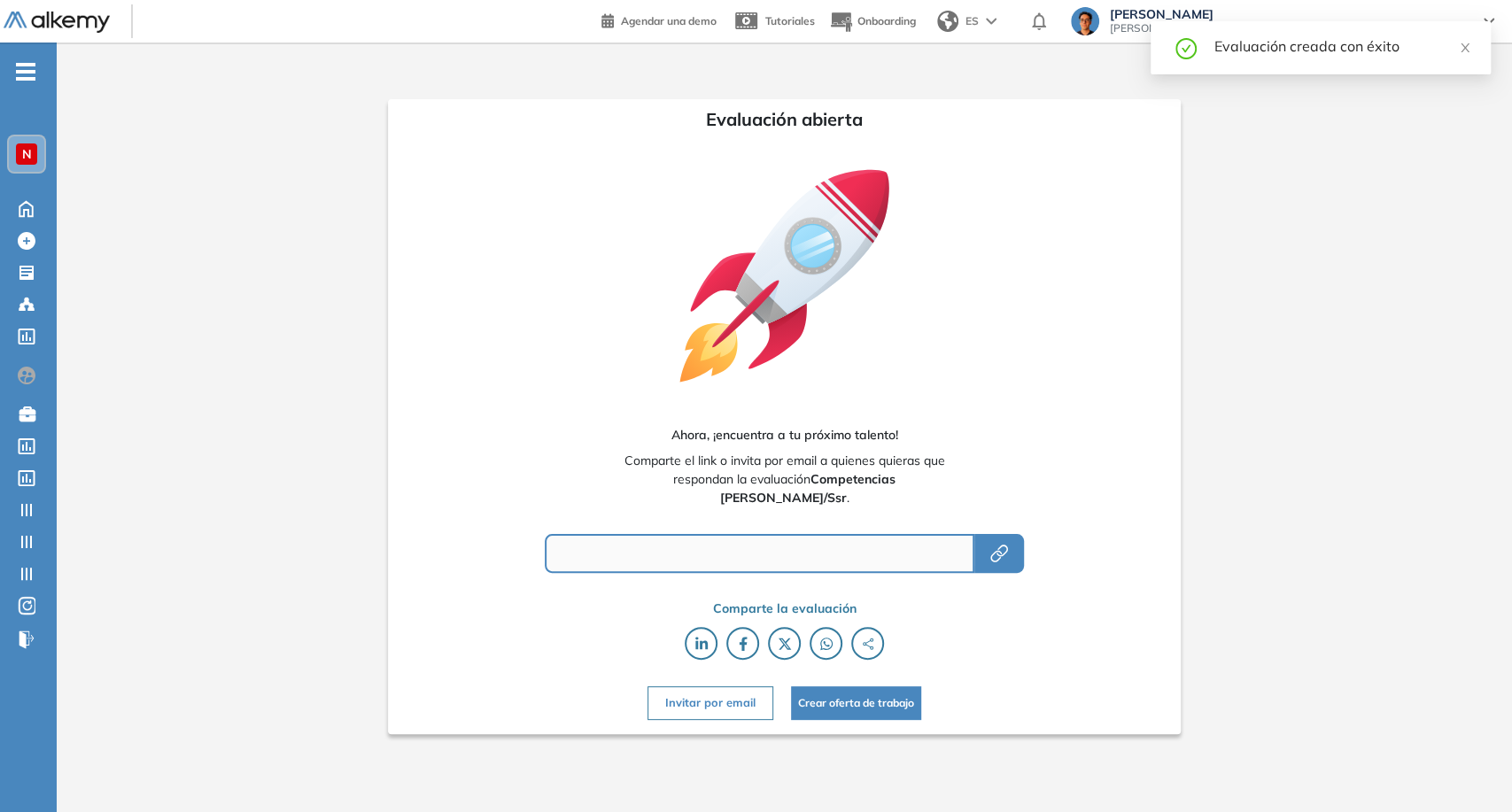
type input "**********"
click at [996, 555] on icon "button" at bounding box center [1002, 552] width 12 height 12
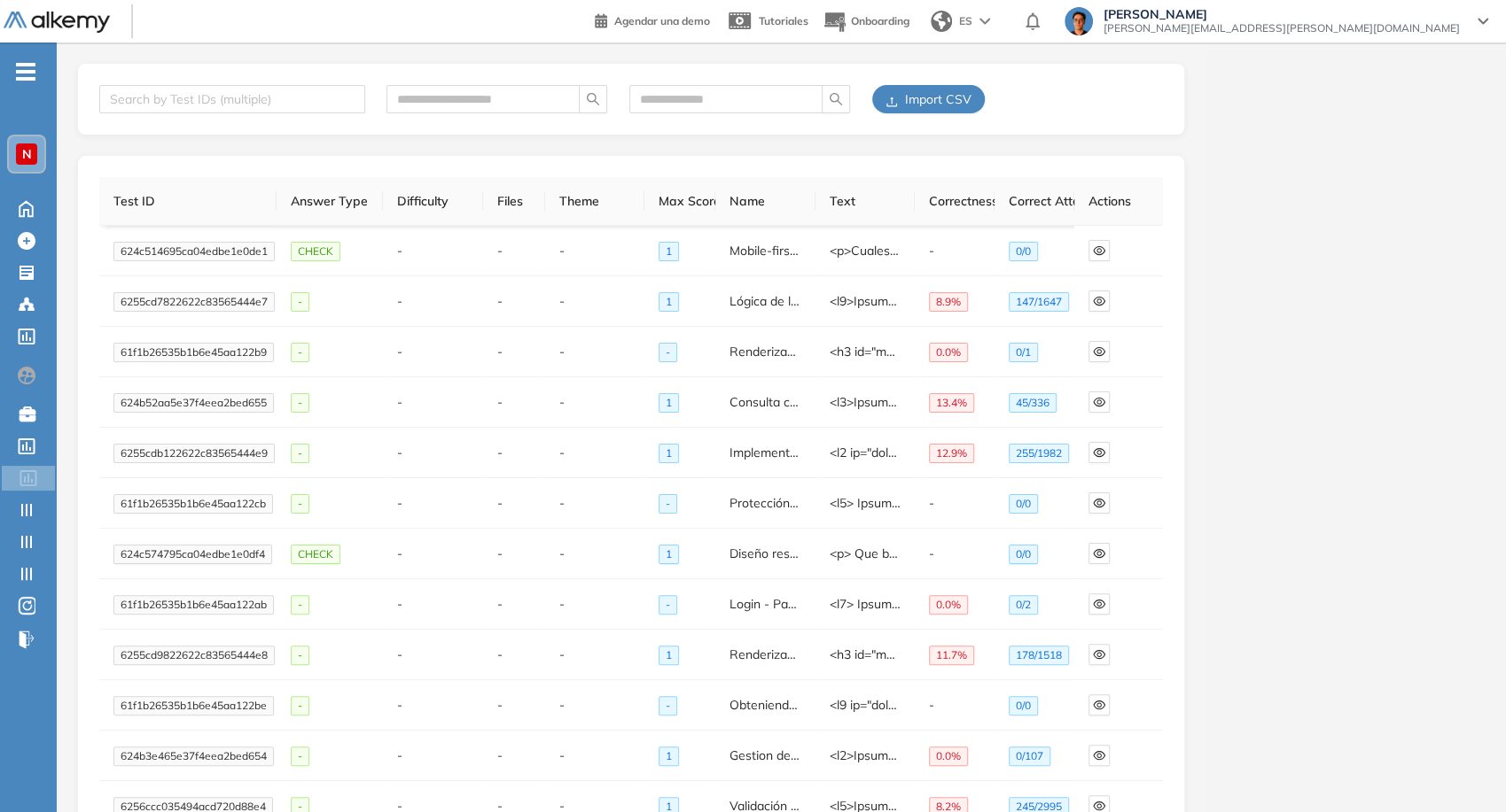
click at [946, 91] on span "Import CSV" at bounding box center [937, 100] width 66 height 20
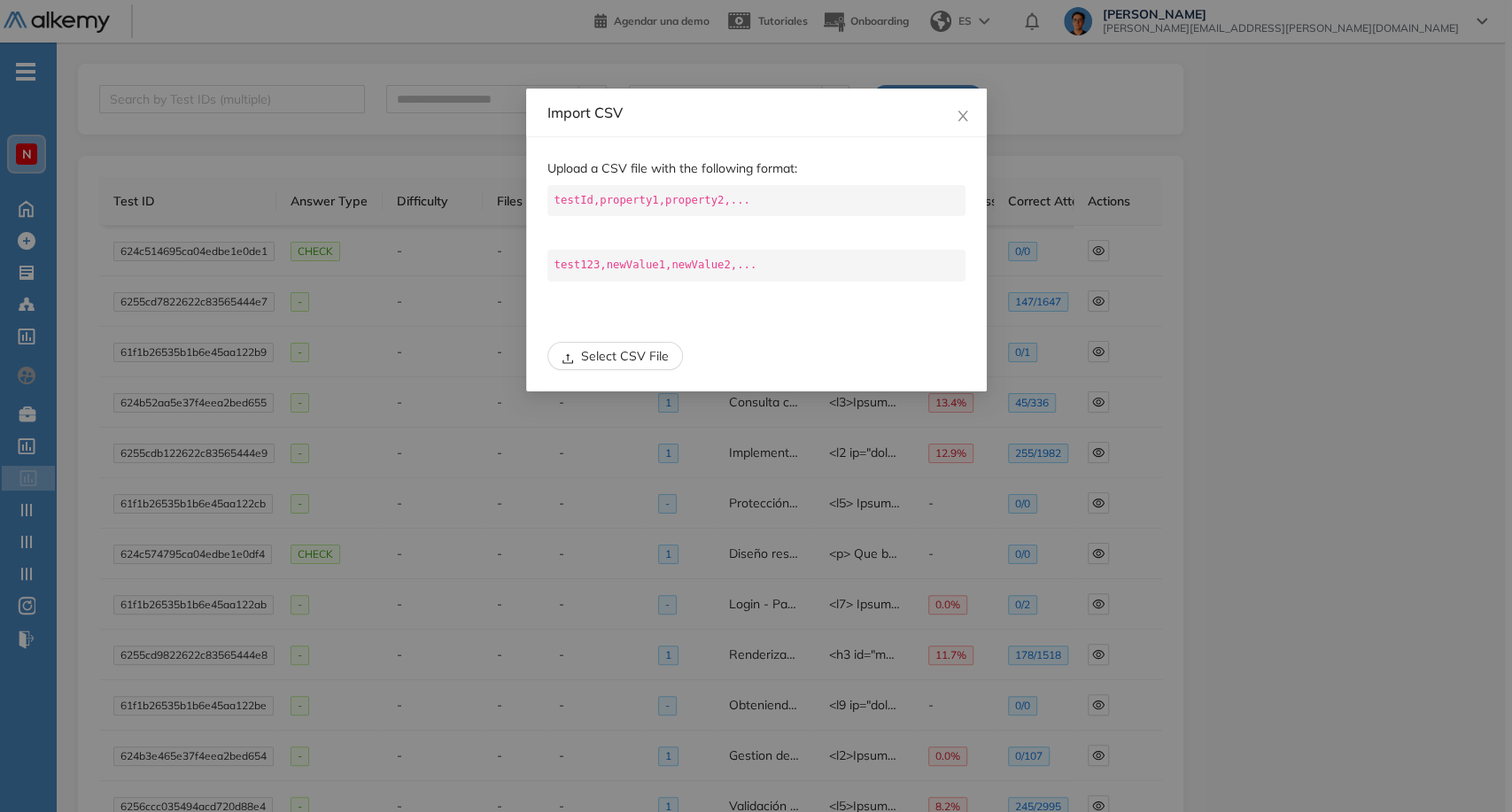
click at [641, 353] on span "Select CSV File" at bounding box center [625, 357] width 88 height 20
click at [960, 111] on icon "close" at bounding box center [962, 116] width 14 height 14
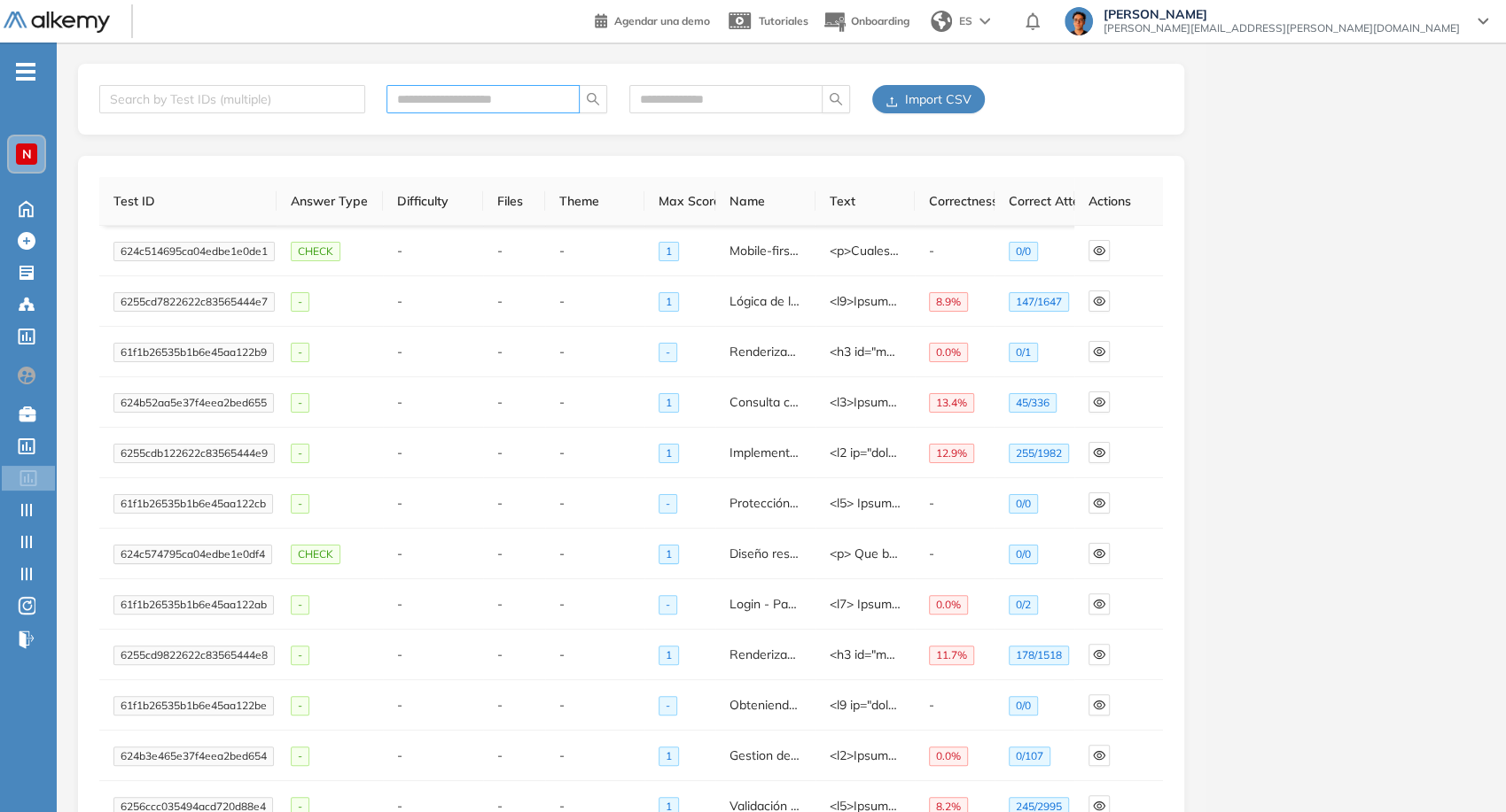
click at [466, 109] on span at bounding box center [483, 99] width 193 height 29
paste input "**********"
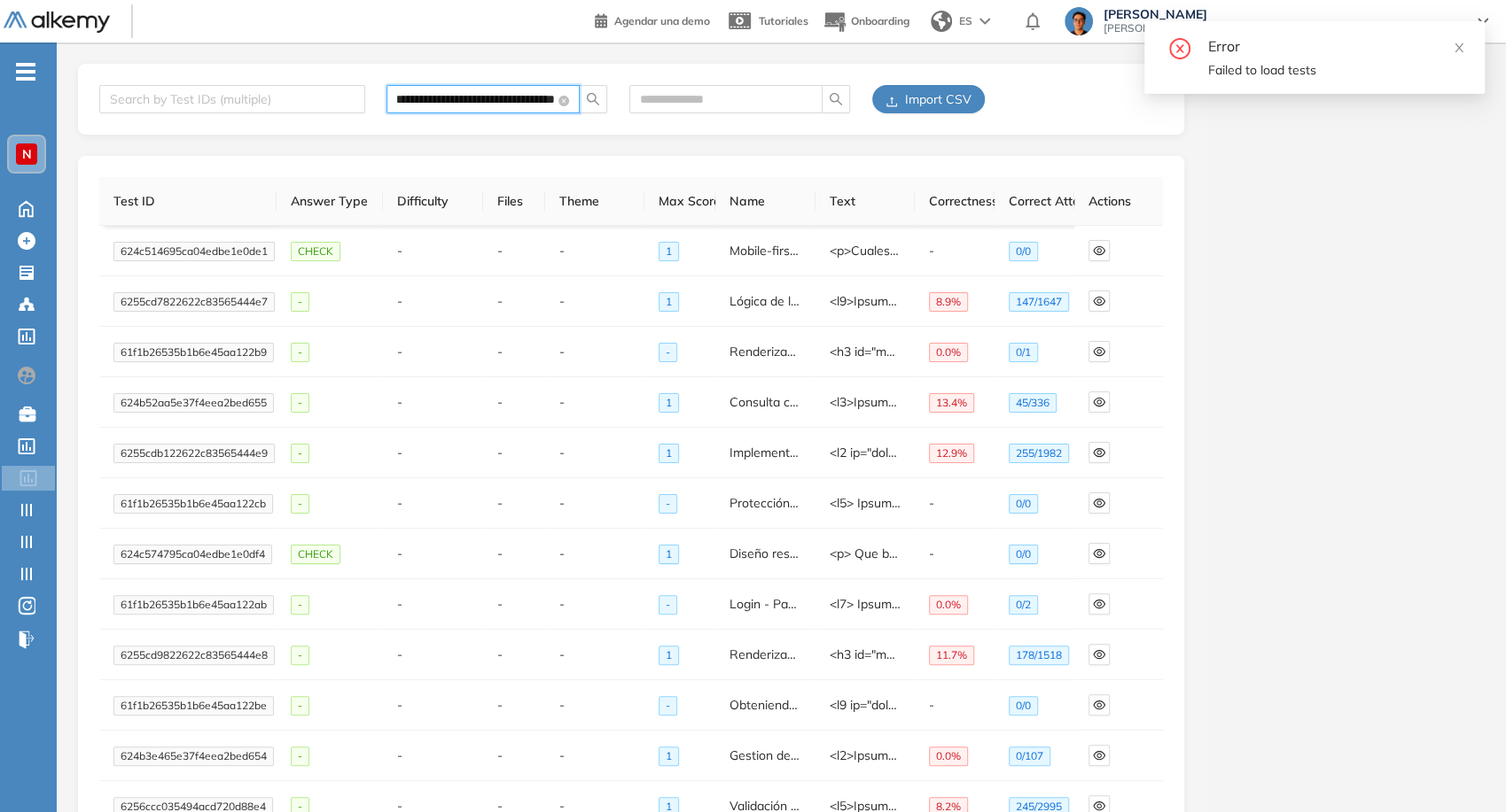
type input "**********"
click at [923, 116] on div "**********" at bounding box center [631, 100] width 1106 height 71
click at [916, 107] on span "Import CSV" at bounding box center [937, 100] width 66 height 20
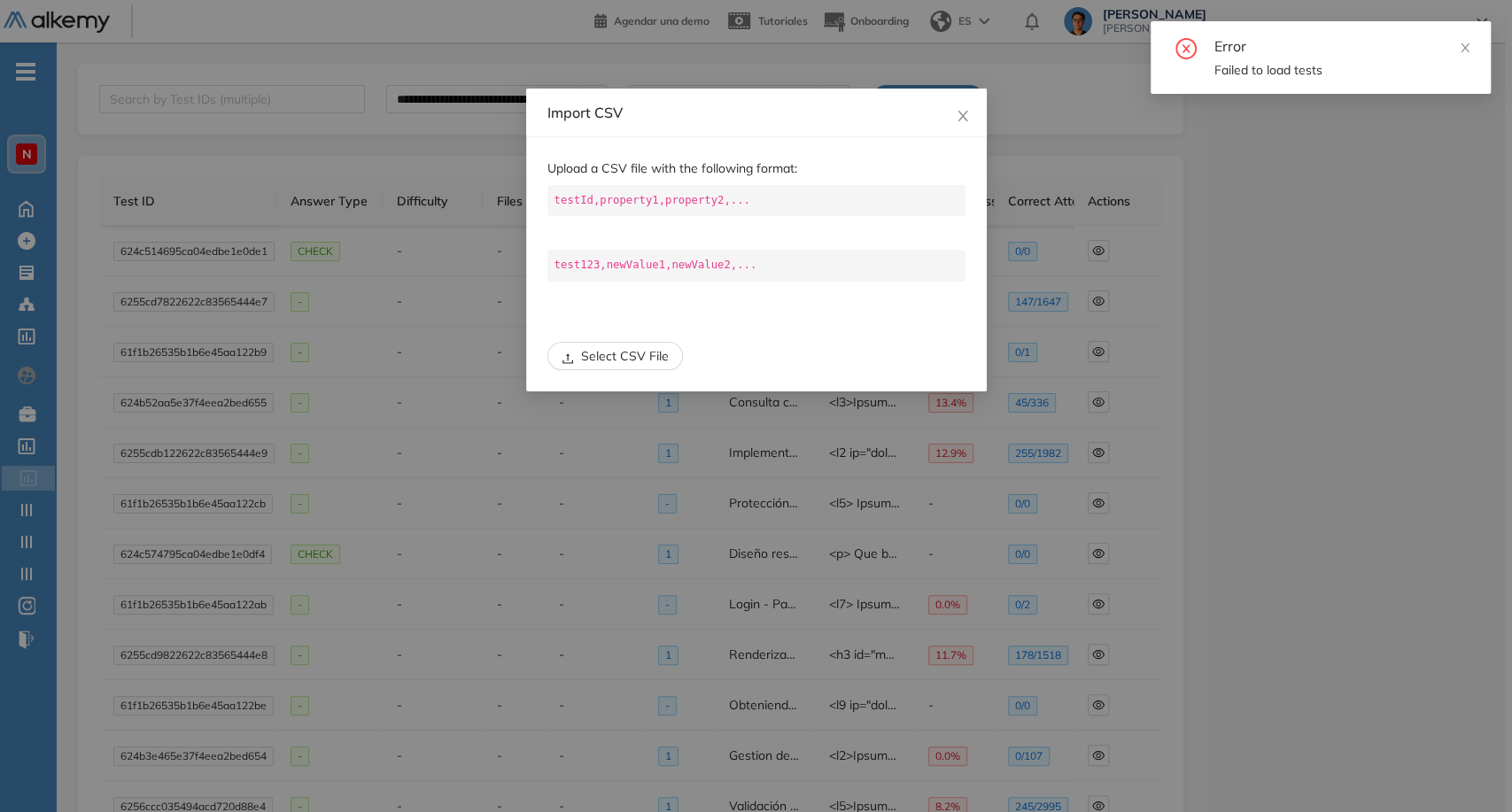
click at [647, 355] on span "Select CSV File" at bounding box center [625, 357] width 88 height 20
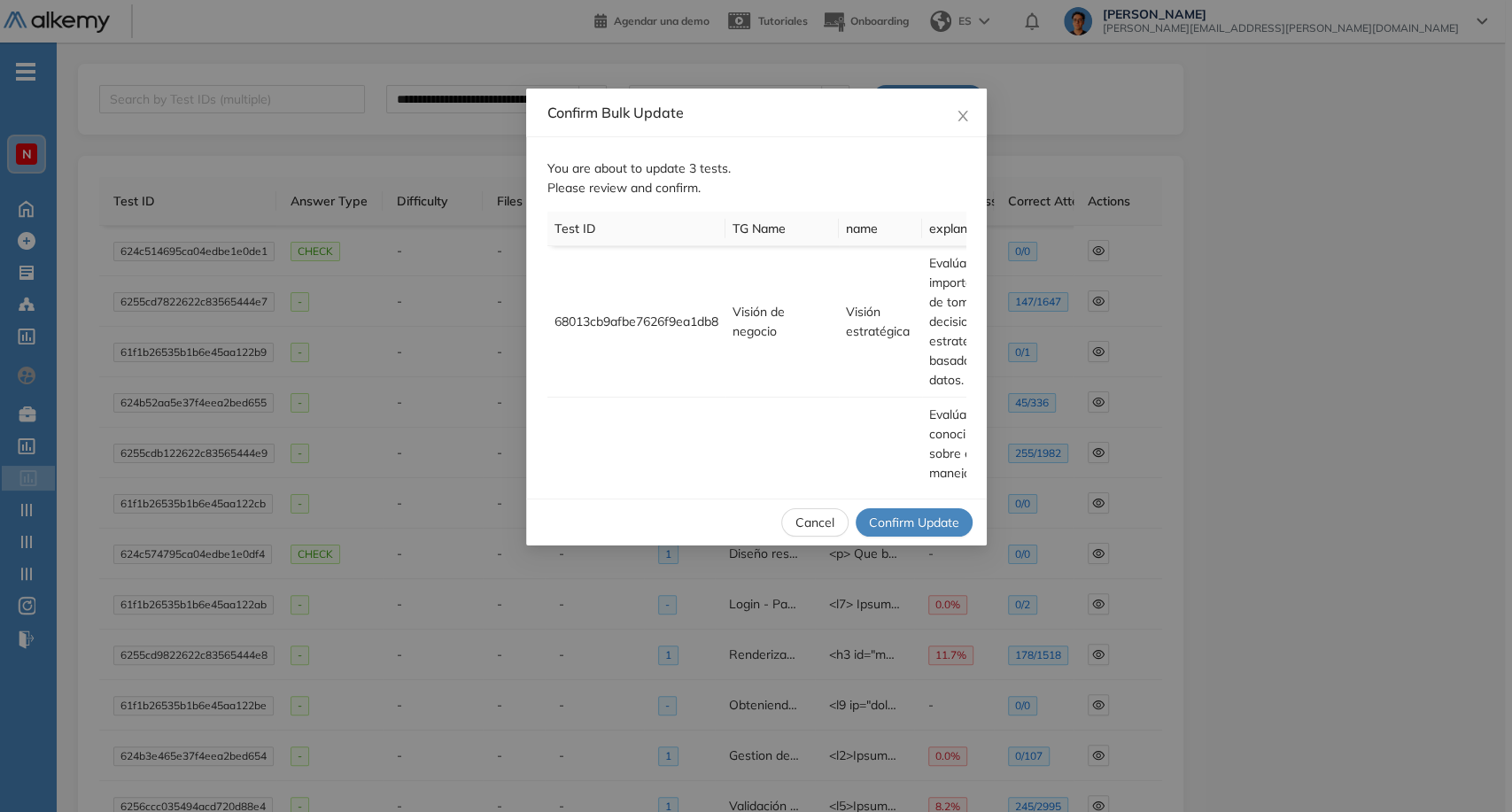
click at [928, 525] on span "Confirm Update" at bounding box center [914, 523] width 91 height 20
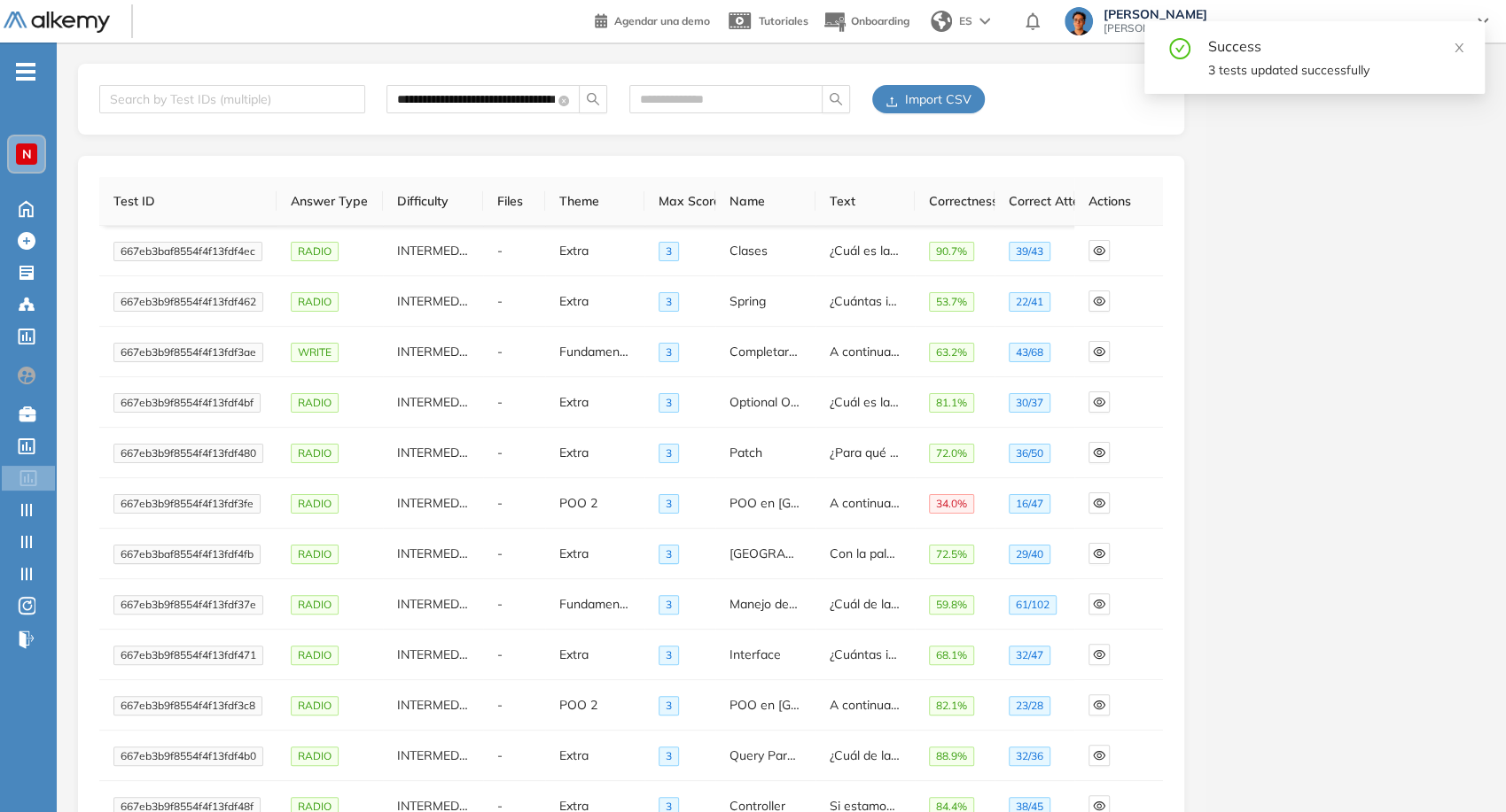
click at [595, 108] on button "button" at bounding box center [592, 99] width 29 height 29
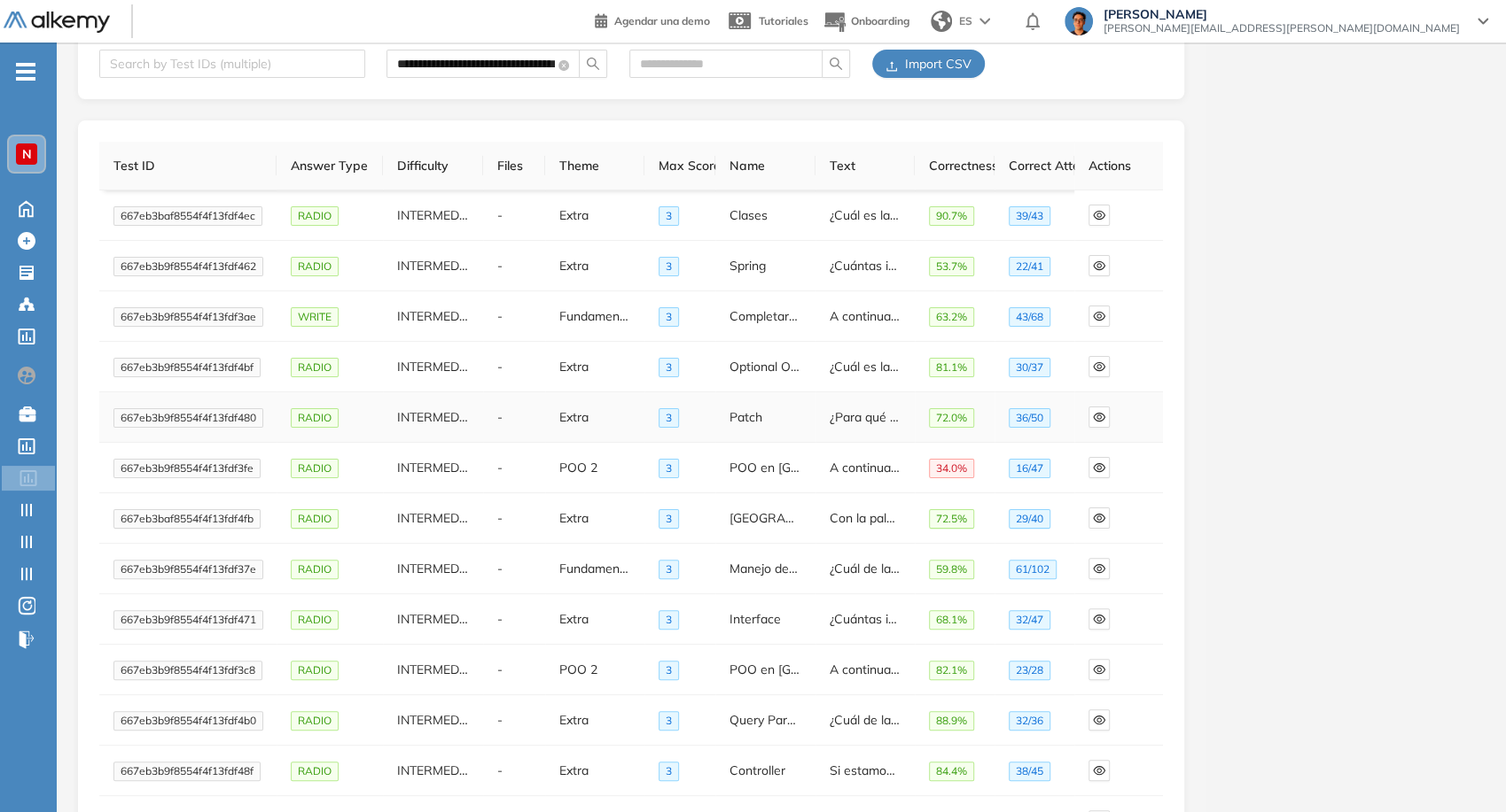
scroll to position [513, 0]
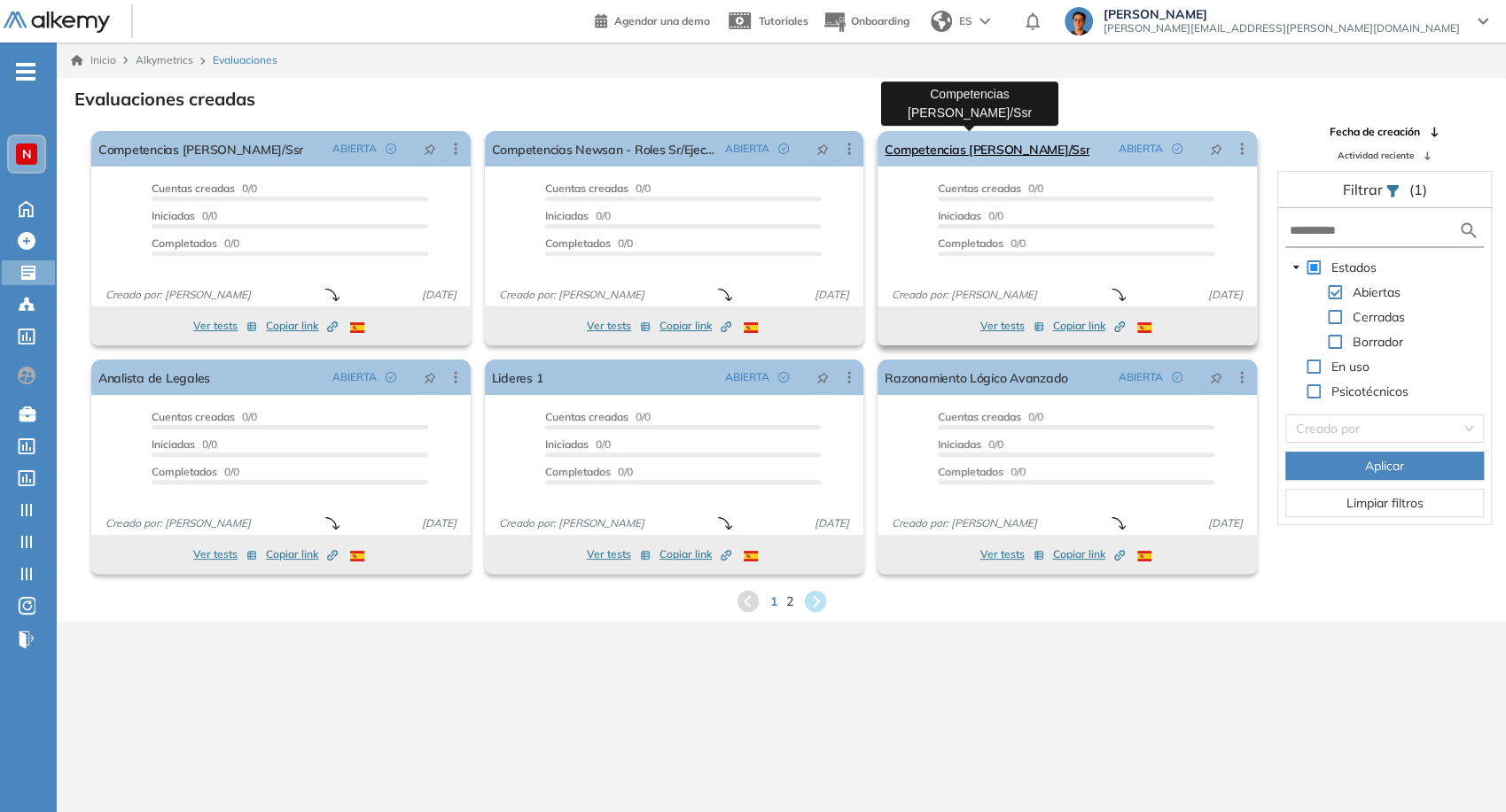
click at [924, 162] on link "Competencias [PERSON_NAME]/Ssr" at bounding box center [987, 149] width 205 height 35
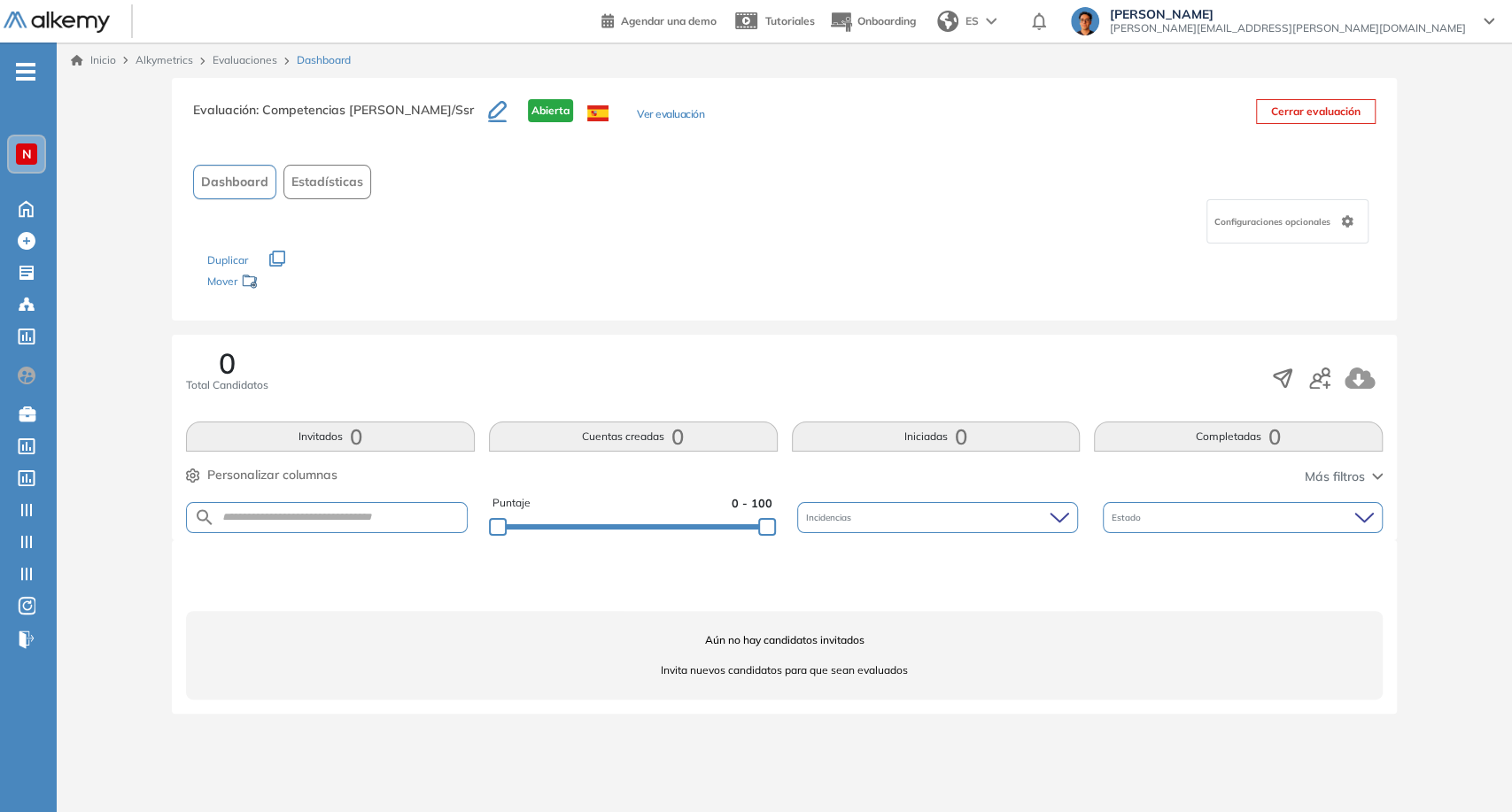
click at [636, 115] on button "Ver evaluación" at bounding box center [670, 115] width 67 height 19
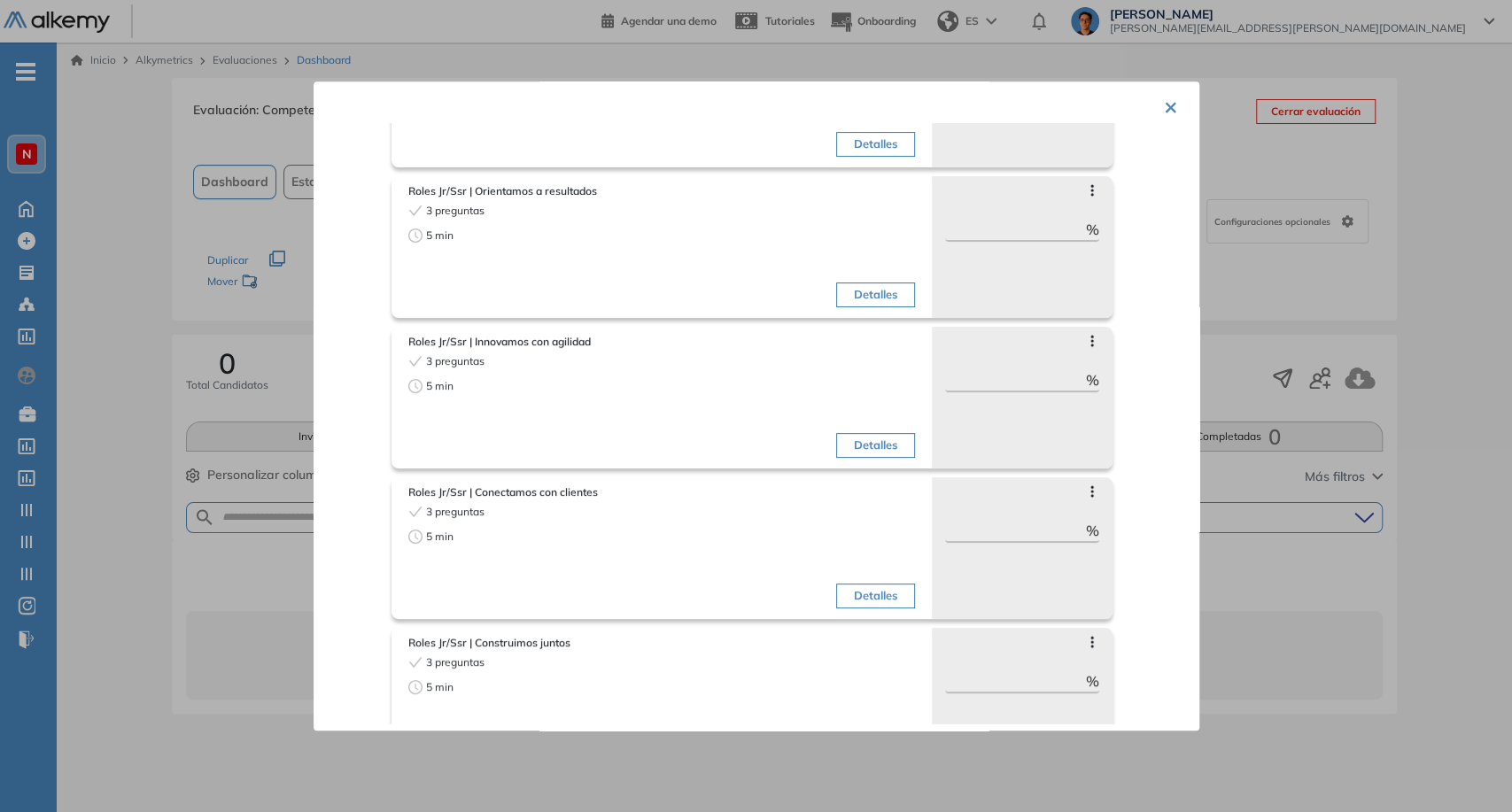
scroll to position [438, 0]
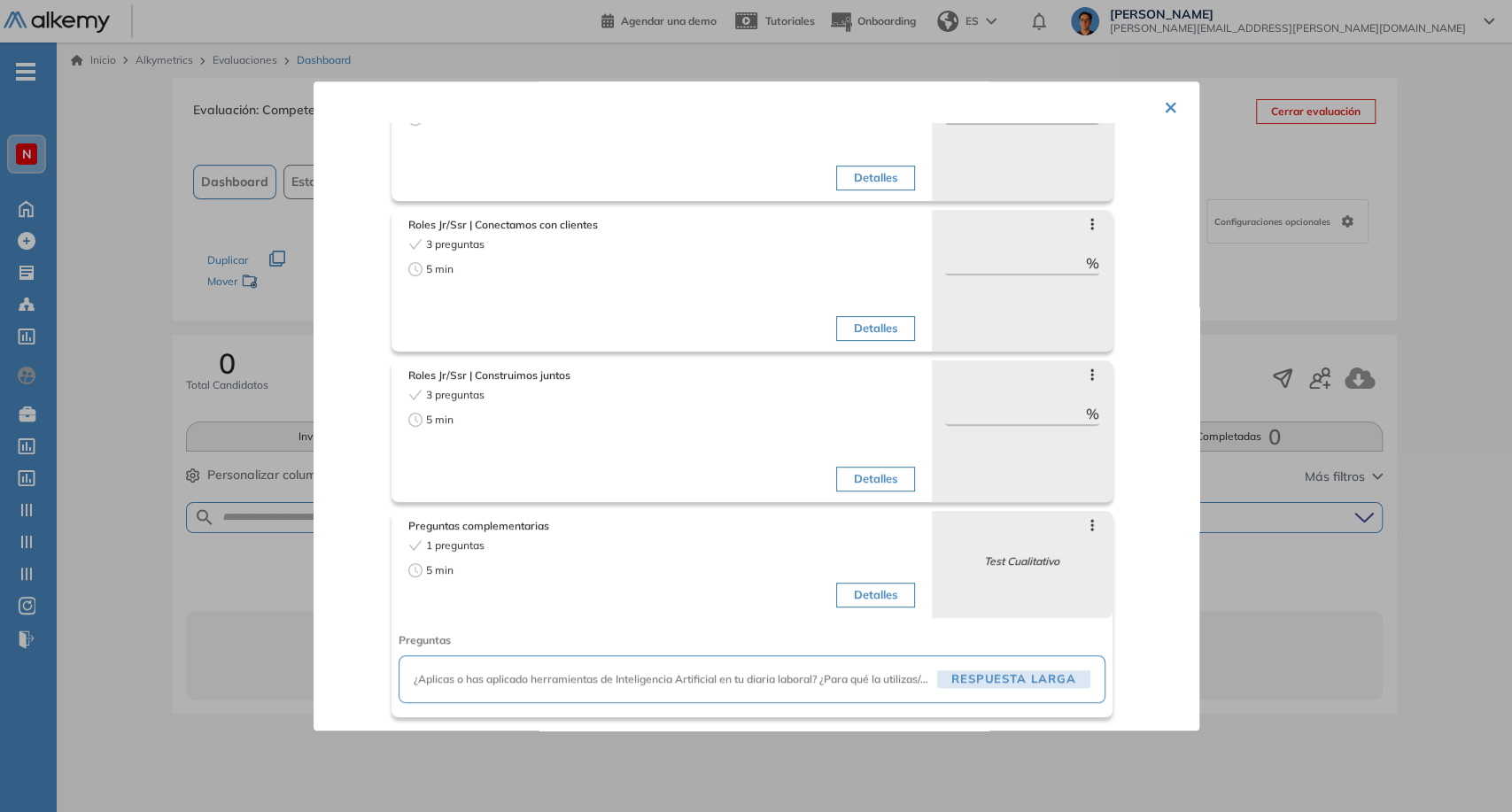
click at [1340, 254] on div at bounding box center [756, 406] width 1512 height 812
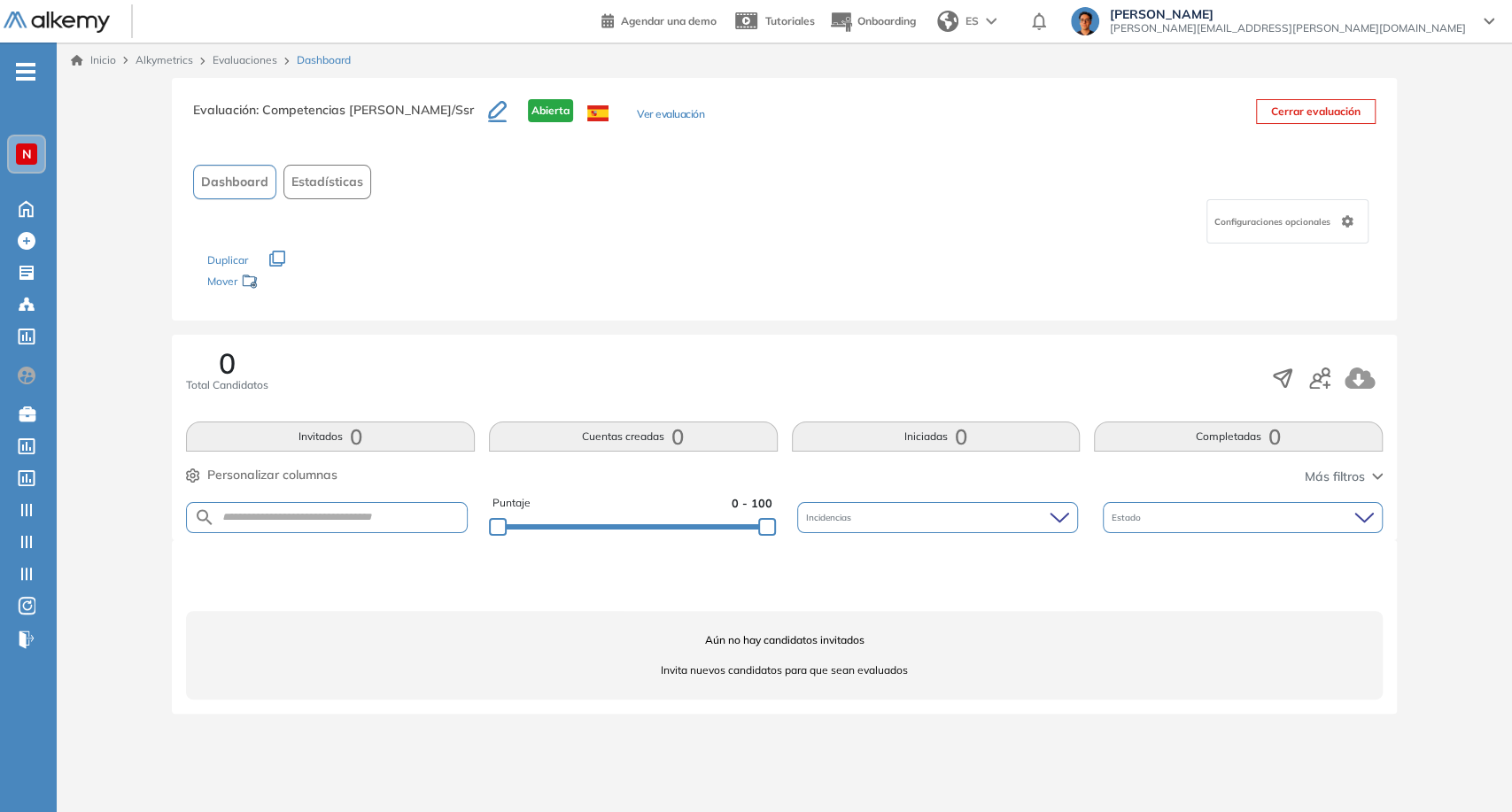
click at [1337, 115] on button "Cerrar evaluación" at bounding box center [1315, 111] width 119 height 25
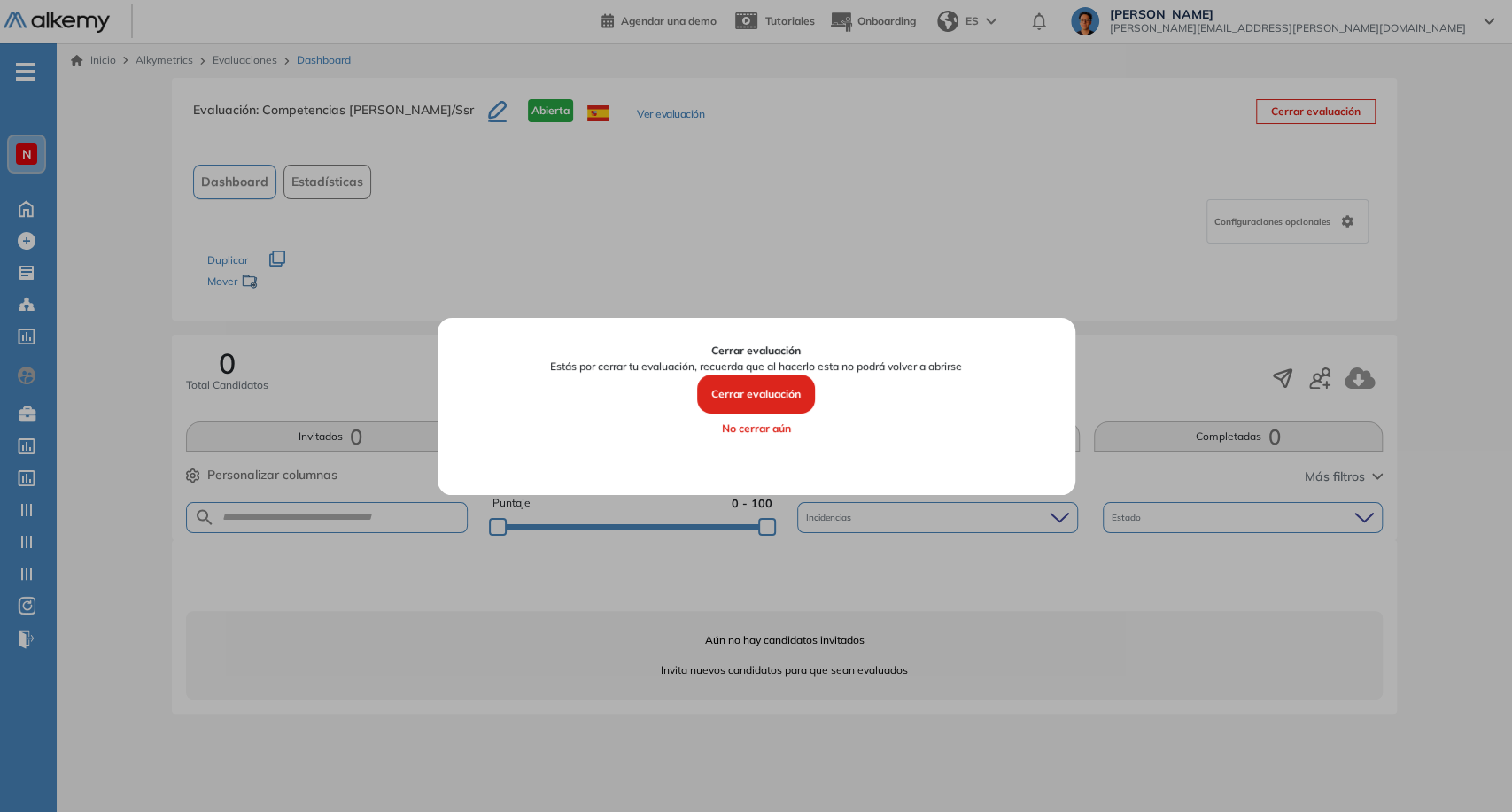
click at [754, 387] on button "Cerrar evaluación" at bounding box center [756, 394] width 118 height 39
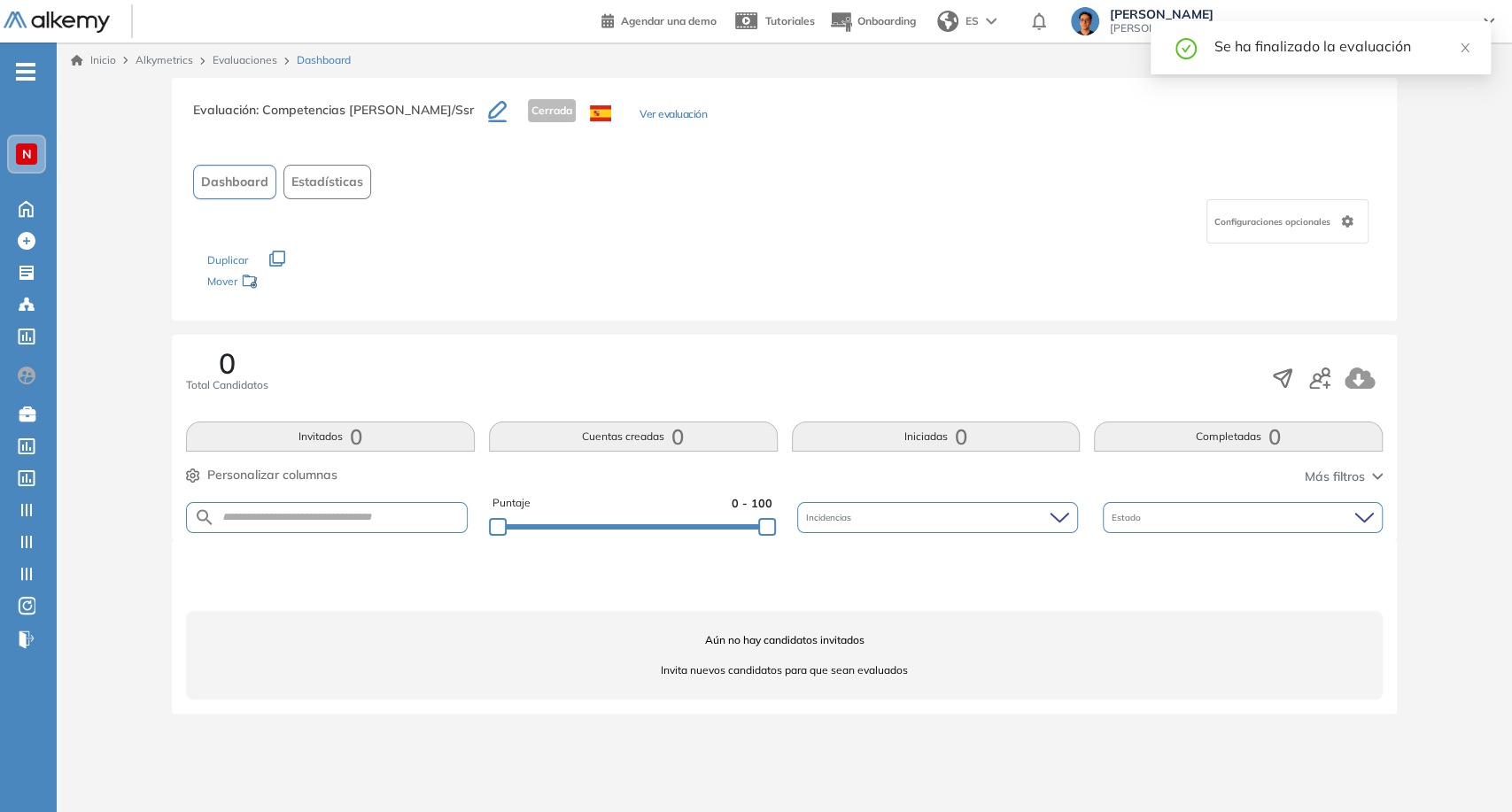
click at [248, 55] on link "Evaluaciones" at bounding box center [245, 59] width 65 height 13
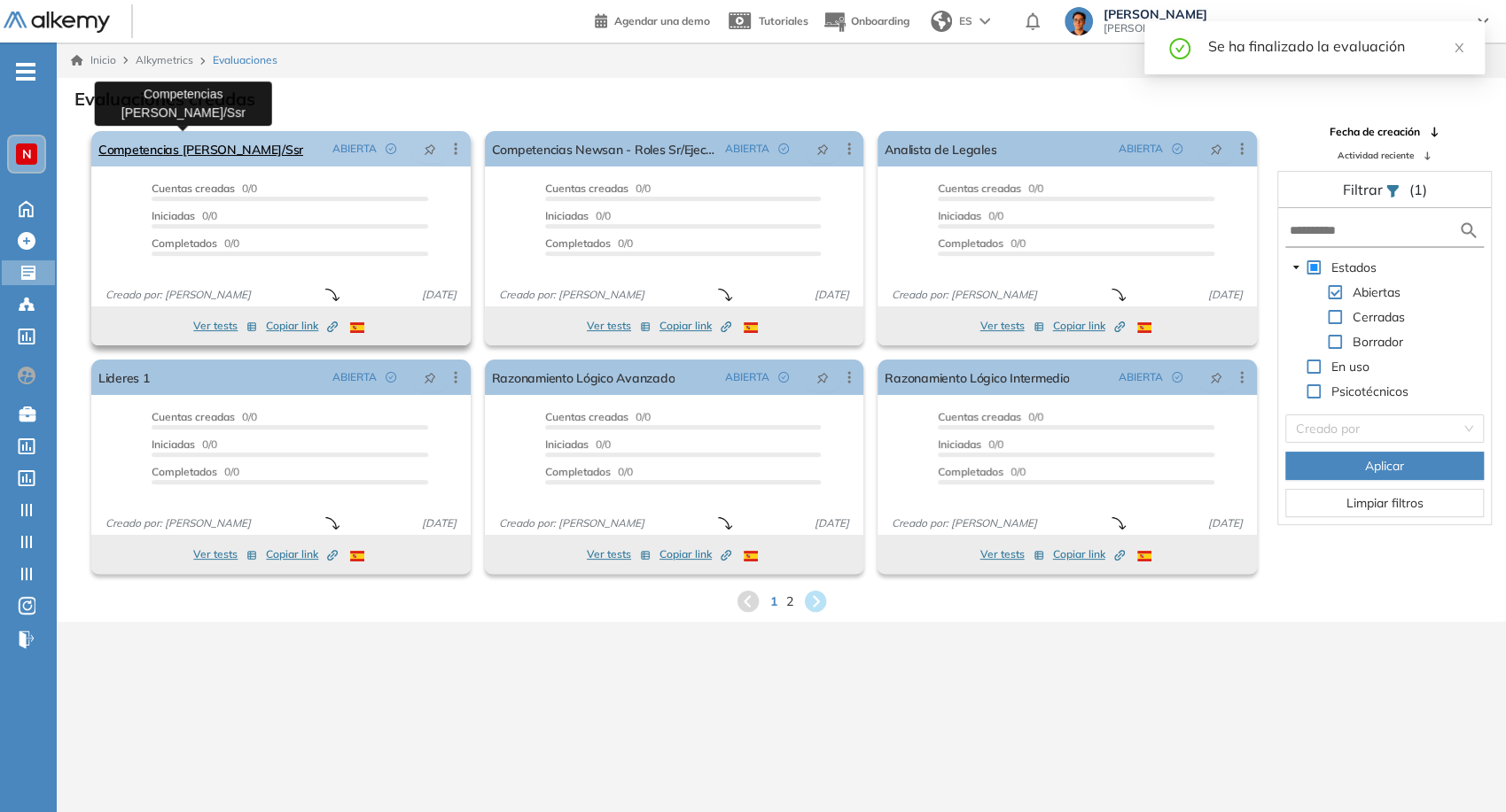
click at [199, 155] on link "Competencias [PERSON_NAME]/Ssr" at bounding box center [201, 149] width 205 height 35
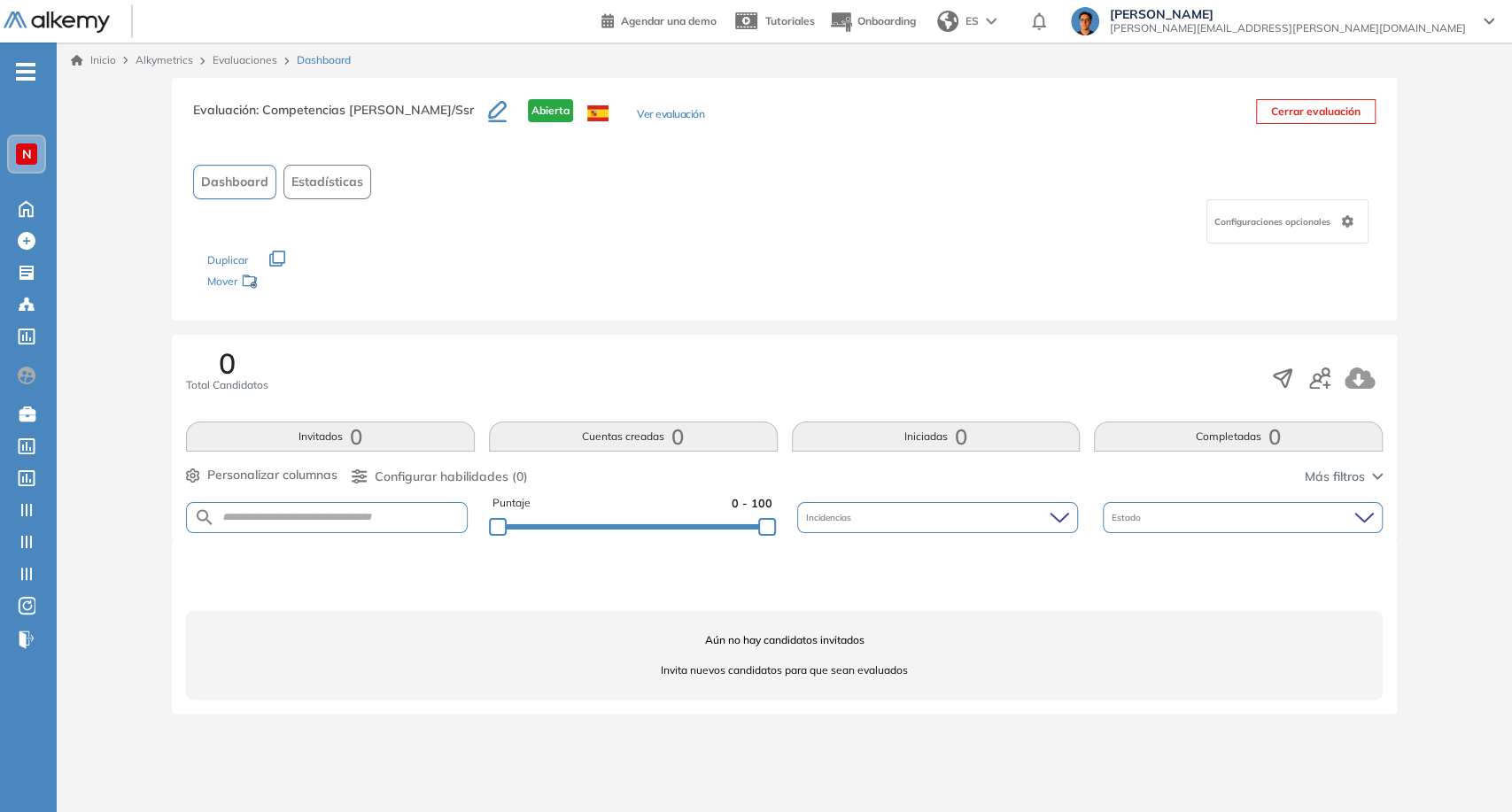
click at [665, 108] on button "Ver evaluación" at bounding box center [670, 115] width 67 height 19
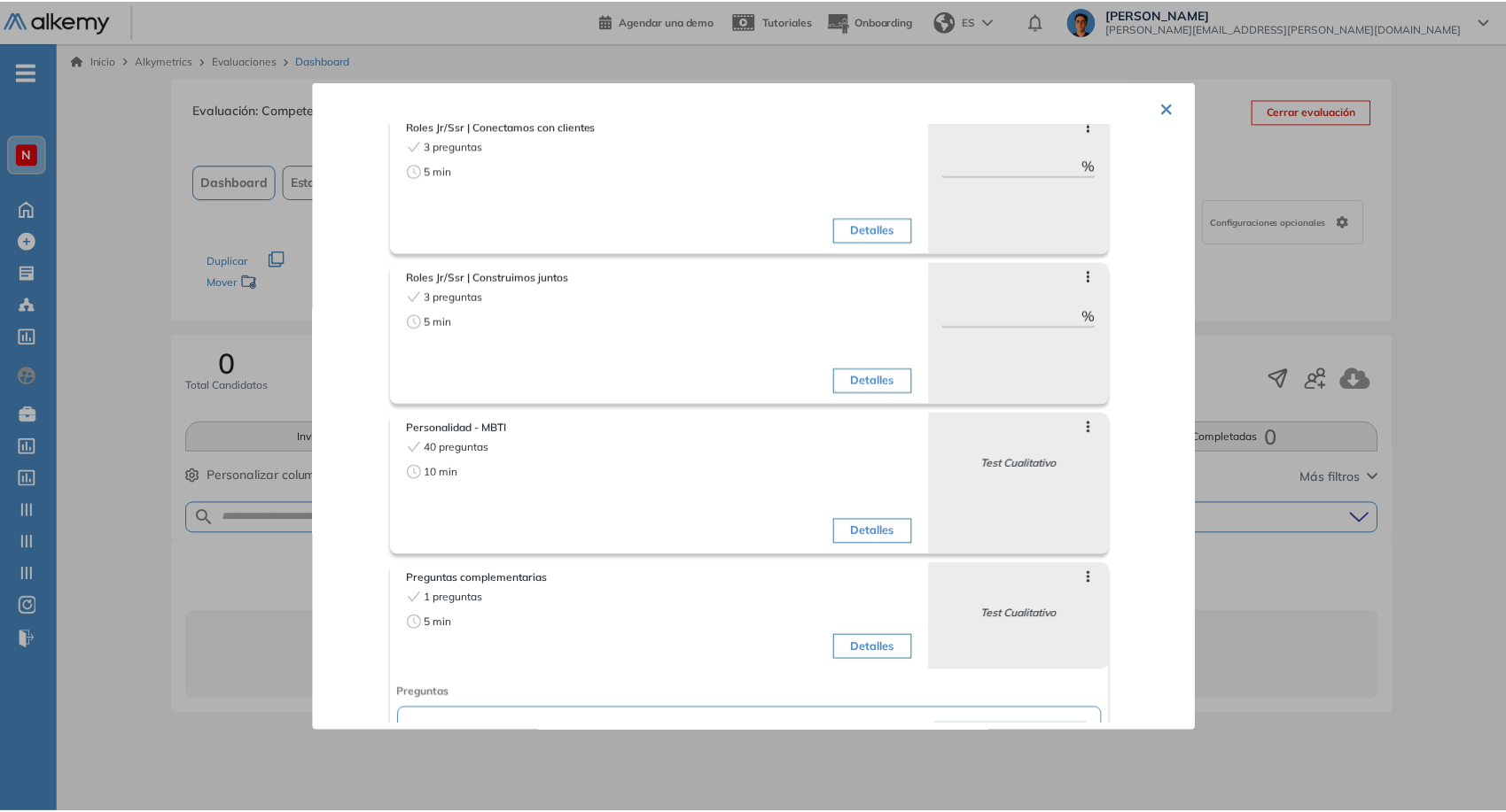
scroll to position [588, 0]
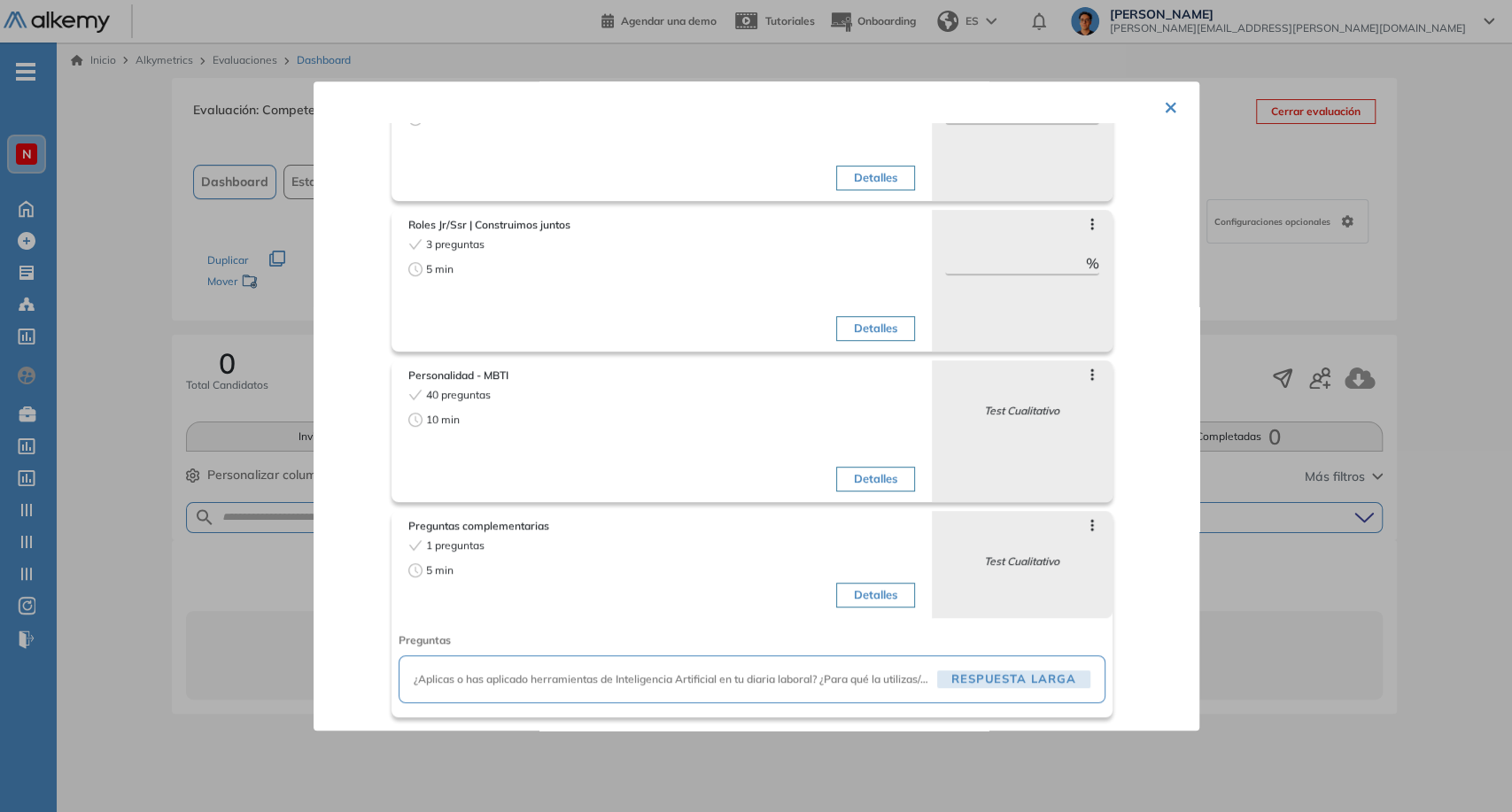
click at [1282, 307] on div at bounding box center [756, 406] width 1512 height 812
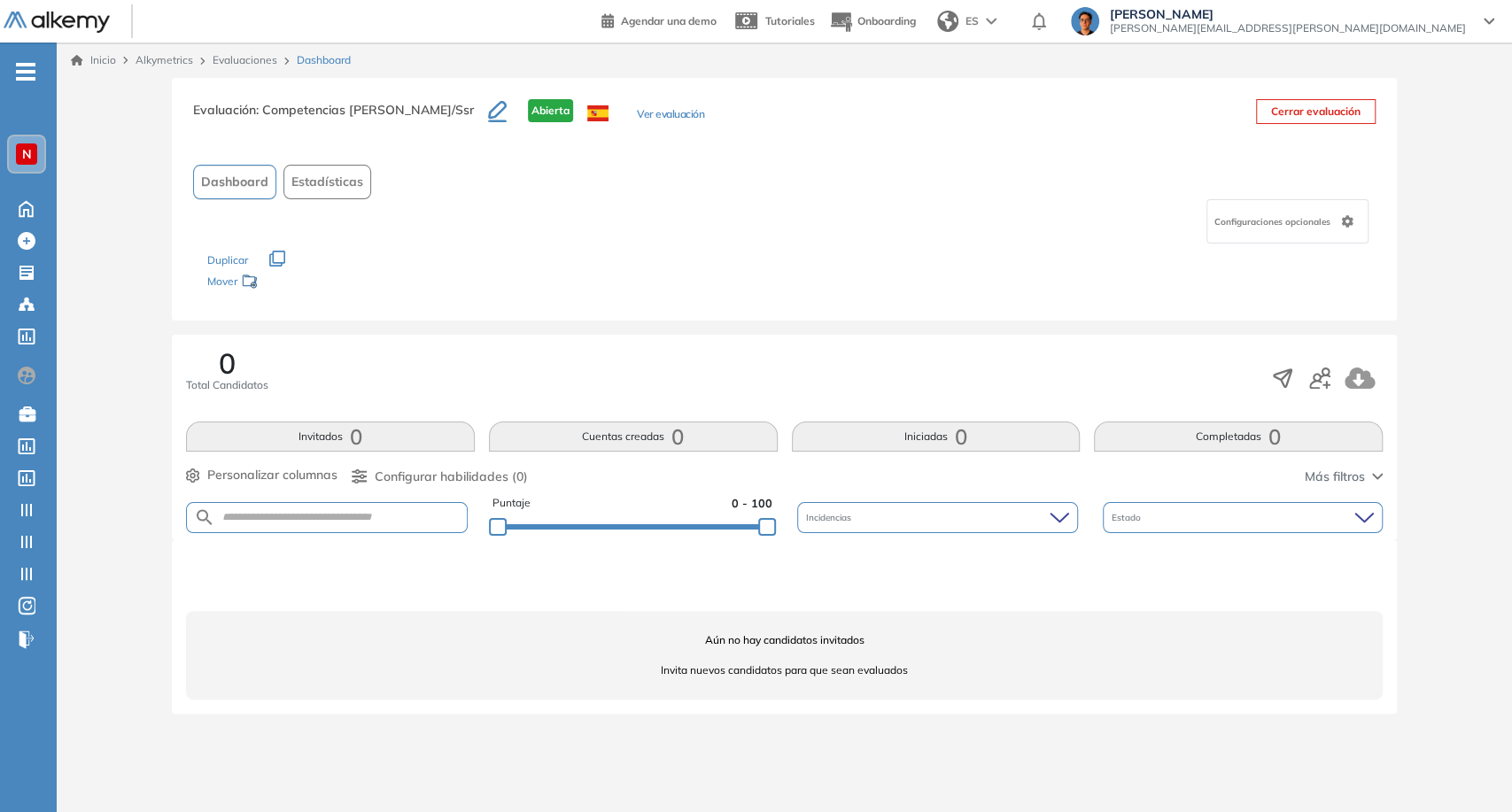
click at [260, 57] on link "Evaluaciones" at bounding box center [245, 59] width 65 height 13
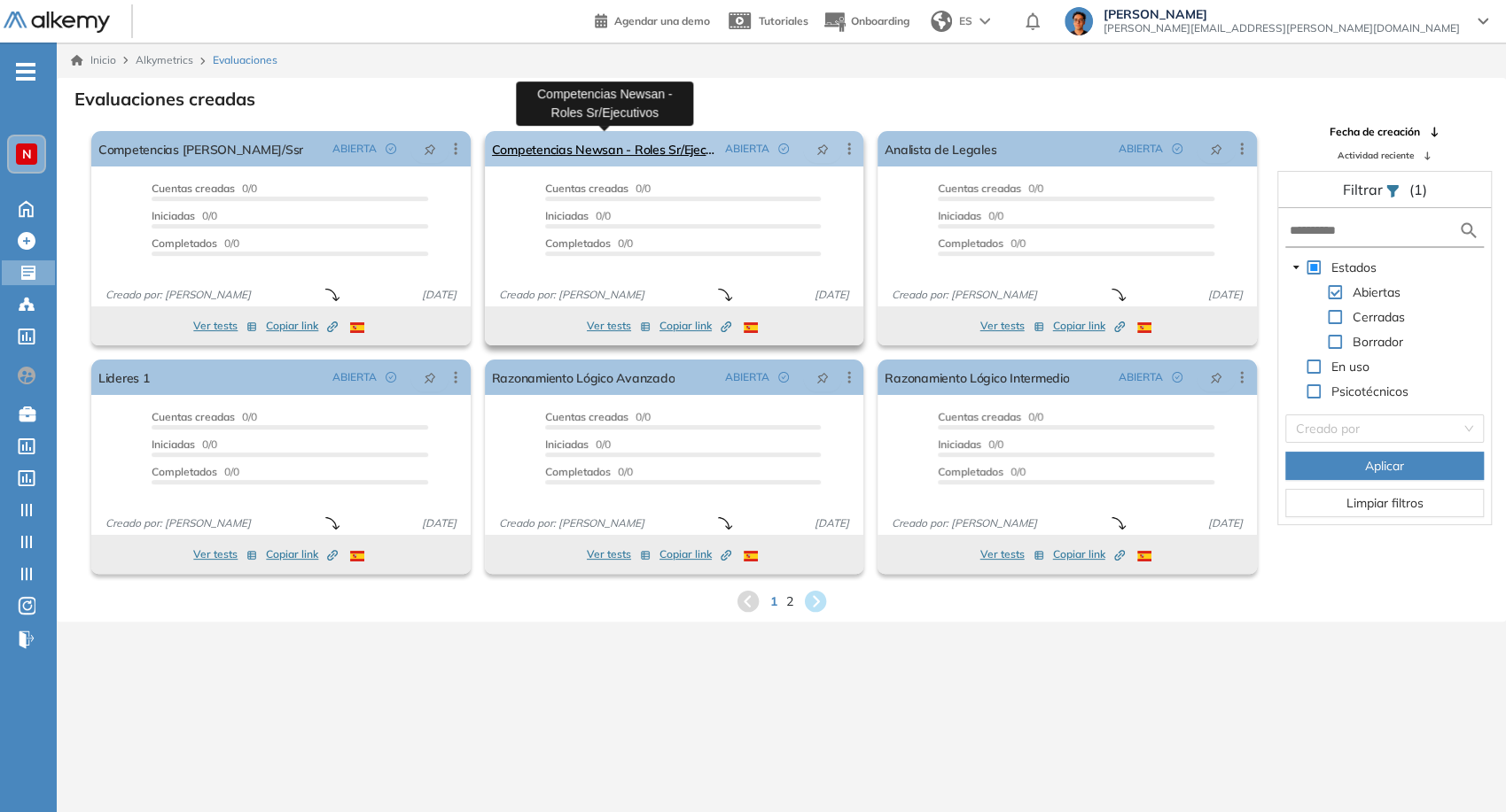
click at [646, 149] on link "Competencias Newsan - Roles Sr/Ejecutivos" at bounding box center [605, 149] width 227 height 35
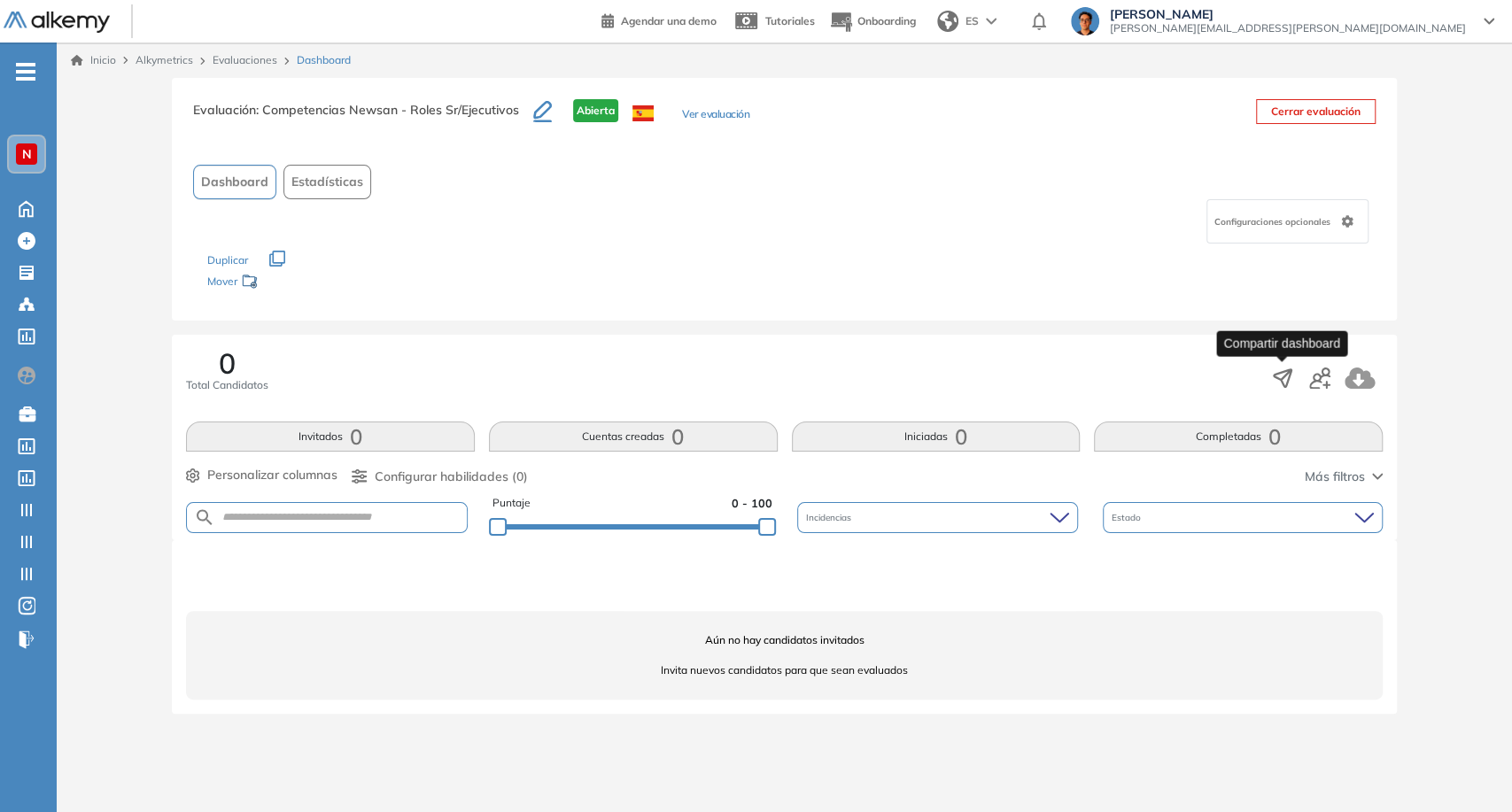
click at [1282, 377] on icon "button" at bounding box center [1282, 378] width 18 height 18
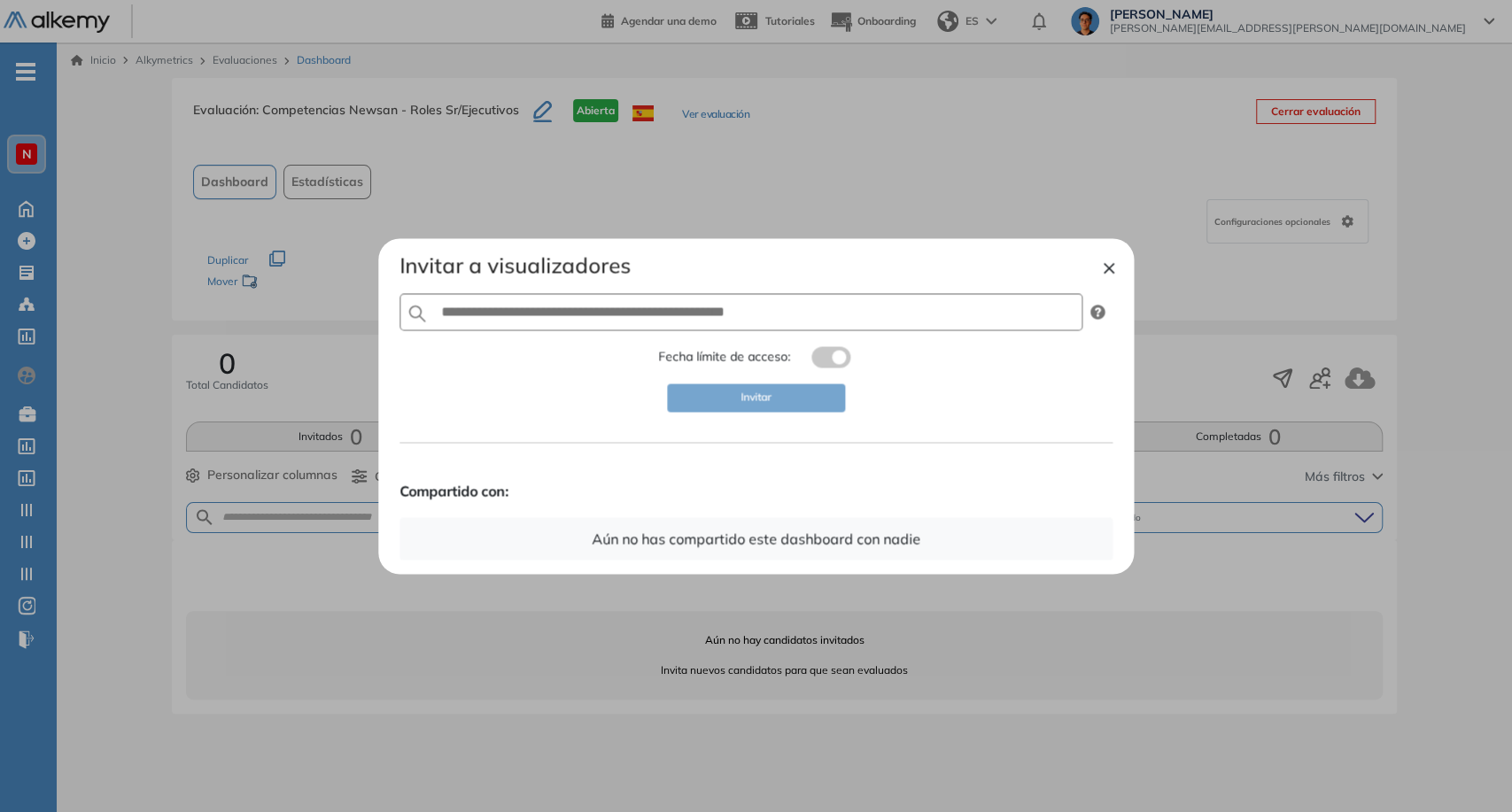
click at [1112, 277] on button "×" at bounding box center [1108, 267] width 14 height 22
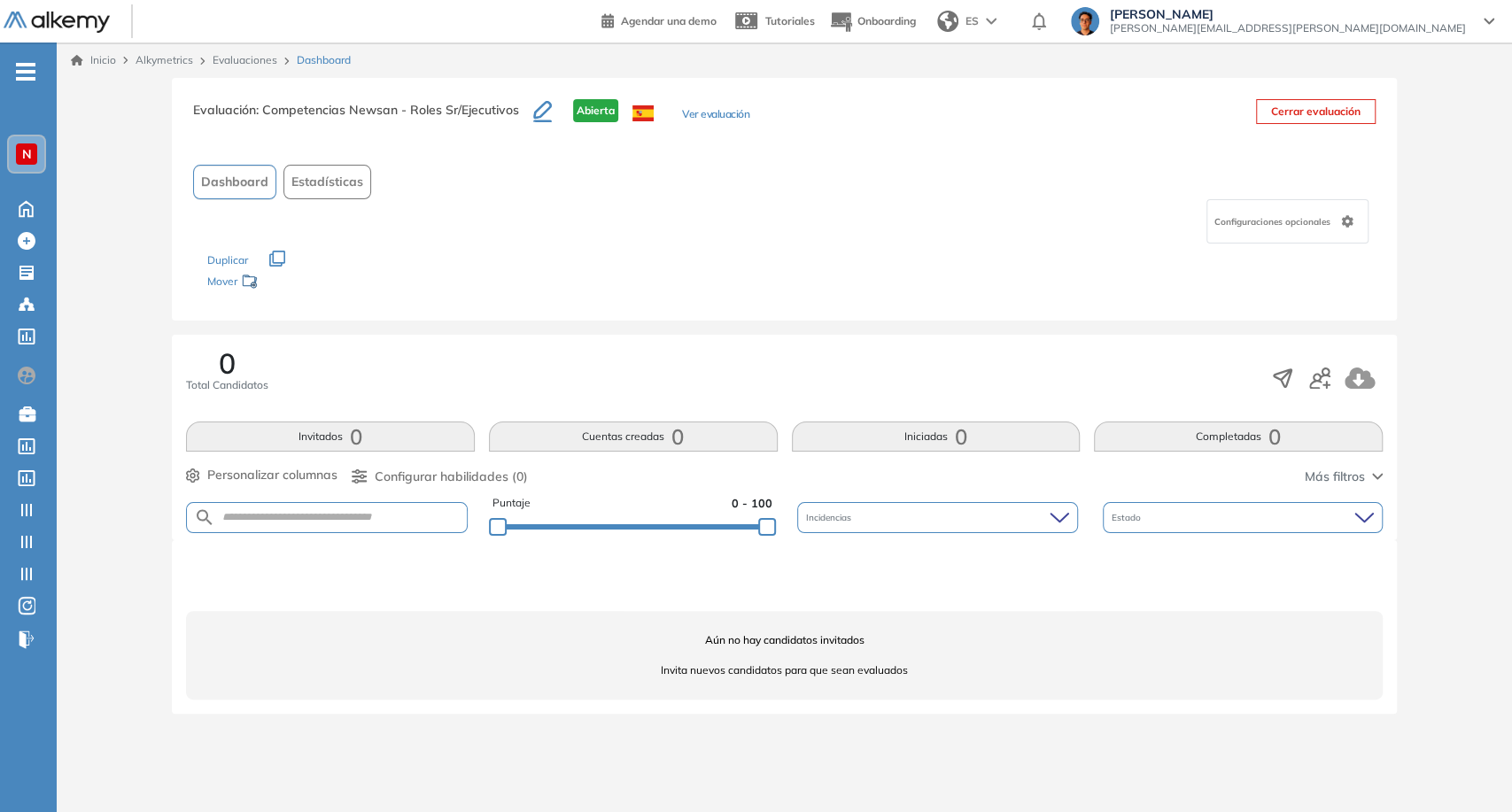
click at [373, 94] on div "Evaluación : Competencias Newsan - Roles Sr/Ejecutivos Abierta Ver evaluación C…" at bounding box center [783, 199] width 1224 height 242
click at [375, 107] on span ": Competencias Newsan - Roles Sr/Ejecutivos" at bounding box center [387, 109] width 263 height 16
copy div "Evaluación : Competencias Newsan - Roles Sr/Ejecutivos"
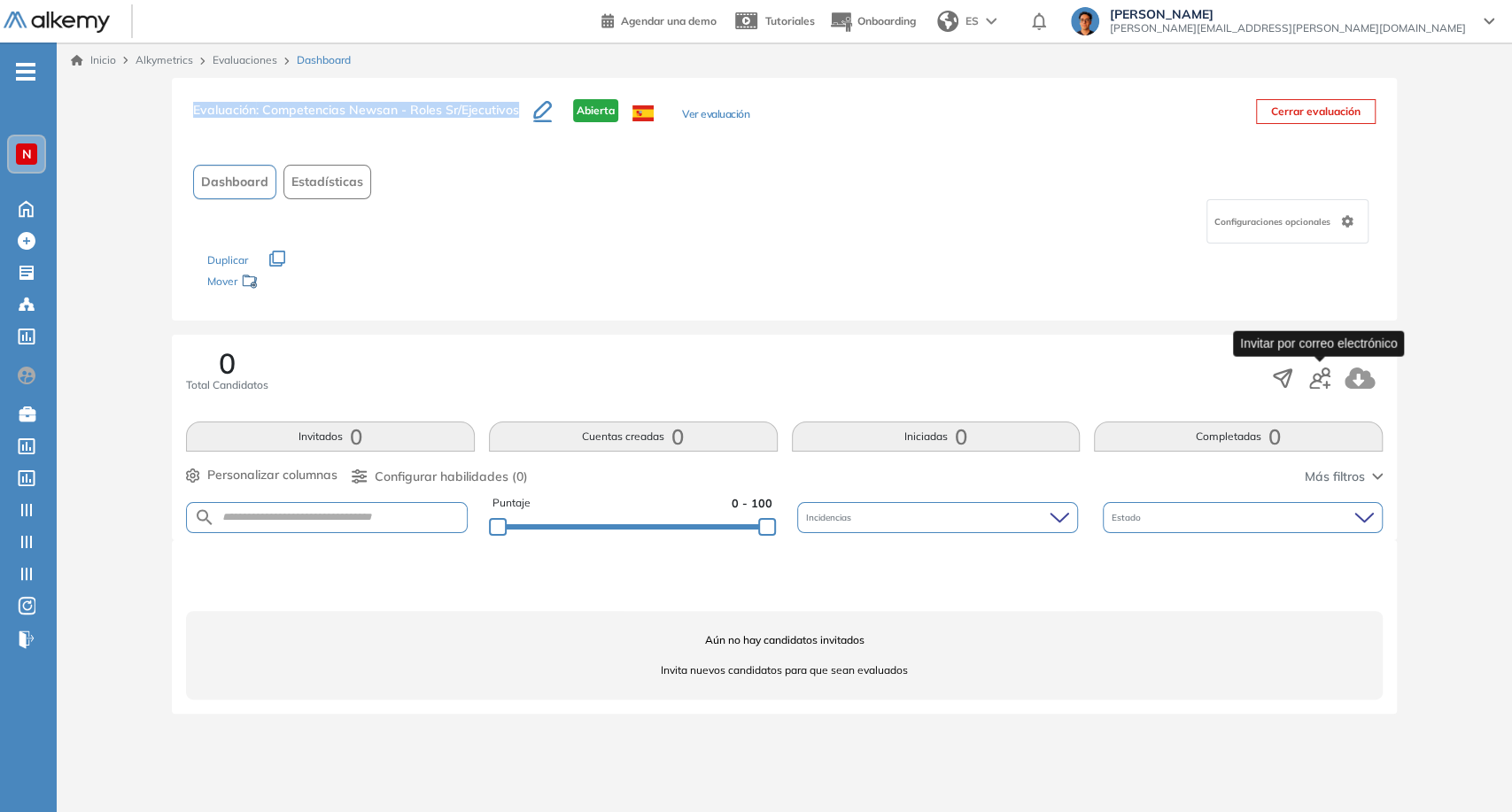
click at [1324, 383] on icon "button" at bounding box center [1320, 378] width 22 height 22
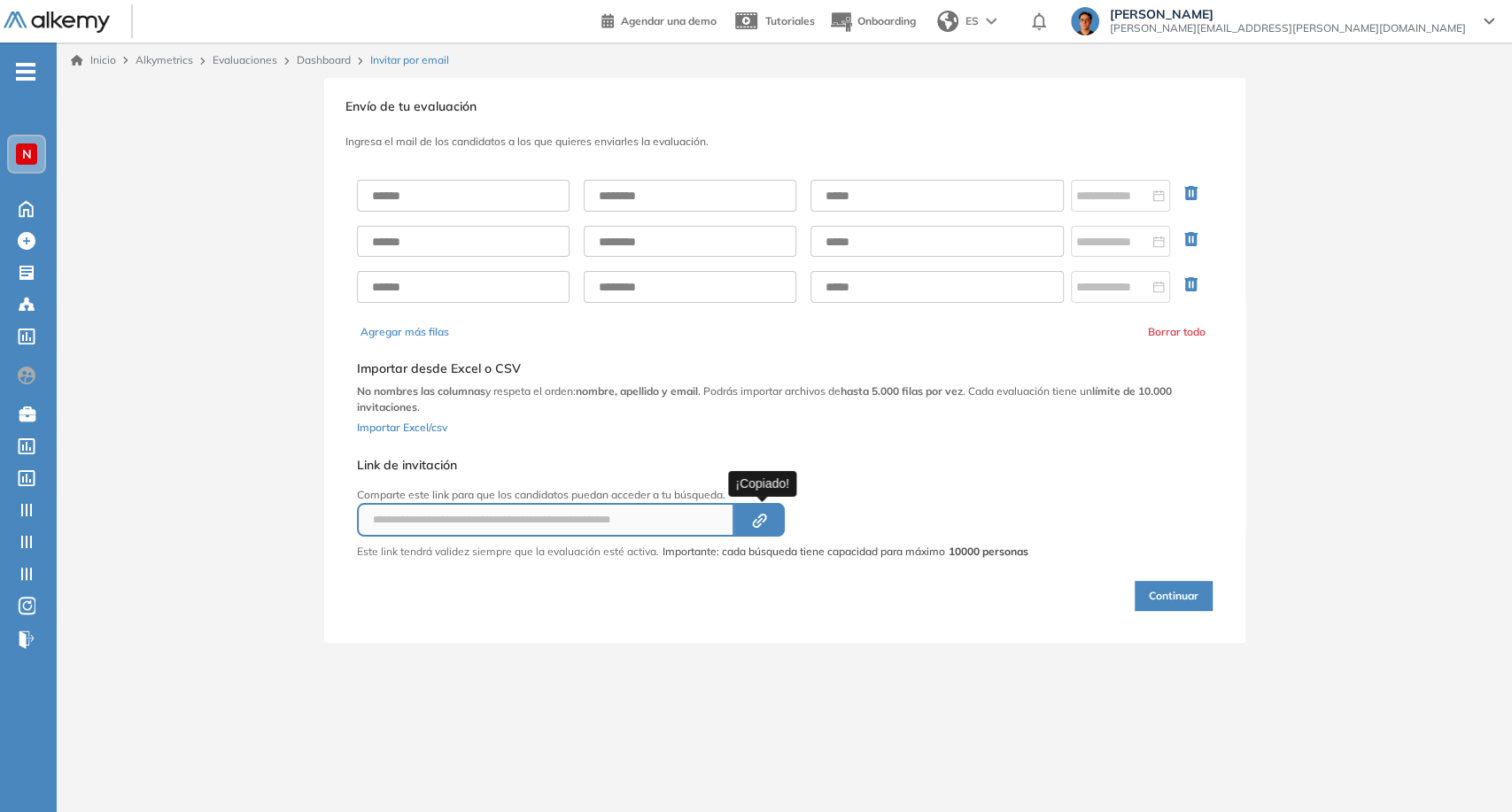
drag, startPoint x: 767, startPoint y: 518, endPoint x: 785, endPoint y: 512, distance: 19.0
click at [766, 518] on icon "button" at bounding box center [761, 517] width 9 height 9
click at [35, 197] on icon at bounding box center [26, 208] width 31 height 22
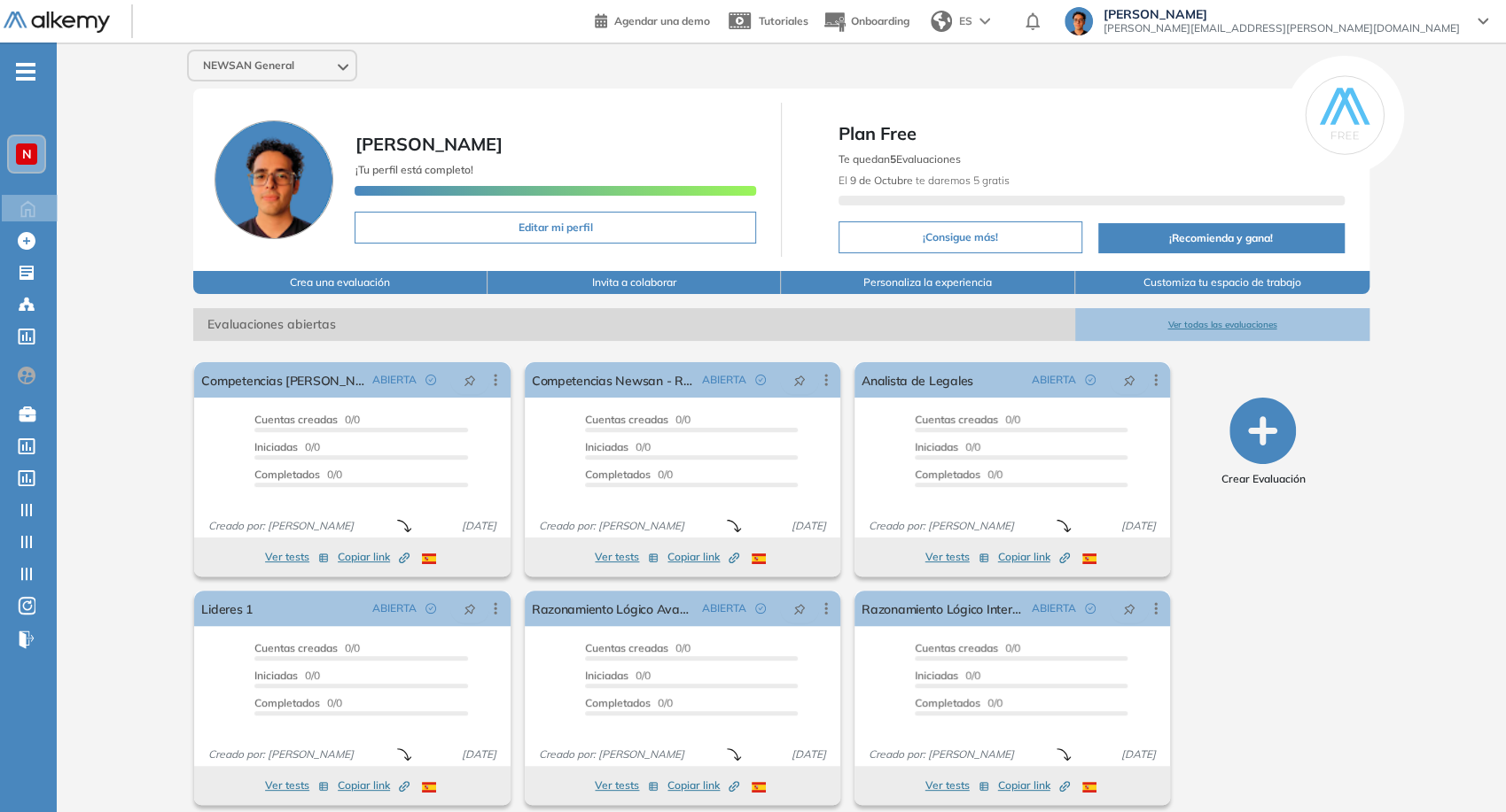
click at [312, 64] on div "NEWSAN General" at bounding box center [272, 65] width 167 height 29
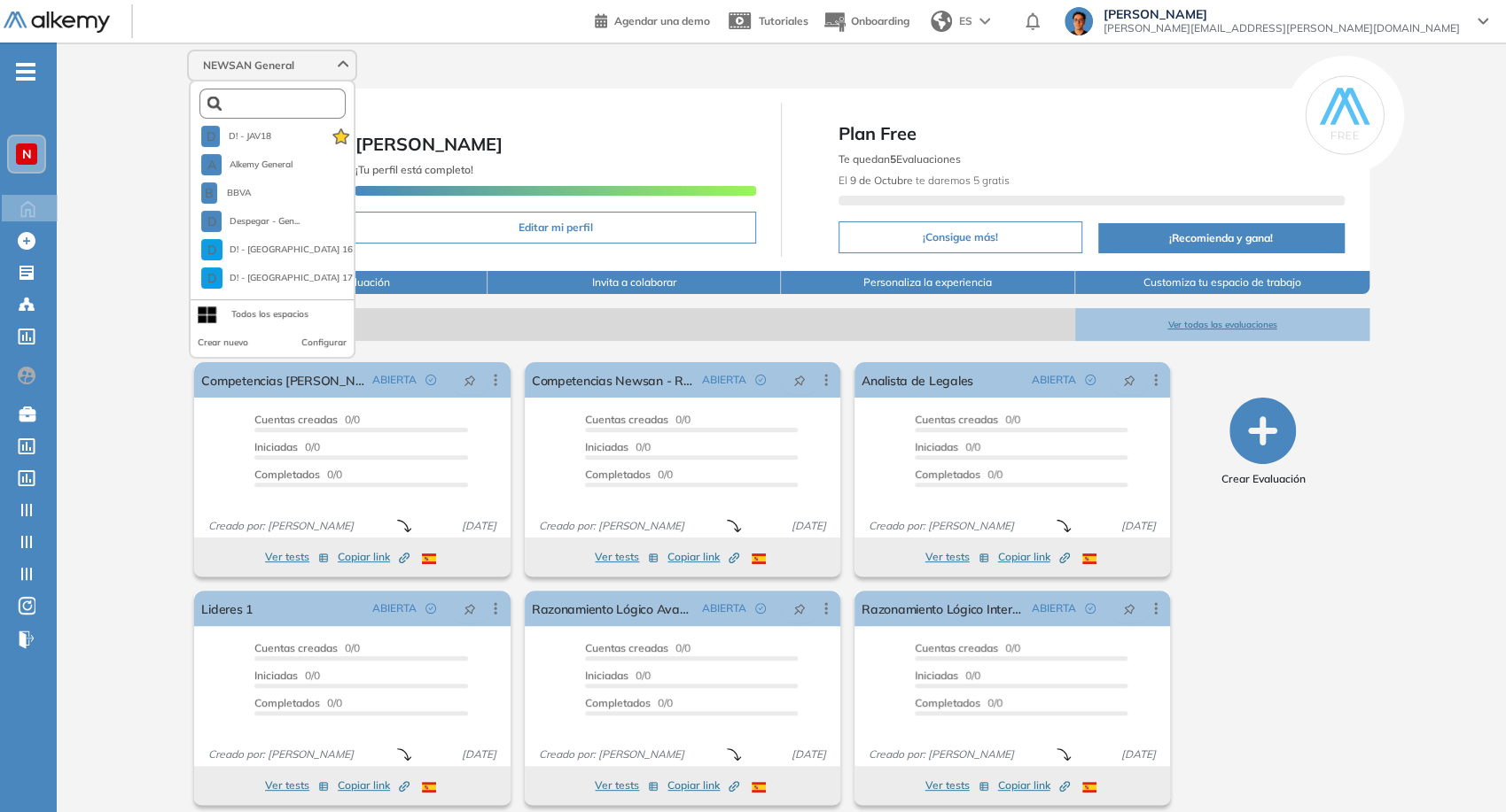
click at [299, 101] on input "text" at bounding box center [277, 103] width 110 height 13
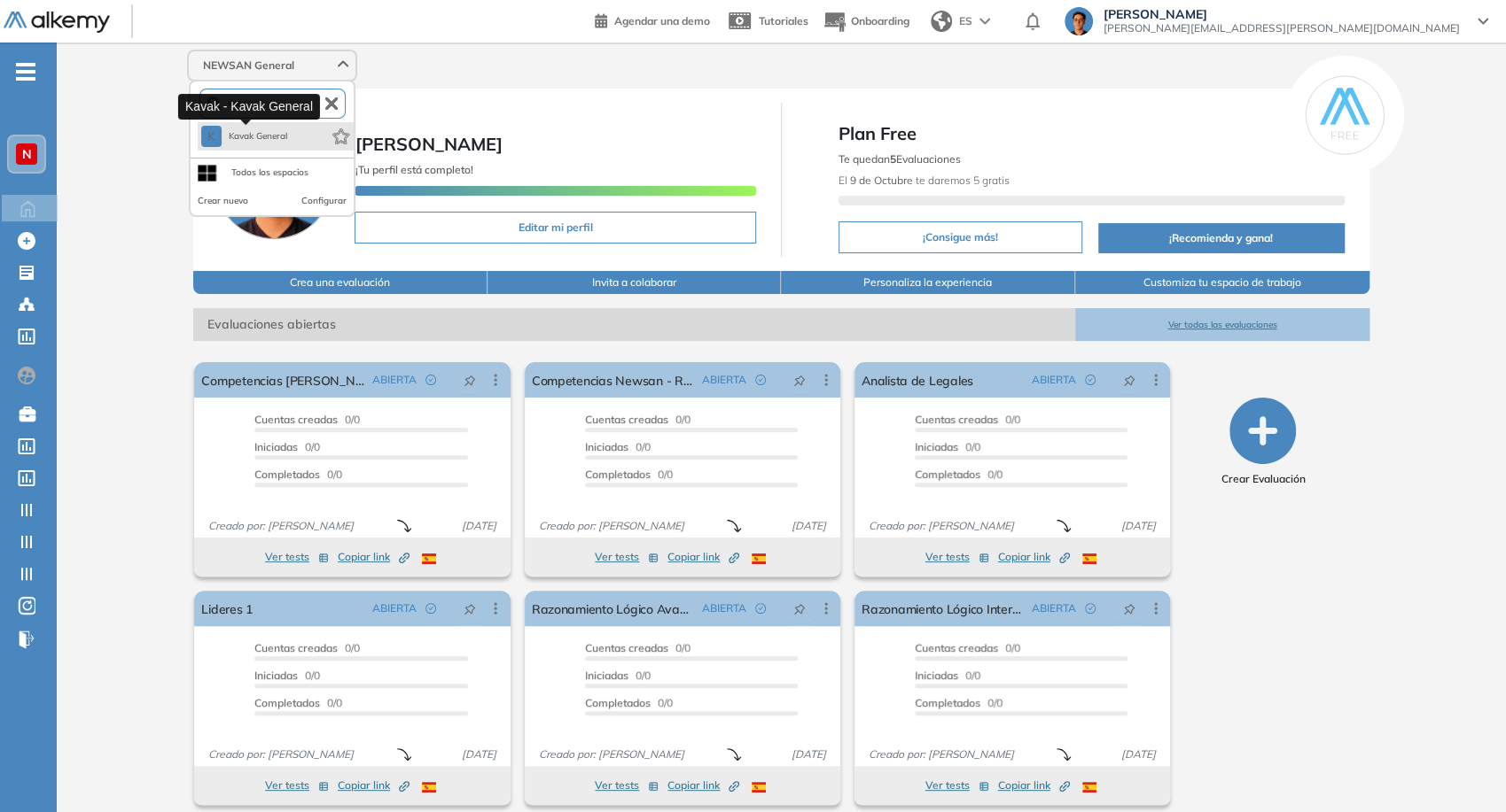
type input "****"
click at [265, 135] on span "Kavak General" at bounding box center [258, 136] width 60 height 14
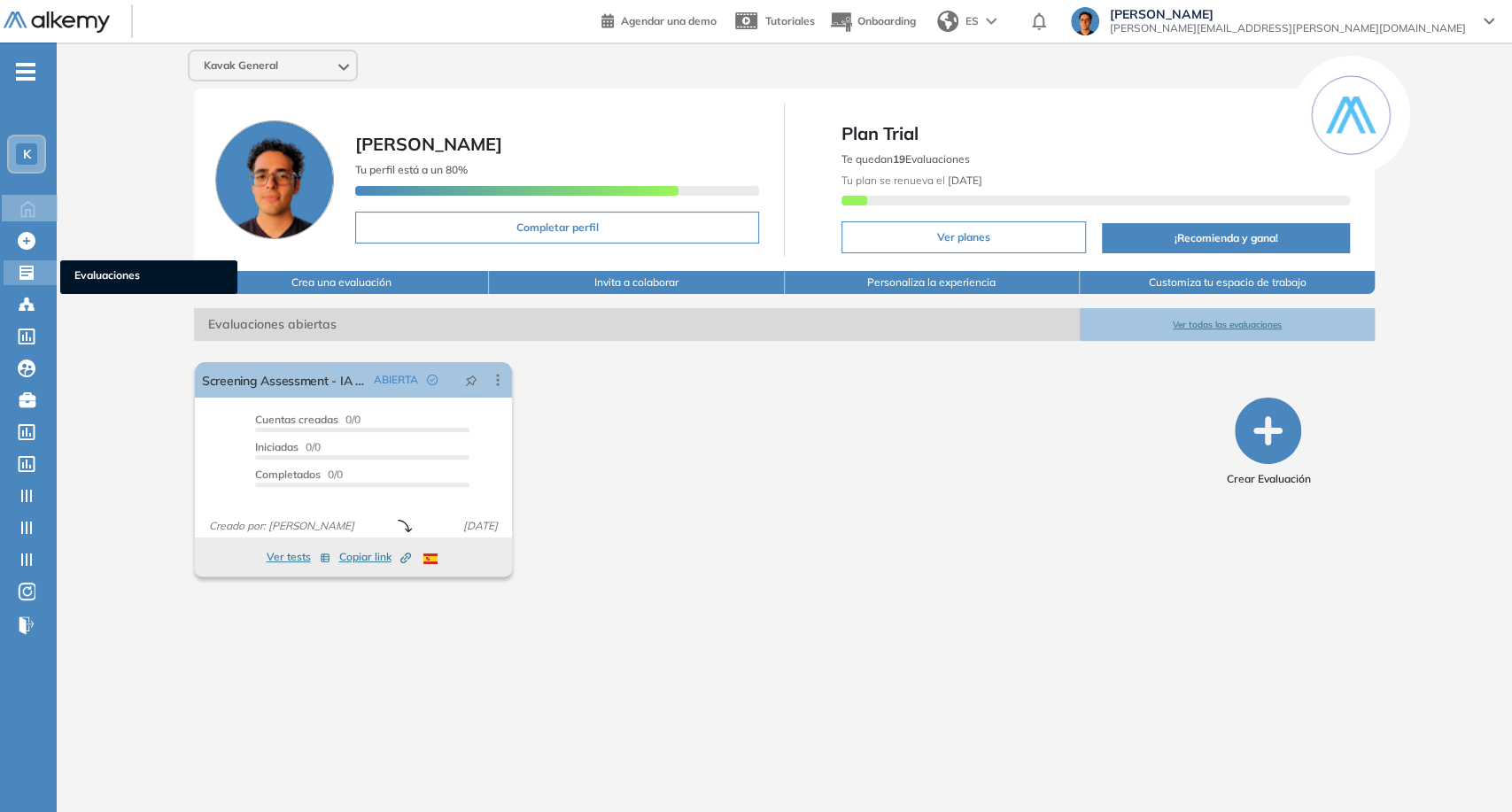
click at [33, 269] on icon at bounding box center [27, 273] width 14 height 14
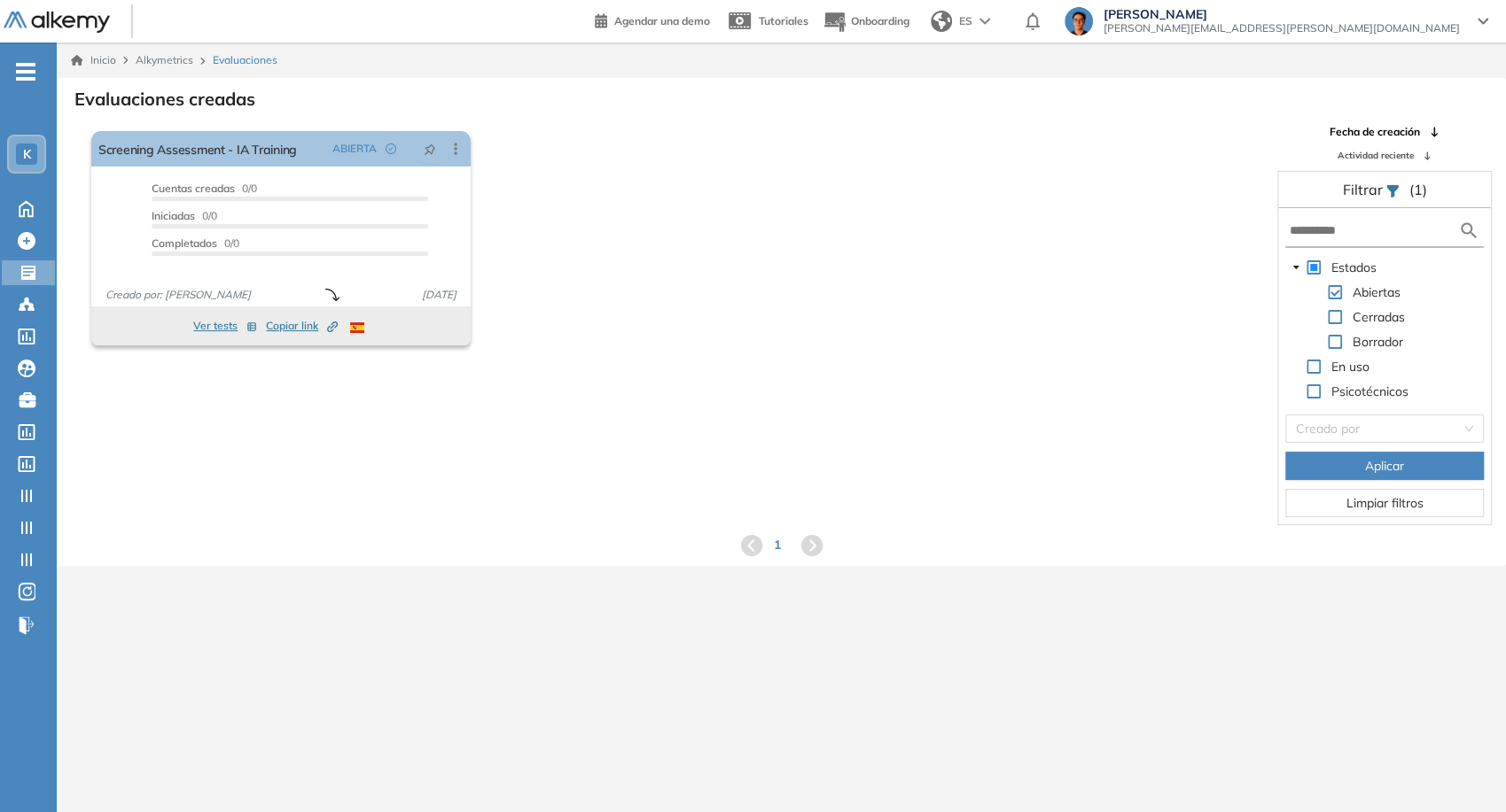
click at [1410, 22] on span "[PERSON_NAME][EMAIL_ADDRESS][PERSON_NAME][DOMAIN_NAME]" at bounding box center [1280, 29] width 356 height 14
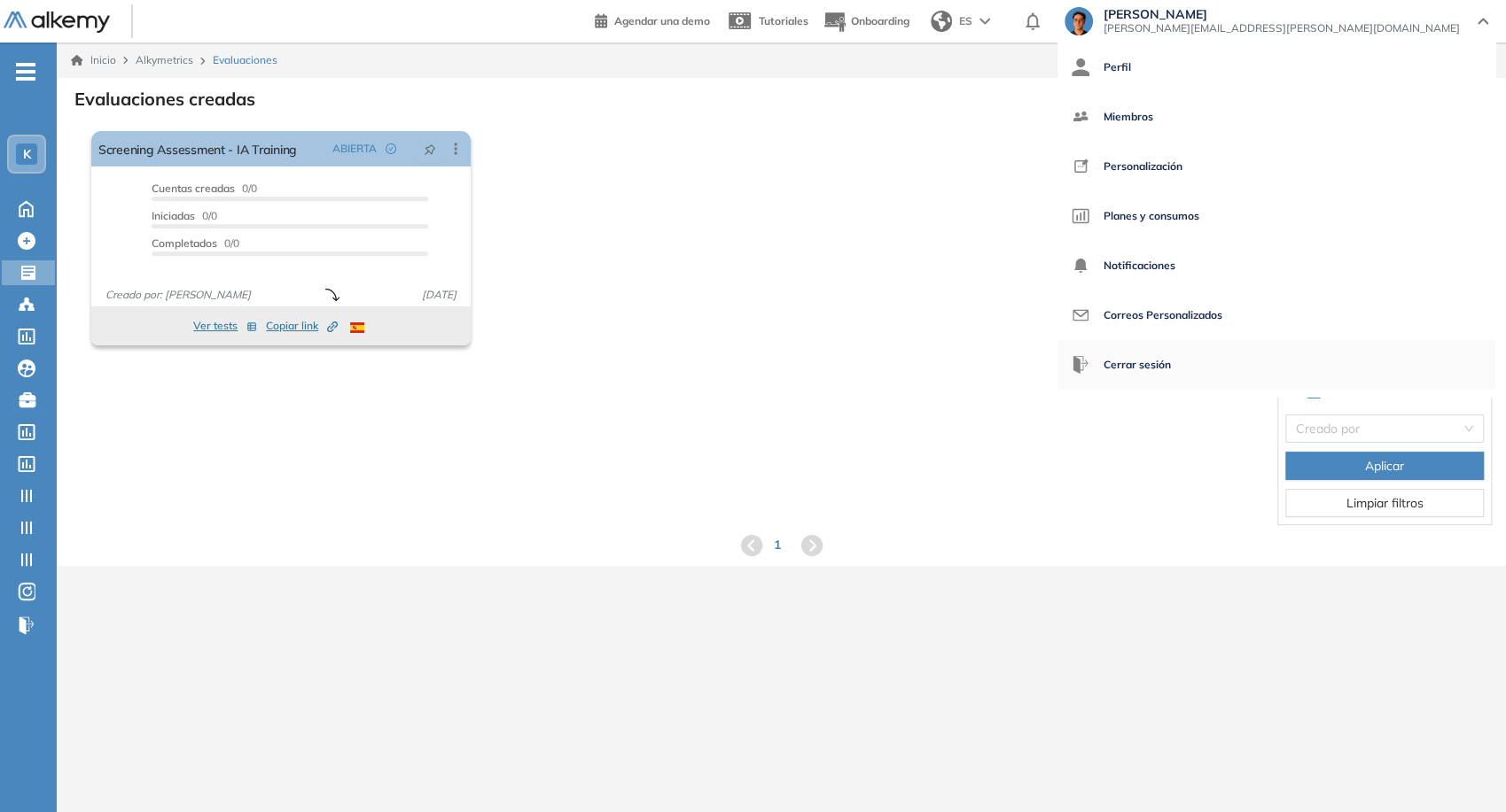
click at [1171, 372] on span "Cerrar sesión" at bounding box center [1136, 365] width 67 height 42
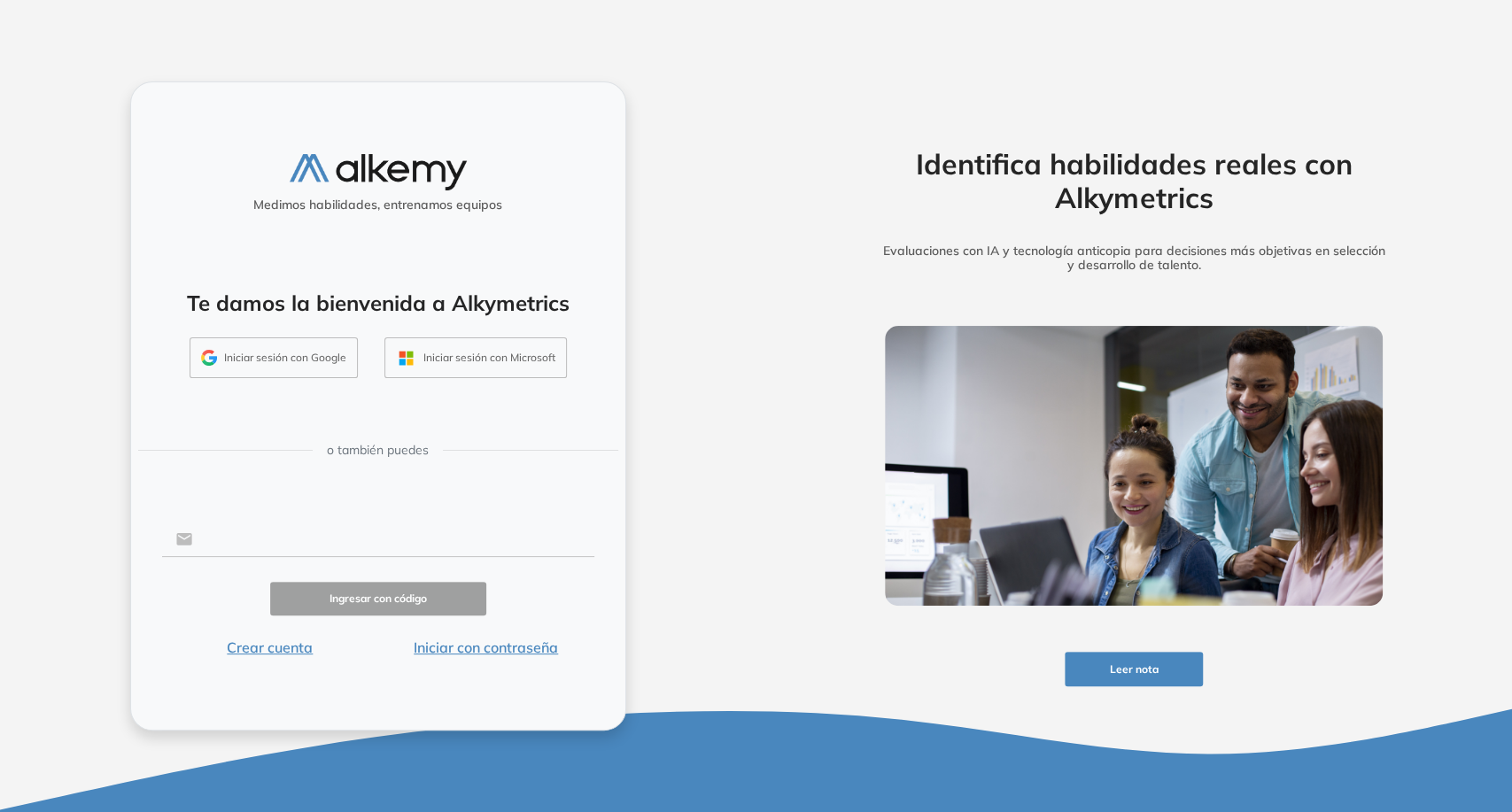
click at [400, 548] on input "text" at bounding box center [392, 539] width 401 height 34
type input "**********"
click at [510, 640] on button "Iniciar con contraseña" at bounding box center [486, 647] width 216 height 22
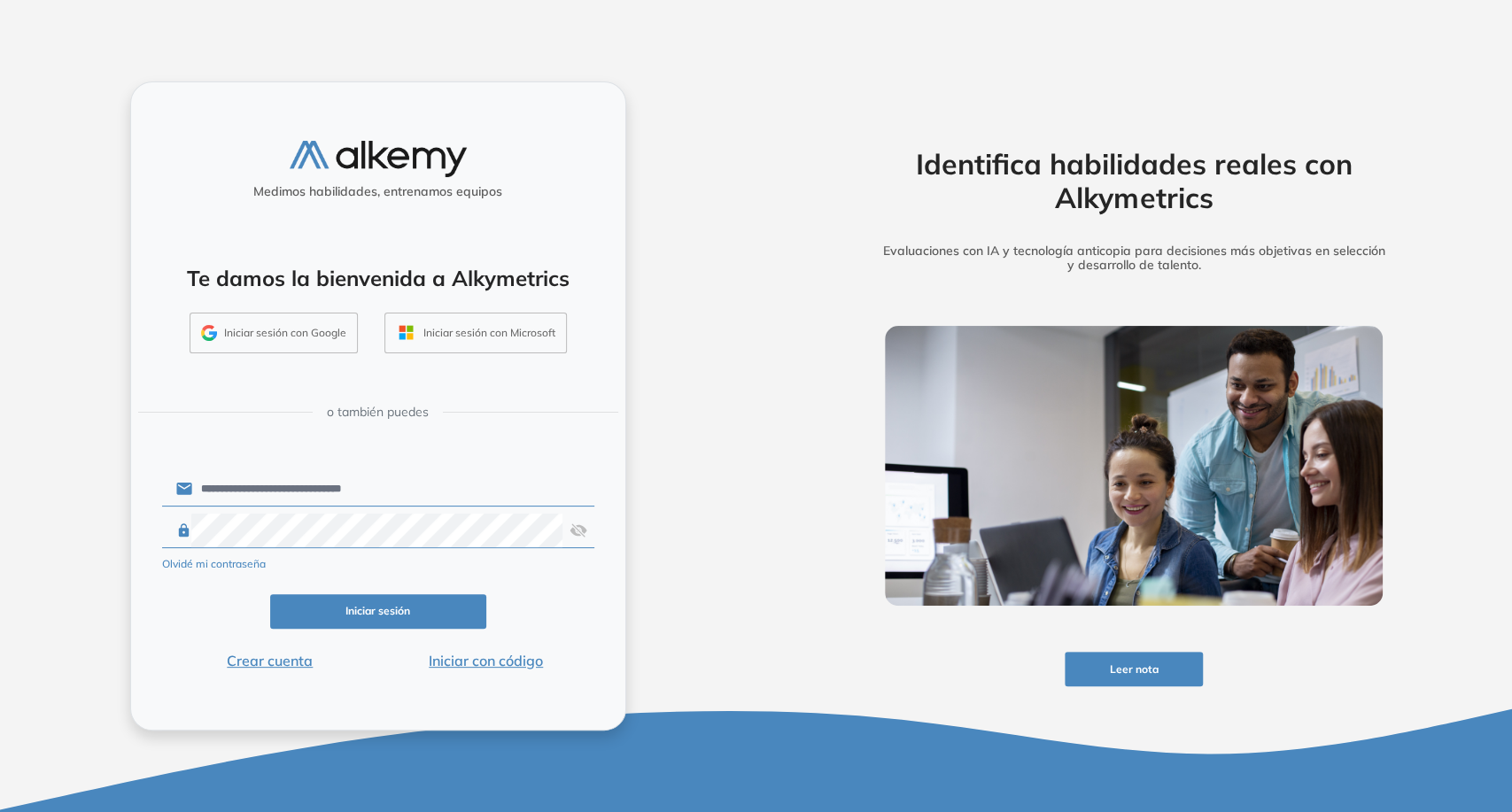
click at [439, 619] on button "Iniciar sesión" at bounding box center [377, 611] width 216 height 34
